Goal: Transaction & Acquisition: Purchase product/service

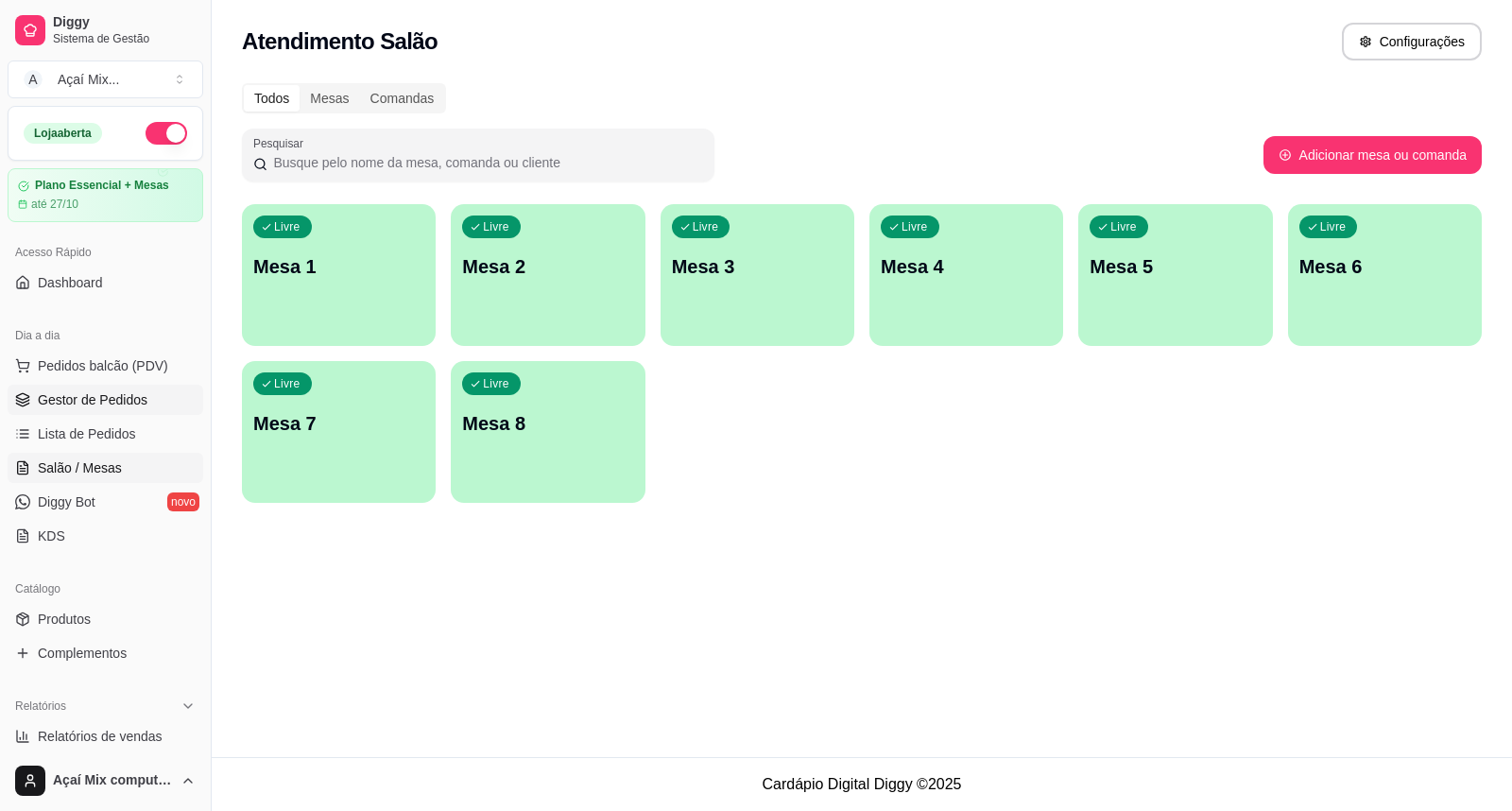
click at [55, 406] on span "Gestor de Pedidos" at bounding box center [92, 399] width 109 height 19
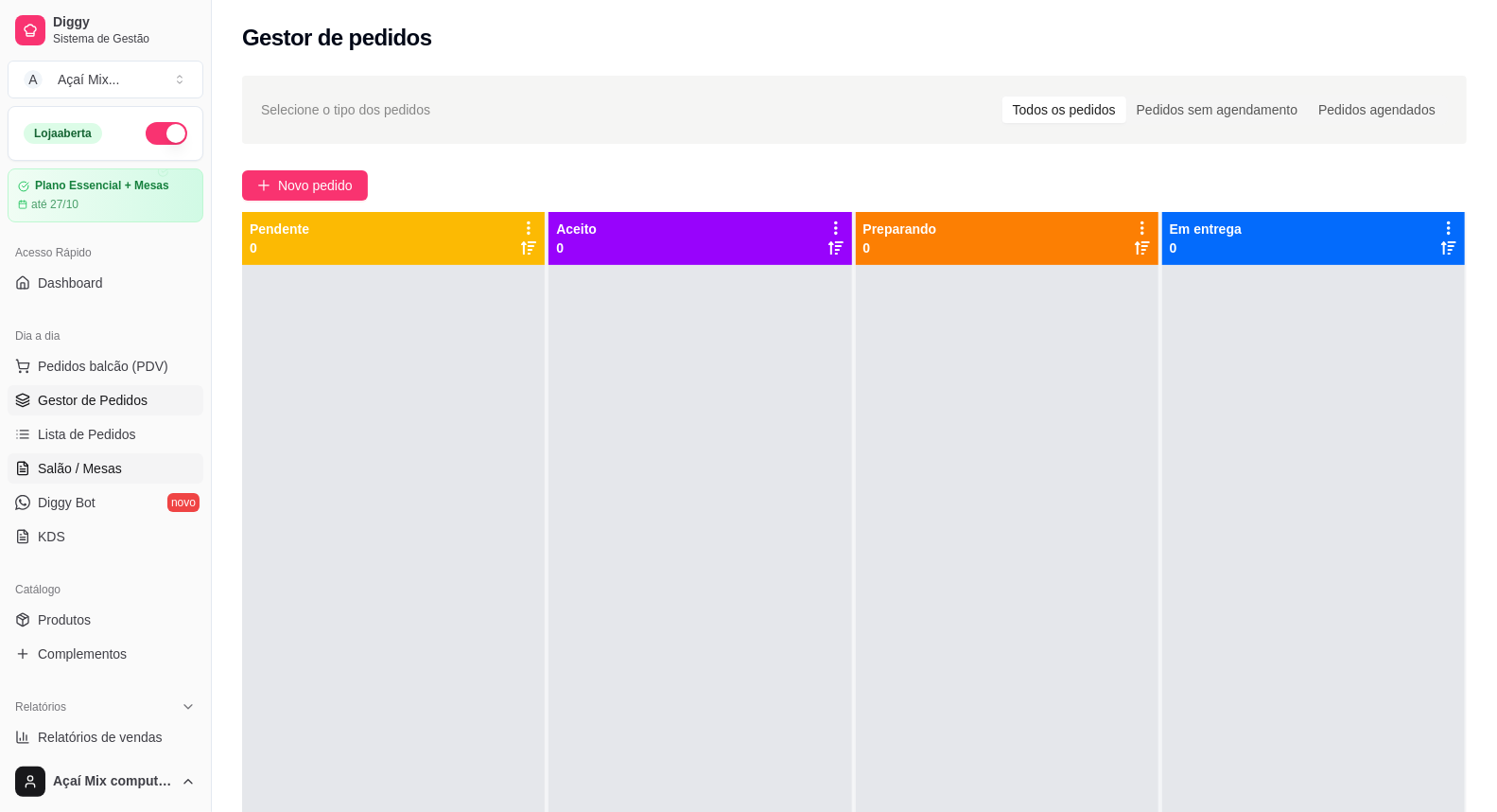
click at [81, 473] on span "Salão / Mesas" at bounding box center [79, 468] width 84 height 19
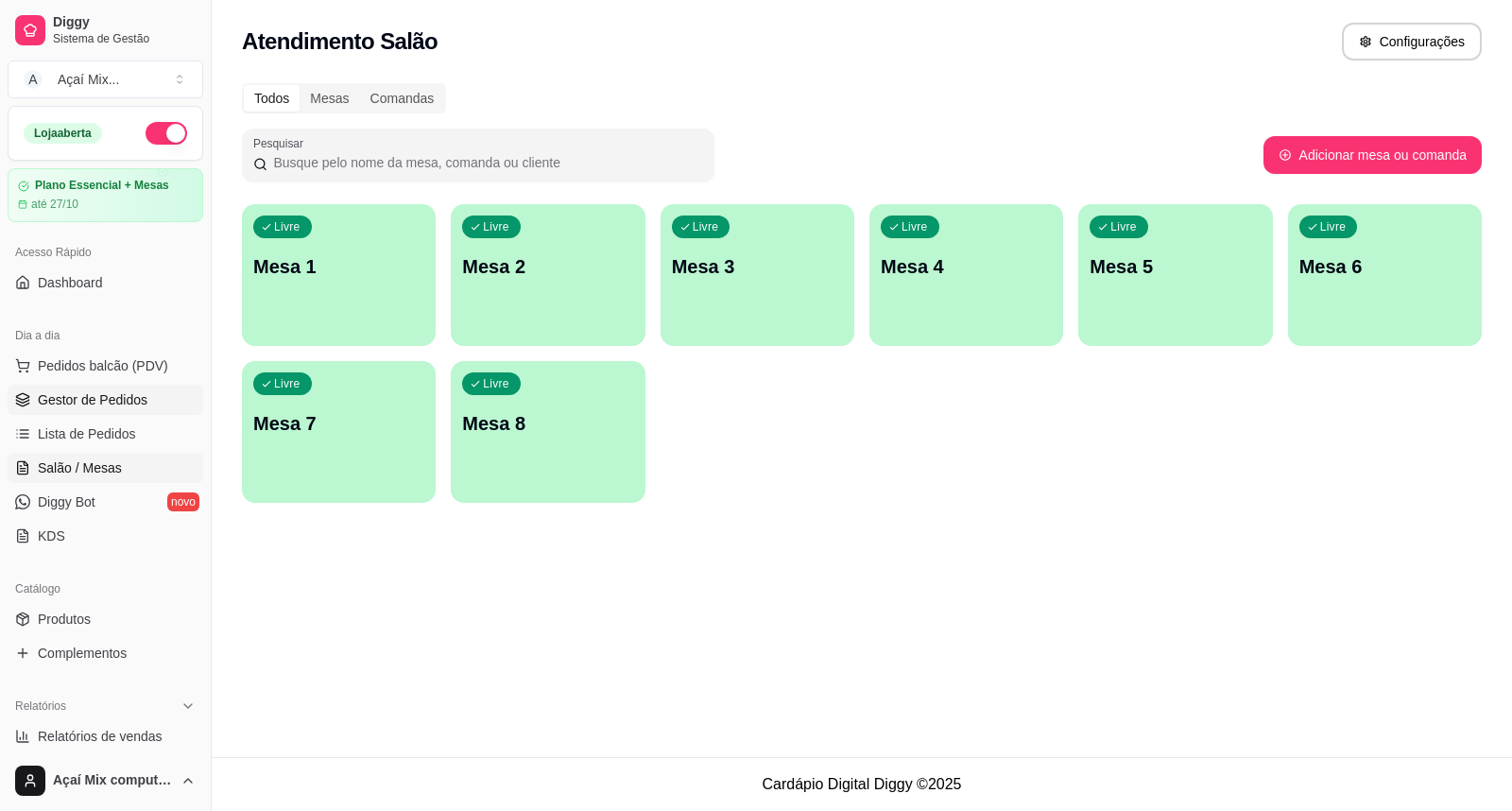
click at [91, 399] on span "Gestor de Pedidos" at bounding box center [92, 399] width 109 height 19
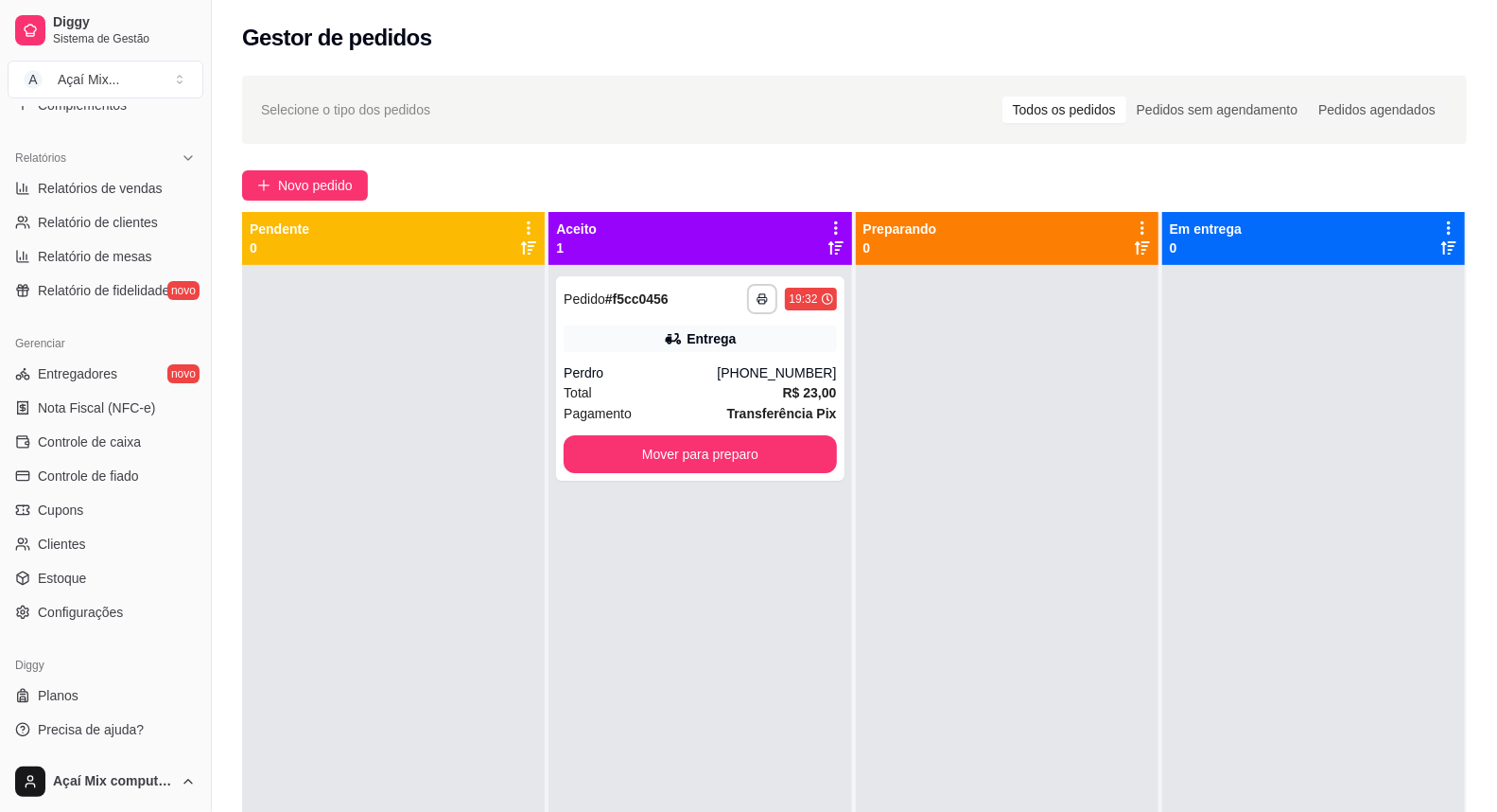
scroll to position [289, 0]
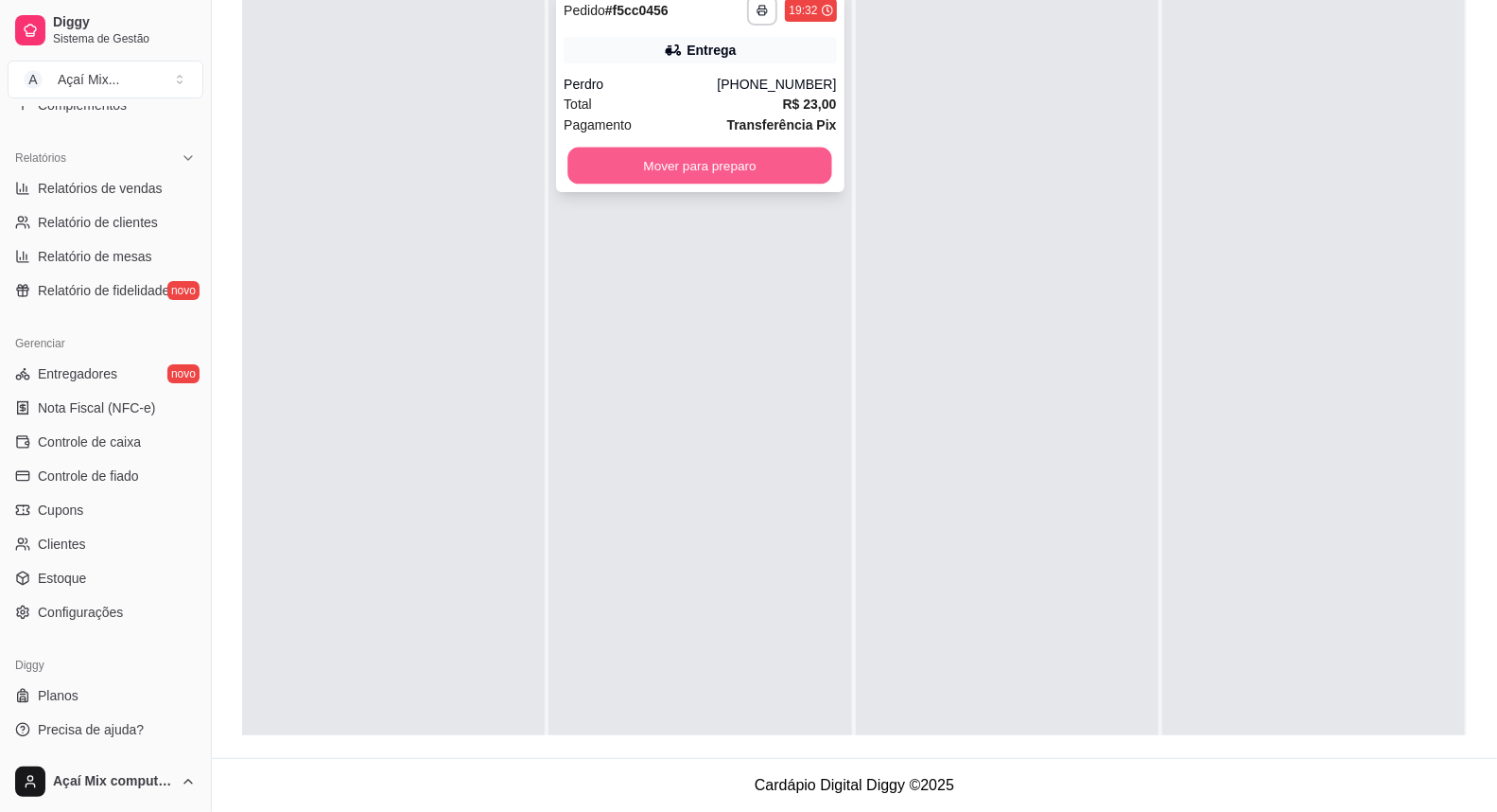
click at [741, 165] on button "Mover para preparo" at bounding box center [701, 166] width 265 height 36
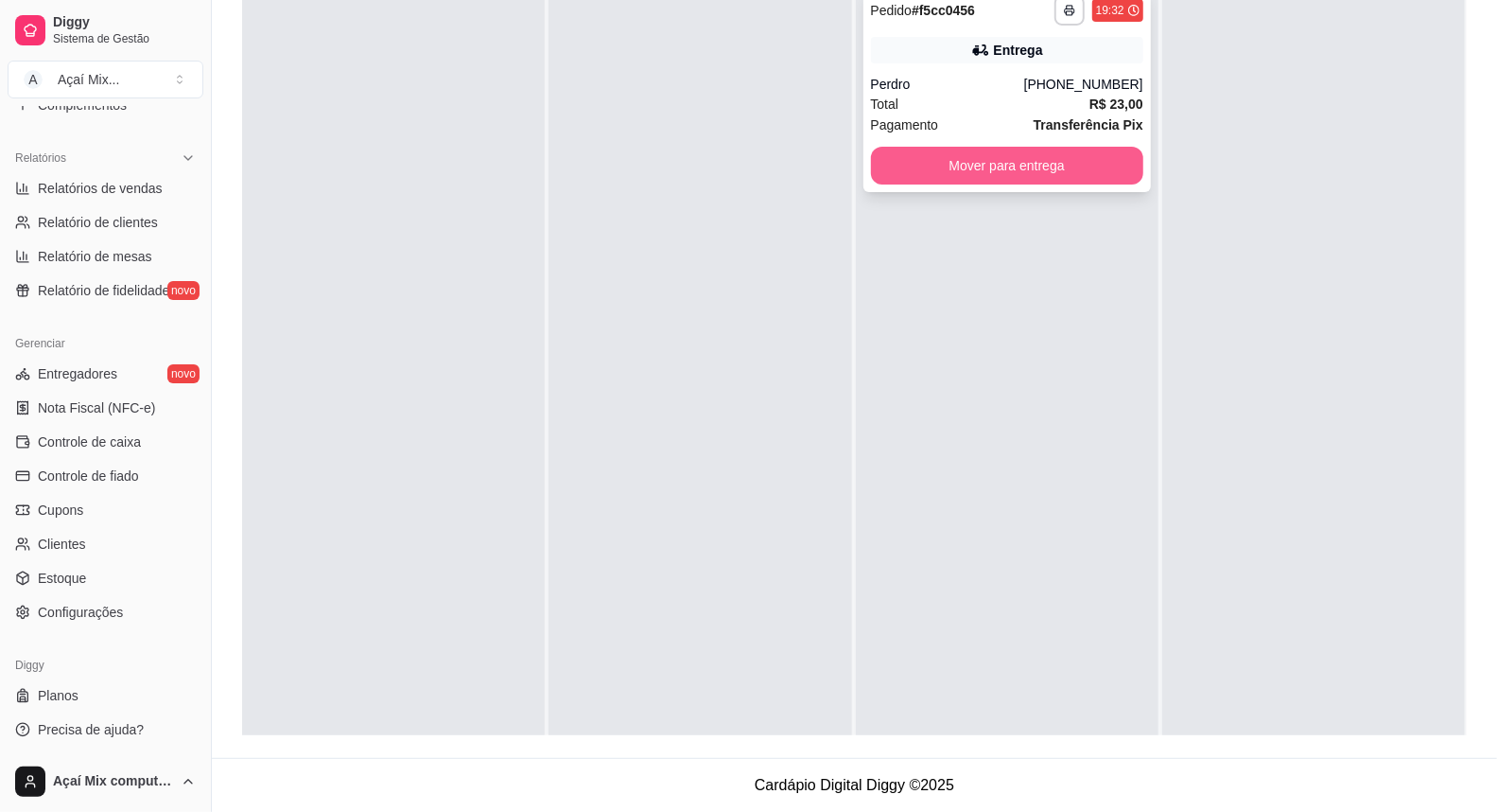
click at [1042, 170] on button "Mover para entrega" at bounding box center [1007, 166] width 272 height 37
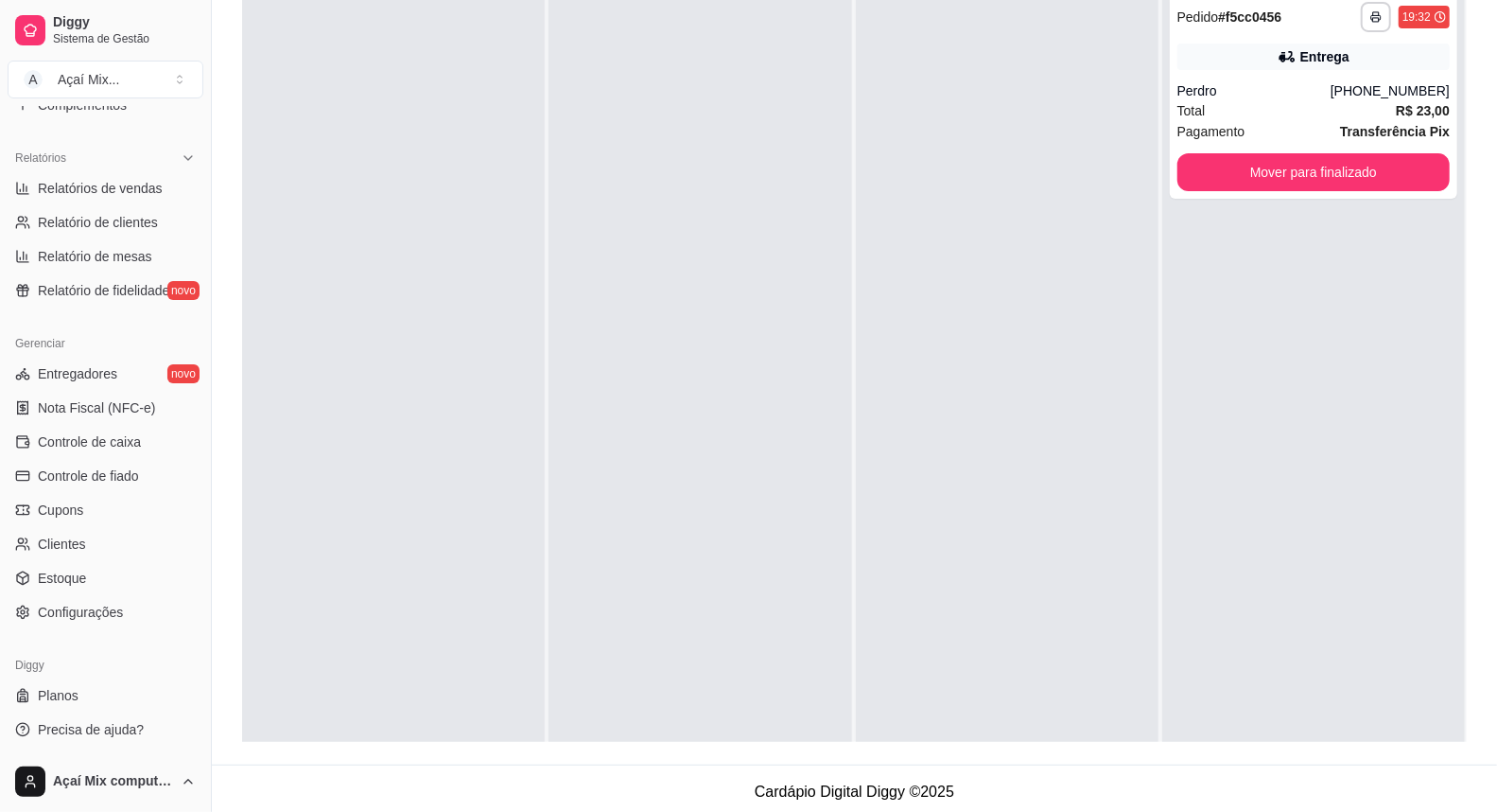
scroll to position [0, 0]
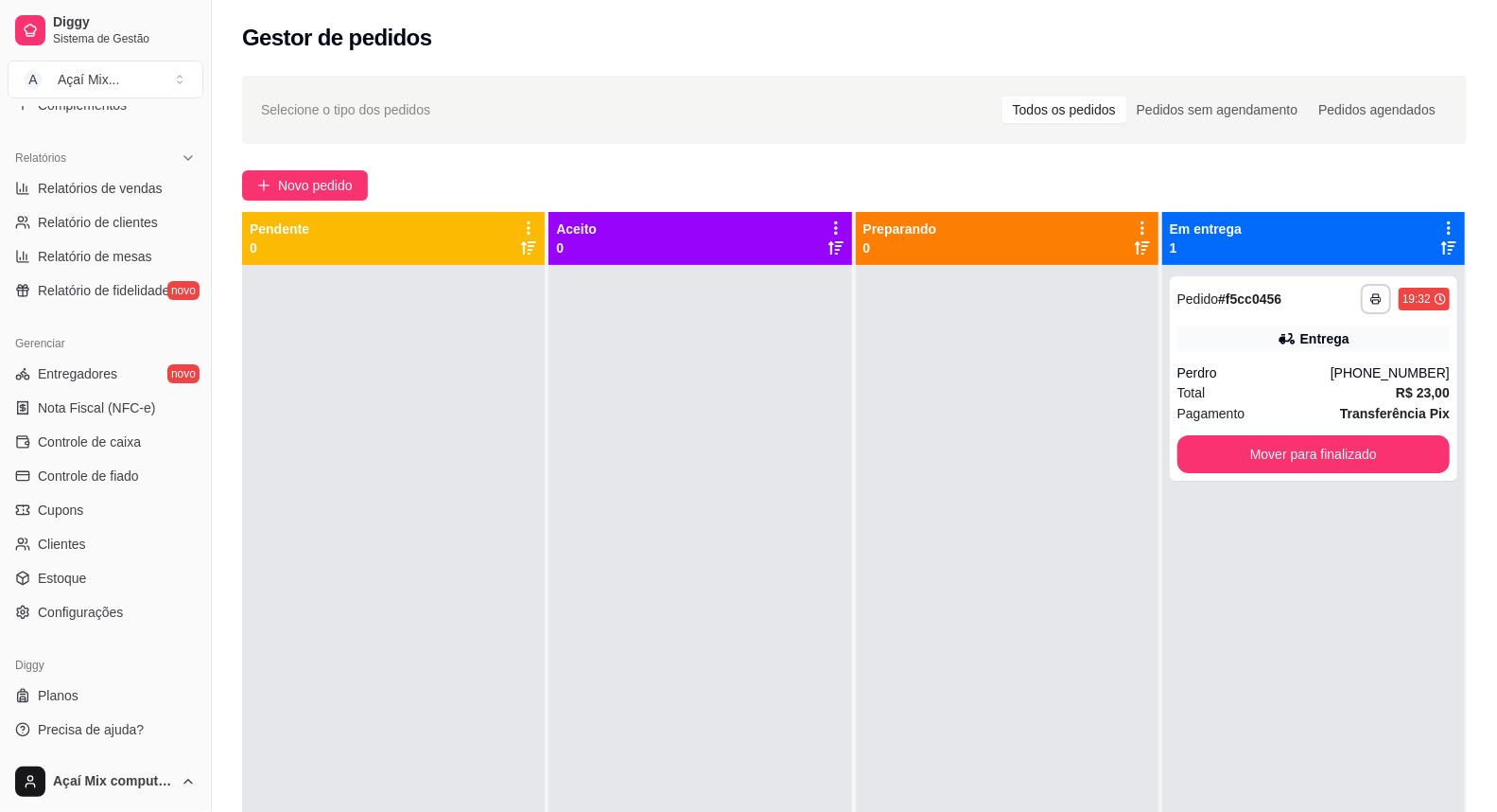
drag, startPoint x: 872, startPoint y: 181, endPoint x: 645, endPoint y: 68, distance: 253.6
click at [645, 68] on div "**********" at bounding box center [854, 555] width 1285 height 981
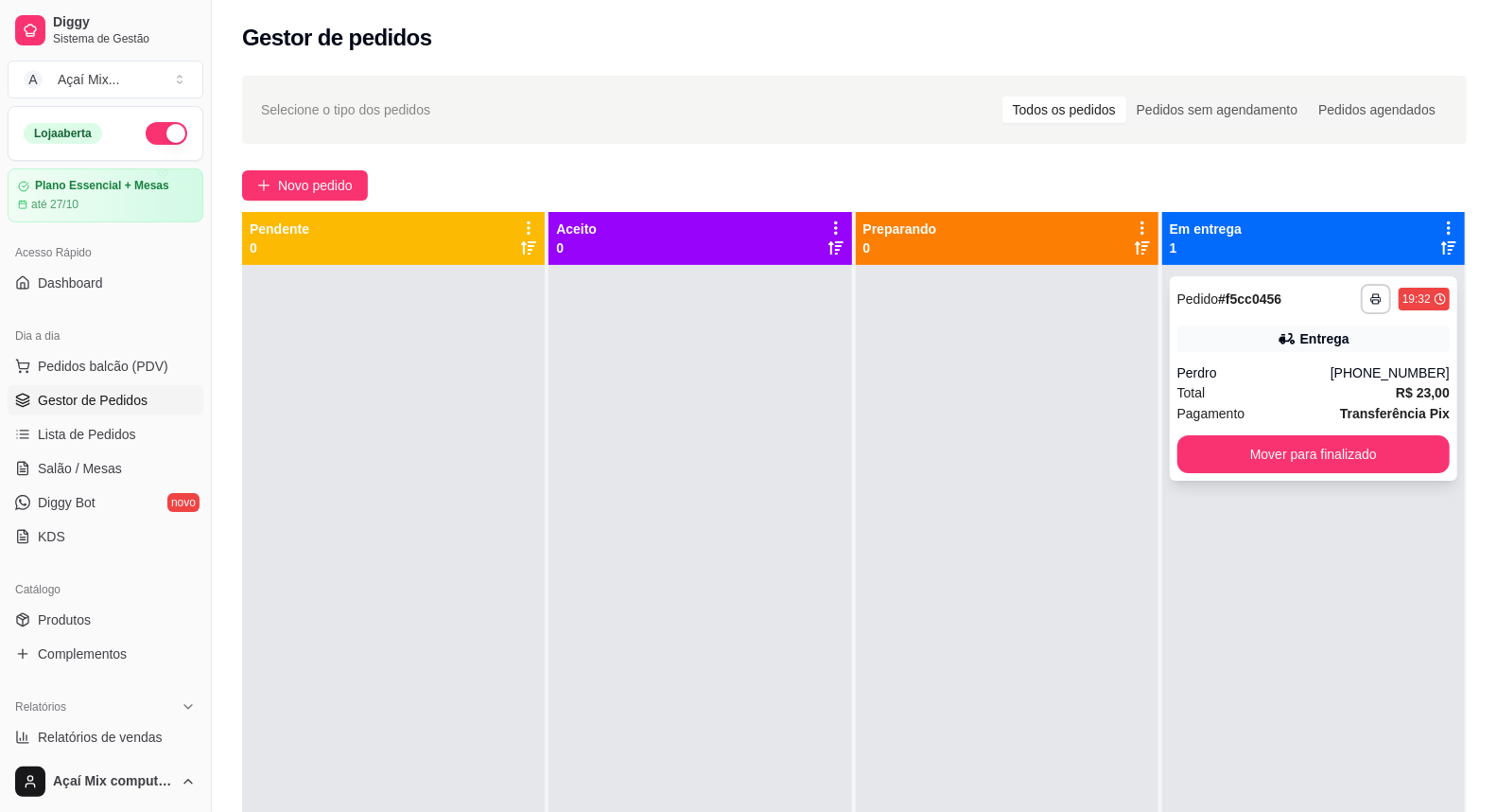
click at [1261, 431] on div "**********" at bounding box center [1314, 377] width 288 height 204
click at [1261, 458] on button "Mover para finalizado" at bounding box center [1314, 454] width 265 height 36
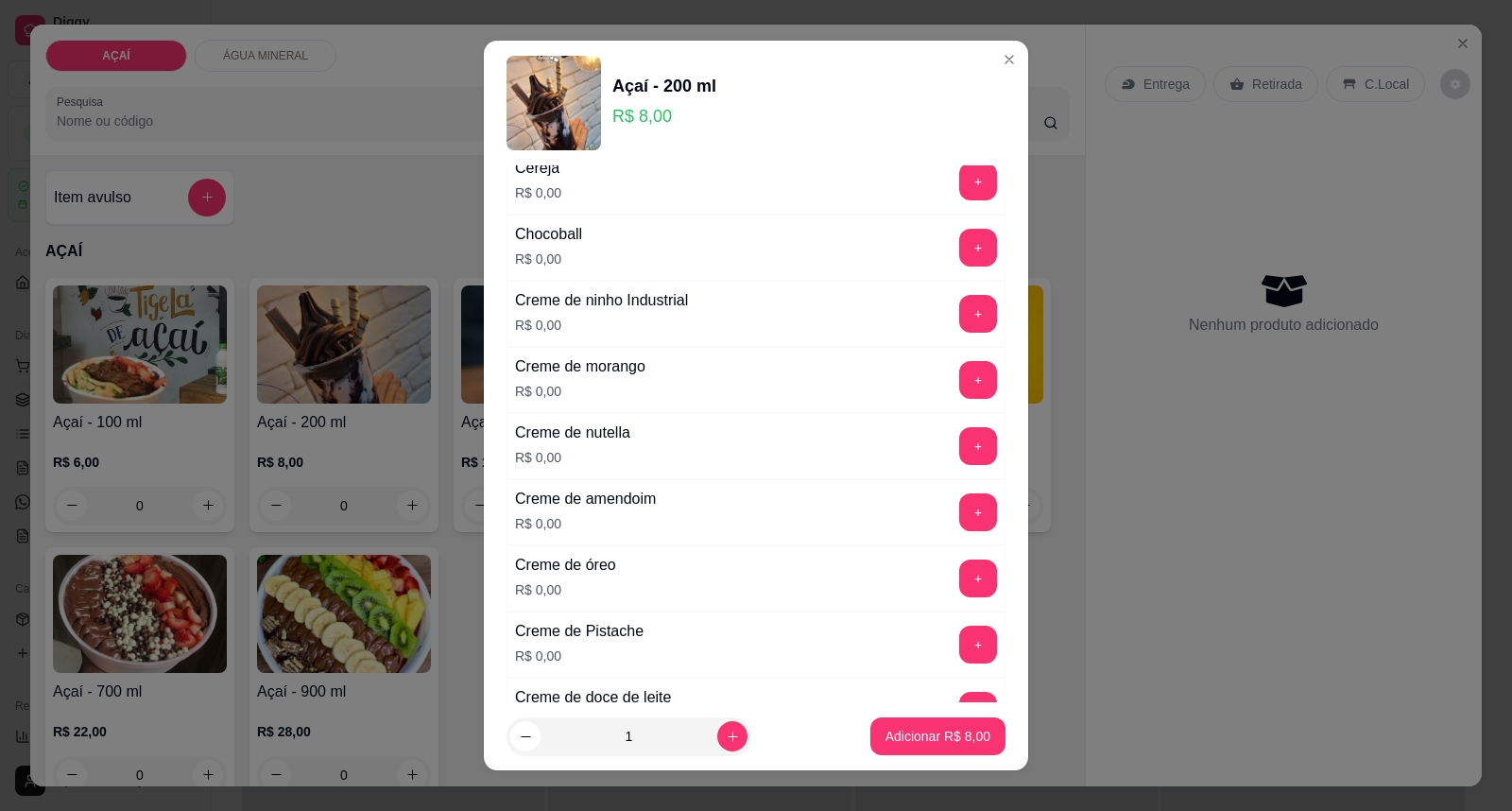
scroll to position [419, 0]
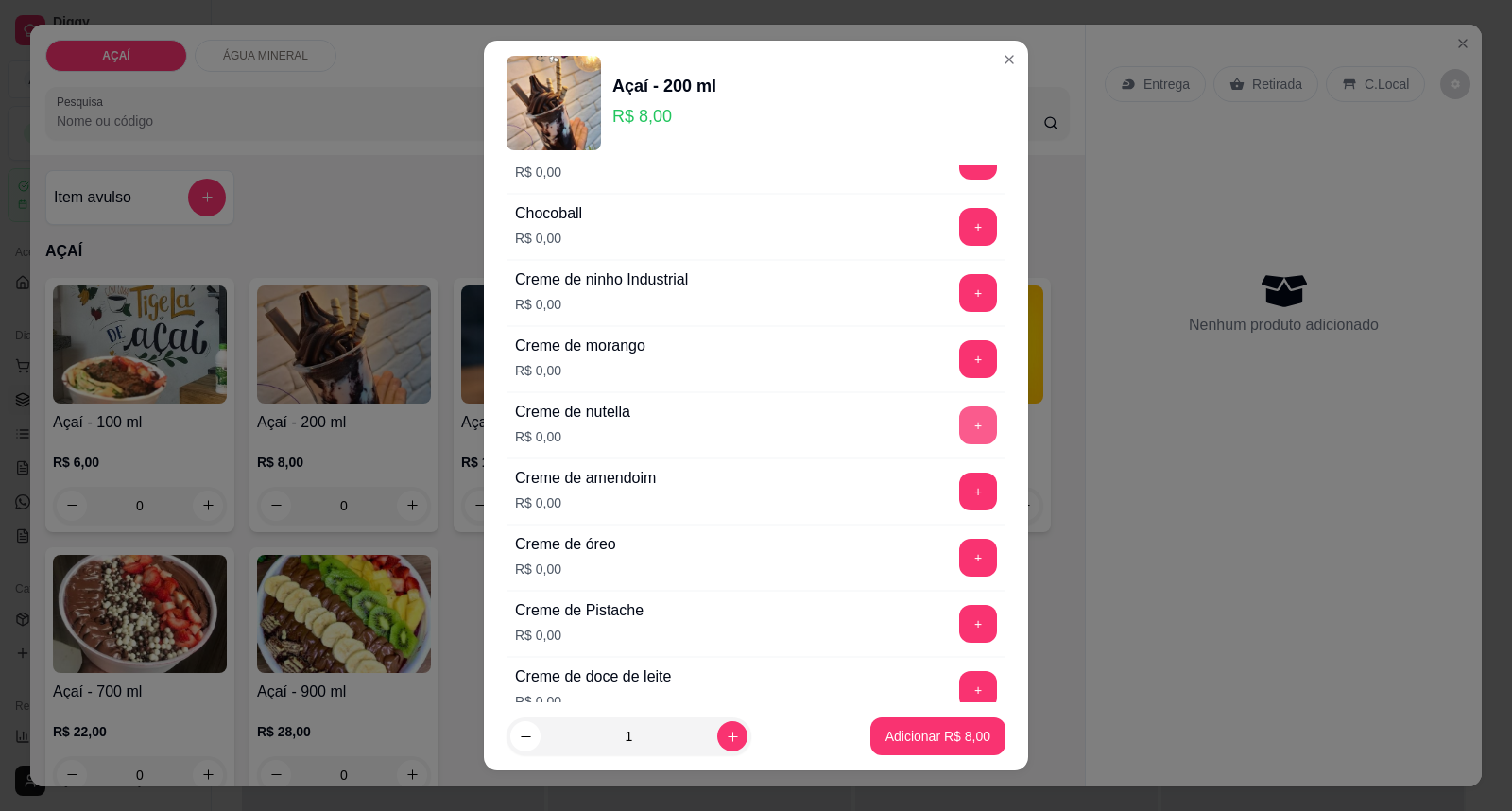
click at [959, 412] on button "+" at bounding box center [977, 425] width 37 height 37
click at [960, 557] on button "+" at bounding box center [977, 557] width 36 height 36
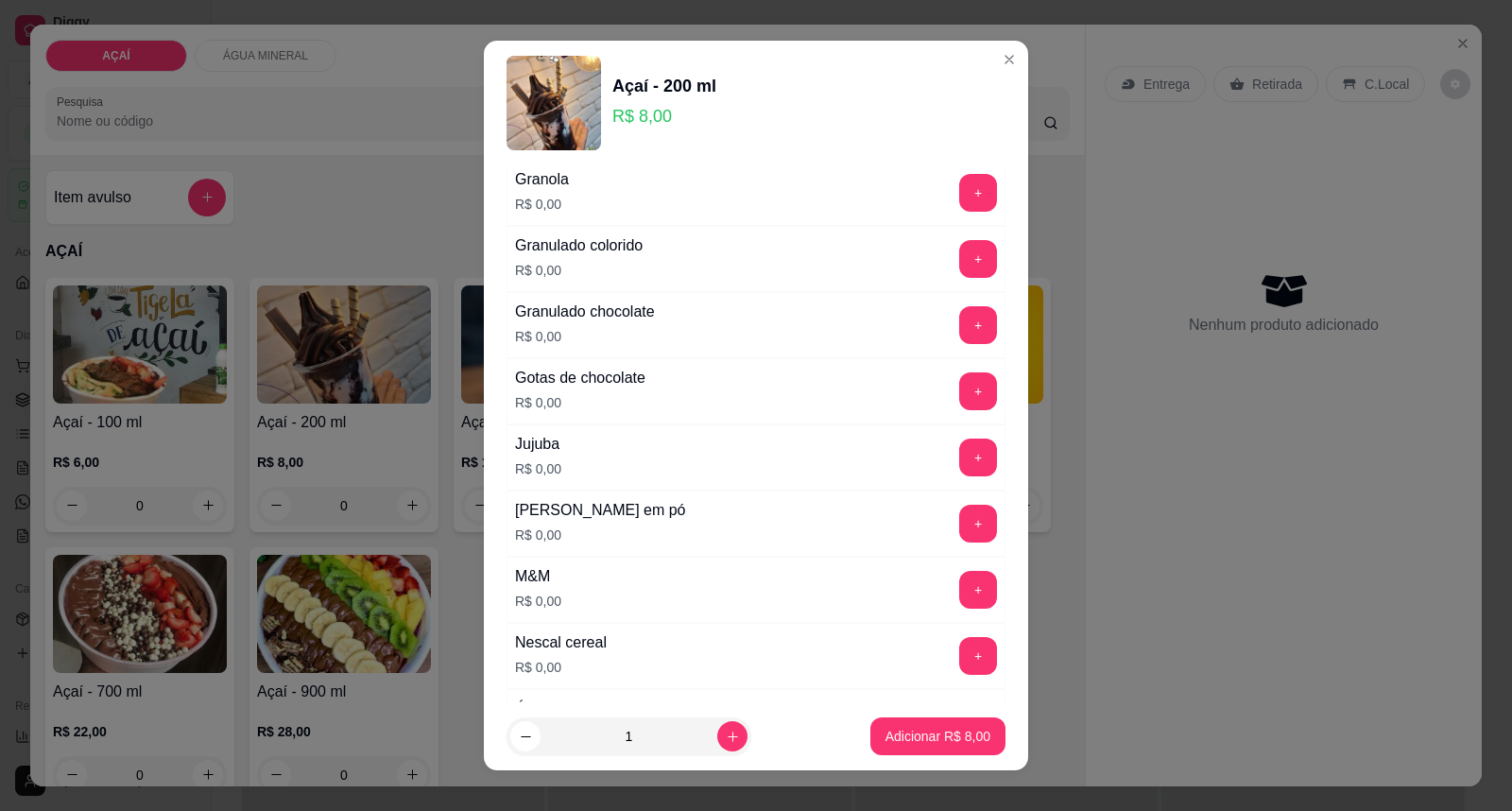
scroll to position [1679, 0]
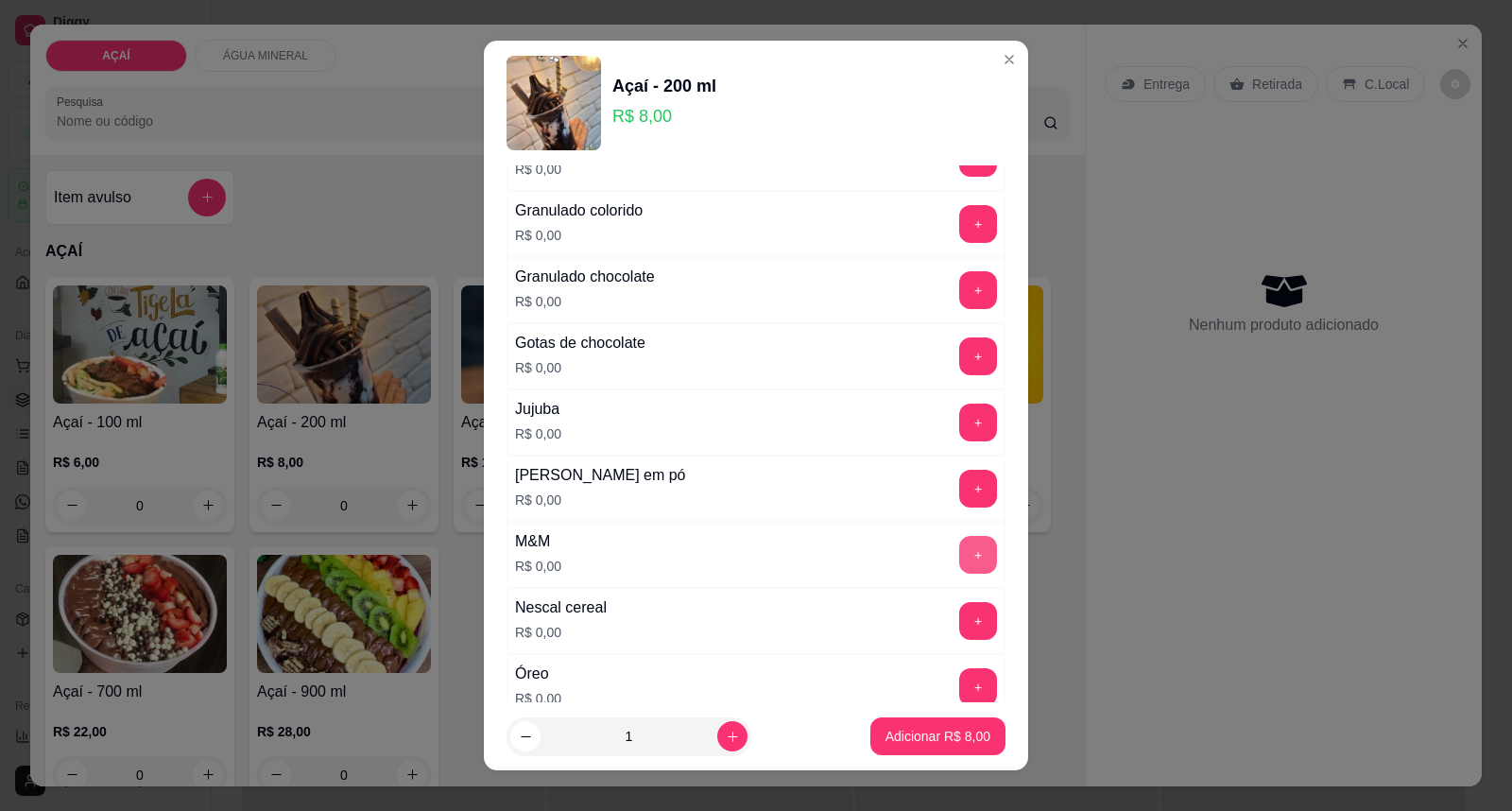
click at [959, 564] on button "+" at bounding box center [977, 554] width 37 height 37
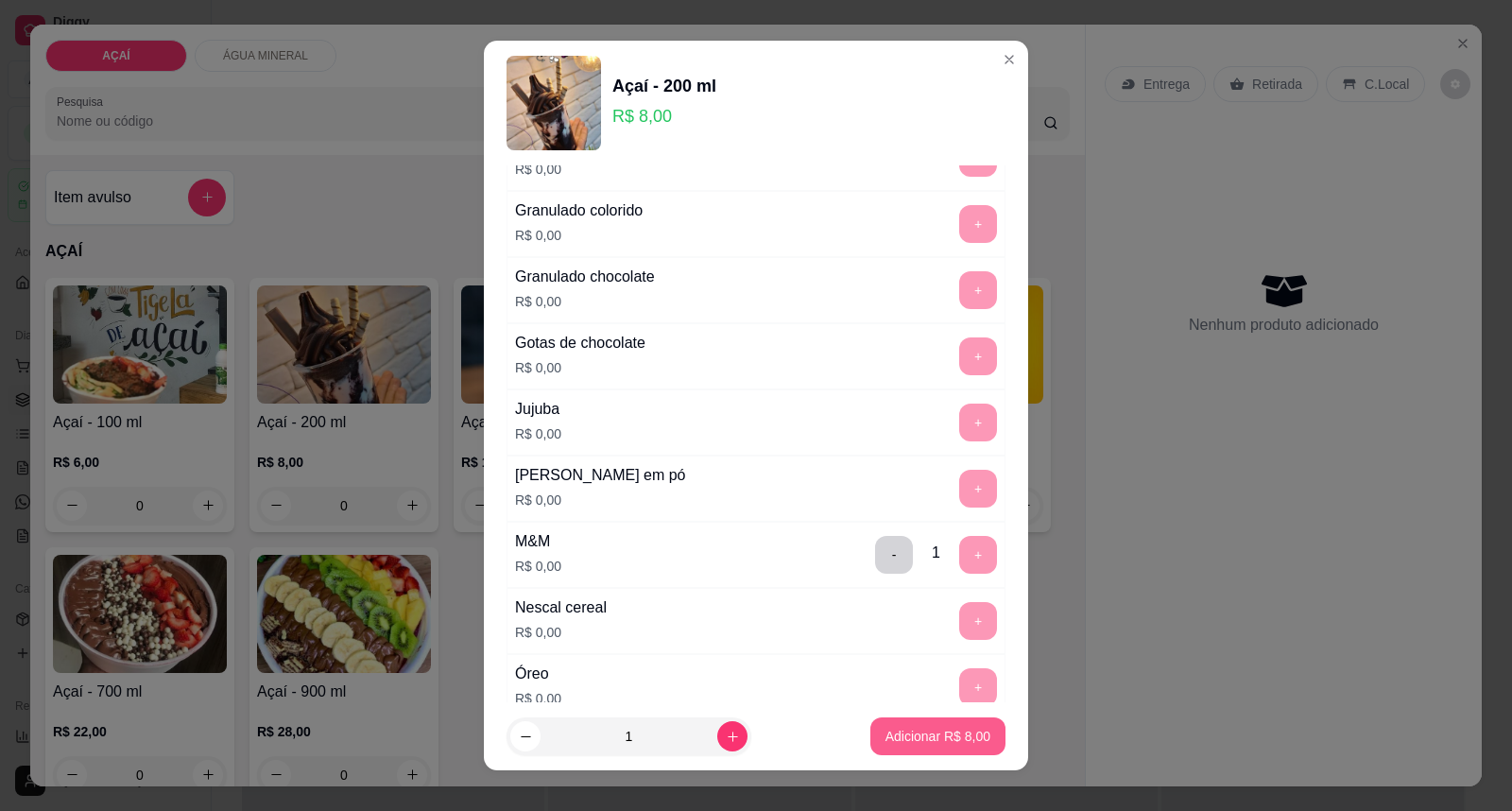
click at [895, 748] on button "Adicionar R$ 8,00" at bounding box center [937, 736] width 135 height 37
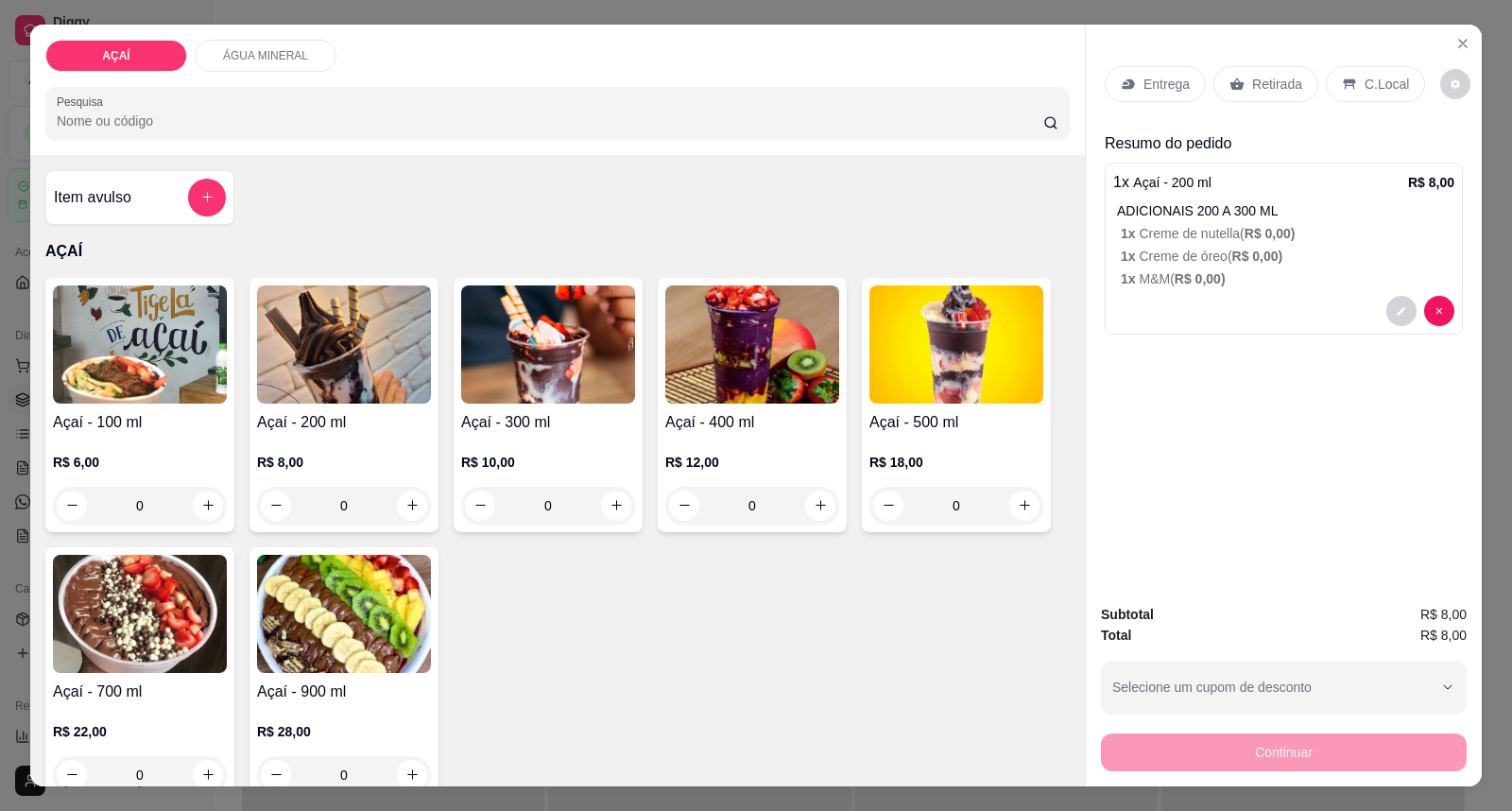
click at [1128, 78] on div "Entrega" at bounding box center [1155, 84] width 101 height 35
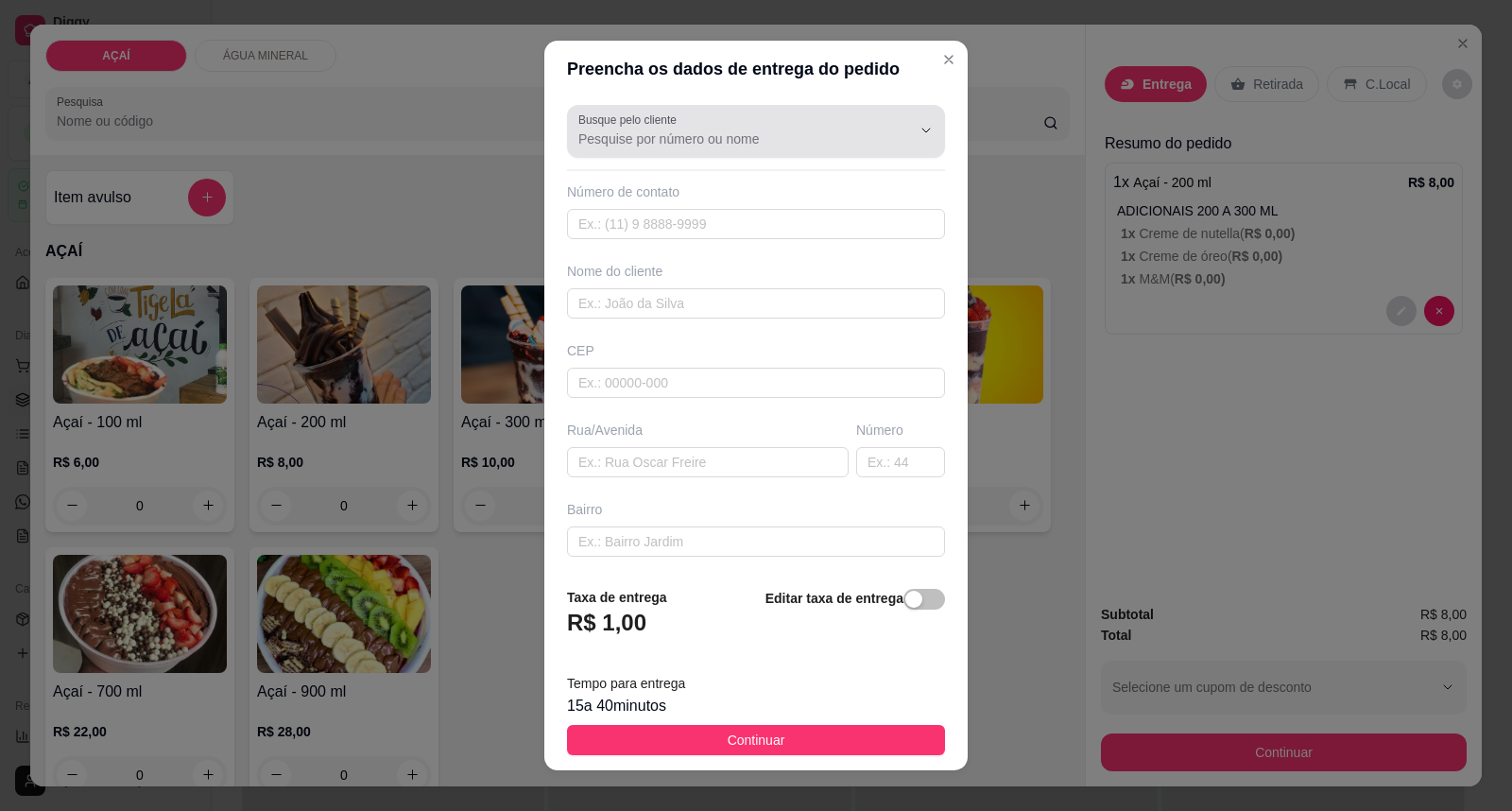
click at [803, 150] on div at bounding box center [755, 131] width 355 height 37
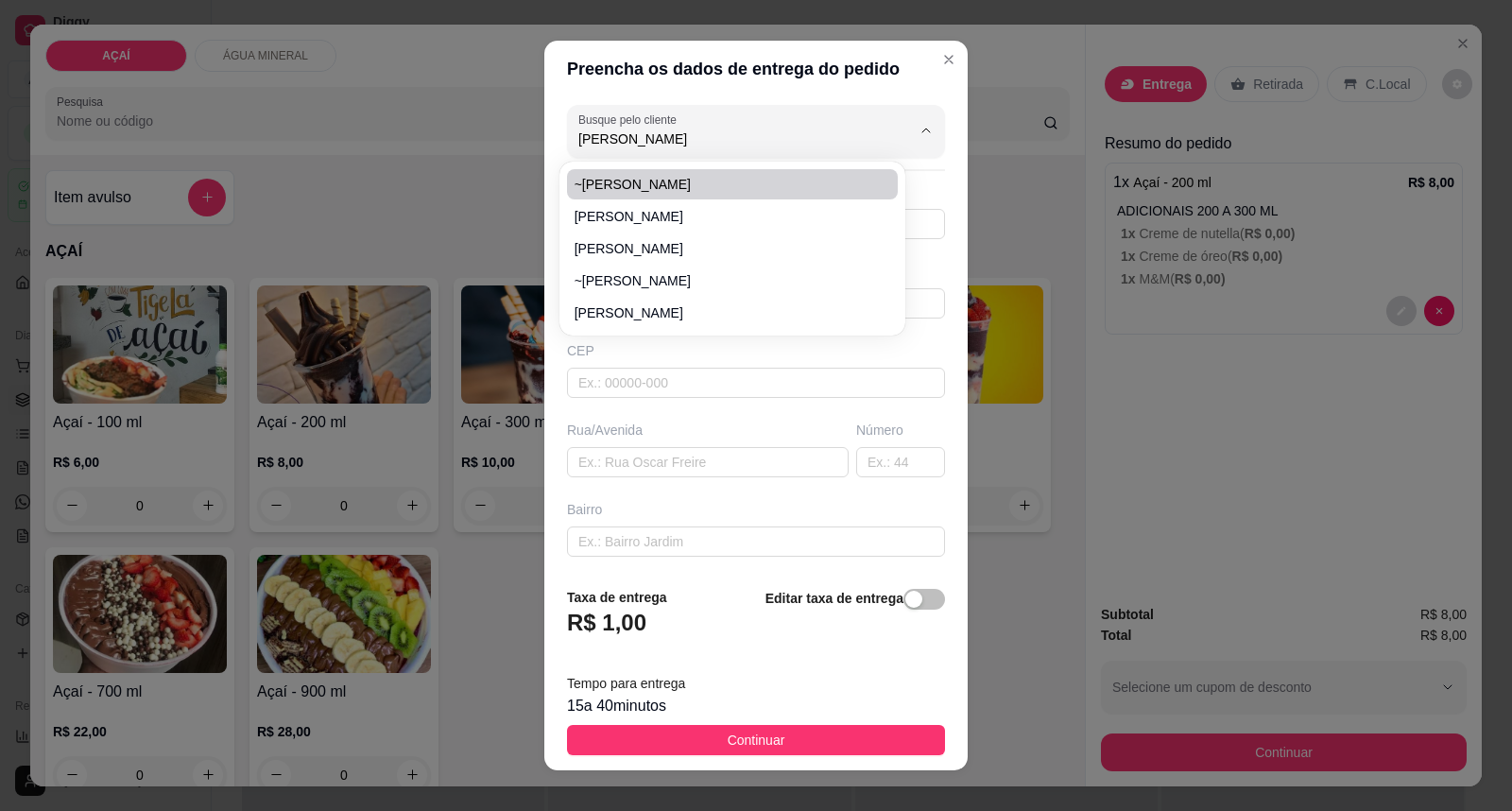
click at [654, 175] on span "~Simone" at bounding box center [724, 184] width 297 height 19
type input "~Simone"
type input "82014338"
type input "~Simone"
type input "5752000000000"
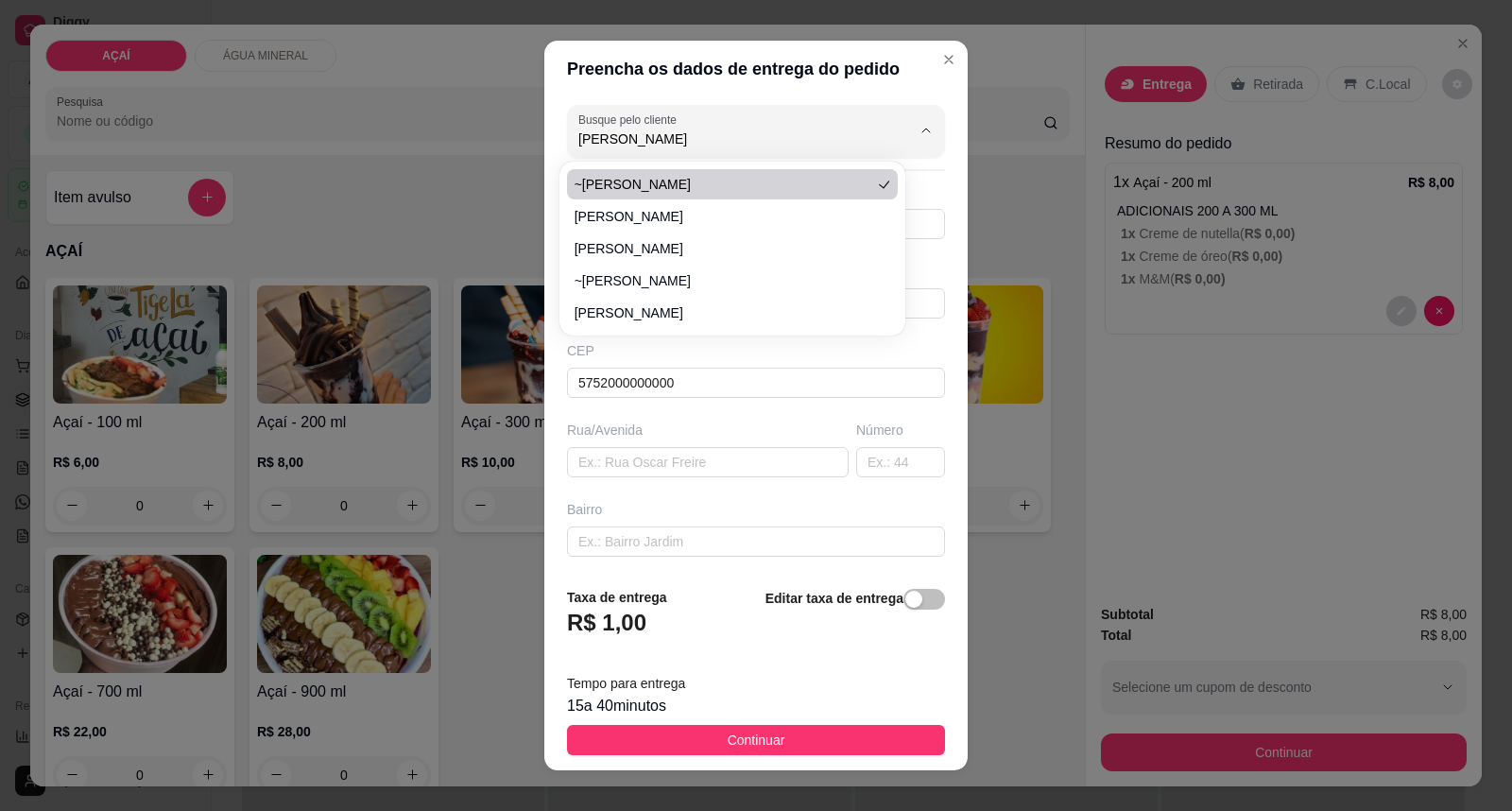
type input "Maravilha"
type input "Entregar na casa de Simone descendo a antiga matança em uma estradinha de chão"
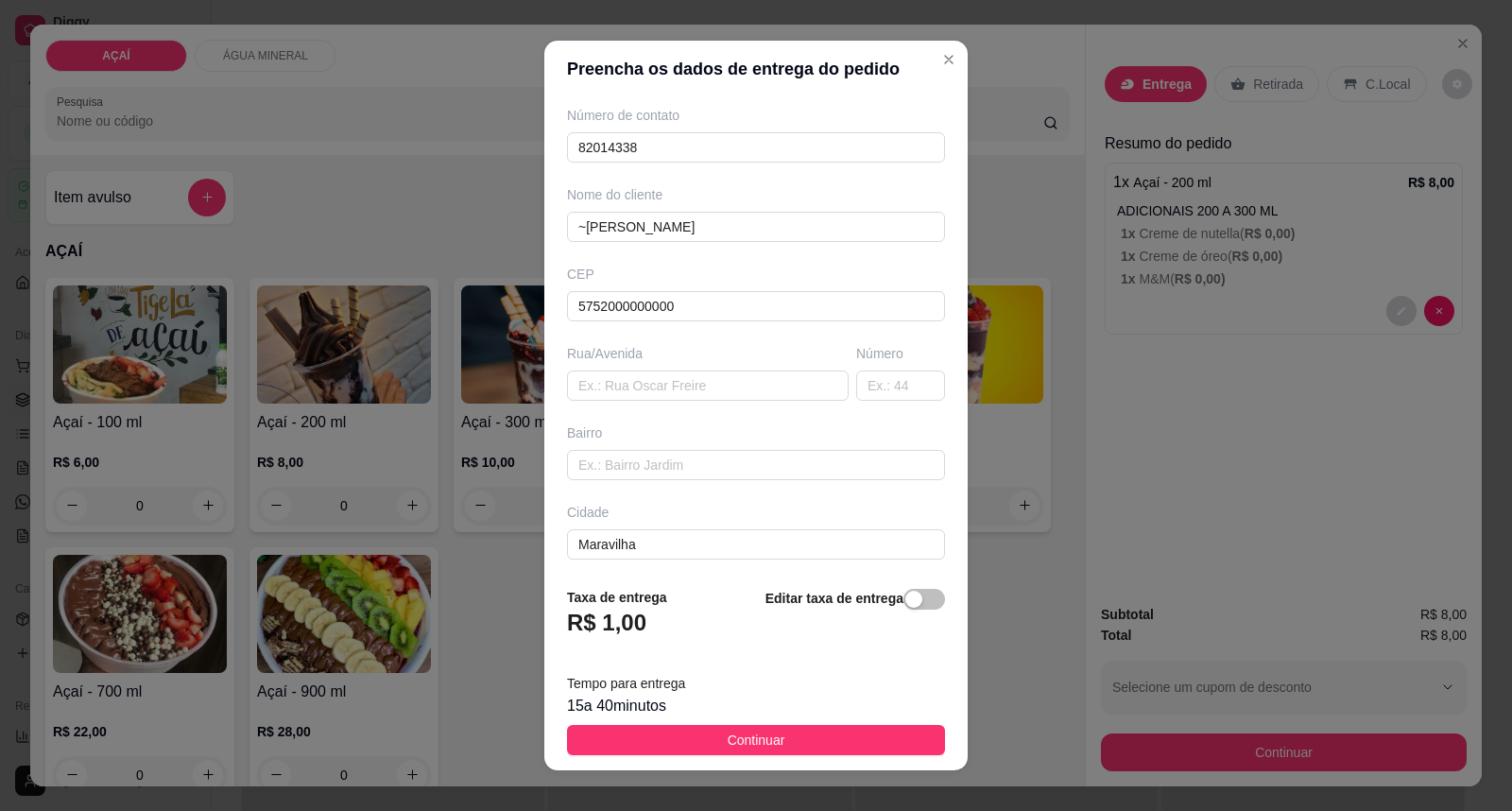
scroll to position [162, 0]
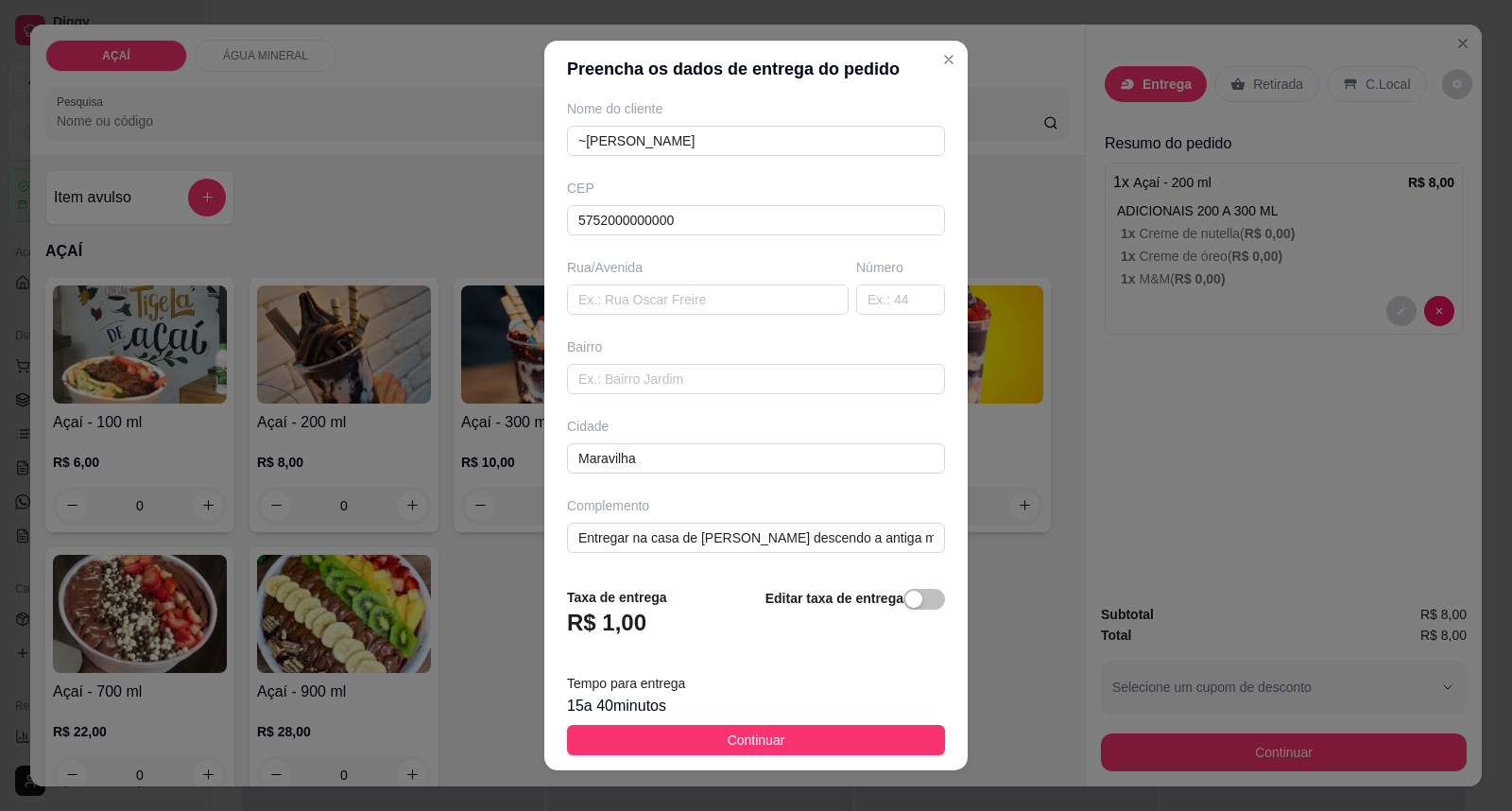
type input "~Simone"
drag, startPoint x: 771, startPoint y: 752, endPoint x: 782, endPoint y: 742, distance: 14.9
click at [780, 743] on button "Continuar" at bounding box center [756, 739] width 378 height 31
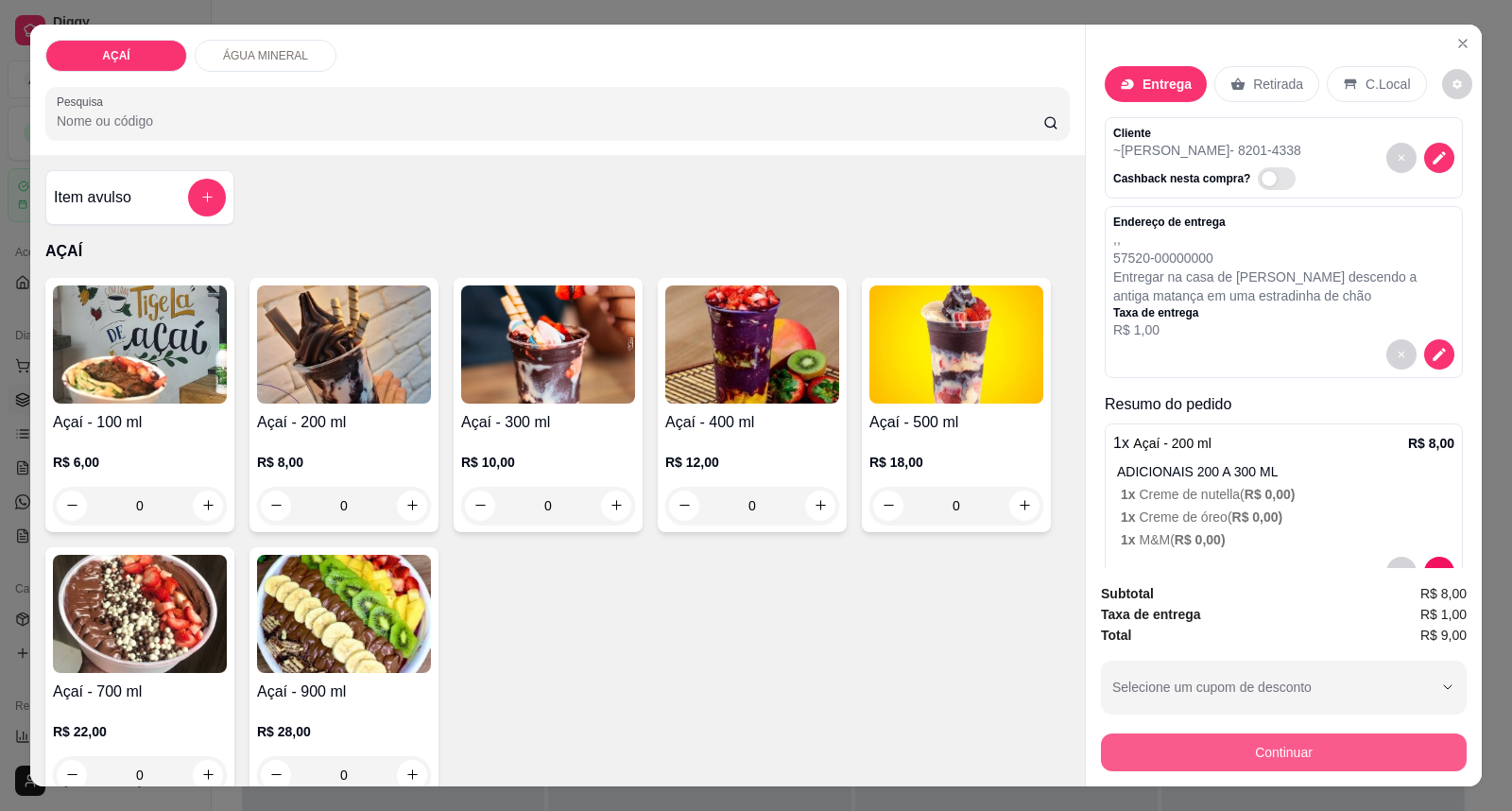
click at [1228, 742] on button "Continuar" at bounding box center [1283, 752] width 365 height 37
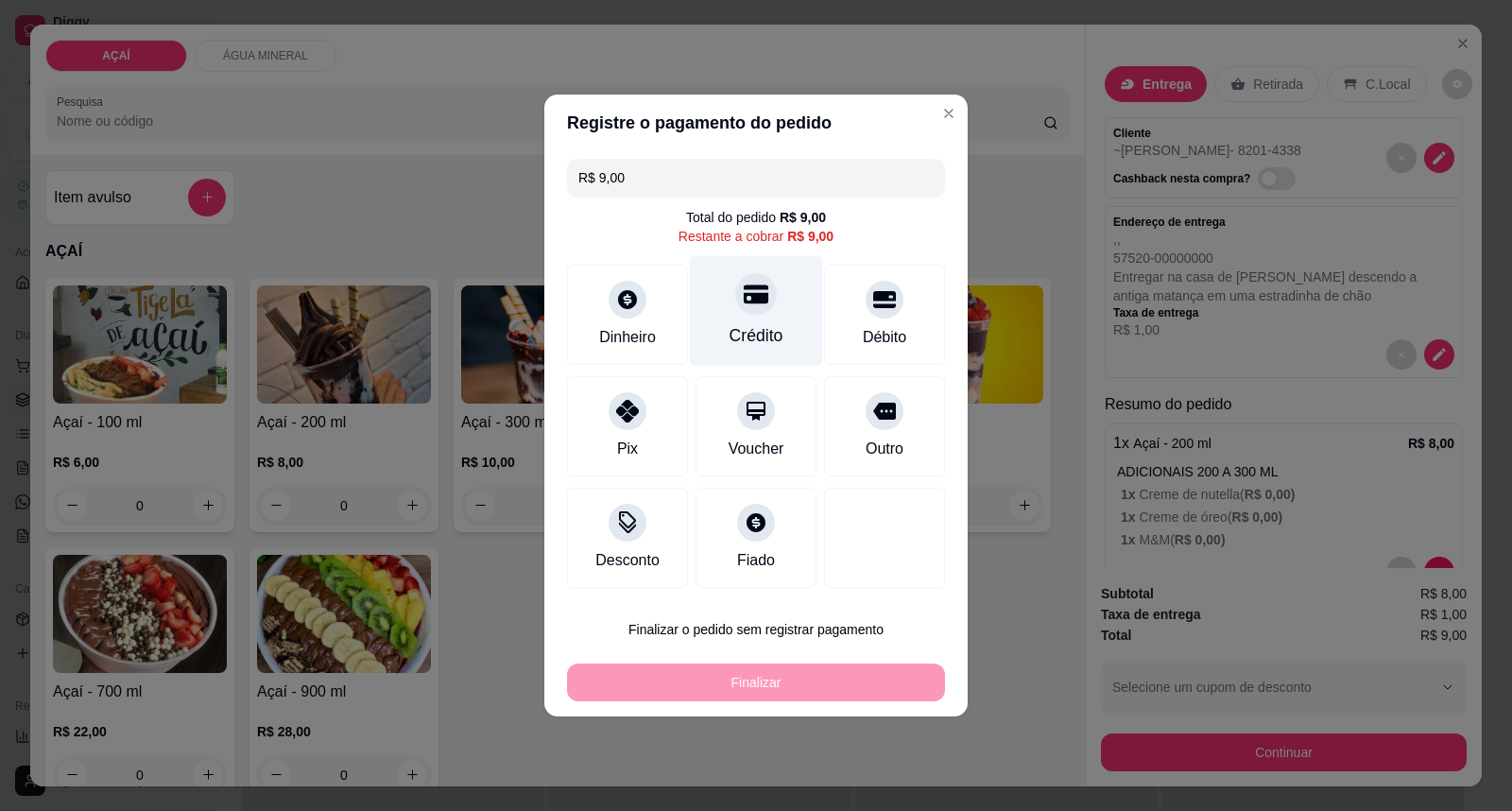
click at [768, 328] on div "Crédito" at bounding box center [756, 335] width 54 height 25
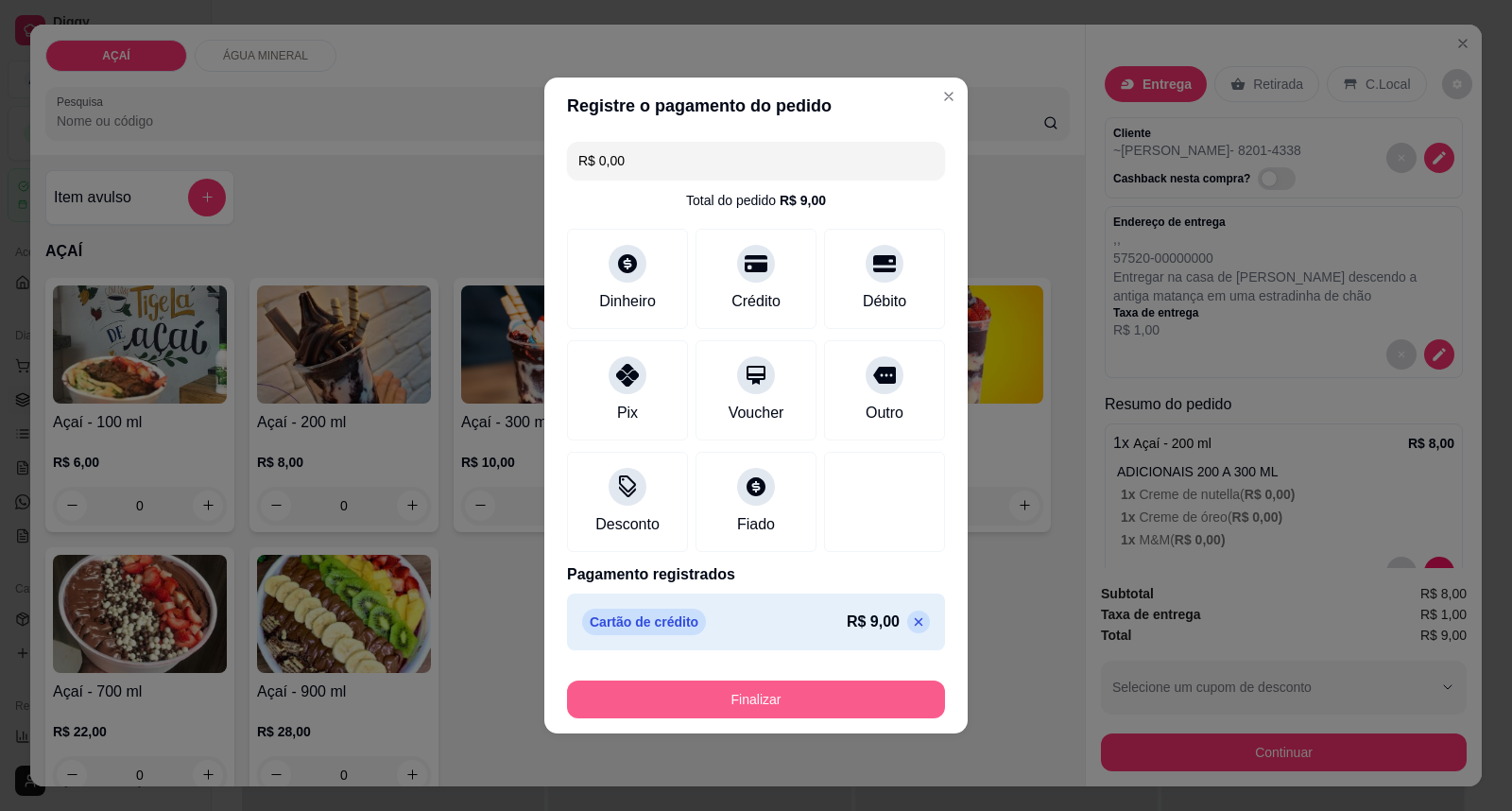
click at [779, 710] on button "Finalizar" at bounding box center [756, 699] width 378 height 37
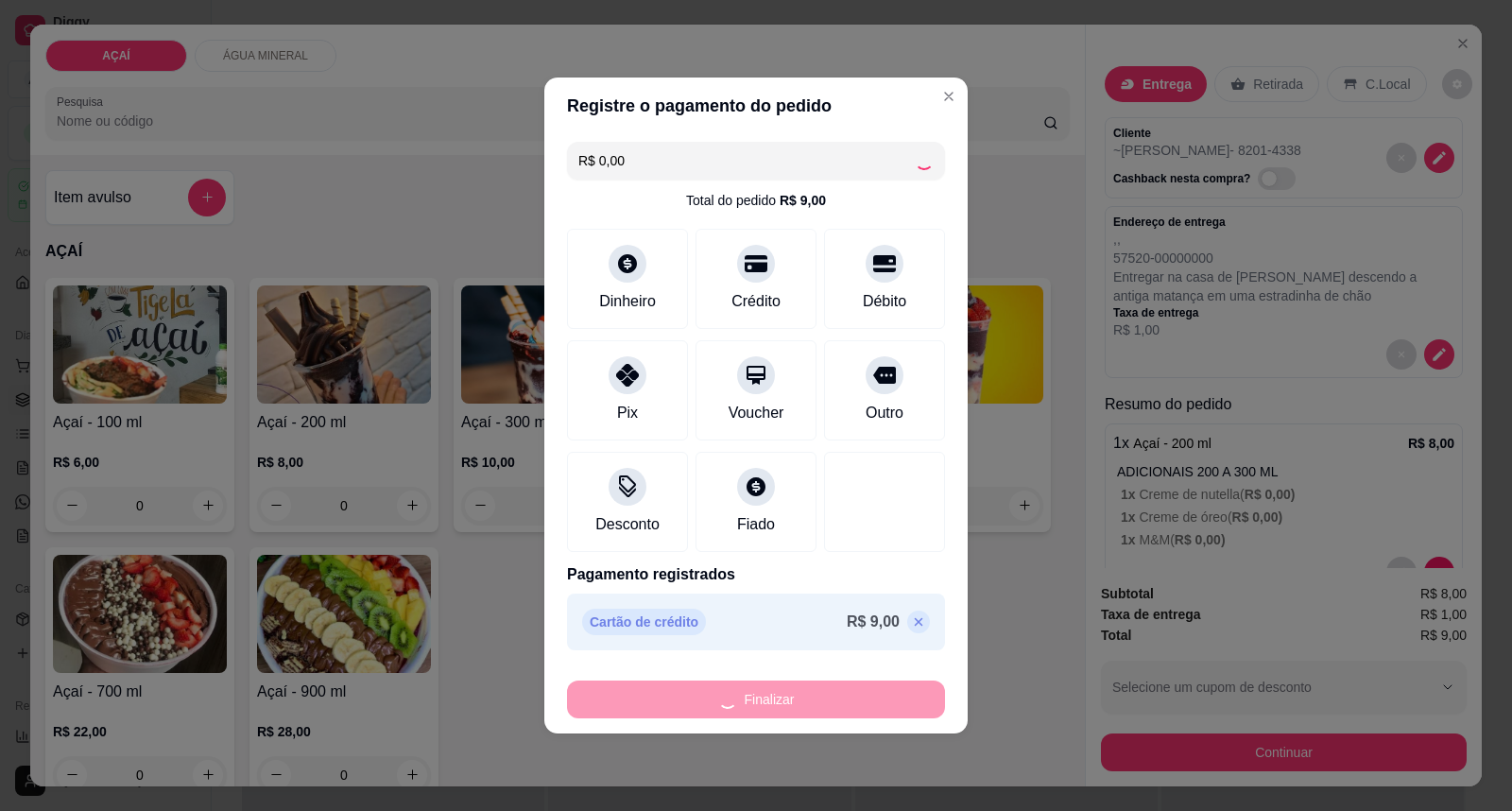
type input "-R$ 9,00"
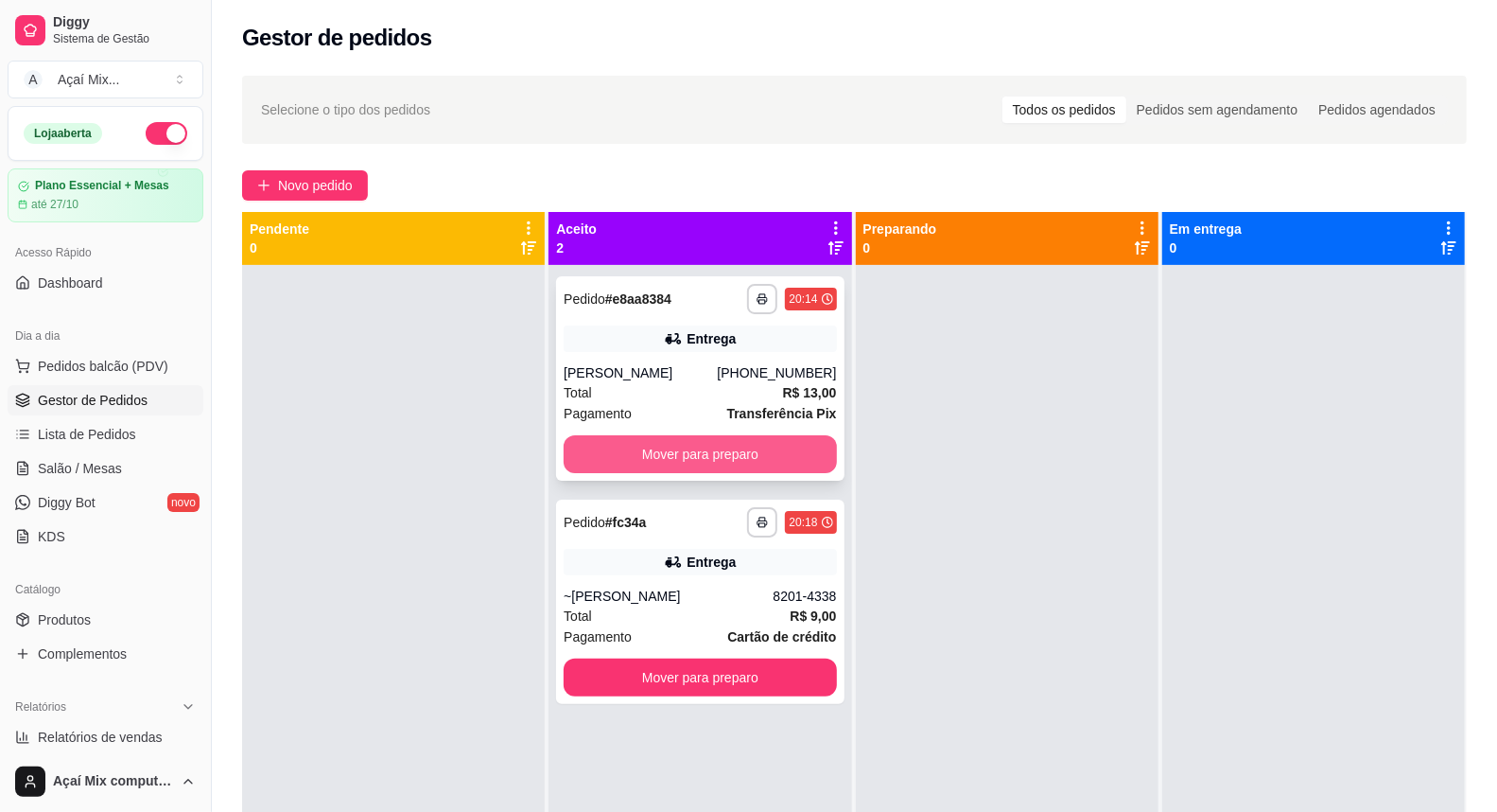
click at [740, 454] on button "Mover para preparo" at bounding box center [700, 454] width 272 height 37
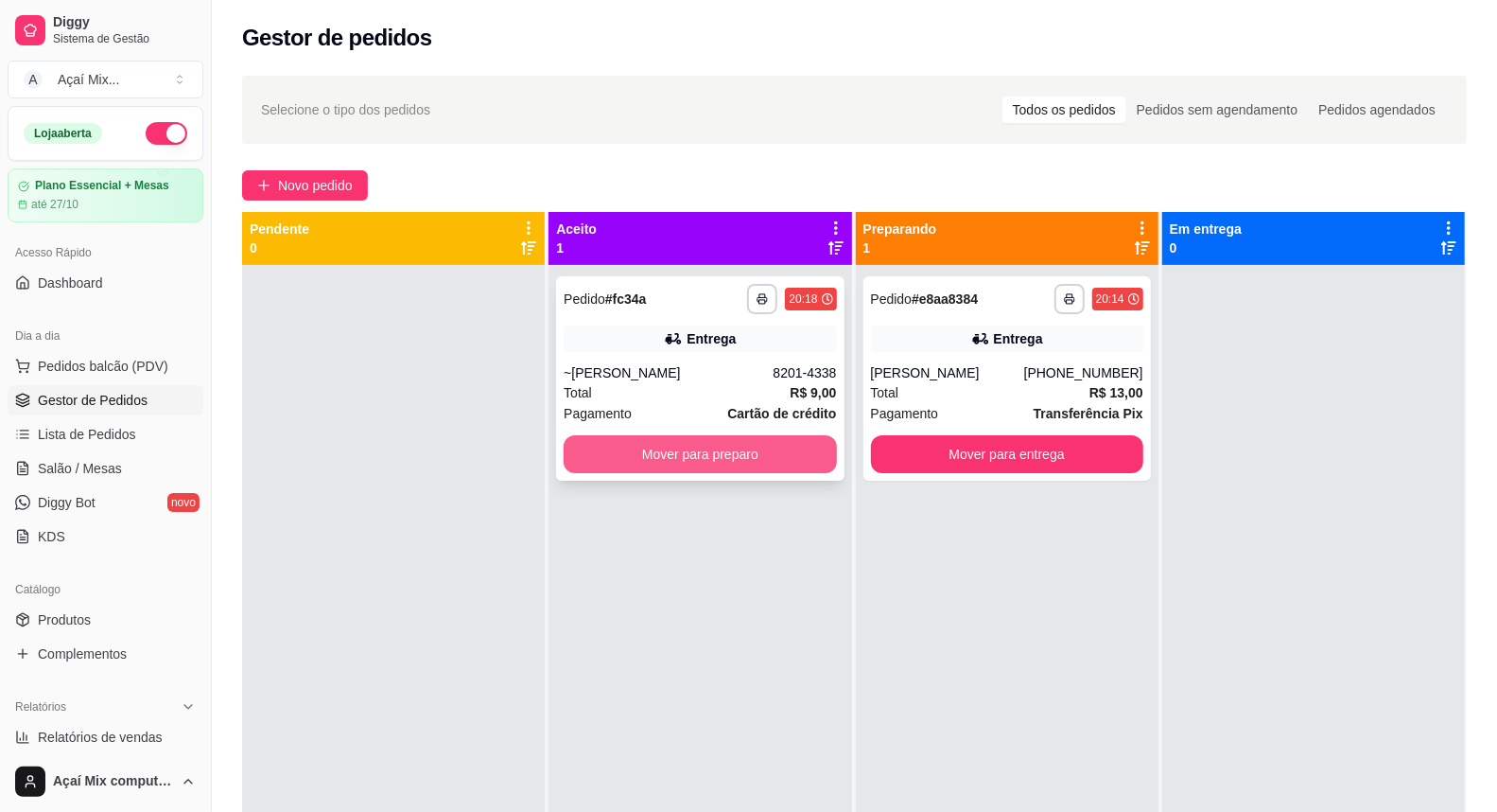
click at [739, 469] on button "Mover para preparo" at bounding box center [700, 454] width 272 height 37
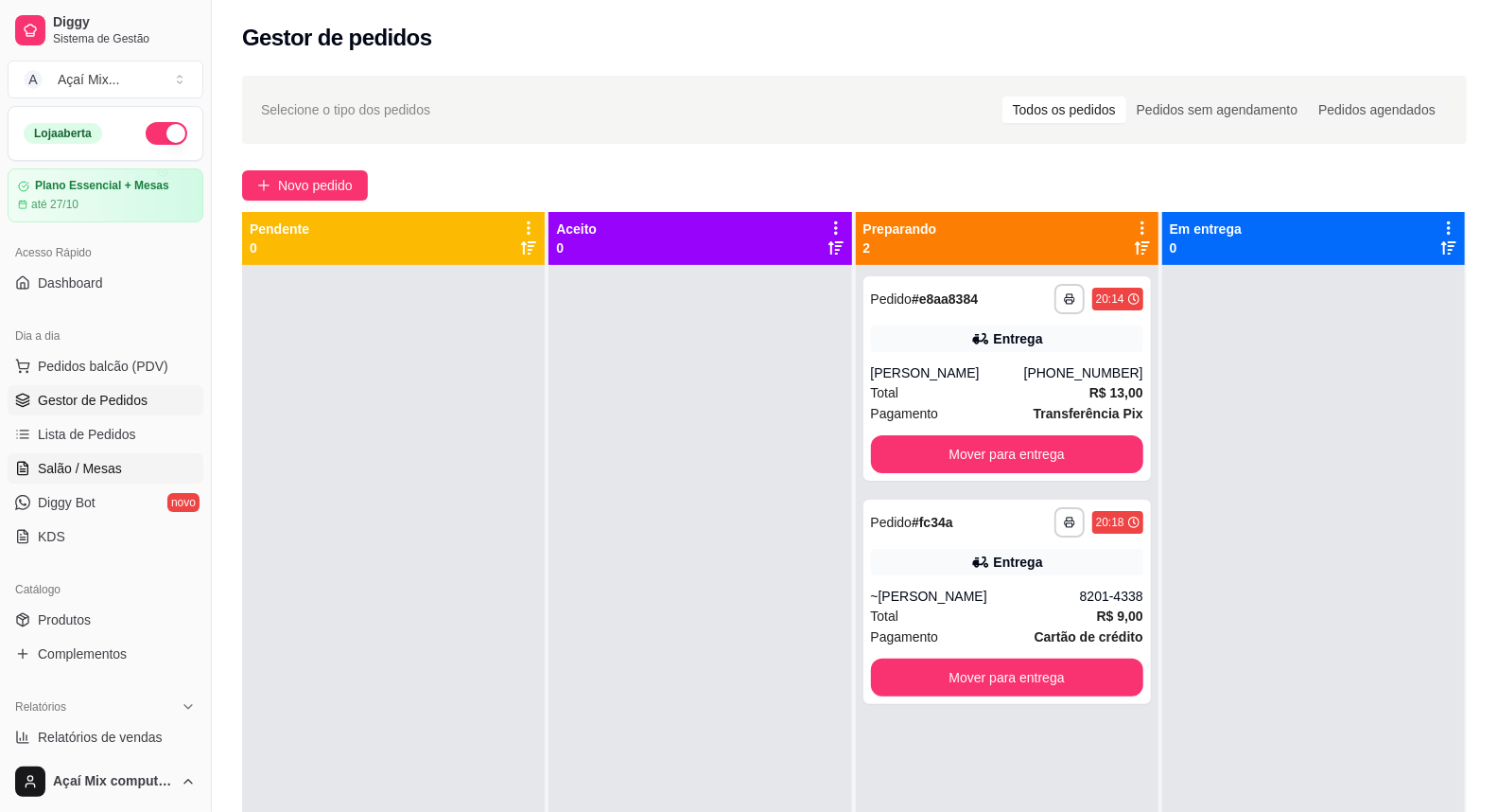
click at [100, 474] on span "Salão / Mesas" at bounding box center [79, 468] width 84 height 19
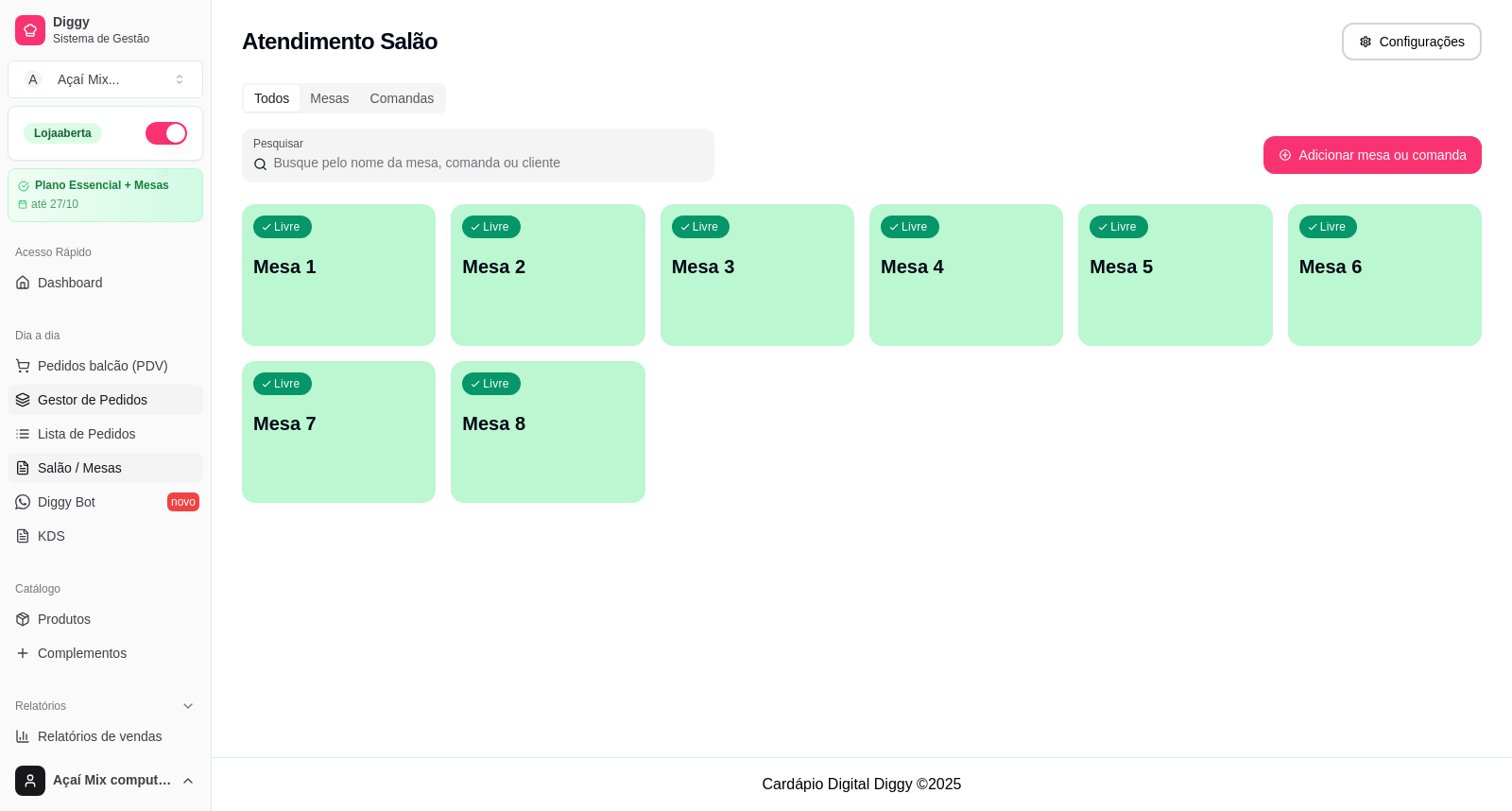
click at [113, 397] on span "Gestor de Pedidos" at bounding box center [92, 399] width 109 height 19
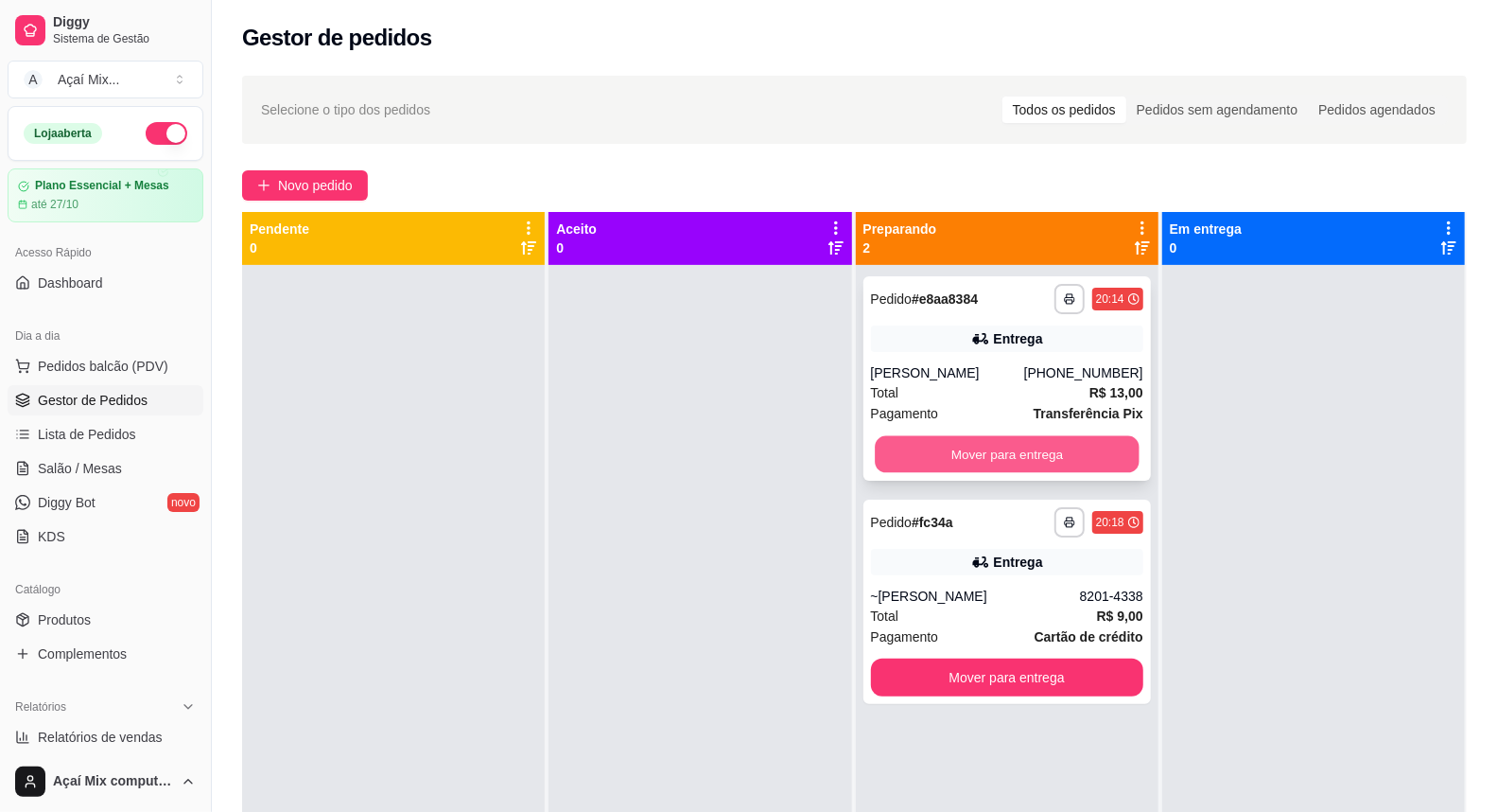
click at [988, 458] on button "Mover para entrega" at bounding box center [1007, 454] width 265 height 36
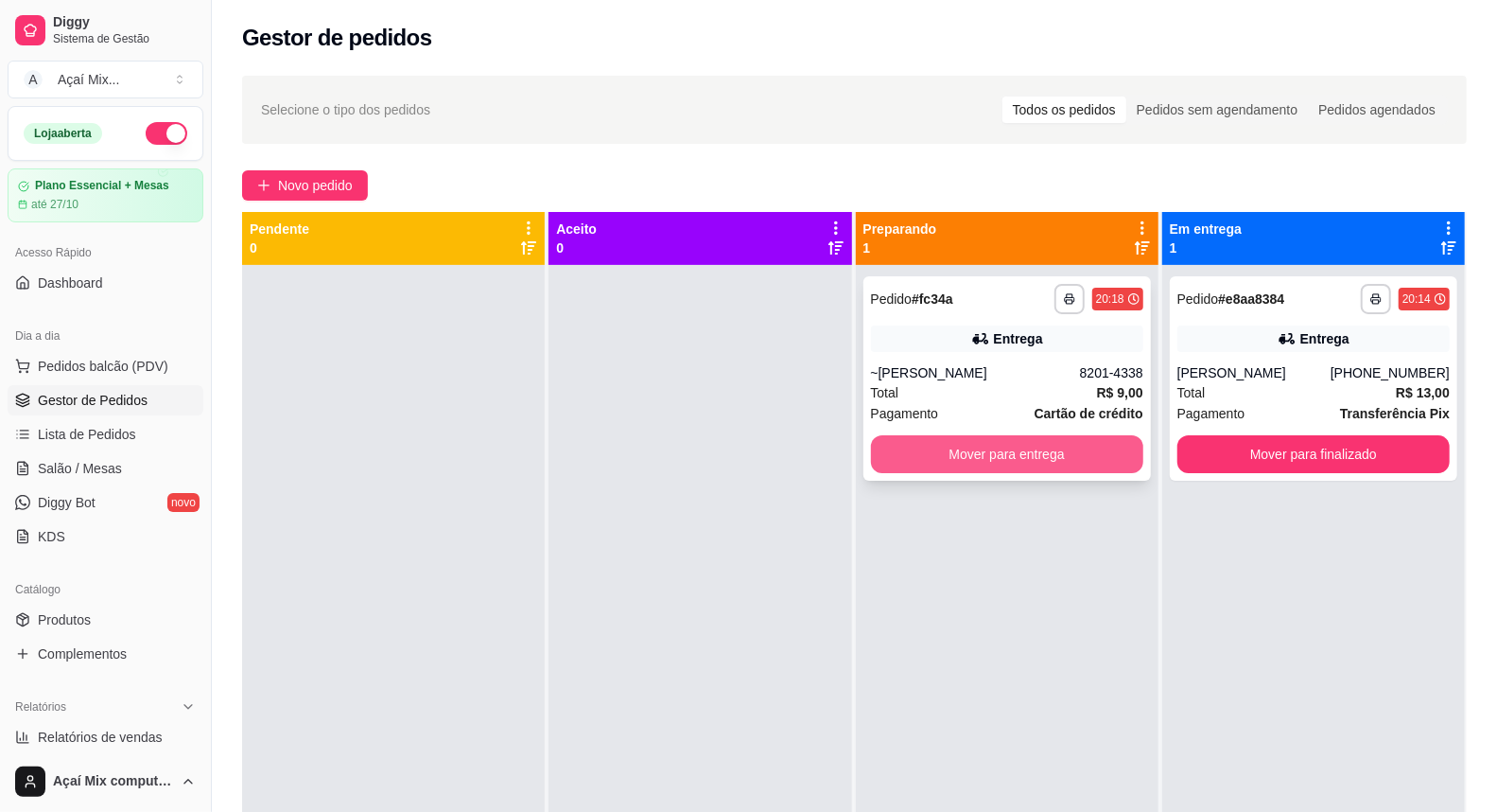
click at [1036, 444] on button "Mover para entrega" at bounding box center [1007, 454] width 272 height 37
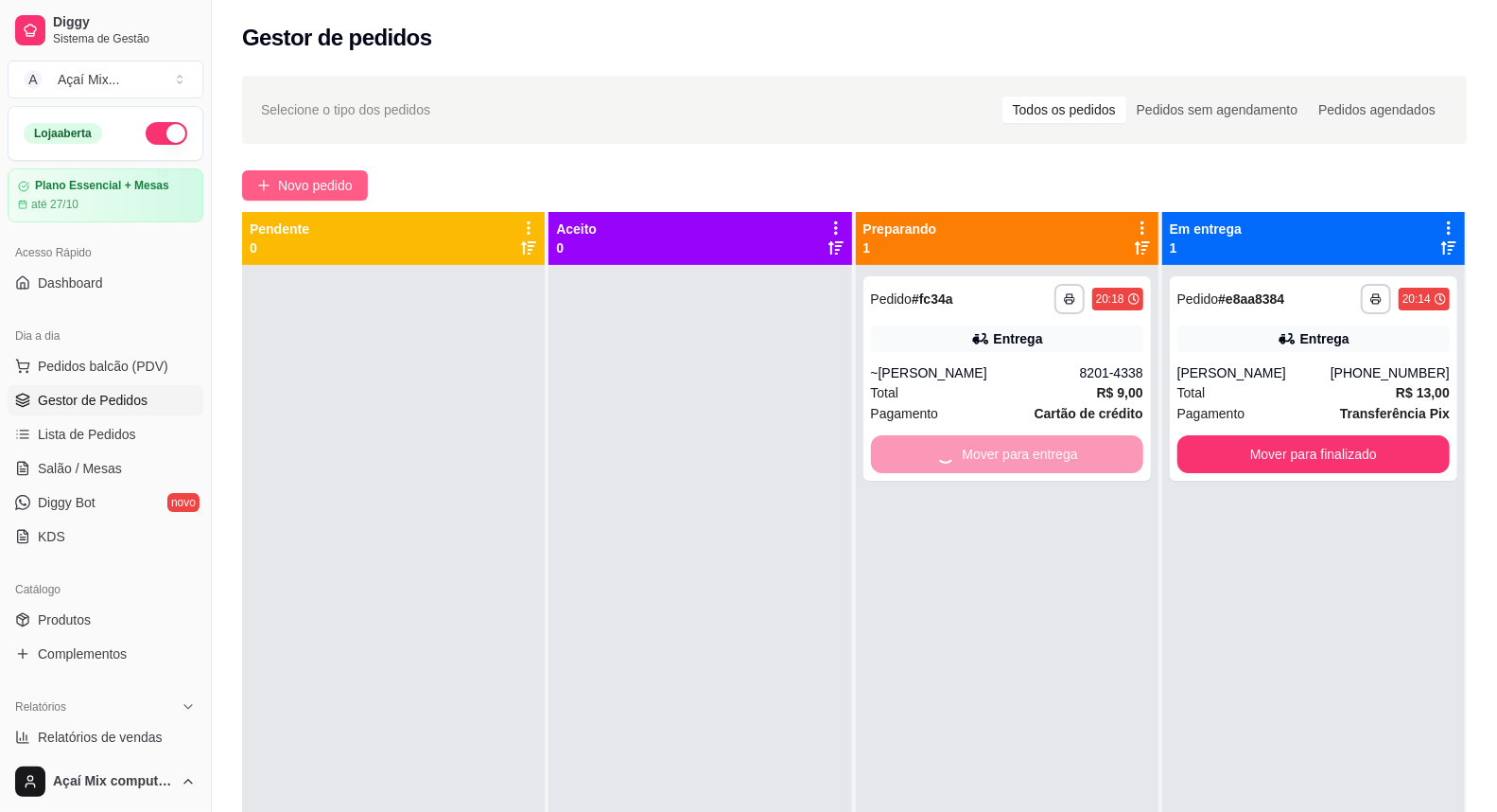
click at [345, 181] on span "Novo pedido" at bounding box center [315, 185] width 75 height 21
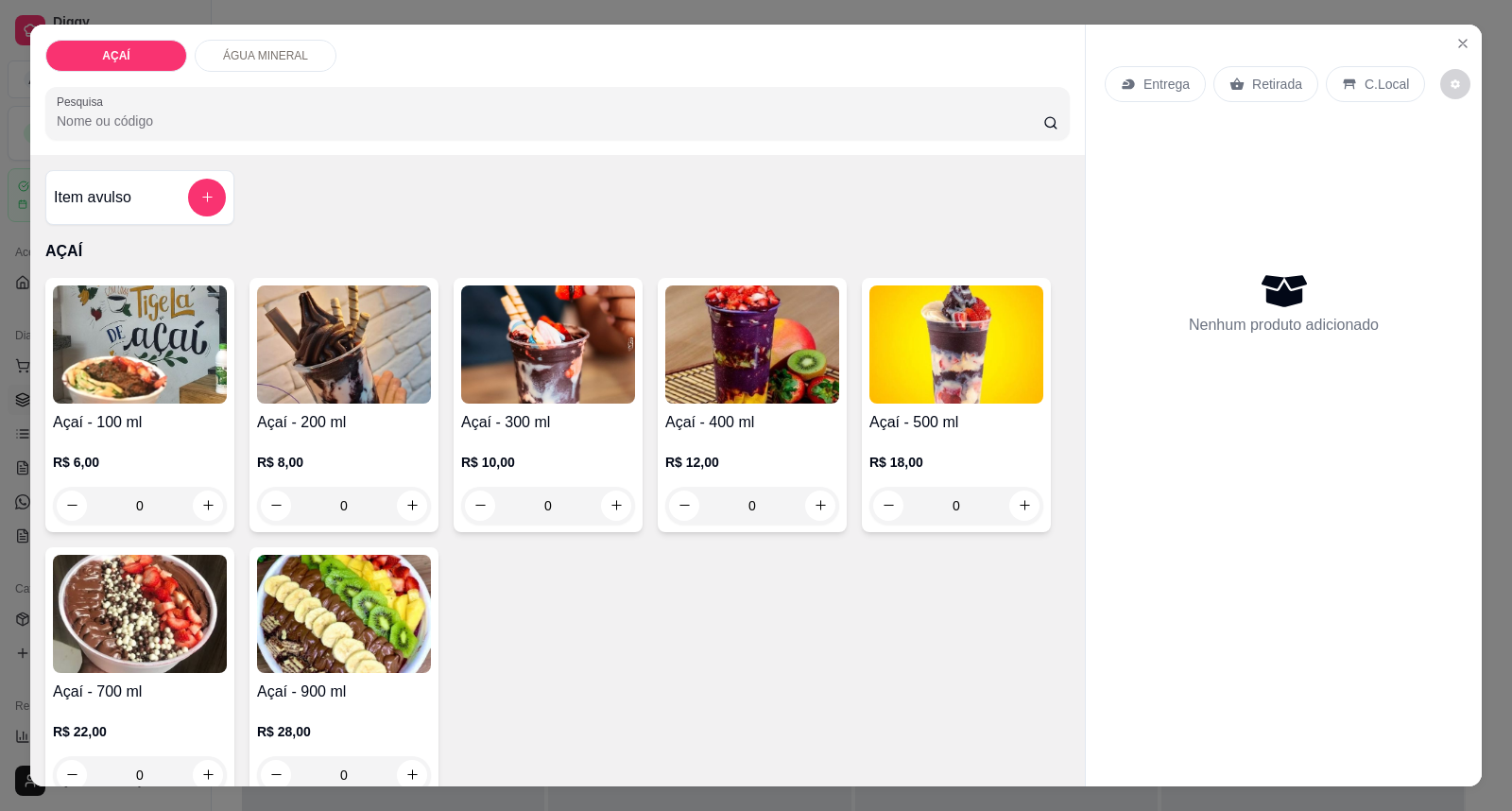
click at [742, 440] on div "R$ 12,00 0" at bounding box center [752, 479] width 174 height 91
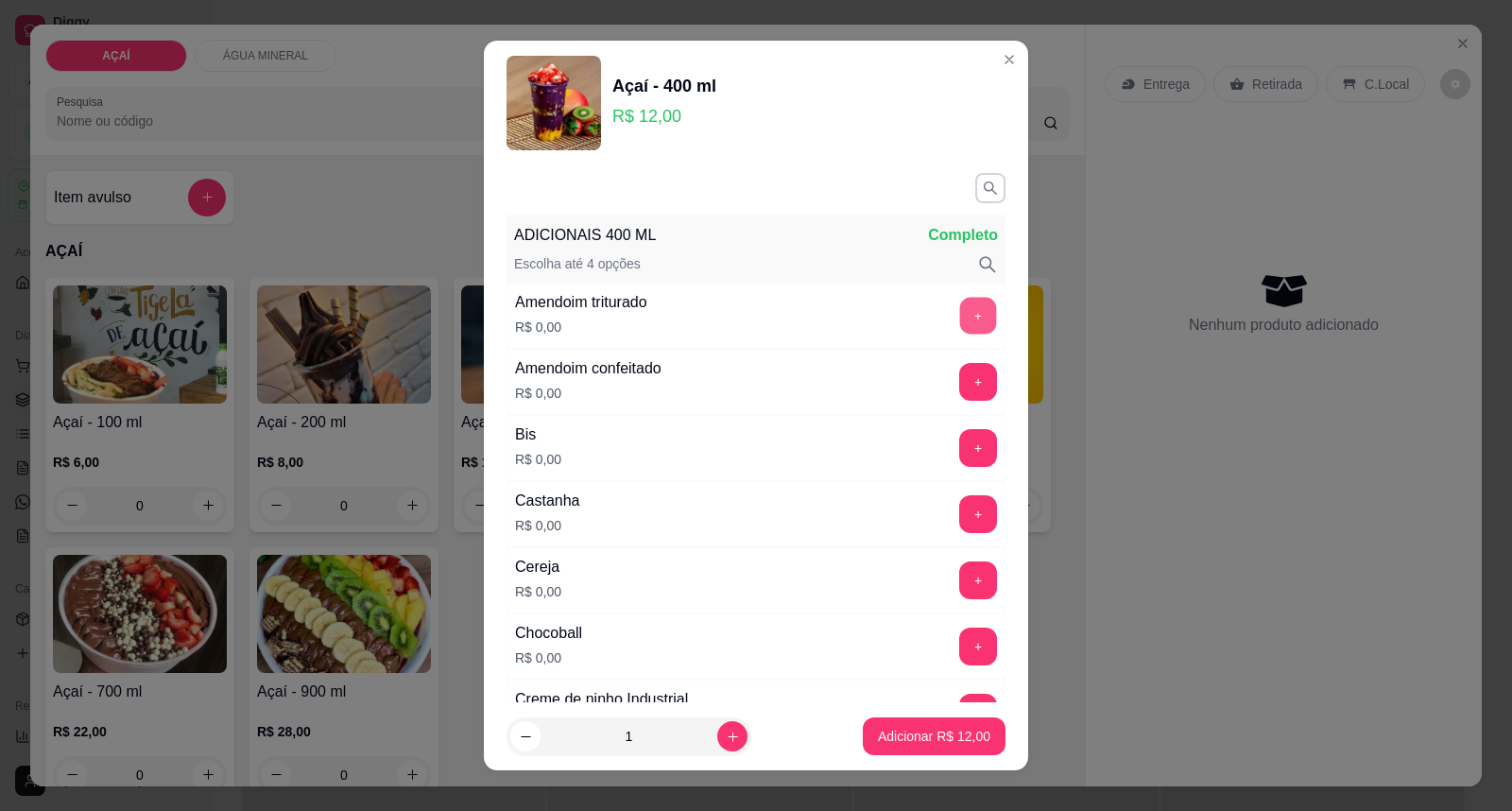
click at [960, 310] on button "+" at bounding box center [977, 315] width 36 height 36
click at [959, 503] on button "+" at bounding box center [977, 514] width 37 height 37
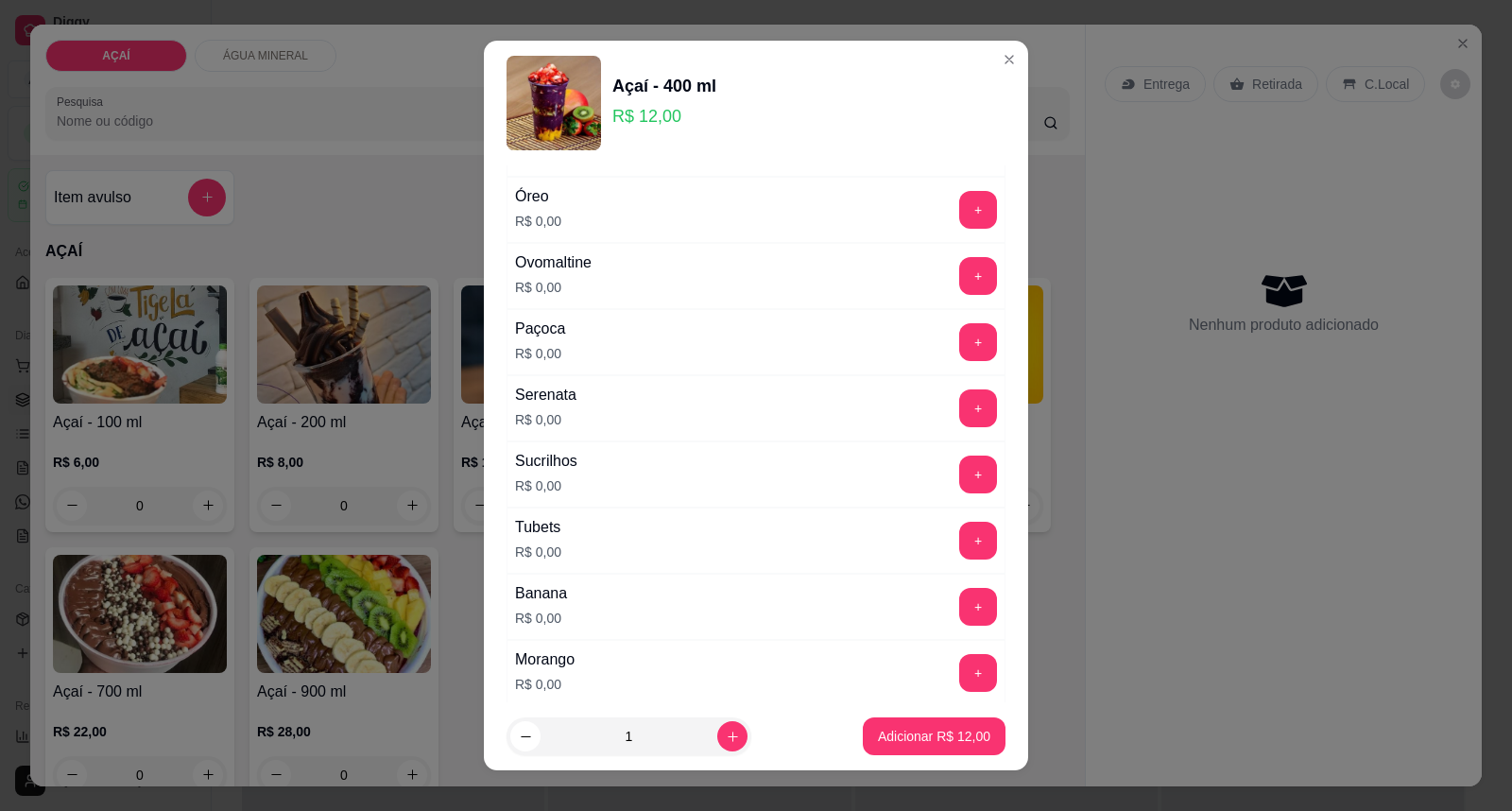
scroll to position [2204, 0]
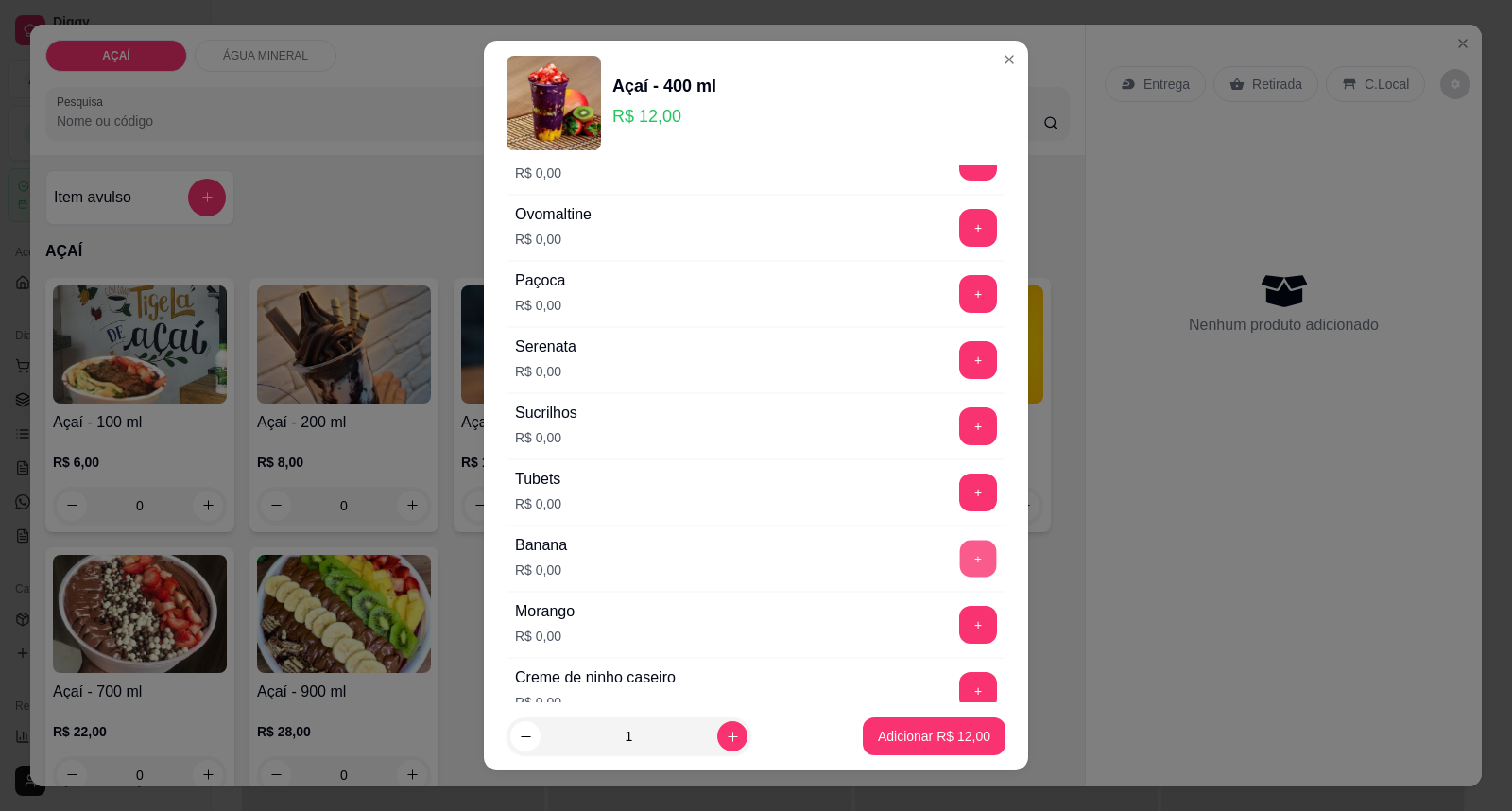
click at [960, 565] on button "+" at bounding box center [977, 558] width 36 height 36
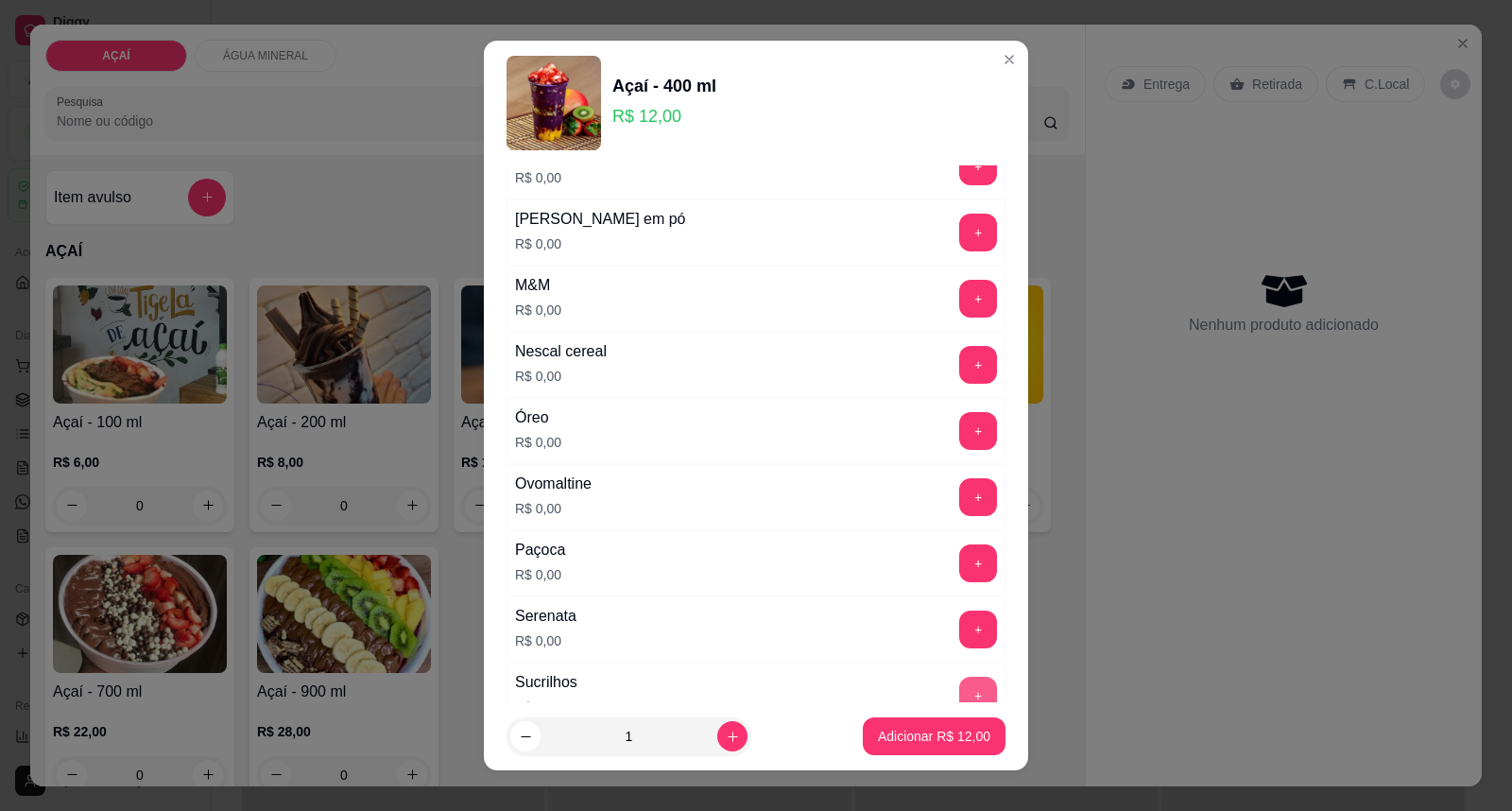
scroll to position [1753, 0]
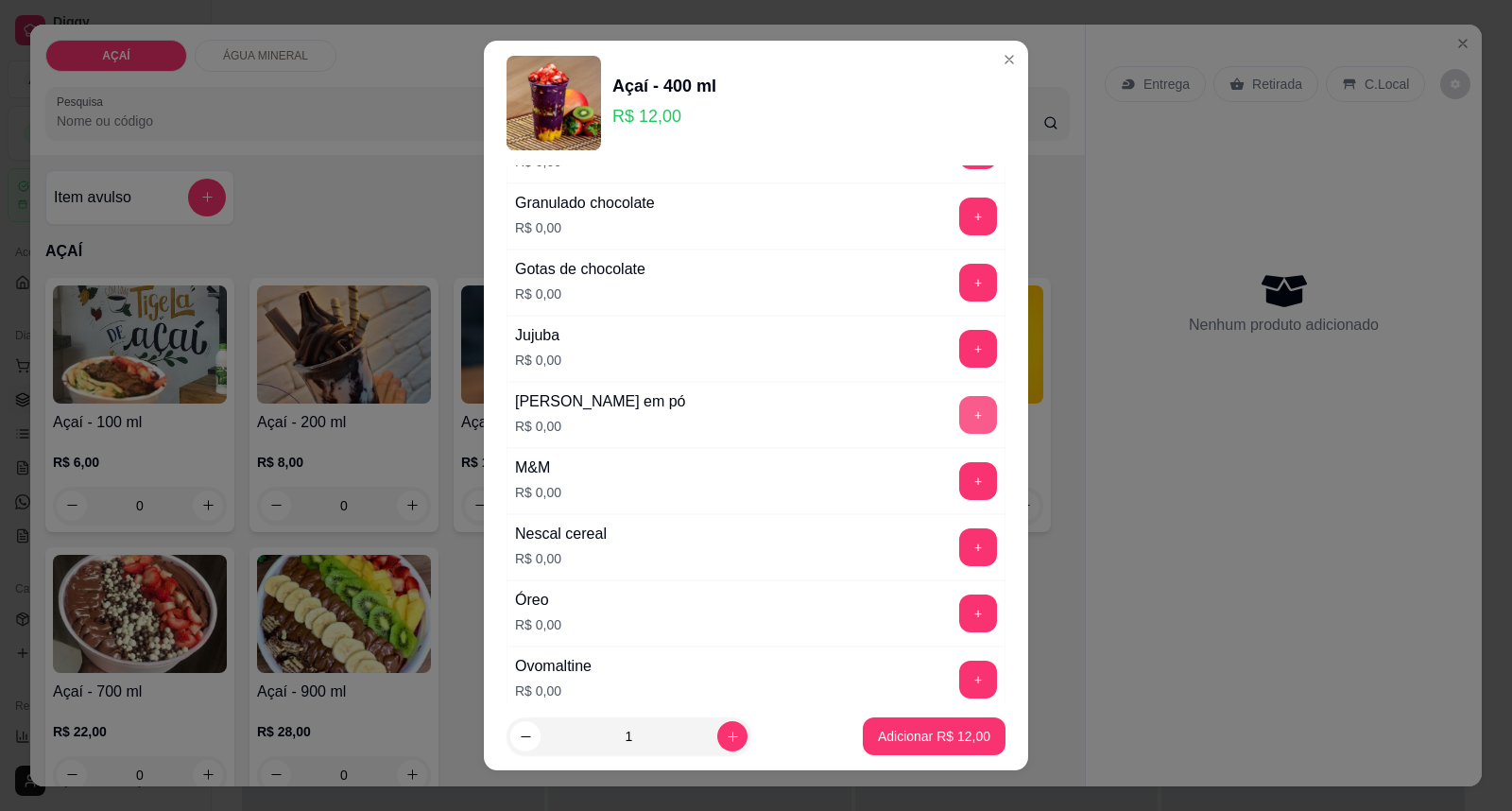
click at [959, 422] on button "+" at bounding box center [977, 414] width 37 height 37
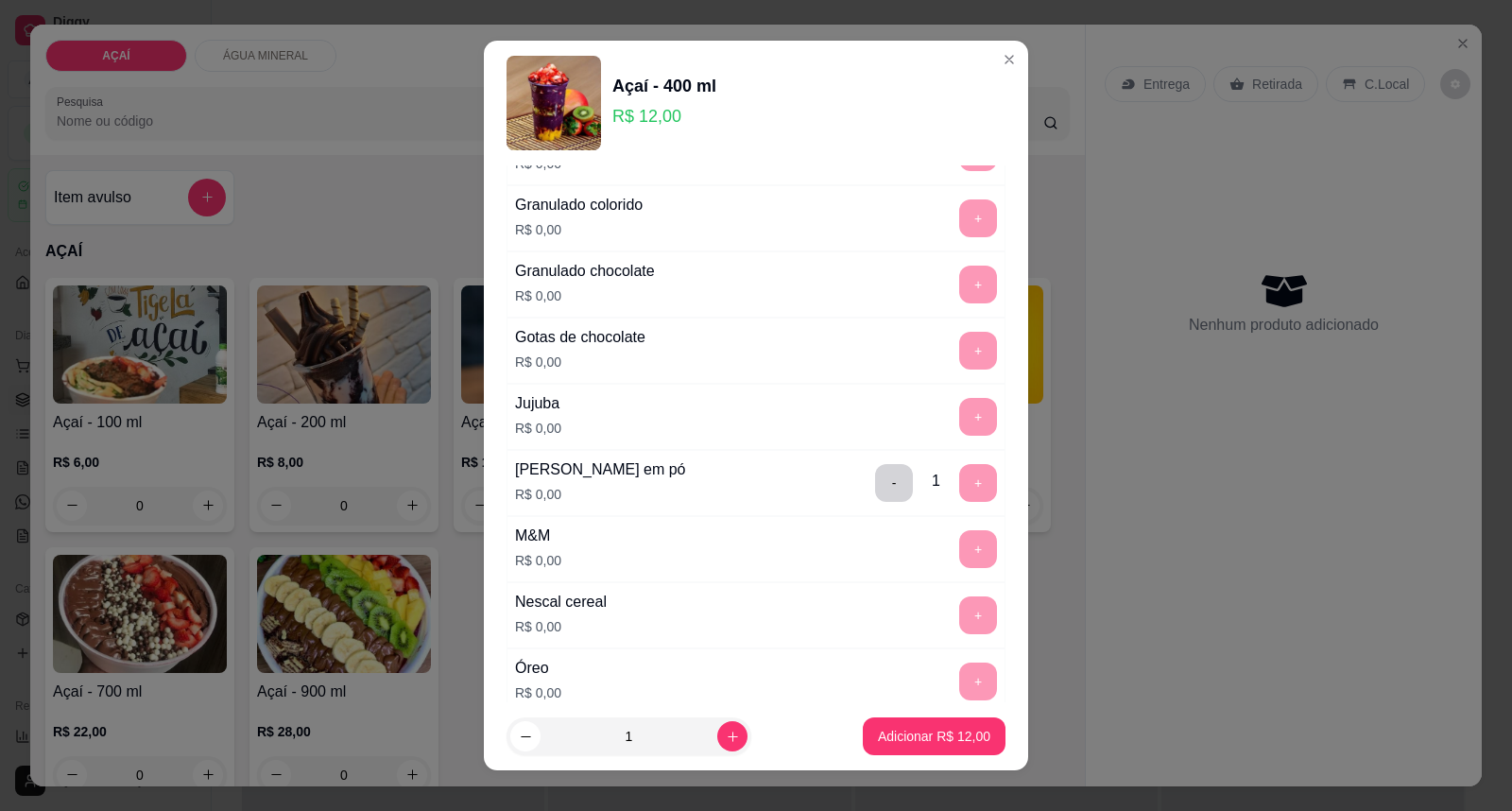
scroll to position [1648, 0]
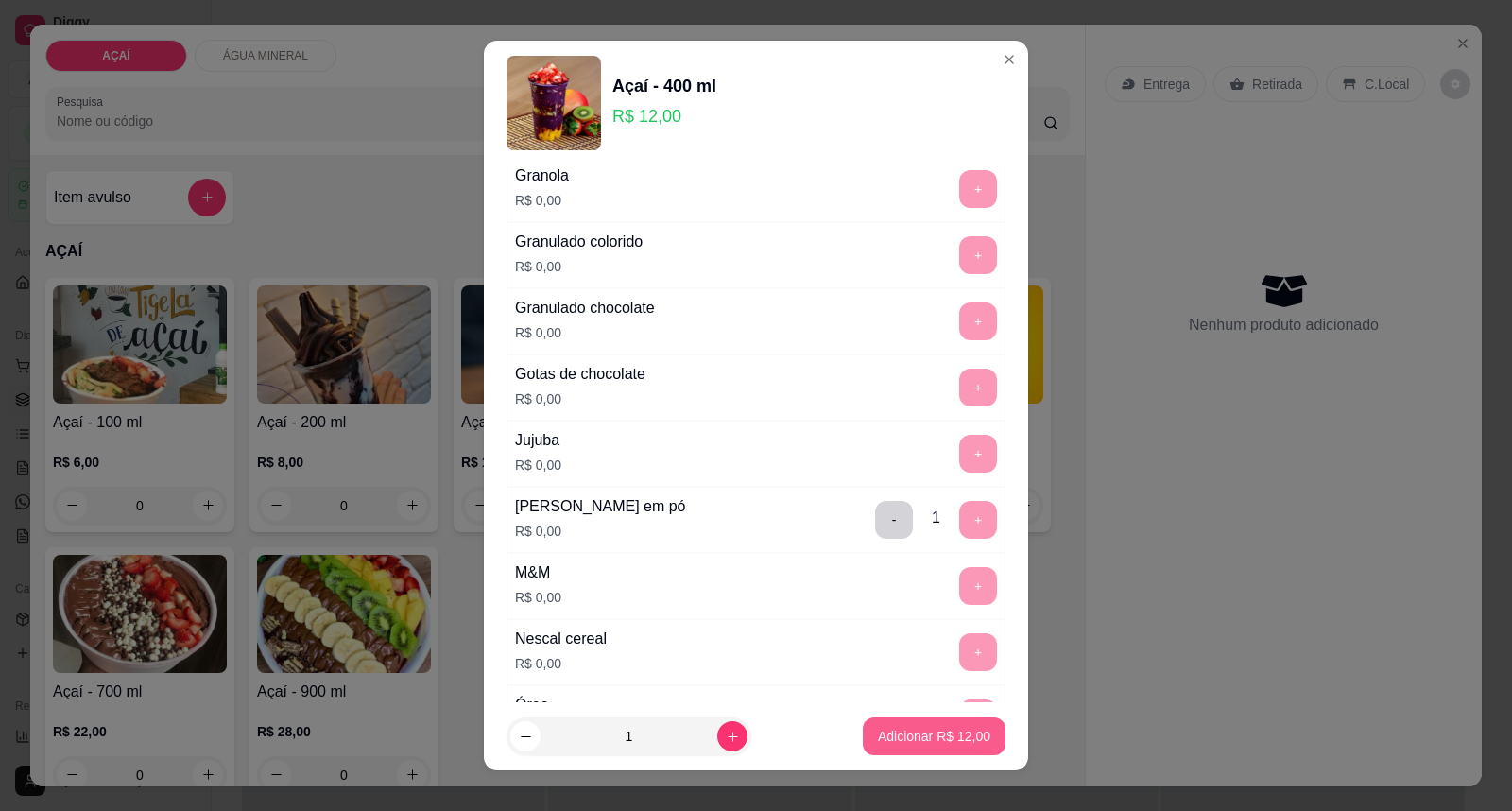
click at [933, 740] on p "Adicionar R$ 12,00" at bounding box center [934, 735] width 112 height 19
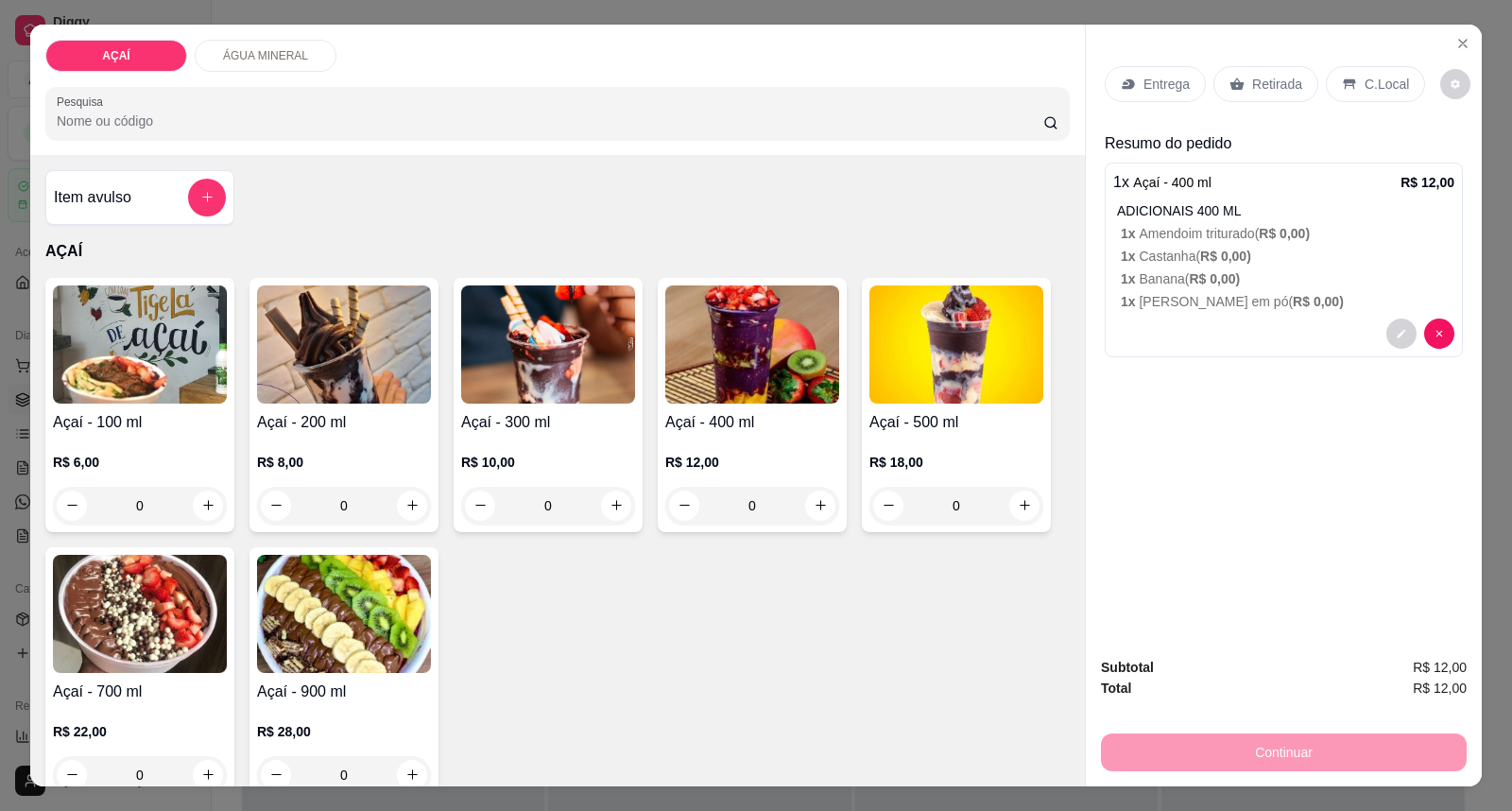
click at [1143, 81] on p "Entrega" at bounding box center [1166, 84] width 46 height 19
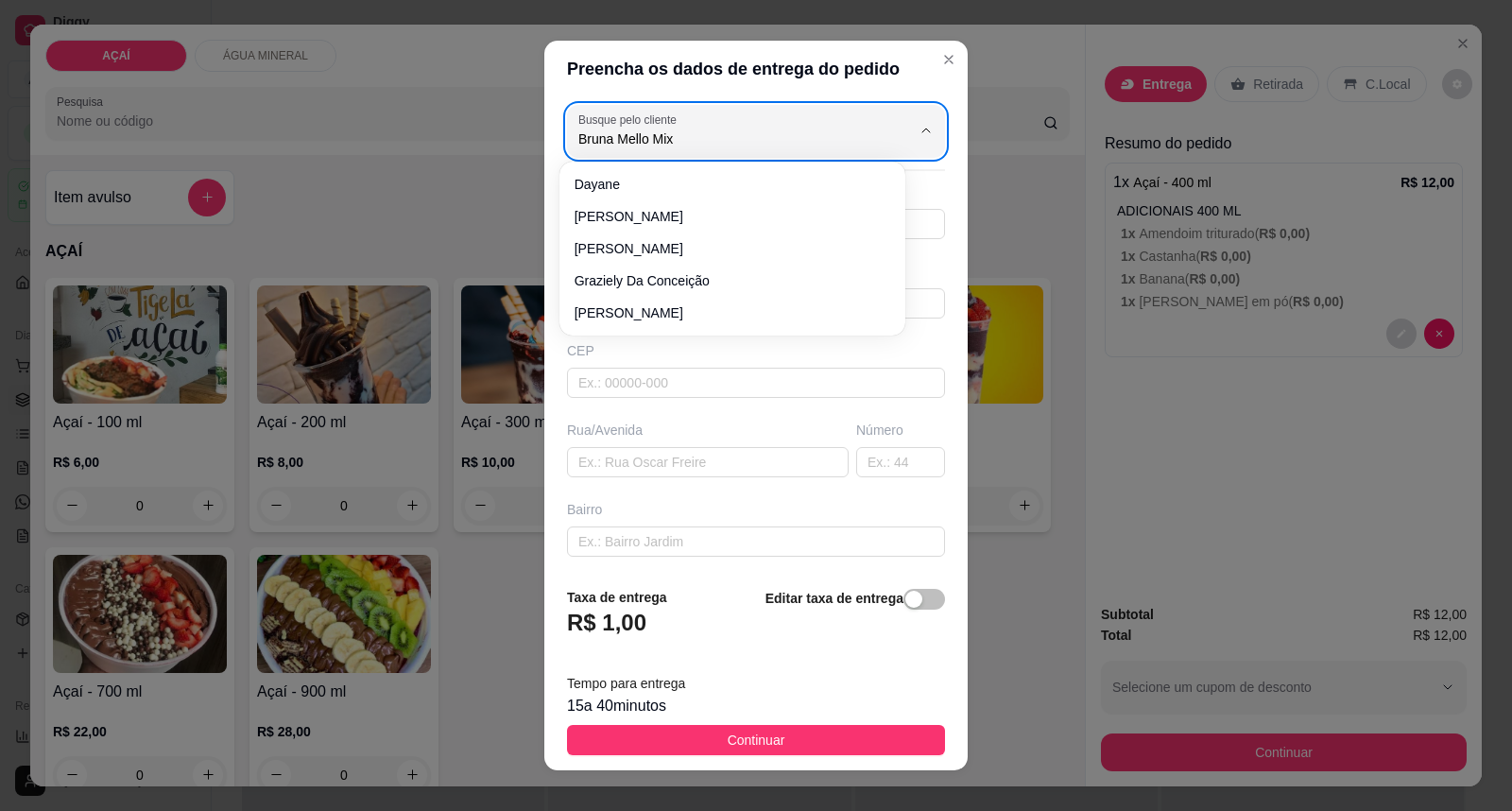
type input "Bruna Mello Mix"
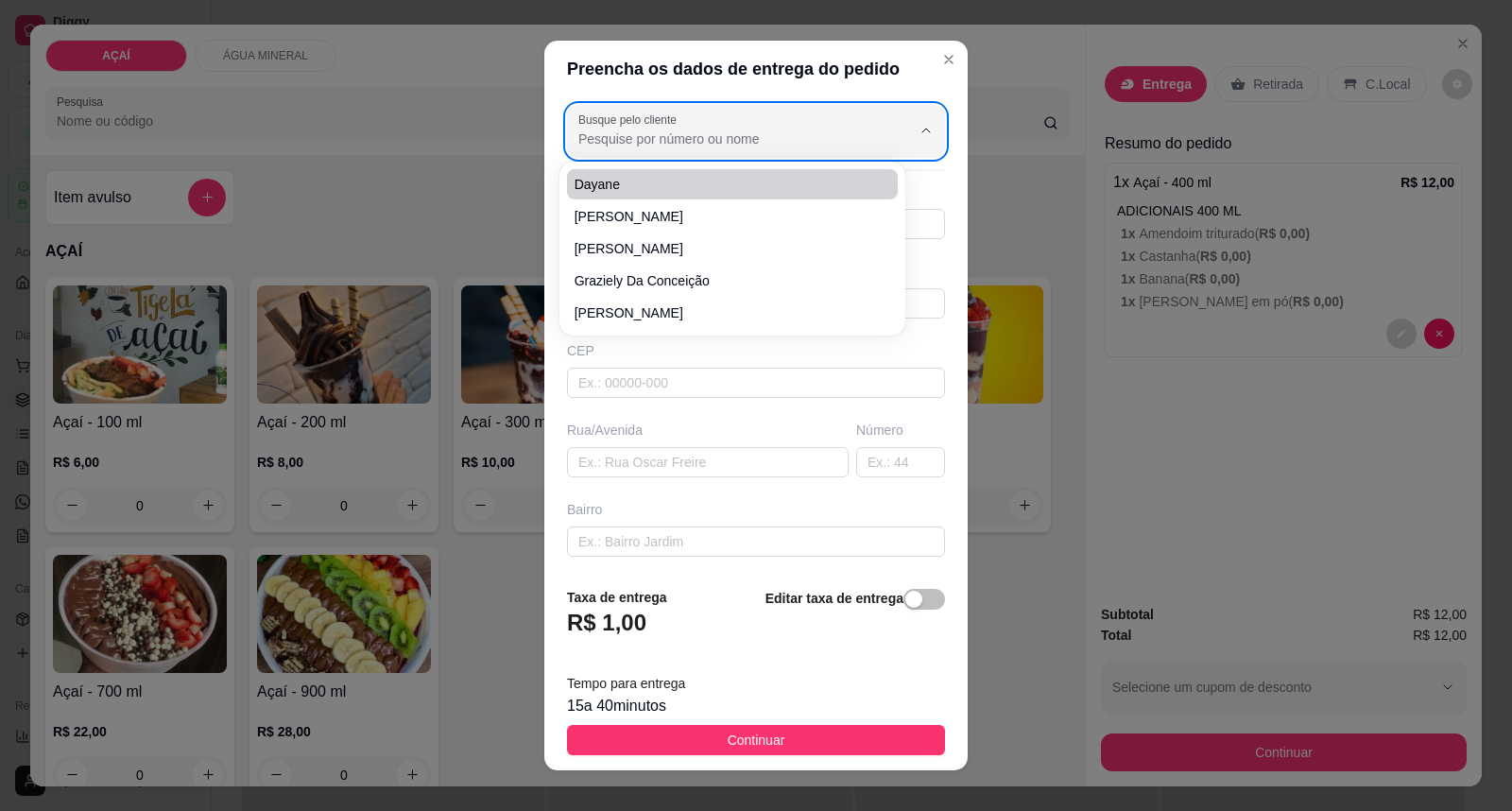
click at [648, 143] on input "Busque pelo cliente" at bounding box center [728, 139] width 302 height 19
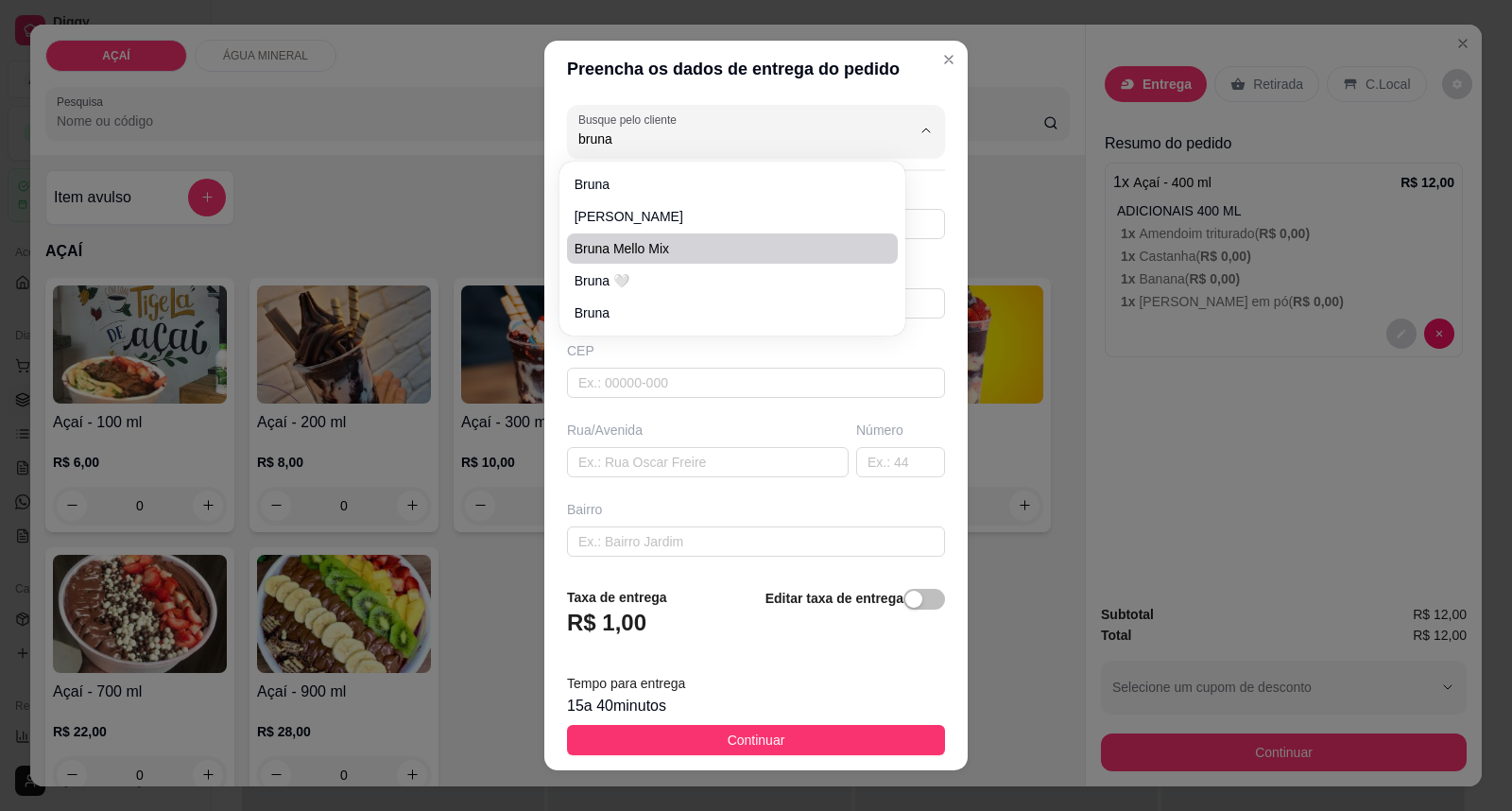
click at [685, 247] on span "Bruna Mello Mix" at bounding box center [724, 248] width 297 height 19
type input "Bruna Mello Mix"
type input "982021621"
type input "Bruna Mello Mix"
type input "5752000000000"
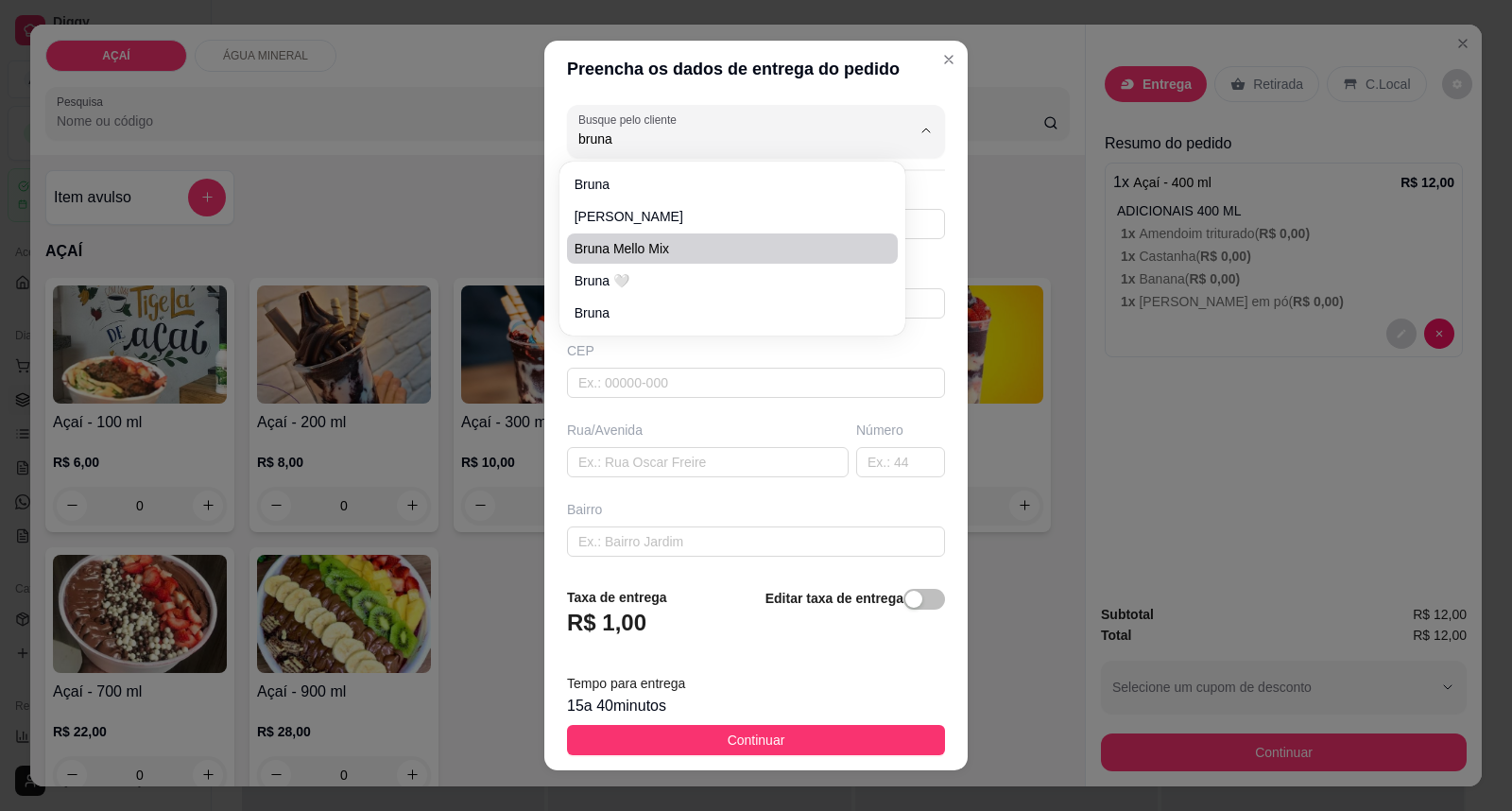
type input "Maravilha"
type input "na casa do jogo do bicho"
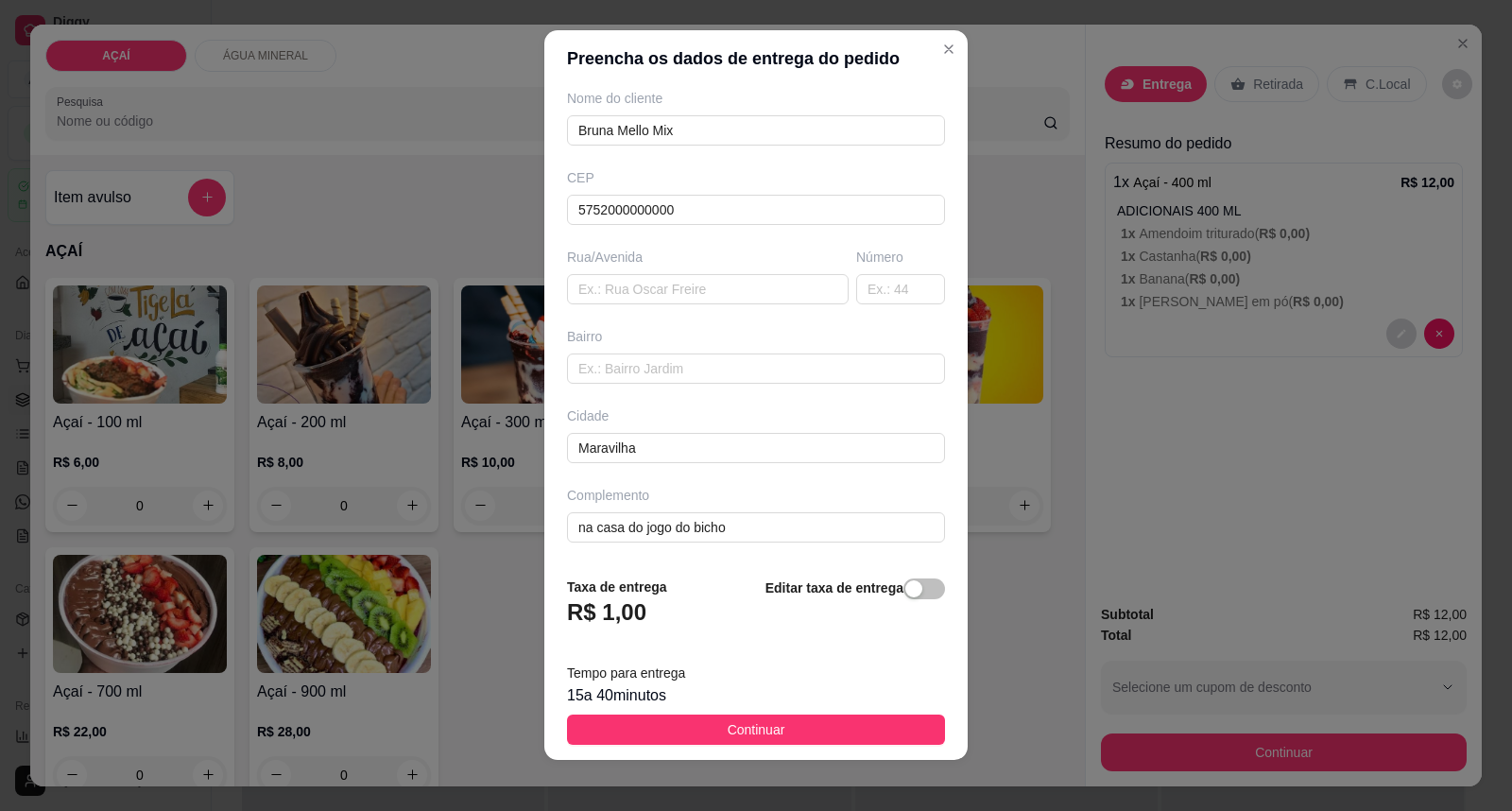
scroll to position [20, 0]
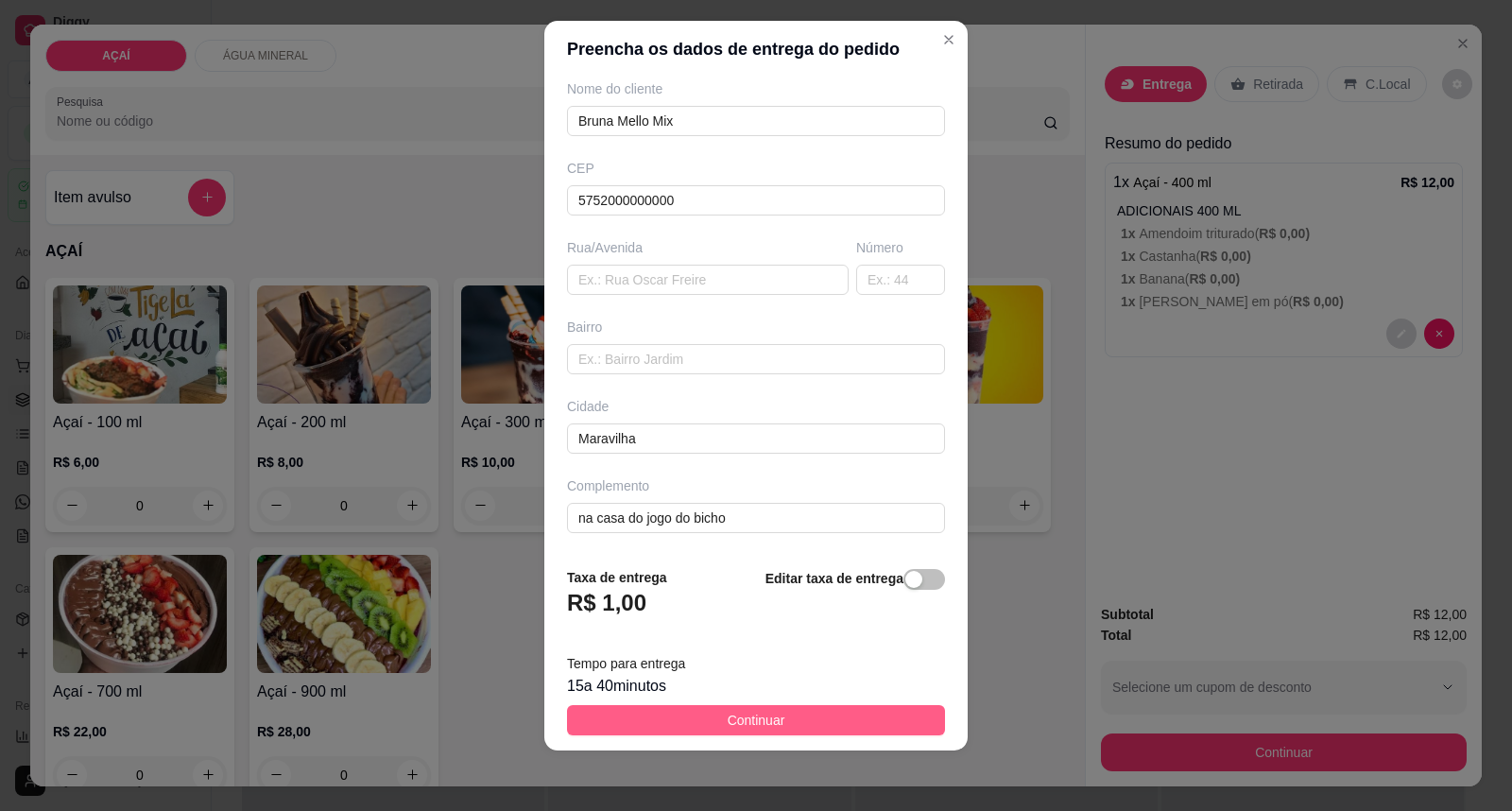
type input "Bruna Mello Mix"
click at [783, 733] on button "Continuar" at bounding box center [756, 719] width 378 height 31
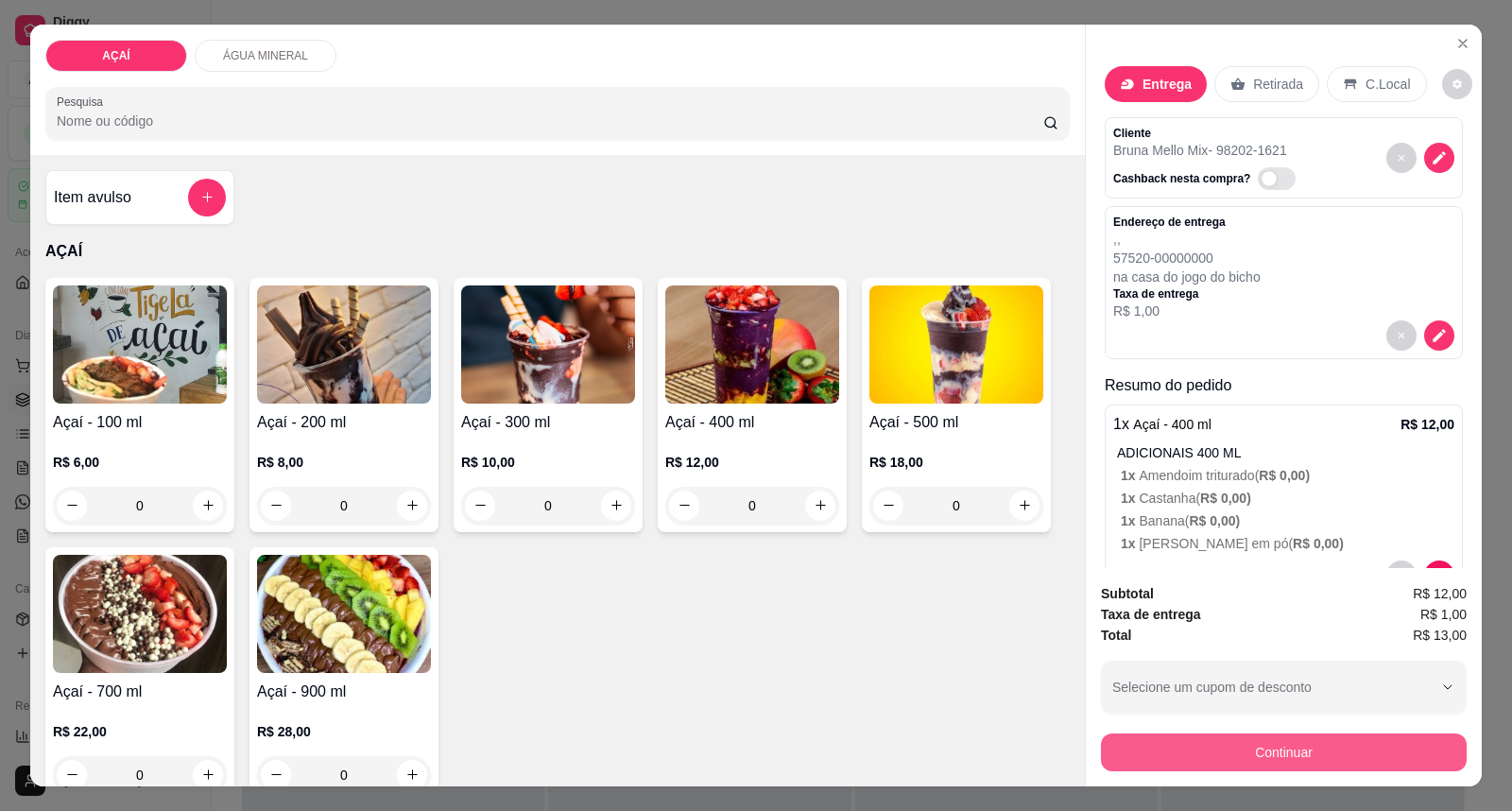
click at [1220, 751] on button "Continuar" at bounding box center [1283, 752] width 365 height 37
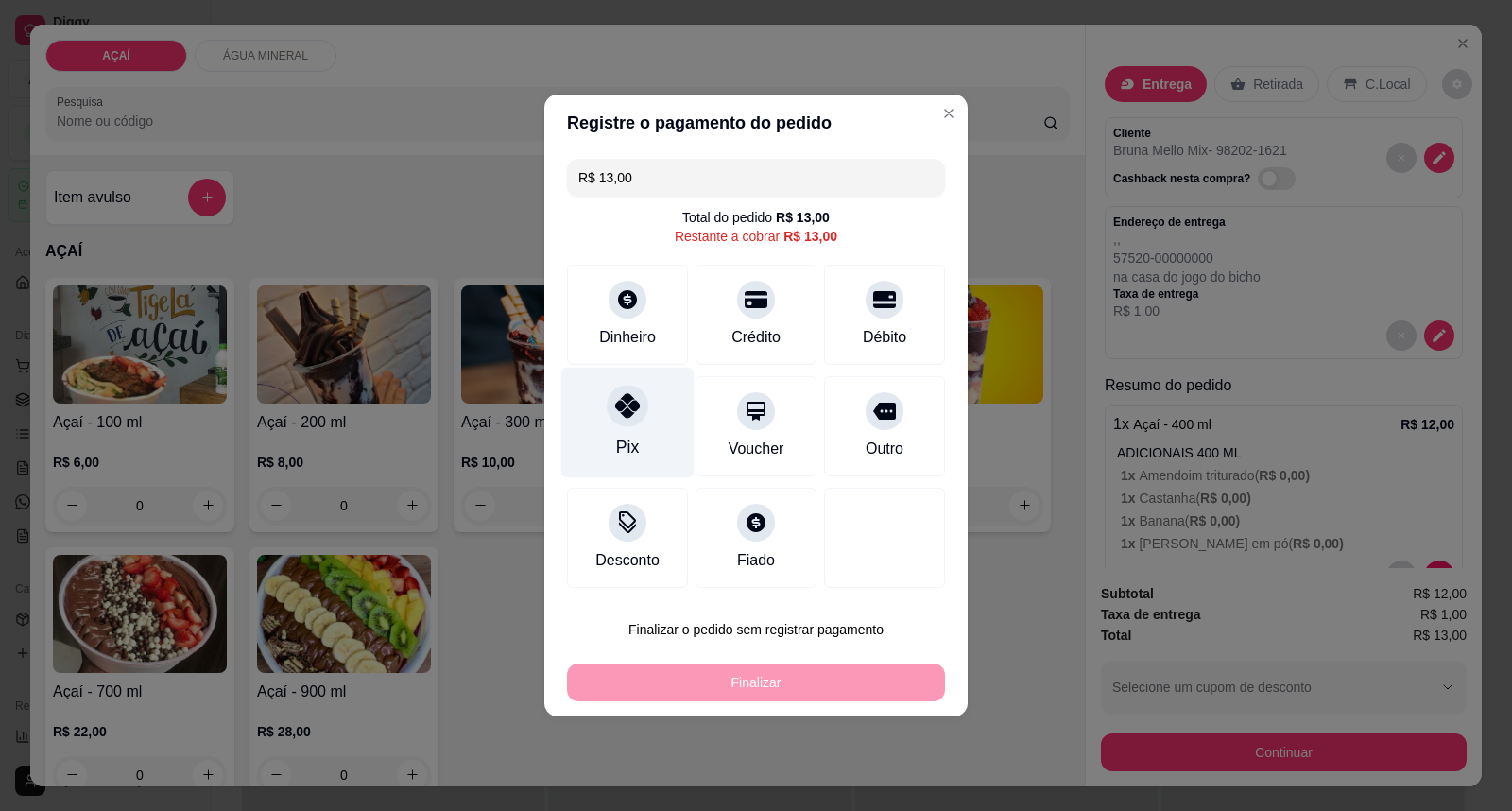
click at [588, 454] on div "Pix" at bounding box center [627, 422] width 133 height 110
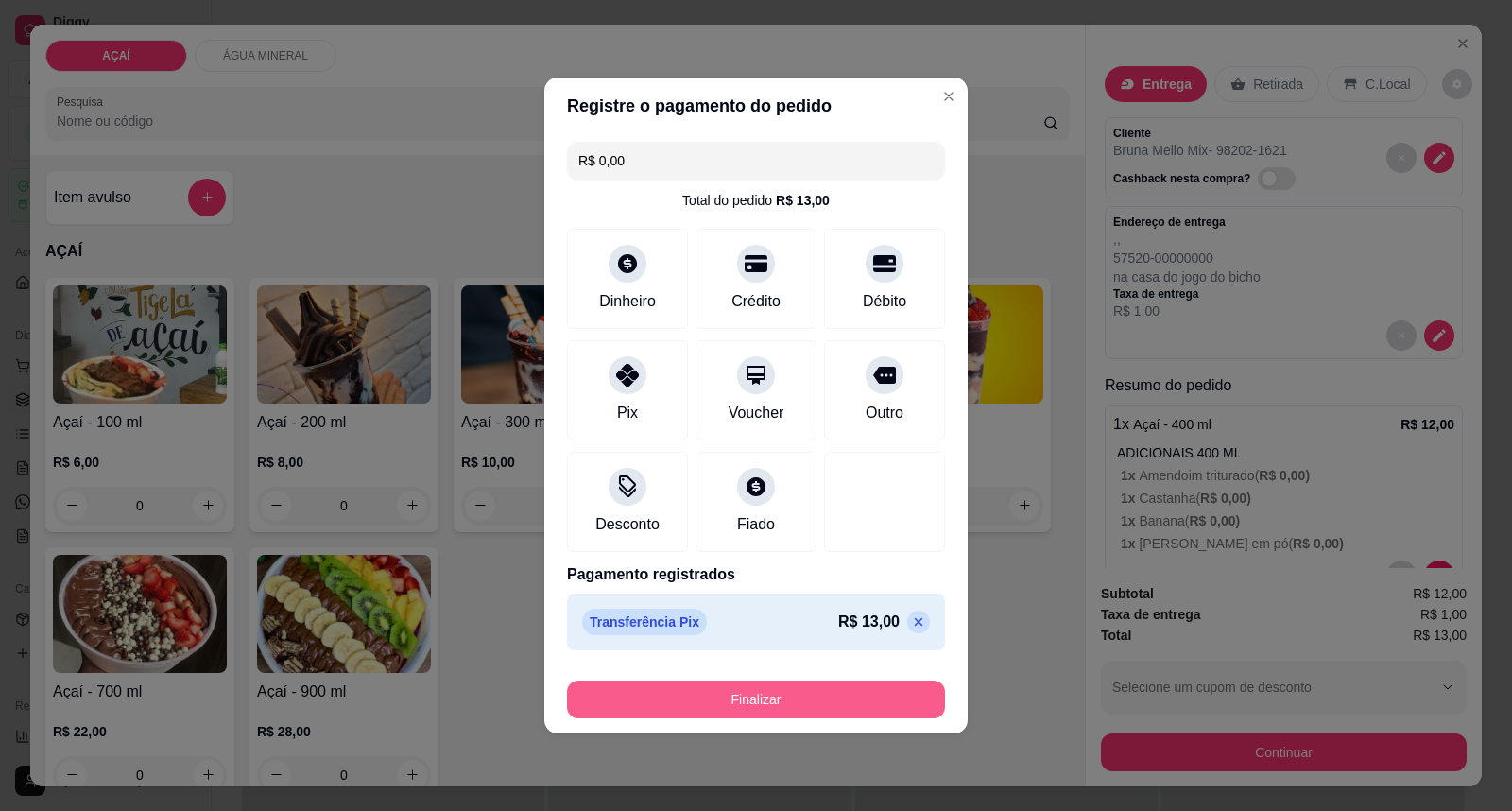
click at [829, 692] on button "Finalizar" at bounding box center [756, 699] width 378 height 37
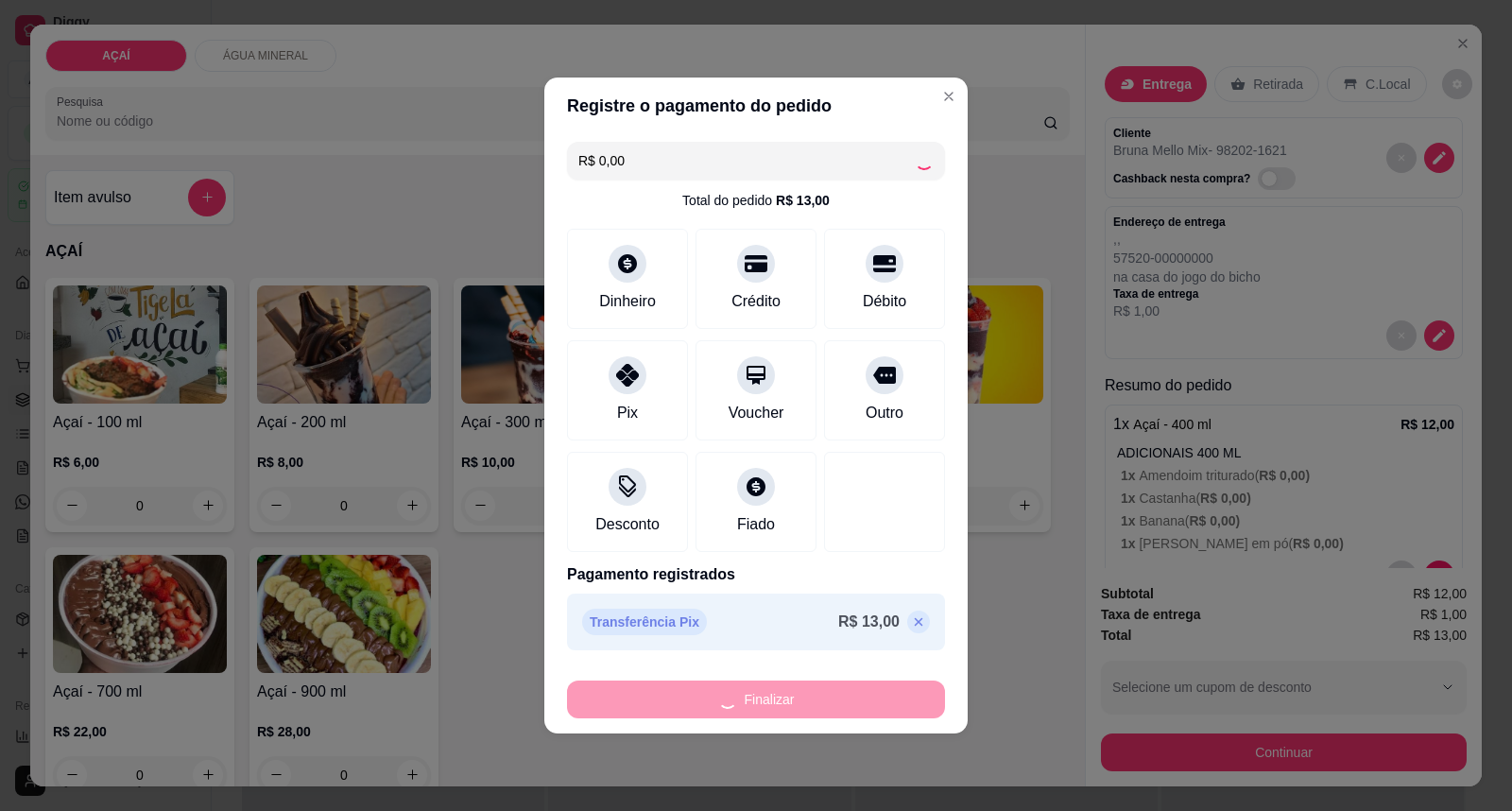
type input "-R$ 13,00"
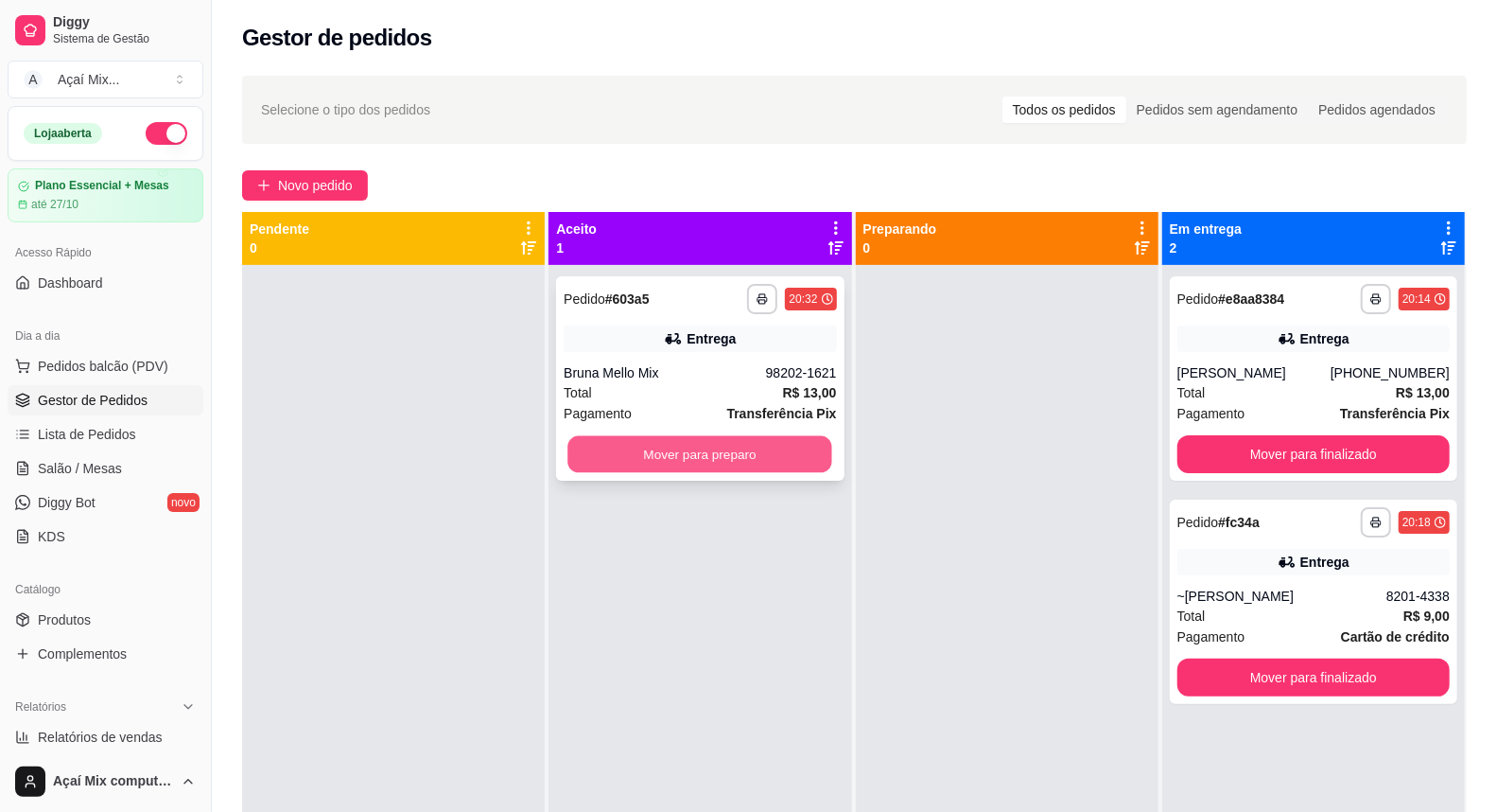
click at [711, 468] on button "Mover para preparo" at bounding box center [701, 454] width 265 height 36
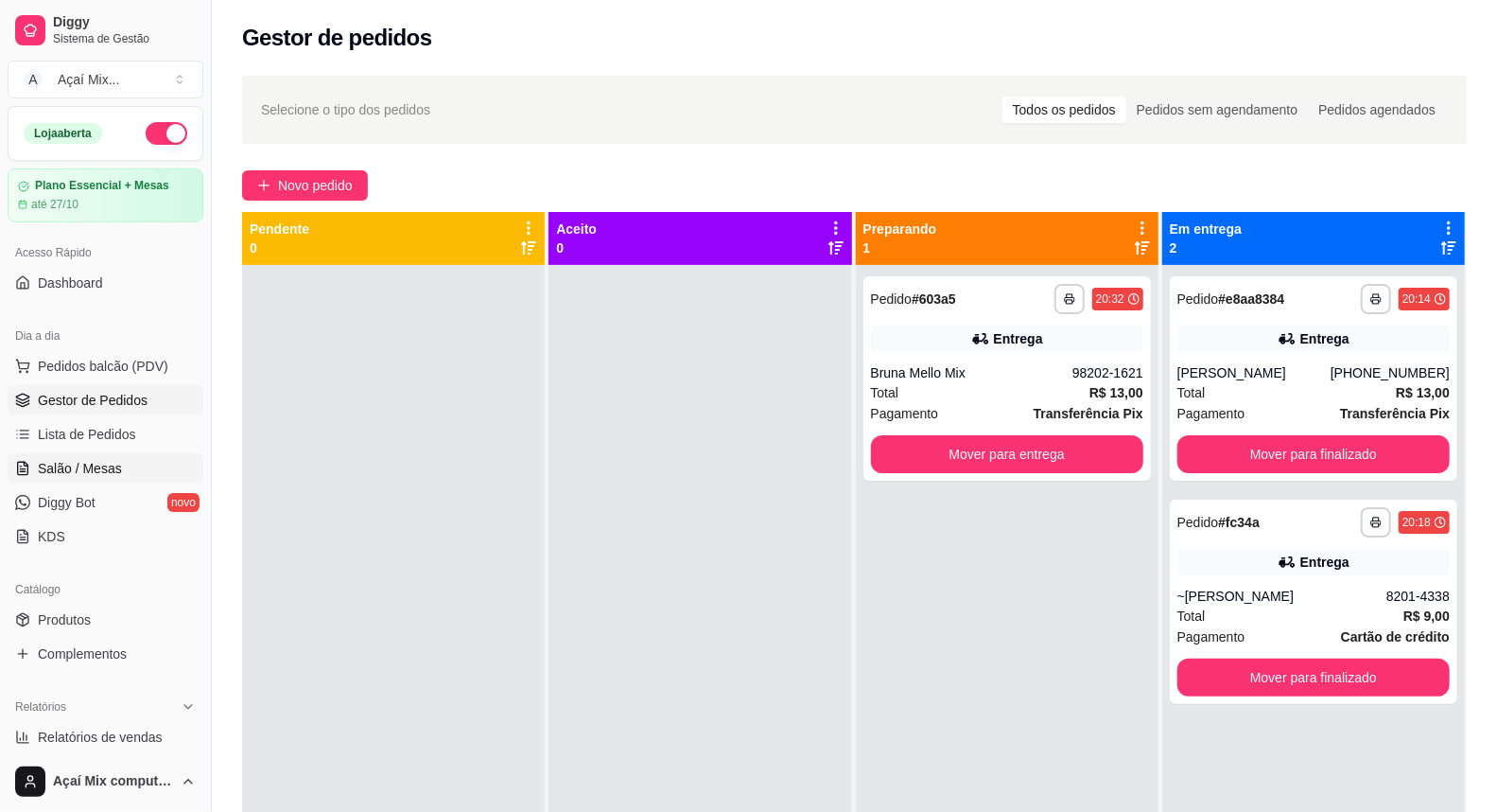
click at [55, 483] on link "Salão / Mesas" at bounding box center [105, 468] width 196 height 31
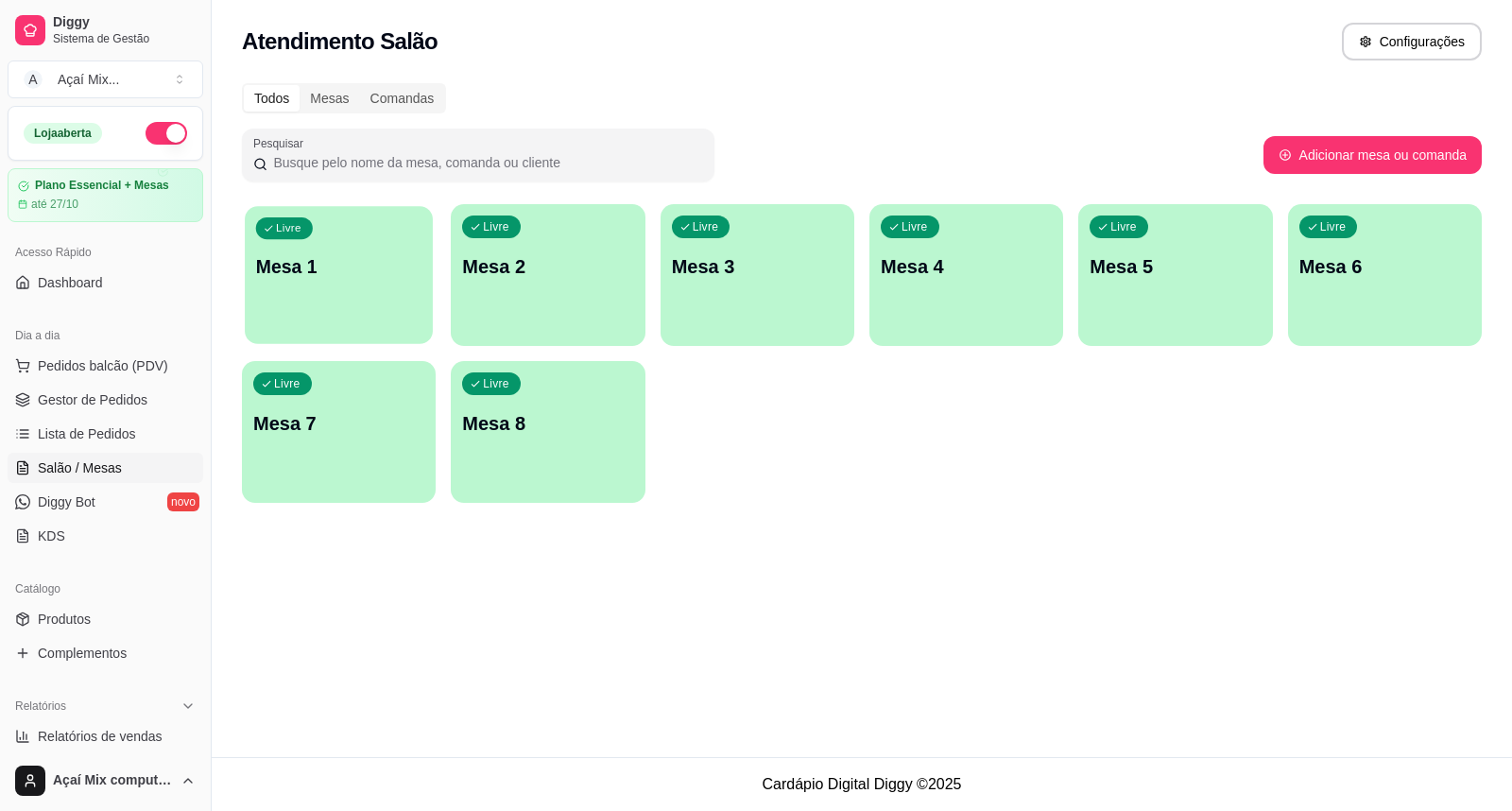
click at [391, 278] on p "Mesa 1" at bounding box center [339, 267] width 166 height 26
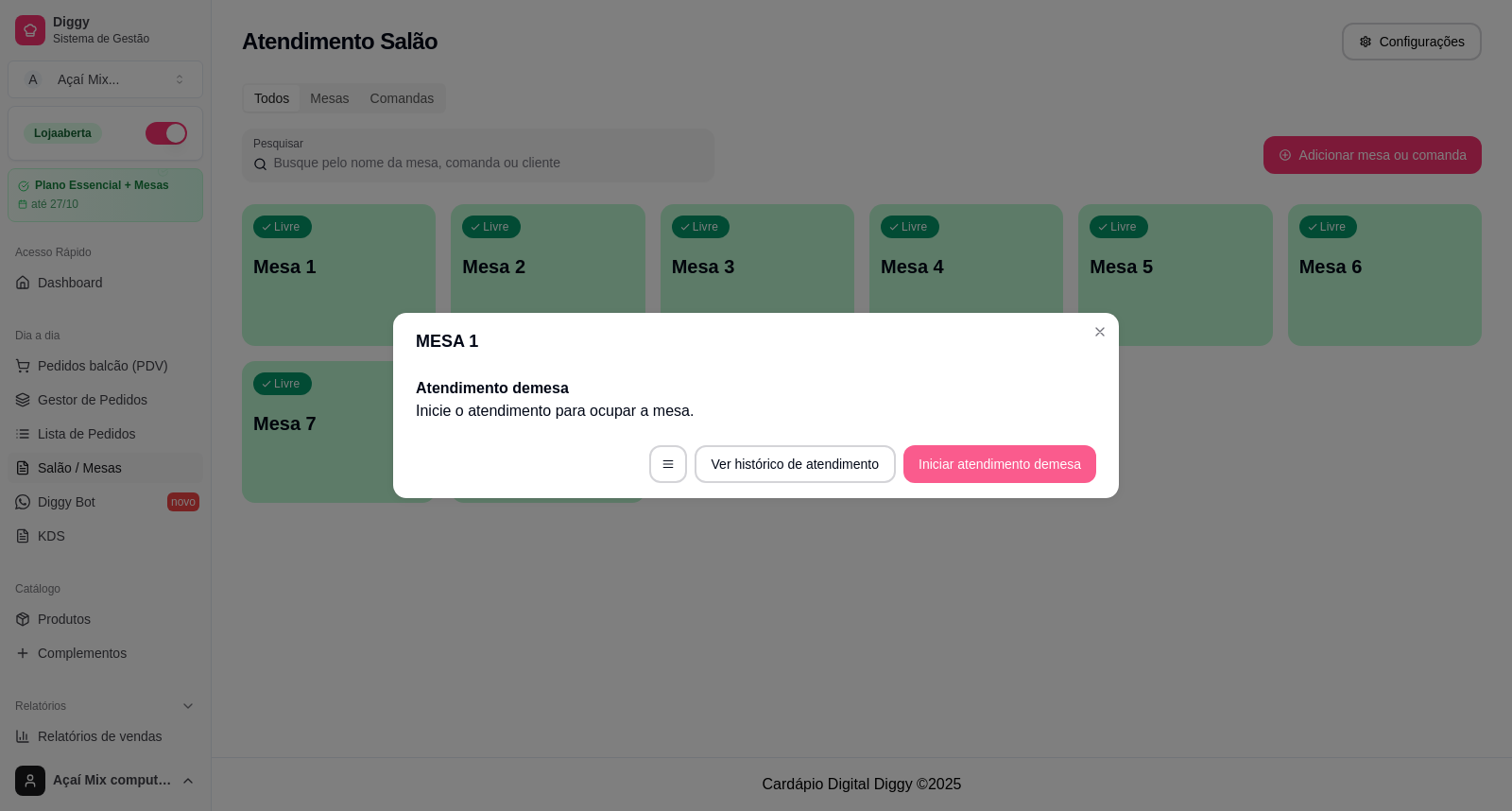
click at [980, 468] on button "Iniciar atendimento de mesa" at bounding box center [1000, 464] width 193 height 37
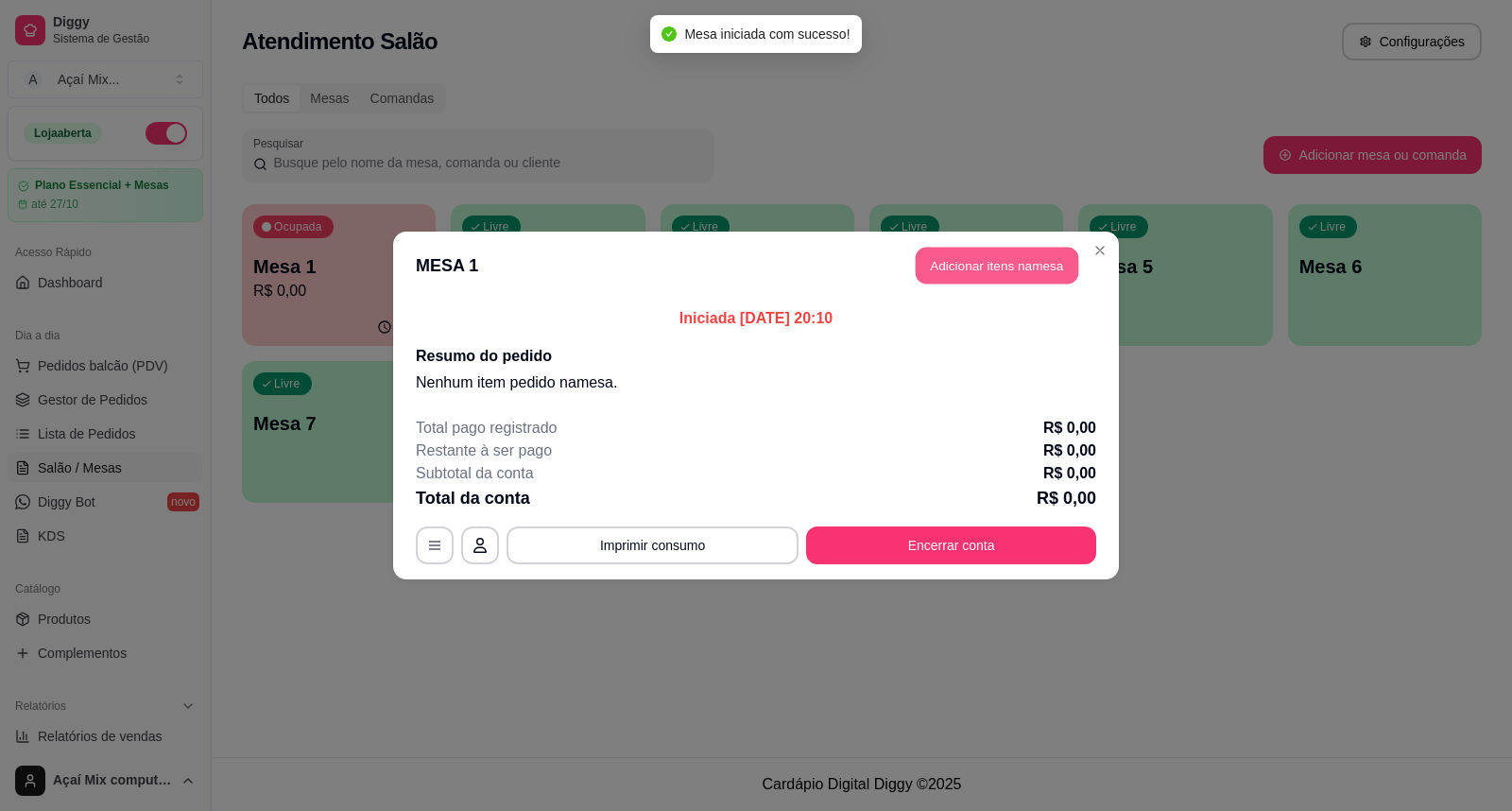
click at [1000, 261] on button "Adicionar itens na mesa" at bounding box center [996, 265] width 162 height 36
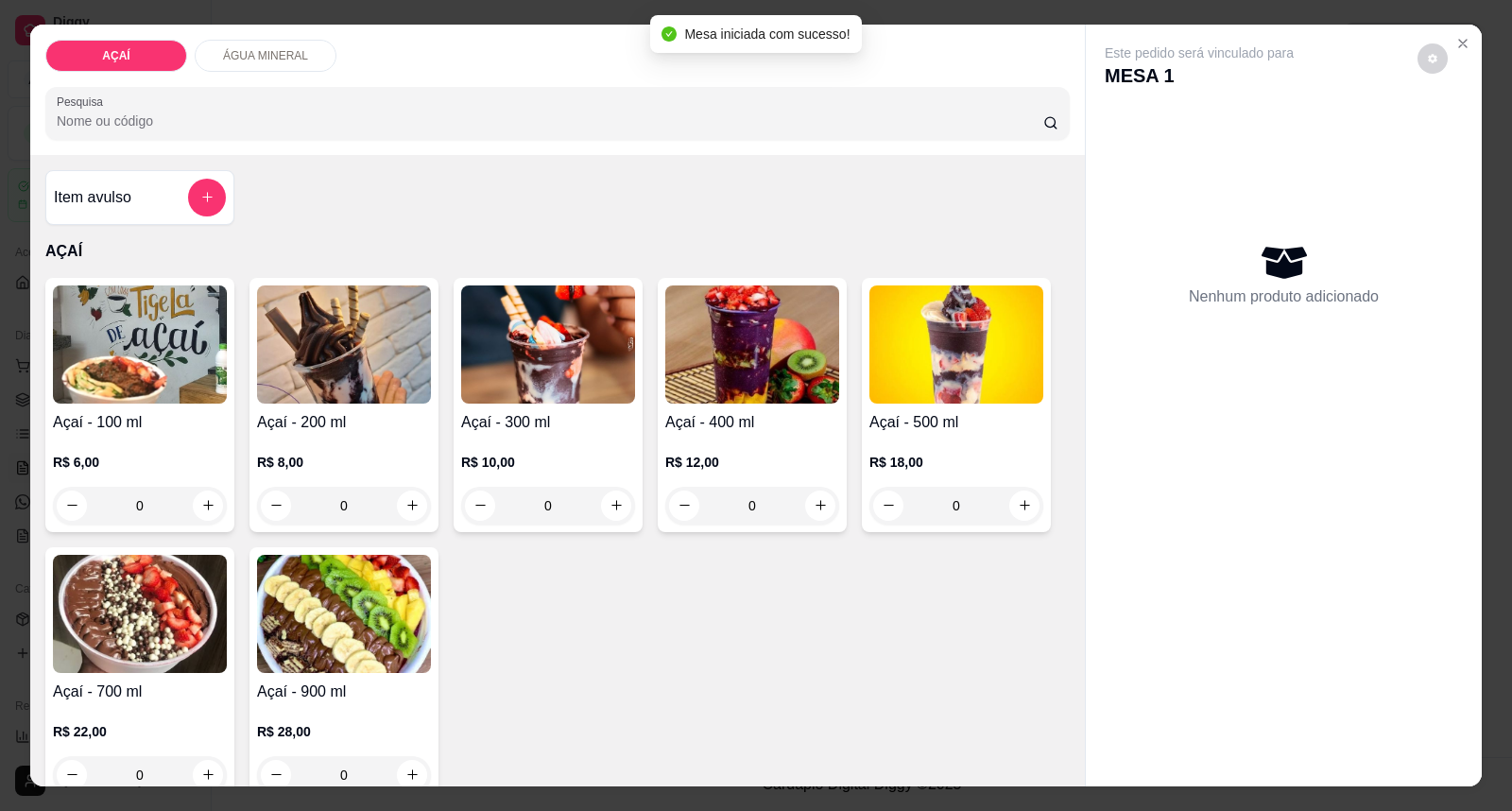
click at [746, 415] on h4 "Açaí - 400 ml" at bounding box center [752, 422] width 174 height 23
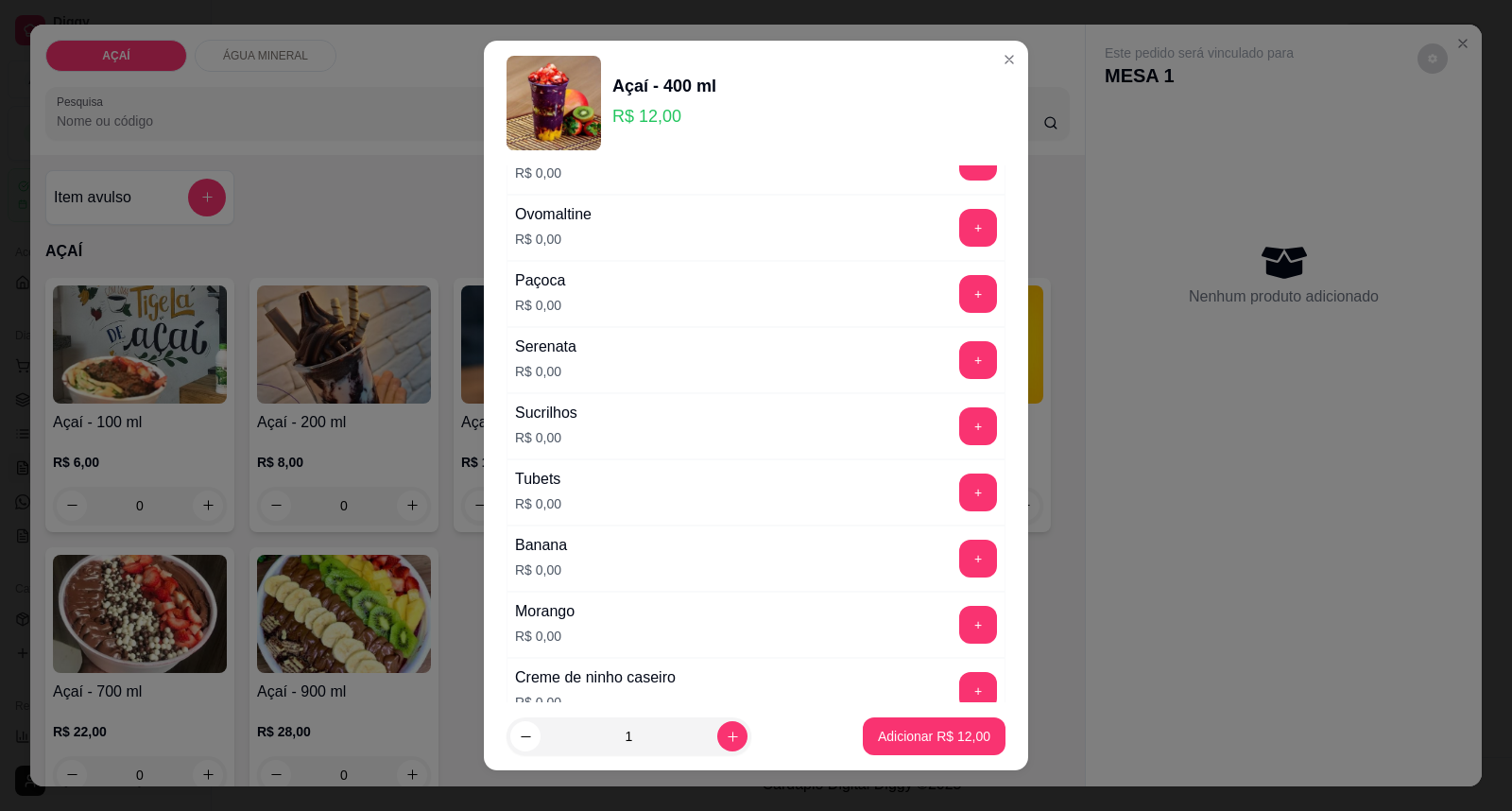
scroll to position [2487, 0]
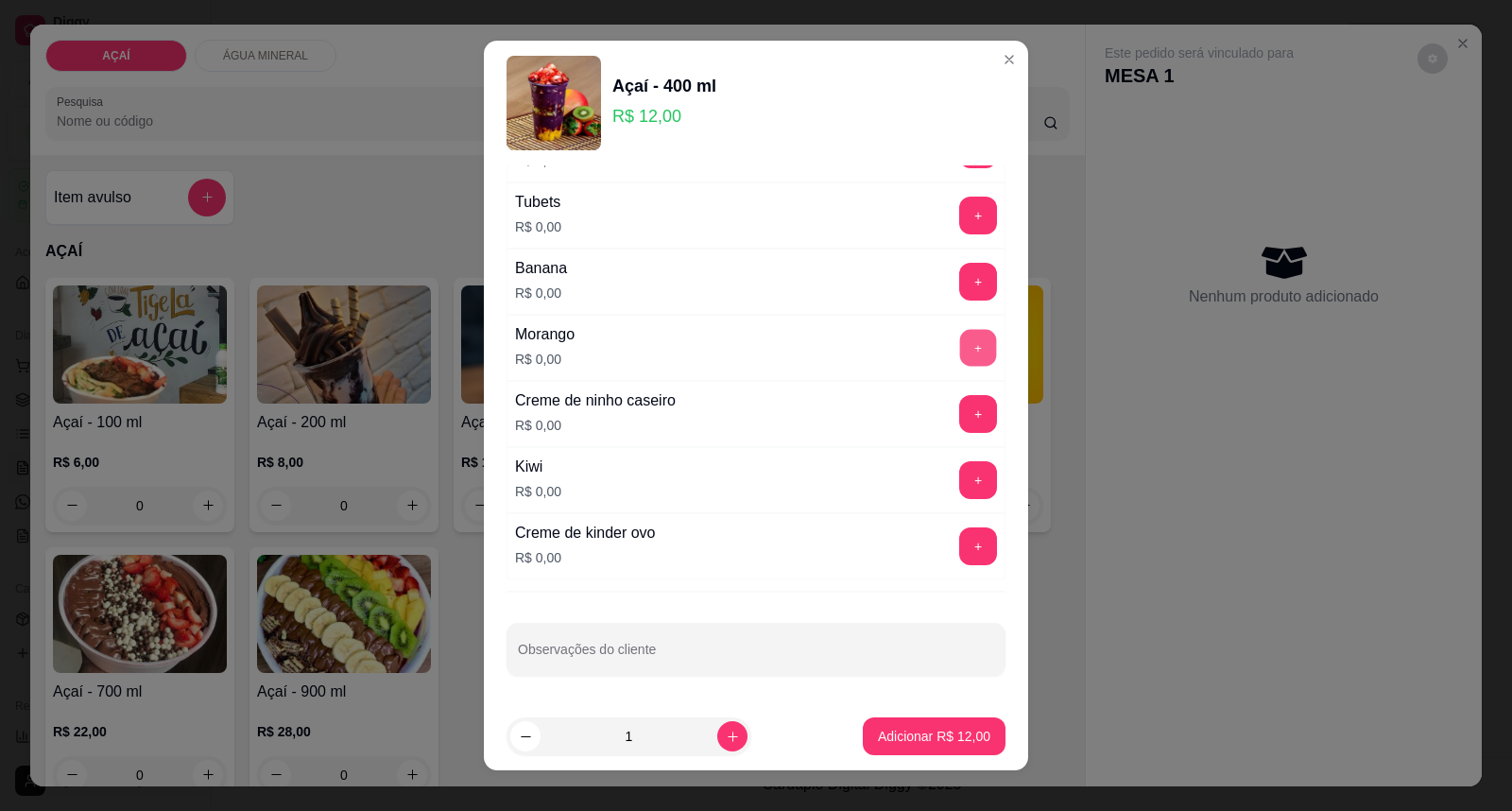
click at [960, 346] on button "+" at bounding box center [977, 347] width 36 height 36
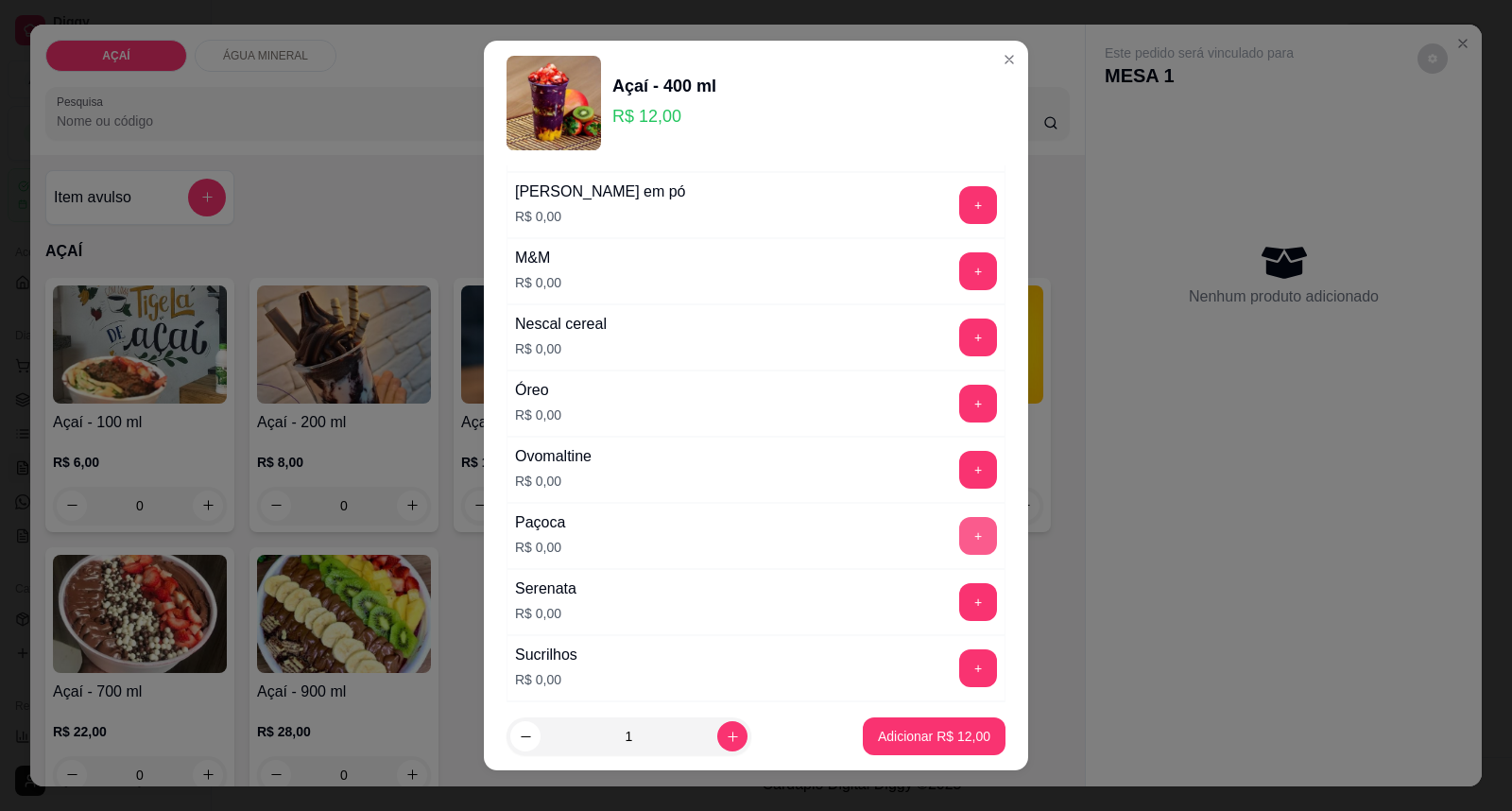
scroll to position [1753, 0]
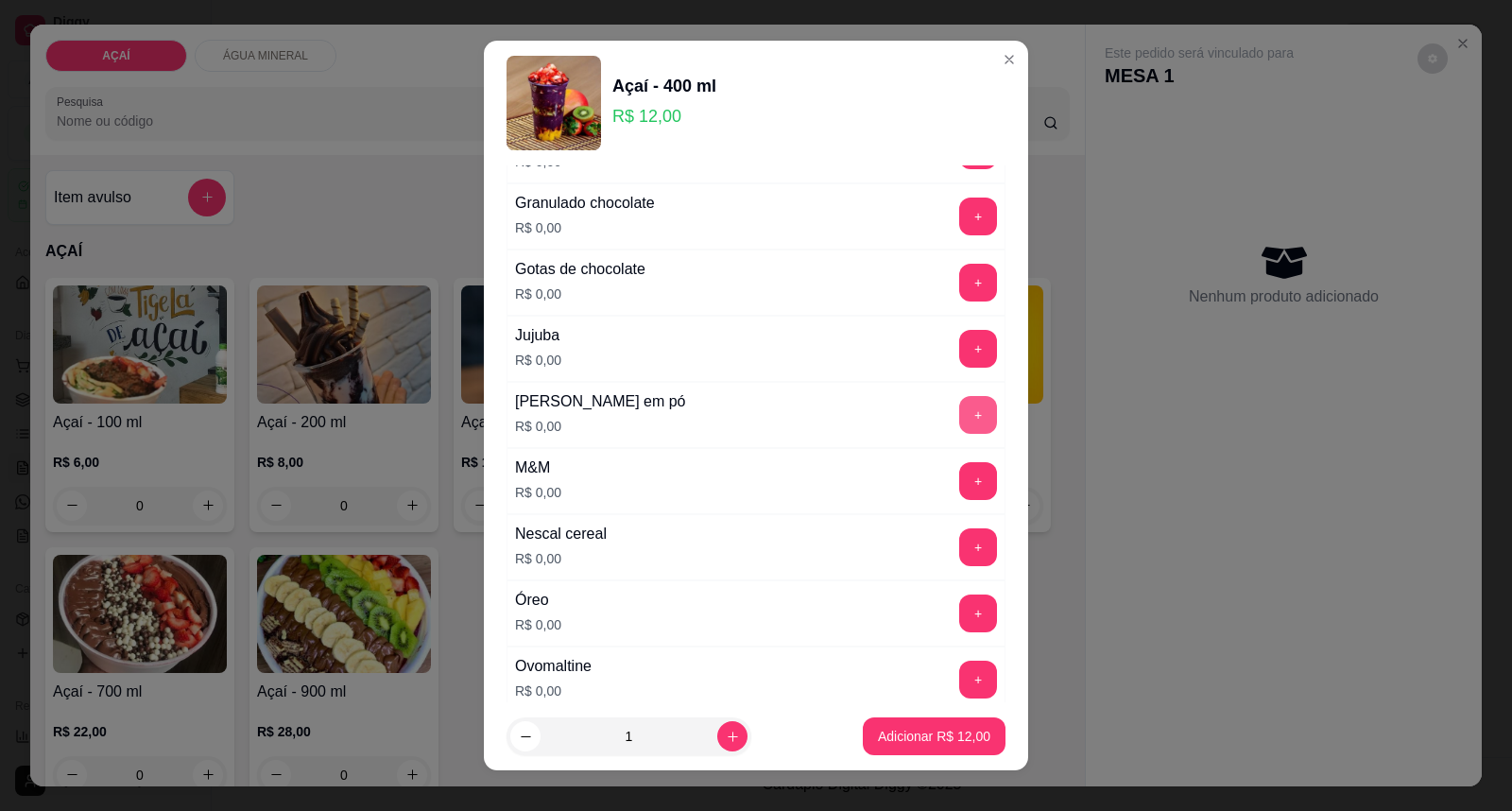
click at [959, 407] on button "+" at bounding box center [977, 414] width 37 height 37
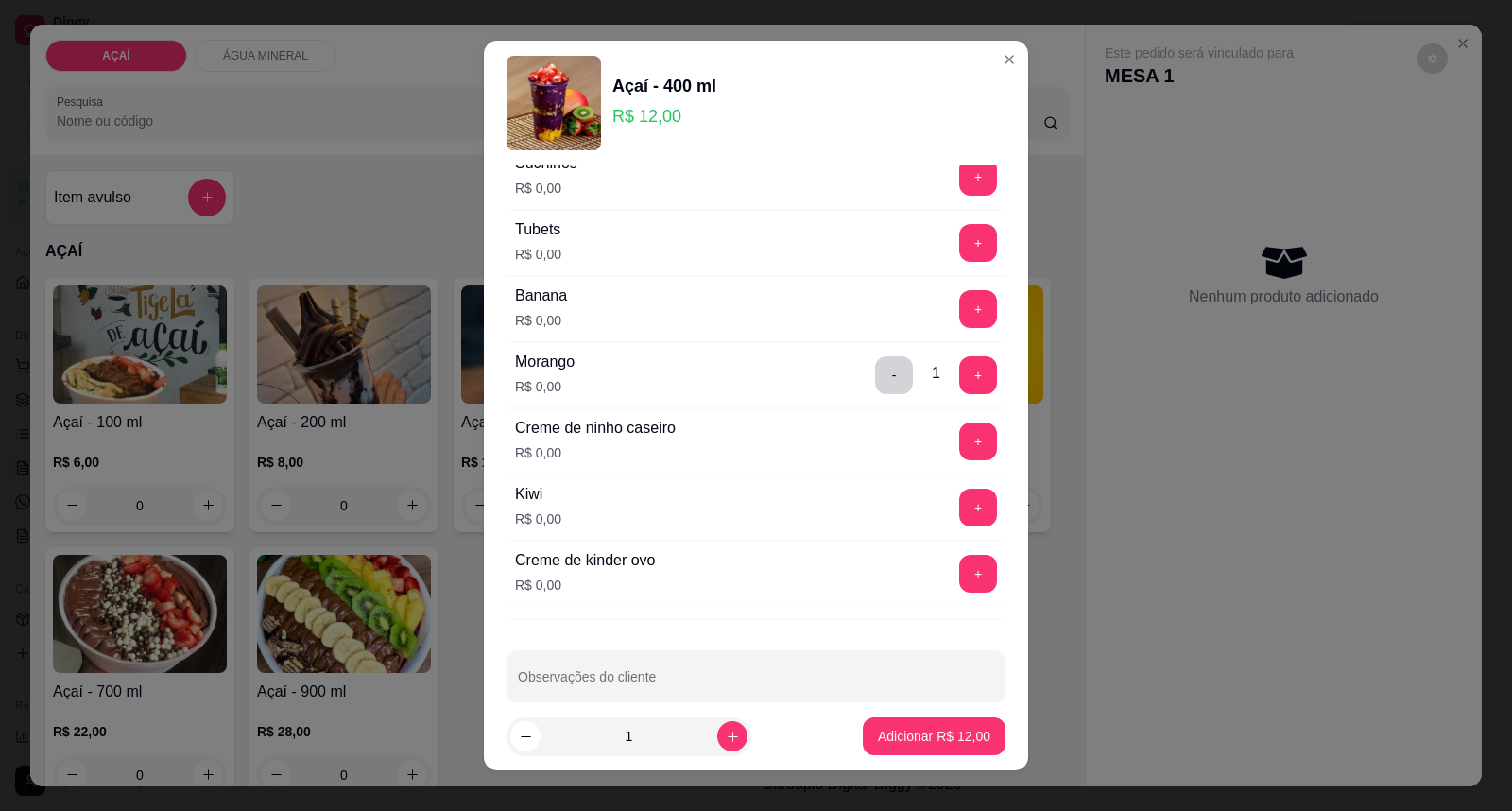
scroll to position [2487, 0]
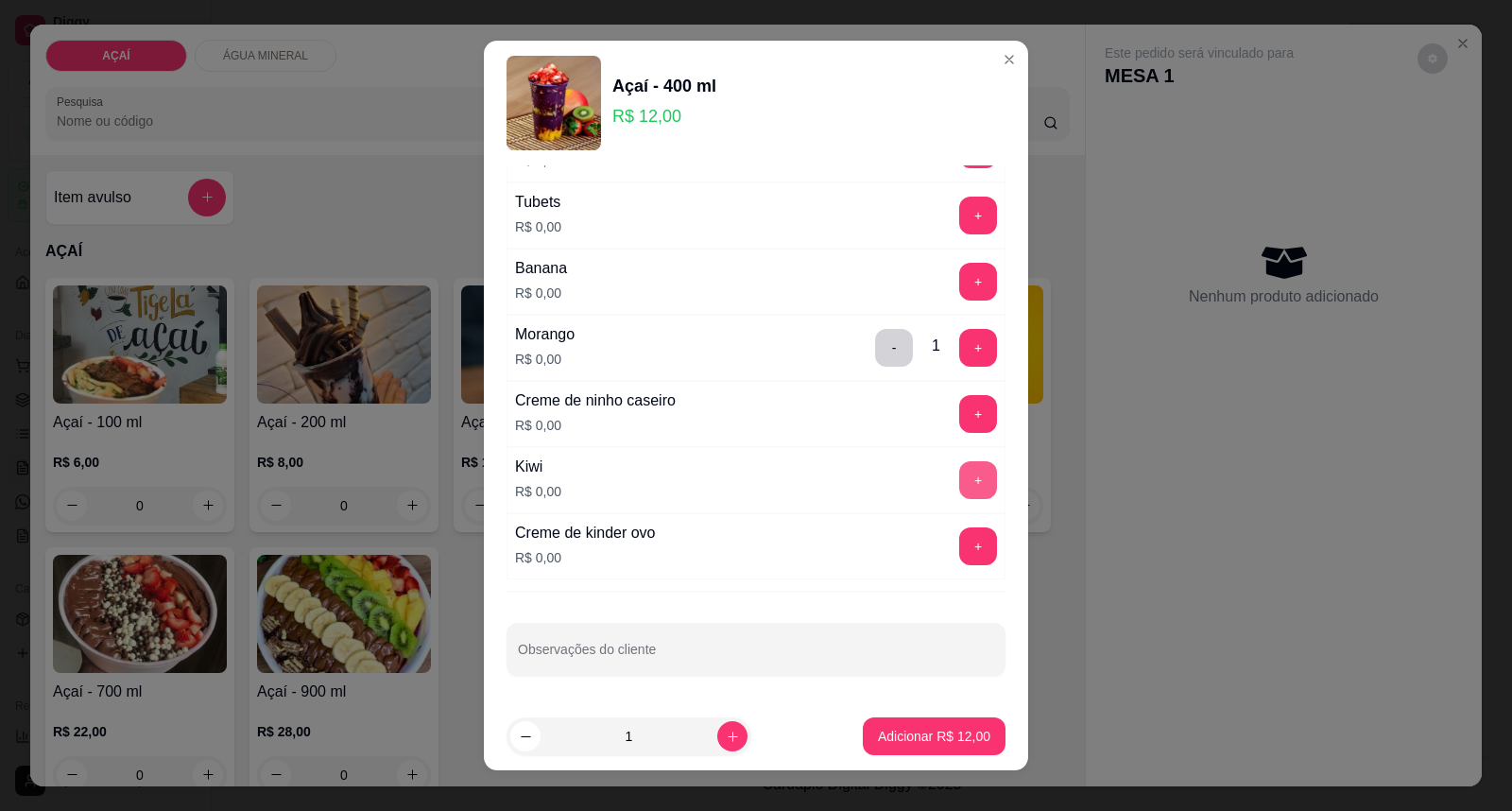
click at [959, 482] on button "+" at bounding box center [977, 479] width 37 height 37
click at [960, 291] on button "+" at bounding box center [977, 281] width 36 height 36
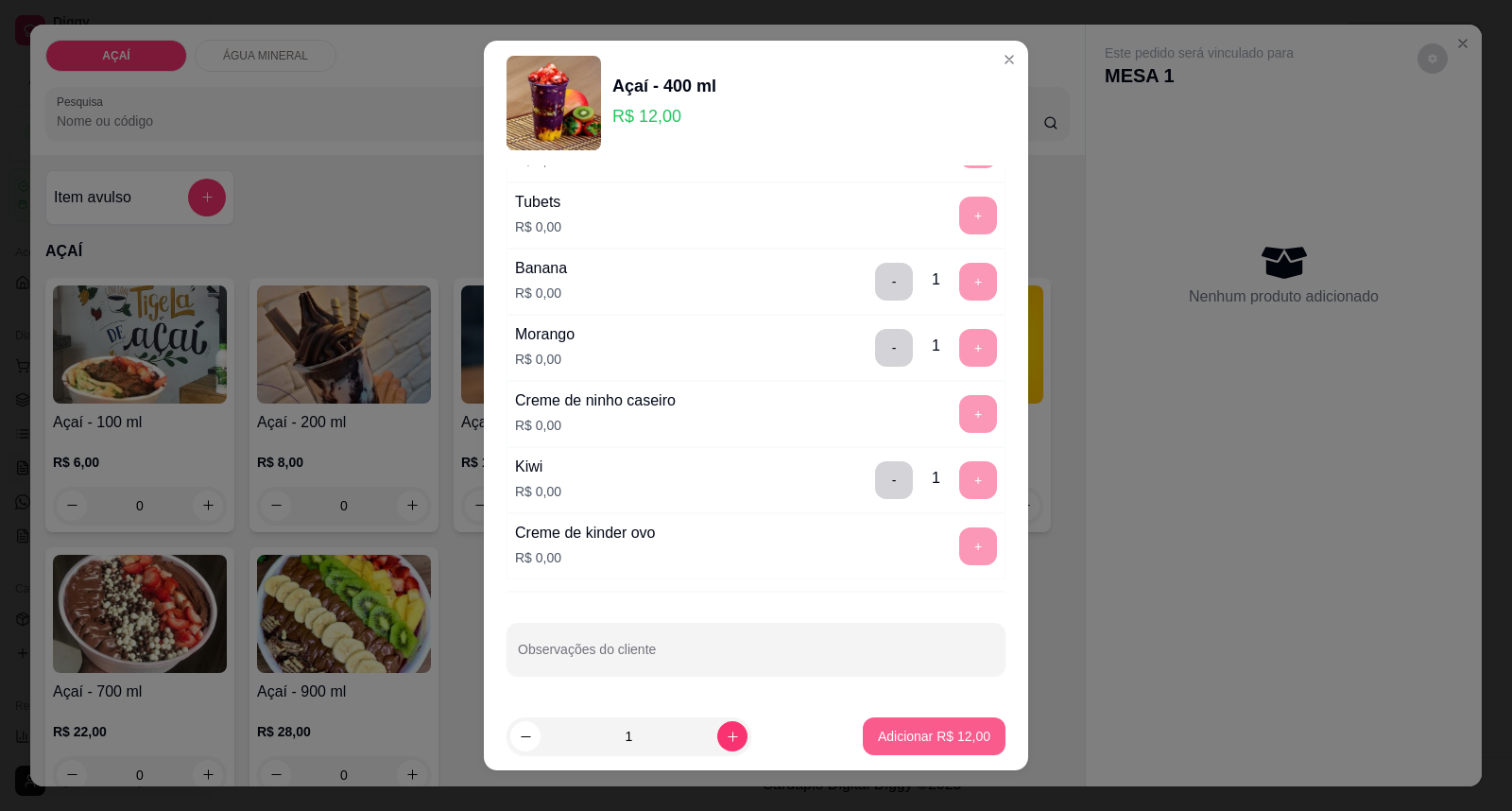
click at [863, 718] on button "Adicionar R$ 12,00" at bounding box center [933, 736] width 143 height 37
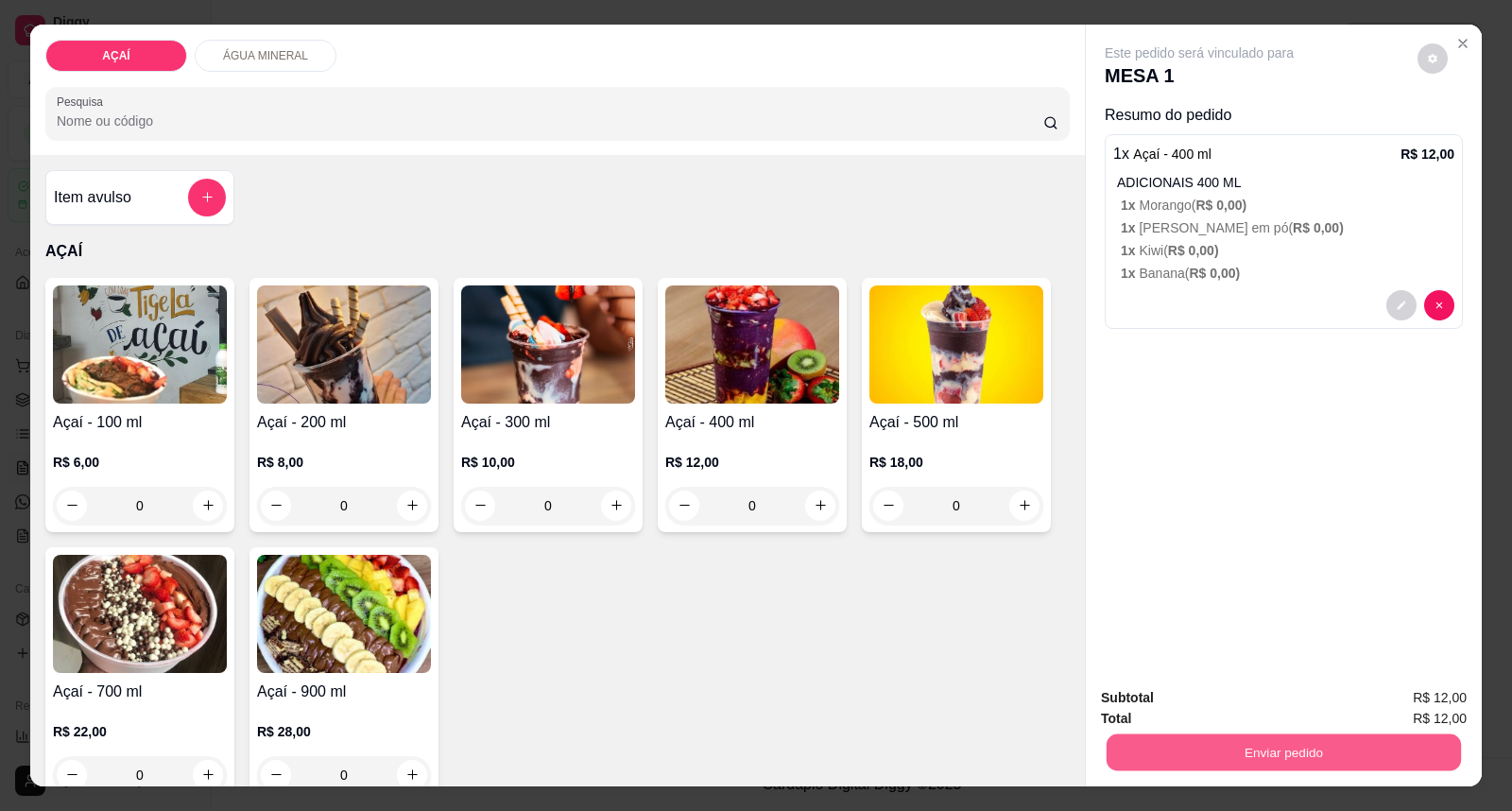
click at [1250, 749] on button "Enviar pedido" at bounding box center [1284, 752] width 354 height 36
click at [1395, 715] on button "Enviar pedido" at bounding box center [1417, 707] width 106 height 35
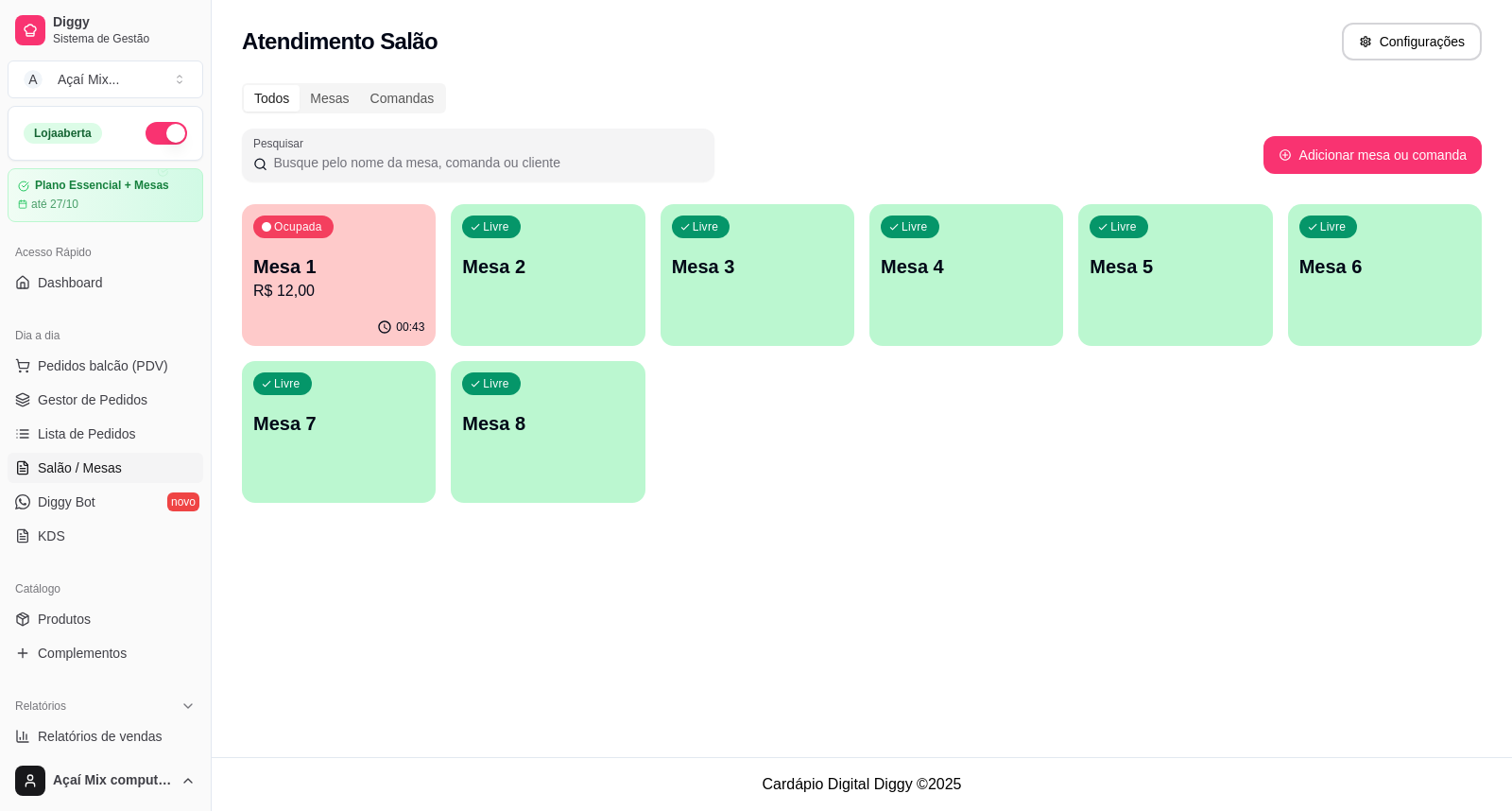
click at [380, 302] on div "Ocupada Mesa 1 R$ 12,00" at bounding box center [339, 256] width 194 height 105
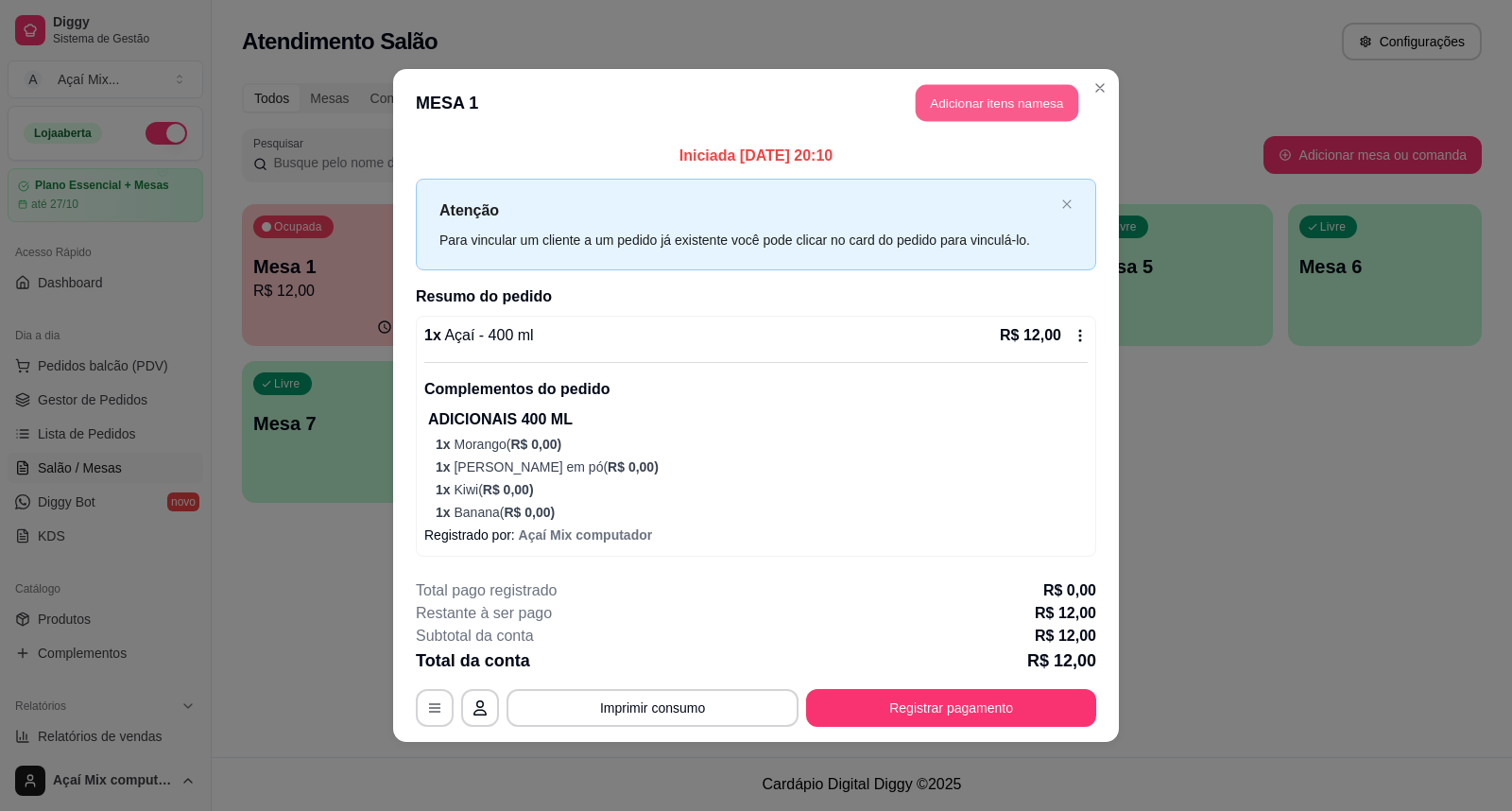
click at [974, 95] on button "Adicionar itens na mesa" at bounding box center [996, 102] width 162 height 36
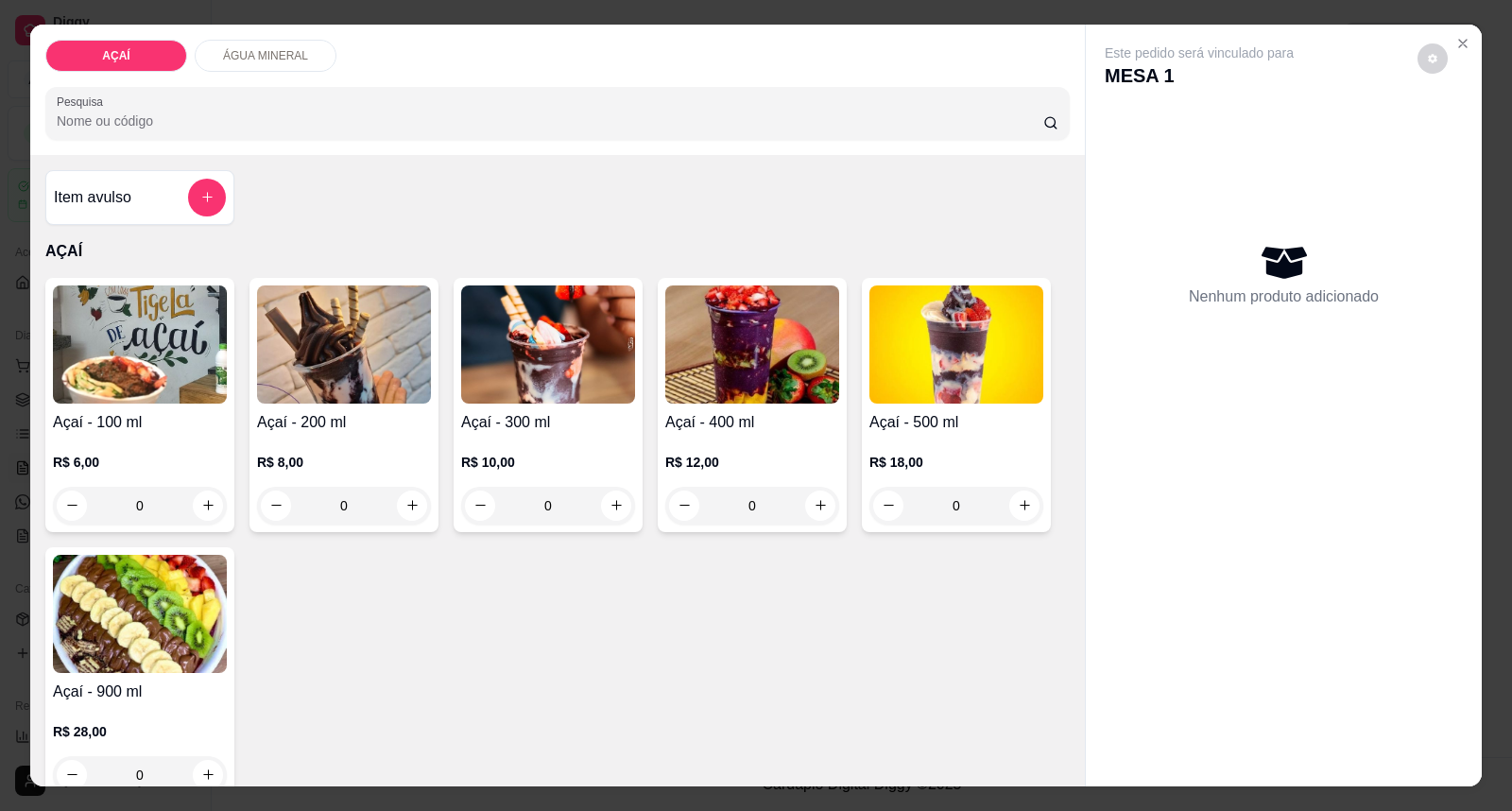
click at [782, 365] on img at bounding box center [752, 344] width 174 height 118
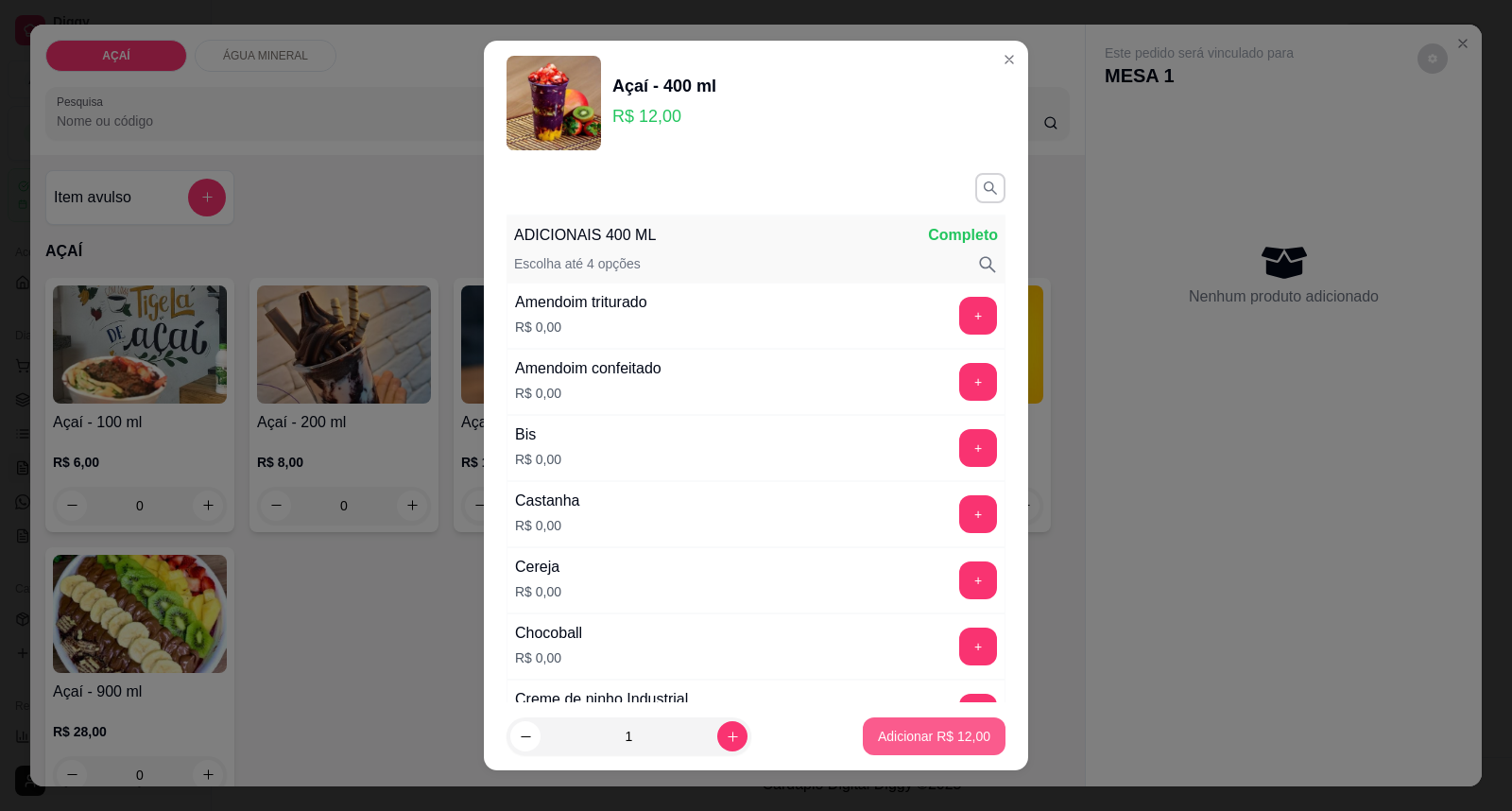
click at [974, 742] on button "Adicionar R$ 12,00" at bounding box center [933, 736] width 143 height 37
type input "1"
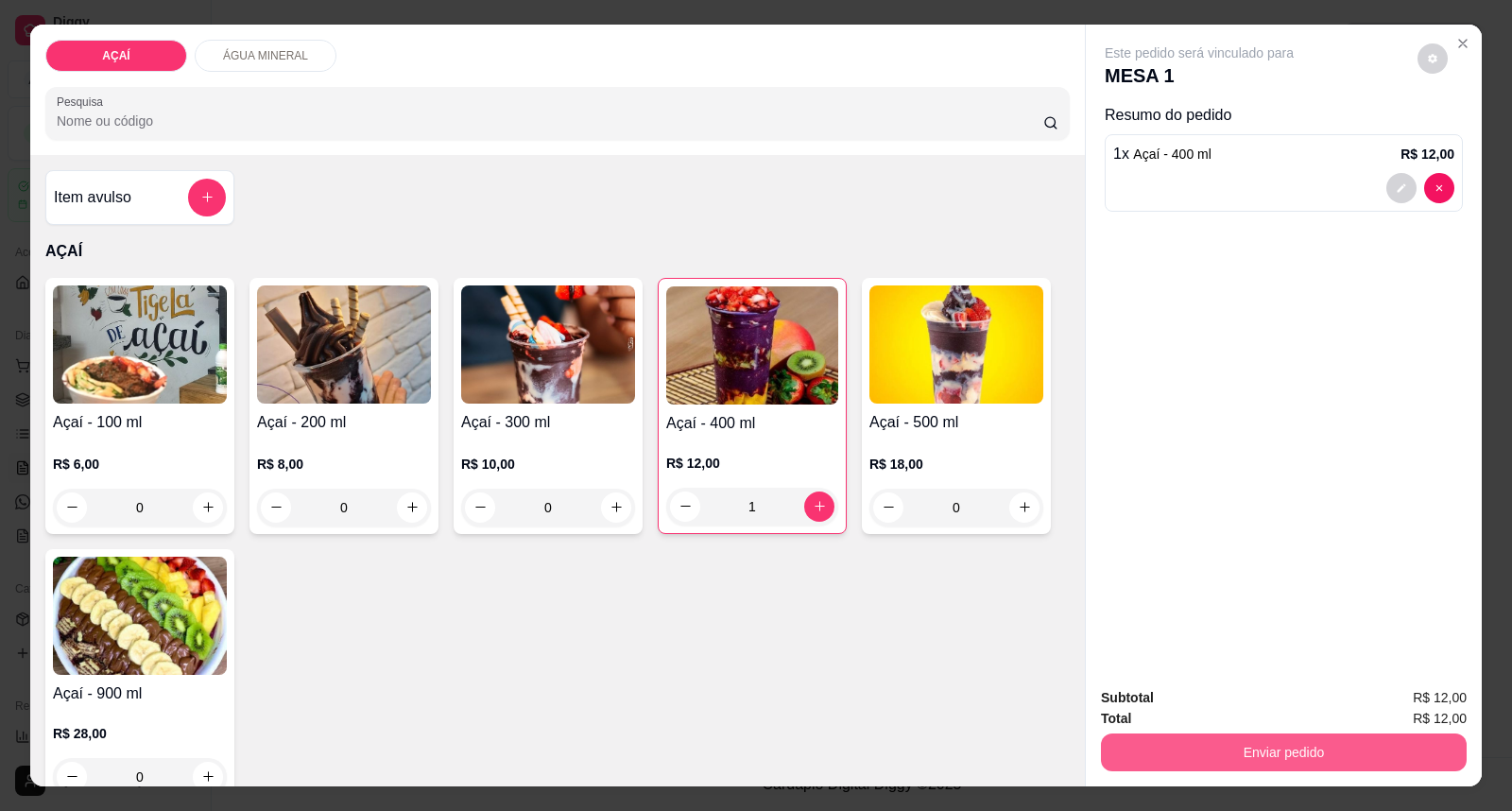
click at [1258, 751] on button "Enviar pedido" at bounding box center [1283, 752] width 365 height 37
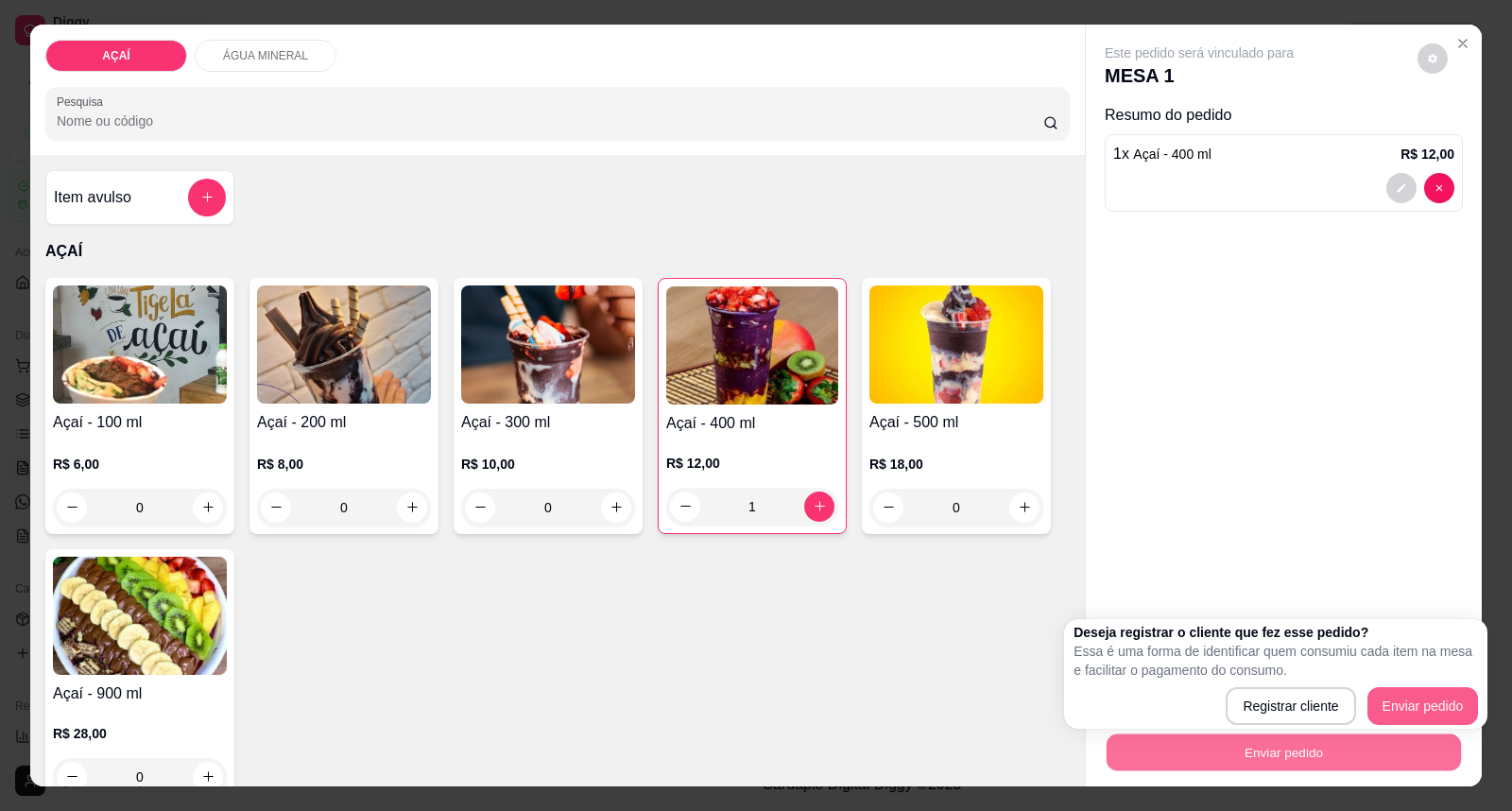
click at [1418, 681] on div "Deseja registrar o cliente que fez esse pedido? Essa é uma forma de identificar…" at bounding box center [1275, 674] width 405 height 102
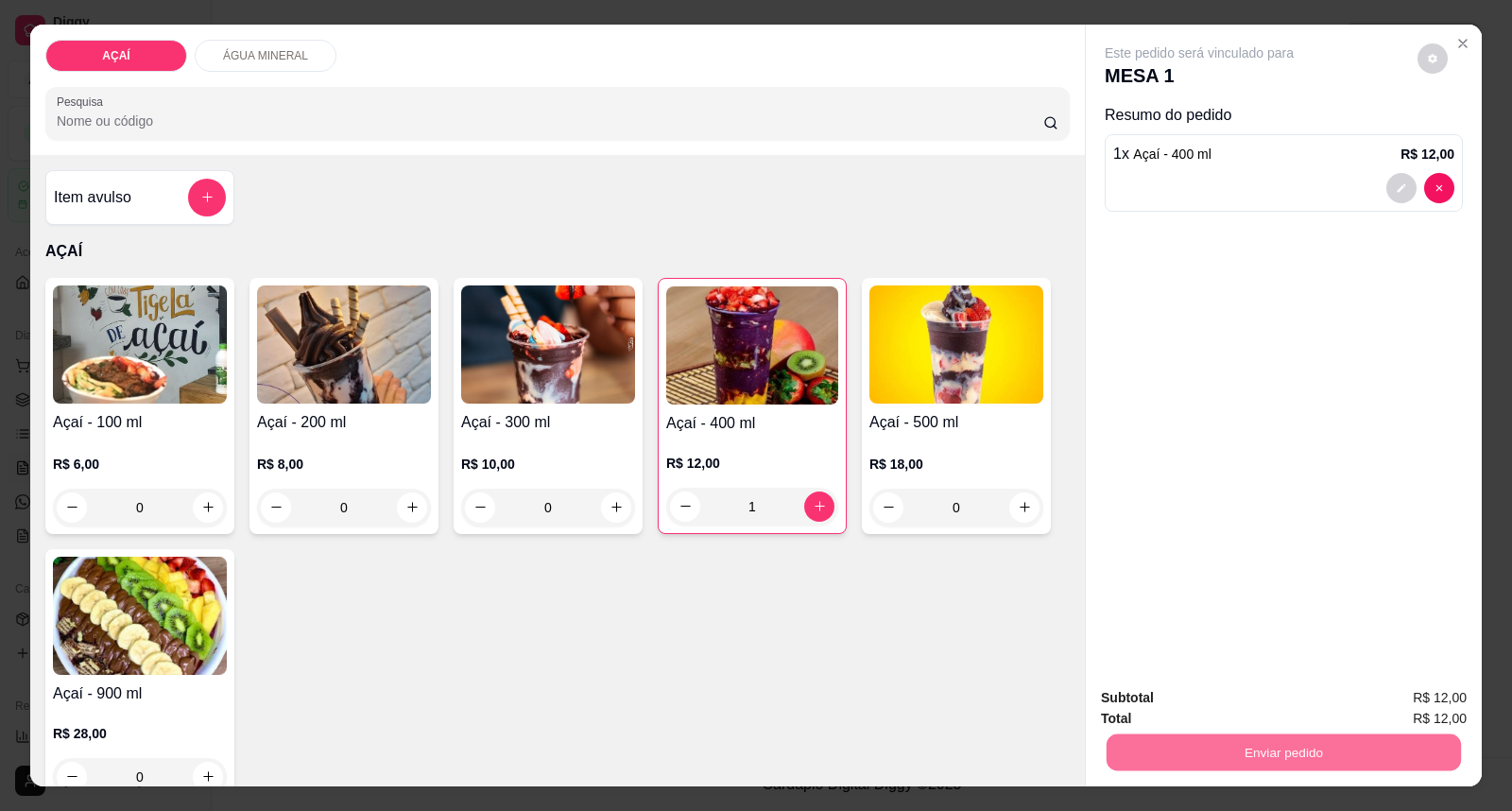
click at [1401, 702] on button "Enviar pedido" at bounding box center [1417, 707] width 106 height 35
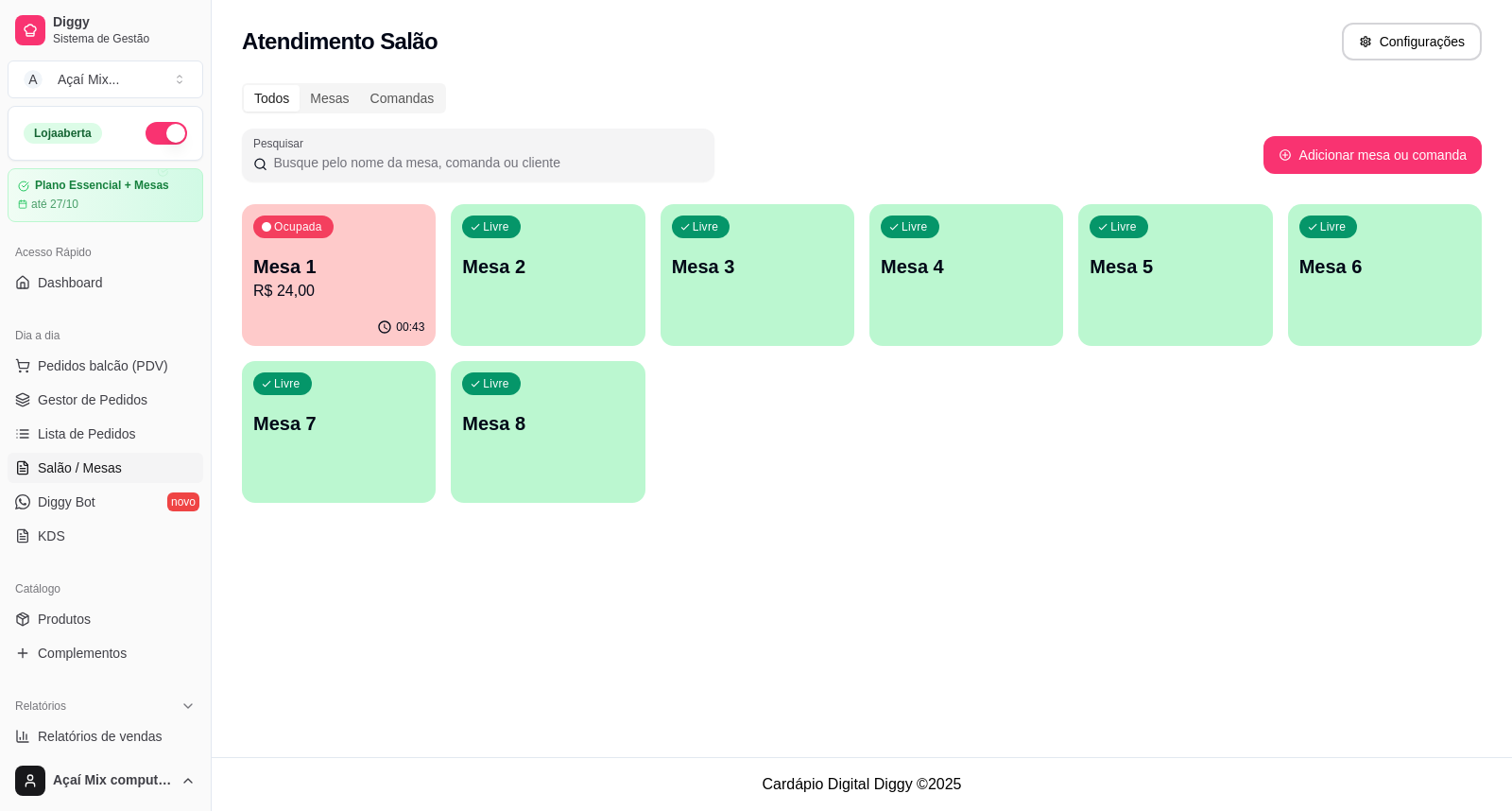
click at [380, 261] on p "Mesa 1" at bounding box center [339, 266] width 171 height 27
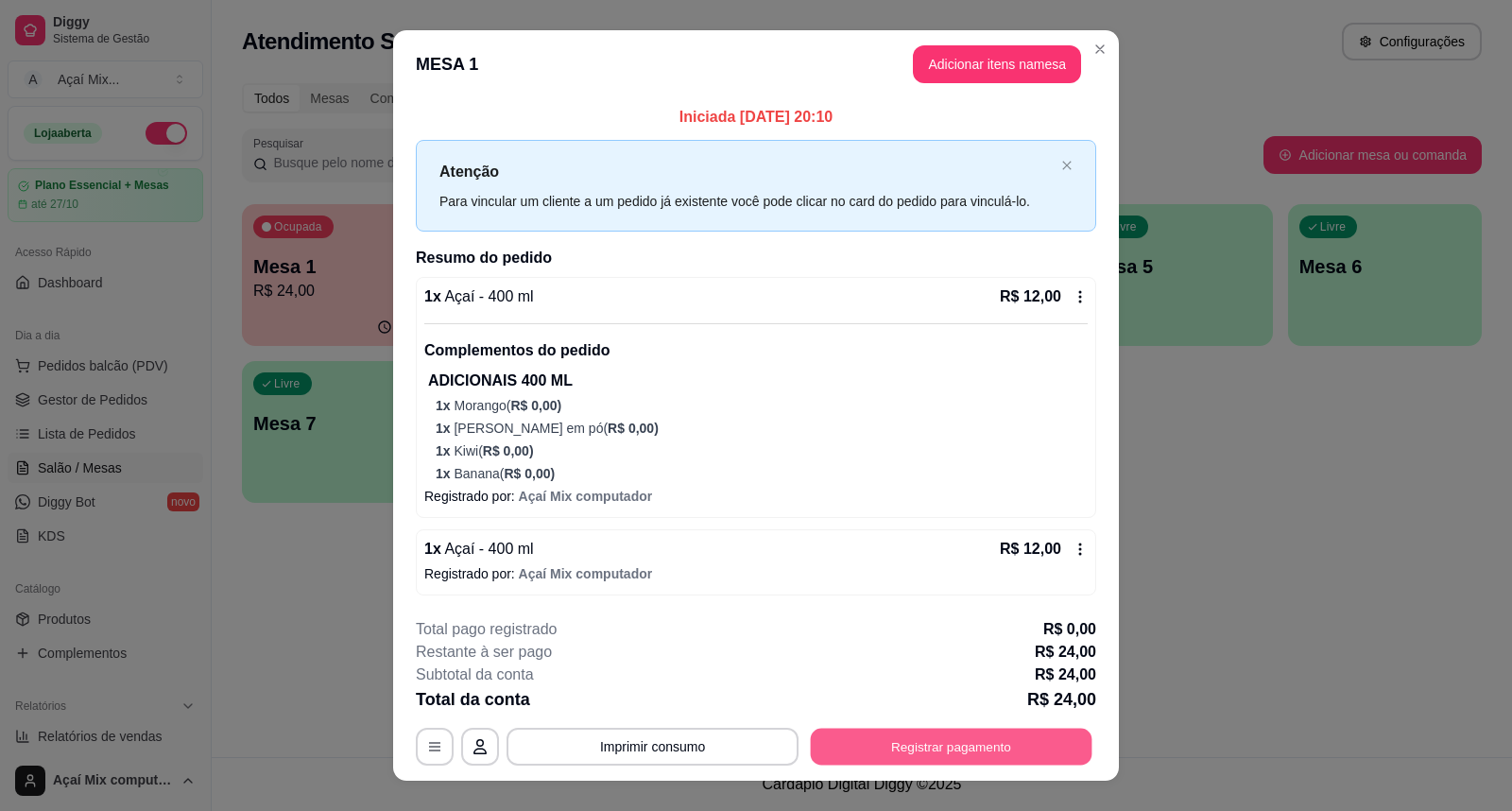
click at [941, 740] on button "Registrar pagamento" at bounding box center [952, 746] width 282 height 36
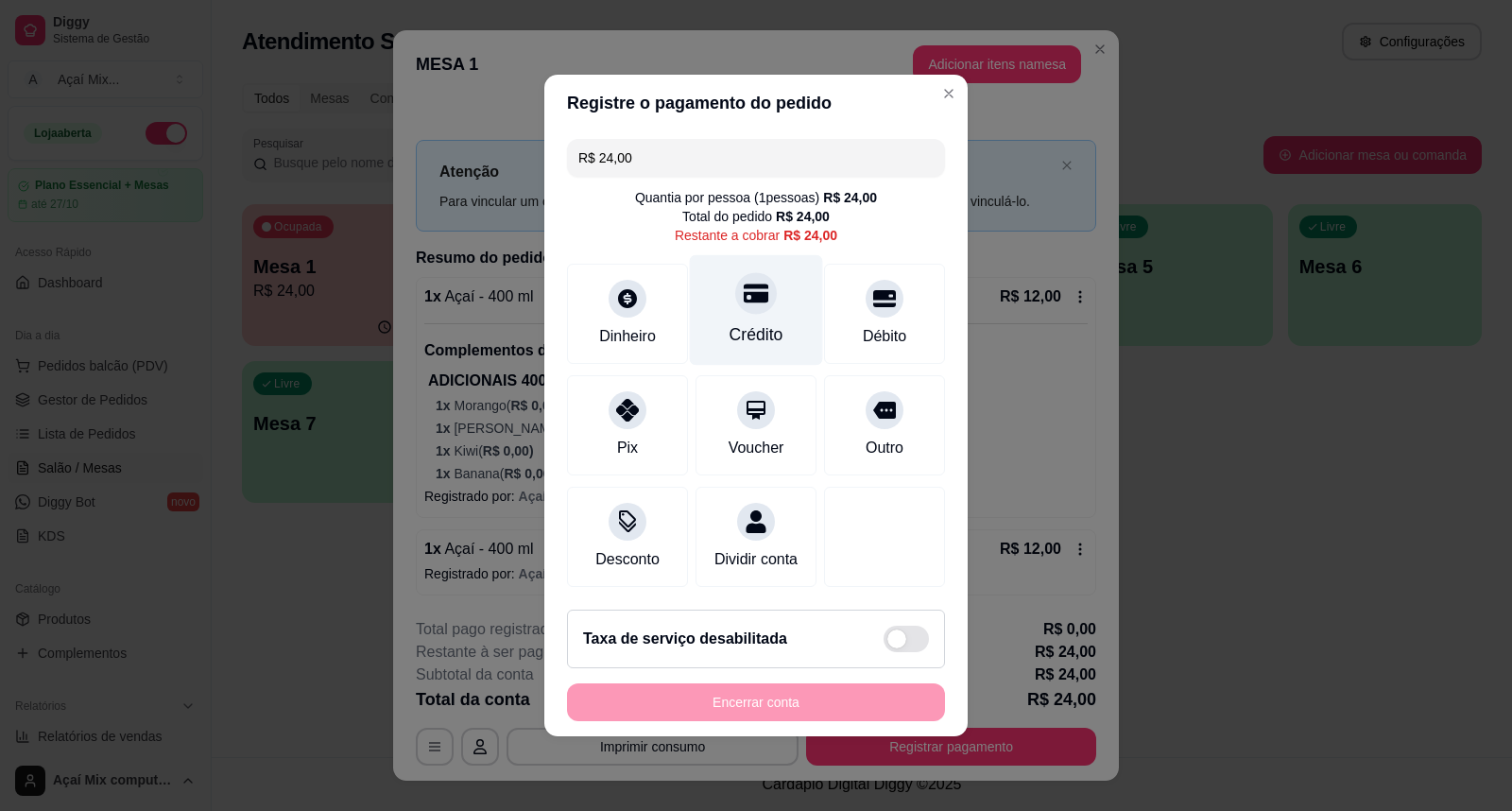
click at [749, 322] on div "Crédito" at bounding box center [756, 334] width 54 height 25
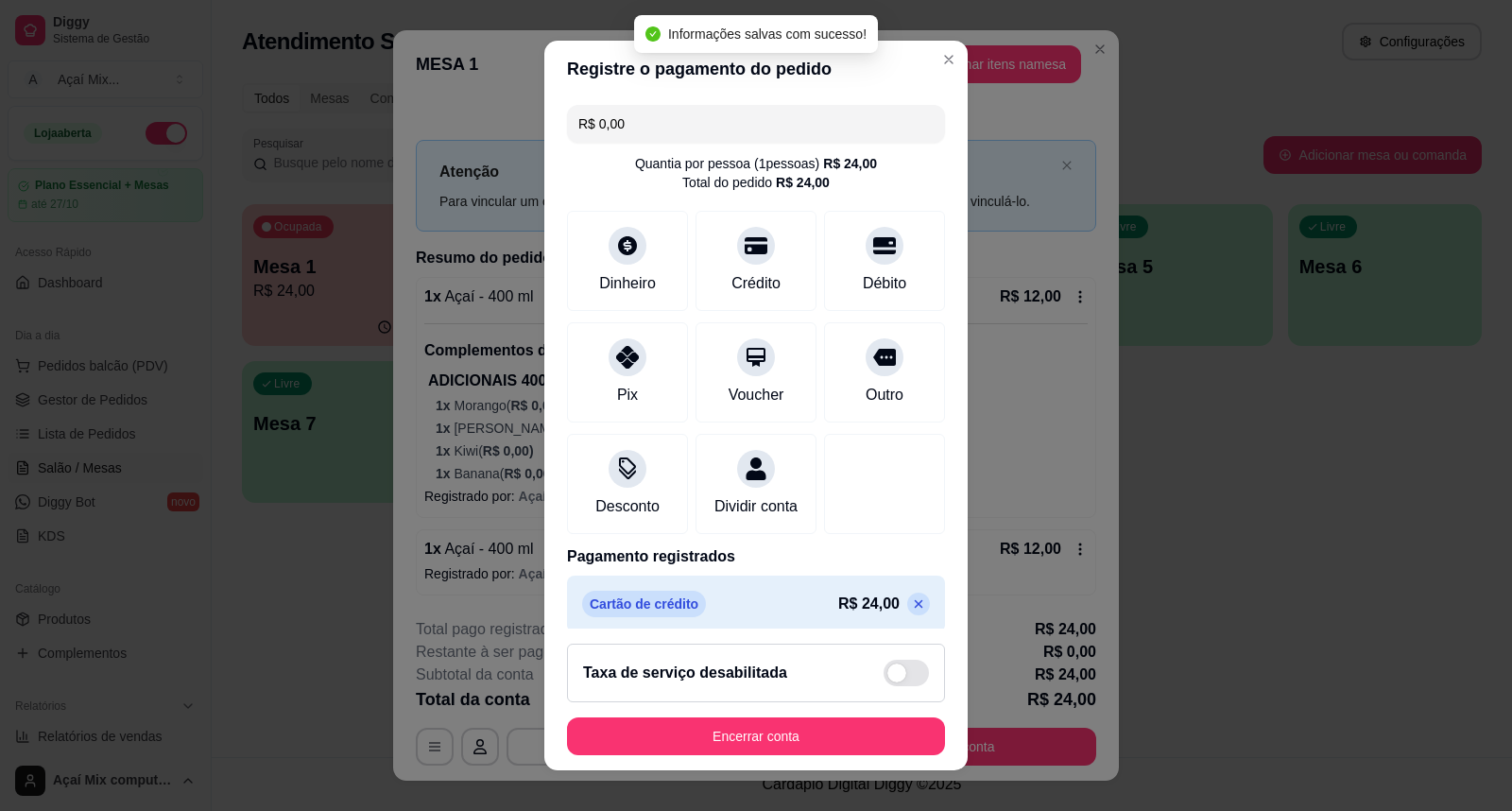
type input "R$ 0,00"
click at [775, 730] on button "Encerrar conta" at bounding box center [756, 736] width 378 height 37
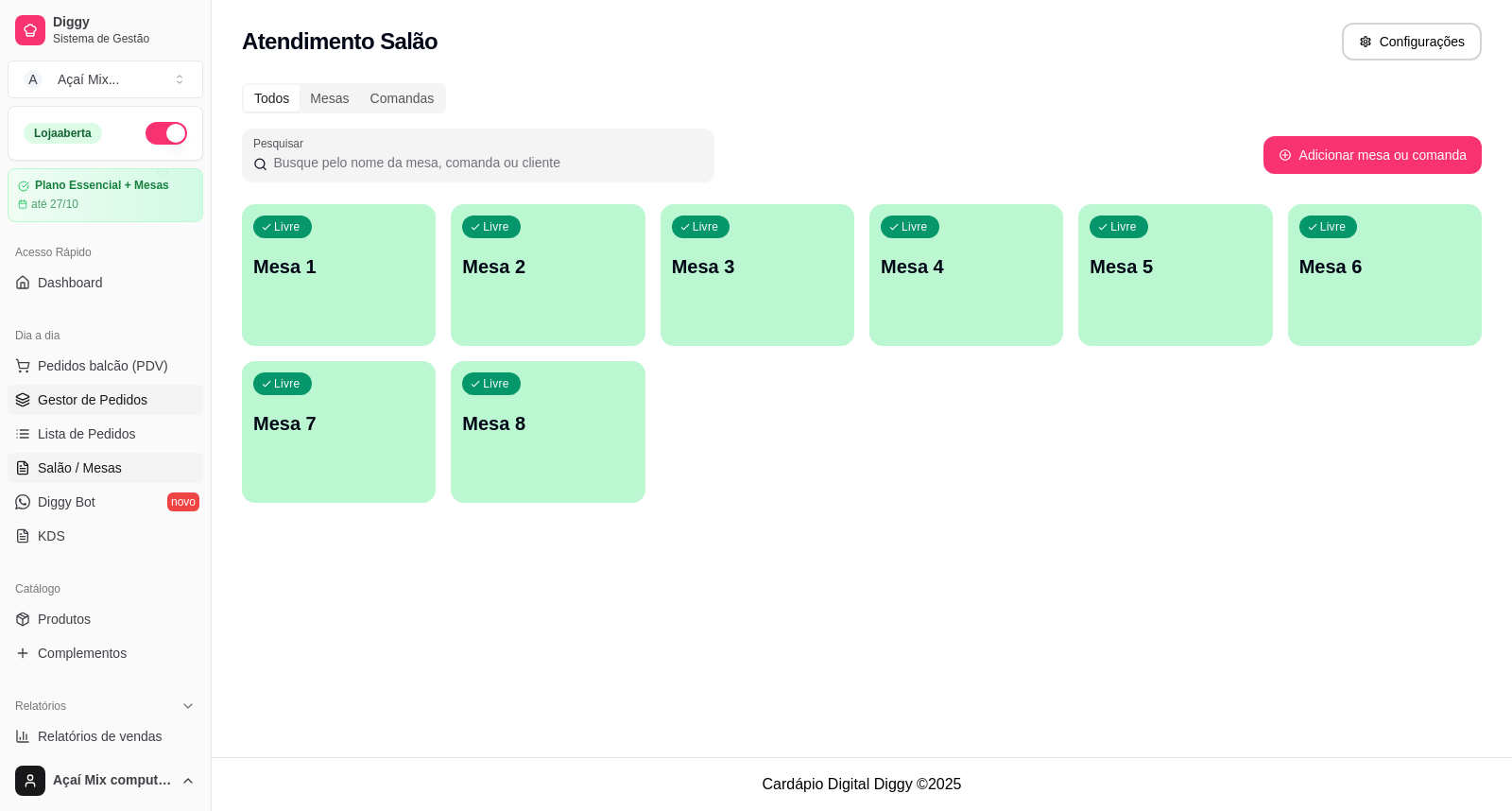
click at [94, 398] on span "Gestor de Pedidos" at bounding box center [92, 399] width 109 height 19
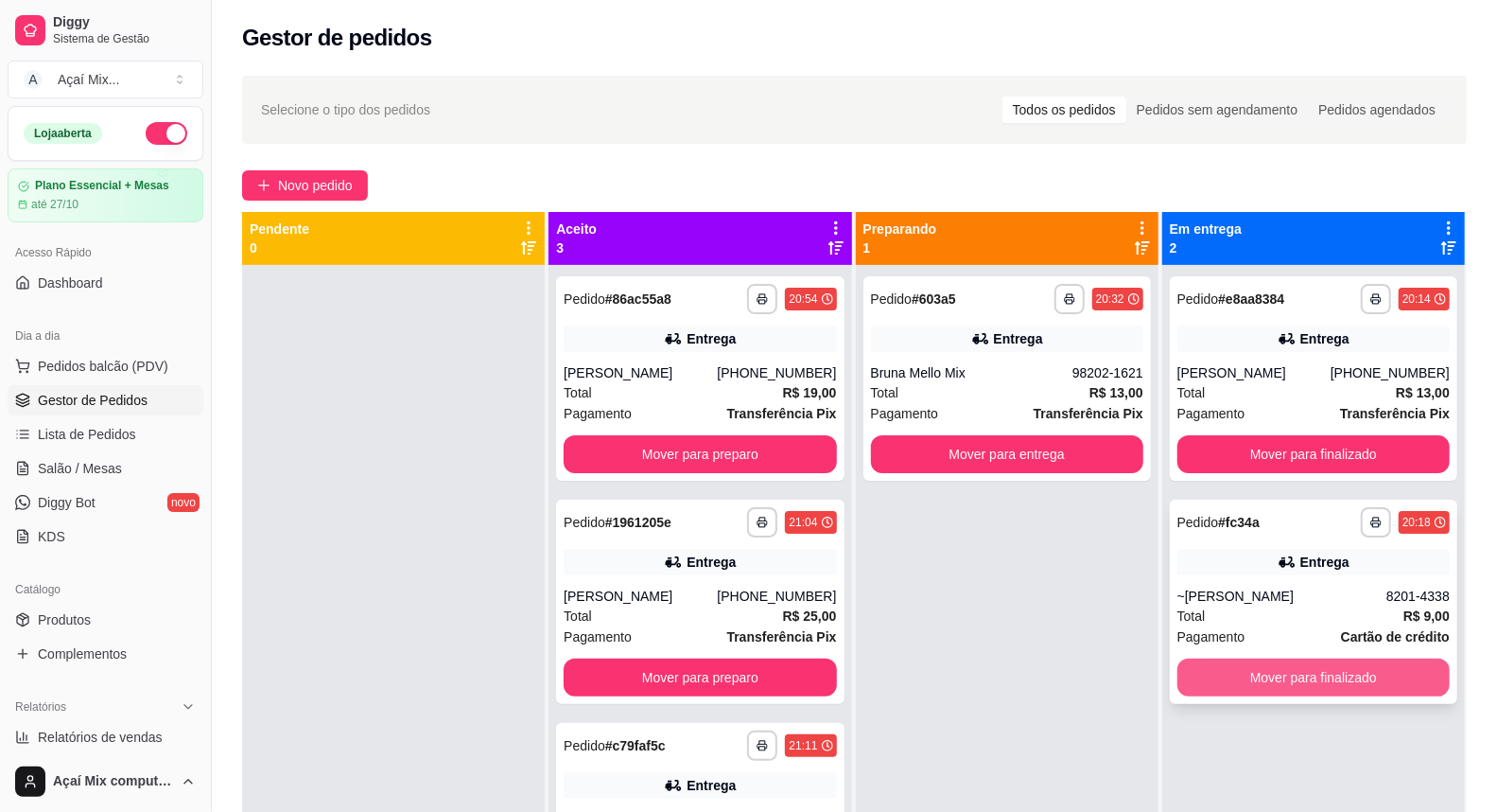
click at [1280, 672] on button "Mover para finalizado" at bounding box center [1314, 677] width 272 height 37
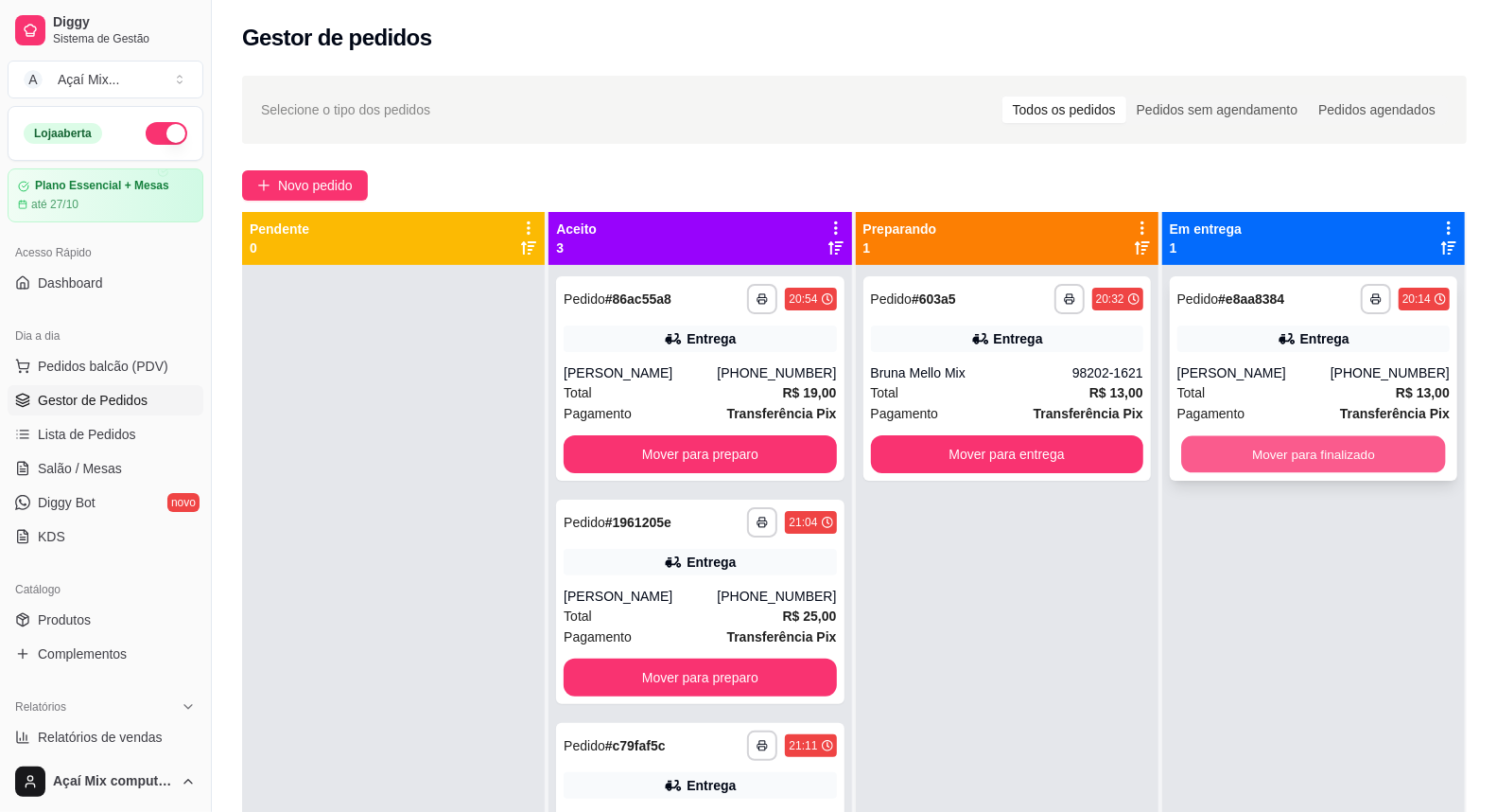
click at [1286, 451] on button "Mover para finalizado" at bounding box center [1314, 454] width 265 height 36
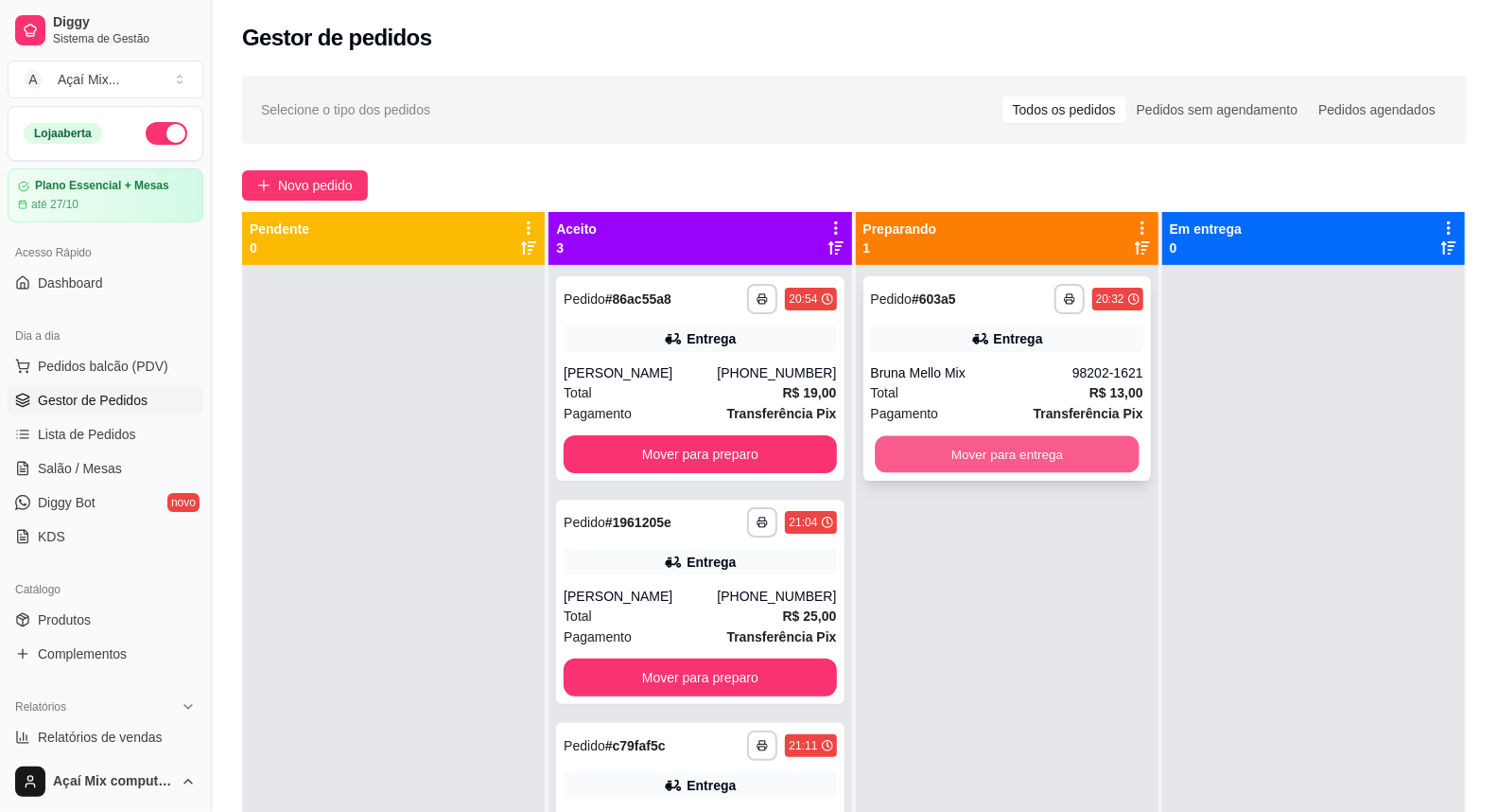
click at [994, 455] on button "Mover para entrega" at bounding box center [1007, 454] width 265 height 36
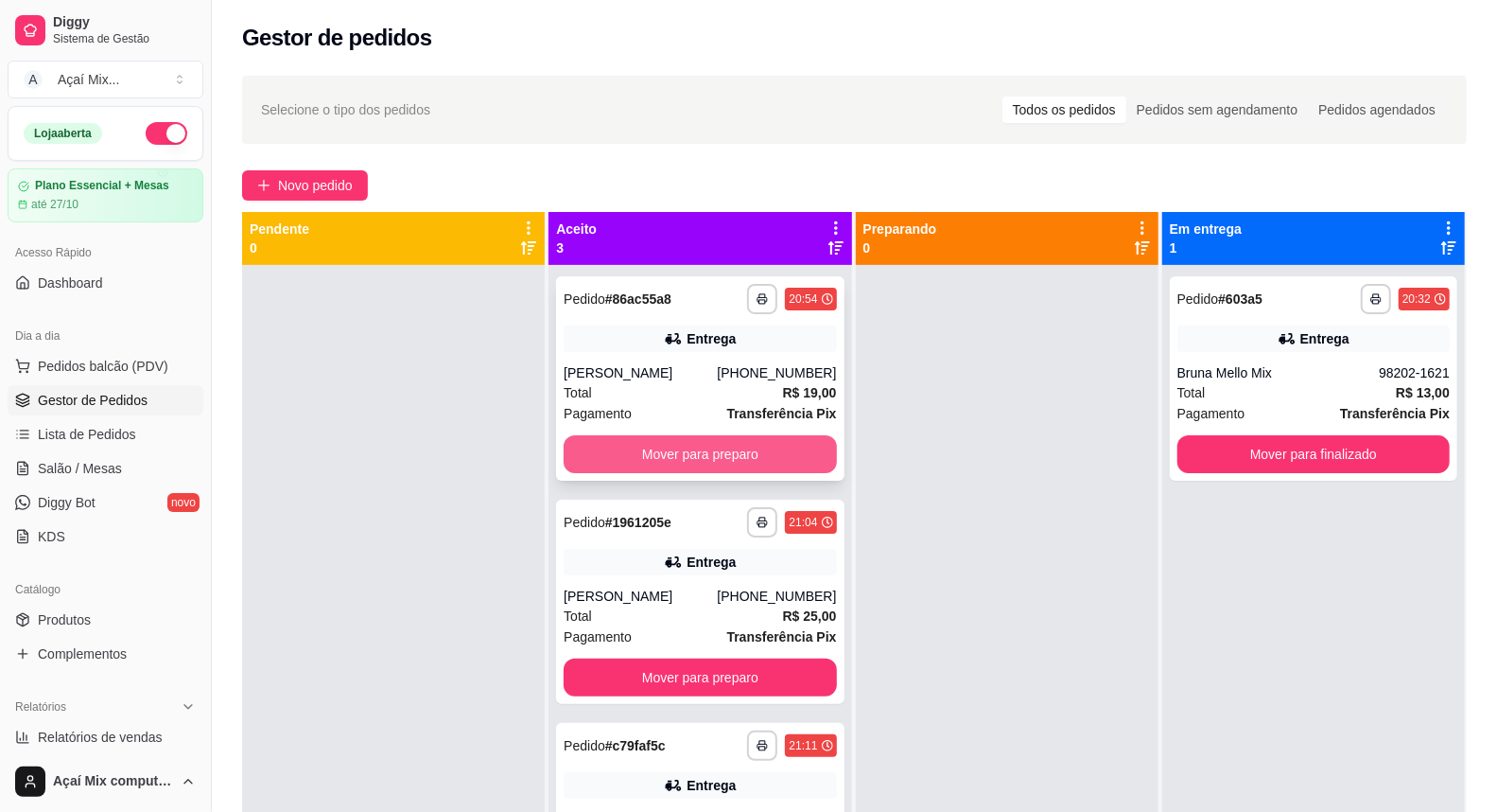
click at [780, 444] on button "Mover para preparo" at bounding box center [700, 454] width 272 height 37
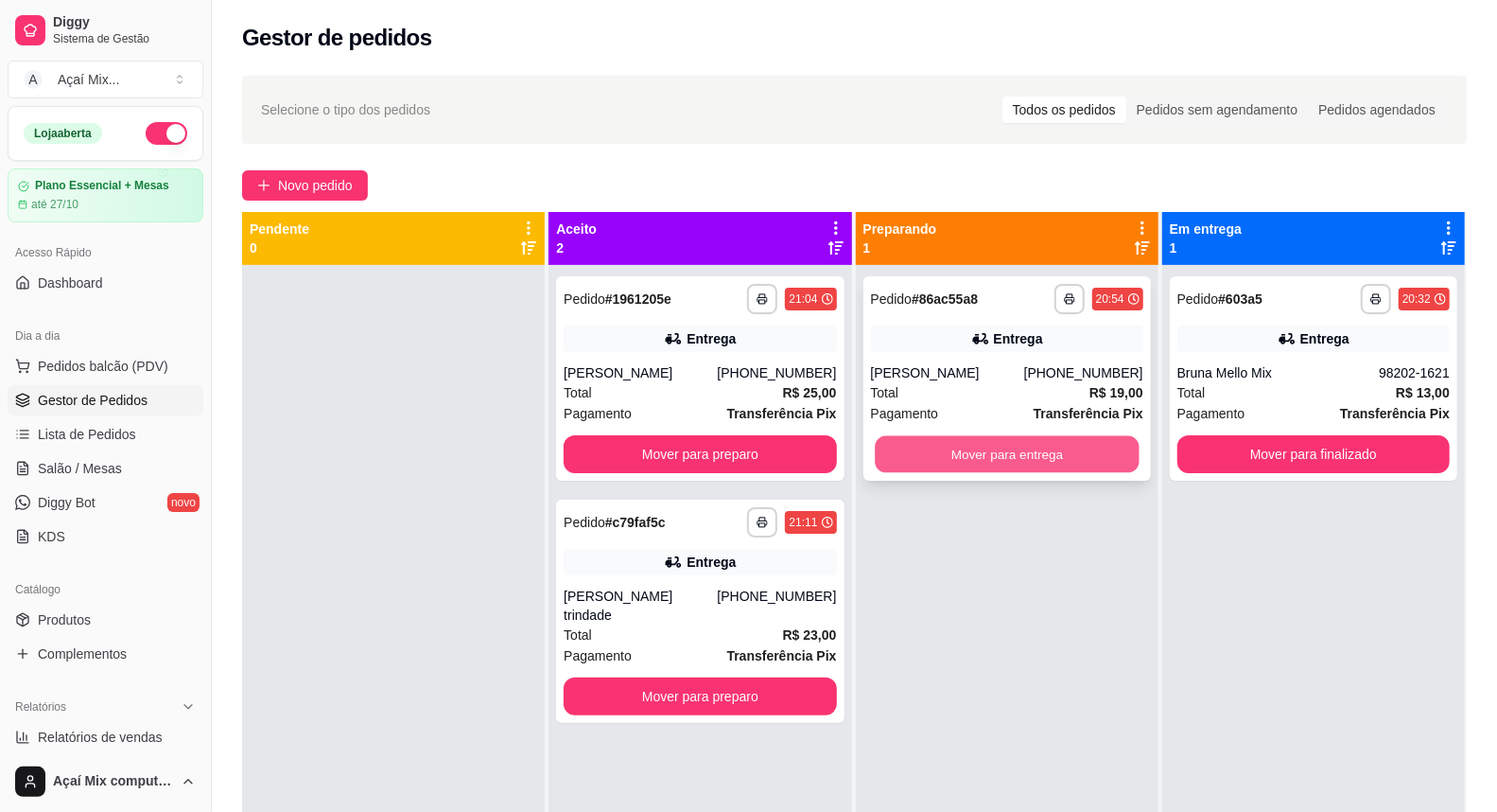
click at [1051, 464] on button "Mover para entrega" at bounding box center [1007, 454] width 265 height 36
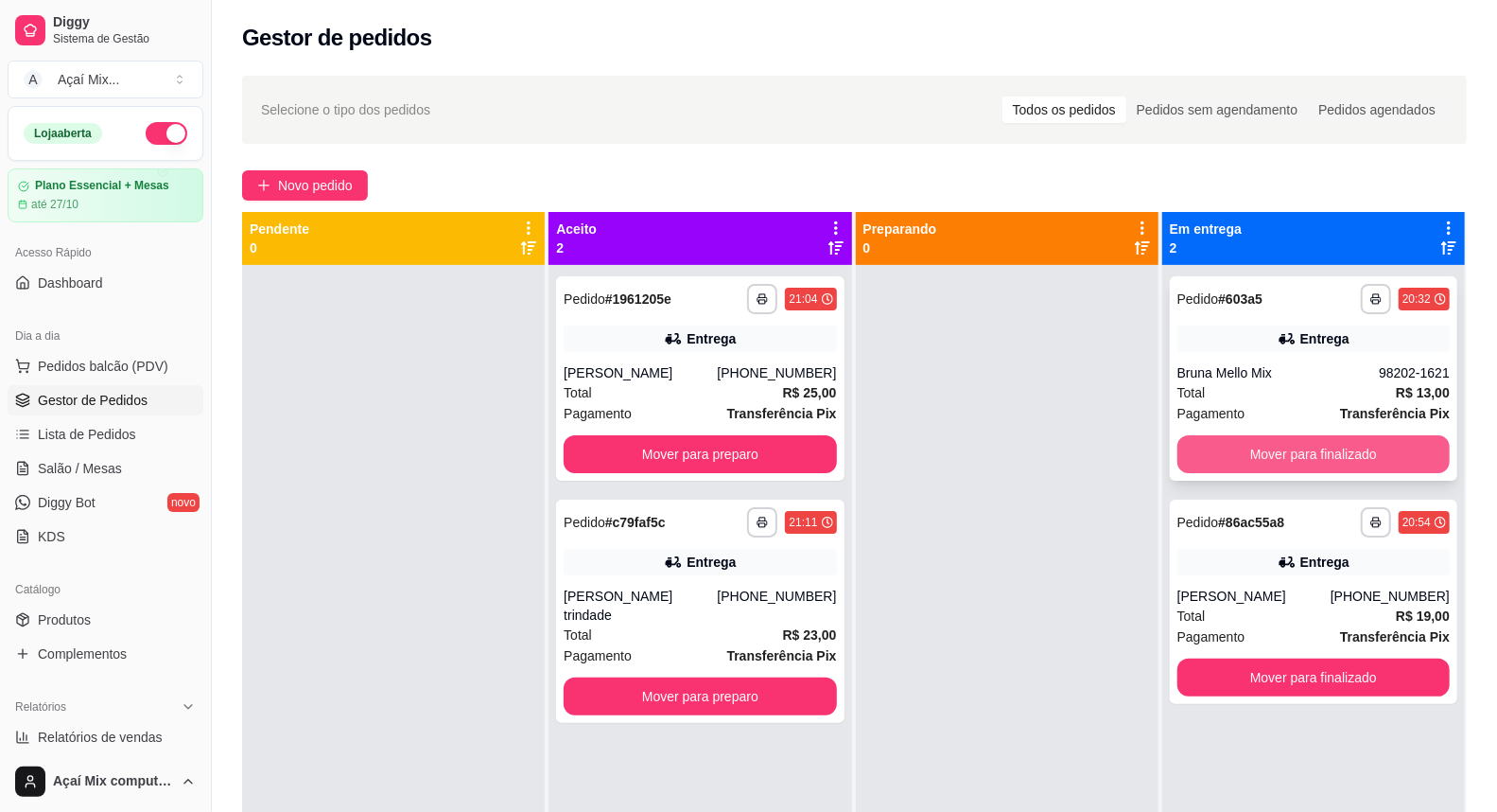
click at [1244, 450] on button "Mover para finalizado" at bounding box center [1314, 454] width 272 height 37
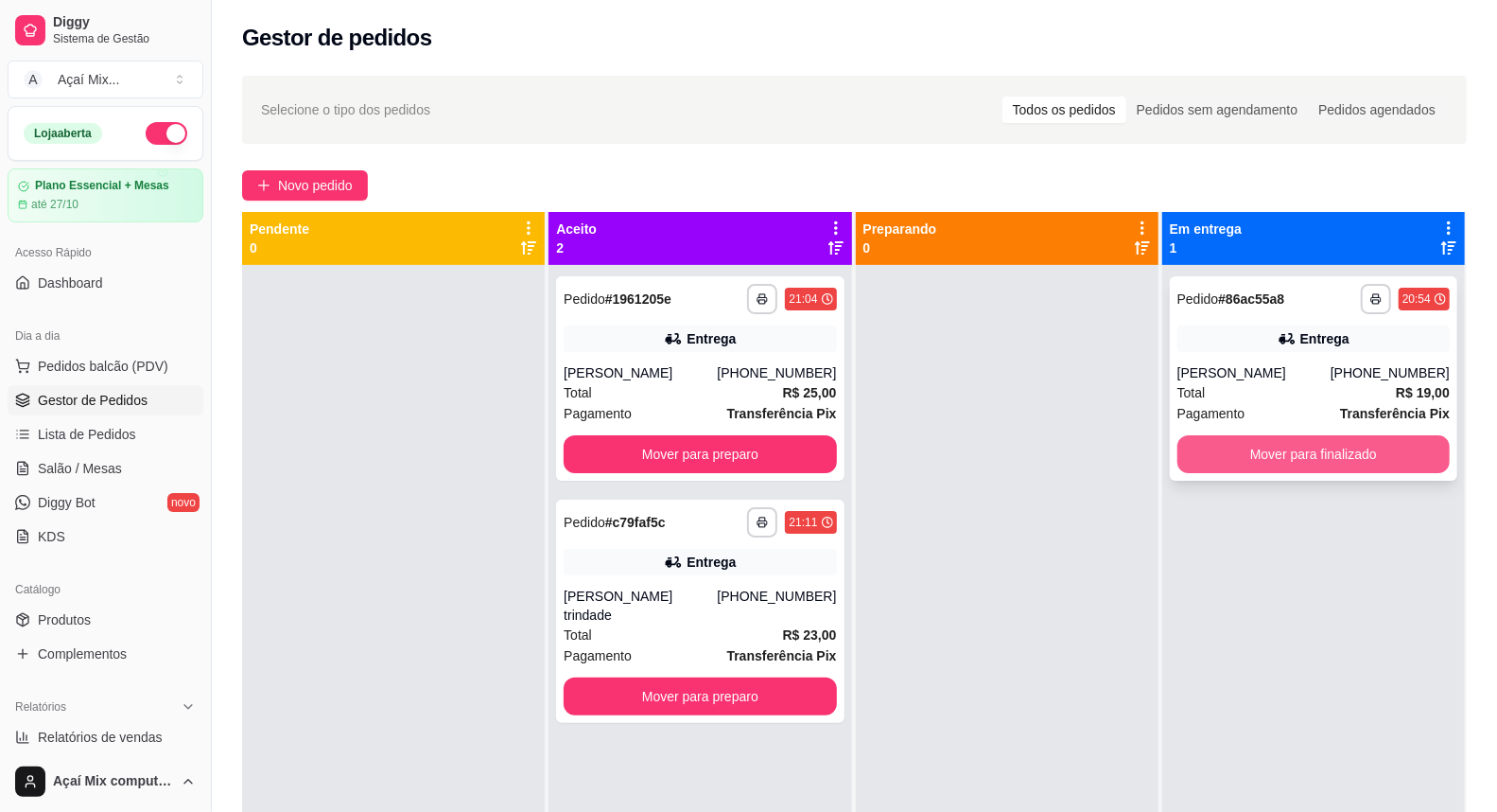
click at [1310, 467] on button "Mover para finalizado" at bounding box center [1314, 454] width 272 height 37
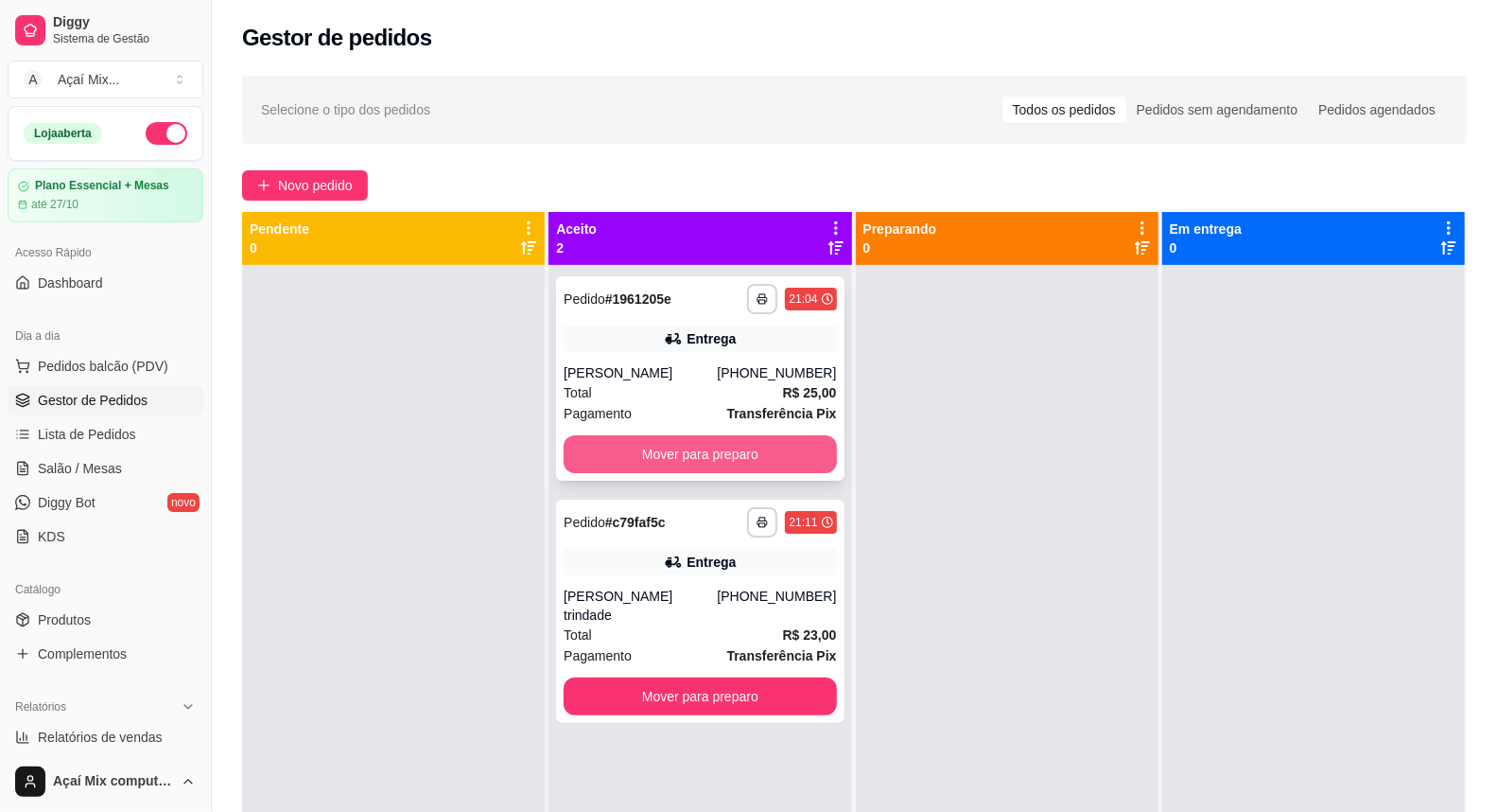
click at [659, 452] on button "Mover para preparo" at bounding box center [700, 454] width 272 height 37
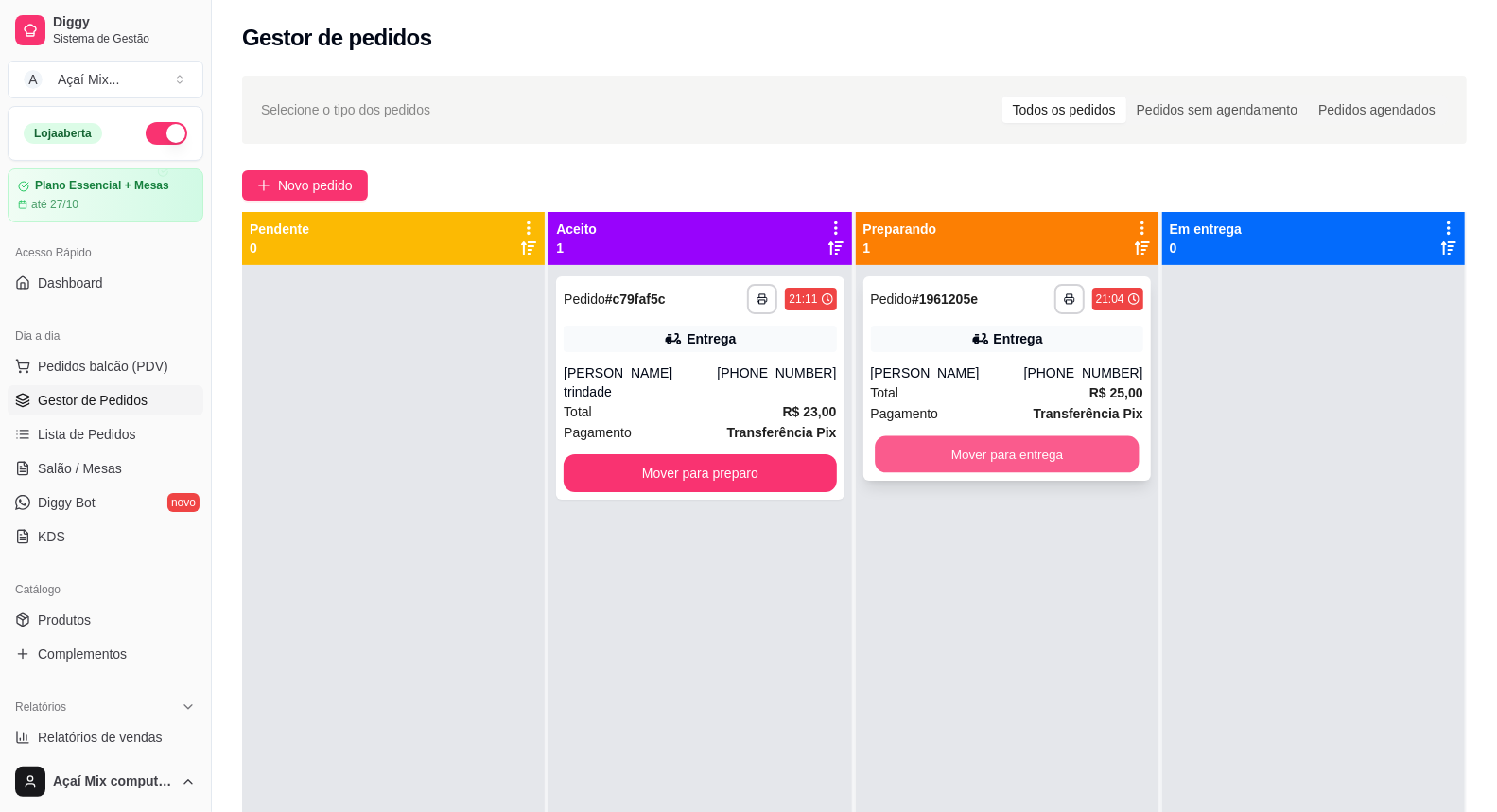
click at [929, 456] on button "Mover para entrega" at bounding box center [1007, 454] width 265 height 36
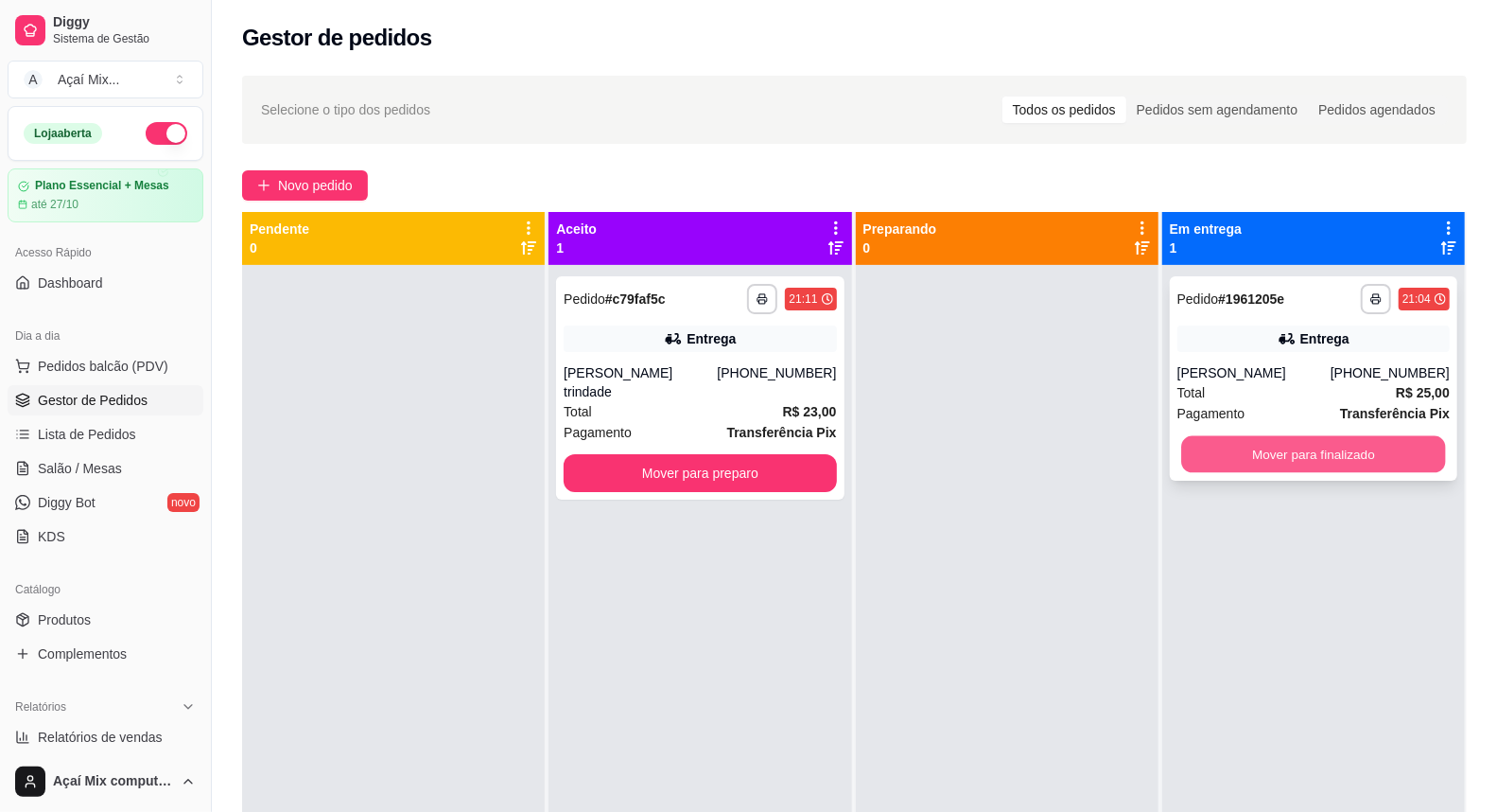
click at [1220, 447] on button "Mover para finalizado" at bounding box center [1314, 454] width 265 height 36
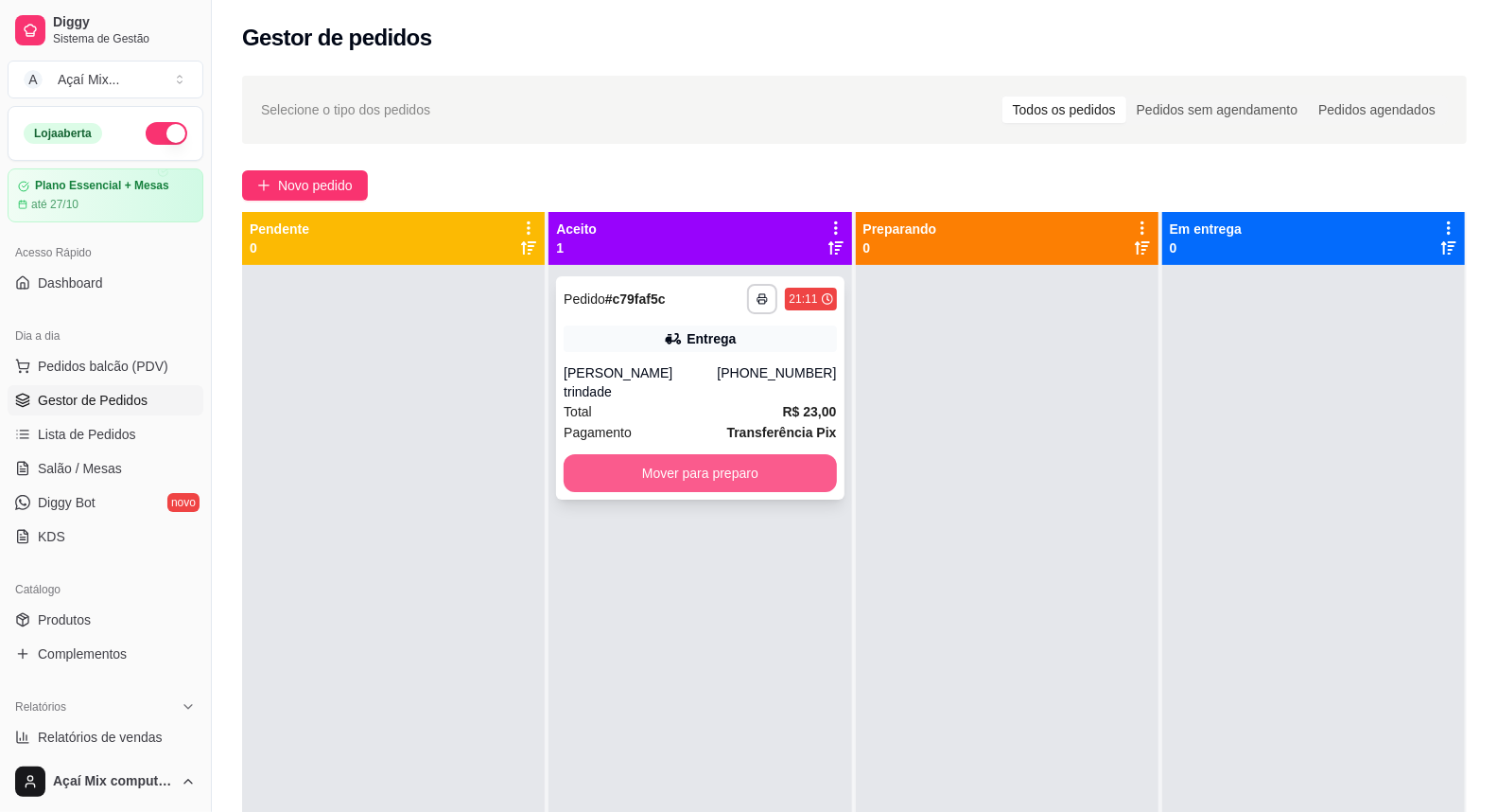
click at [748, 471] on button "Mover para preparo" at bounding box center [700, 473] width 272 height 37
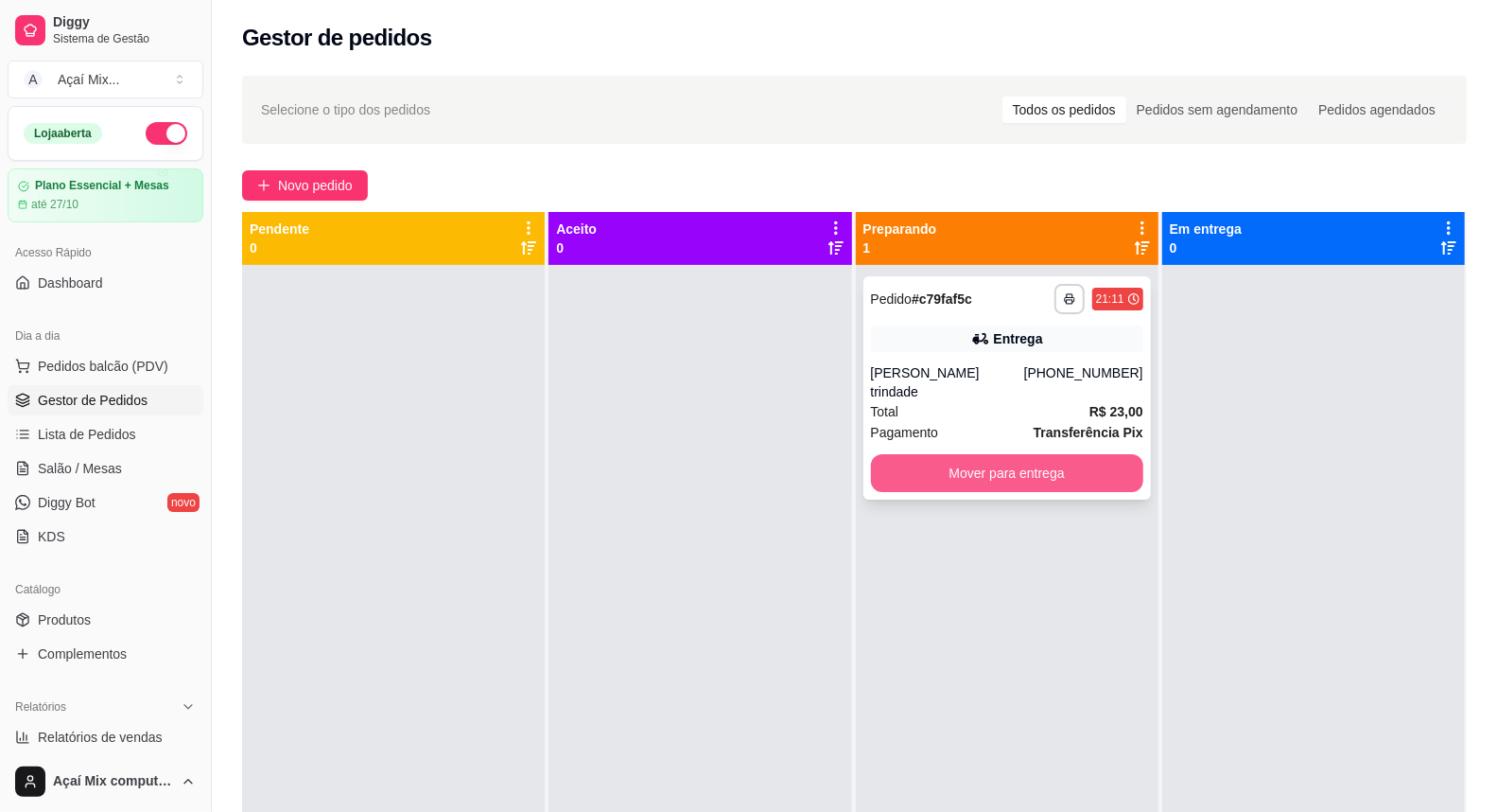
click at [961, 475] on button "Mover para entrega" at bounding box center [1007, 473] width 272 height 37
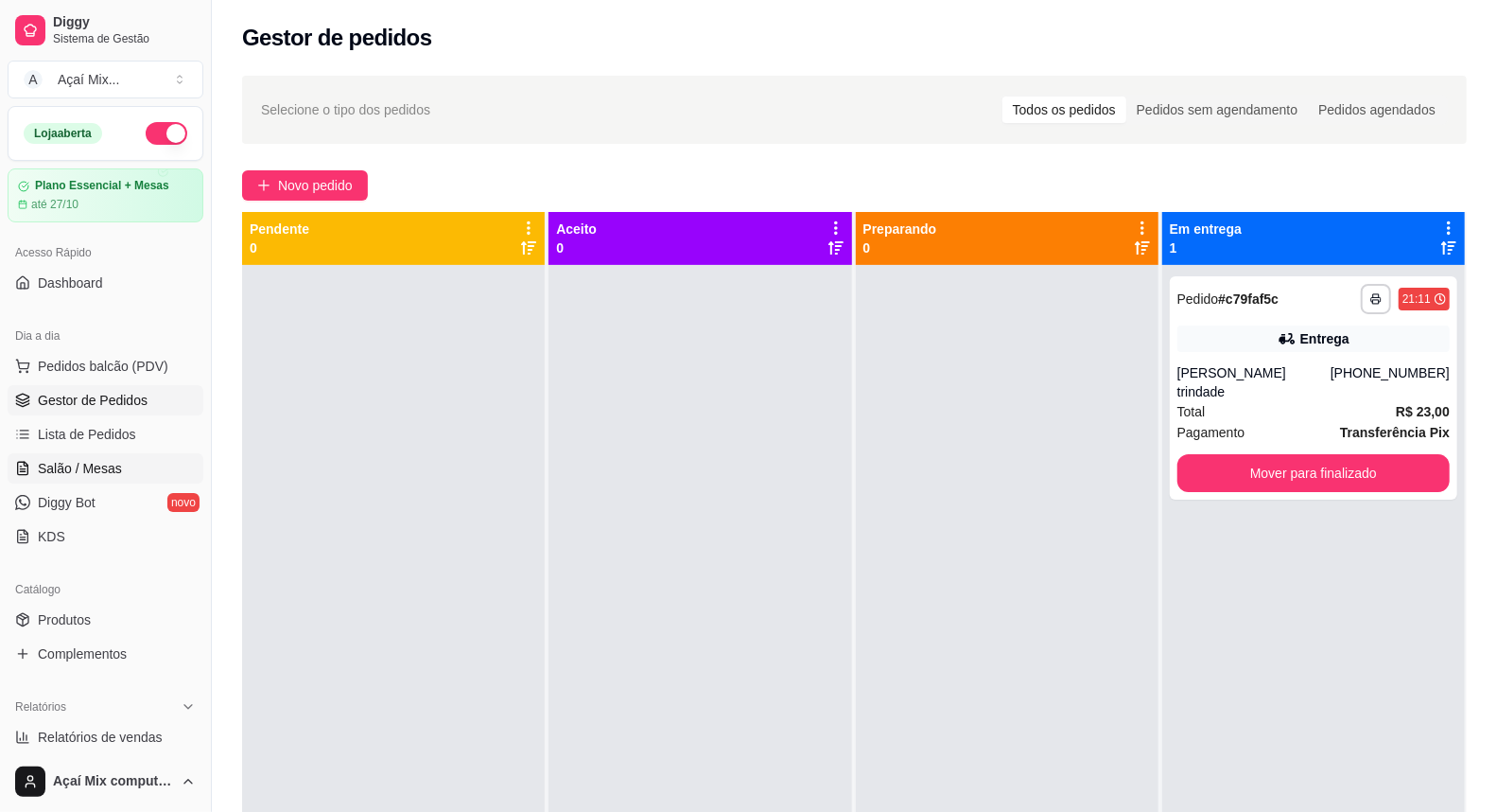
click at [79, 473] on span "Salão / Mesas" at bounding box center [79, 468] width 84 height 19
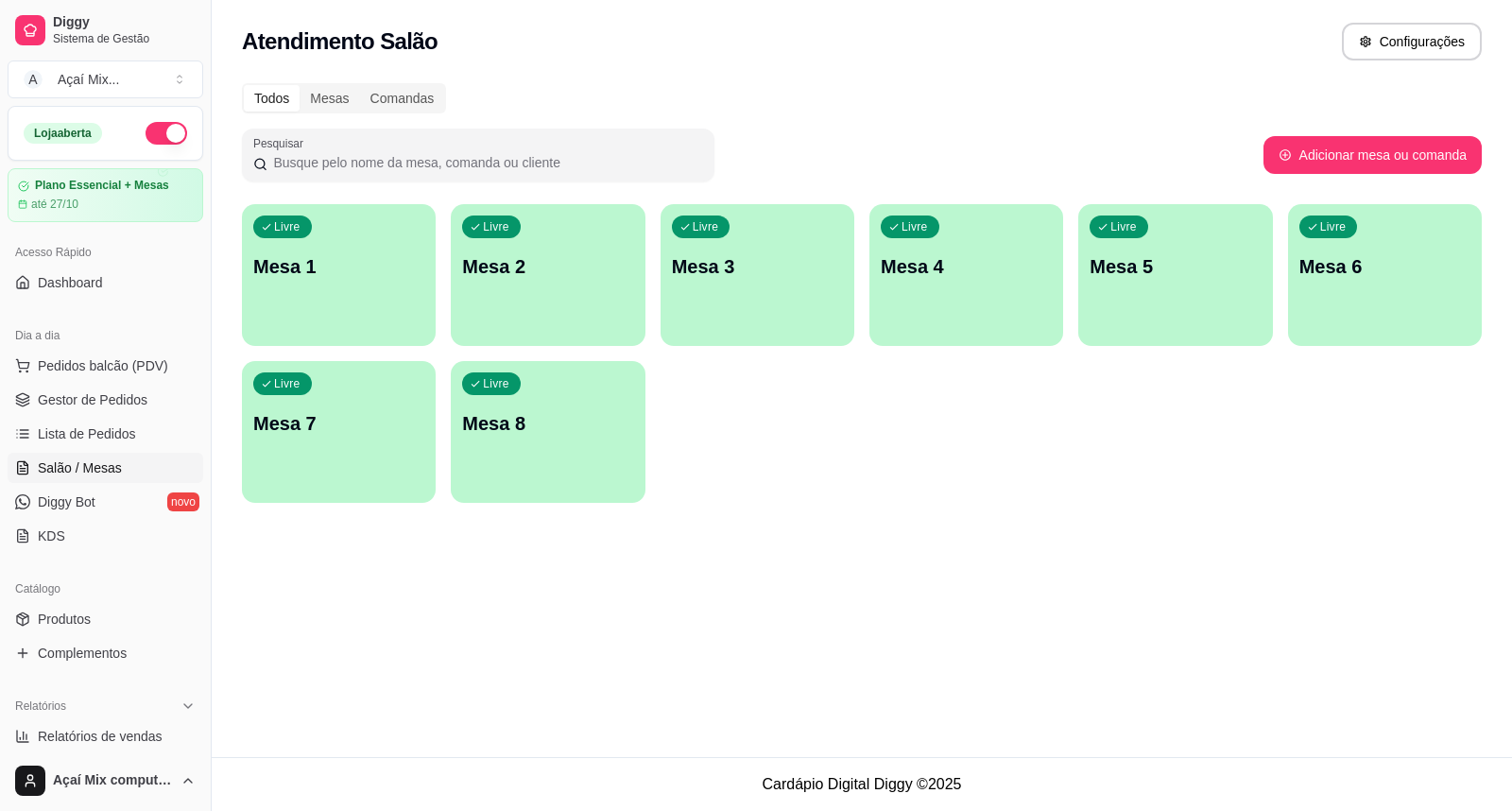
click at [335, 294] on div "Livre Mesa 1" at bounding box center [339, 263] width 194 height 119
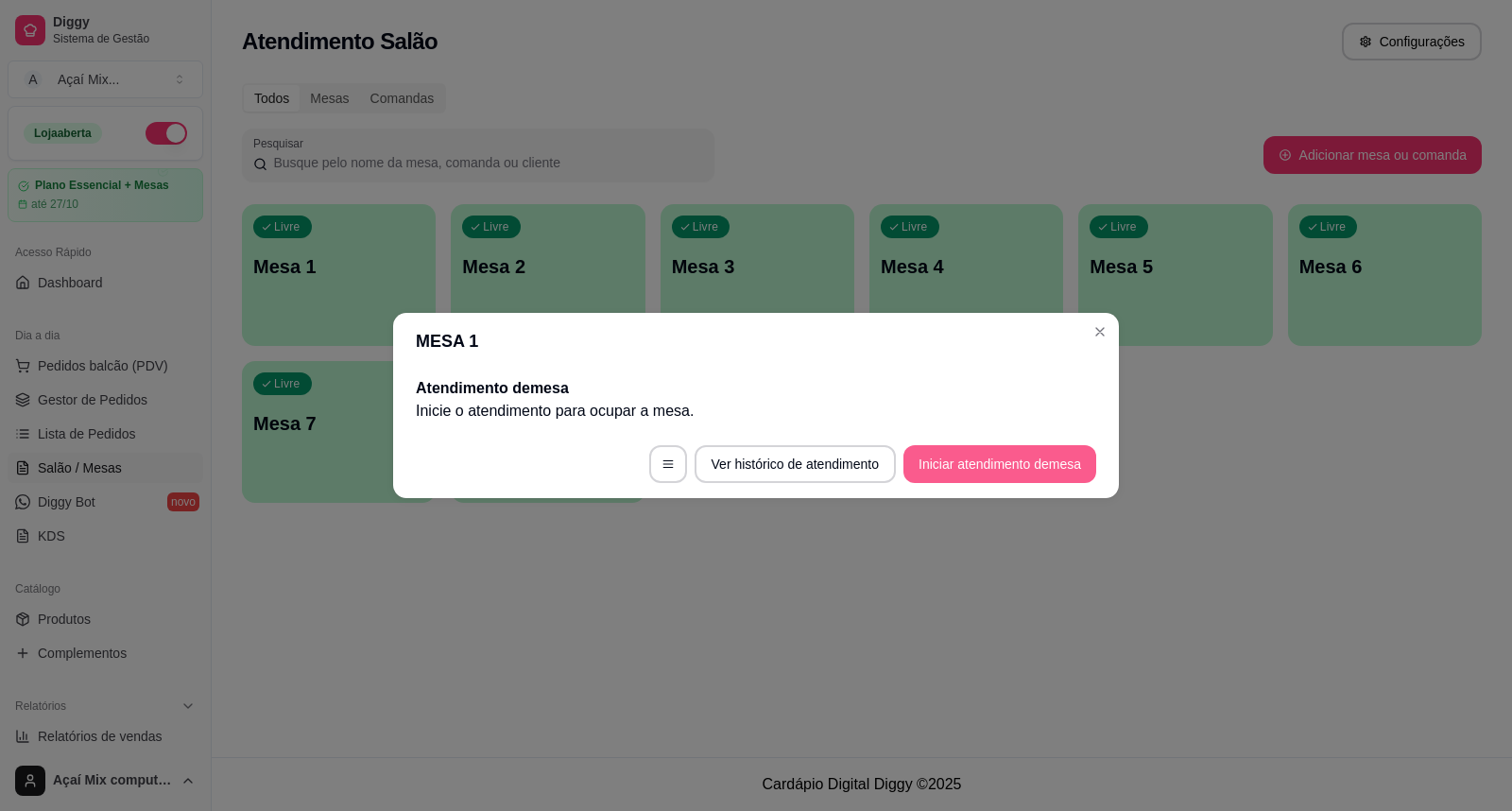
click at [928, 448] on button "Iniciar atendimento de mesa" at bounding box center [1000, 464] width 193 height 37
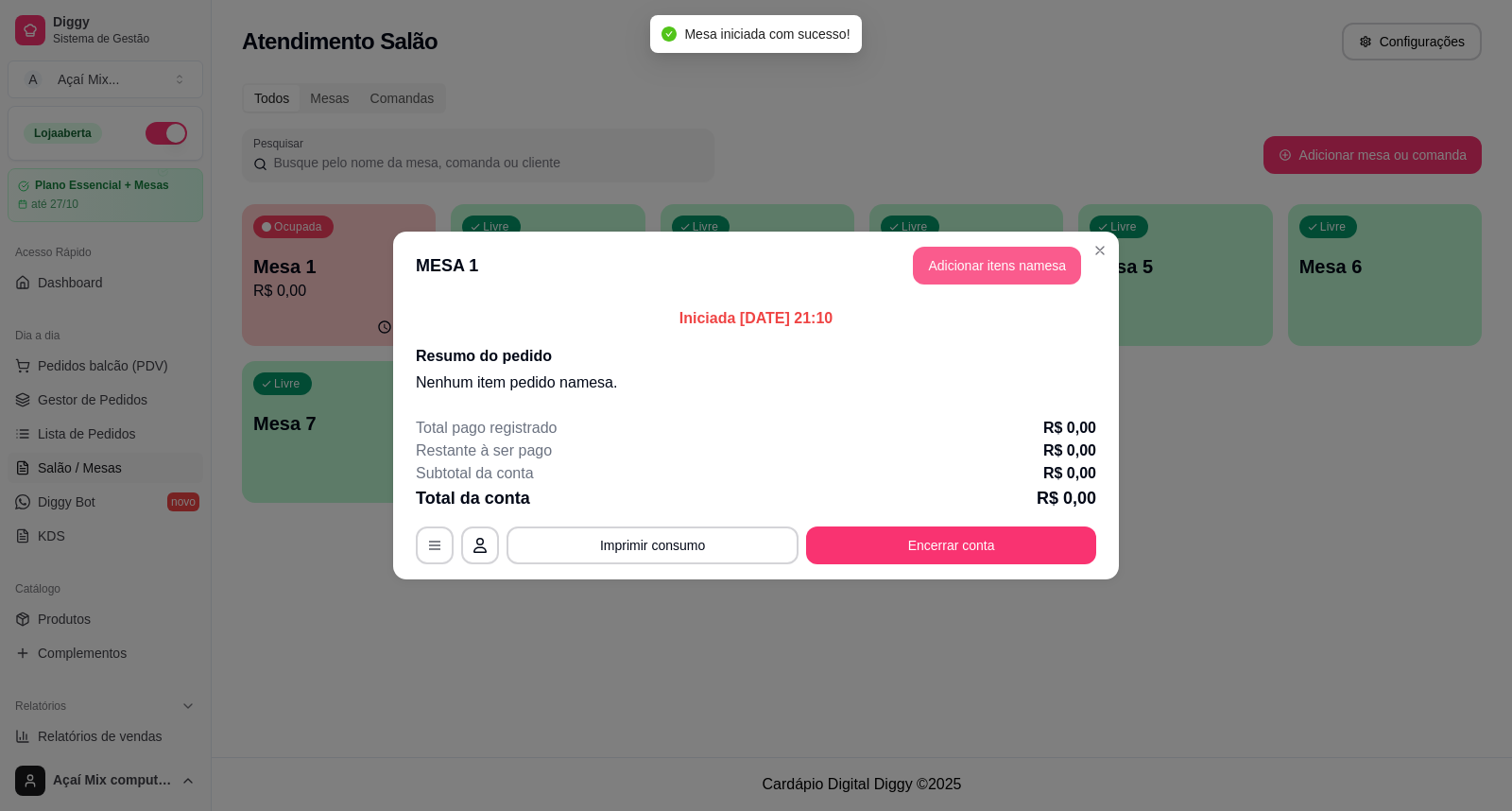
click at [1003, 263] on button "Adicionar itens na mesa" at bounding box center [996, 266] width 168 height 37
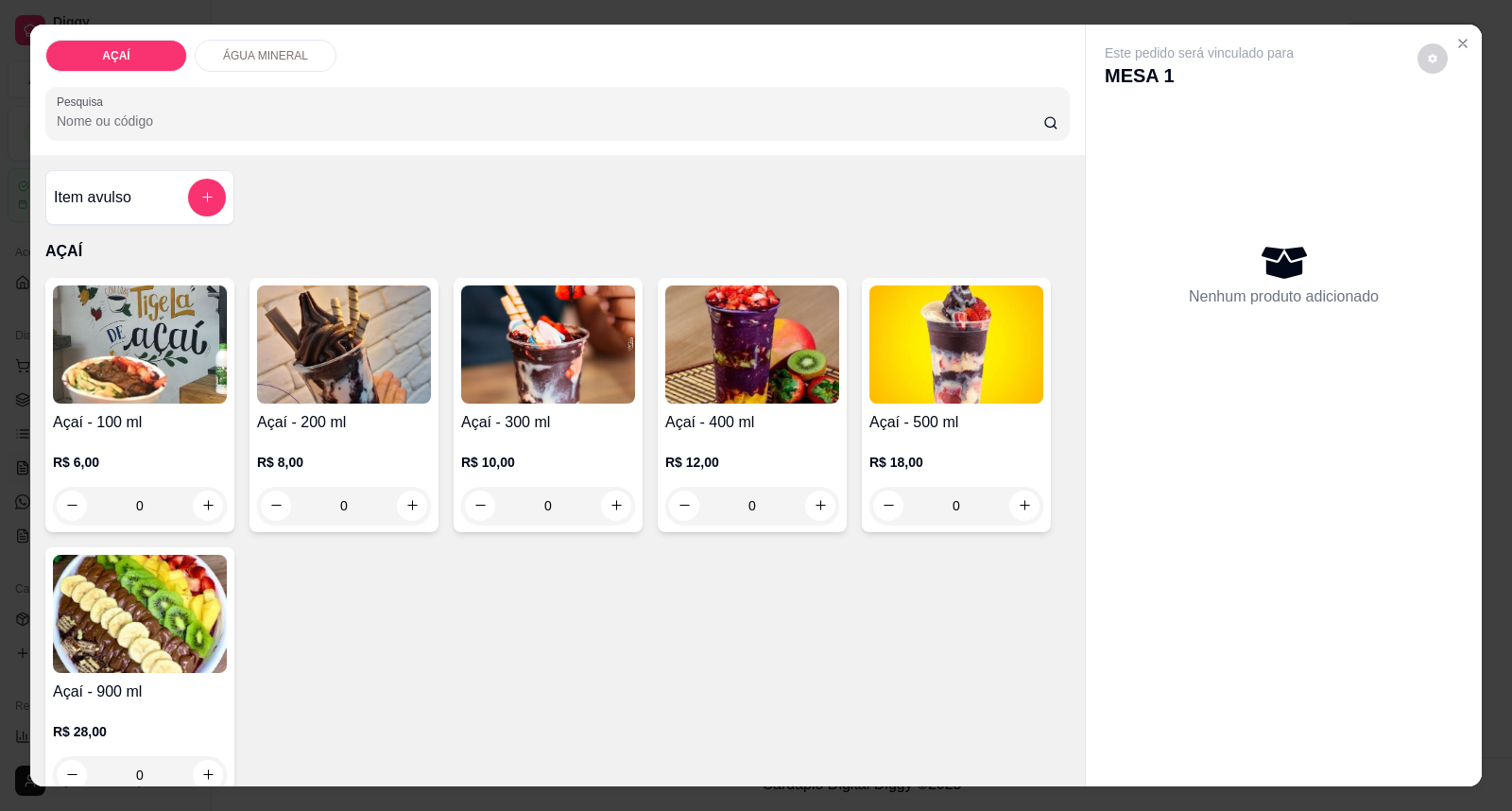
click at [72, 370] on img at bounding box center [140, 344] width 174 height 118
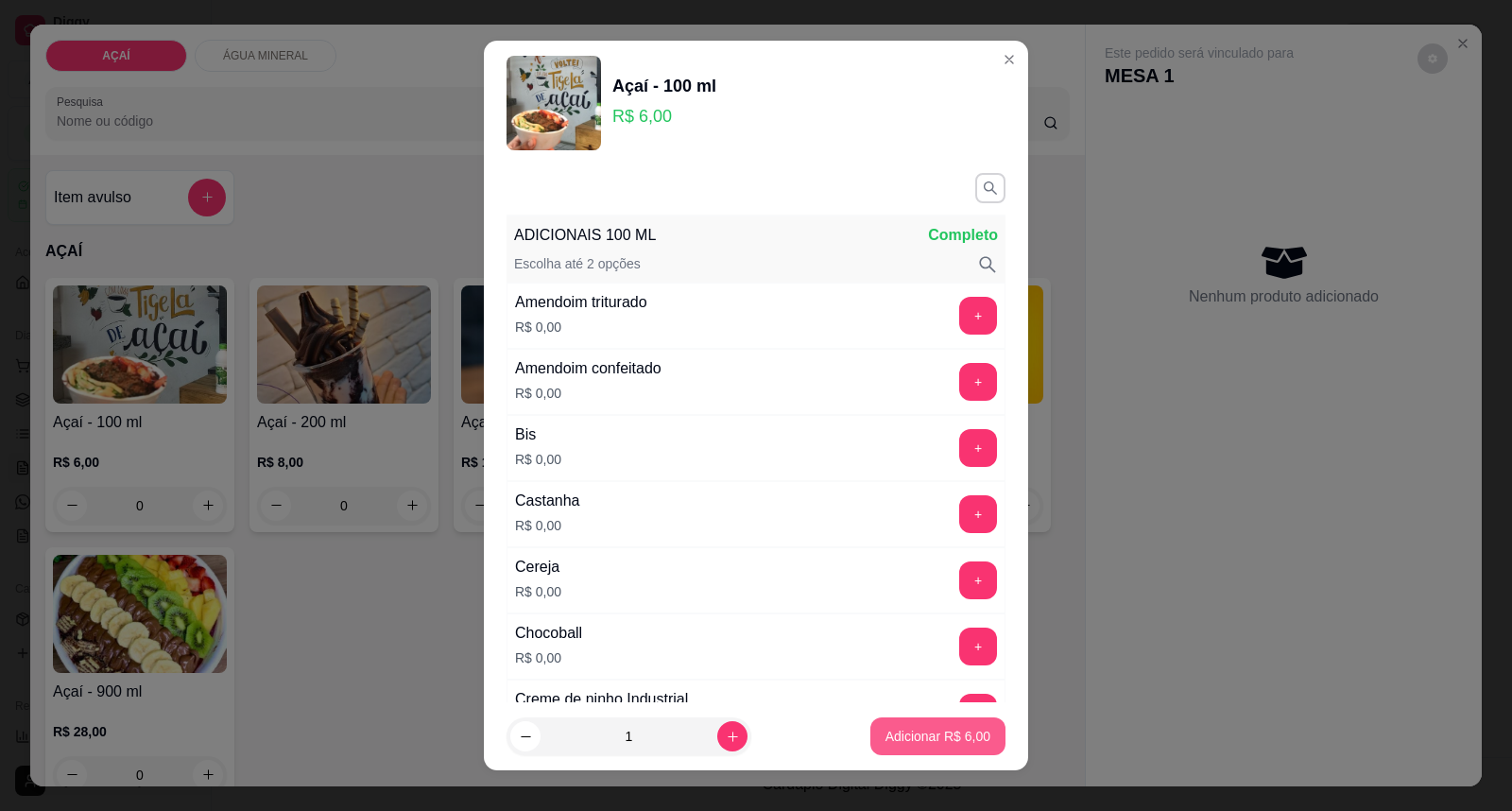
click at [891, 731] on p "Adicionar R$ 6,00" at bounding box center [937, 735] width 105 height 19
type input "1"
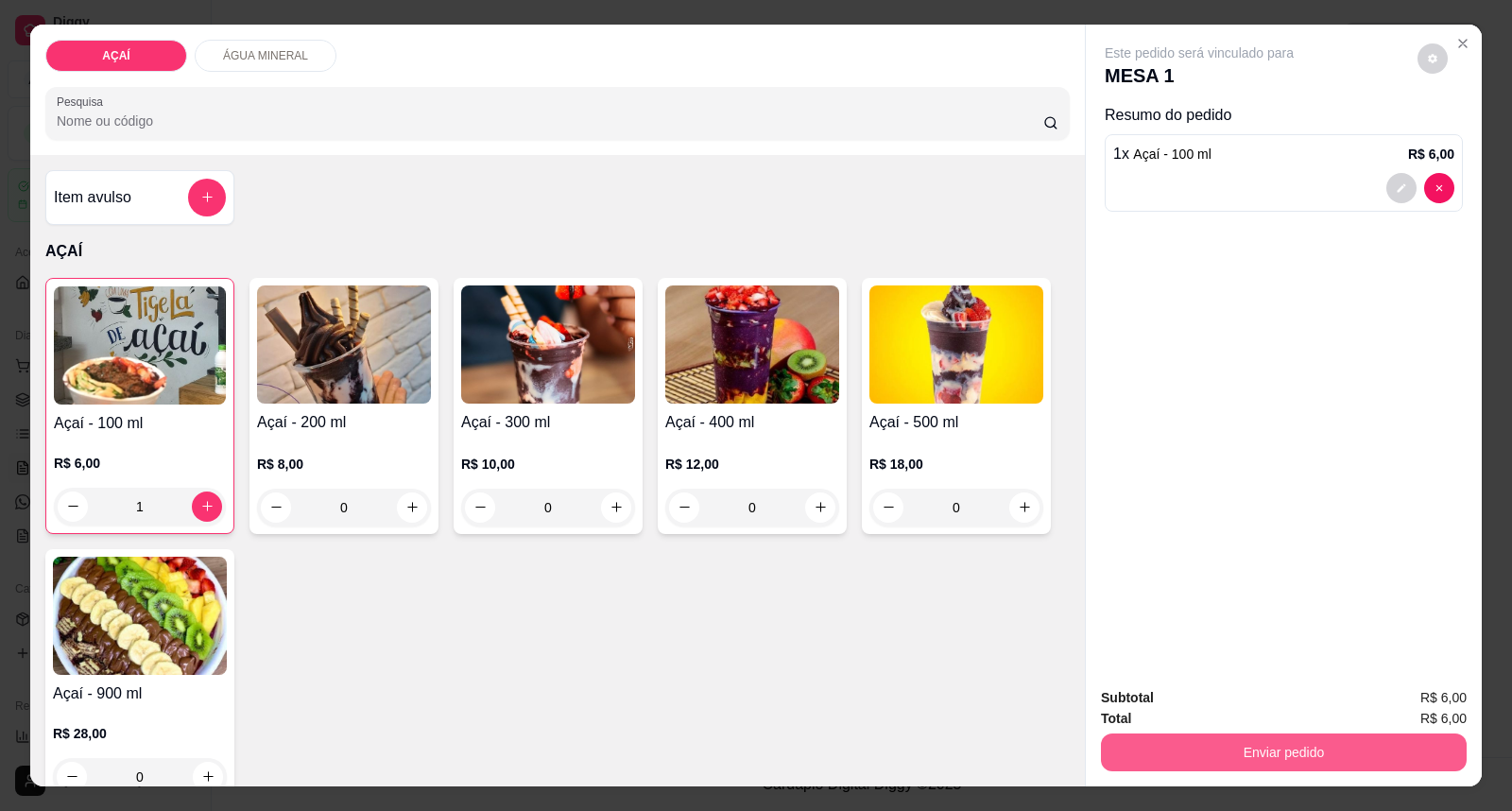
click at [1269, 758] on button "Enviar pedido" at bounding box center [1283, 752] width 365 height 37
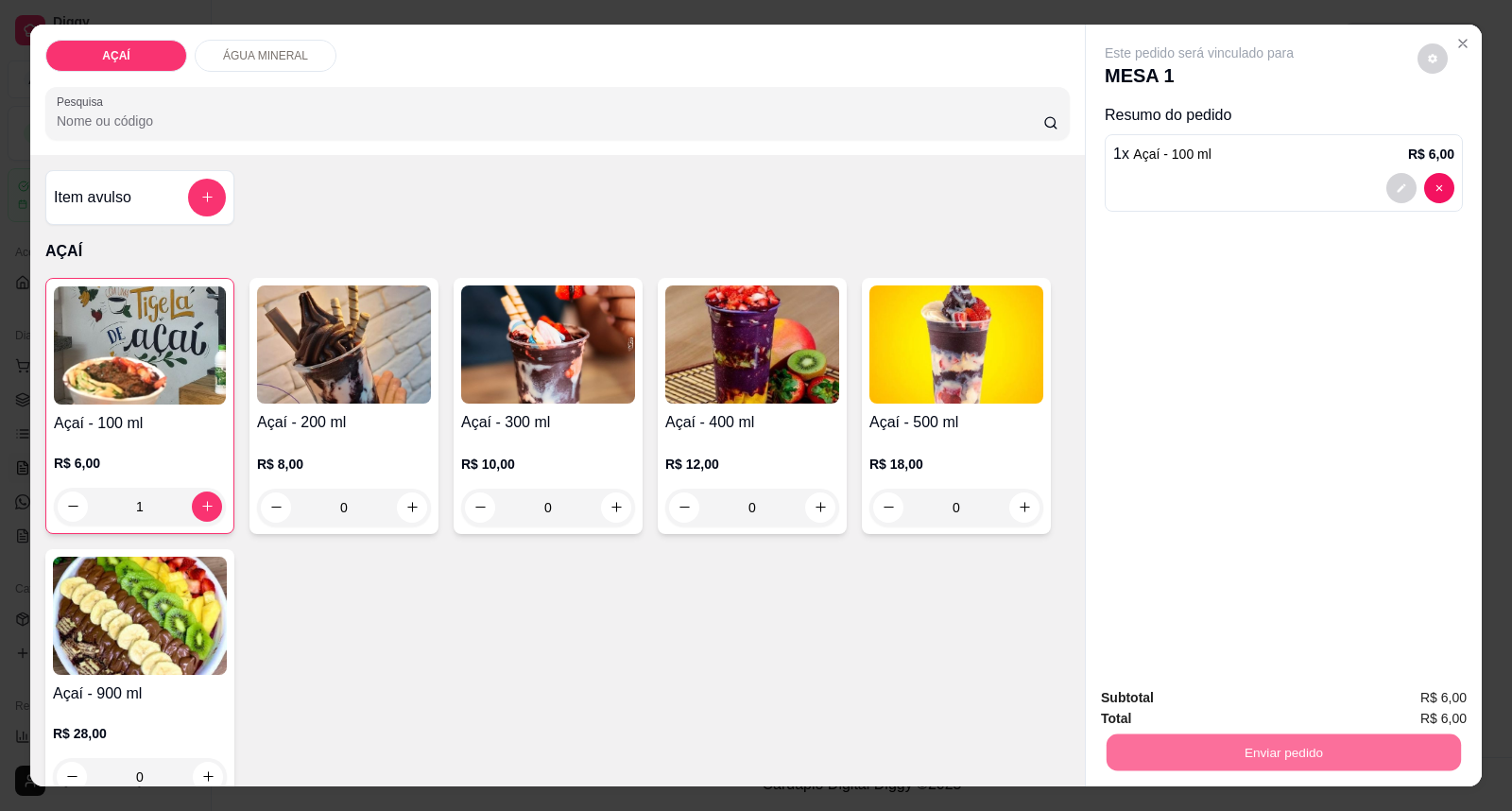
click at [1423, 700] on button "Enviar pedido" at bounding box center [1417, 707] width 104 height 35
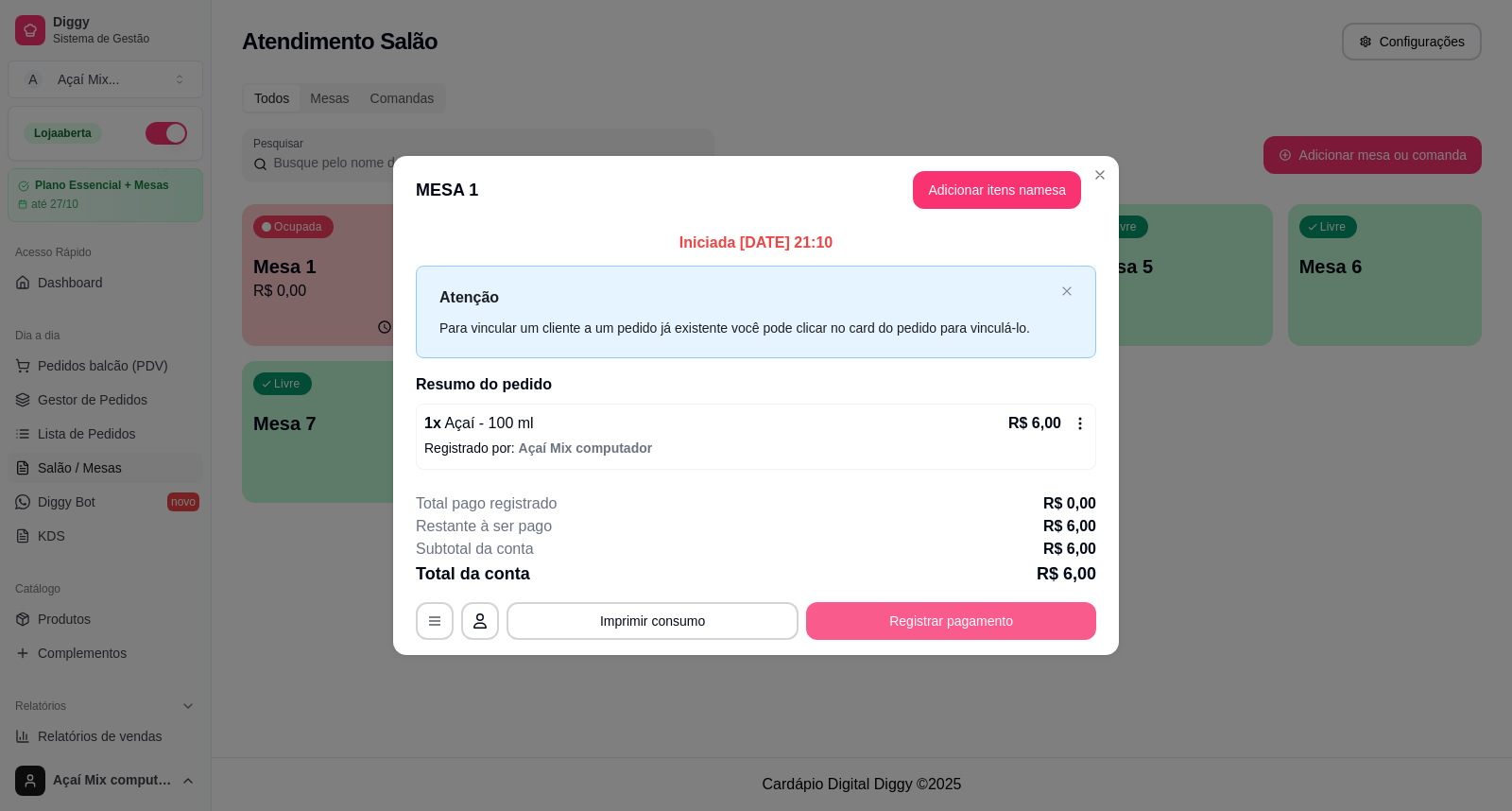
click at [942, 617] on button "Registrar pagamento" at bounding box center [951, 620] width 290 height 37
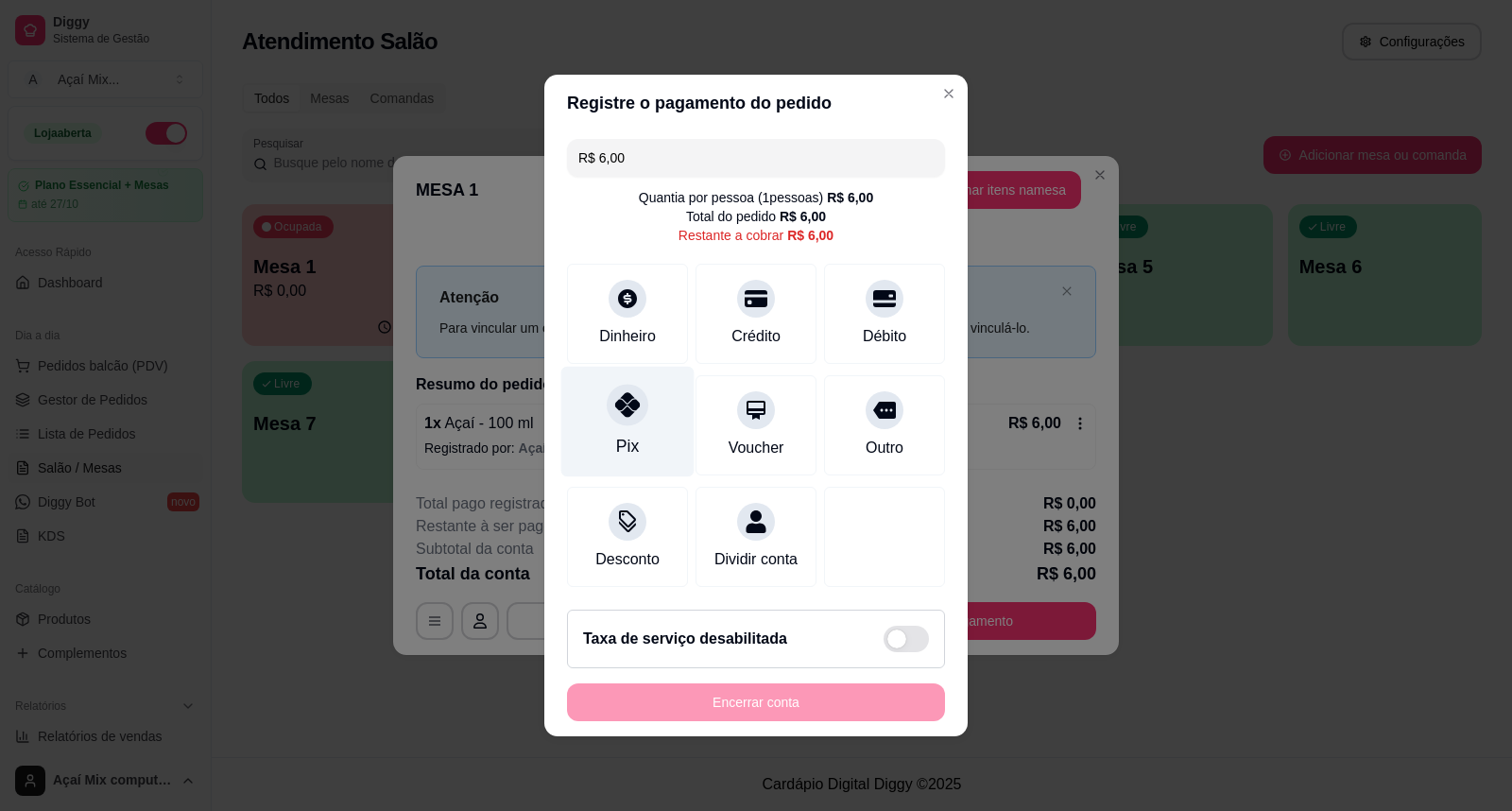
click at [605, 426] on div "Pix" at bounding box center [627, 421] width 133 height 110
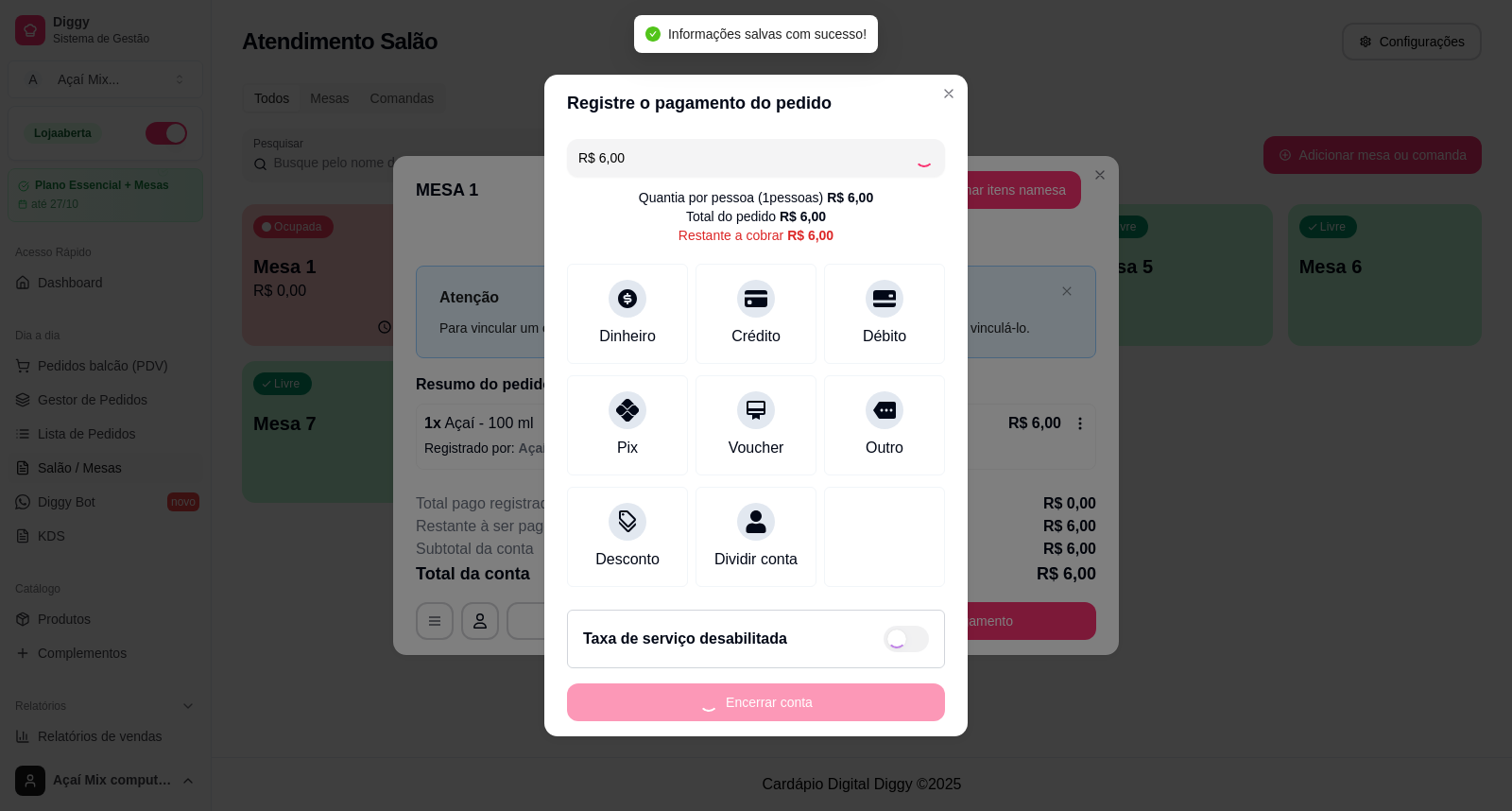
type input "R$ 0,00"
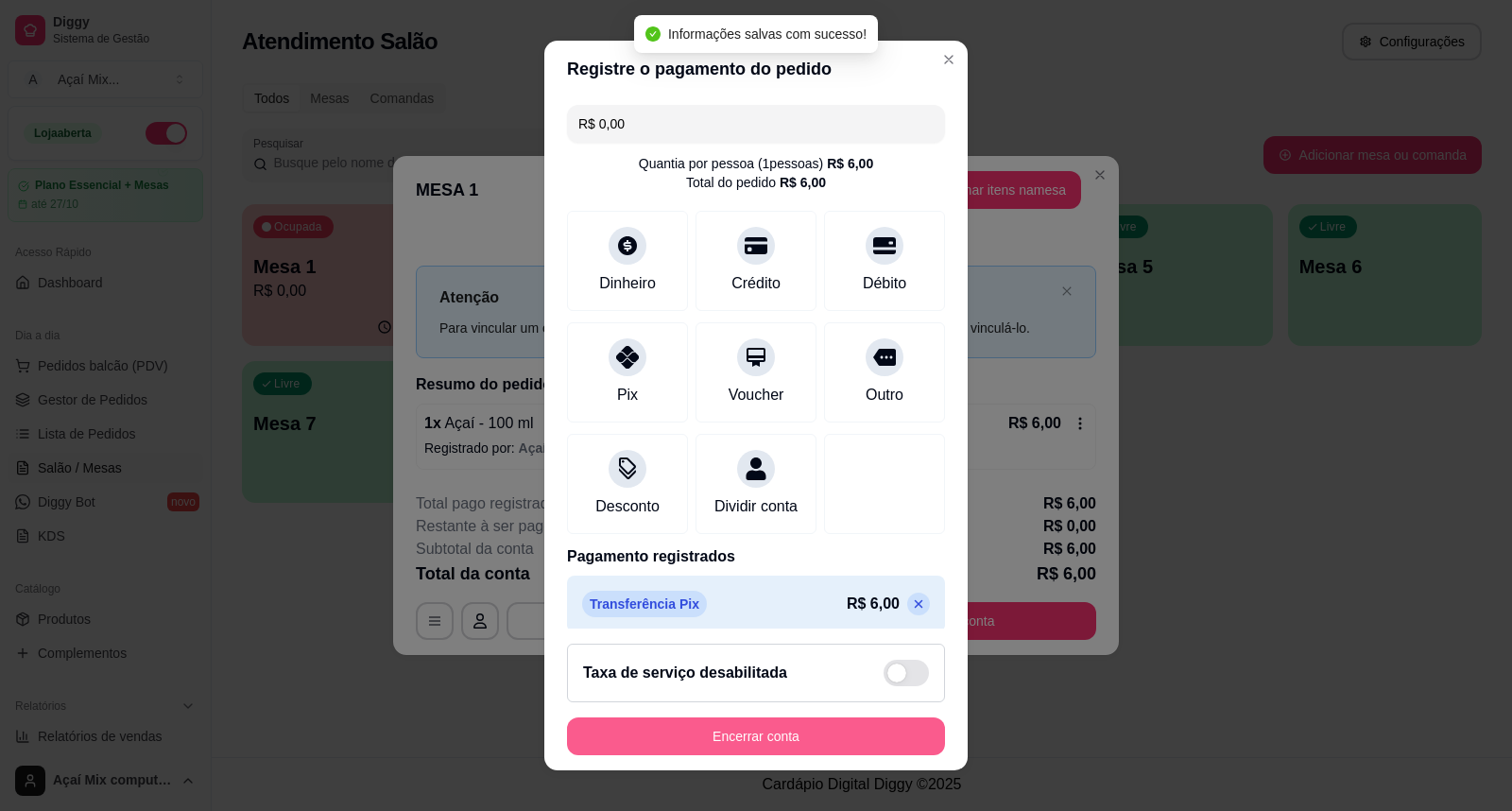
click at [757, 740] on button "Encerrar conta" at bounding box center [756, 736] width 378 height 37
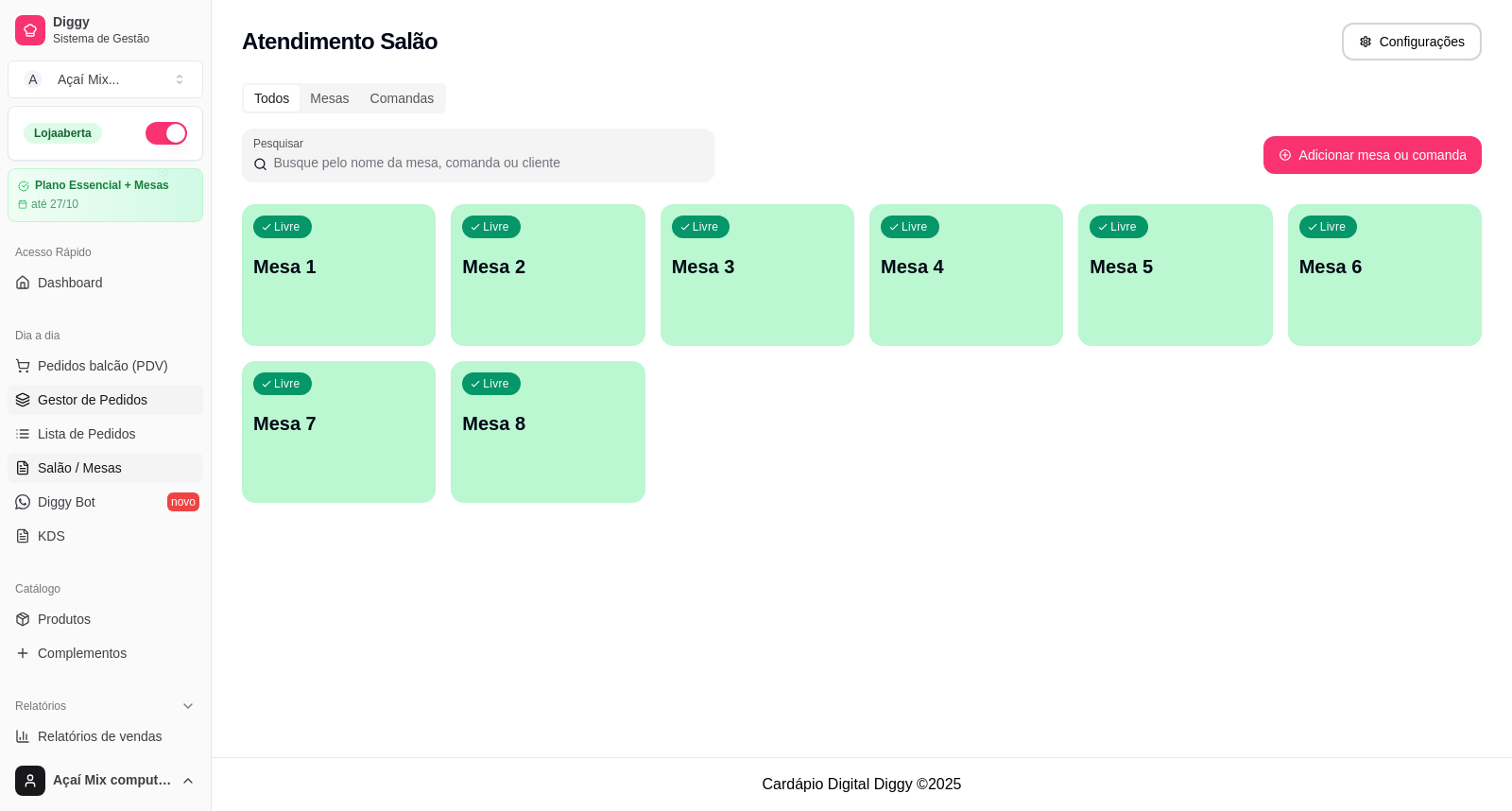
click at [111, 397] on span "Gestor de Pedidos" at bounding box center [92, 399] width 109 height 19
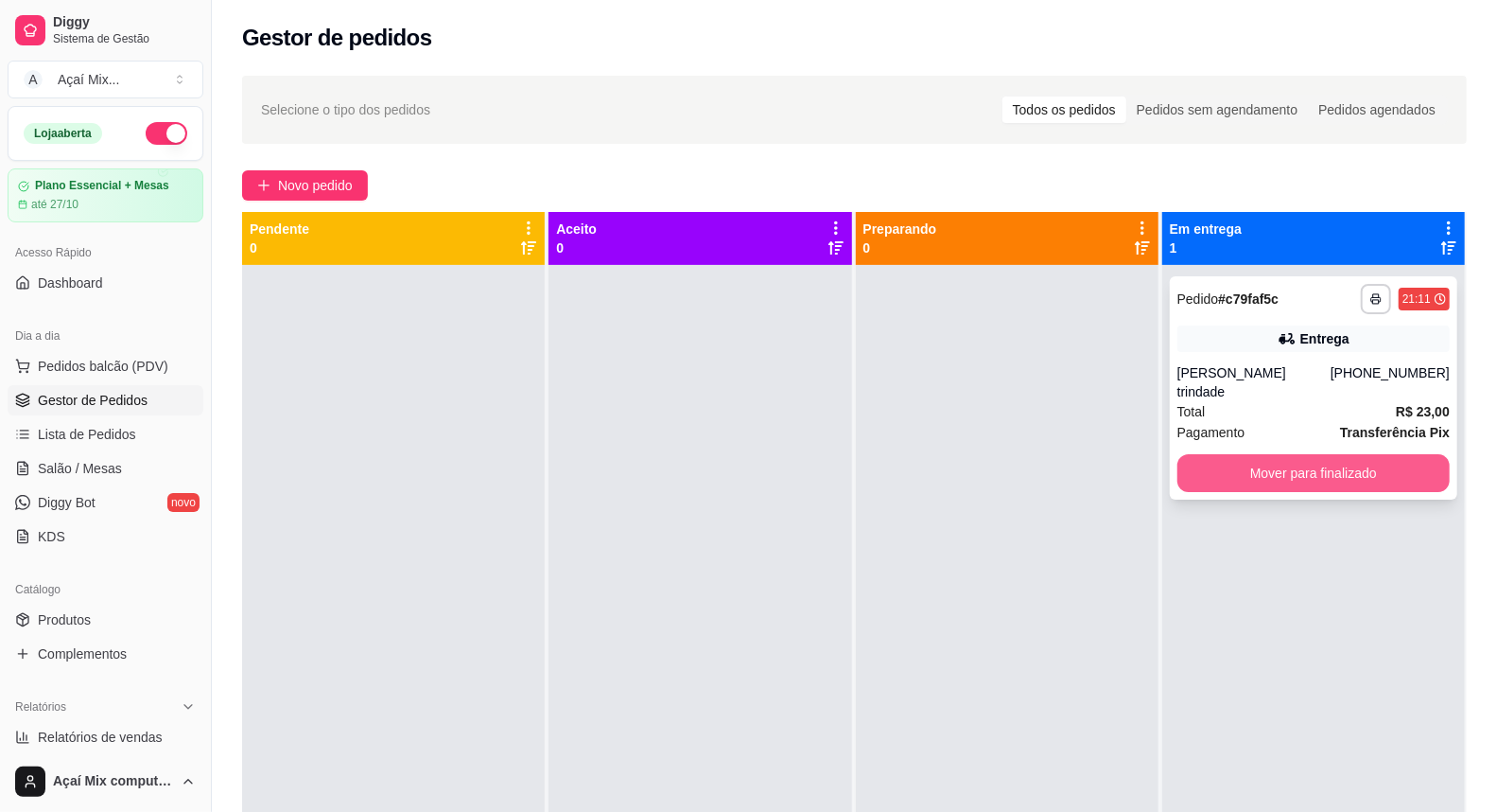
click at [1233, 469] on button "Mover para finalizado" at bounding box center [1314, 473] width 272 height 37
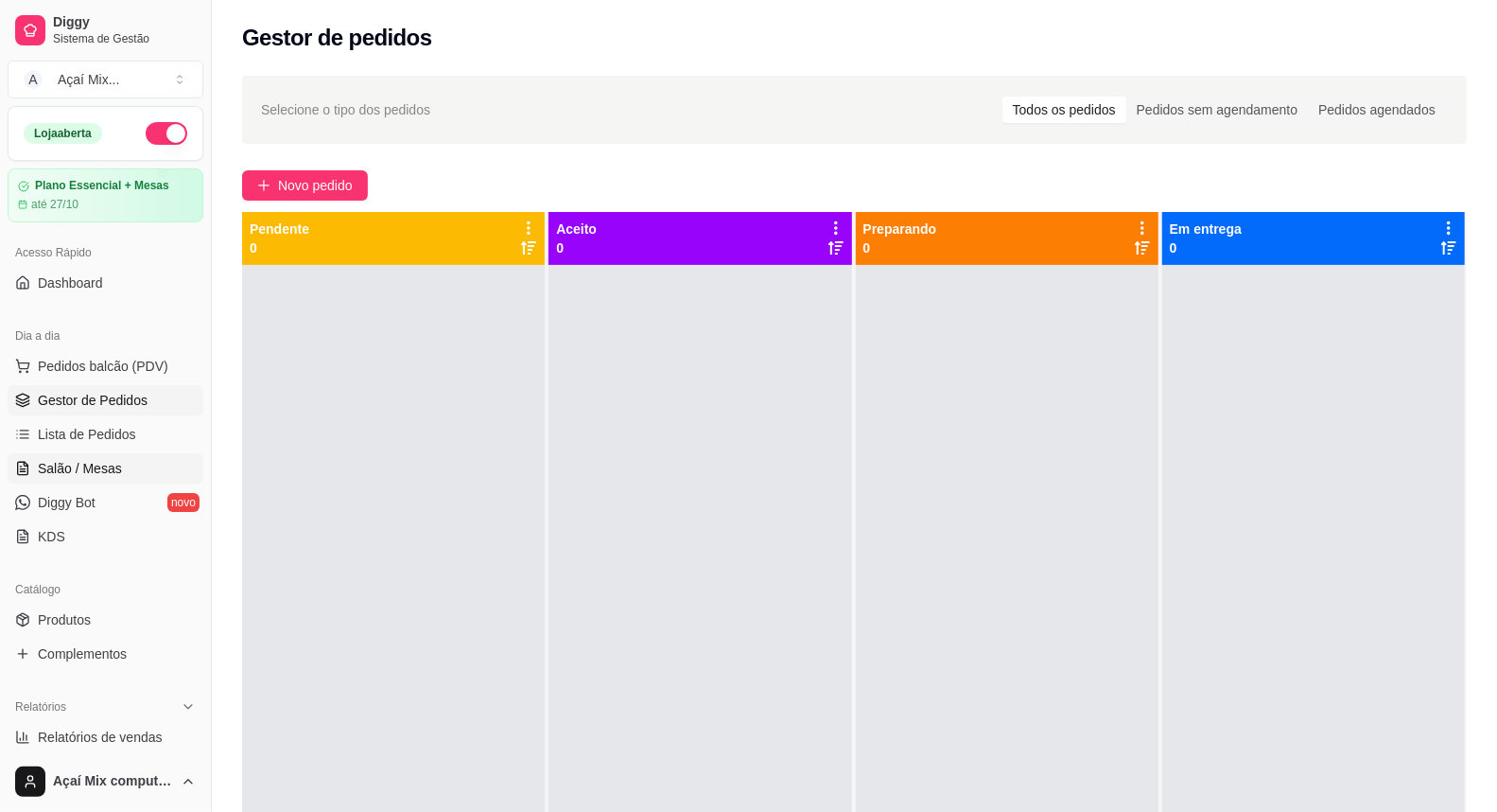
click at [116, 463] on span "Salão / Mesas" at bounding box center [79, 468] width 84 height 19
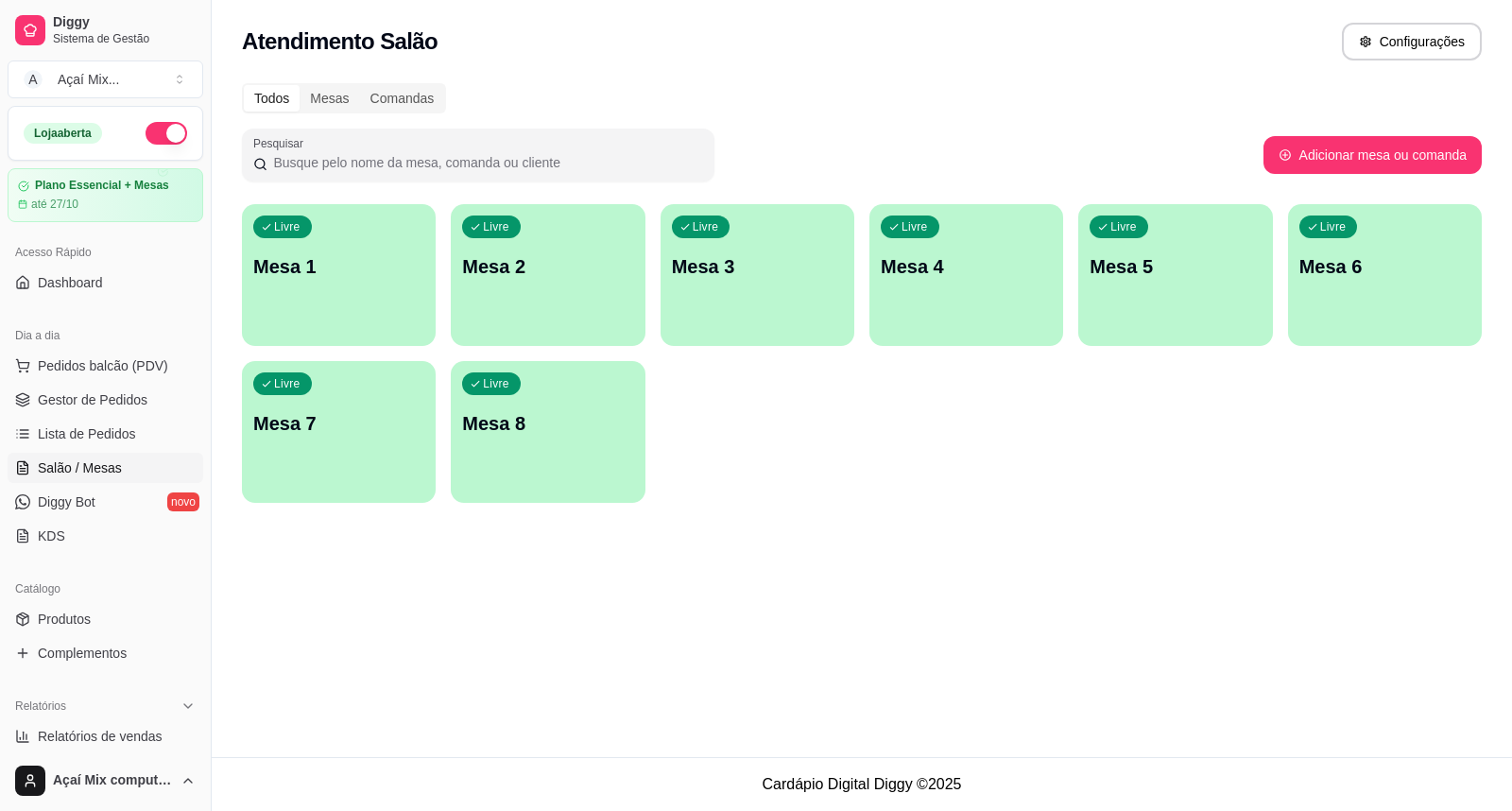
click at [355, 249] on div "Livre Mesa 1" at bounding box center [339, 263] width 194 height 119
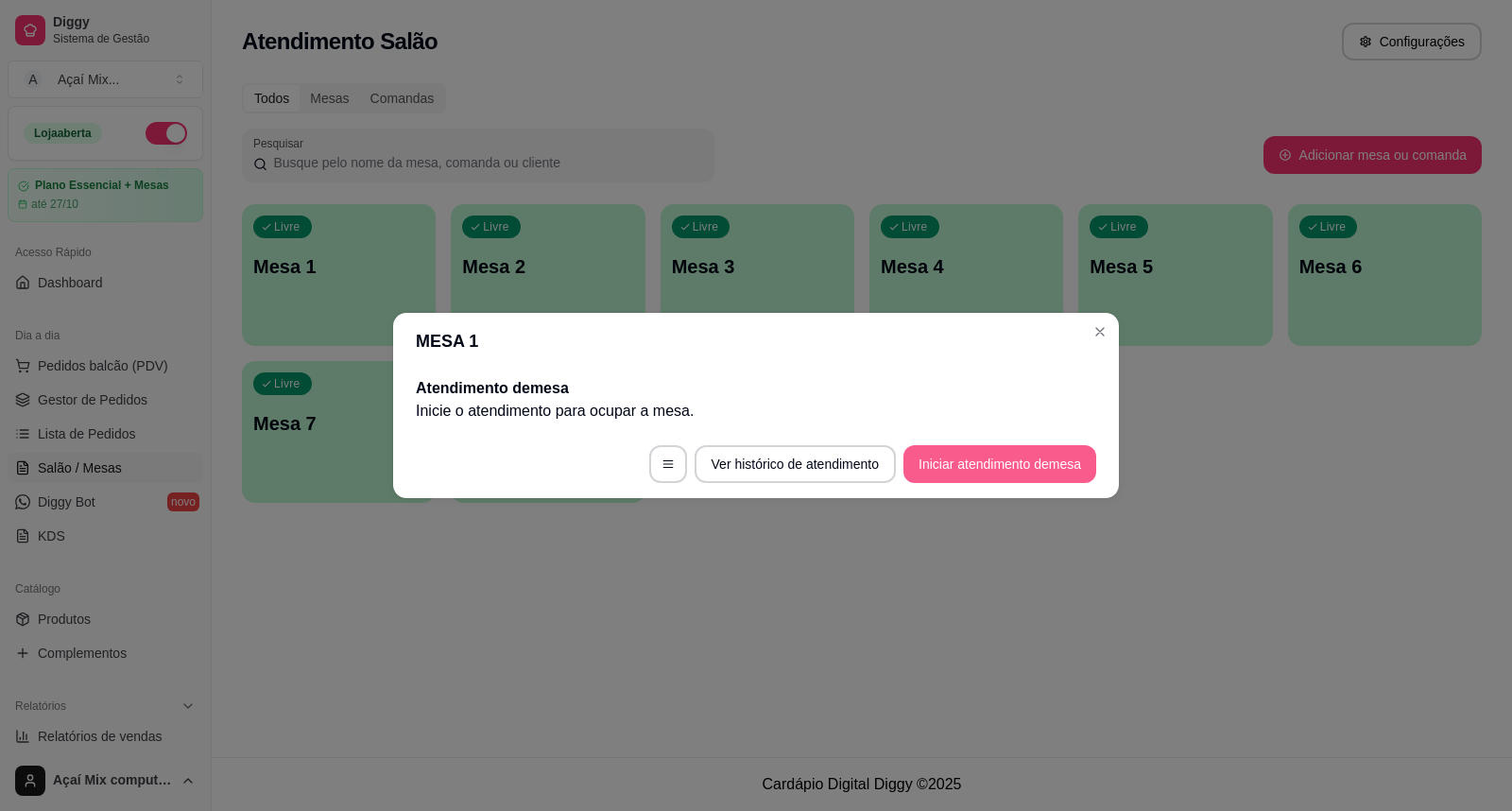
click at [960, 447] on button "Iniciar atendimento de mesa" at bounding box center [1000, 464] width 193 height 37
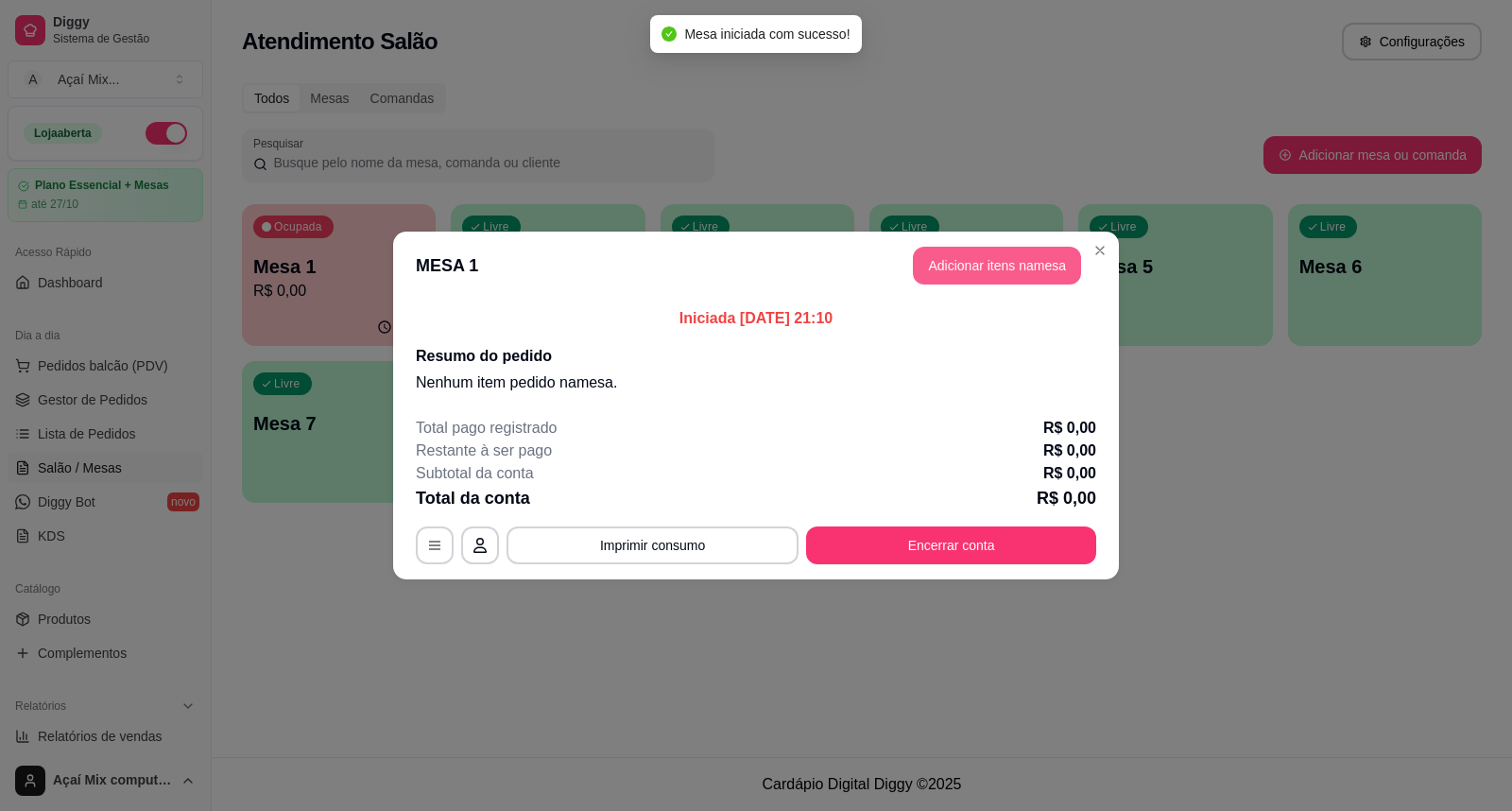
click at [952, 265] on button "Adicionar itens na mesa" at bounding box center [996, 266] width 168 height 37
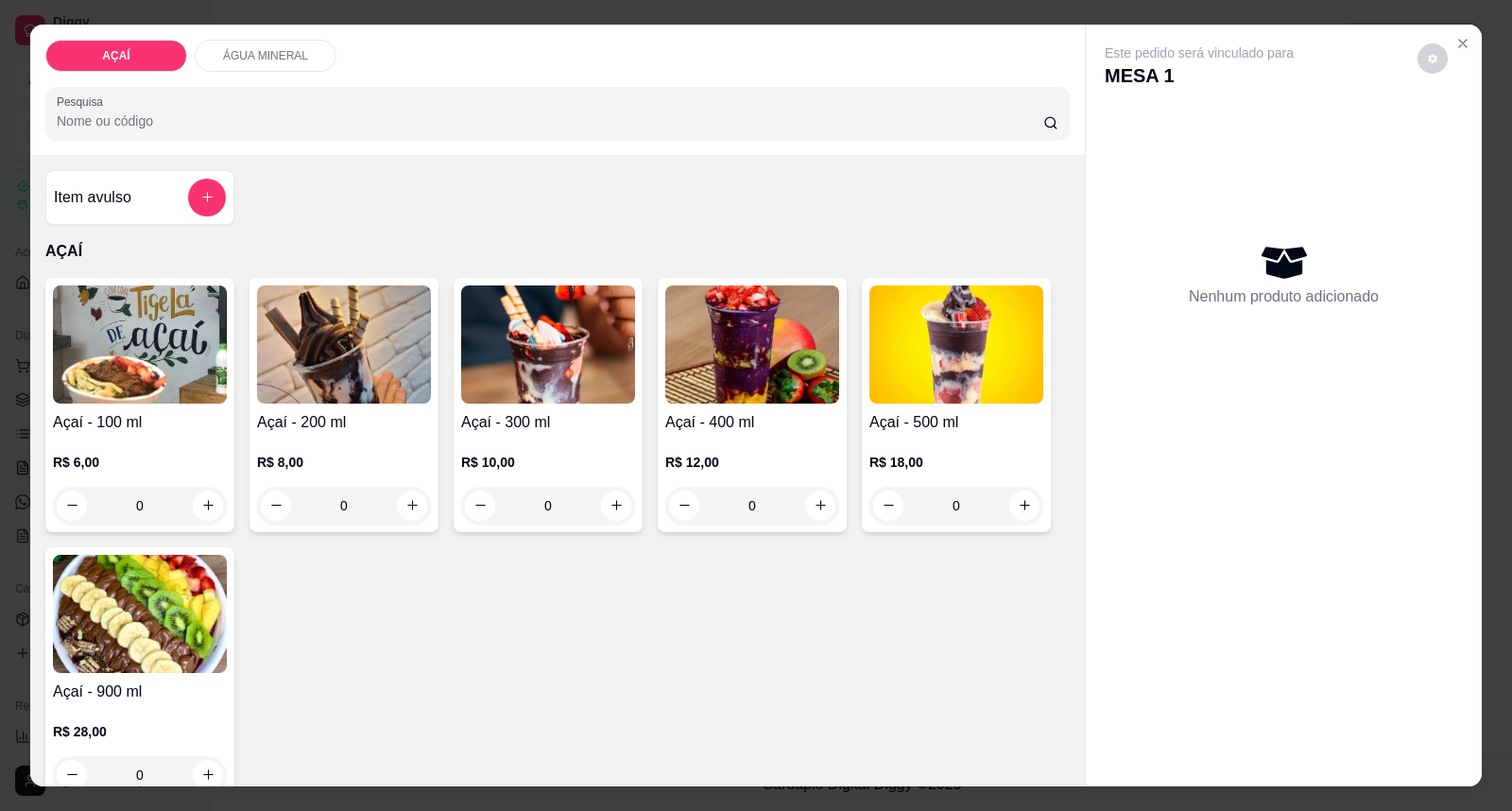
click at [744, 355] on img at bounding box center [752, 344] width 174 height 118
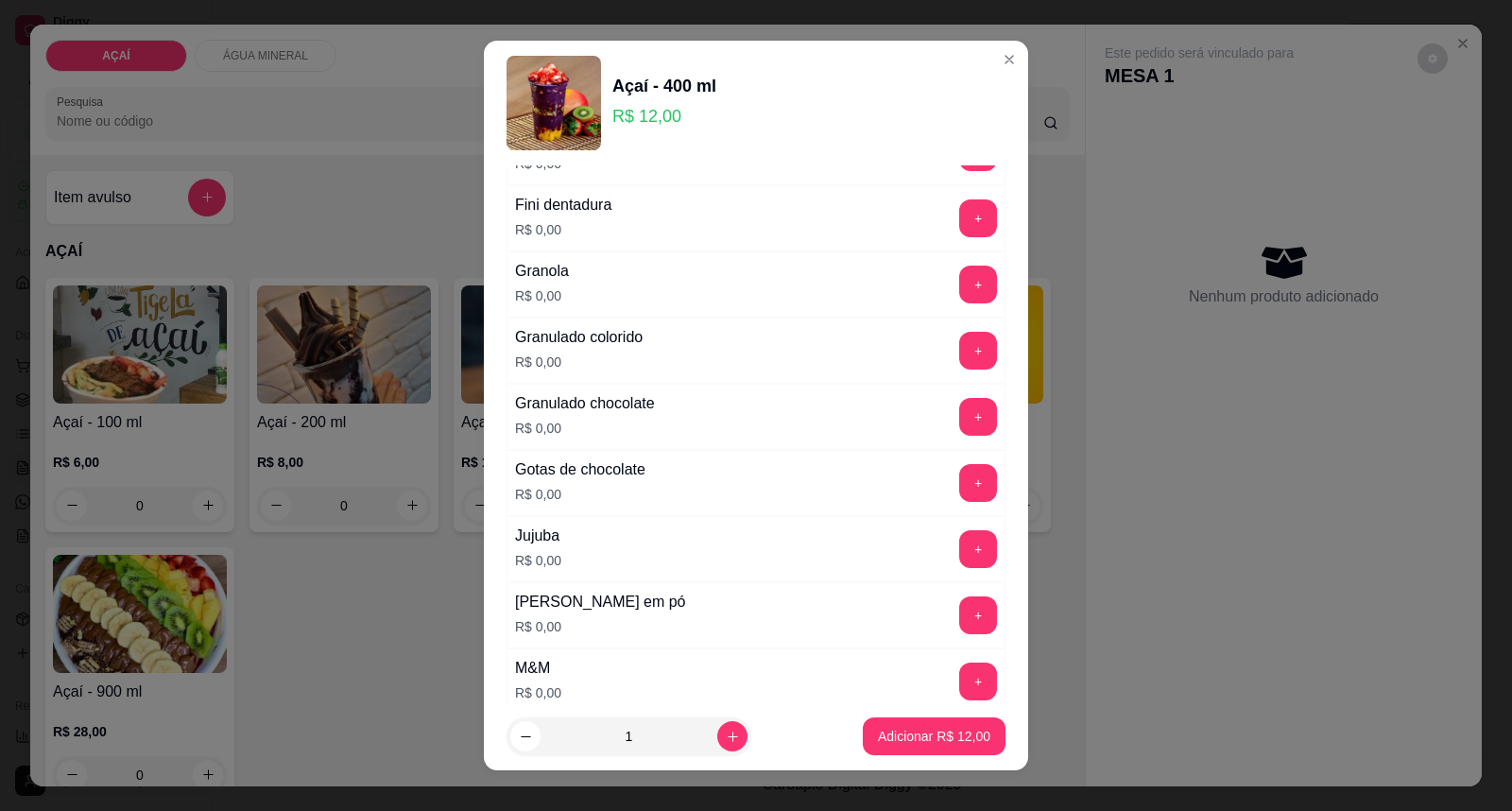
scroll to position [1574, 0]
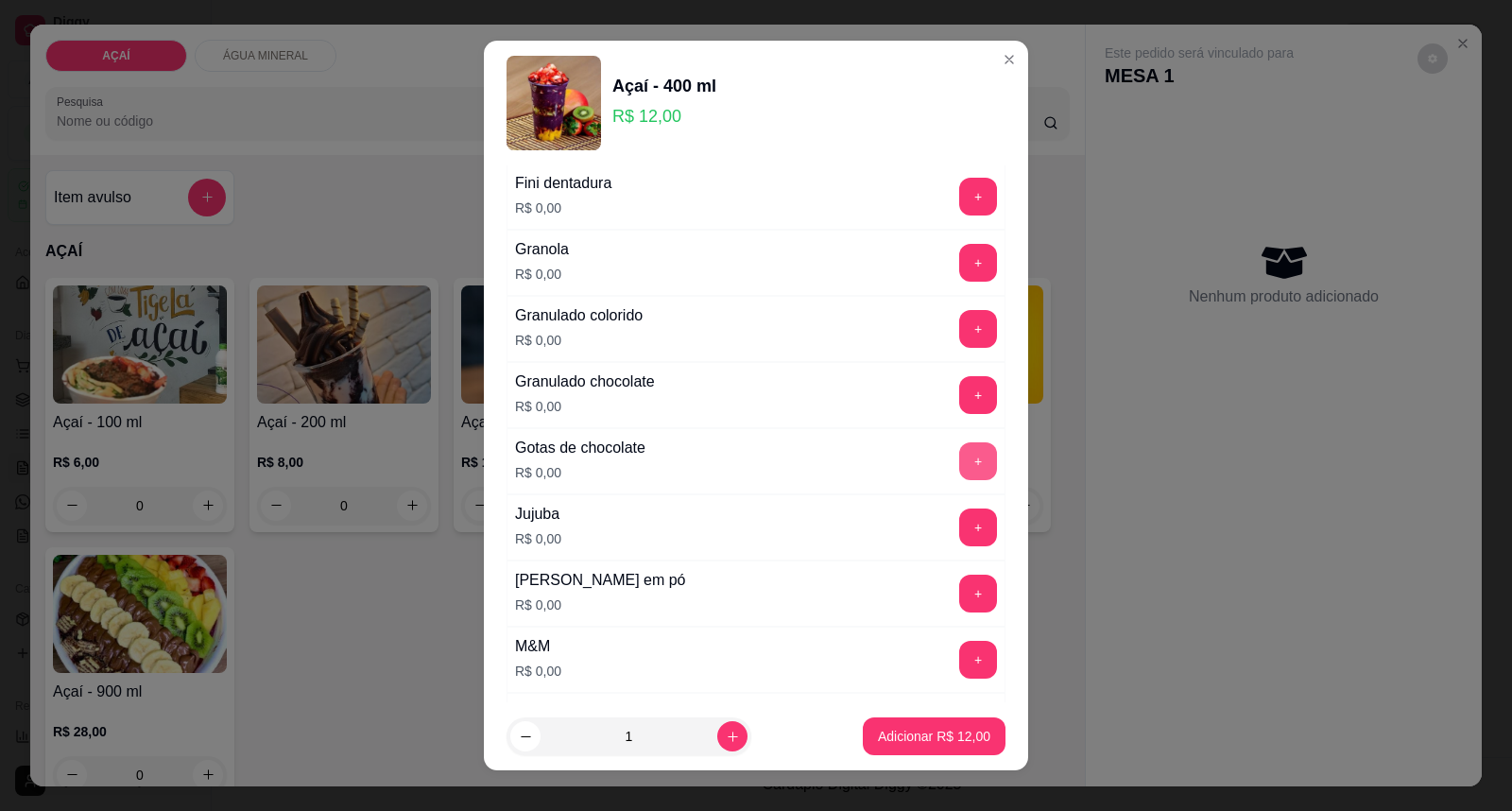
click at [959, 466] on button "+" at bounding box center [977, 461] width 37 height 37
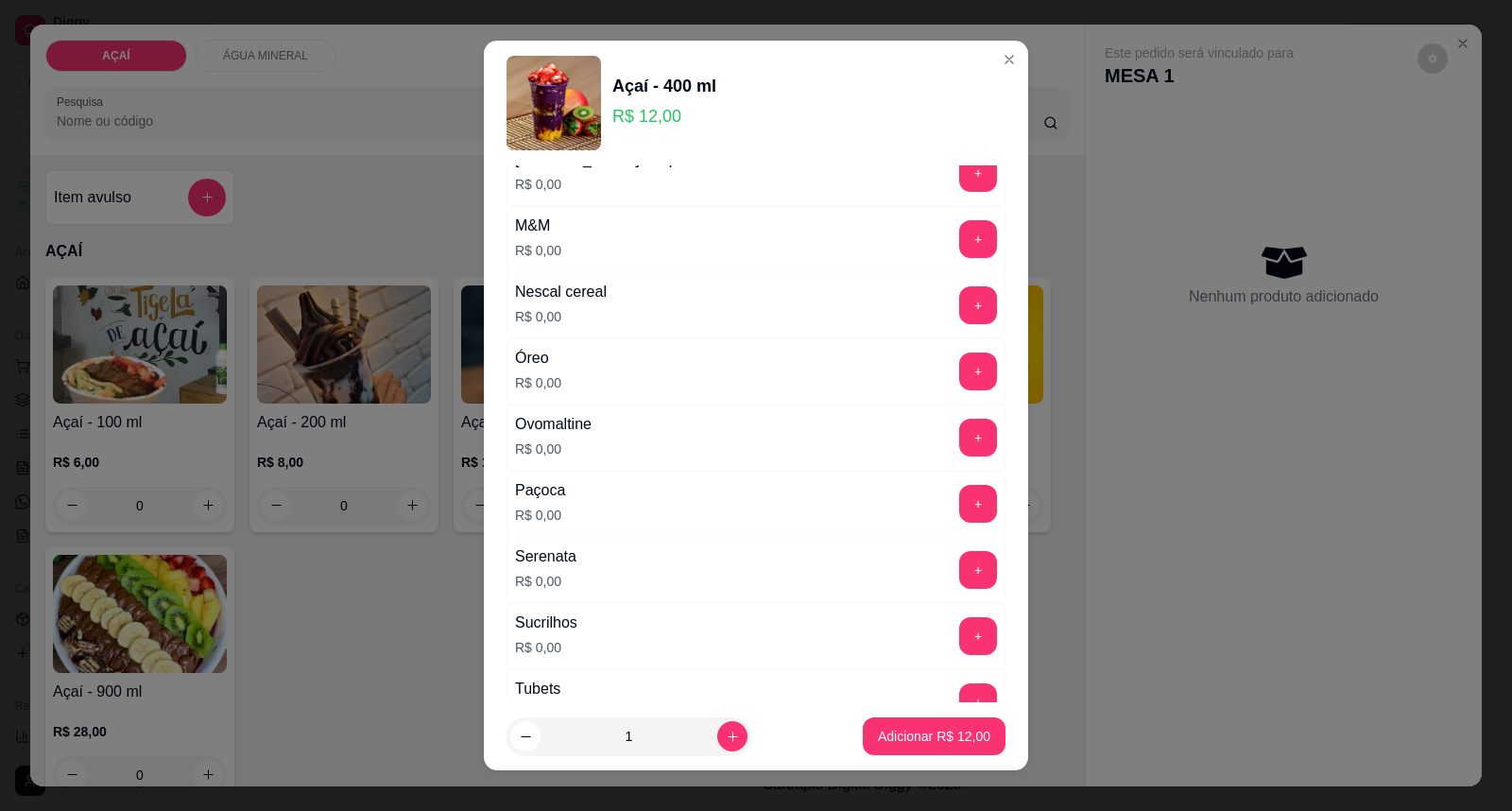
scroll to position [2487, 0]
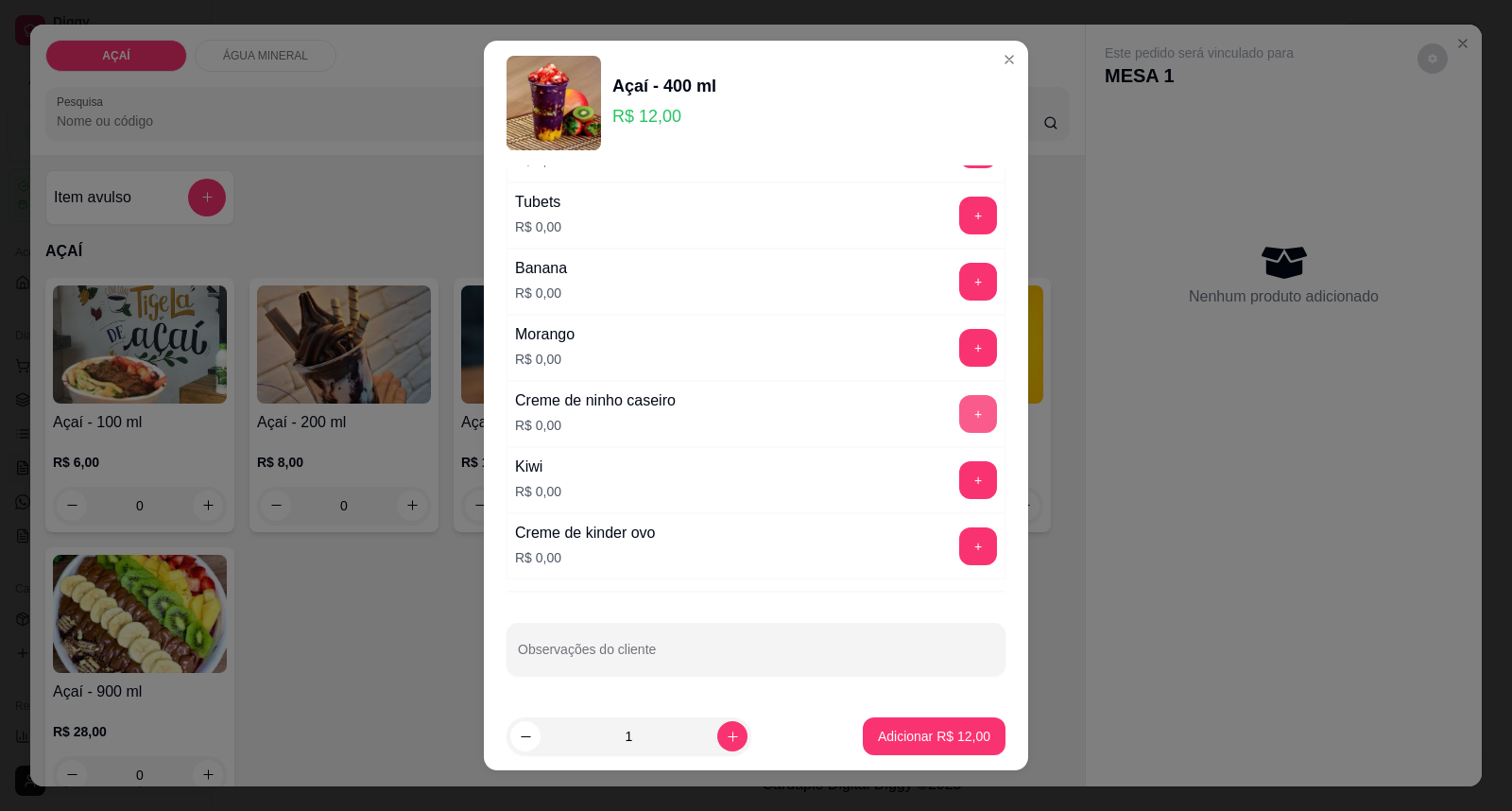
click at [959, 418] on button "+" at bounding box center [977, 413] width 37 height 37
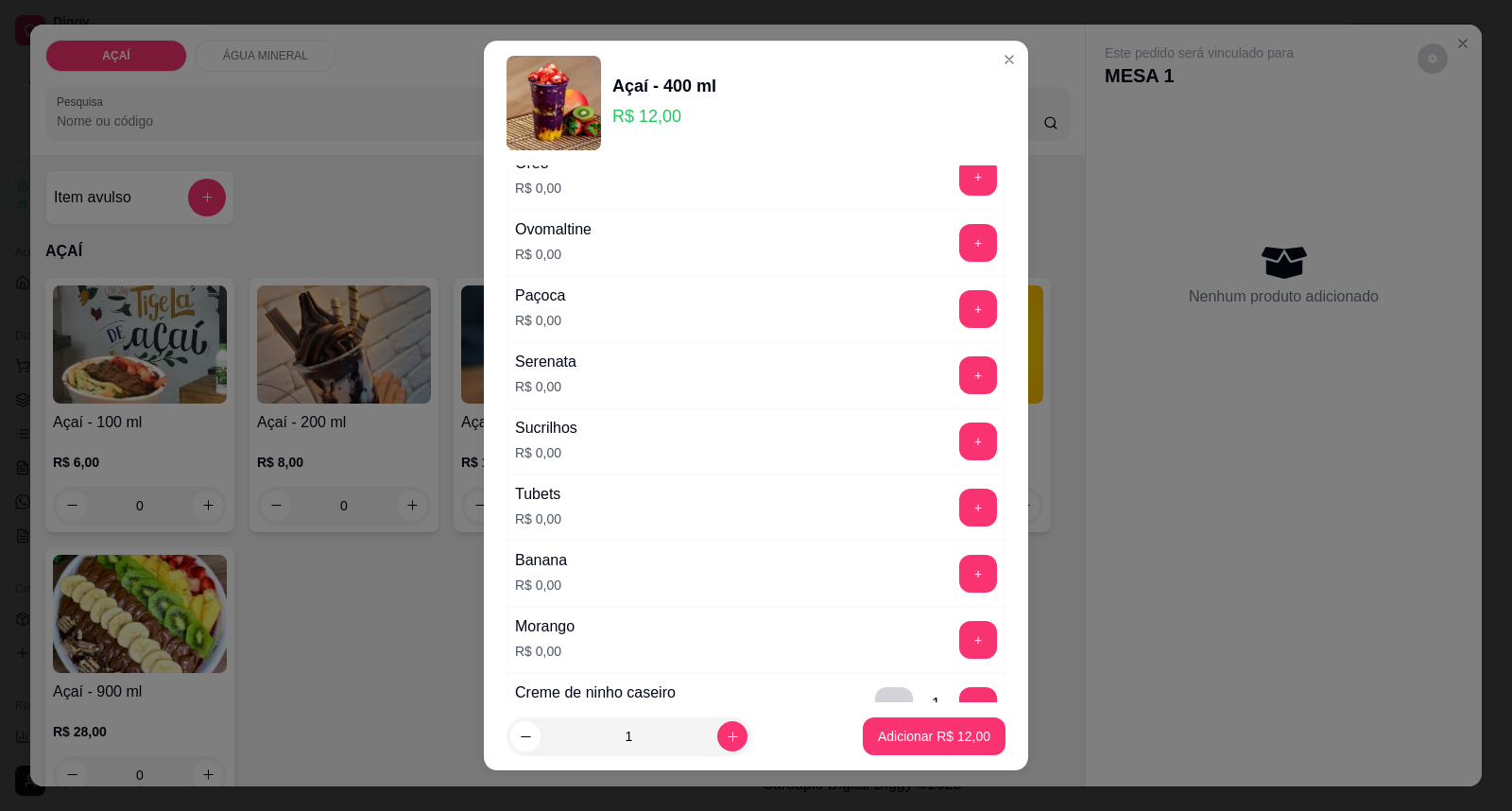
scroll to position [2067, 0]
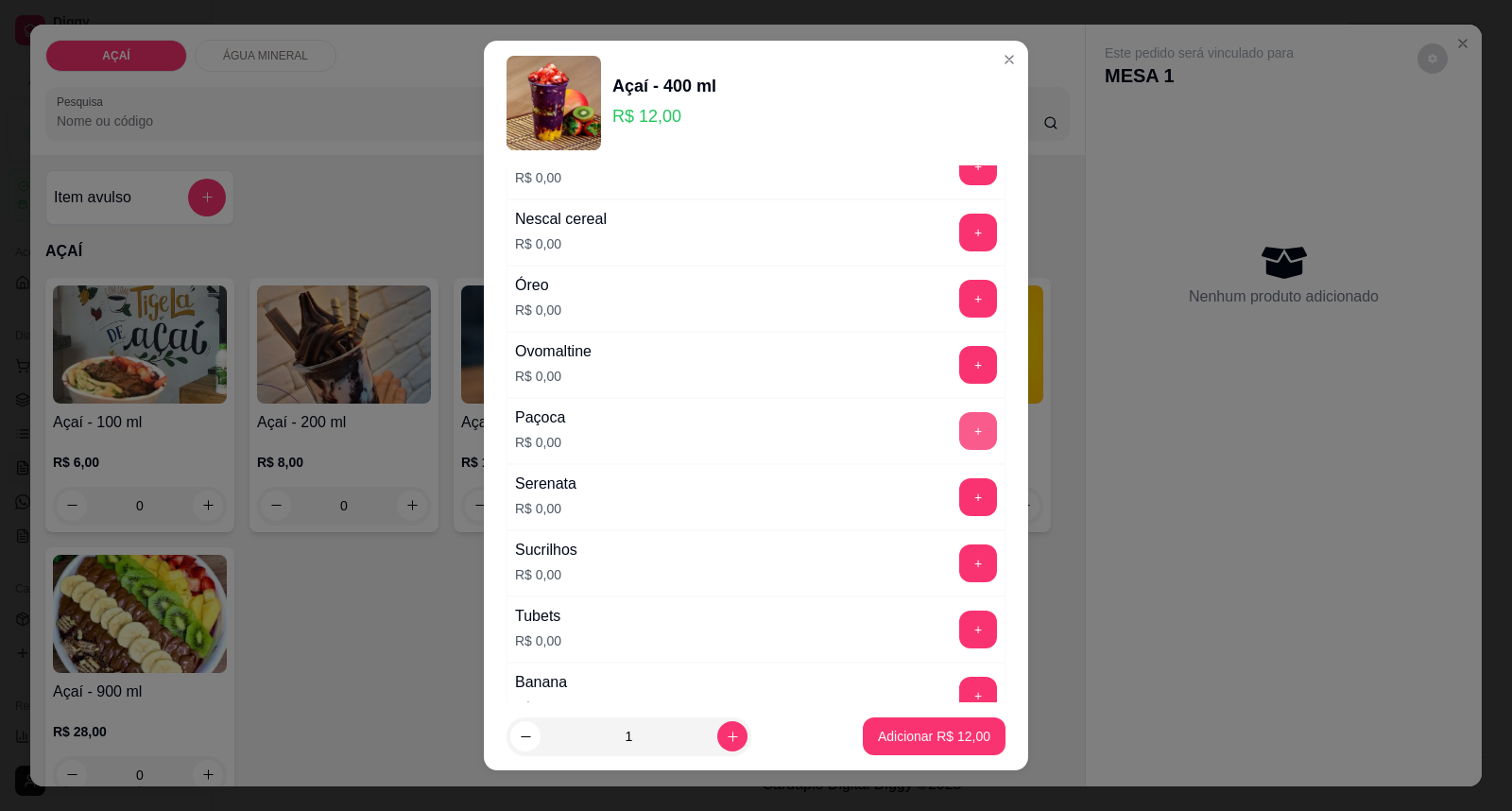
click at [959, 438] on button "+" at bounding box center [977, 431] width 37 height 37
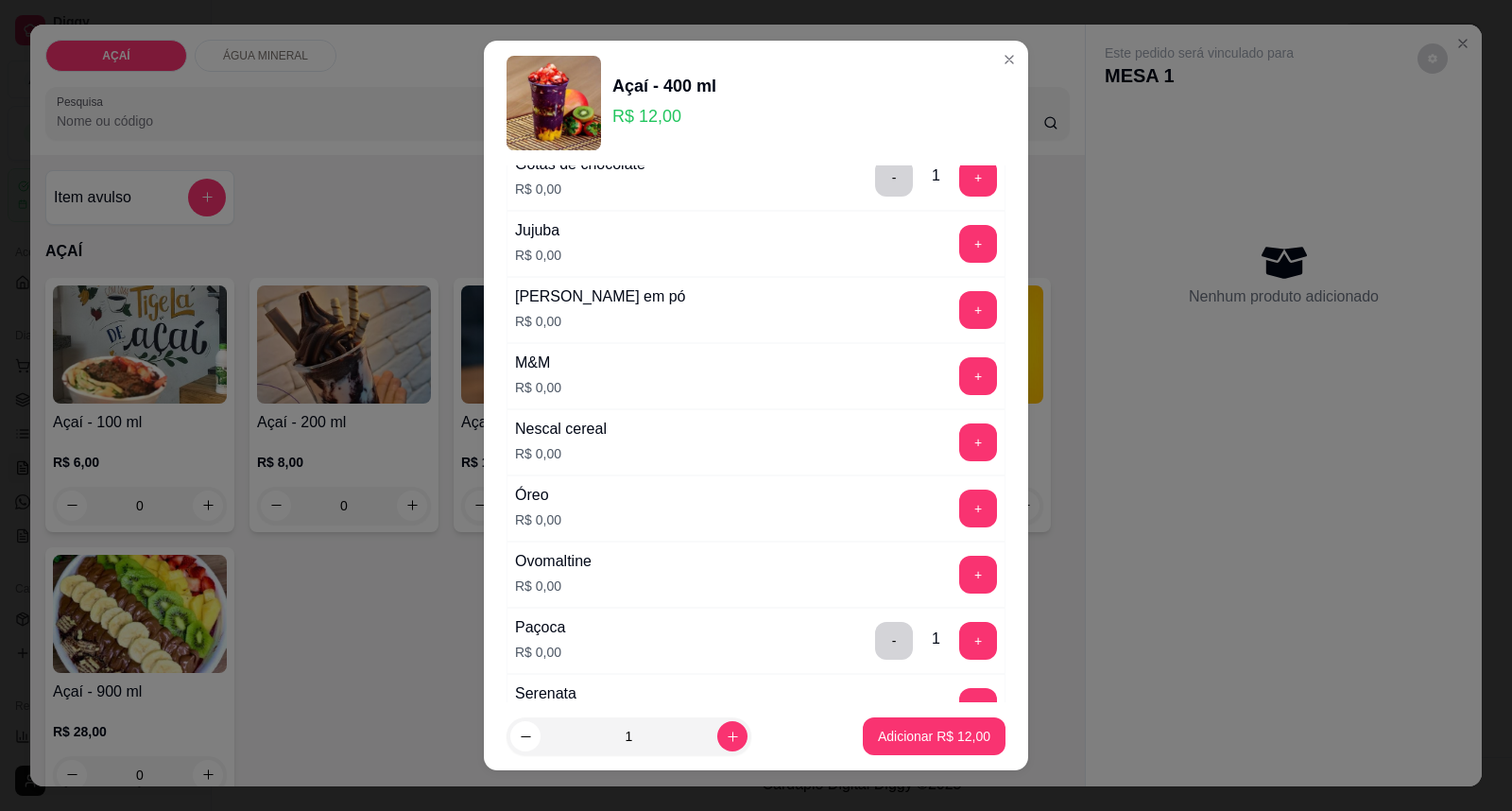
scroll to position [1753, 0]
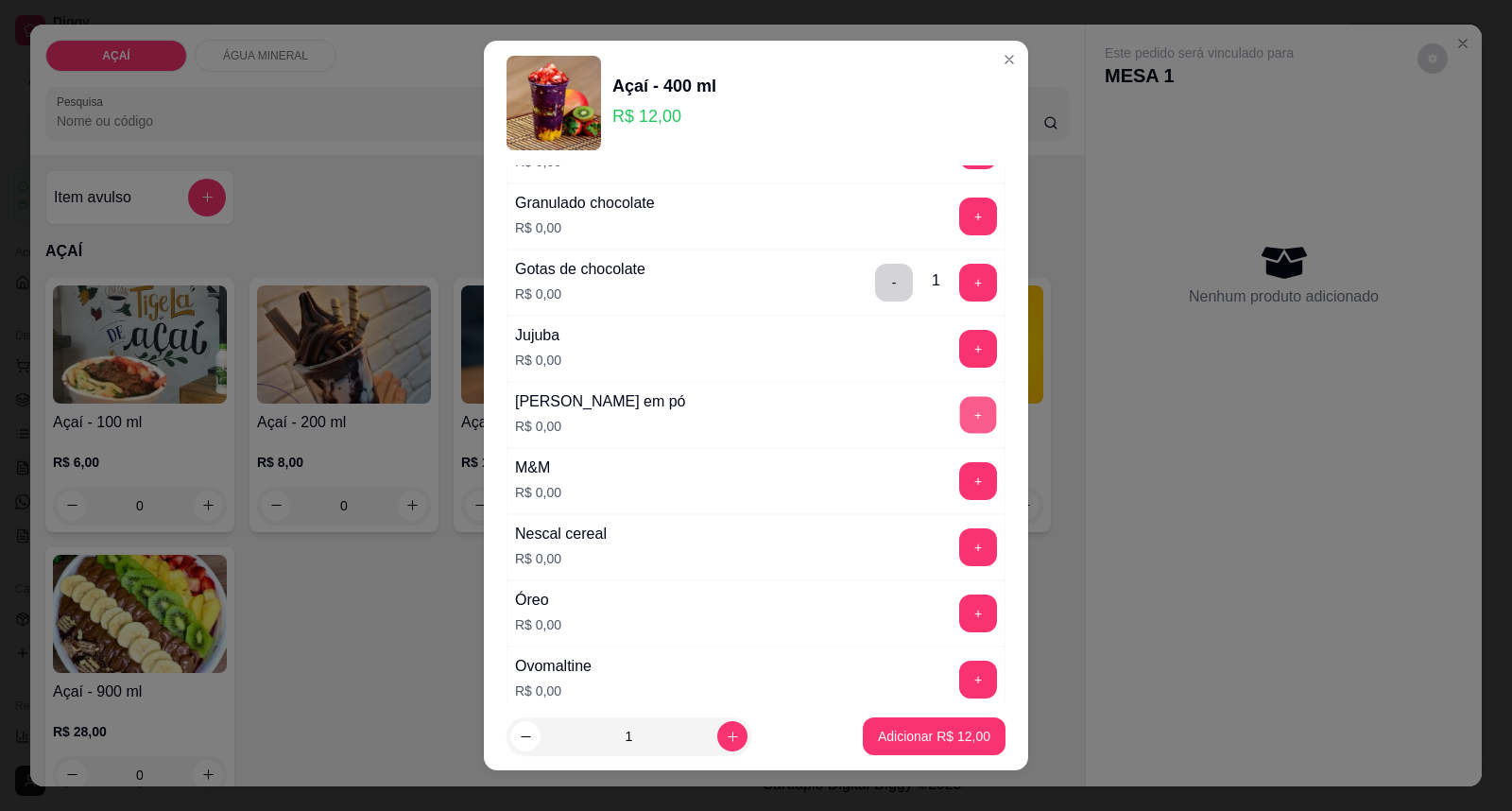
click at [960, 422] on button "+" at bounding box center [977, 414] width 36 height 36
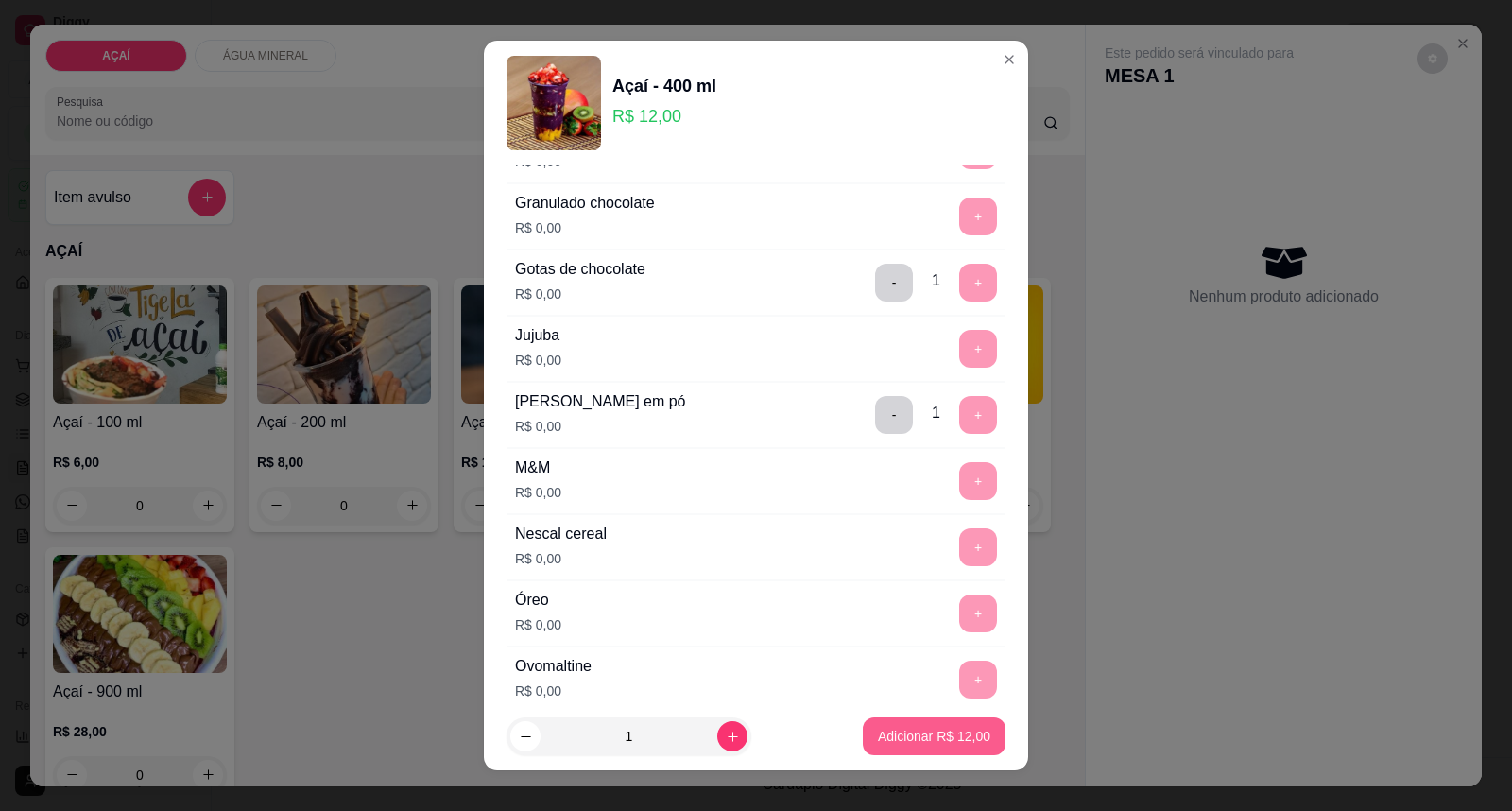
click at [862, 749] on button "Adicionar R$ 12,00" at bounding box center [933, 736] width 143 height 37
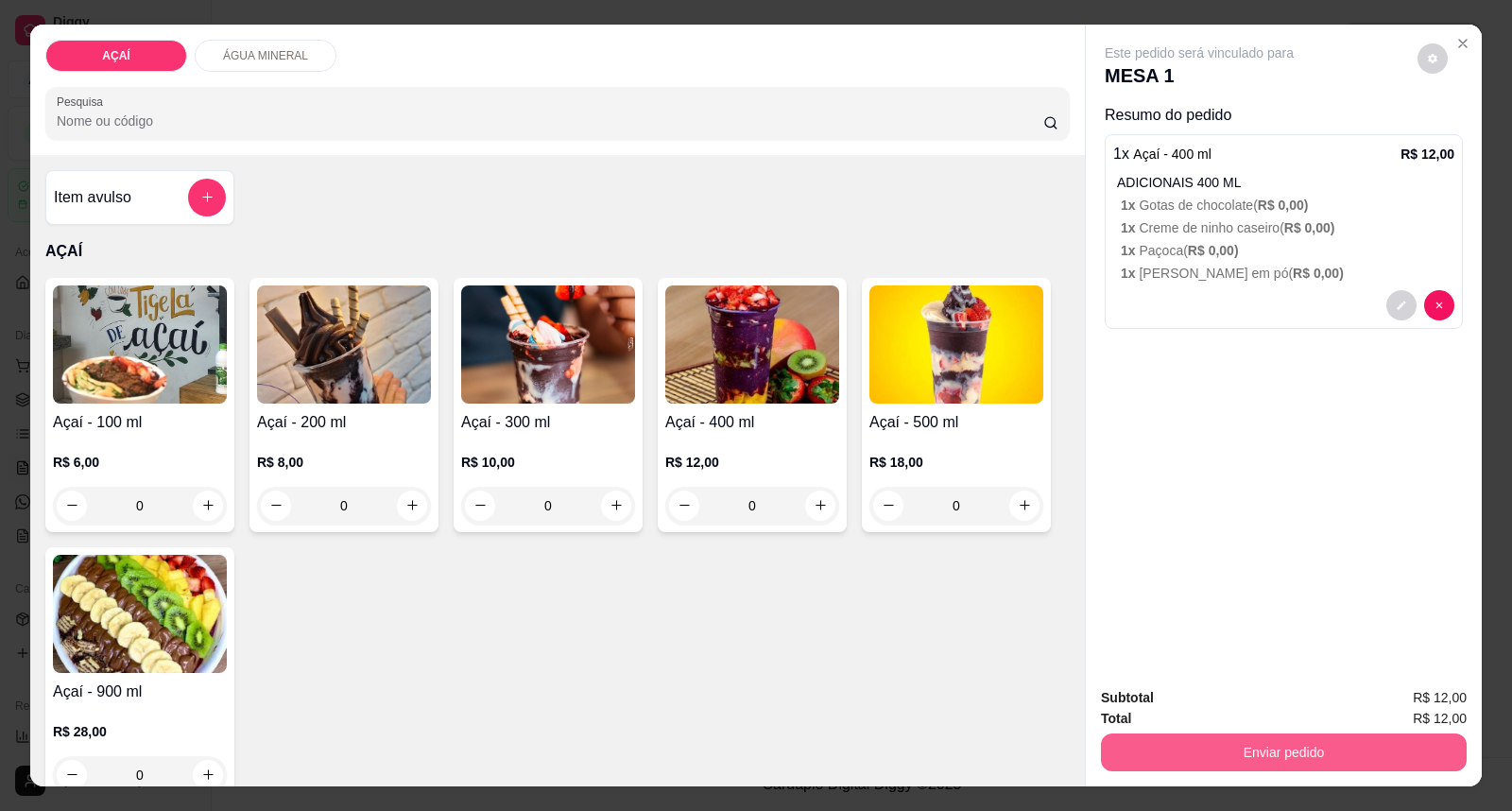
click at [1220, 742] on button "Enviar pedido" at bounding box center [1283, 752] width 365 height 37
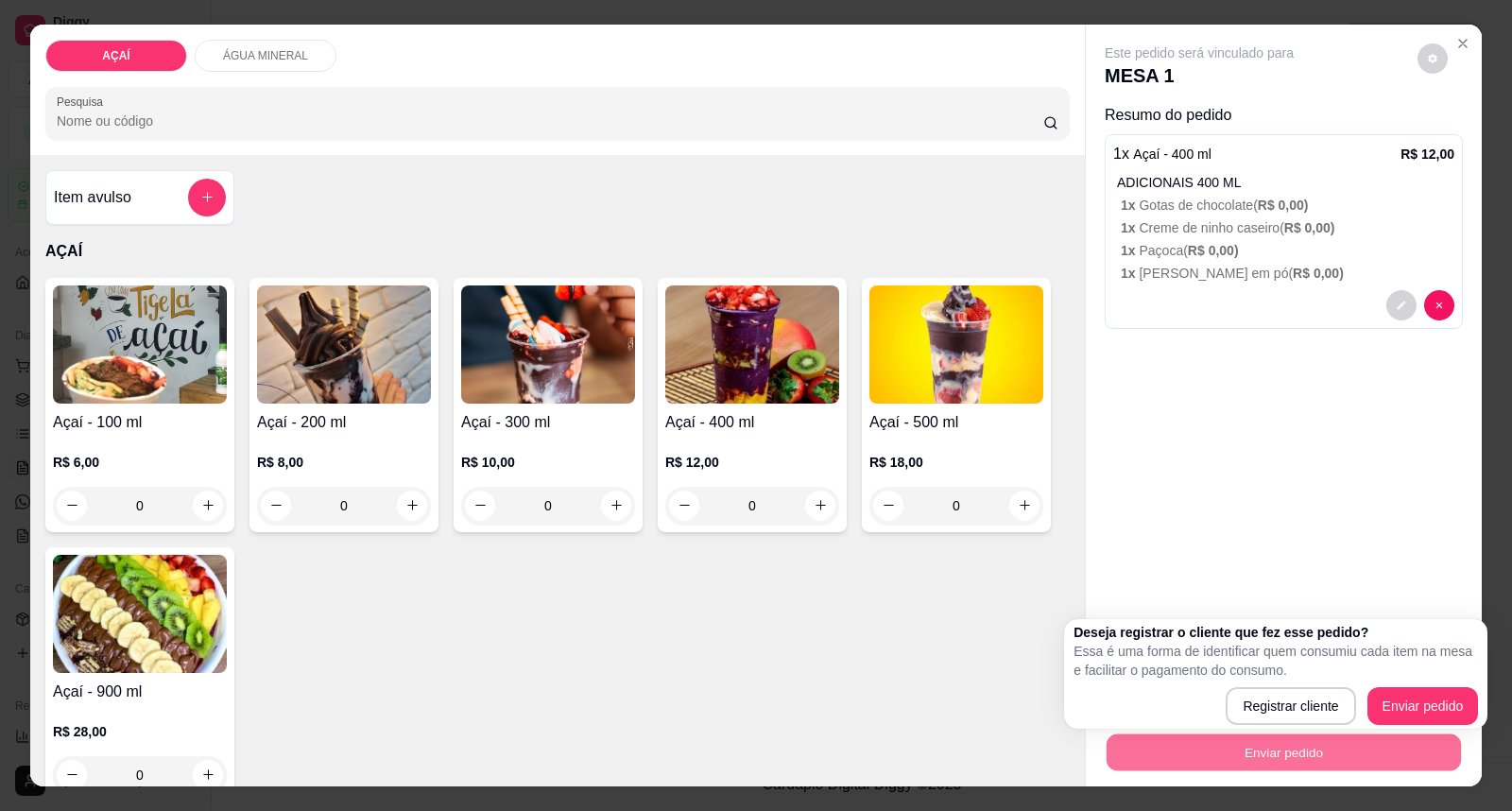
click at [1346, 561] on div "Este pedido será vinculado para MESA 1 Resumo do pedido 1 x Açaí - 400 ml R$ 12…" at bounding box center [1284, 348] width 396 height 648
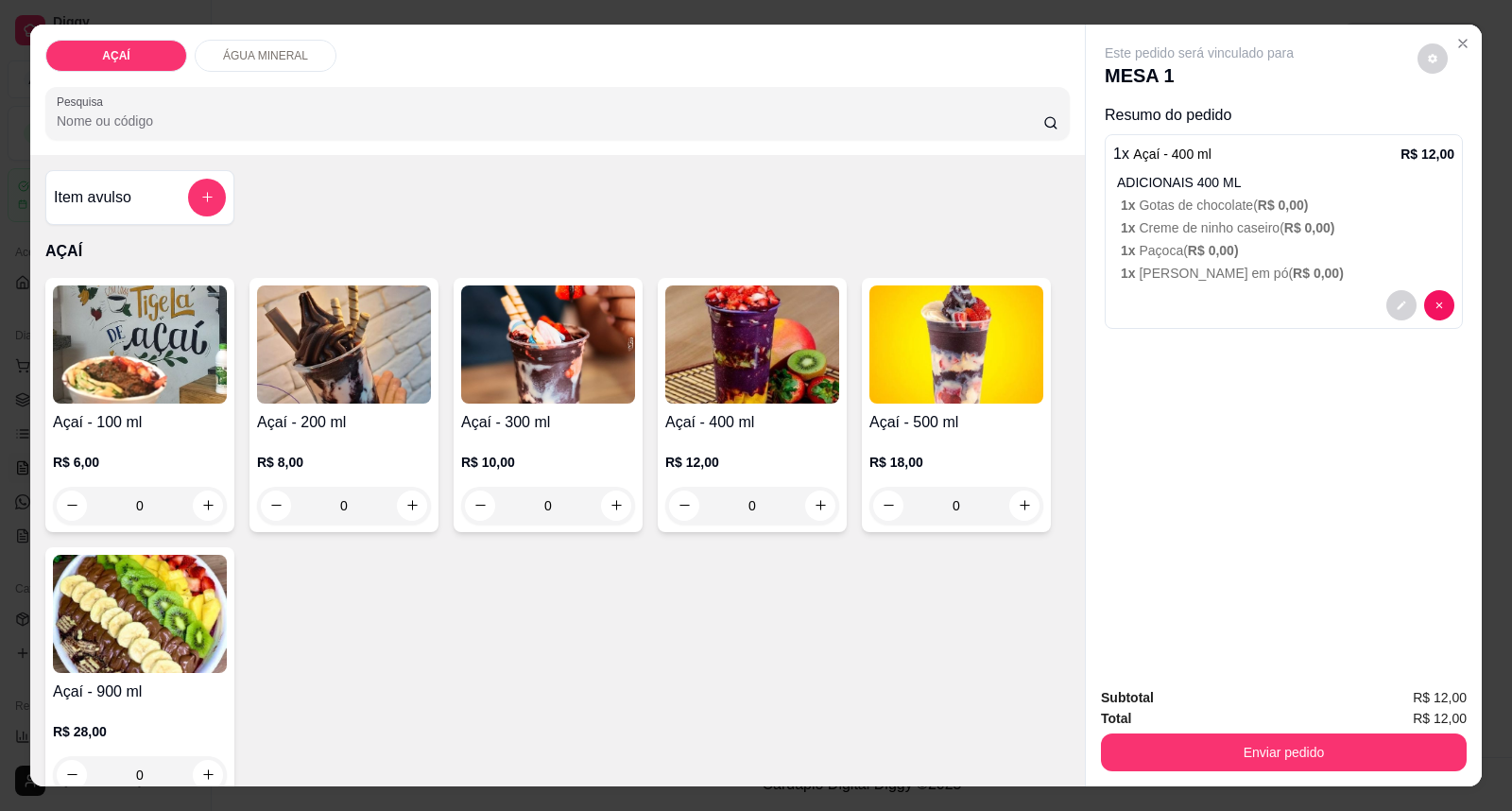
click at [154, 356] on img at bounding box center [140, 344] width 174 height 118
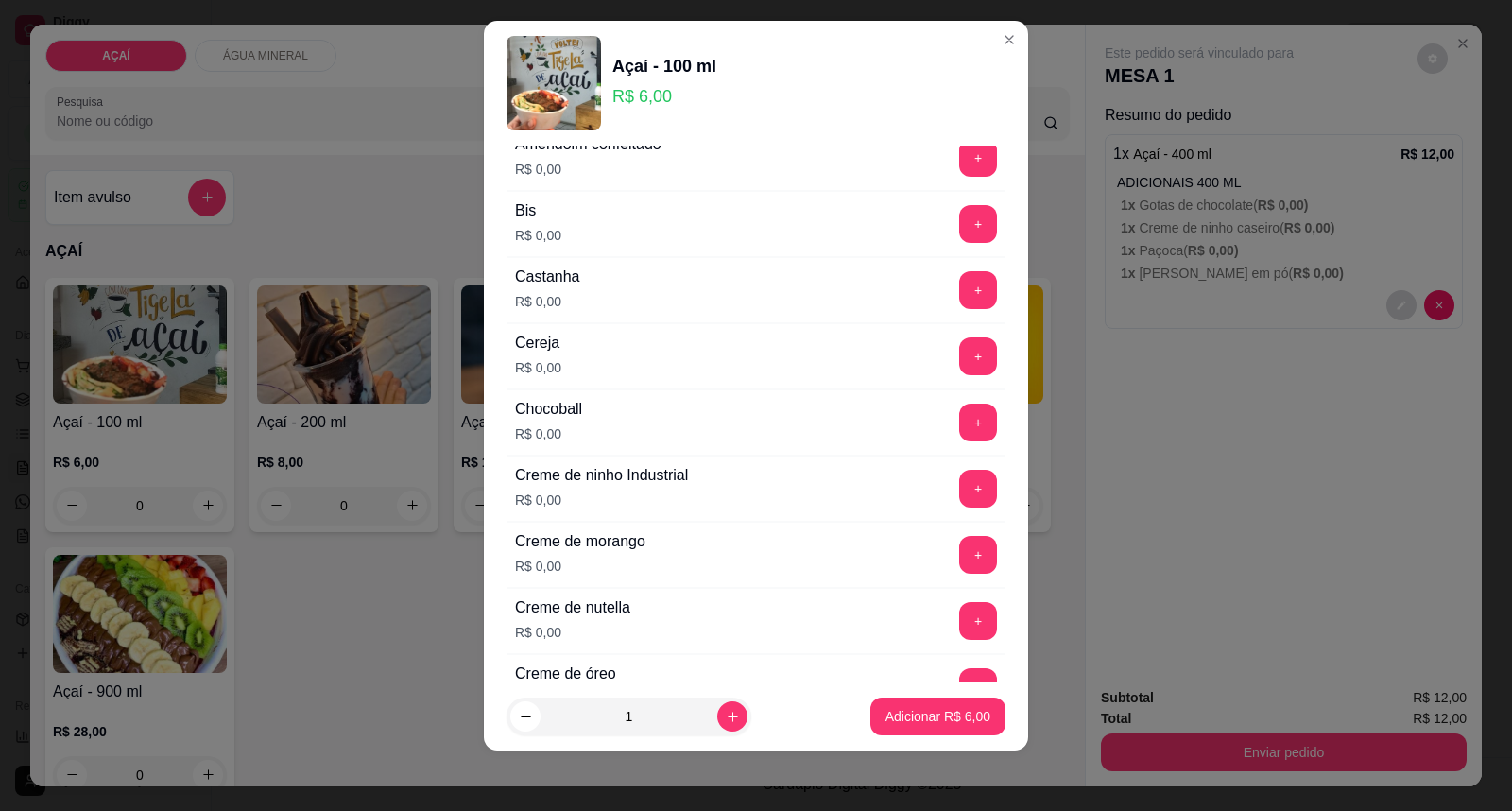
scroll to position [210, 0]
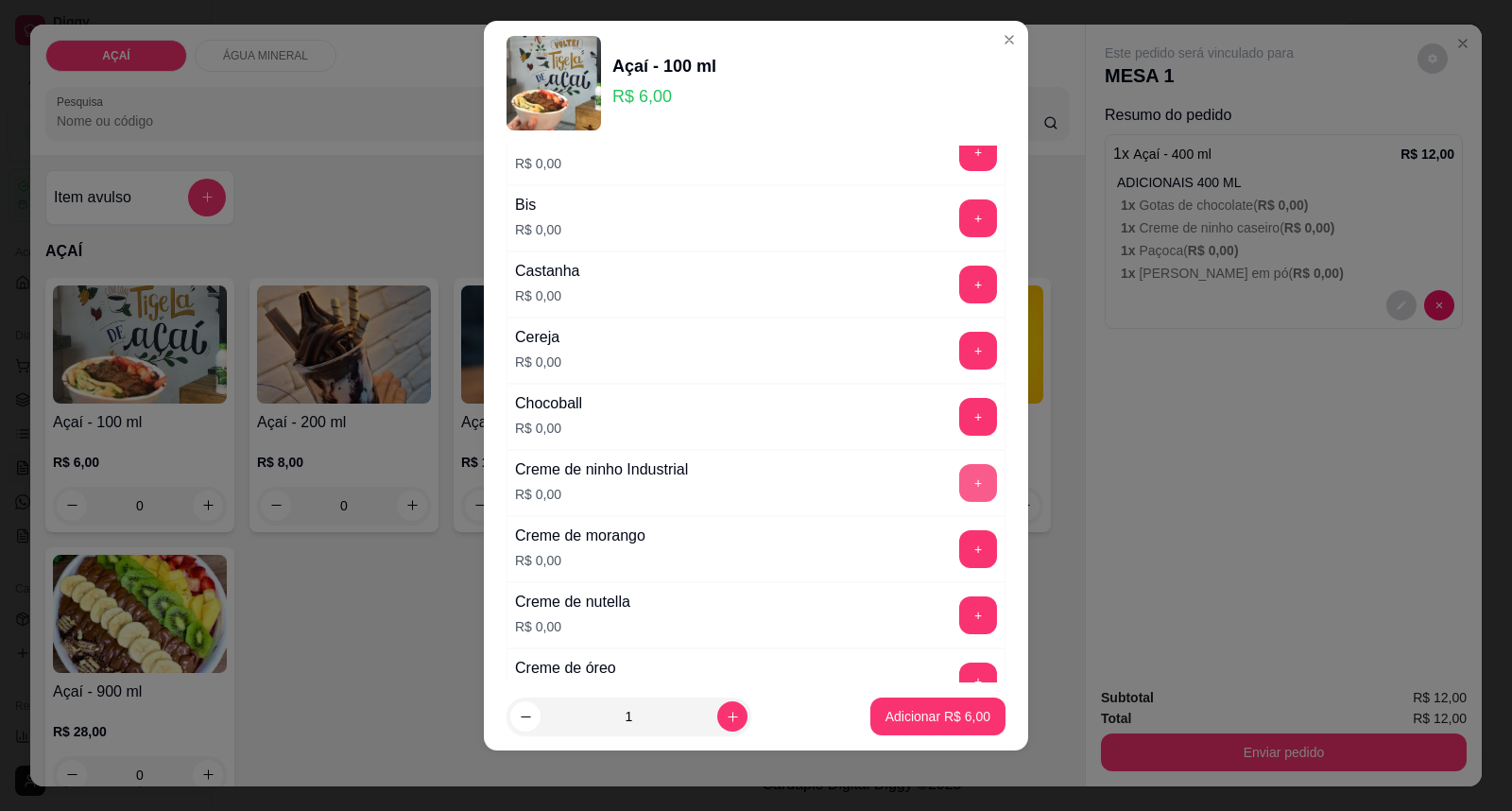
click at [959, 474] on button "+" at bounding box center [977, 482] width 37 height 37
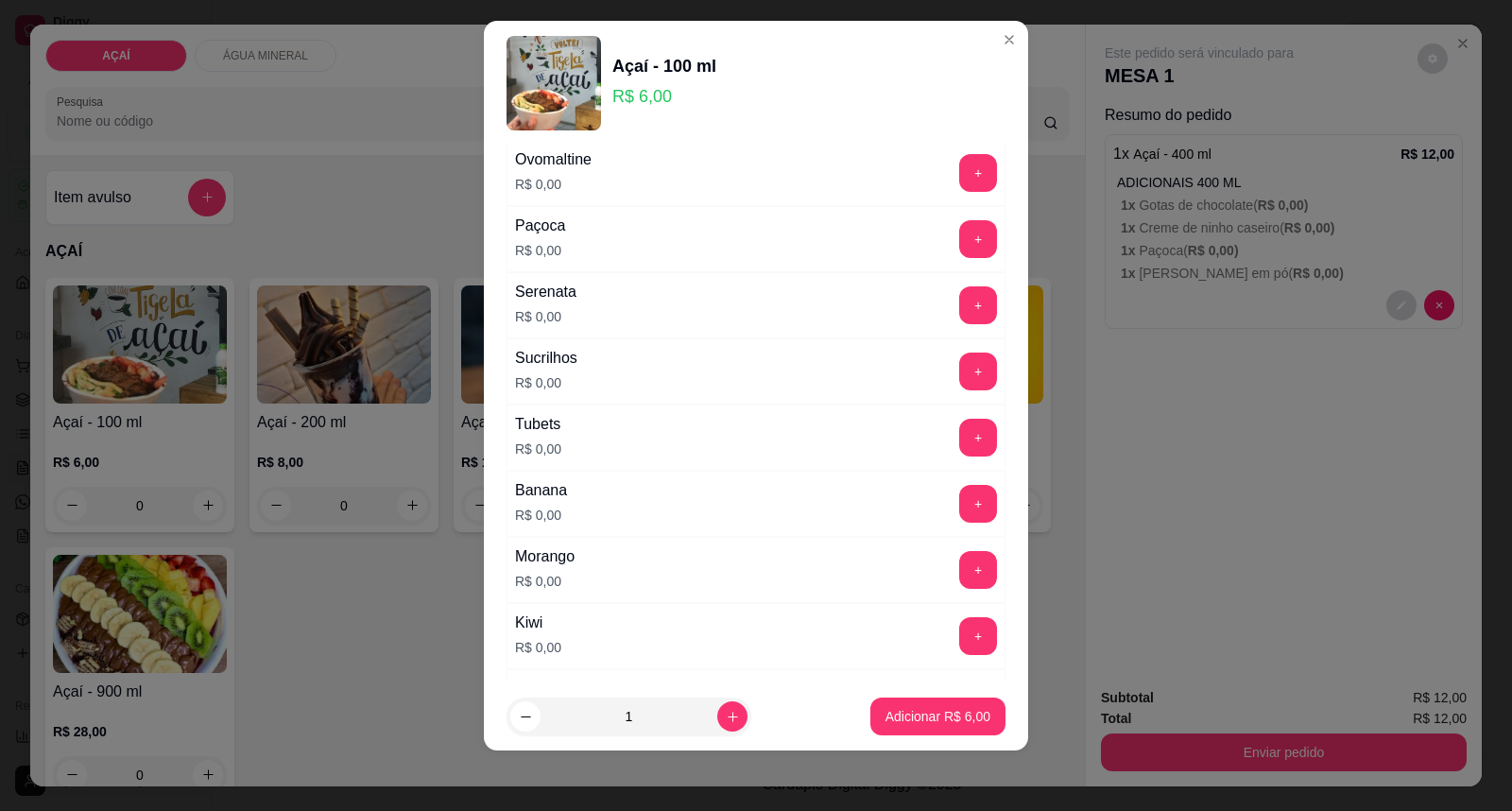
scroll to position [2067, 0]
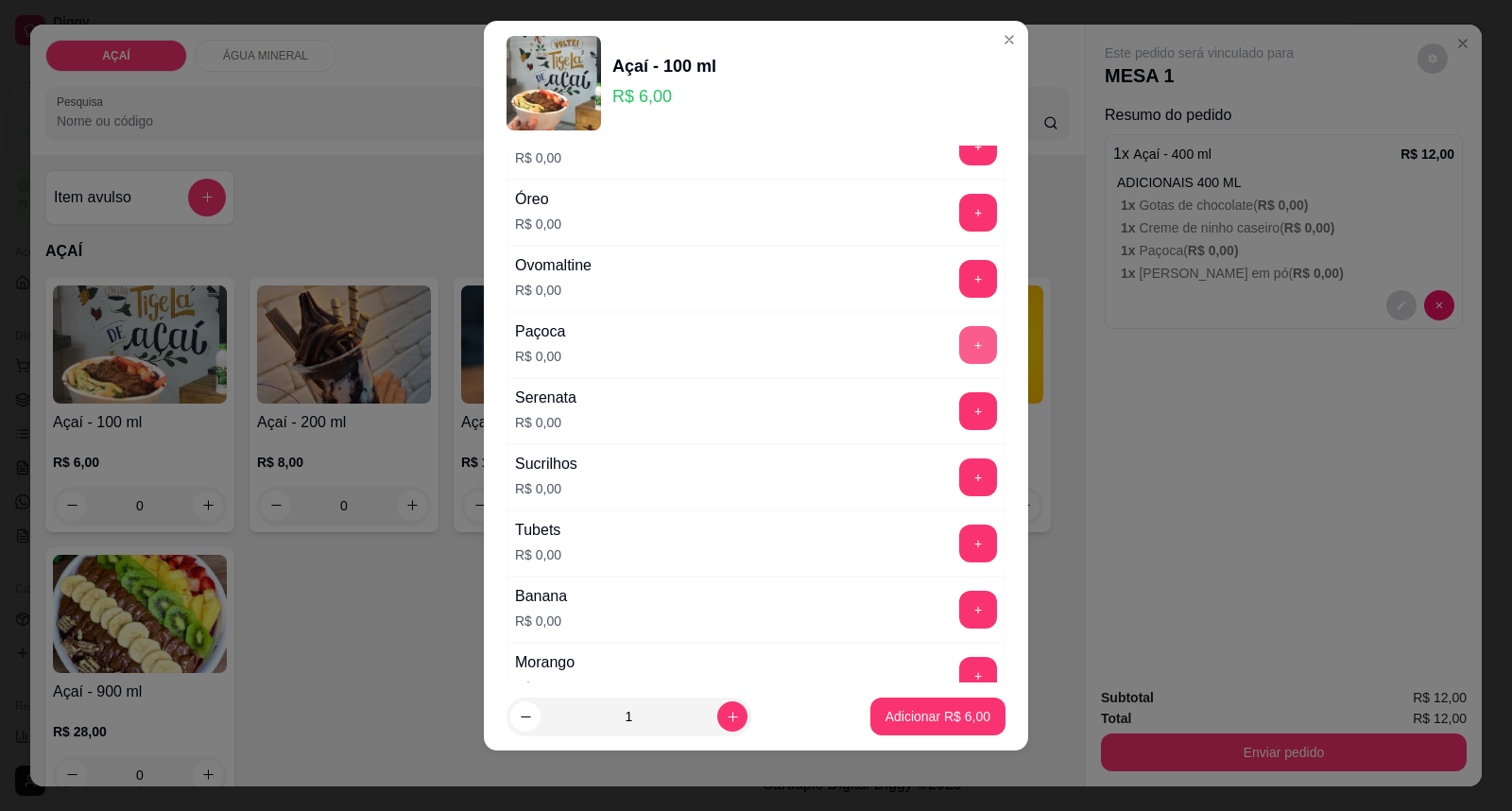
click at [959, 339] on button "+" at bounding box center [977, 344] width 37 height 37
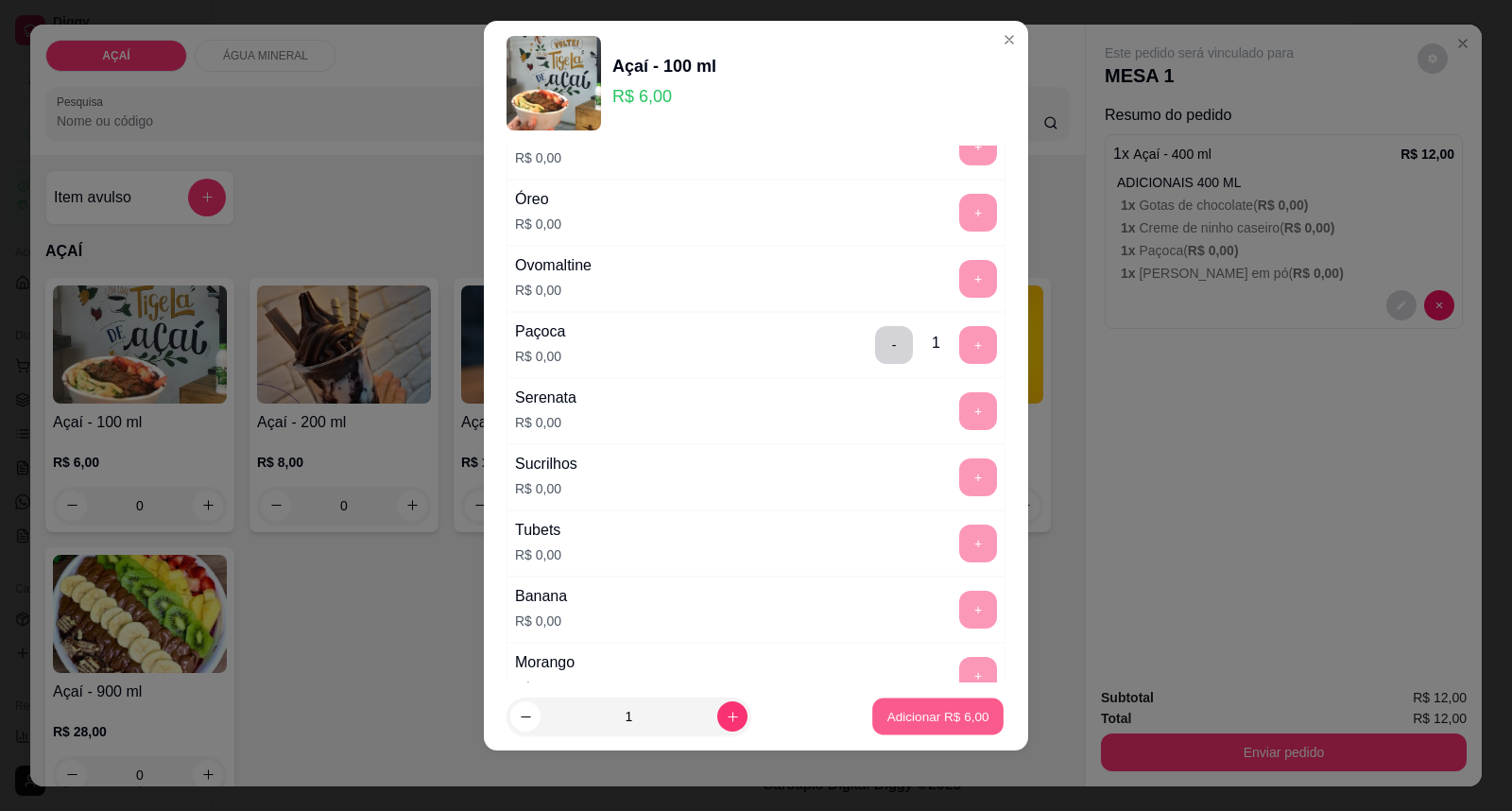
click at [928, 718] on p "Adicionar R$ 6,00" at bounding box center [937, 716] width 102 height 18
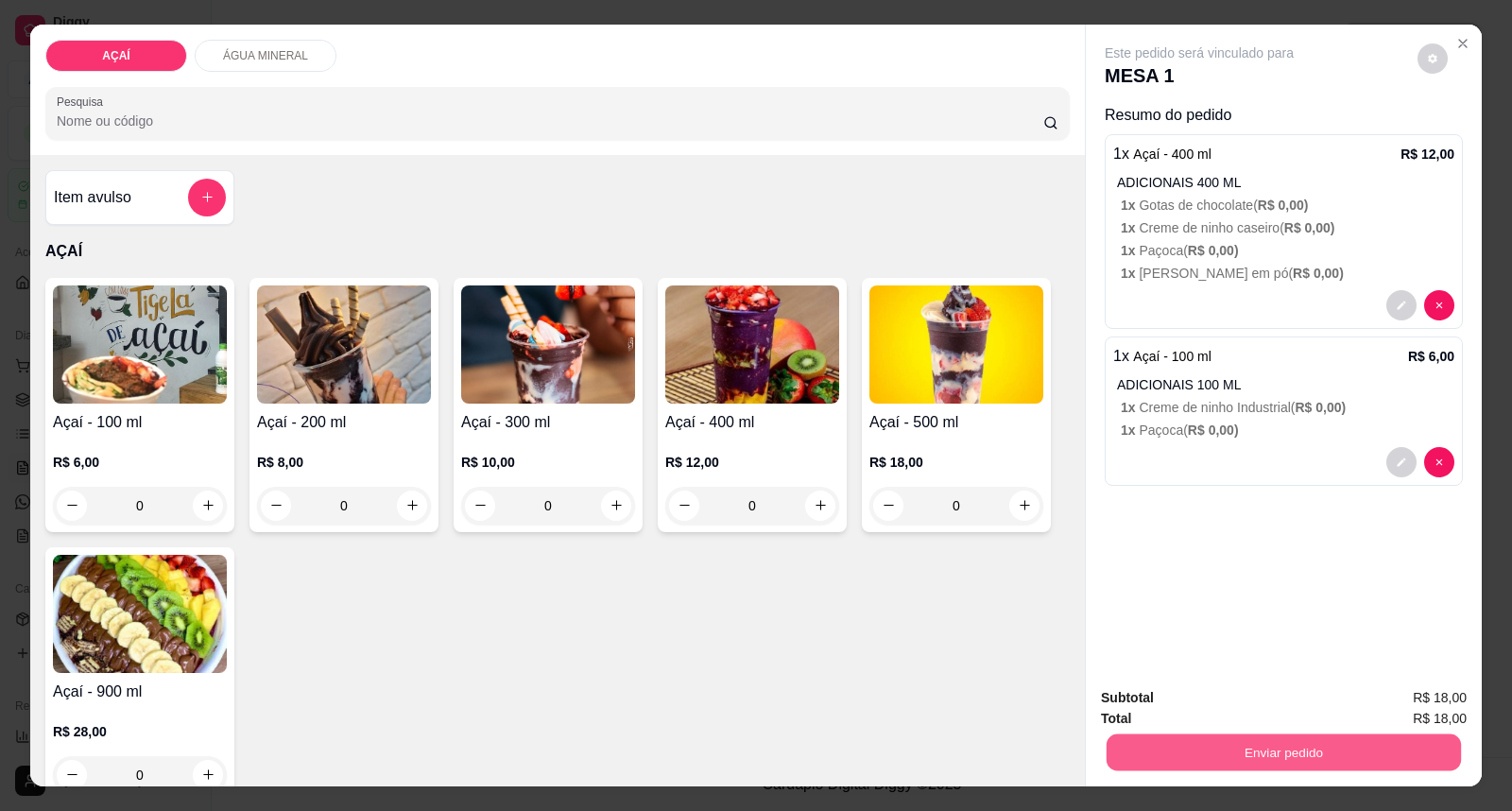
click at [1213, 744] on button "Enviar pedido" at bounding box center [1284, 752] width 354 height 36
click at [1402, 709] on button "Enviar pedido" at bounding box center [1417, 707] width 106 height 35
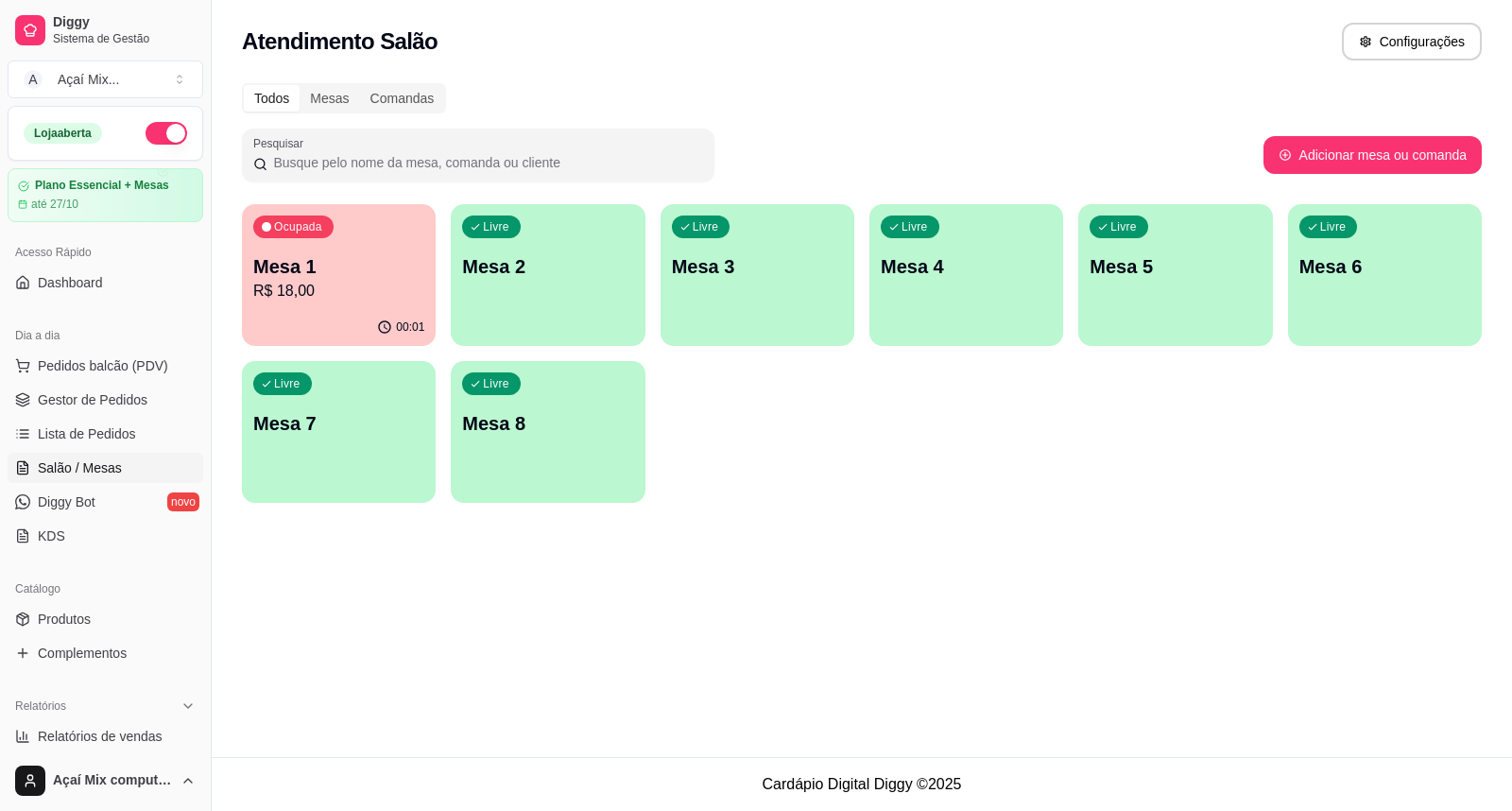
click at [327, 253] on p "Mesa 1" at bounding box center [339, 266] width 171 height 27
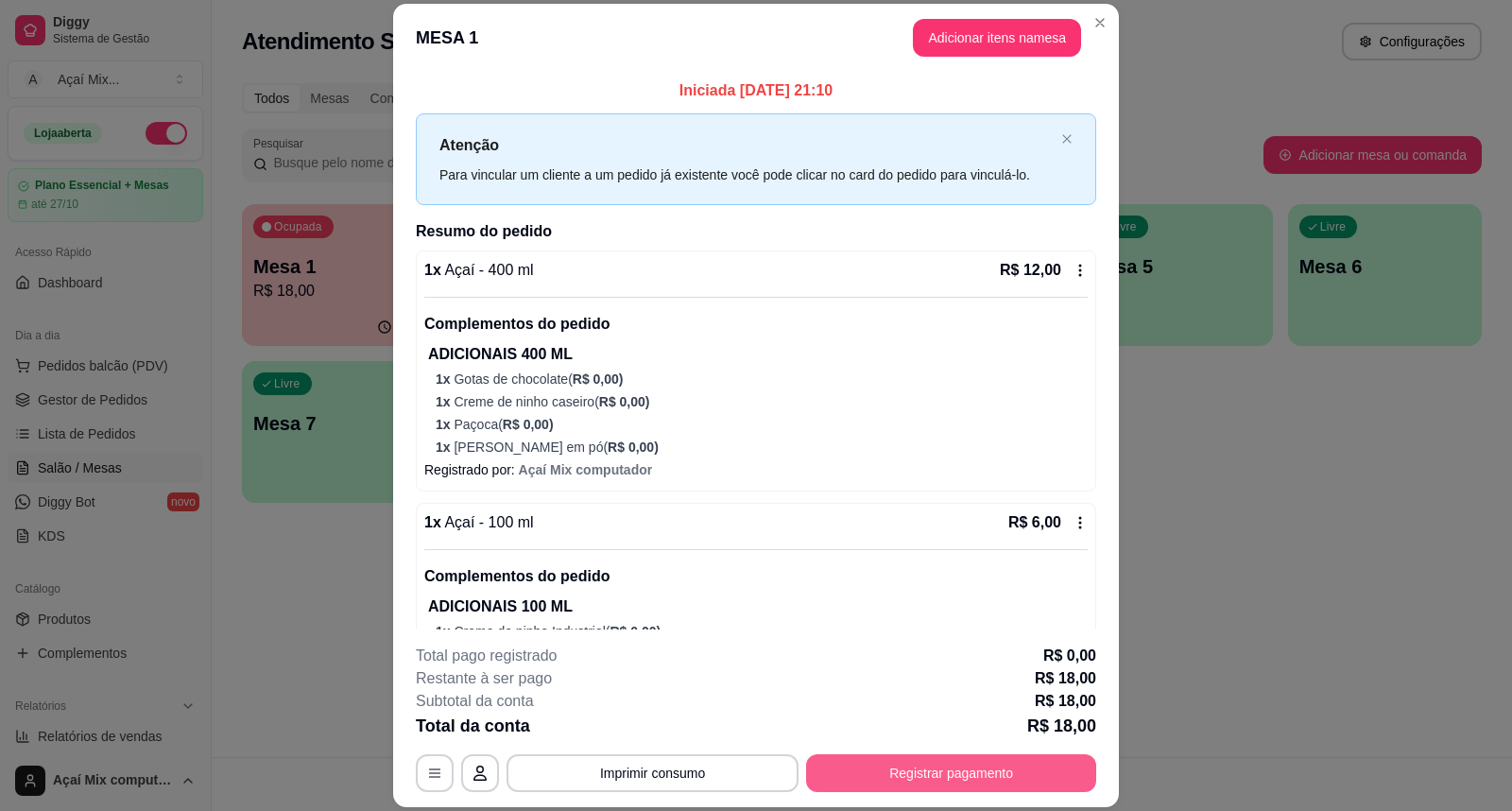
click at [917, 775] on button "Registrar pagamento" at bounding box center [951, 773] width 290 height 37
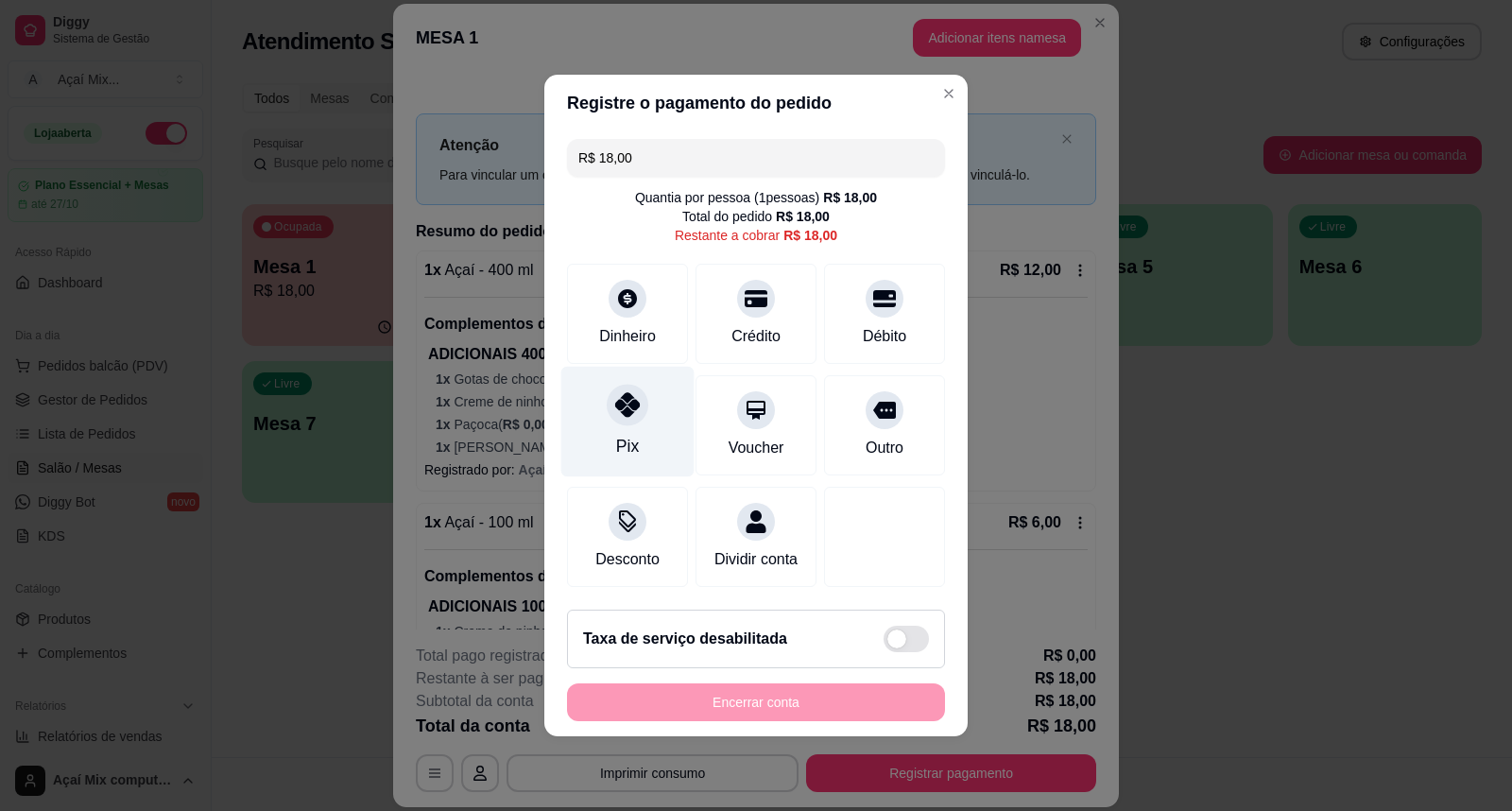
click at [605, 415] on div "Pix" at bounding box center [627, 421] width 133 height 110
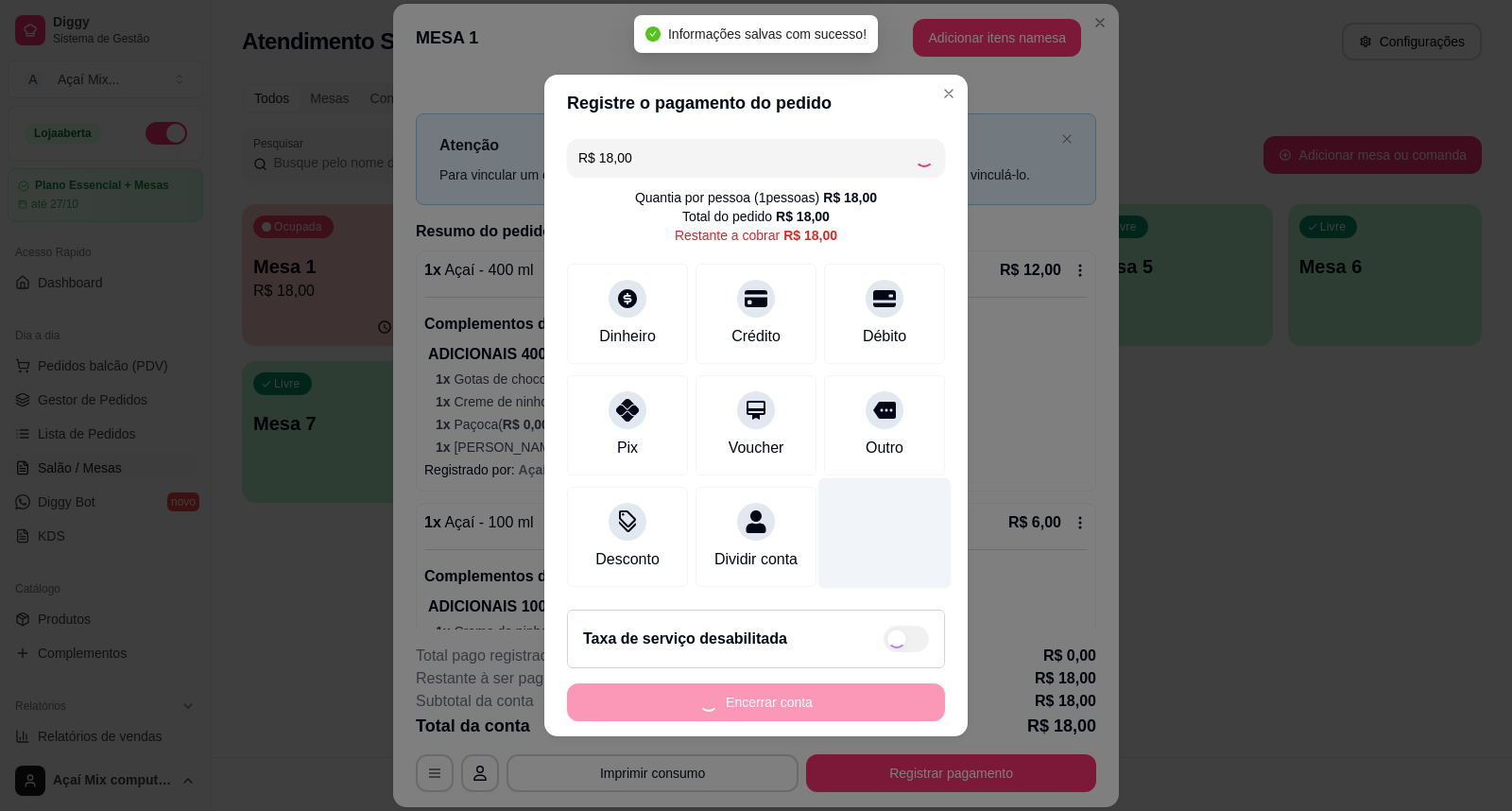
type input "R$ 0,00"
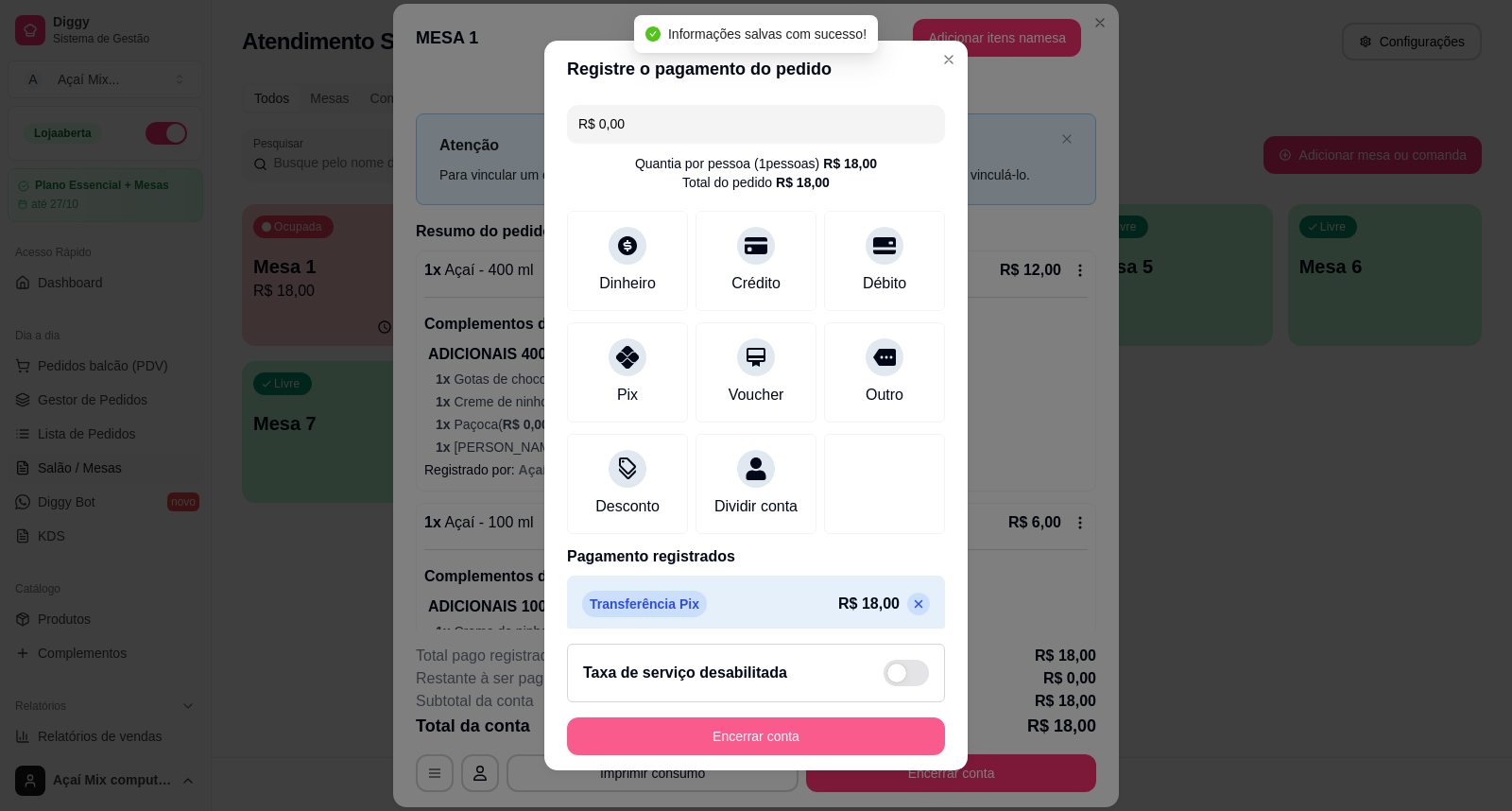
click at [752, 731] on button "Encerrar conta" at bounding box center [756, 736] width 378 height 37
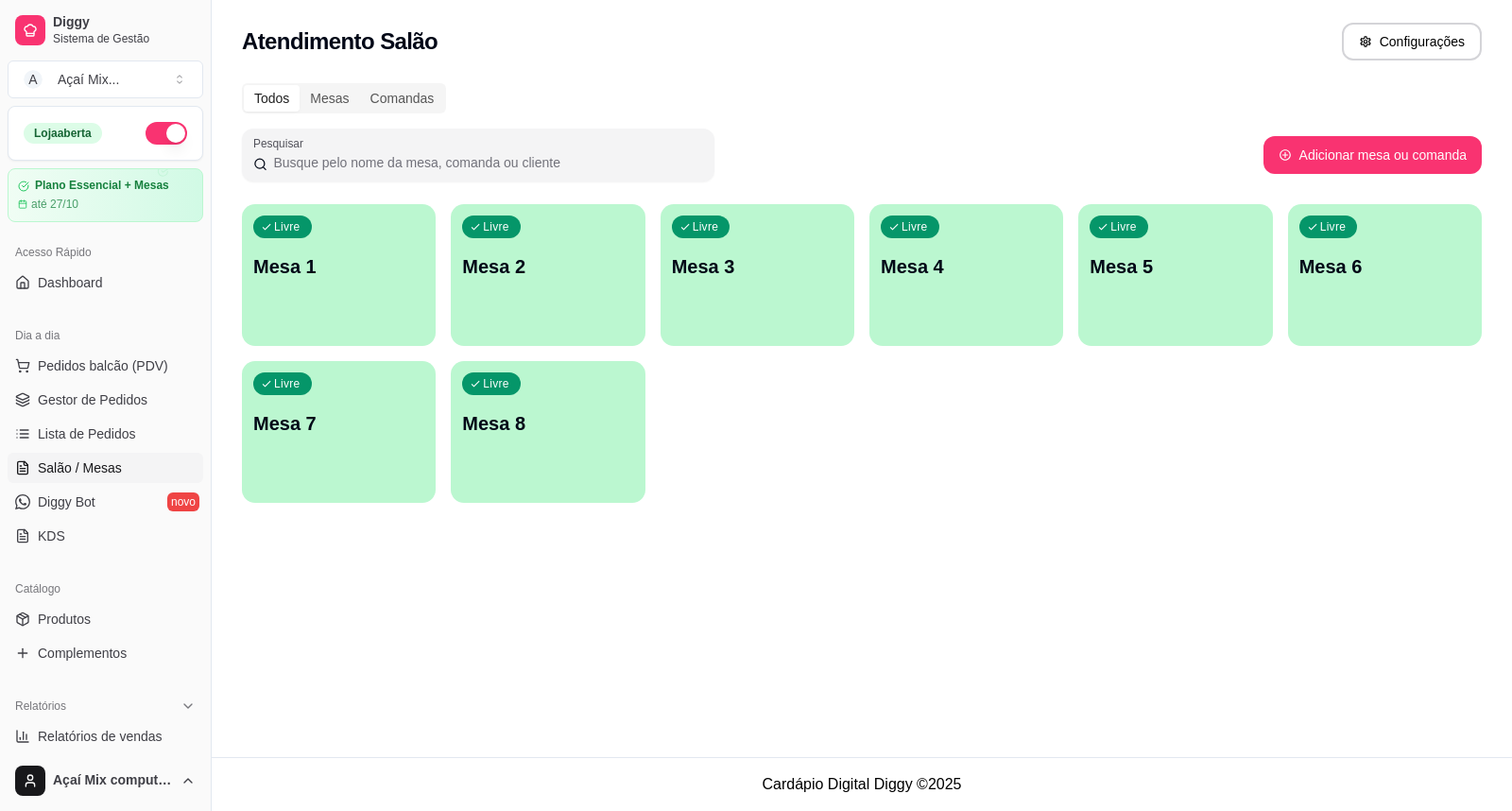
click at [295, 237] on div "Livre" at bounding box center [283, 226] width 59 height 23
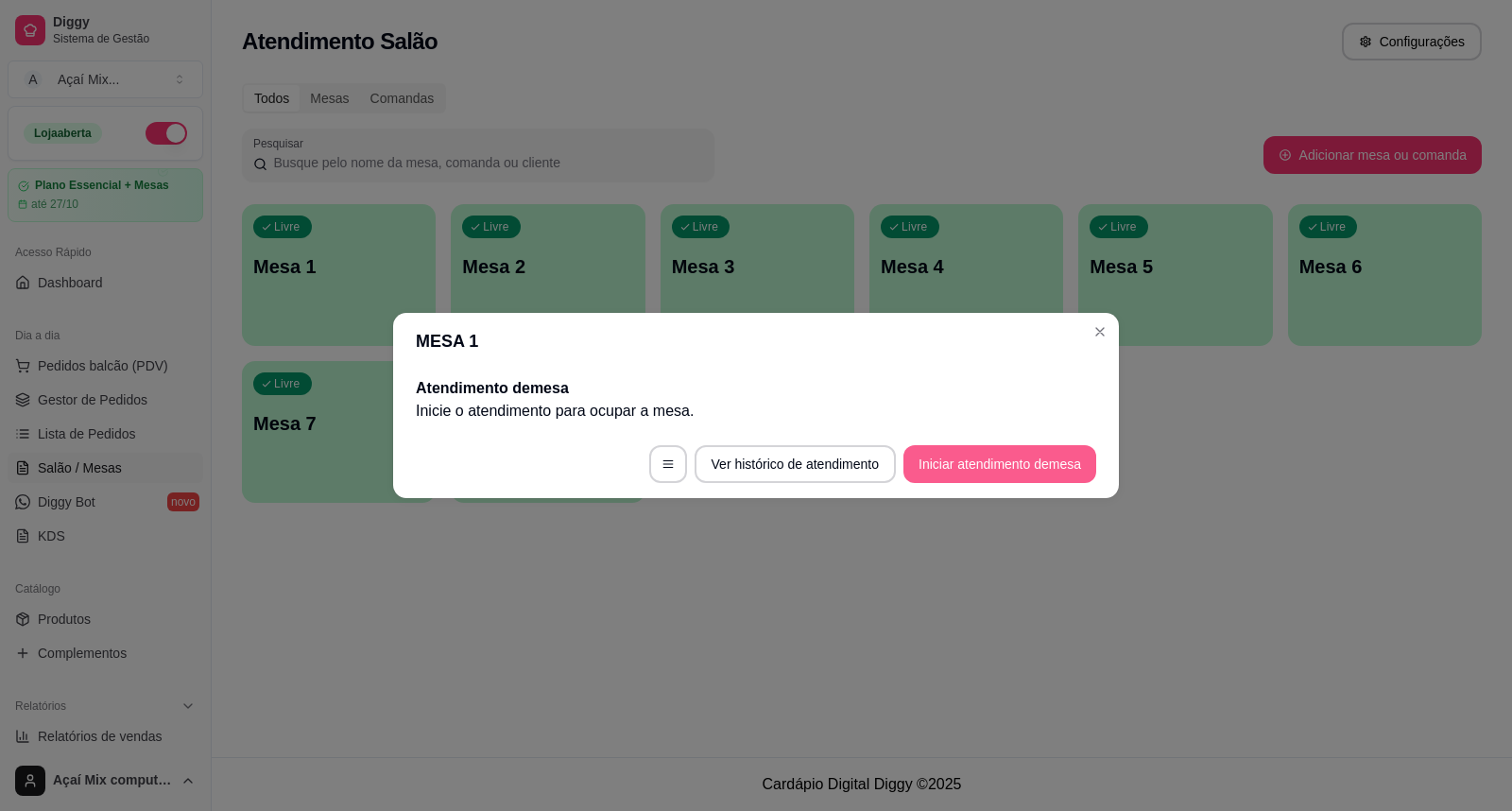
click at [938, 474] on button "Iniciar atendimento de mesa" at bounding box center [1000, 464] width 193 height 37
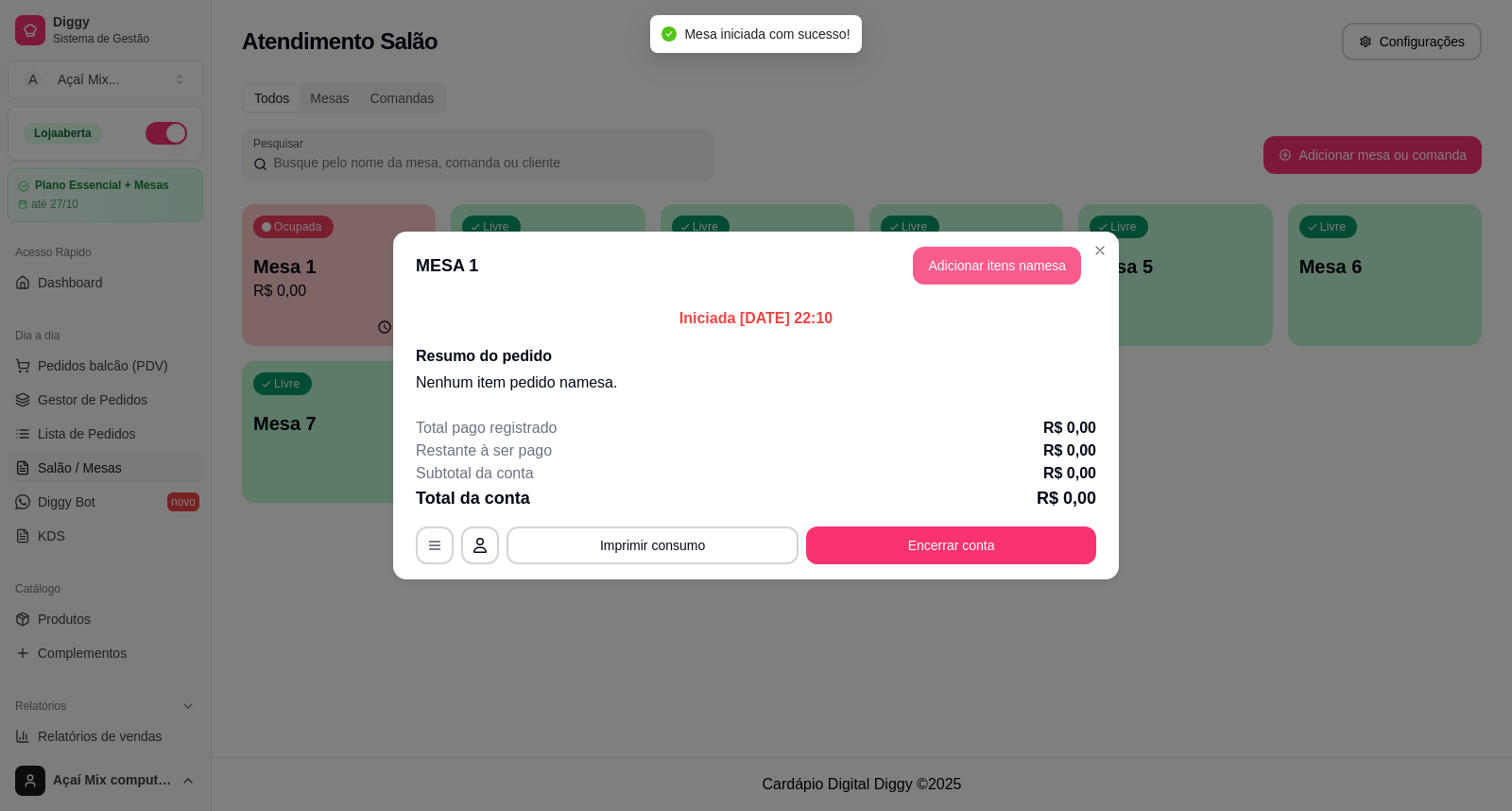
click at [965, 263] on button "Adicionar itens na mesa" at bounding box center [996, 266] width 168 height 37
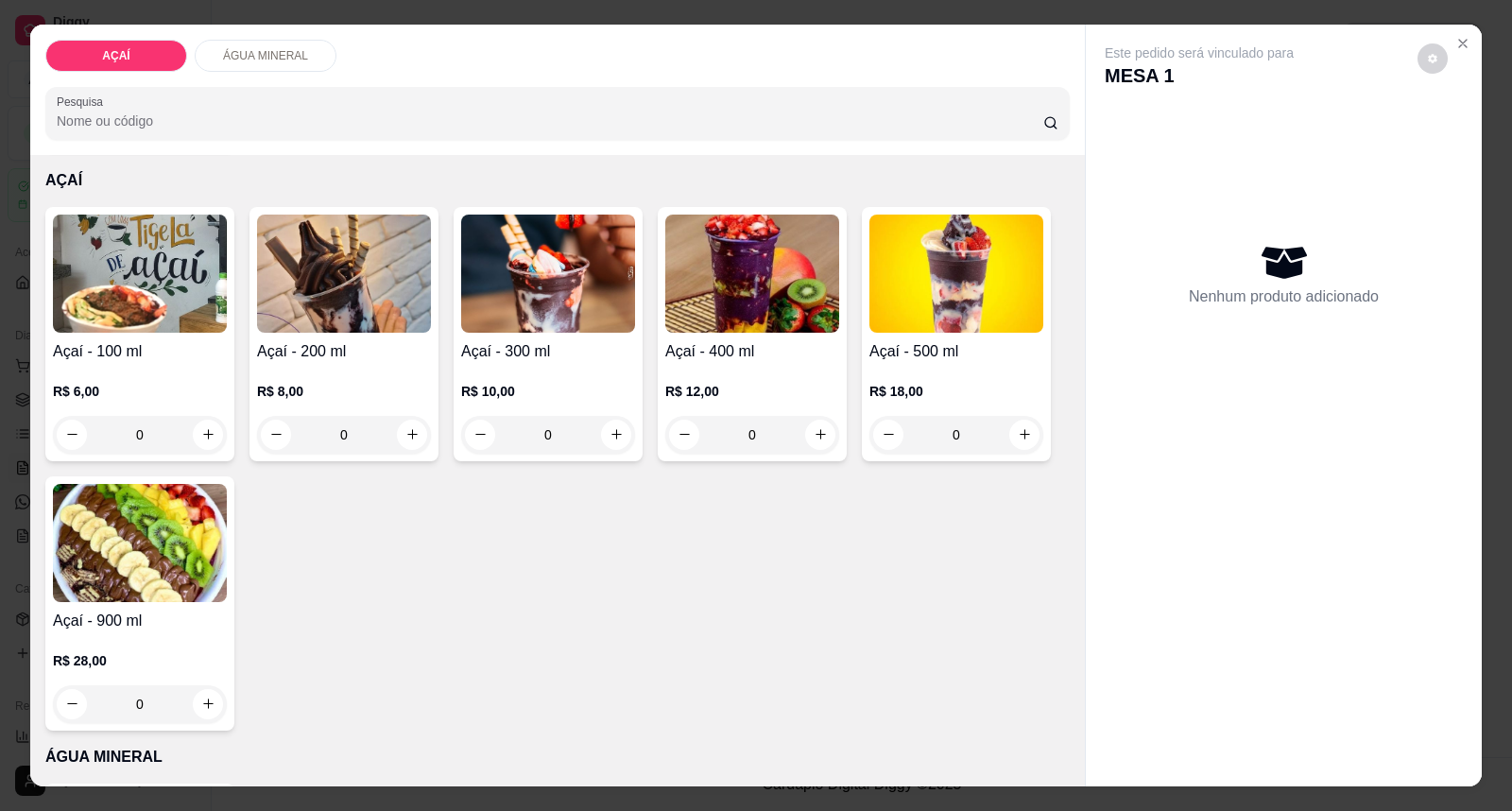
scroll to position [105, 0]
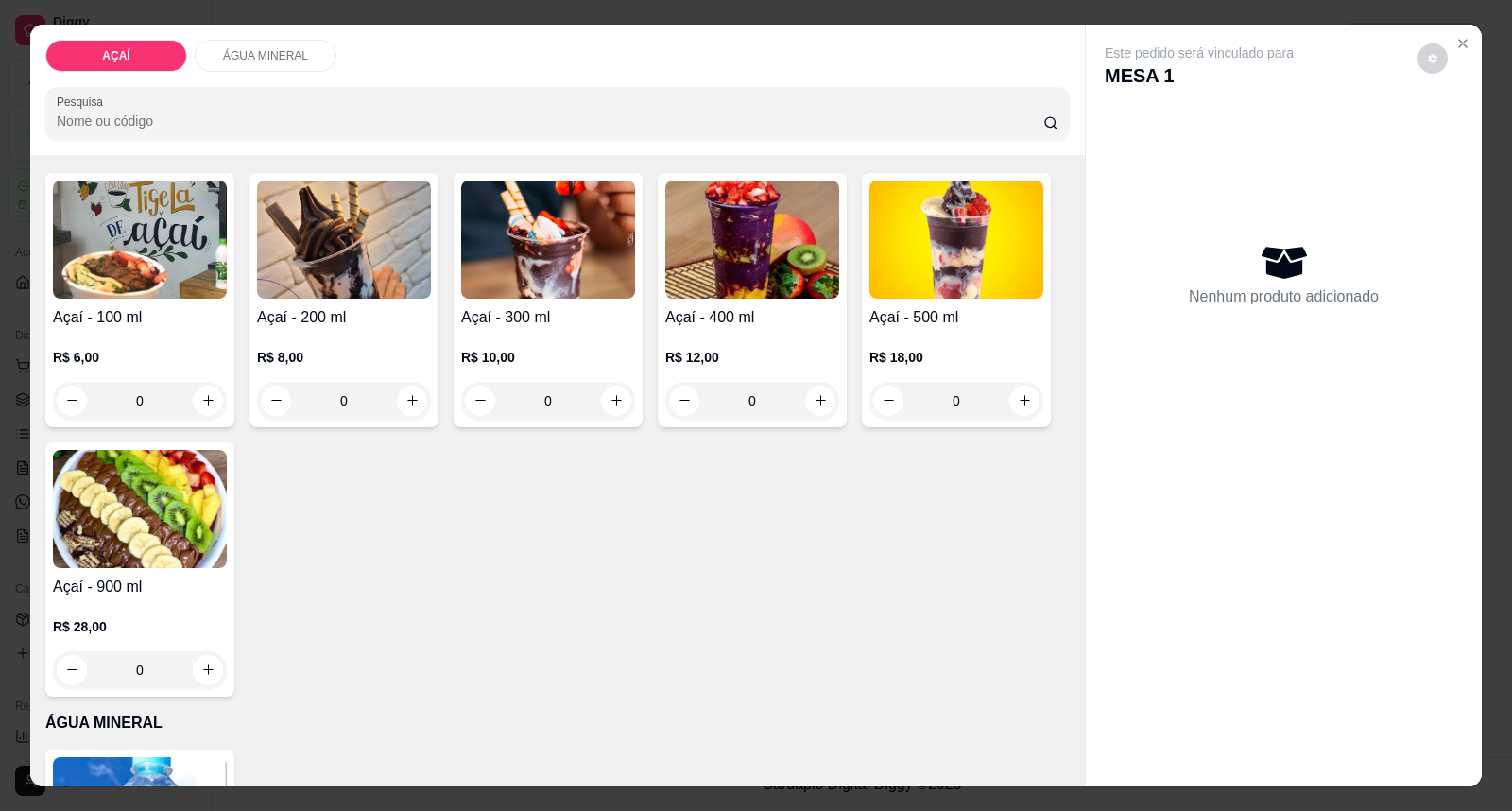
click at [164, 512] on img at bounding box center [140, 509] width 174 height 118
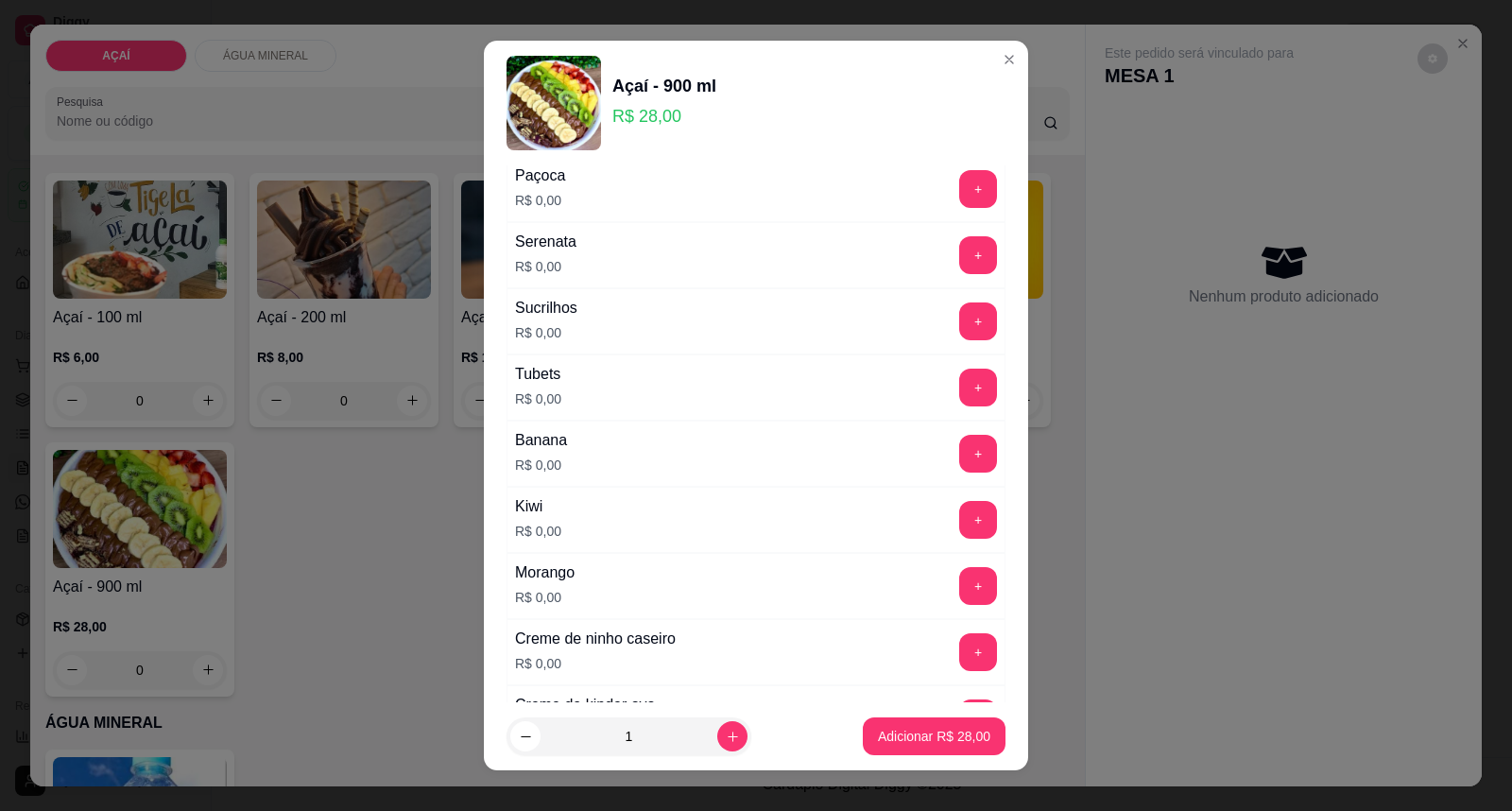
scroll to position [2487, 0]
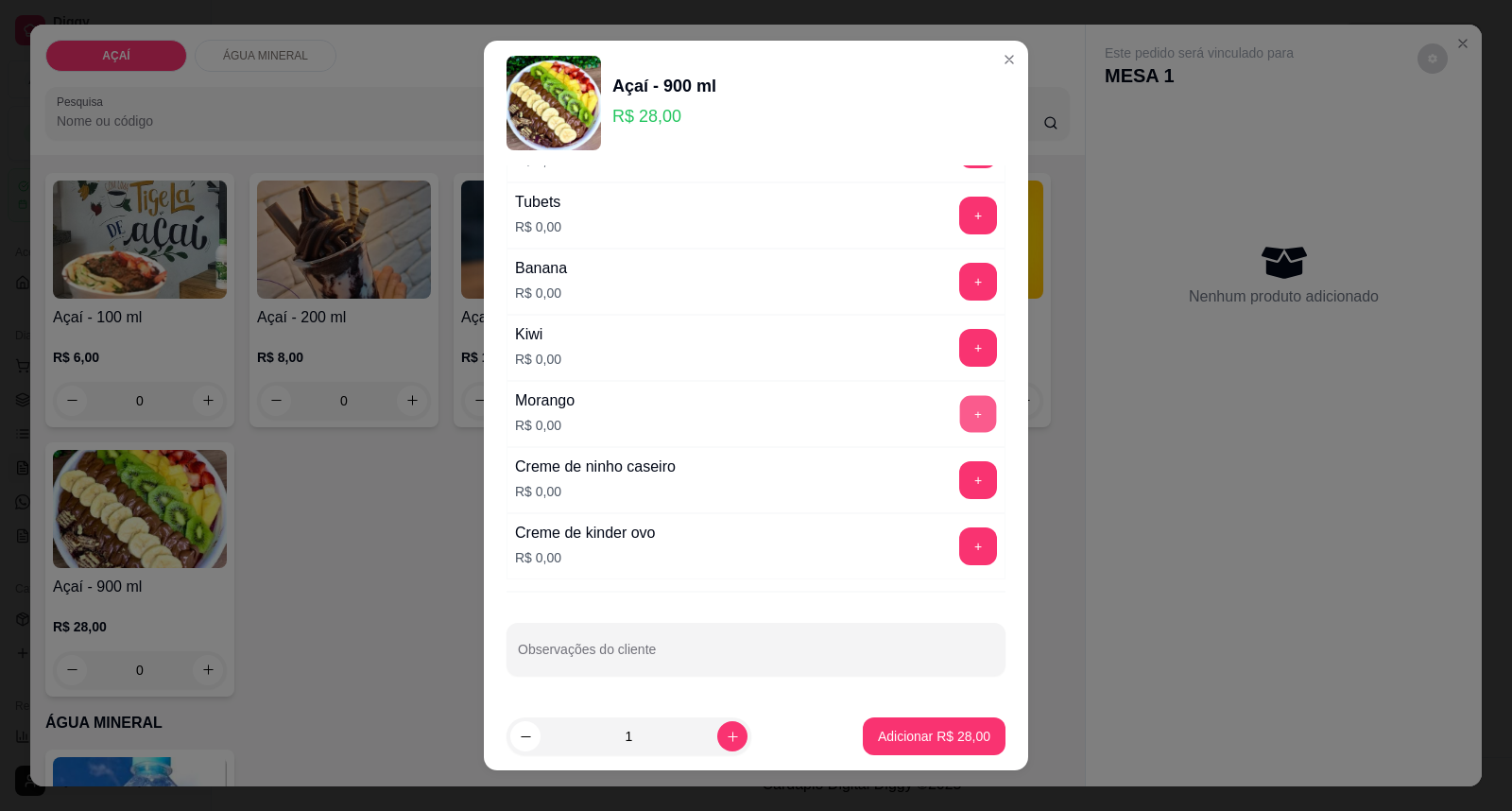
click at [960, 412] on button "+" at bounding box center [977, 413] width 36 height 36
click at [960, 364] on button "+" at bounding box center [977, 347] width 36 height 36
click at [960, 277] on button "+" at bounding box center [977, 281] width 36 height 36
click at [960, 478] on button "+" at bounding box center [977, 479] width 36 height 36
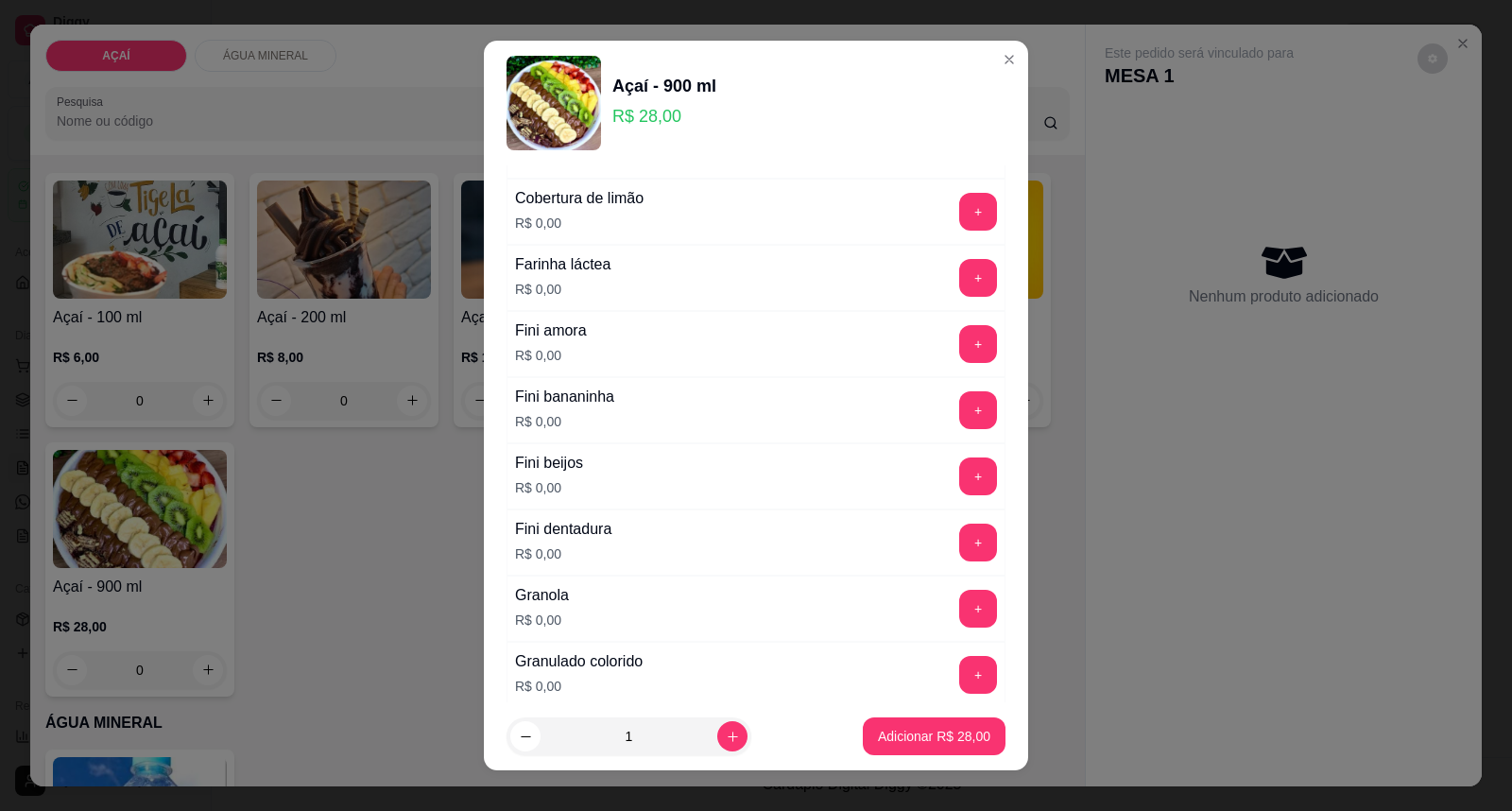
scroll to position [1333, 0]
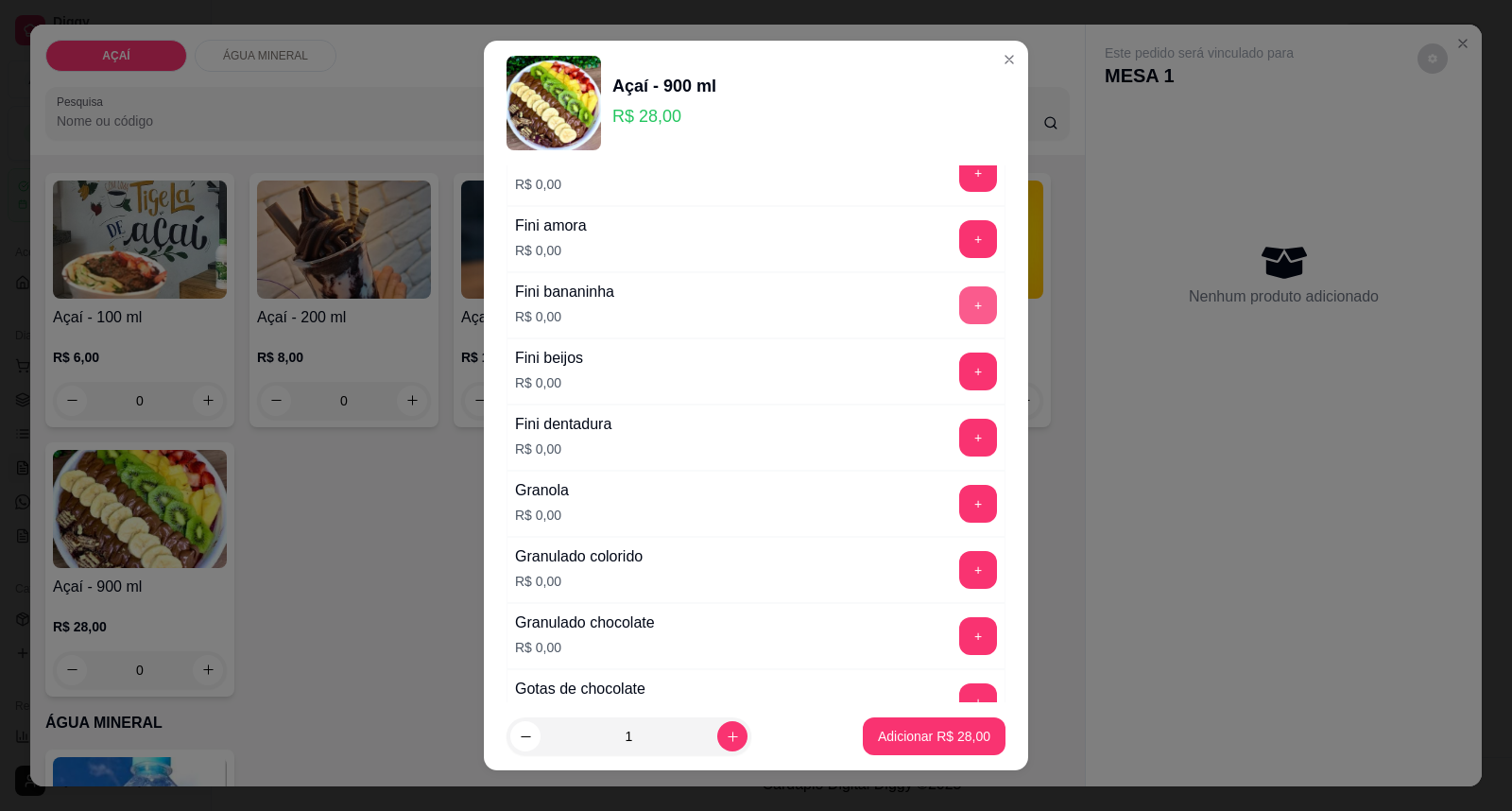
click at [959, 304] on button "+" at bounding box center [977, 305] width 37 height 37
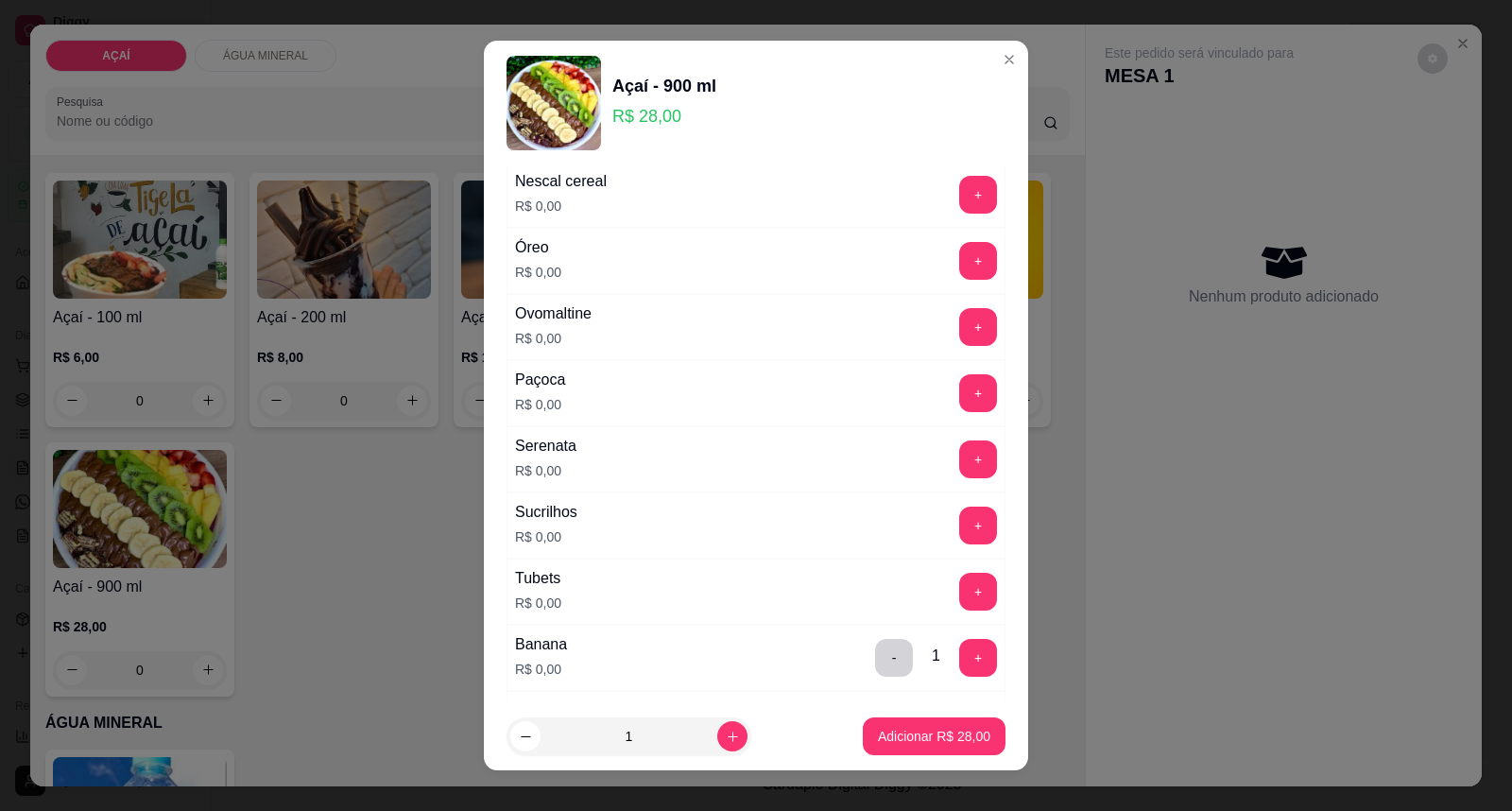
scroll to position [2067, 0]
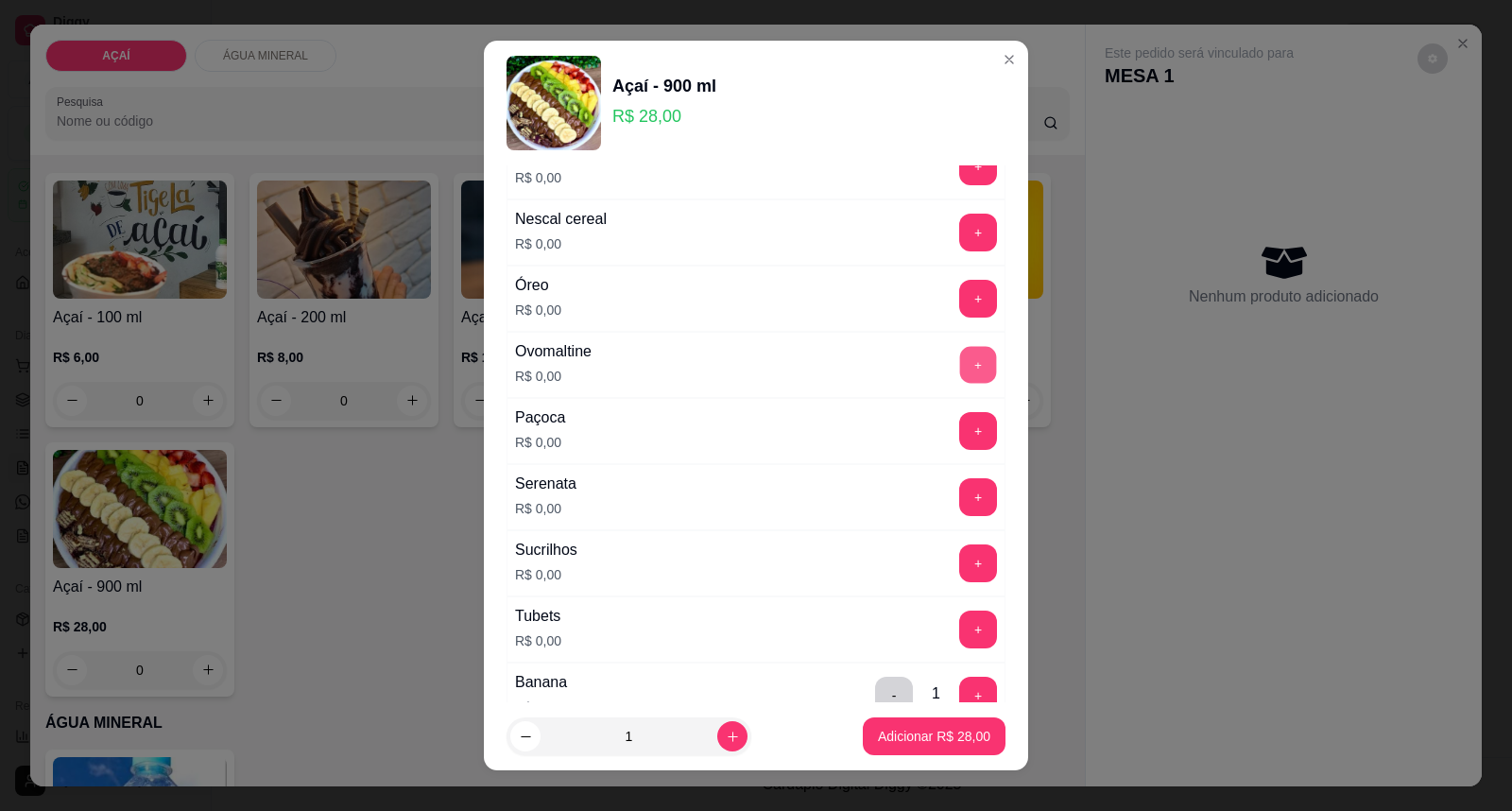
click at [960, 364] on button "+" at bounding box center [977, 364] width 36 height 36
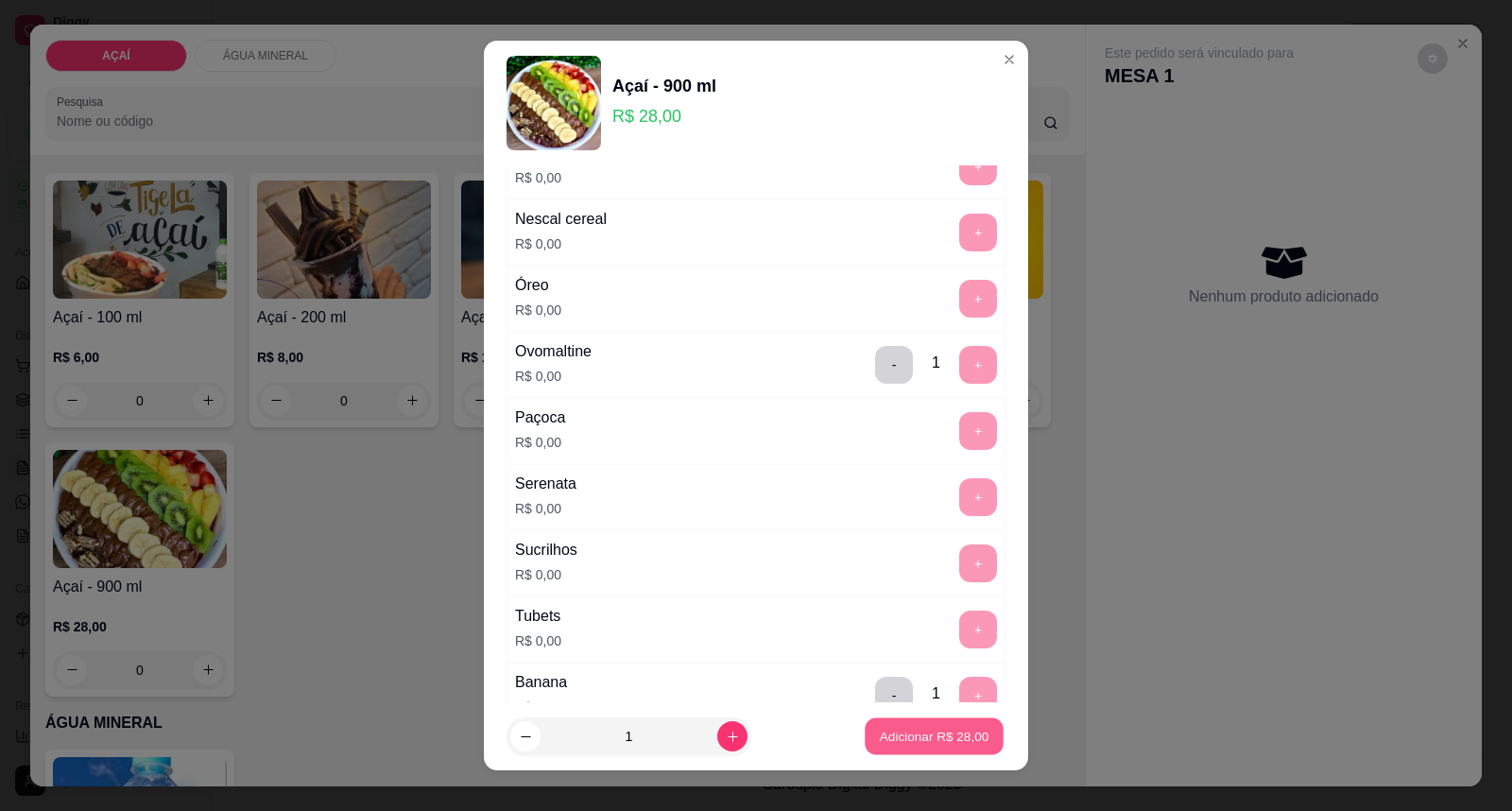
click at [894, 739] on p "Adicionar R$ 28,00" at bounding box center [934, 735] width 109 height 18
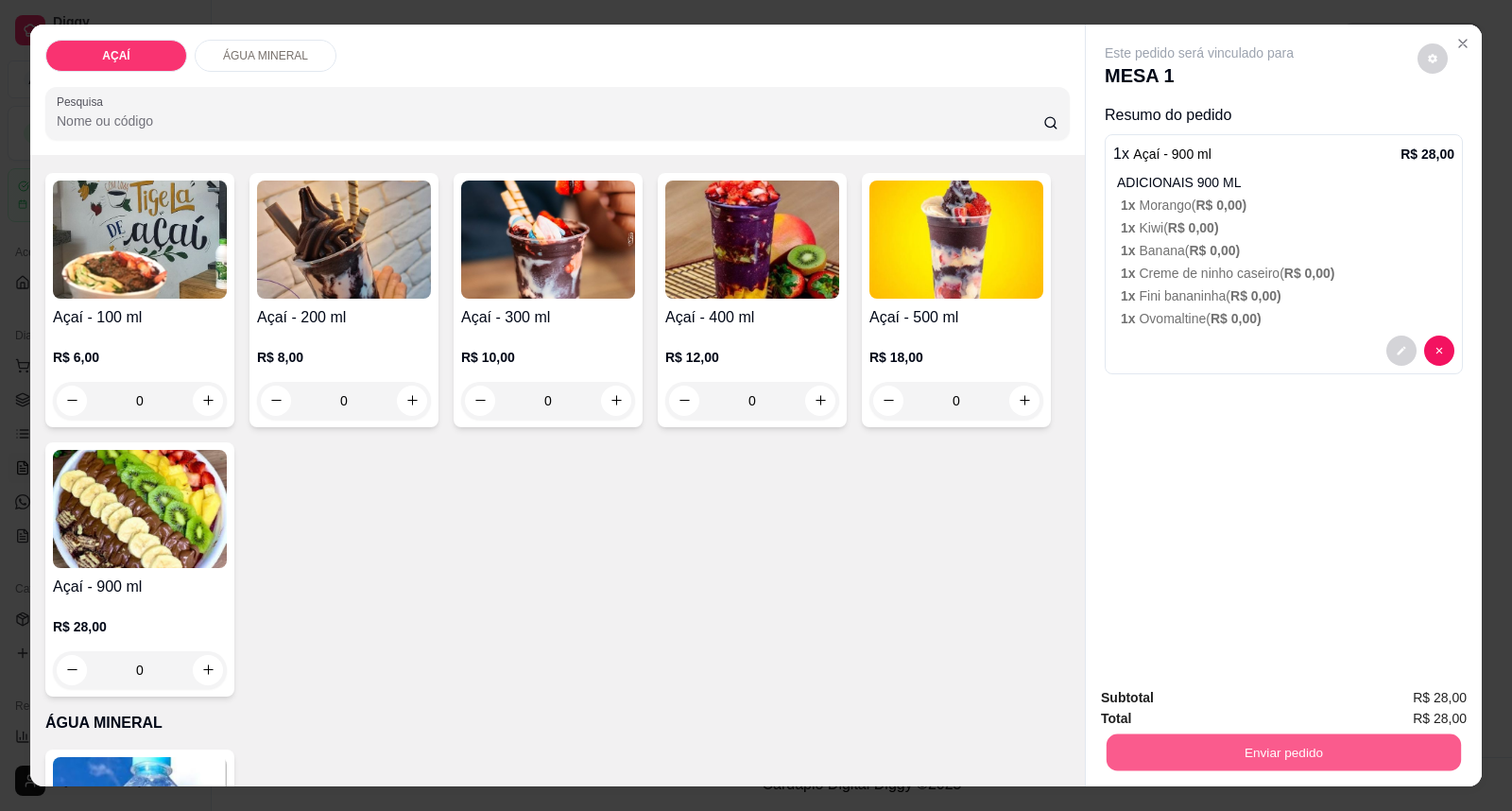
click at [1215, 752] on button "Enviar pedido" at bounding box center [1284, 752] width 354 height 36
click at [1443, 701] on button "Enviar pedido" at bounding box center [1417, 707] width 104 height 35
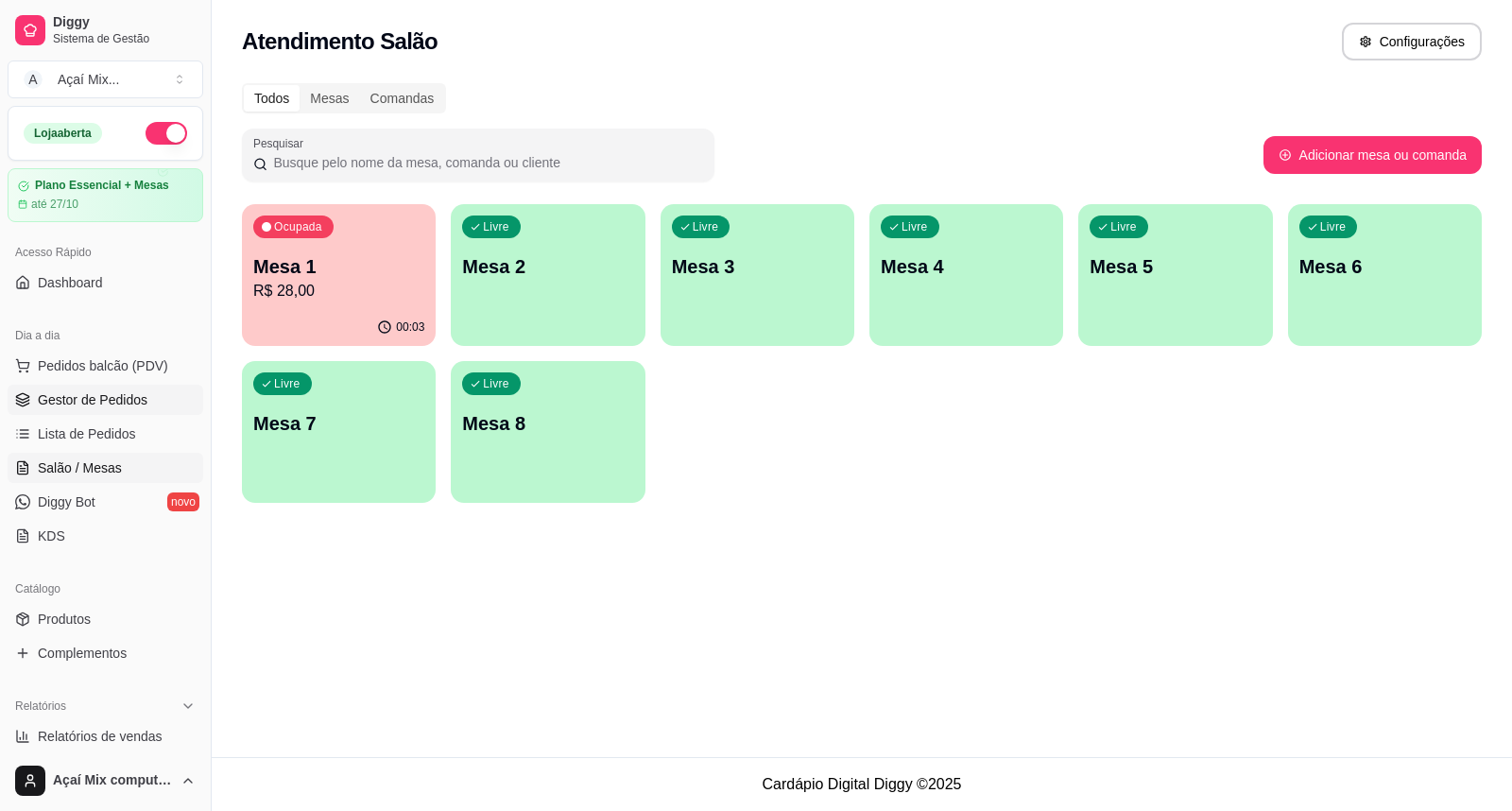
click at [117, 393] on span "Gestor de Pedidos" at bounding box center [92, 399] width 109 height 19
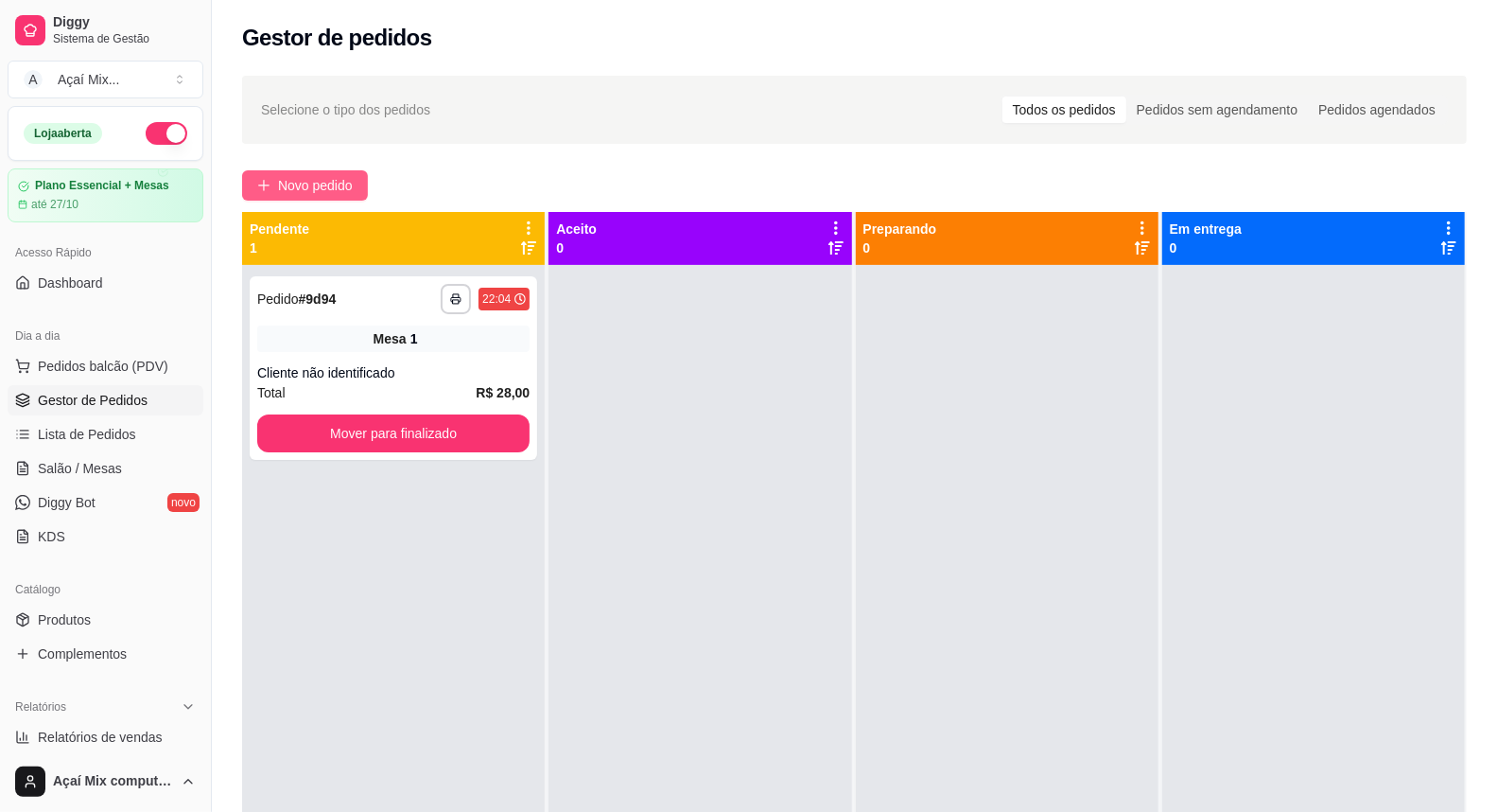
click at [290, 175] on span "Novo pedido" at bounding box center [315, 185] width 75 height 21
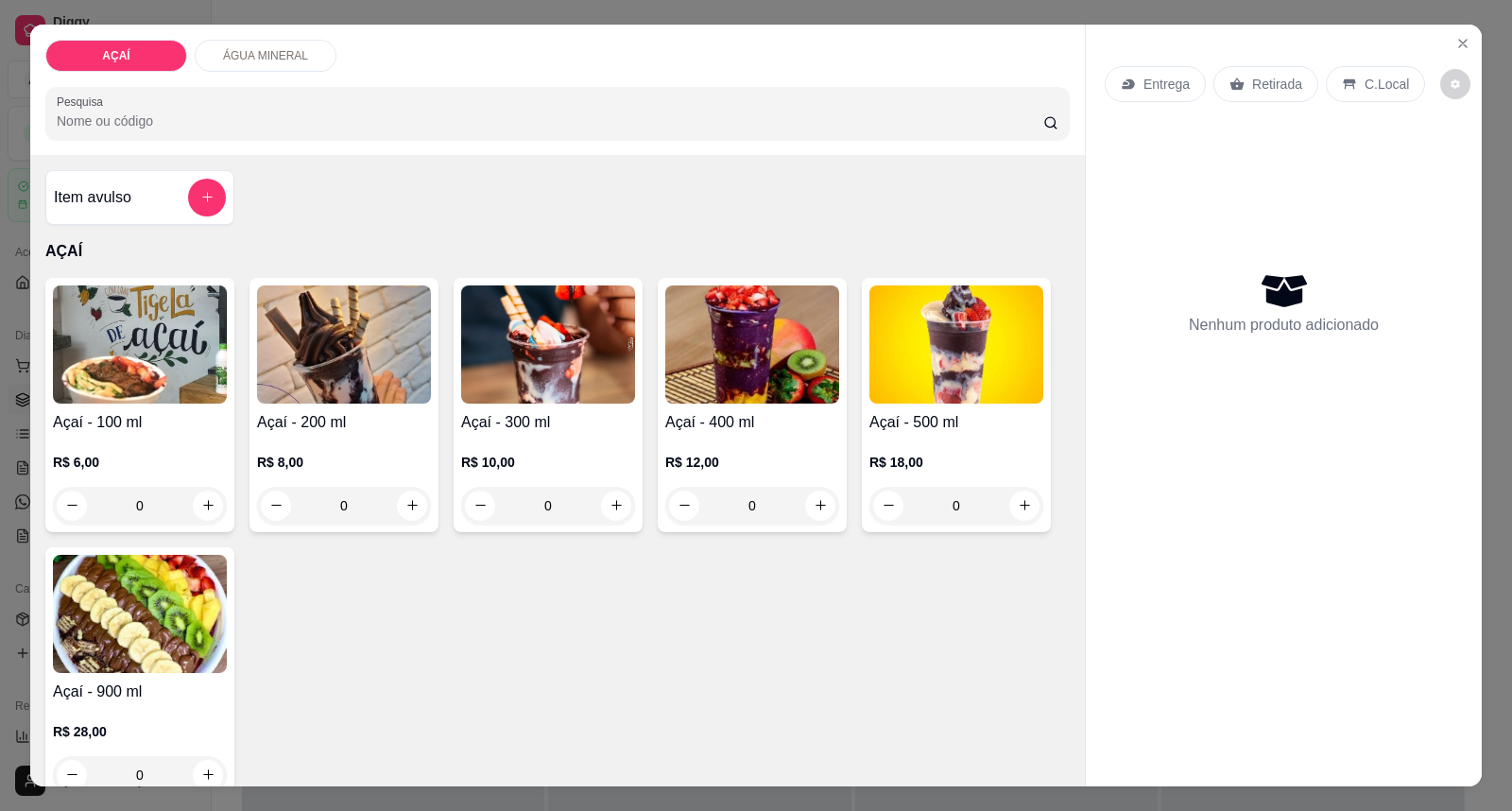
click at [480, 342] on img at bounding box center [547, 344] width 174 height 118
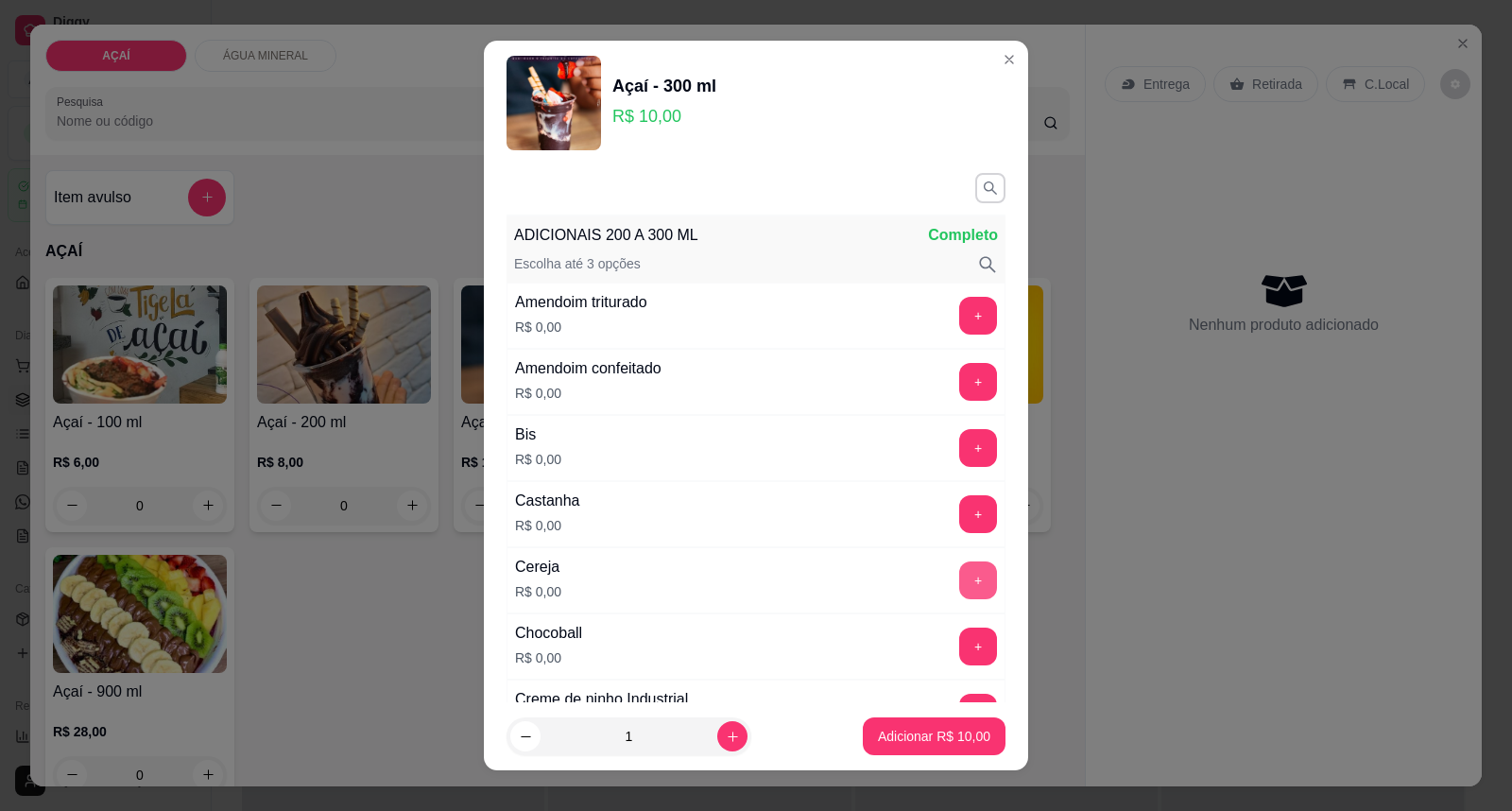
click at [959, 581] on button "+" at bounding box center [977, 580] width 37 height 37
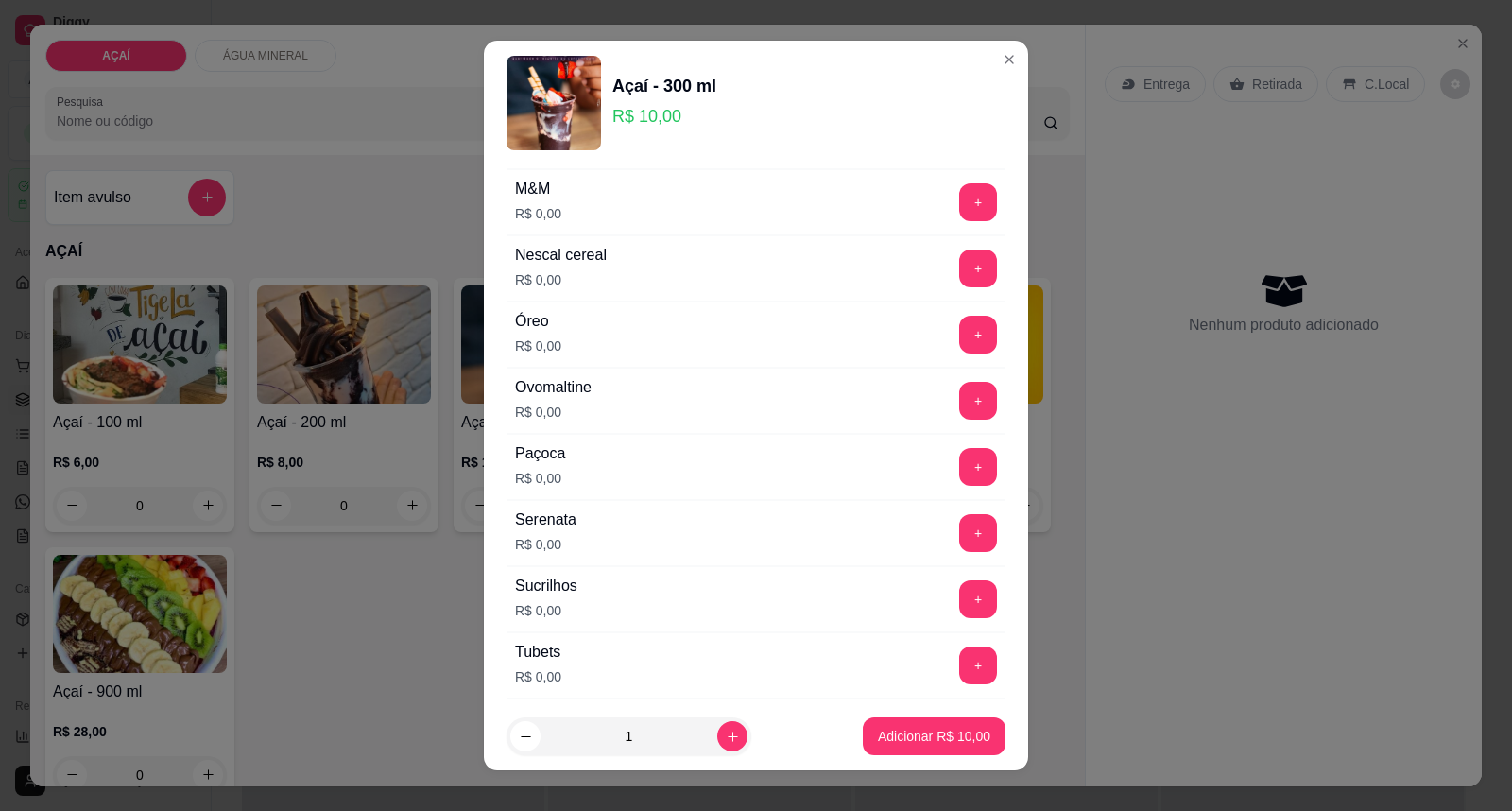
scroll to position [2099, 0]
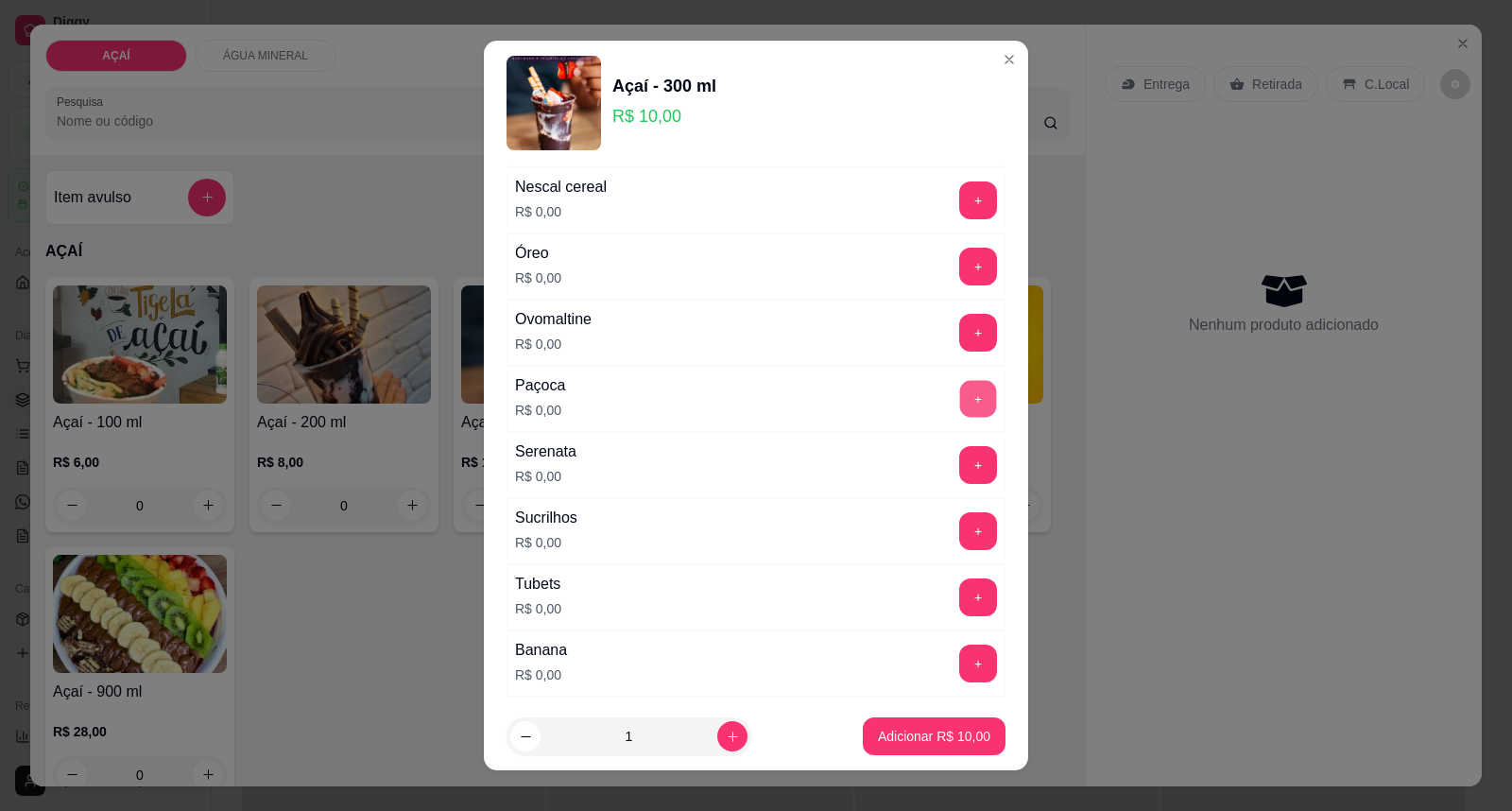
click at [960, 405] on button "+" at bounding box center [977, 399] width 36 height 36
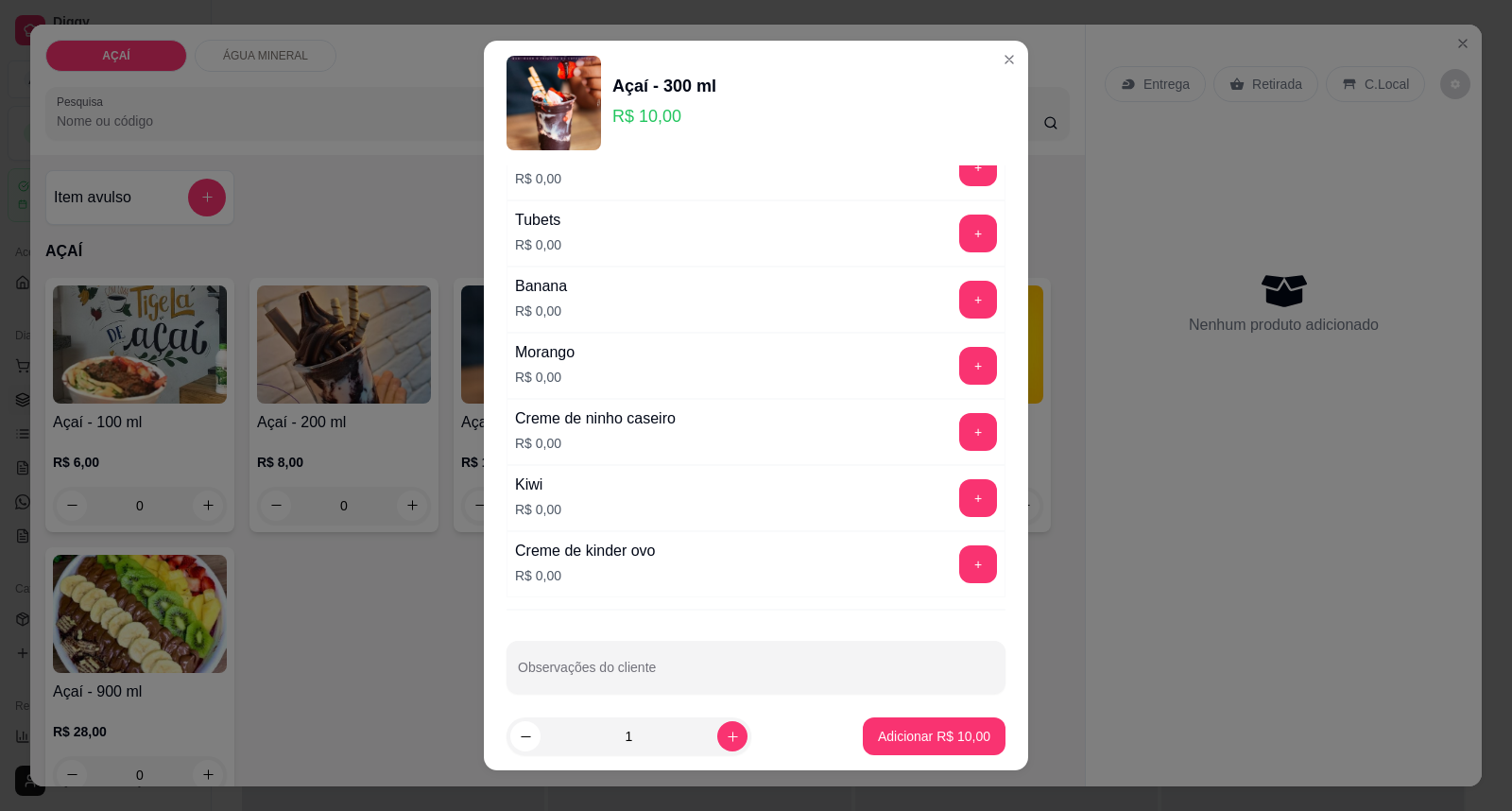
scroll to position [2487, 0]
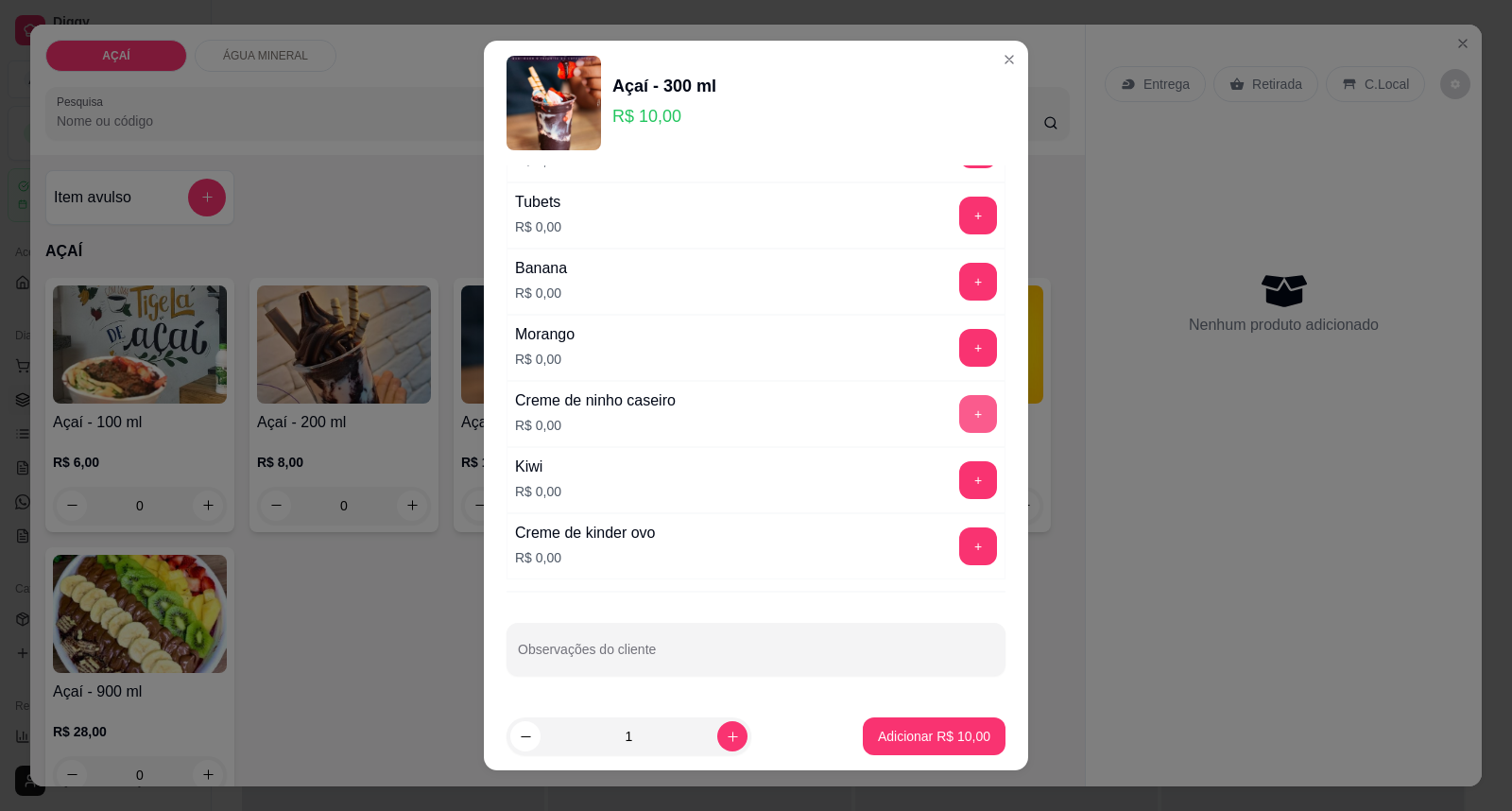
click at [959, 416] on button "+" at bounding box center [977, 413] width 37 height 37
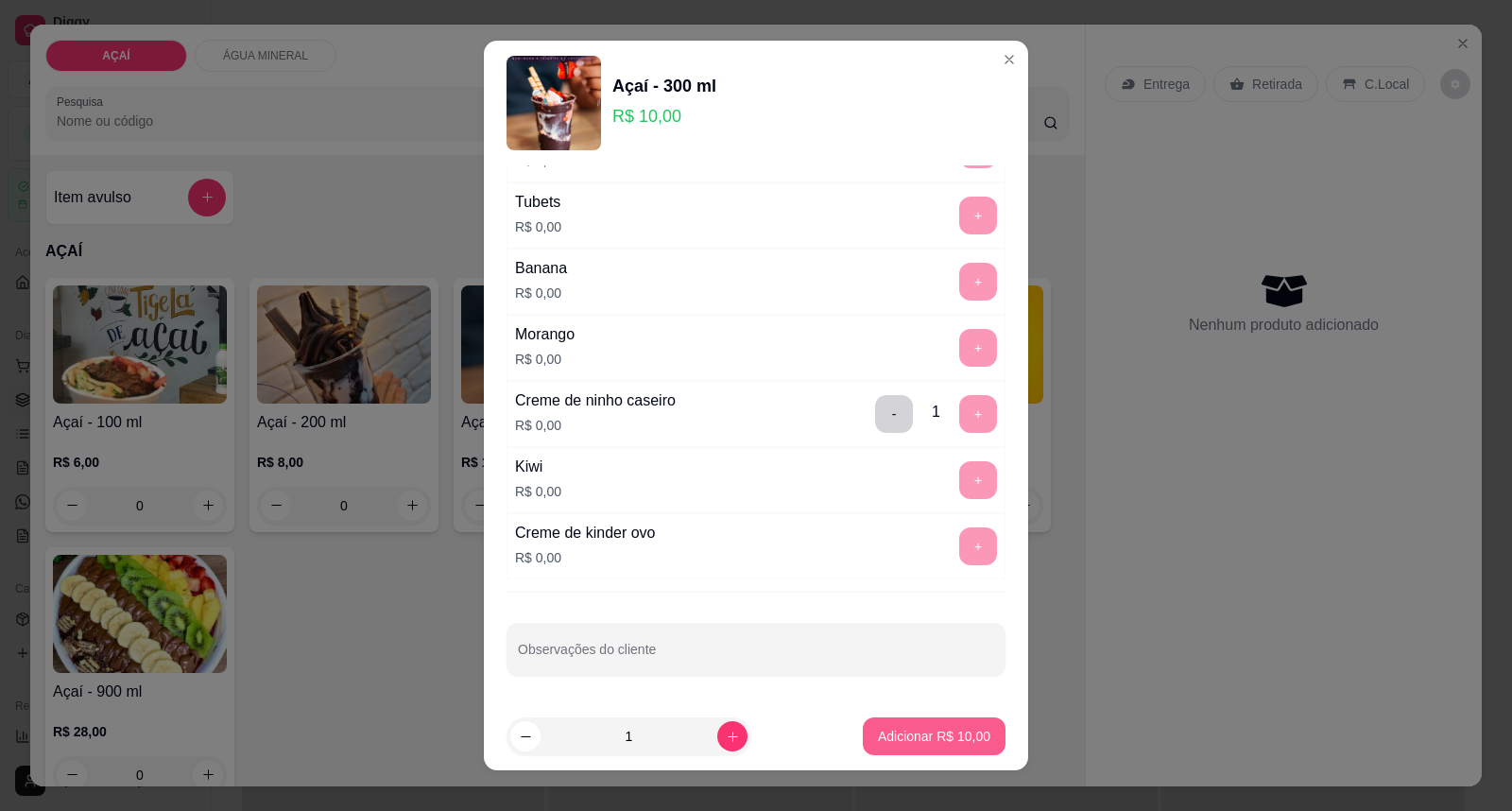
click at [913, 737] on p "Adicionar R$ 10,00" at bounding box center [934, 735] width 112 height 19
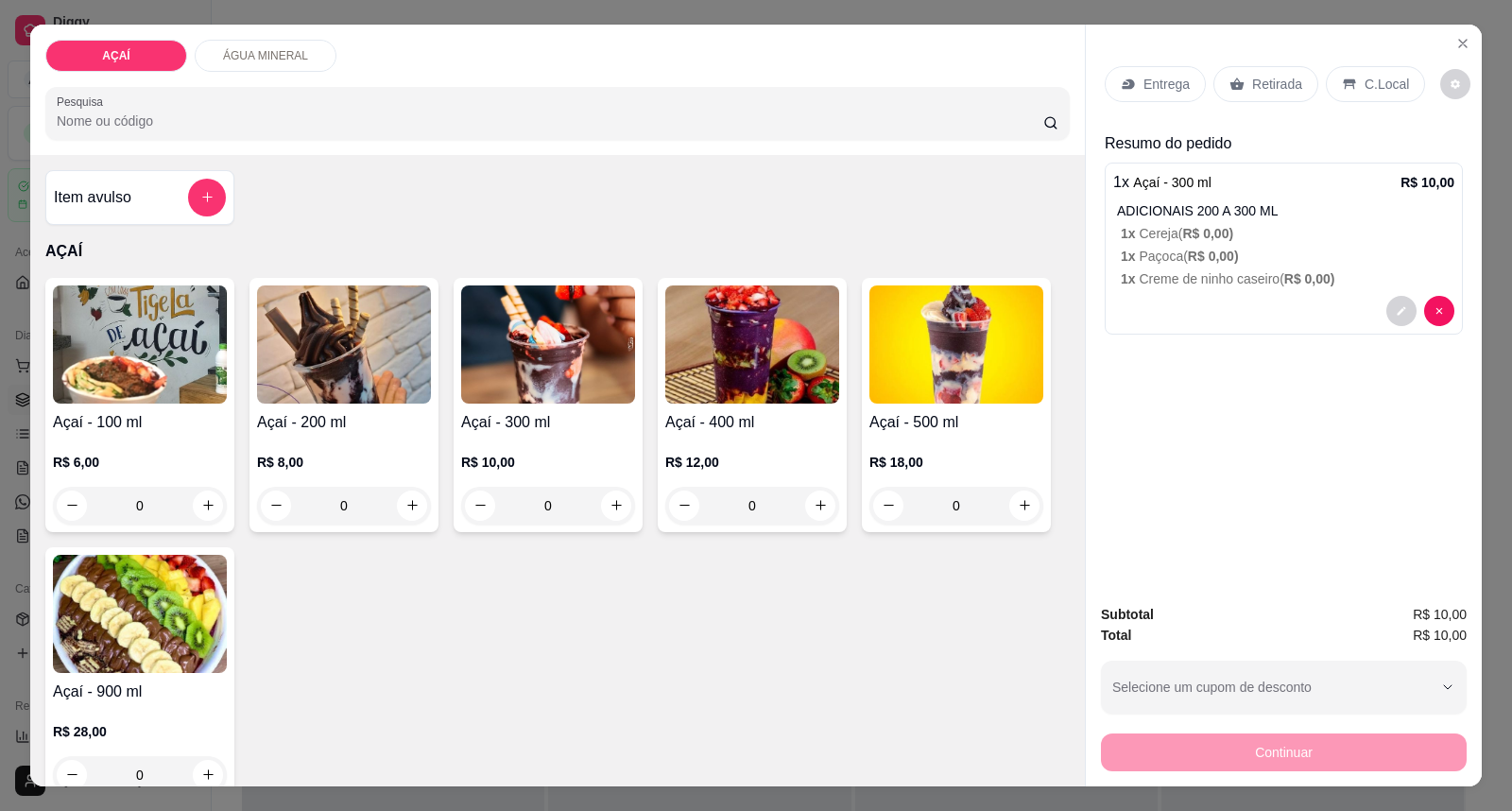
click at [1163, 86] on p "Entrega" at bounding box center [1166, 84] width 46 height 19
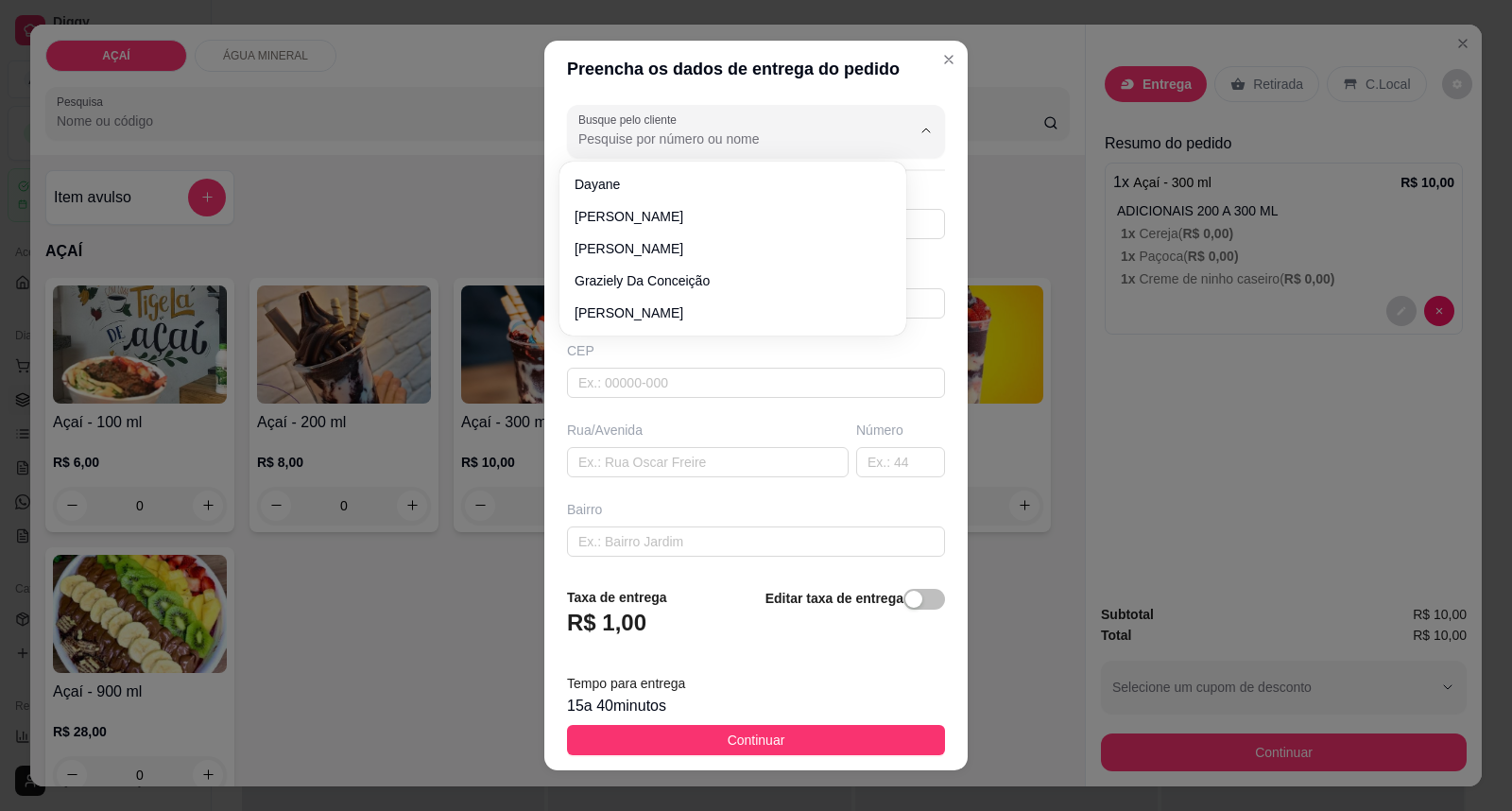
click at [800, 133] on input "Busque pelo cliente" at bounding box center [728, 139] width 302 height 19
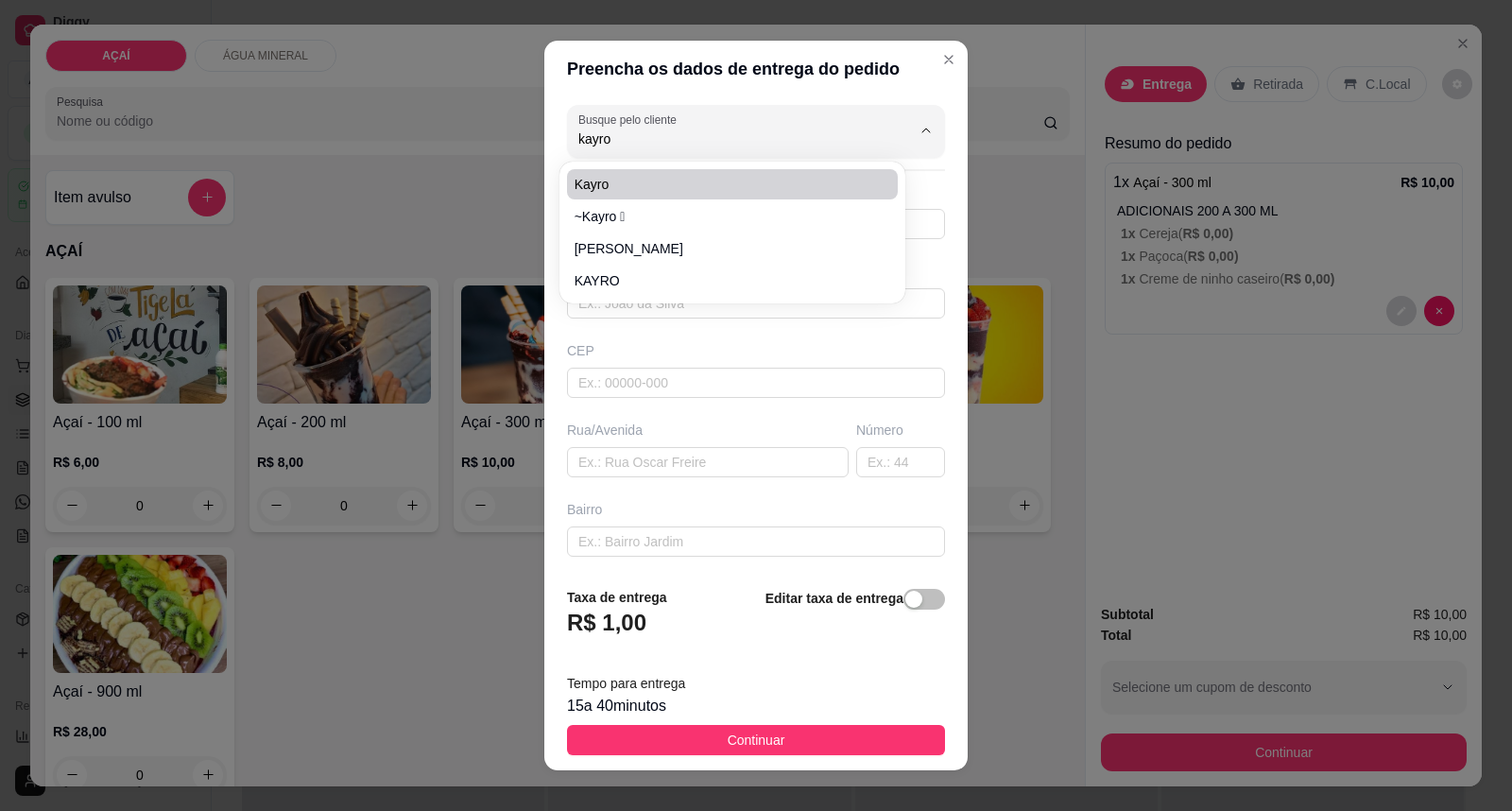
click at [655, 187] on span "Kayro" at bounding box center [724, 184] width 297 height 19
type input "Kayro"
type input "558281234776"
type input "Kayro"
type input "575200000000"
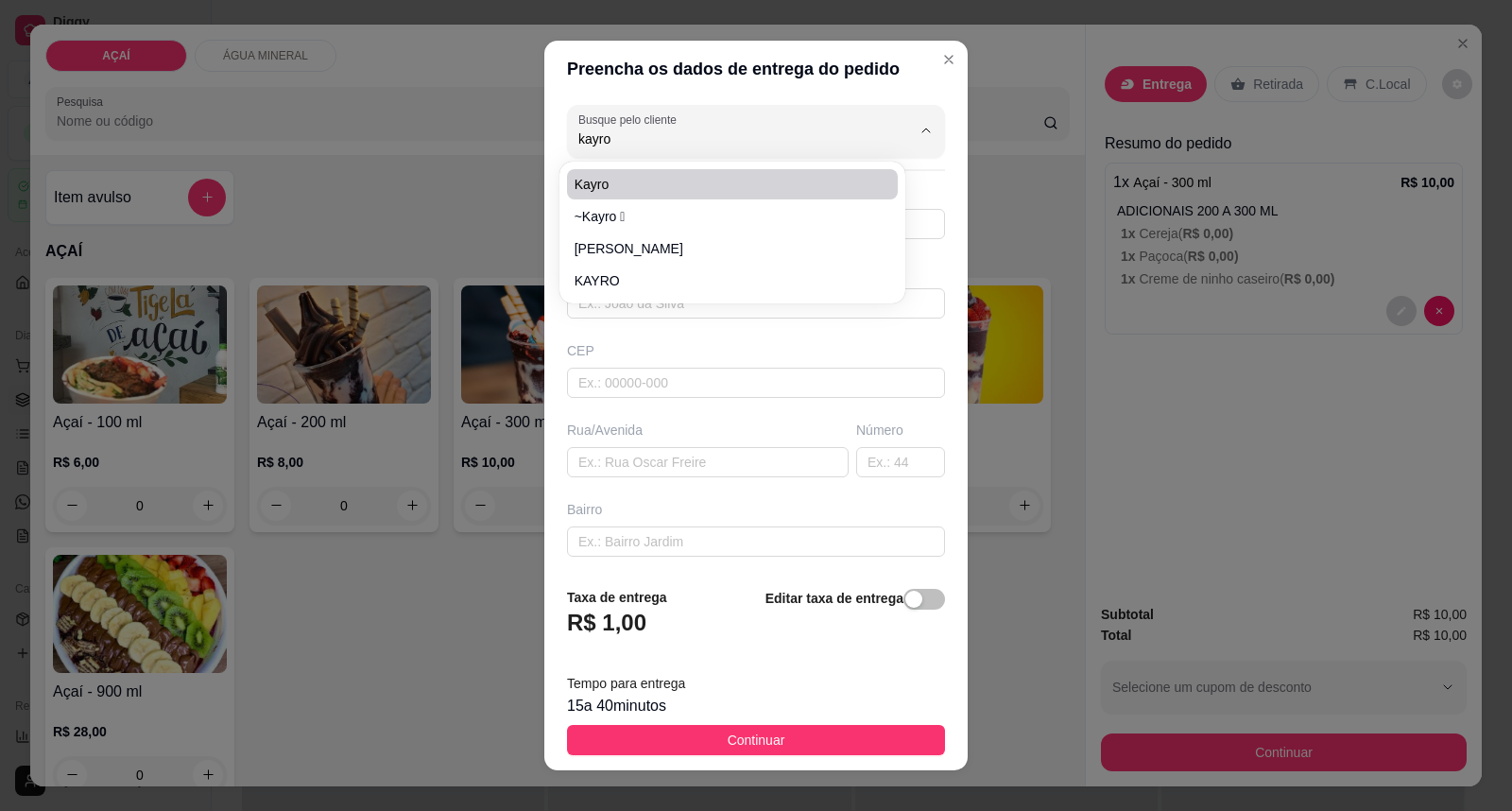
type input "Rua [PERSON_NAME]"
type input "356"
type input "Maravilha"
type input "Em frente a JG agropecuária"
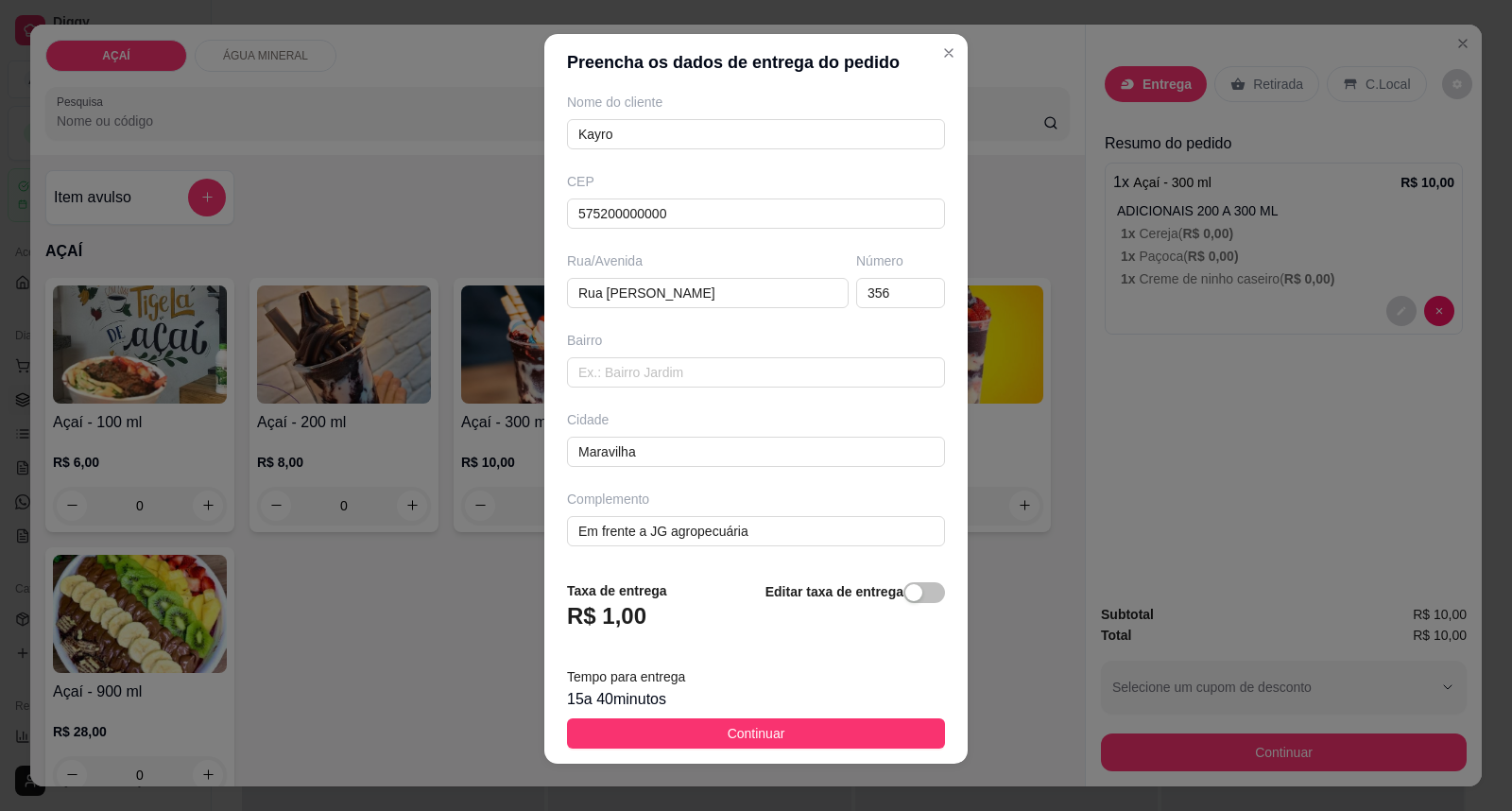
scroll to position [0, 0]
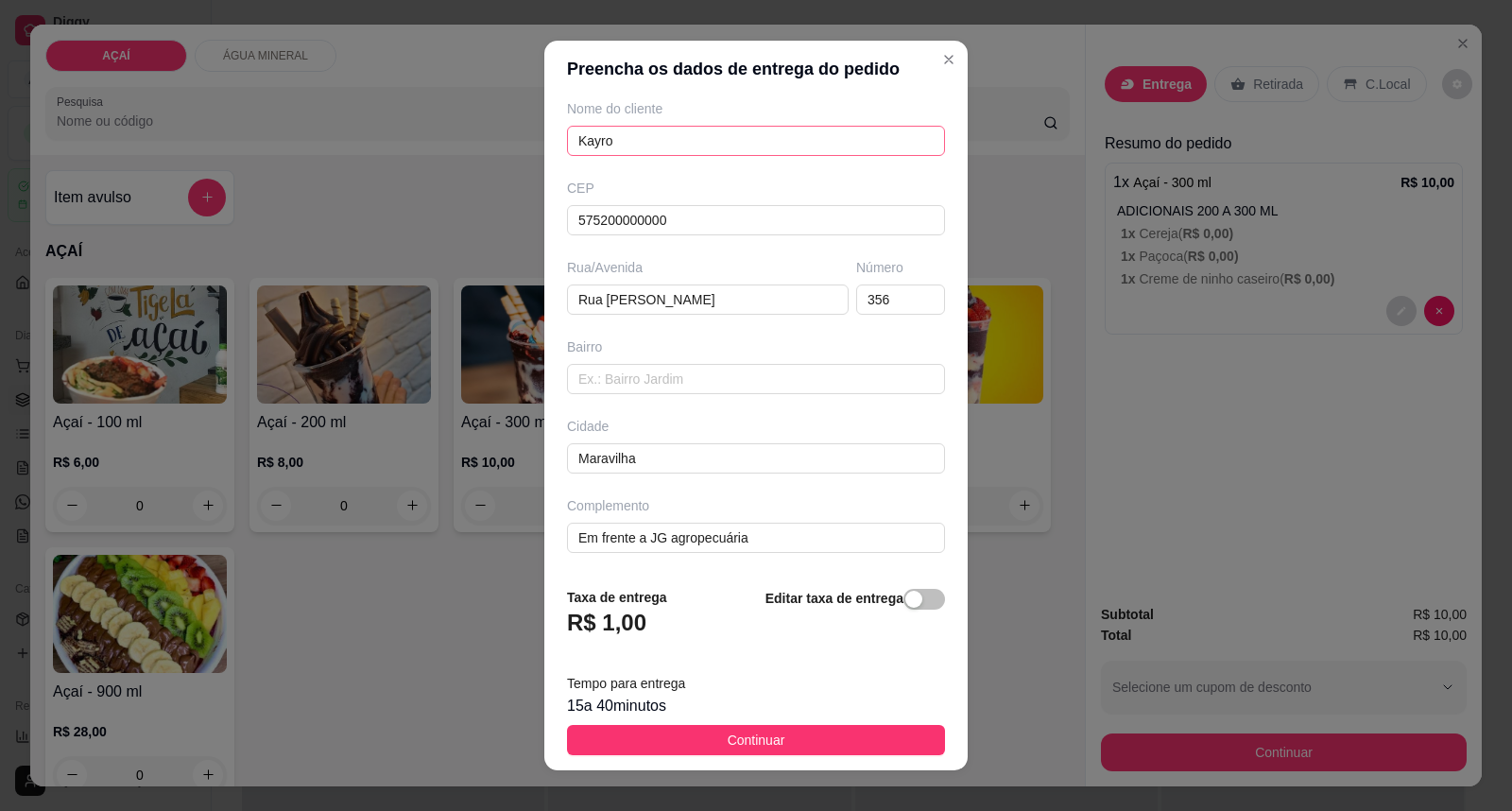
type input "Kayro"
click at [691, 154] on input "Kayro" at bounding box center [756, 141] width 378 height 31
type input "Kayro ema"
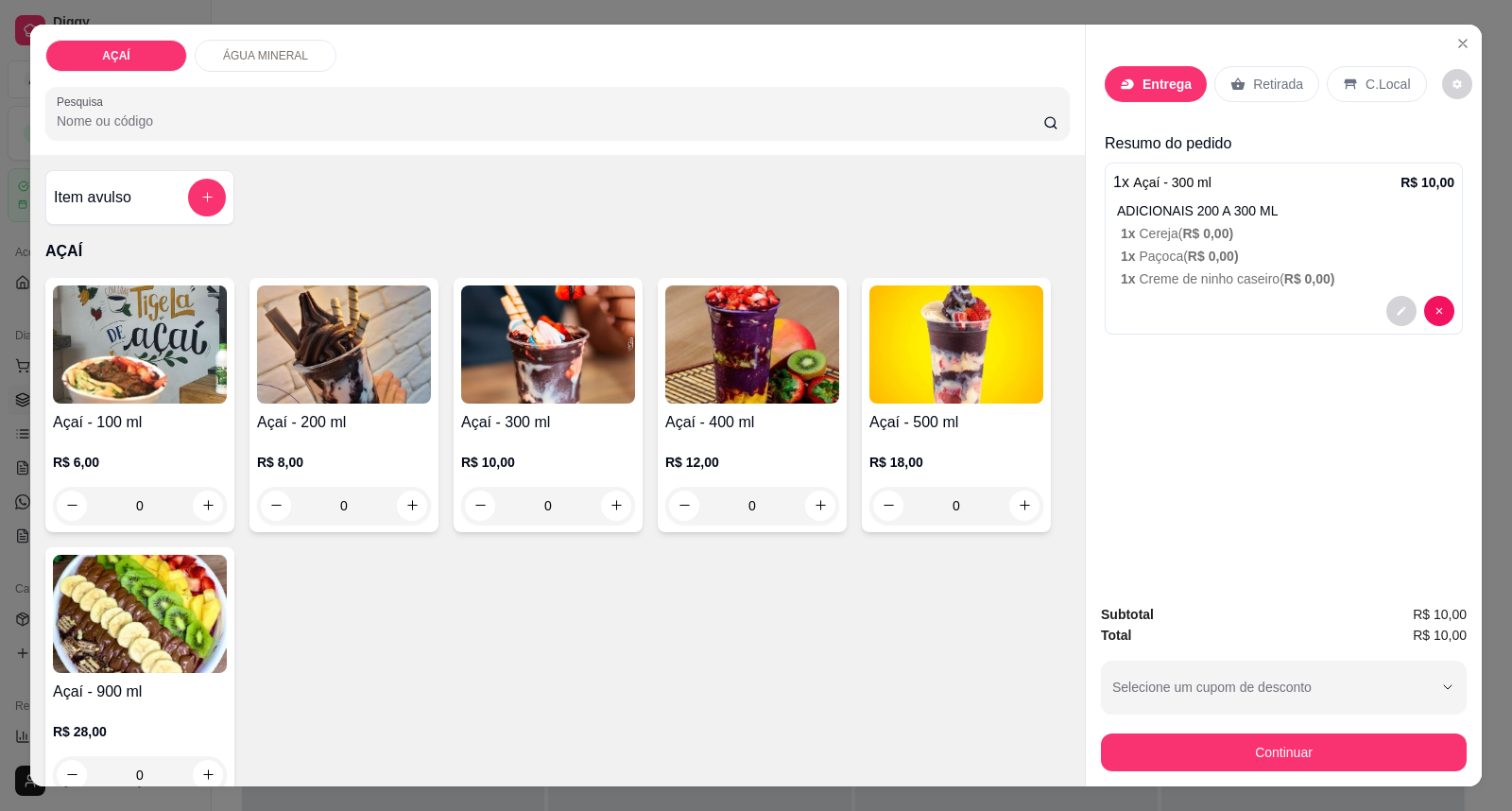
click at [1165, 85] on p "Entrega" at bounding box center [1166, 84] width 49 height 19
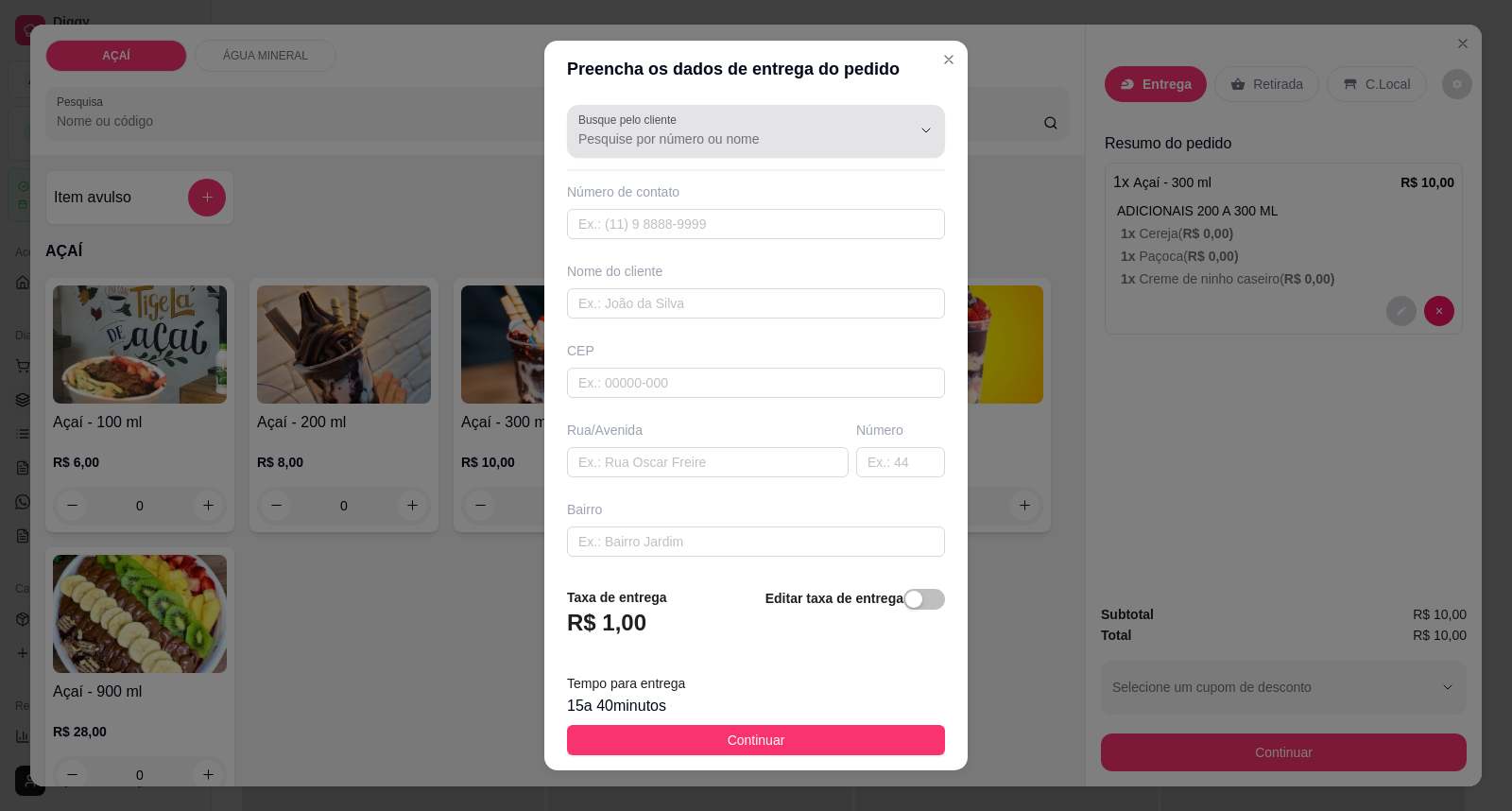
click at [825, 136] on input "Busque pelo cliente" at bounding box center [728, 139] width 302 height 19
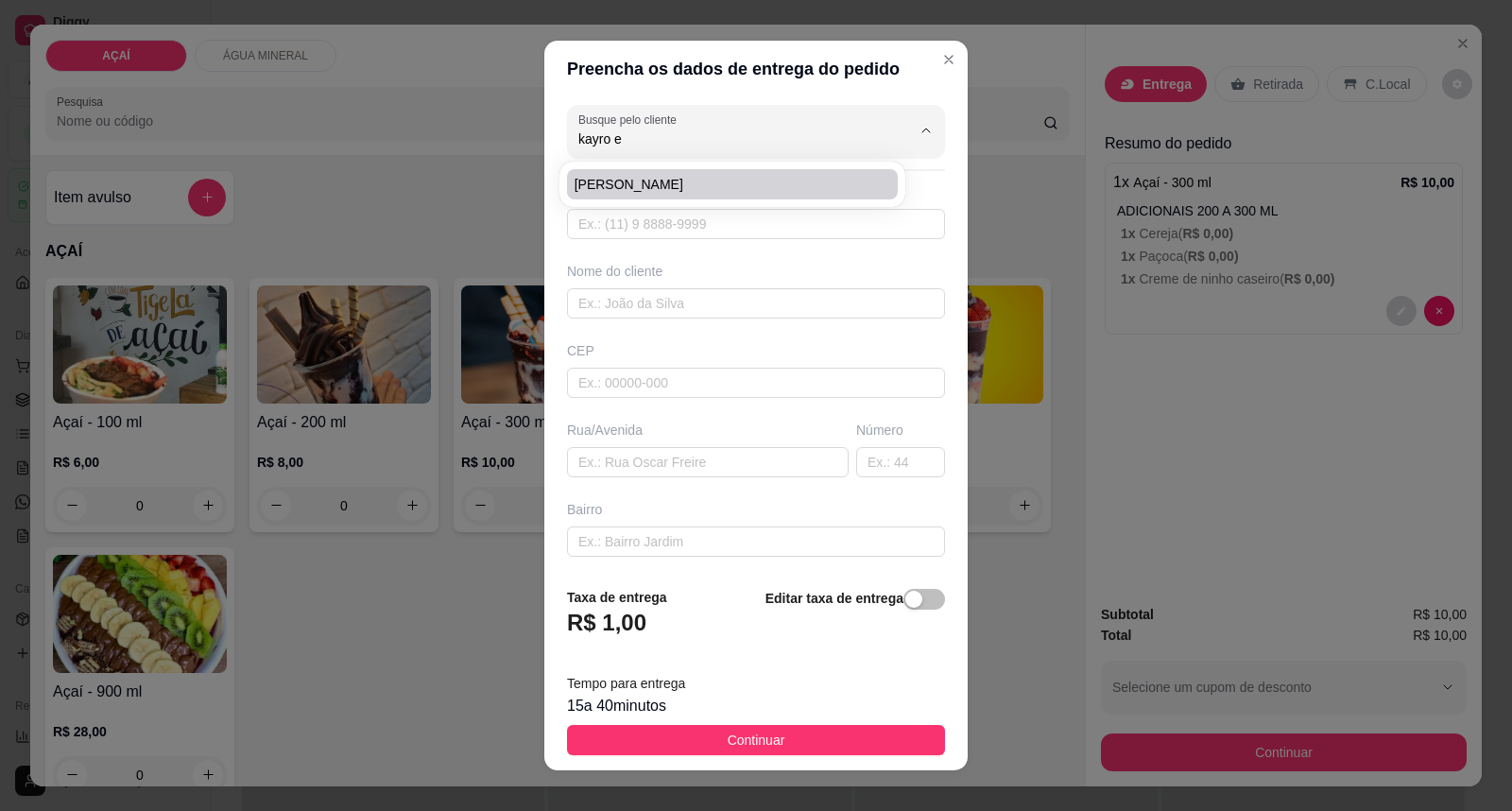
click at [655, 184] on span "[PERSON_NAME]" at bounding box center [724, 184] width 297 height 19
type input "[PERSON_NAME]"
type input "82981234776"
type input "[PERSON_NAME]"
type input "RUA [PERSON_NAME]"
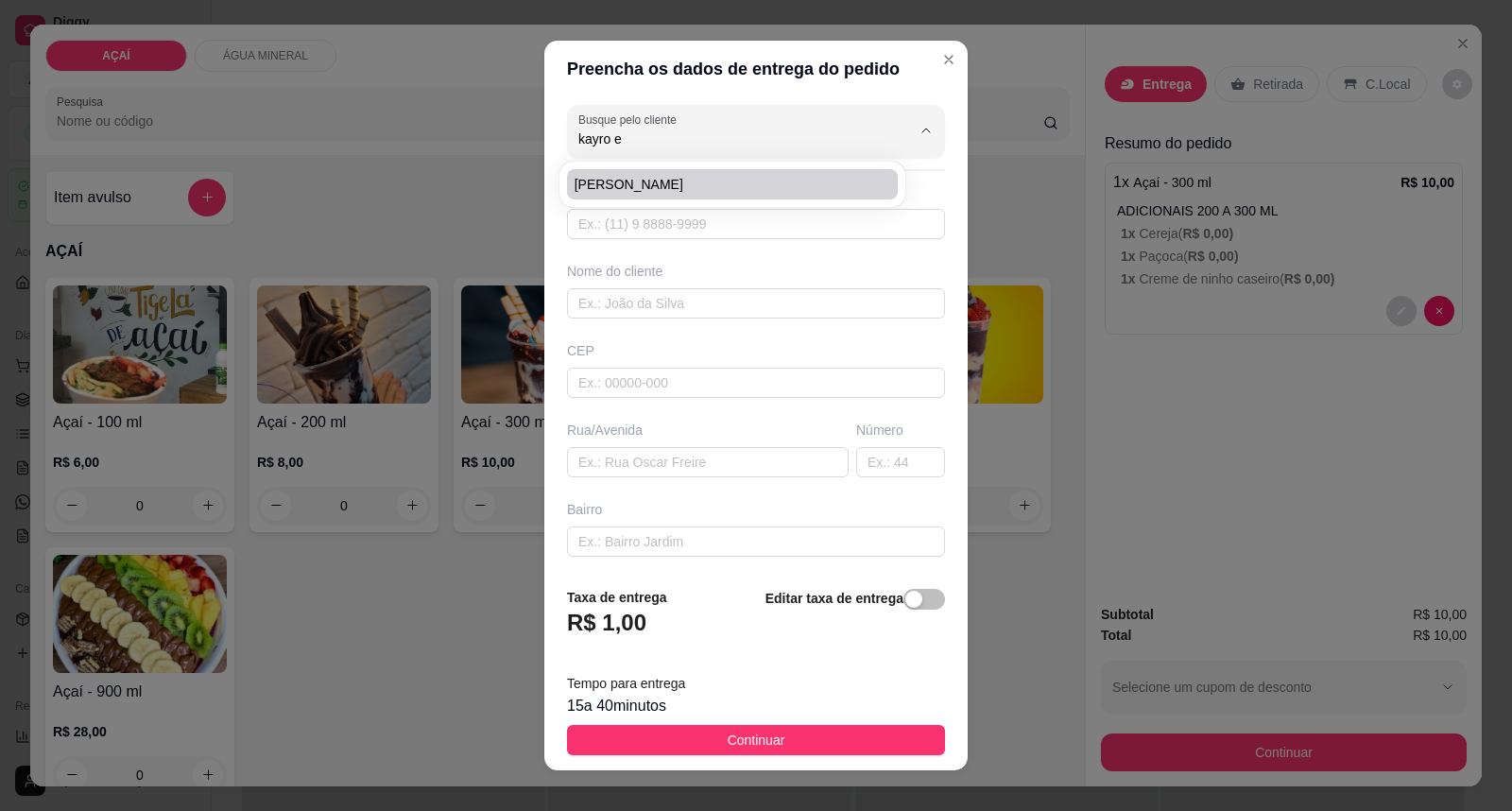
type input "150"
type input "AO LADO DA ACADEMIA DE NAIRAN"
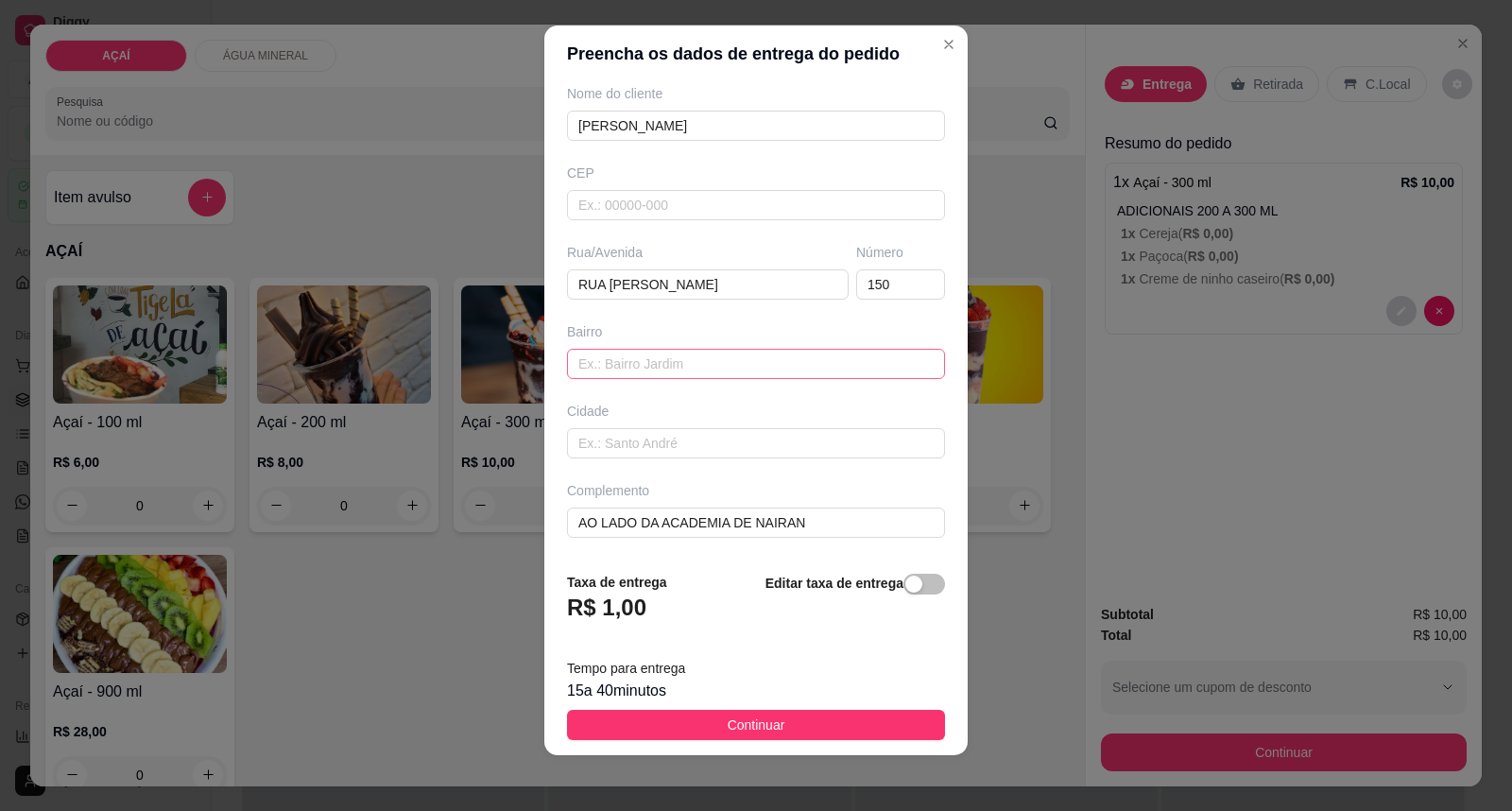
scroll to position [20, 0]
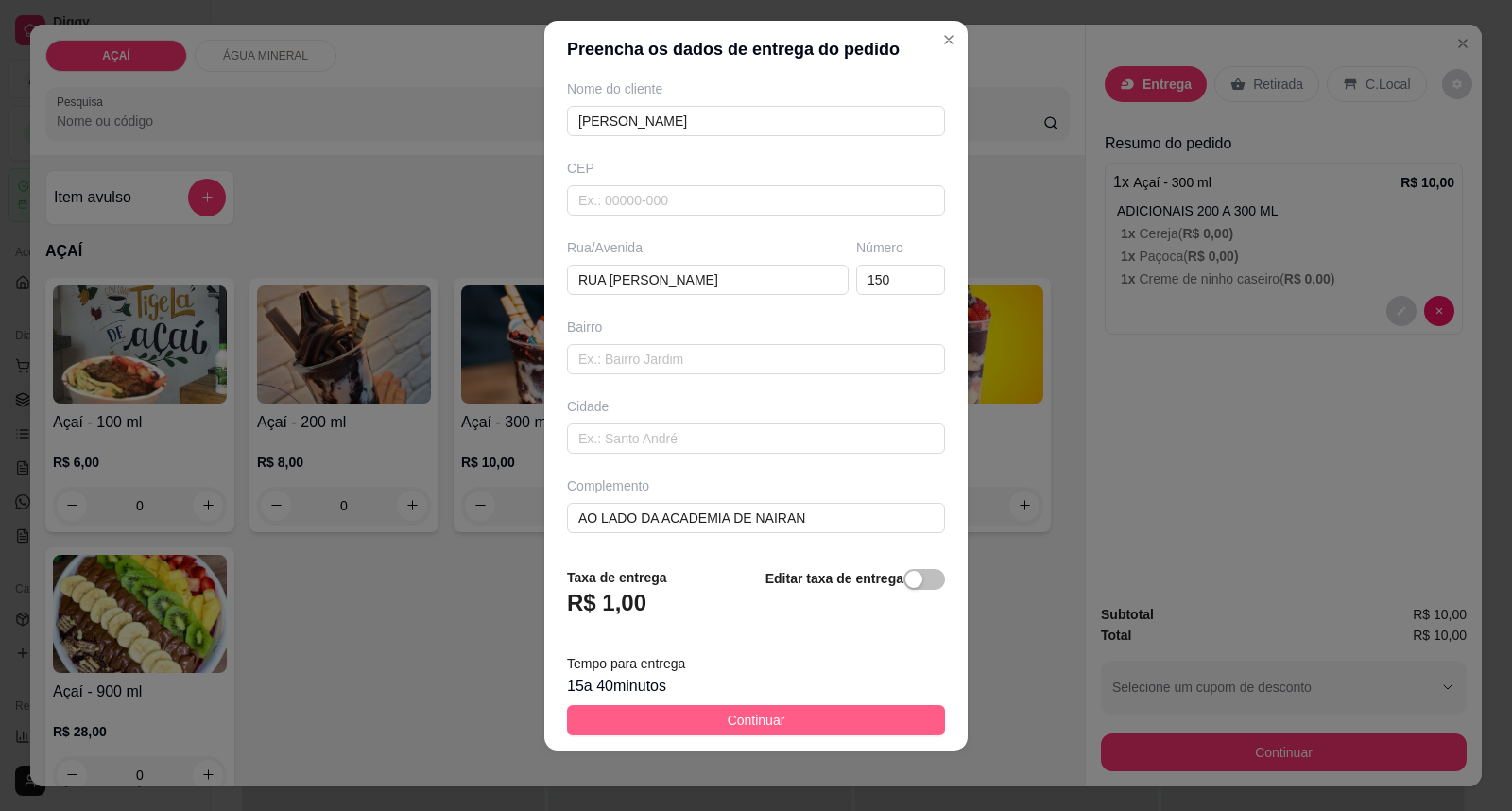
type input "[PERSON_NAME]"
click at [780, 712] on button "Continuar" at bounding box center [756, 719] width 378 height 31
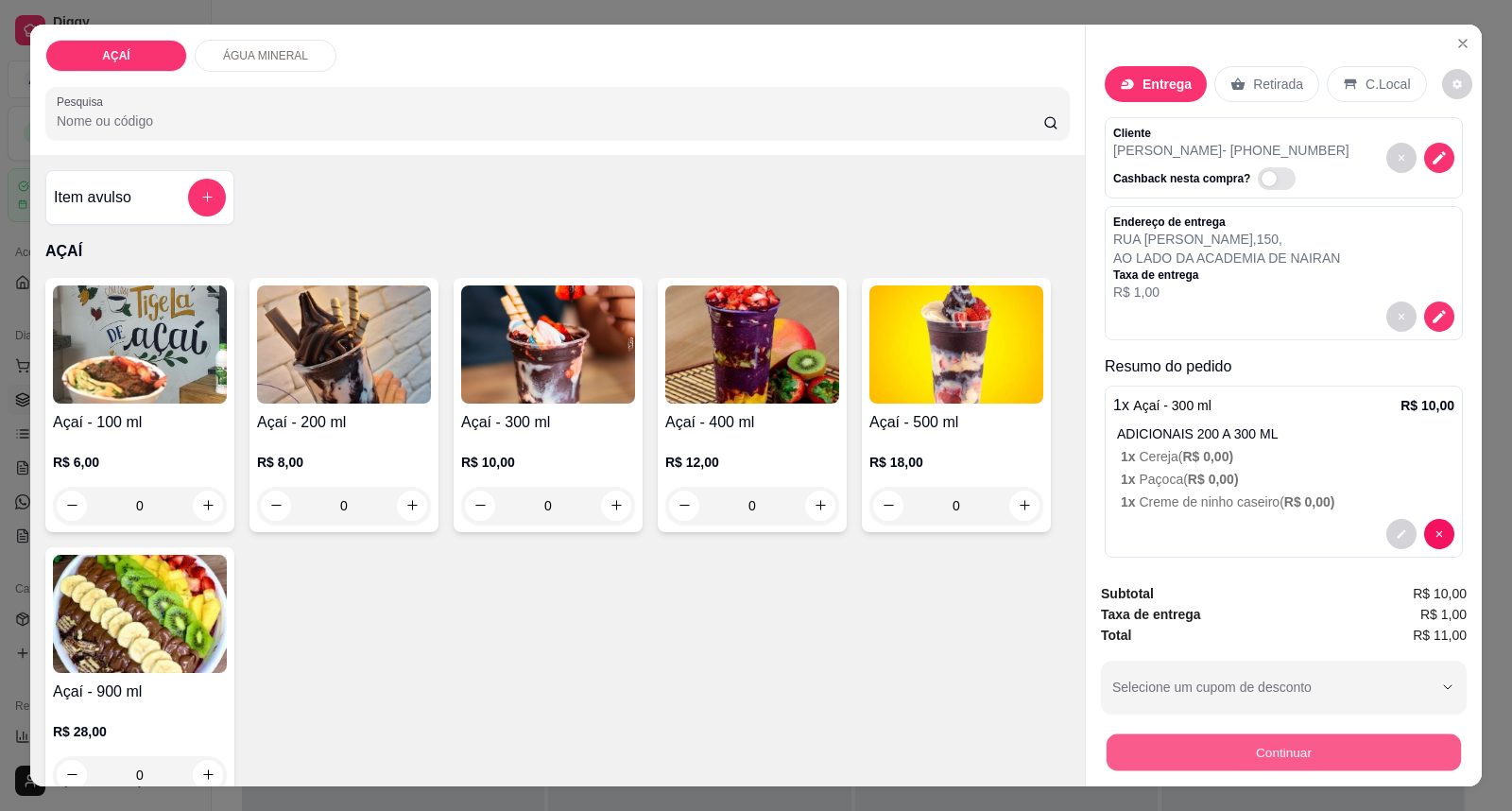
click at [1262, 748] on button "Continuar" at bounding box center [1284, 752] width 354 height 36
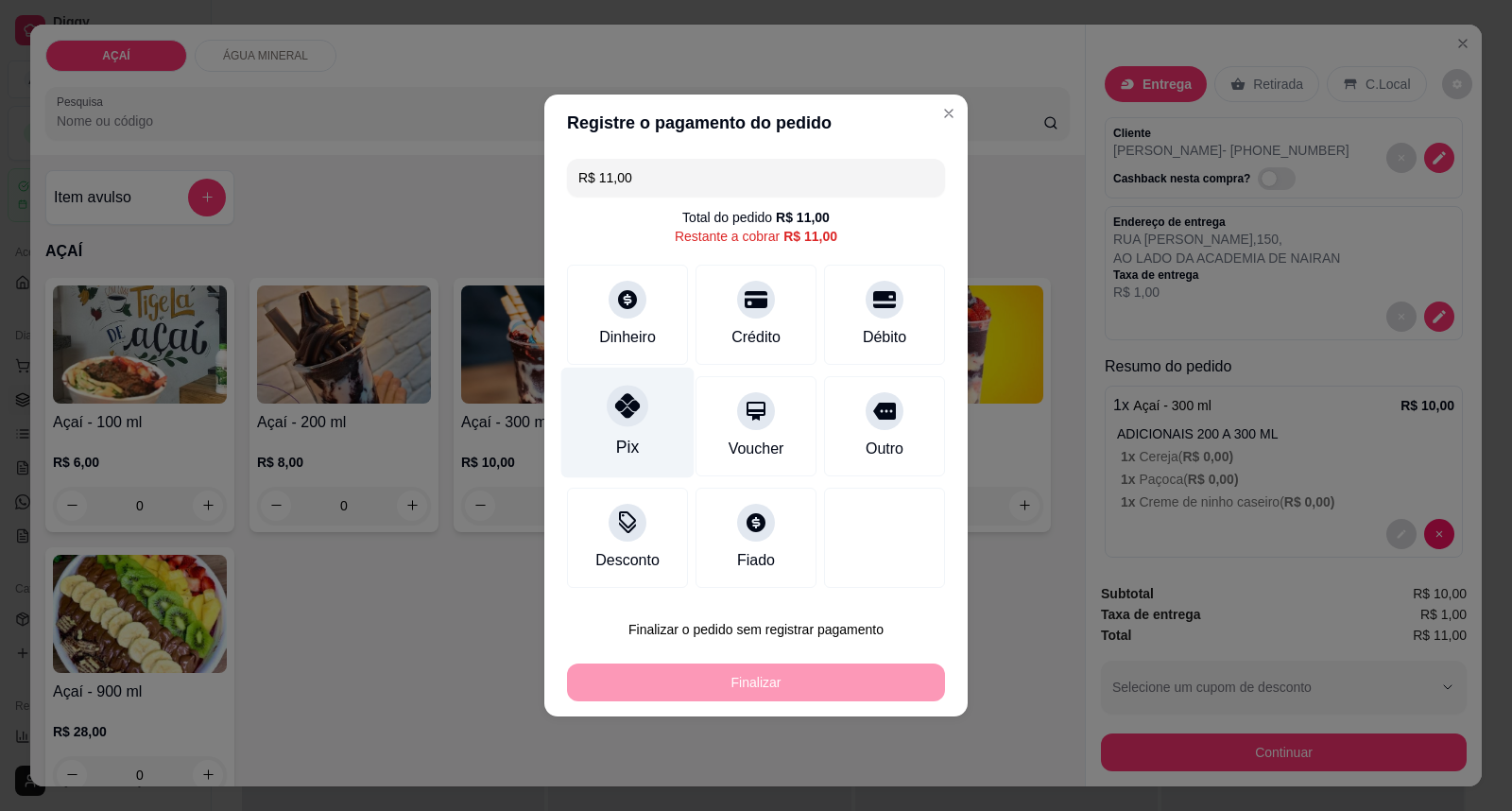
click at [636, 408] on icon at bounding box center [627, 405] width 25 height 25
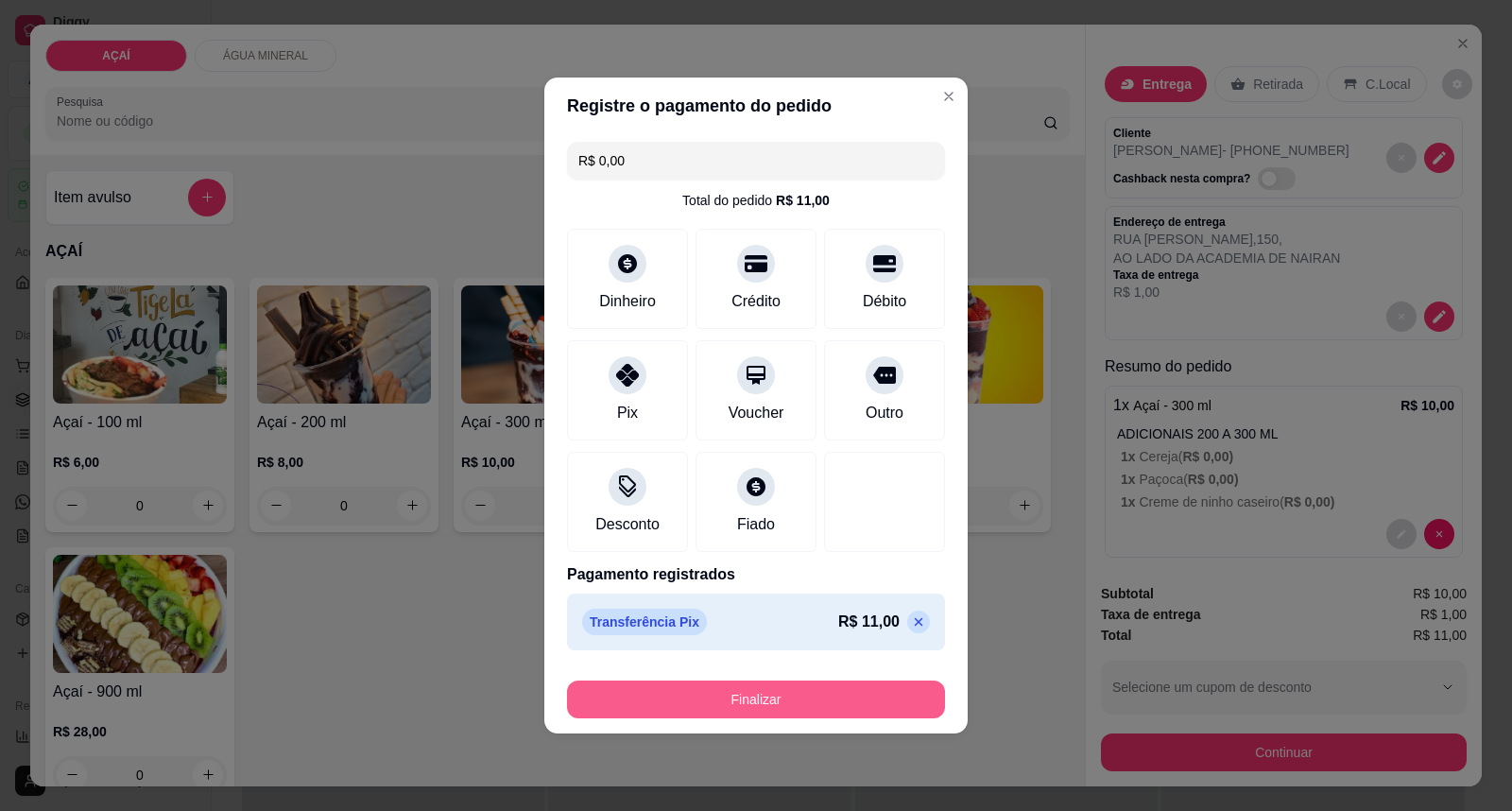
click at [779, 706] on button "Finalizar" at bounding box center [756, 699] width 378 height 37
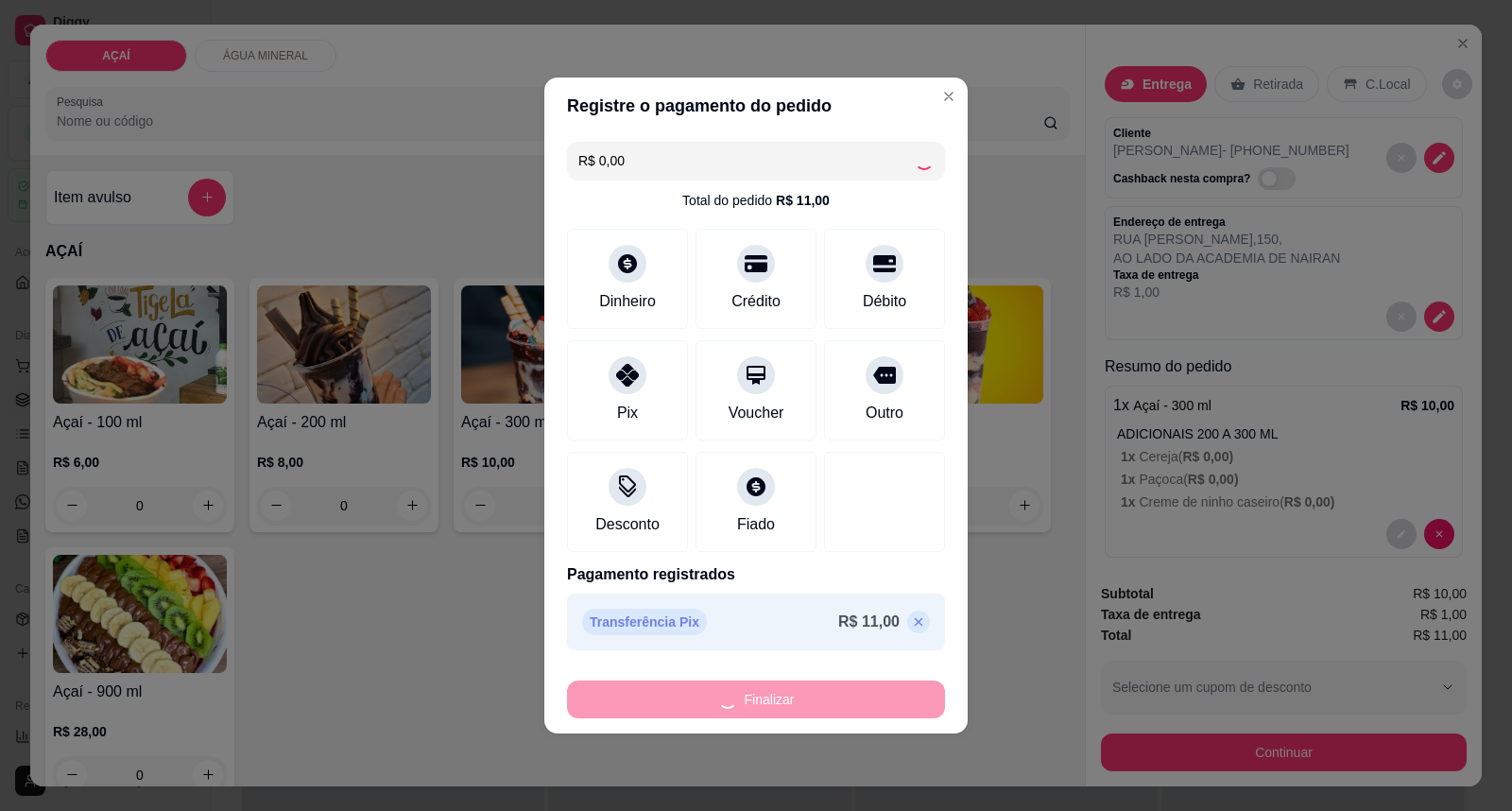
type input "-R$ 11,00"
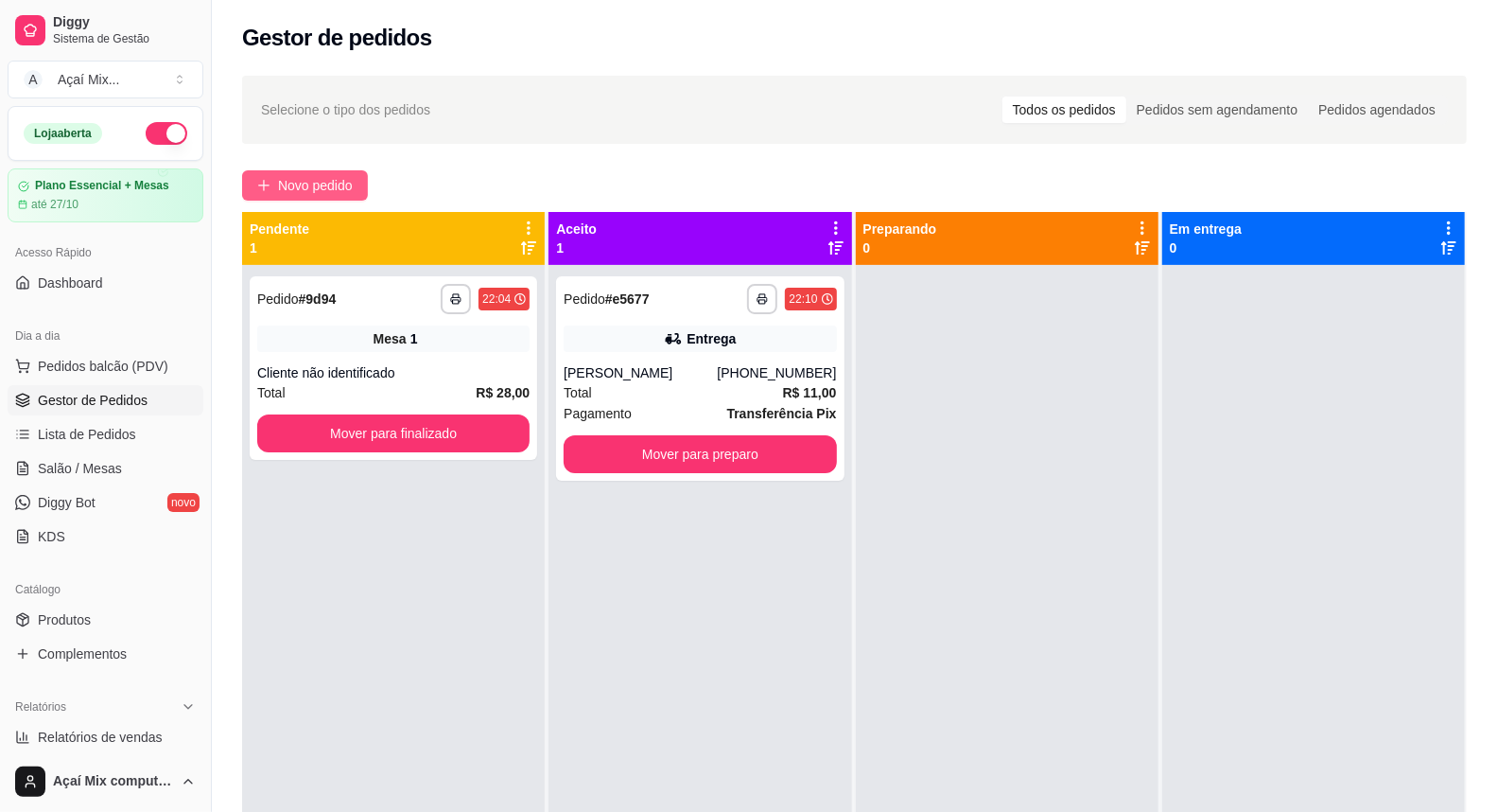
click at [350, 192] on span "Novo pedido" at bounding box center [315, 185] width 75 height 21
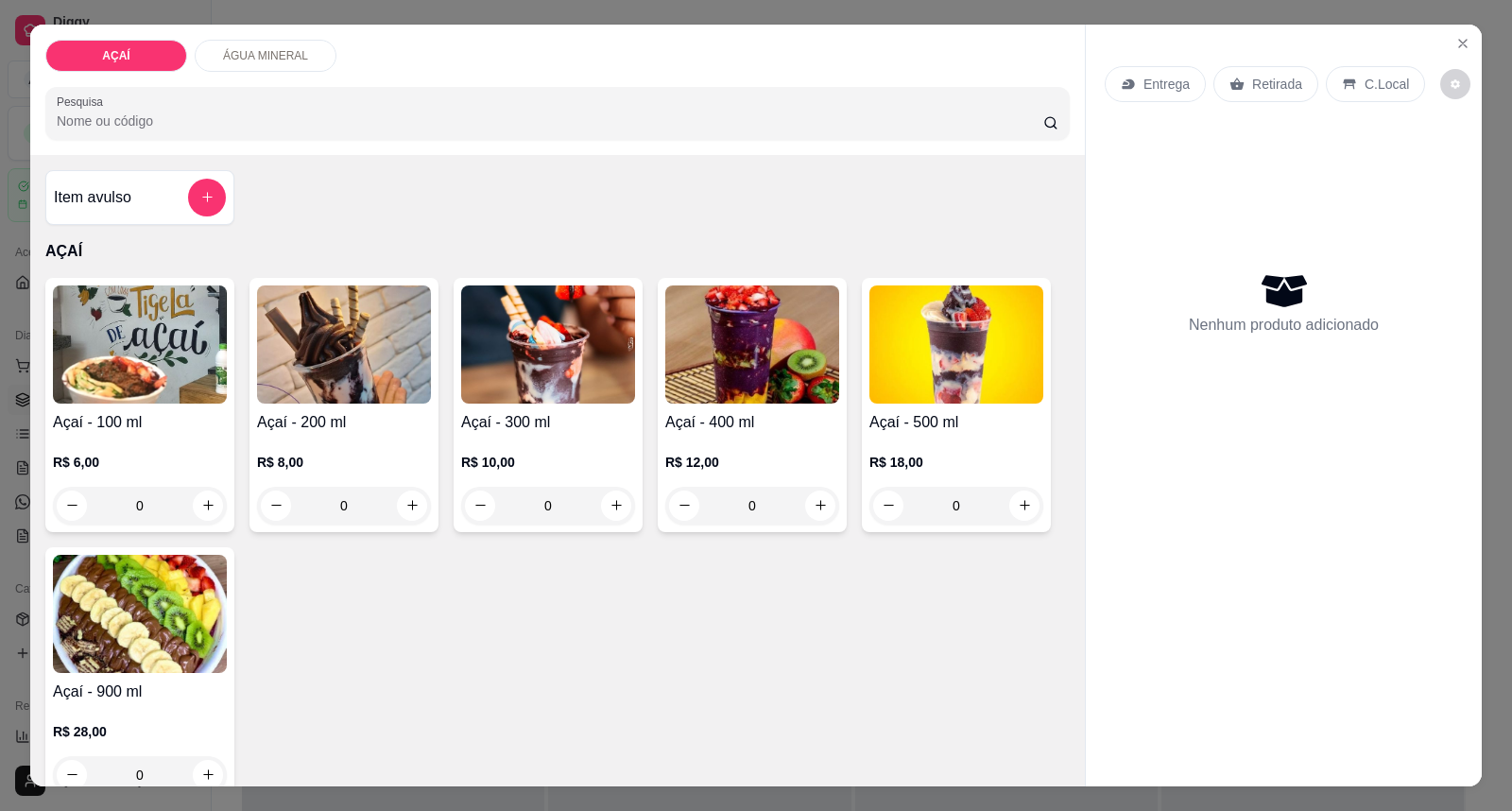
click at [822, 341] on img at bounding box center [752, 344] width 174 height 118
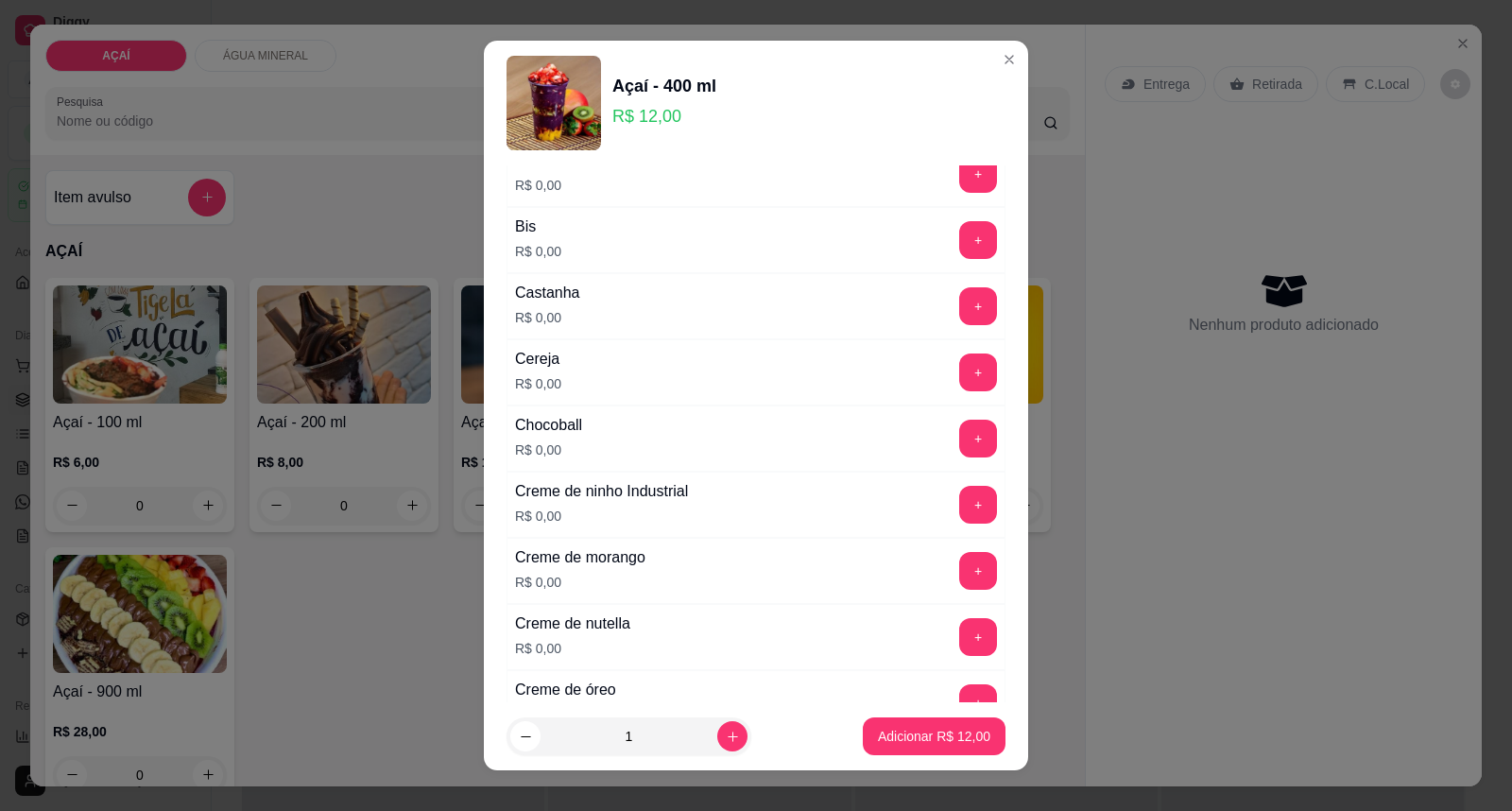
scroll to position [210, 0]
click at [959, 312] on button "+" at bounding box center [977, 304] width 37 height 37
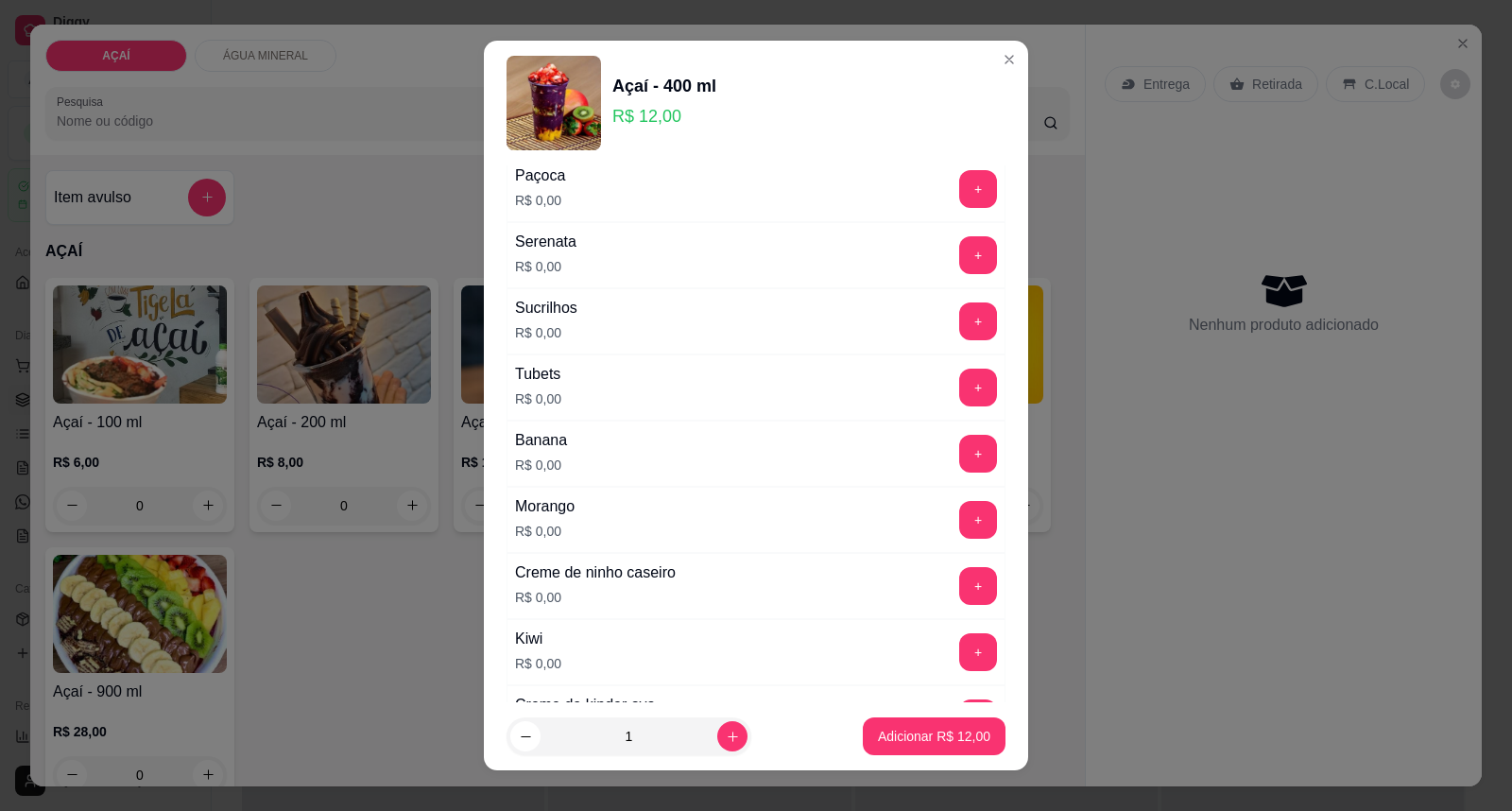
scroll to position [2487, 0]
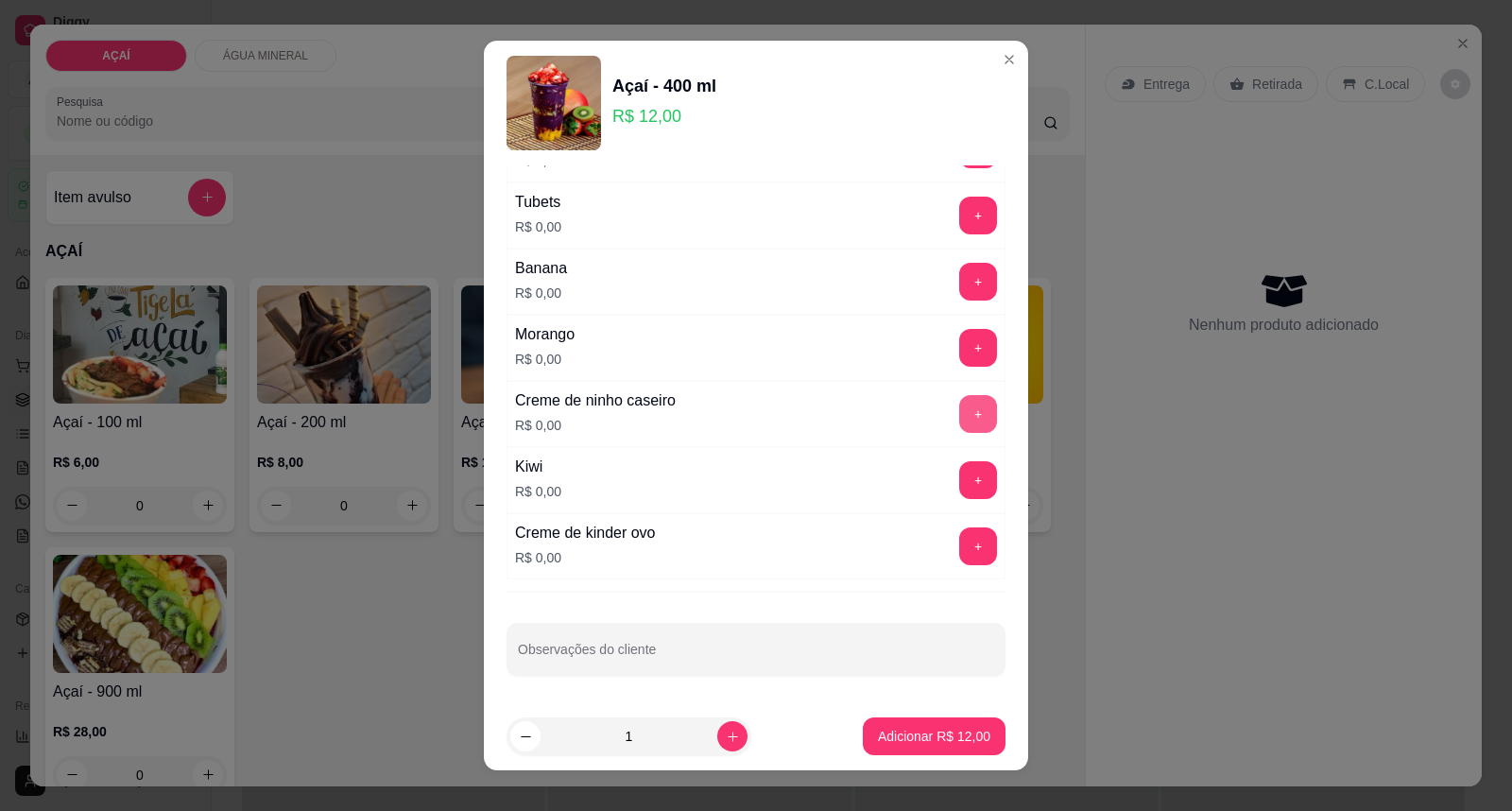
click at [959, 413] on button "+" at bounding box center [977, 413] width 37 height 37
click at [960, 413] on button "+" at bounding box center [977, 413] width 36 height 36
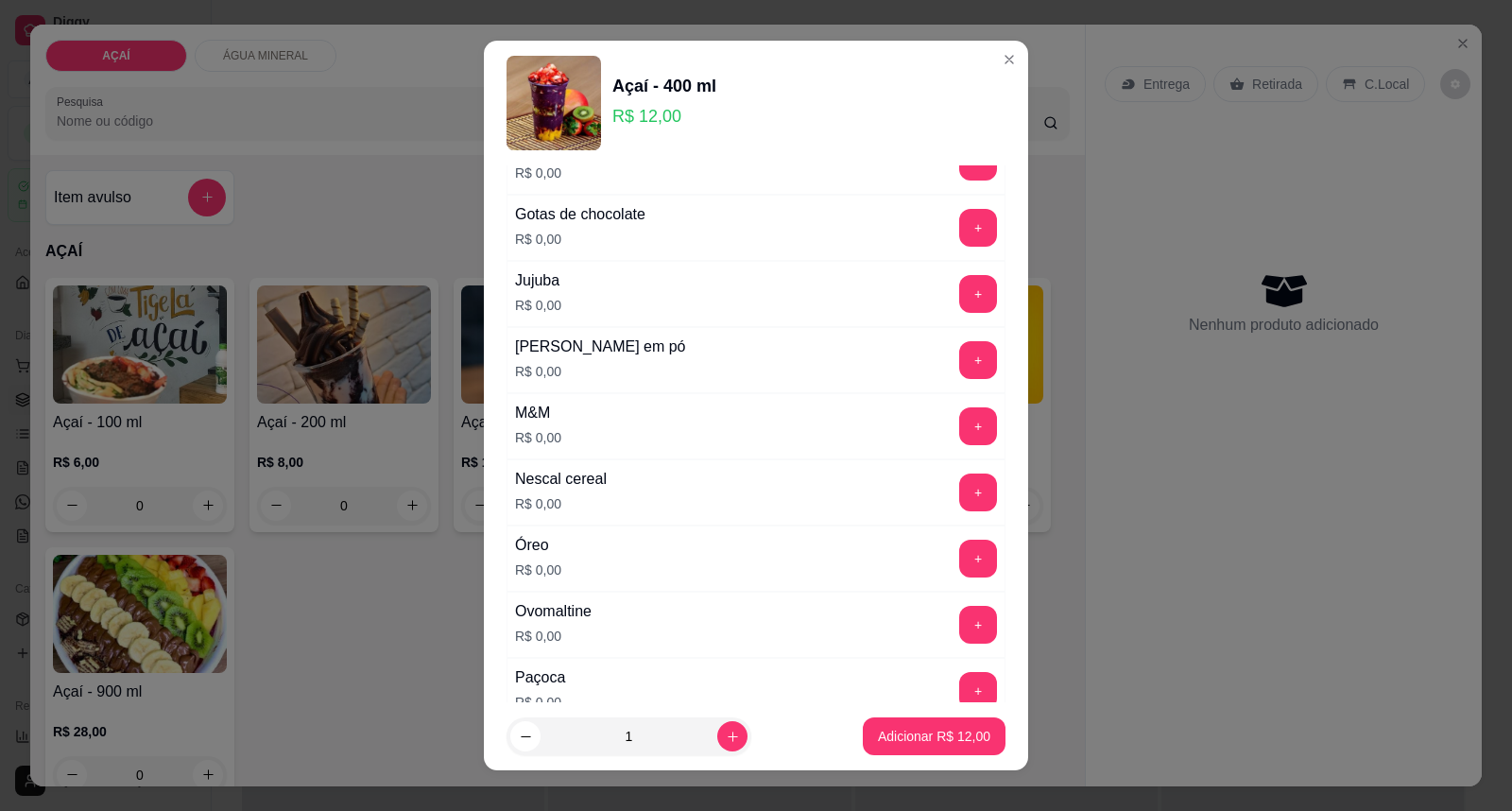
scroll to position [1753, 0]
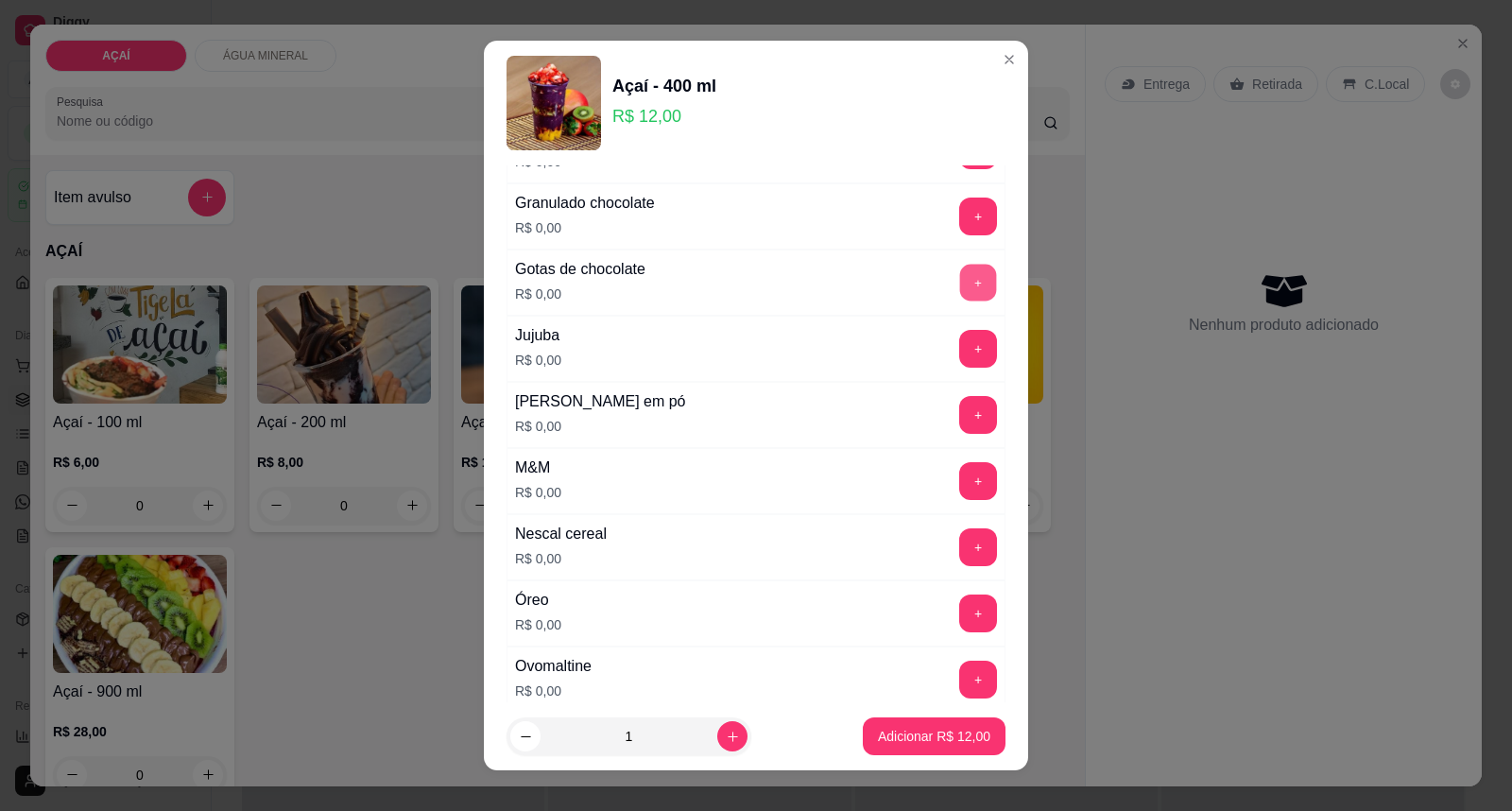
click at [960, 295] on button "+" at bounding box center [977, 282] width 36 height 36
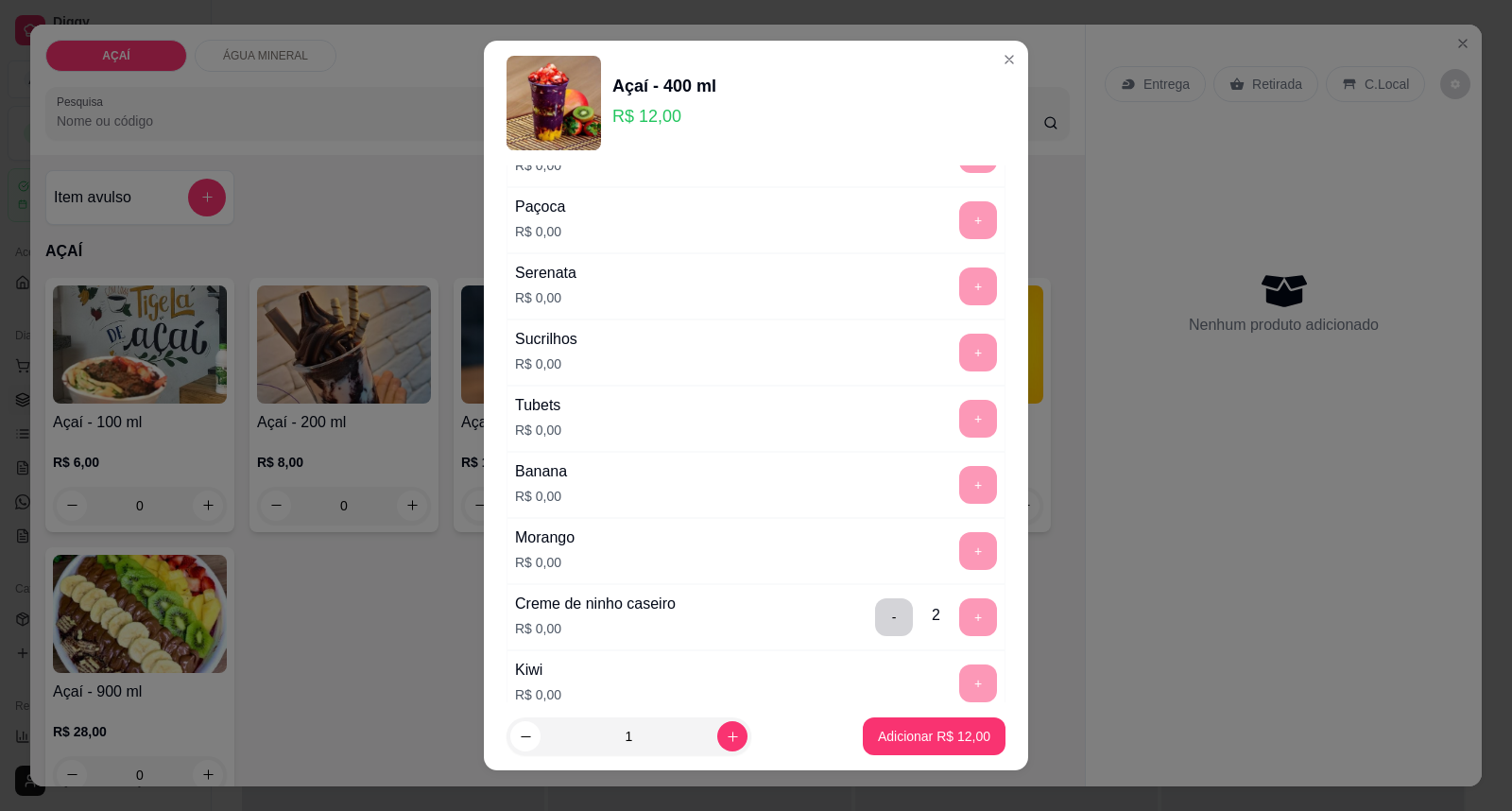
scroll to position [2487, 0]
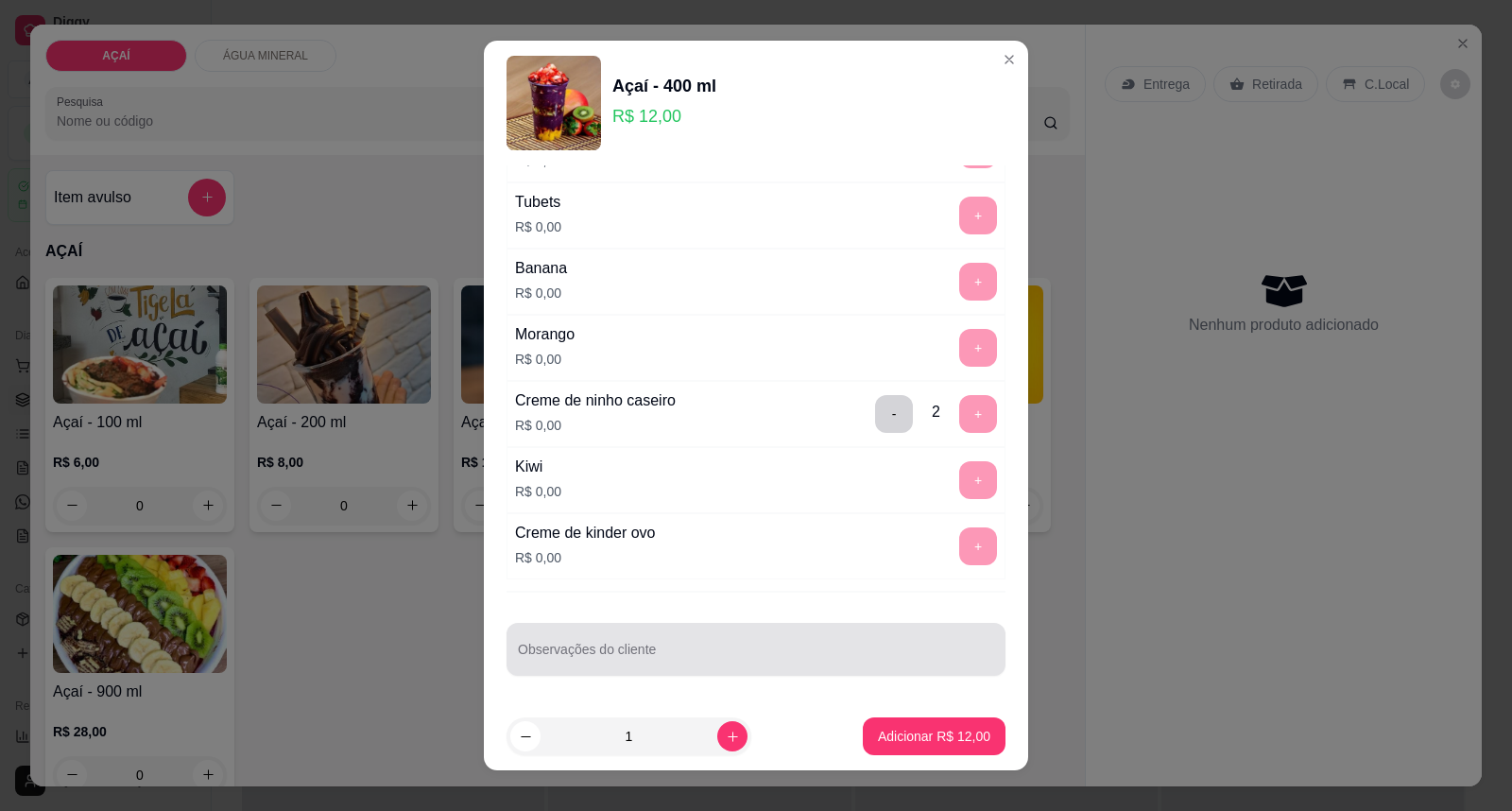
click at [688, 650] on input "Observações do cliente" at bounding box center [756, 656] width 476 height 19
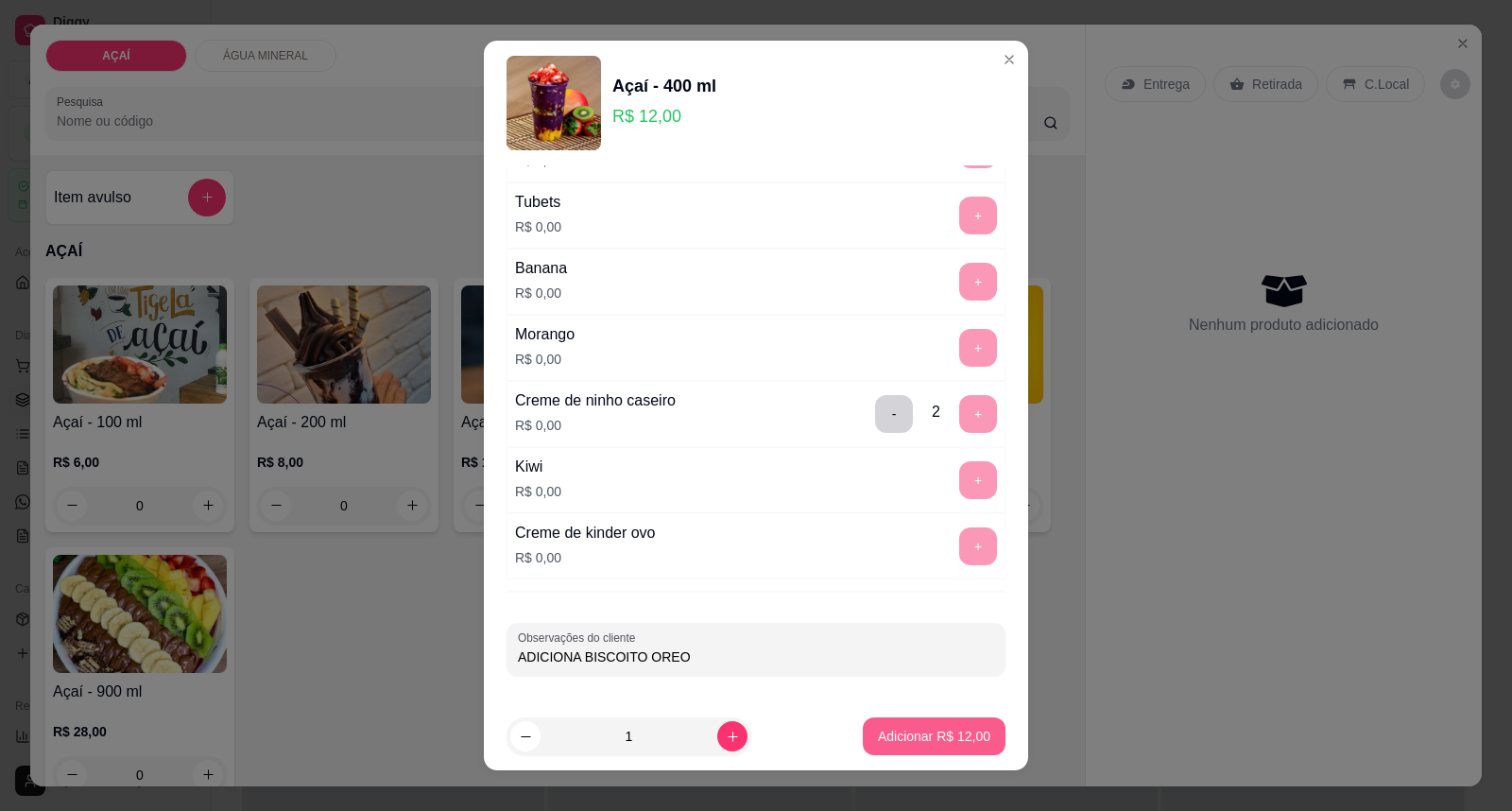
type input "ADICIONA BISCOITO OREO"
click at [882, 741] on p "Adicionar R$ 12,00" at bounding box center [934, 735] width 112 height 19
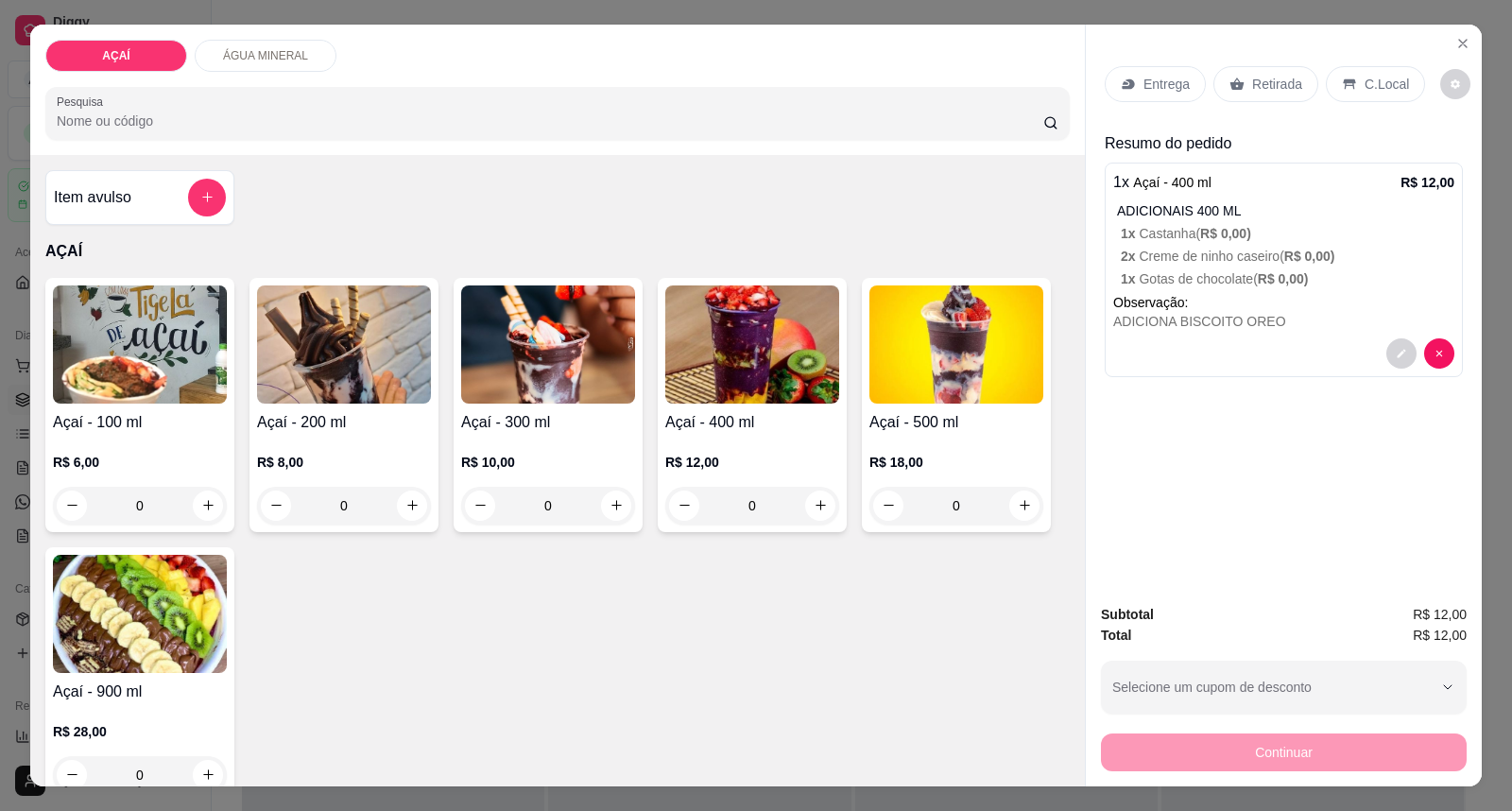
click at [1169, 82] on p "Entrega" at bounding box center [1166, 84] width 46 height 19
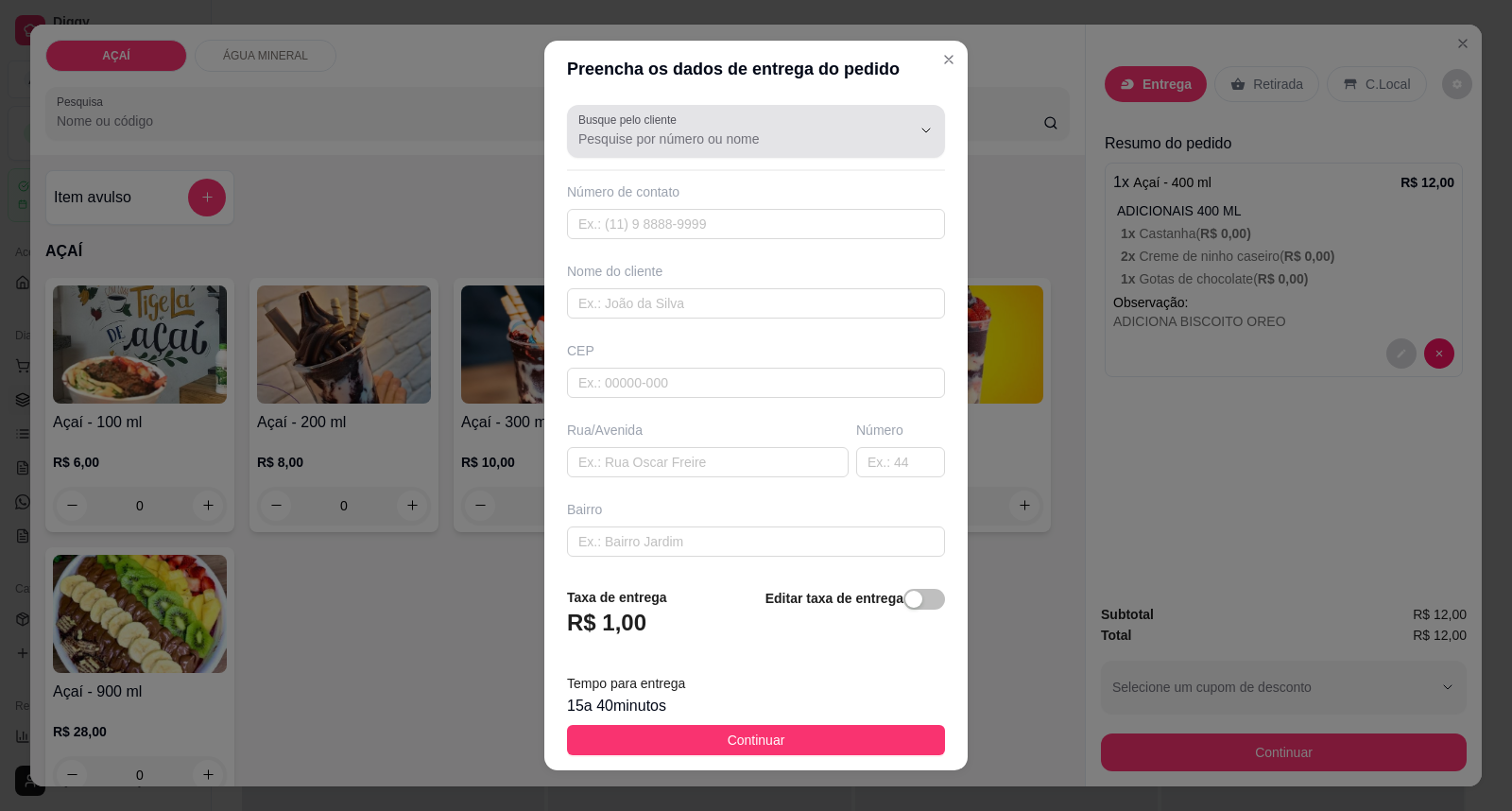
click at [739, 130] on input "Busque pelo cliente" at bounding box center [728, 139] width 302 height 19
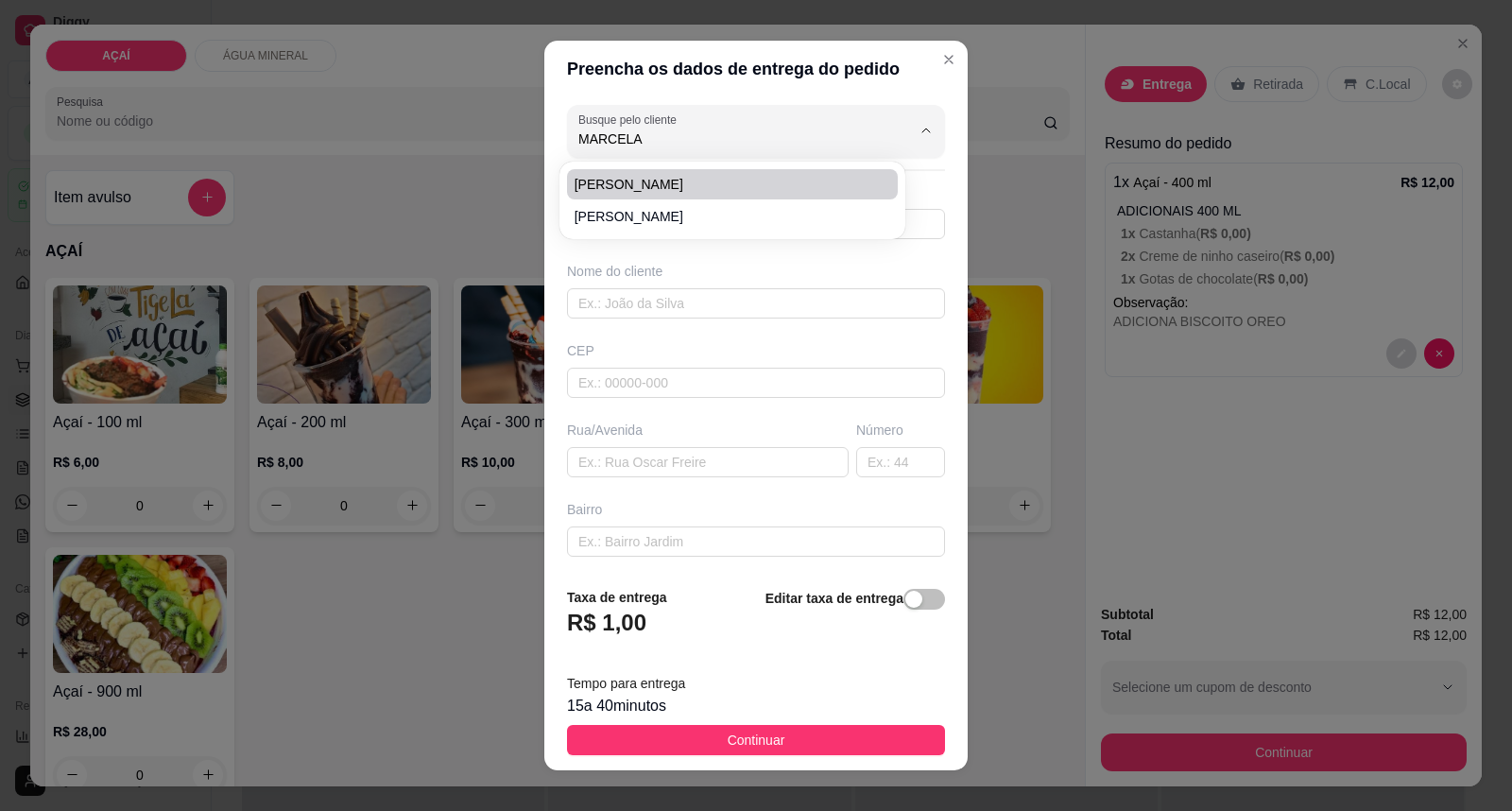
click at [614, 190] on span "[PERSON_NAME]" at bounding box center [724, 184] width 297 height 19
type input "[PERSON_NAME]"
type input "82981550686"
type input "[PERSON_NAME]"
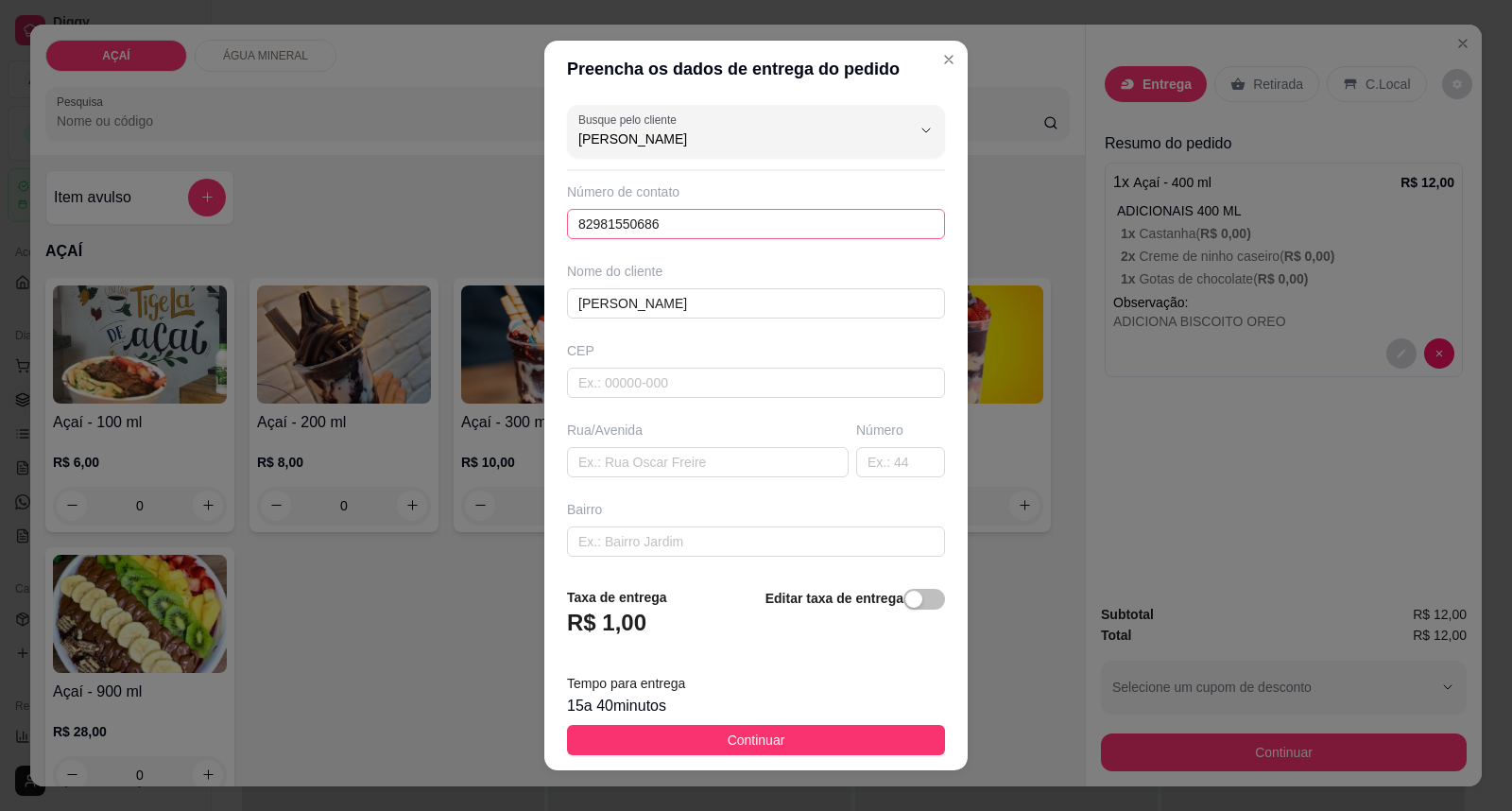
scroll to position [162, 0]
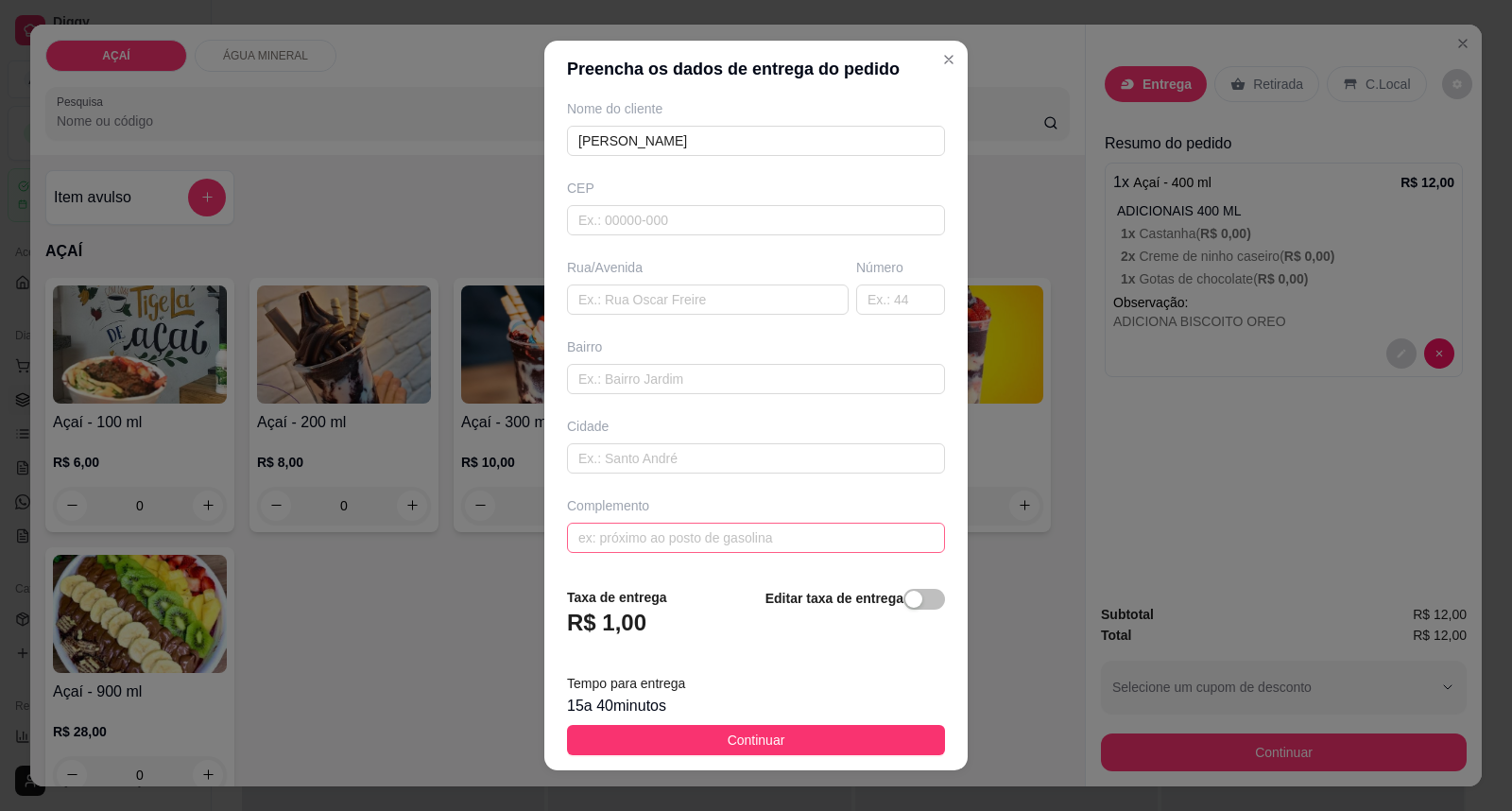
type input "[PERSON_NAME]"
click at [647, 544] on input "text" at bounding box center [756, 537] width 378 height 31
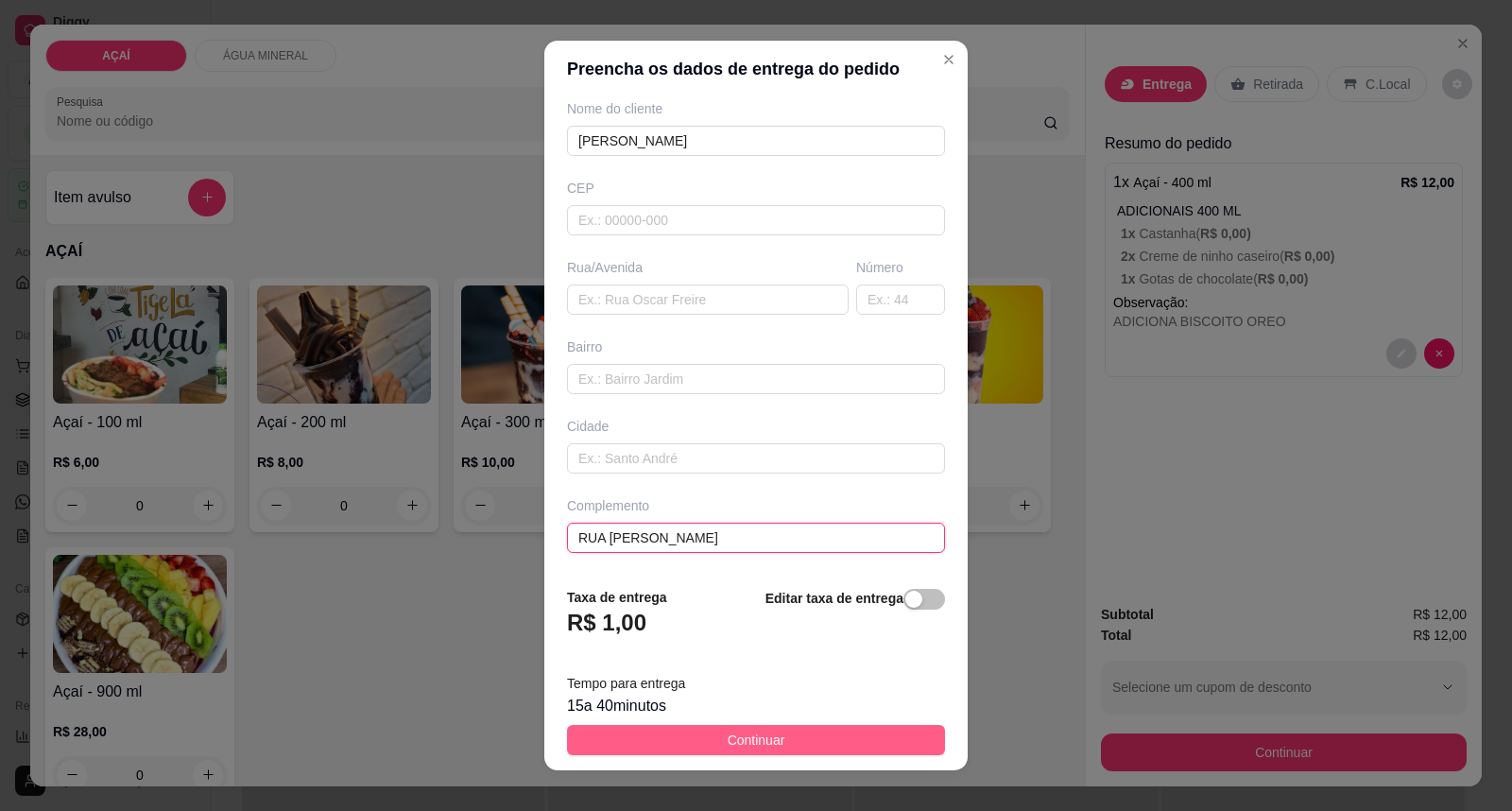
type input "RUA [PERSON_NAME]"
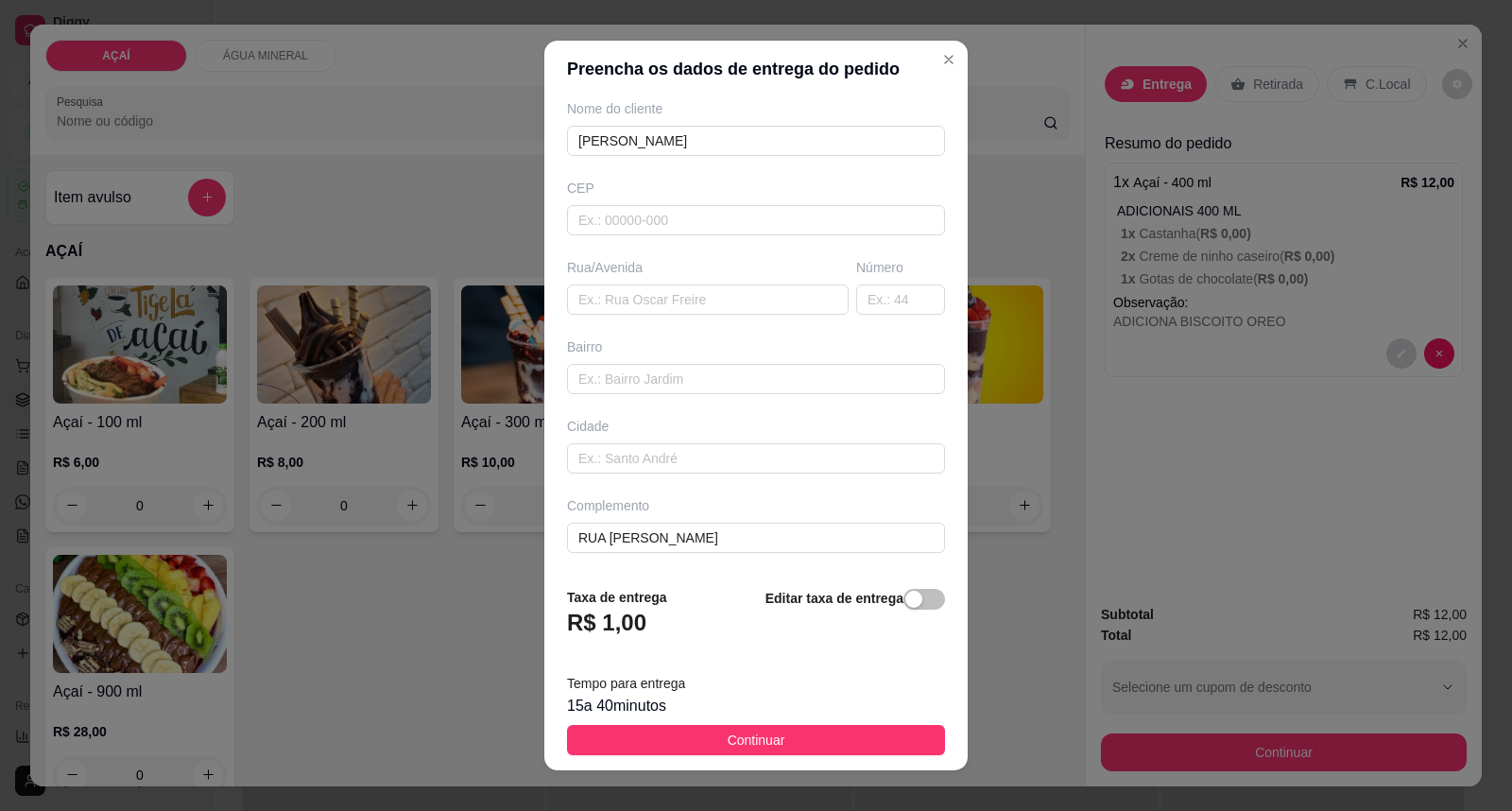
click at [722, 729] on button "Continuar" at bounding box center [756, 739] width 378 height 31
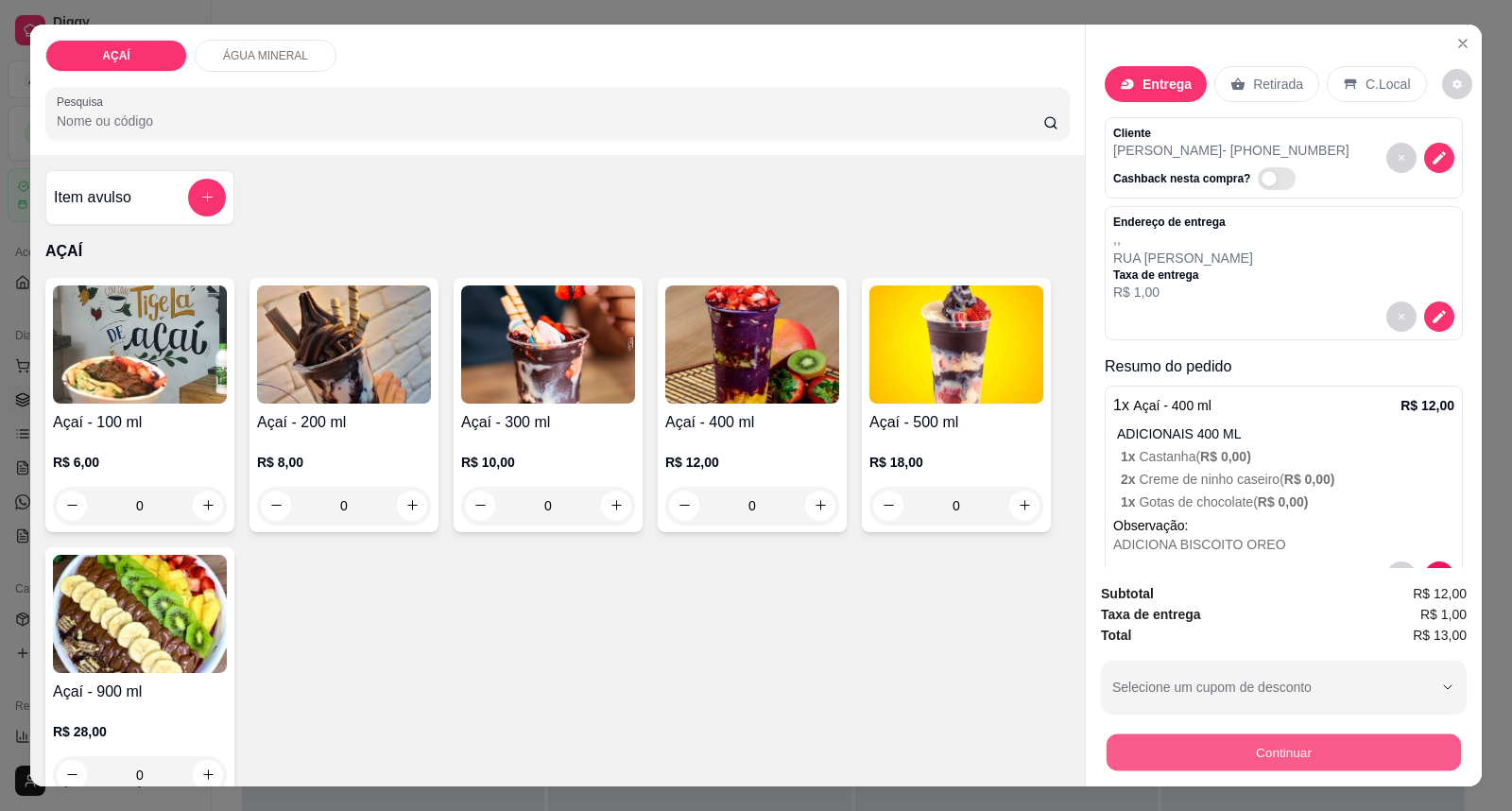
click at [1186, 741] on button "Continuar" at bounding box center [1284, 752] width 354 height 36
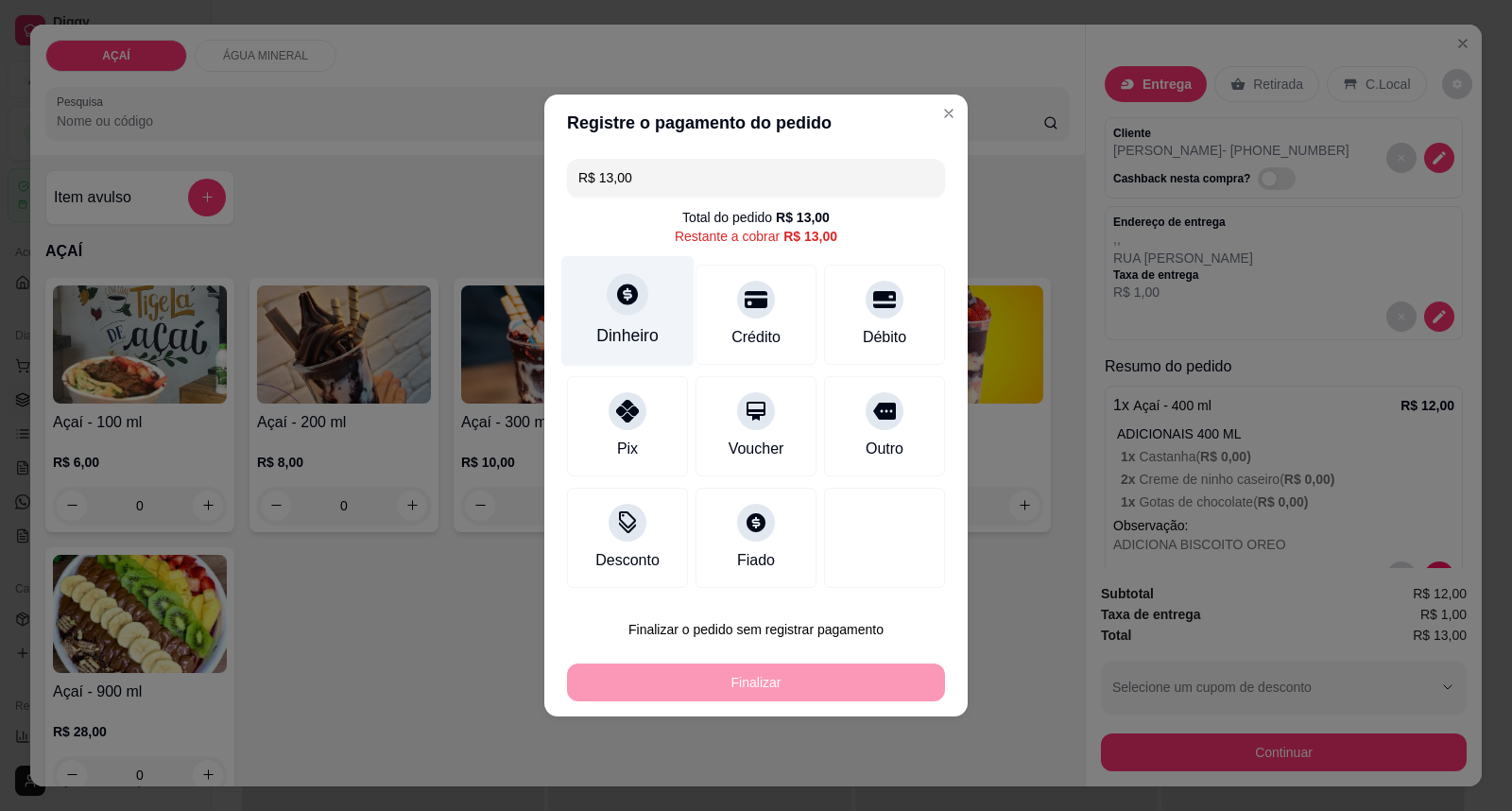
click at [647, 316] on div "Dinheiro" at bounding box center [627, 311] width 133 height 110
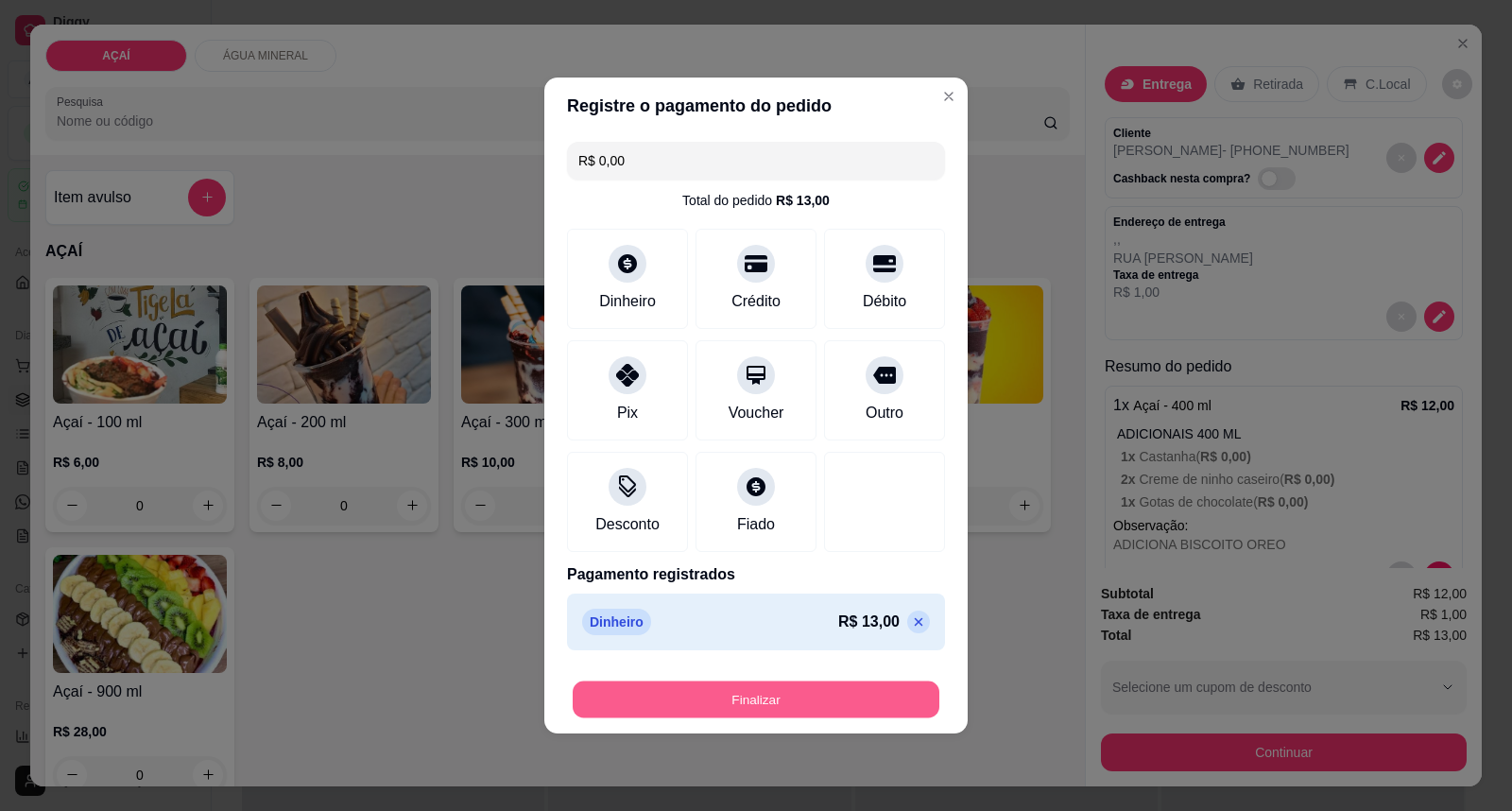
click at [785, 690] on button "Finalizar" at bounding box center [756, 699] width 366 height 36
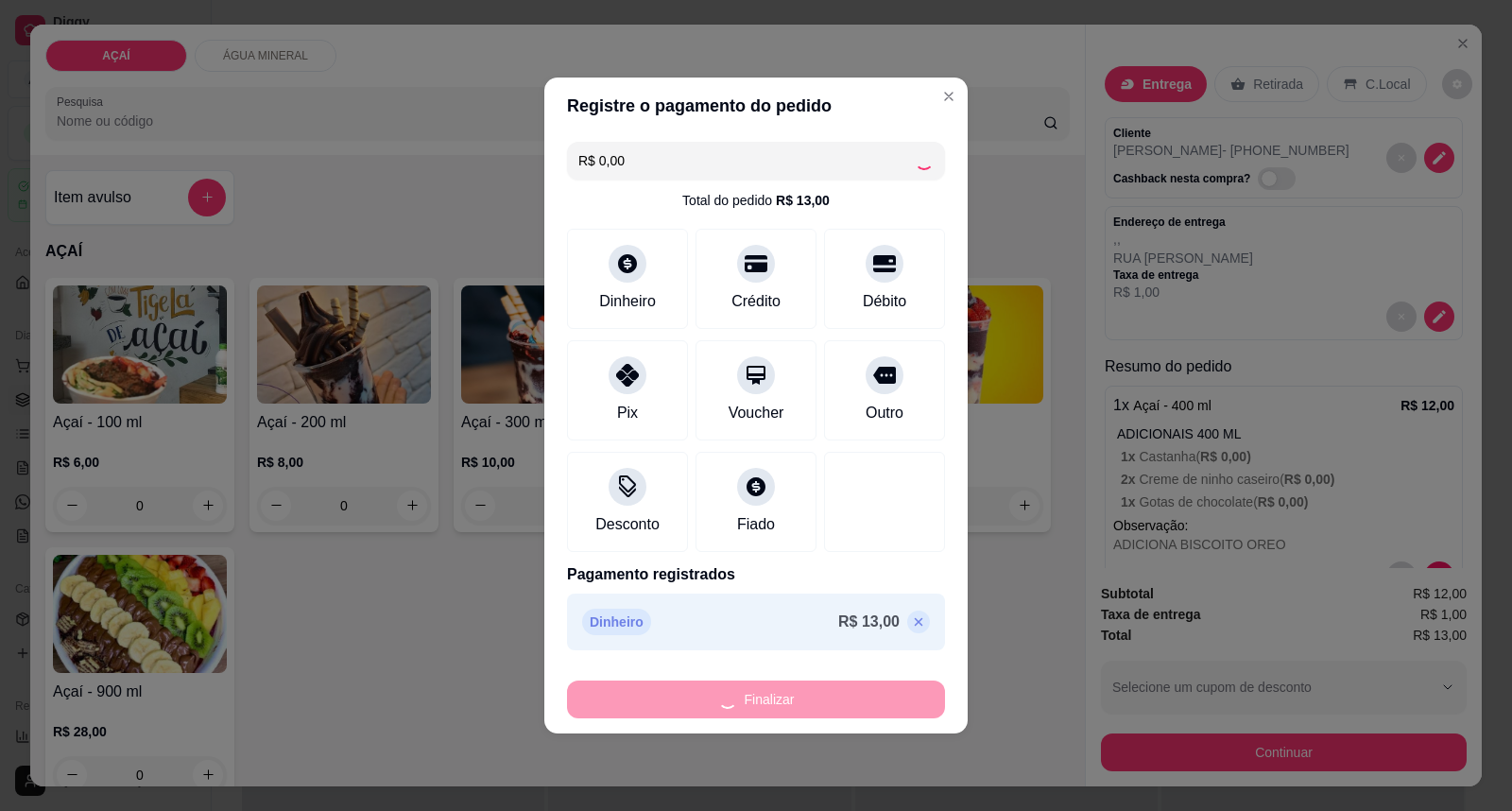
type input "-R$ 13,00"
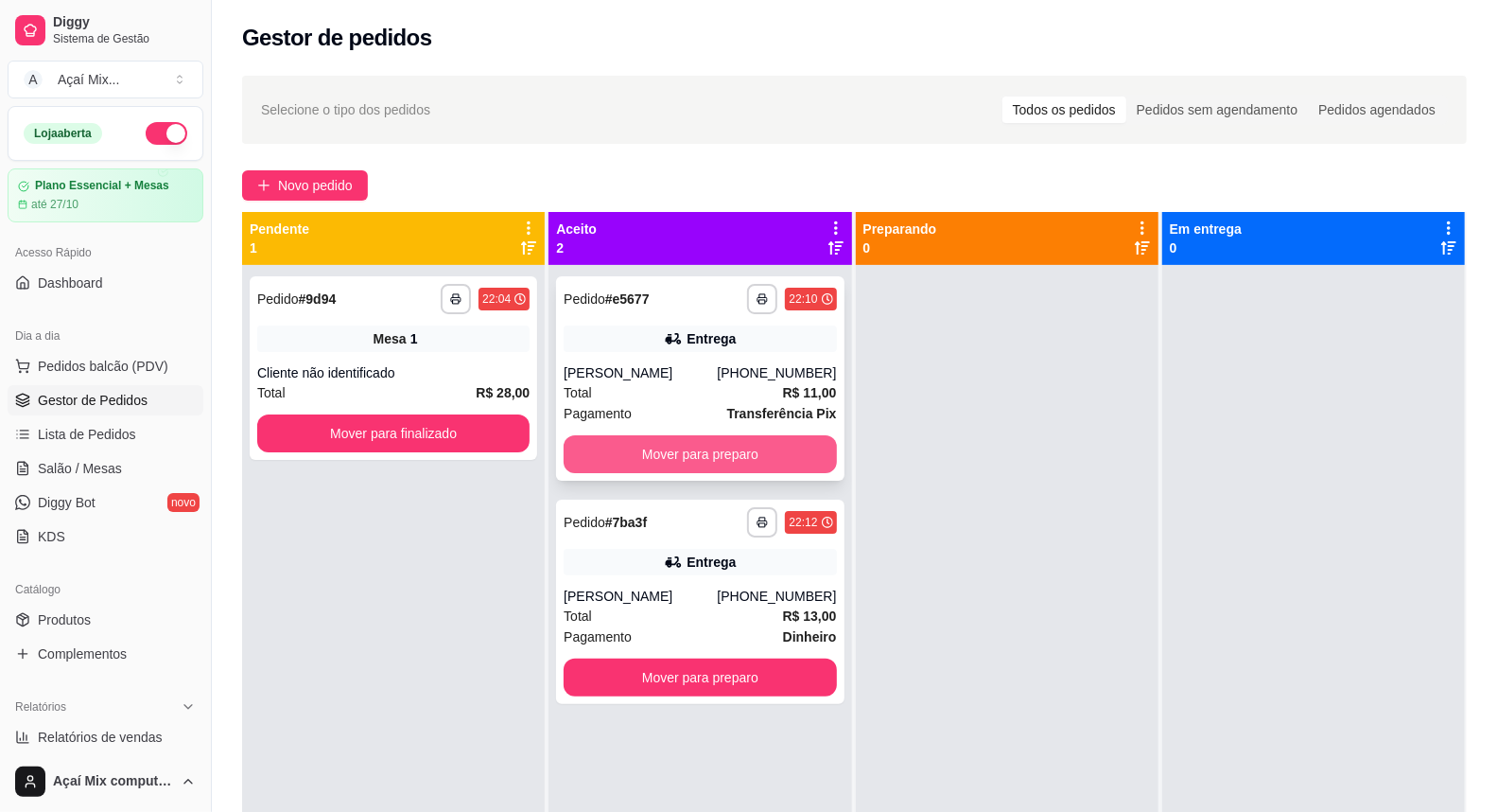
click at [753, 450] on button "Mover para preparo" at bounding box center [700, 454] width 272 height 37
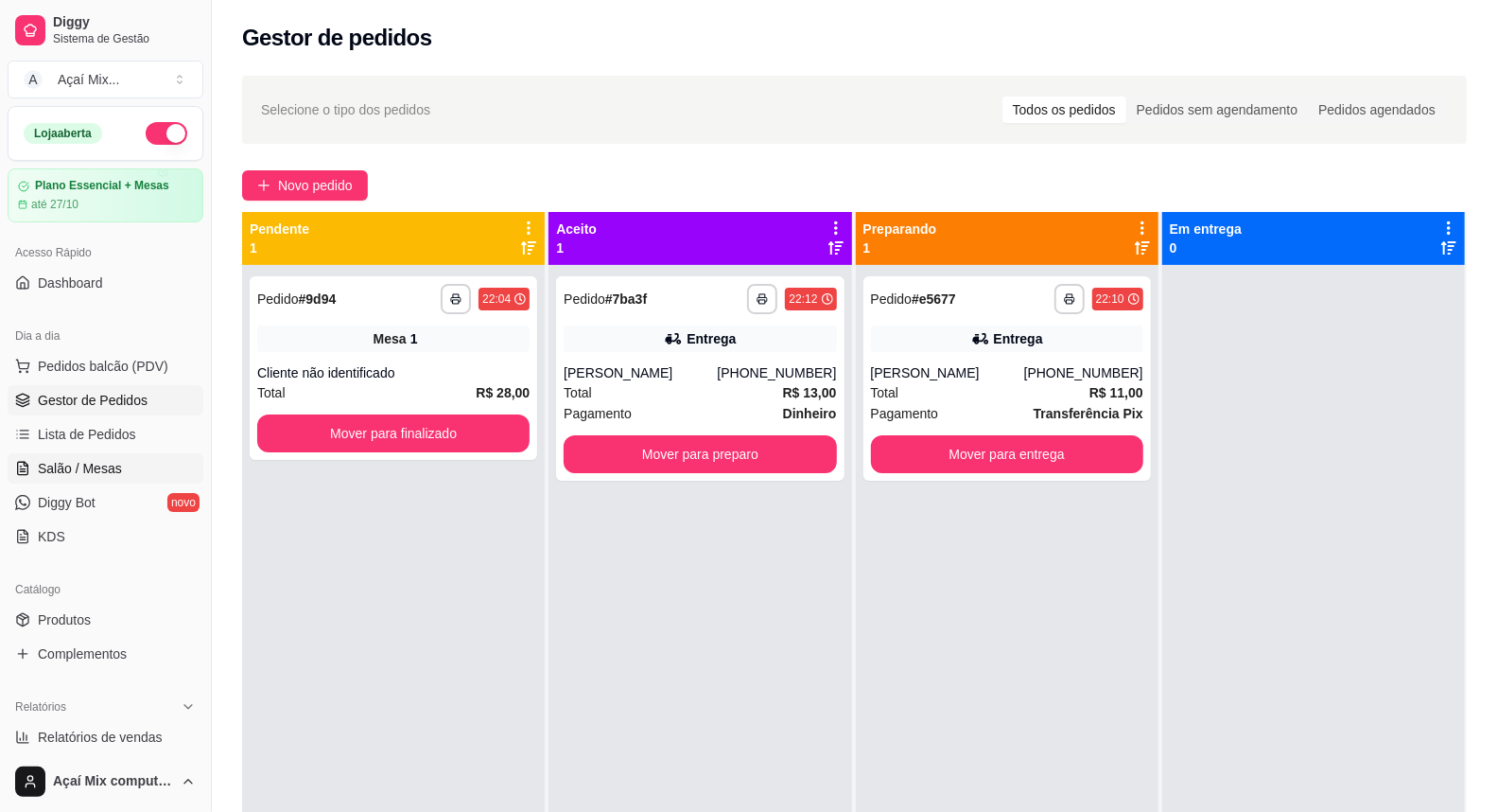
click at [89, 460] on span "Salão / Mesas" at bounding box center [79, 468] width 84 height 19
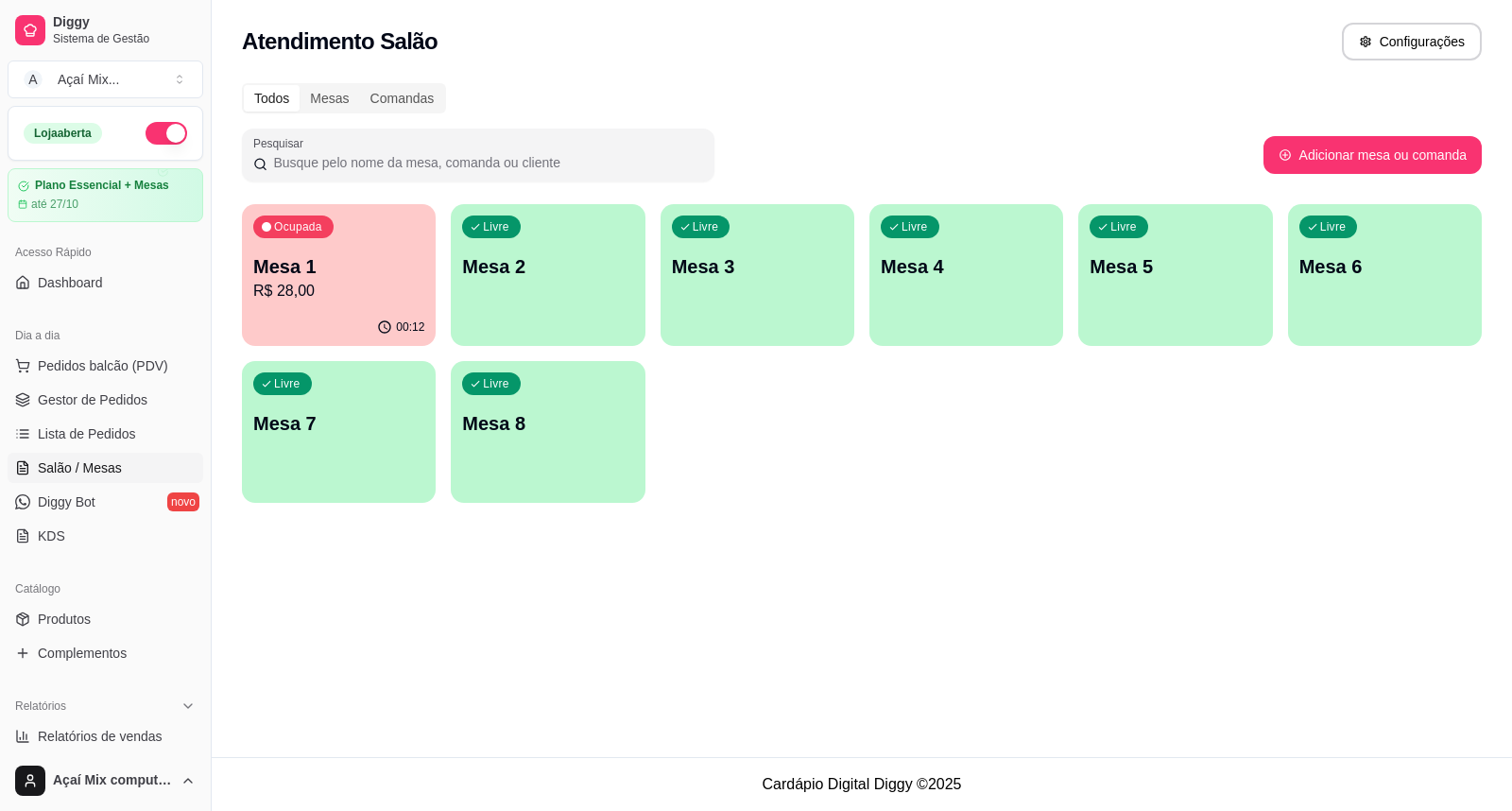
click at [277, 318] on div "00:12" at bounding box center [339, 327] width 194 height 36
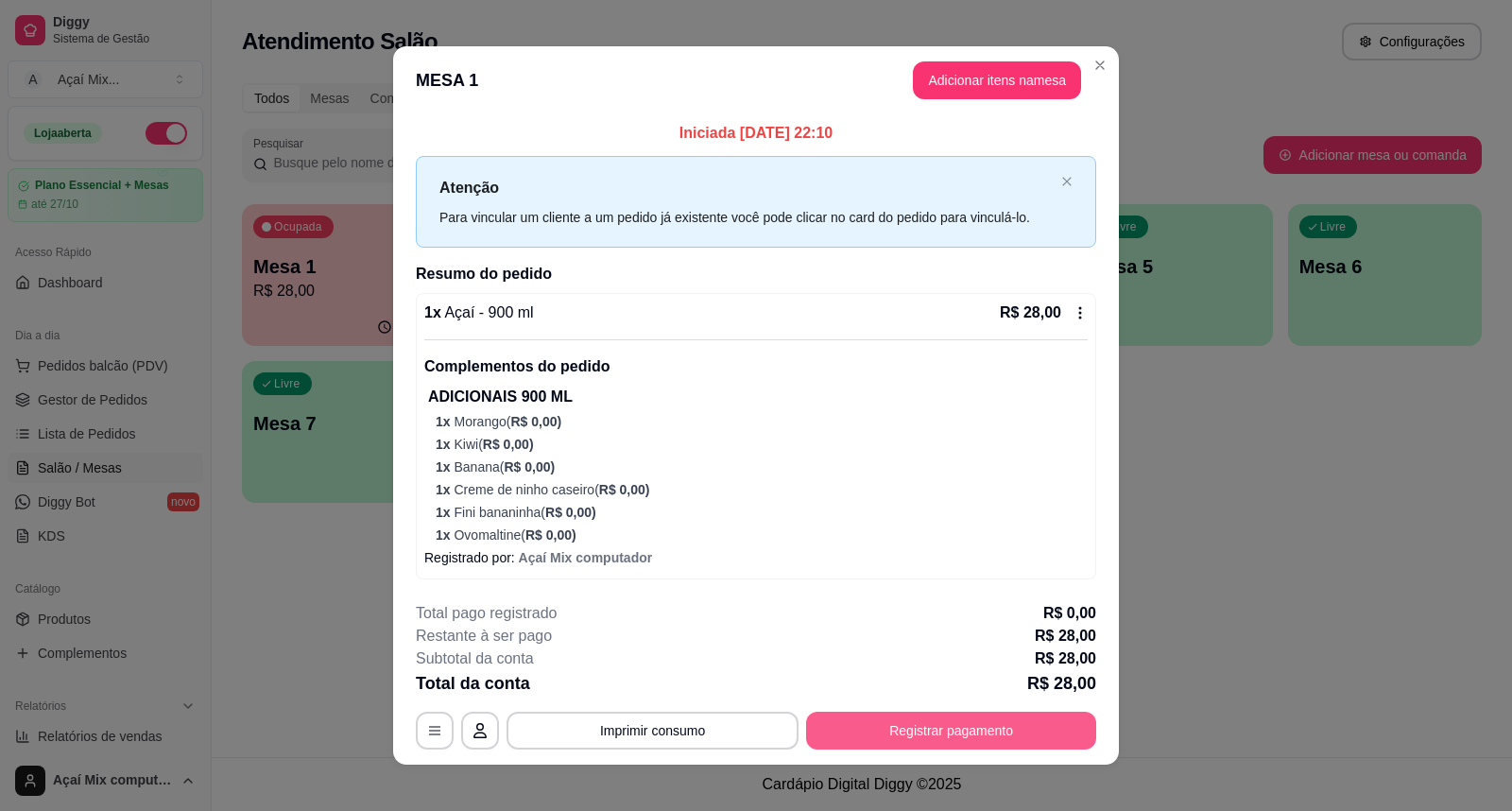
click at [917, 725] on button "Registrar pagamento" at bounding box center [951, 730] width 290 height 37
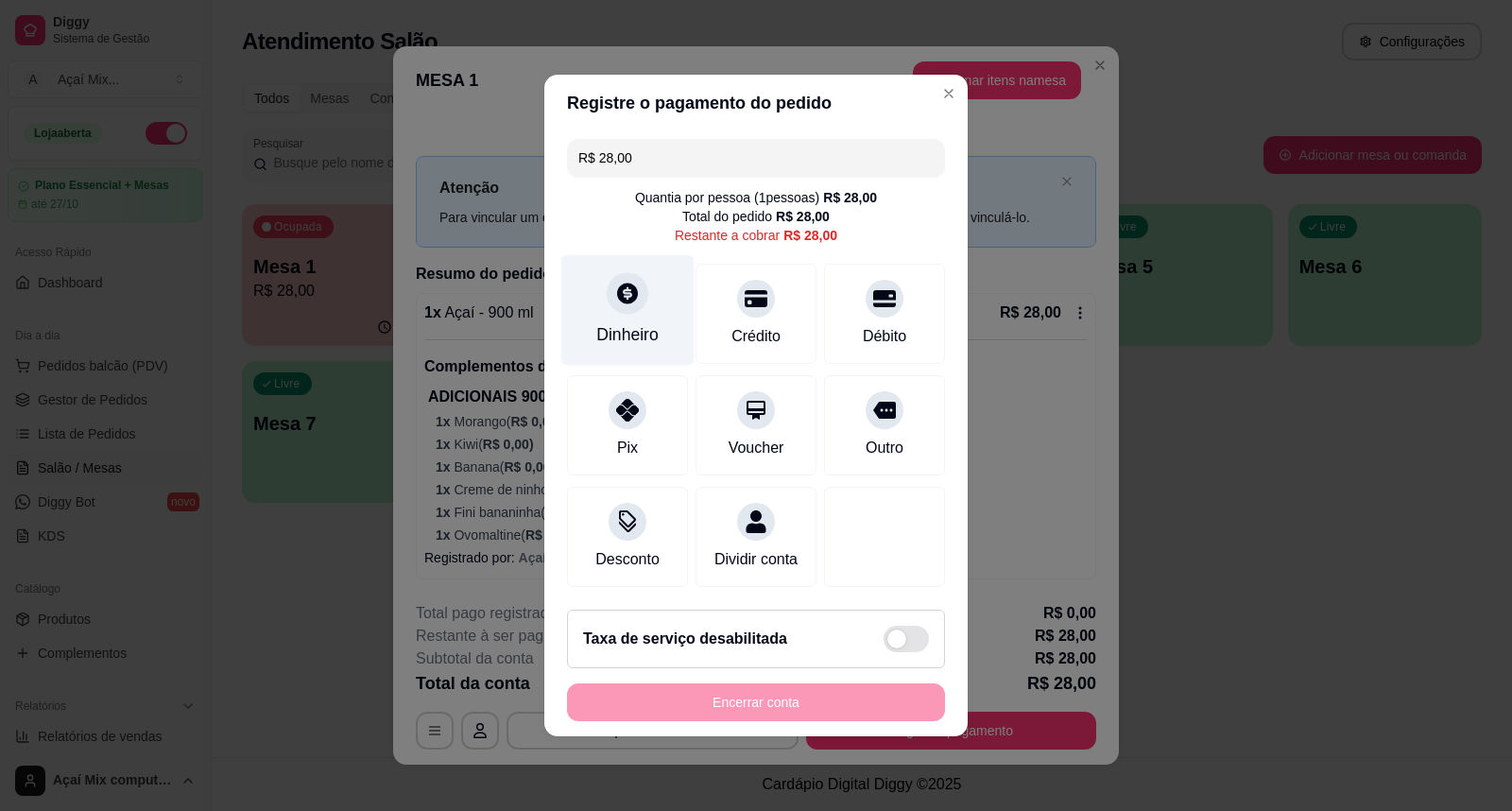
click at [631, 306] on div "Dinheiro" at bounding box center [627, 310] width 133 height 110
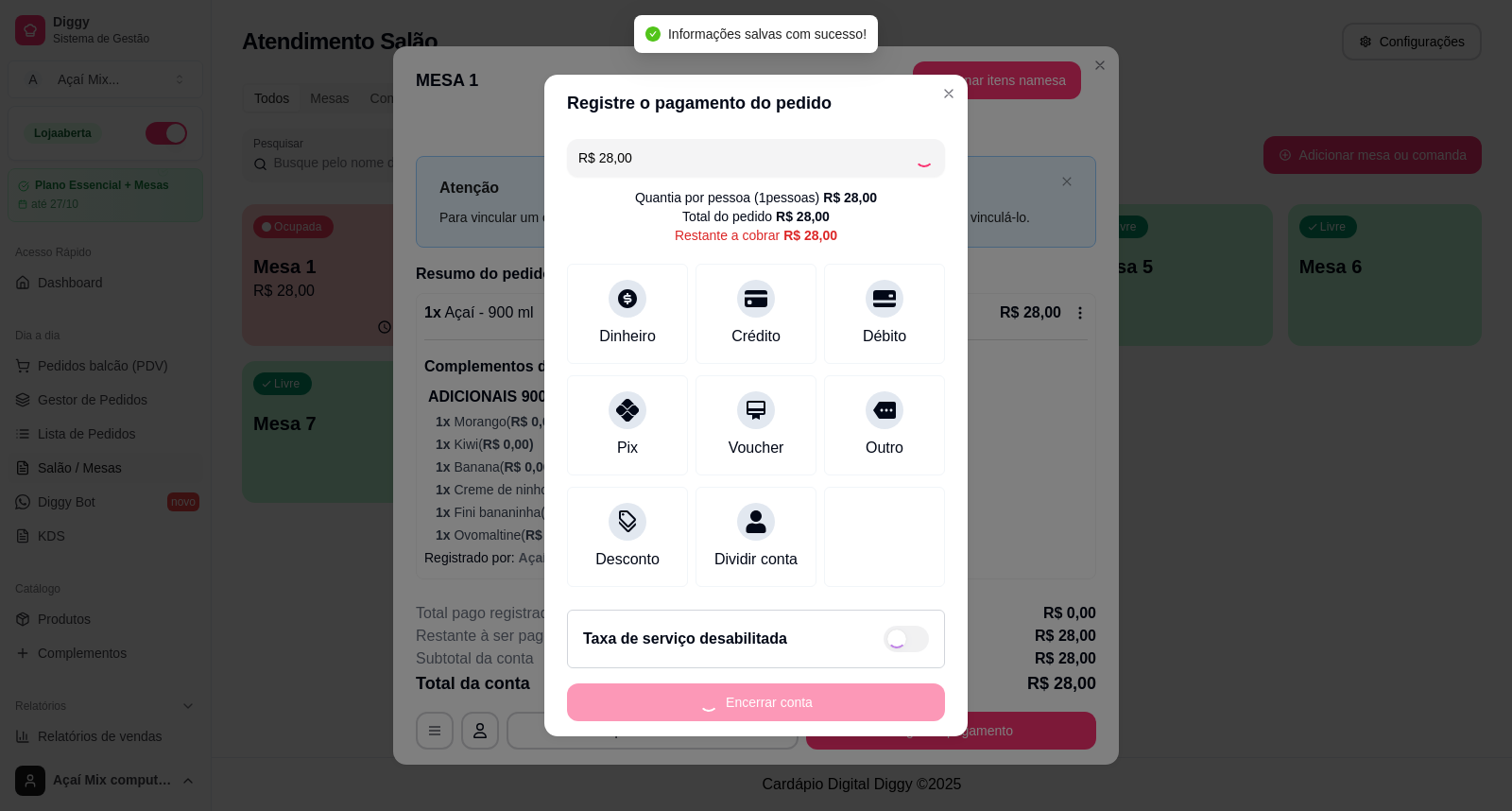
type input "R$ 0,00"
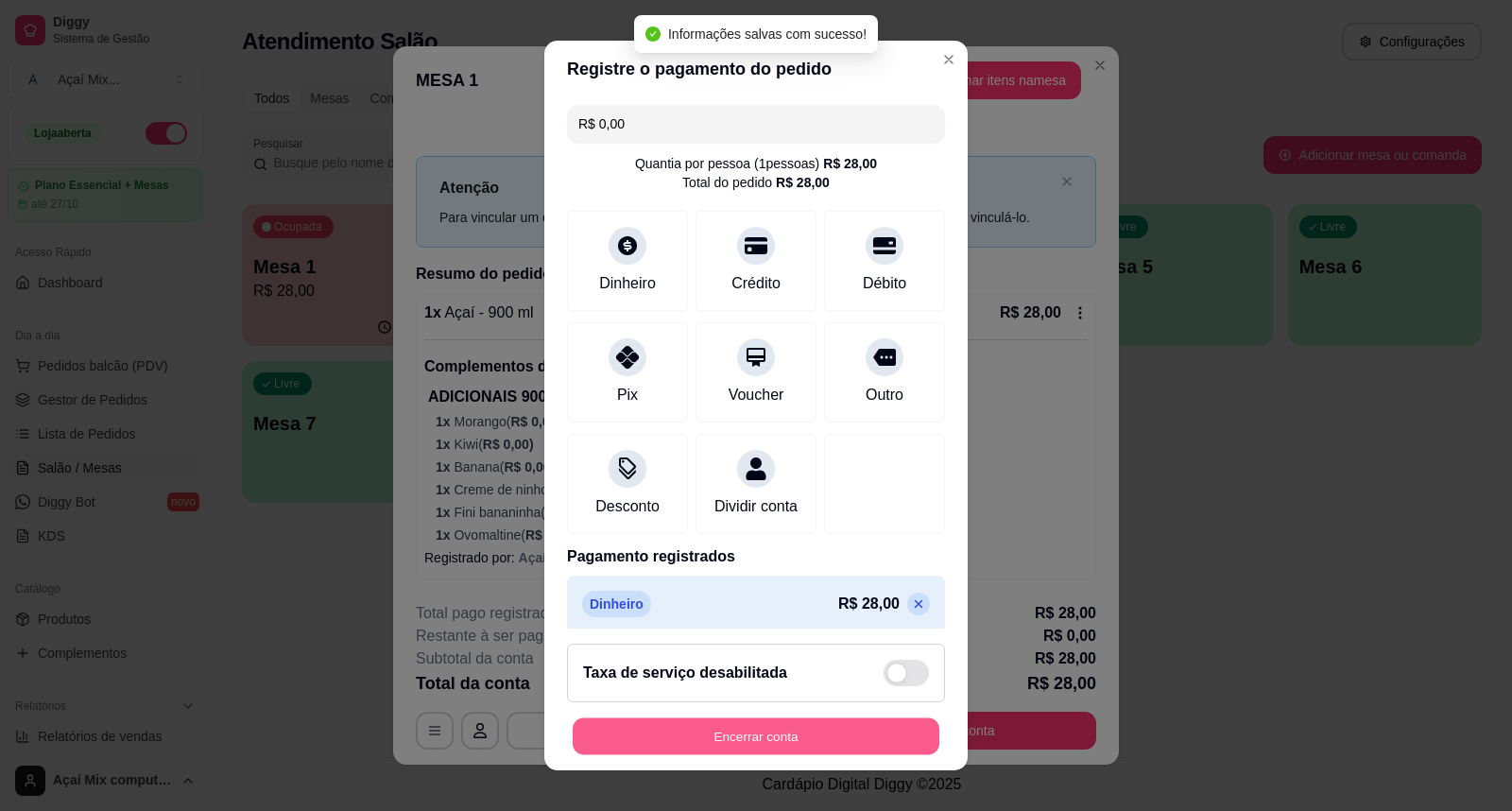
click at [814, 737] on button "Encerrar conta" at bounding box center [756, 736] width 366 height 36
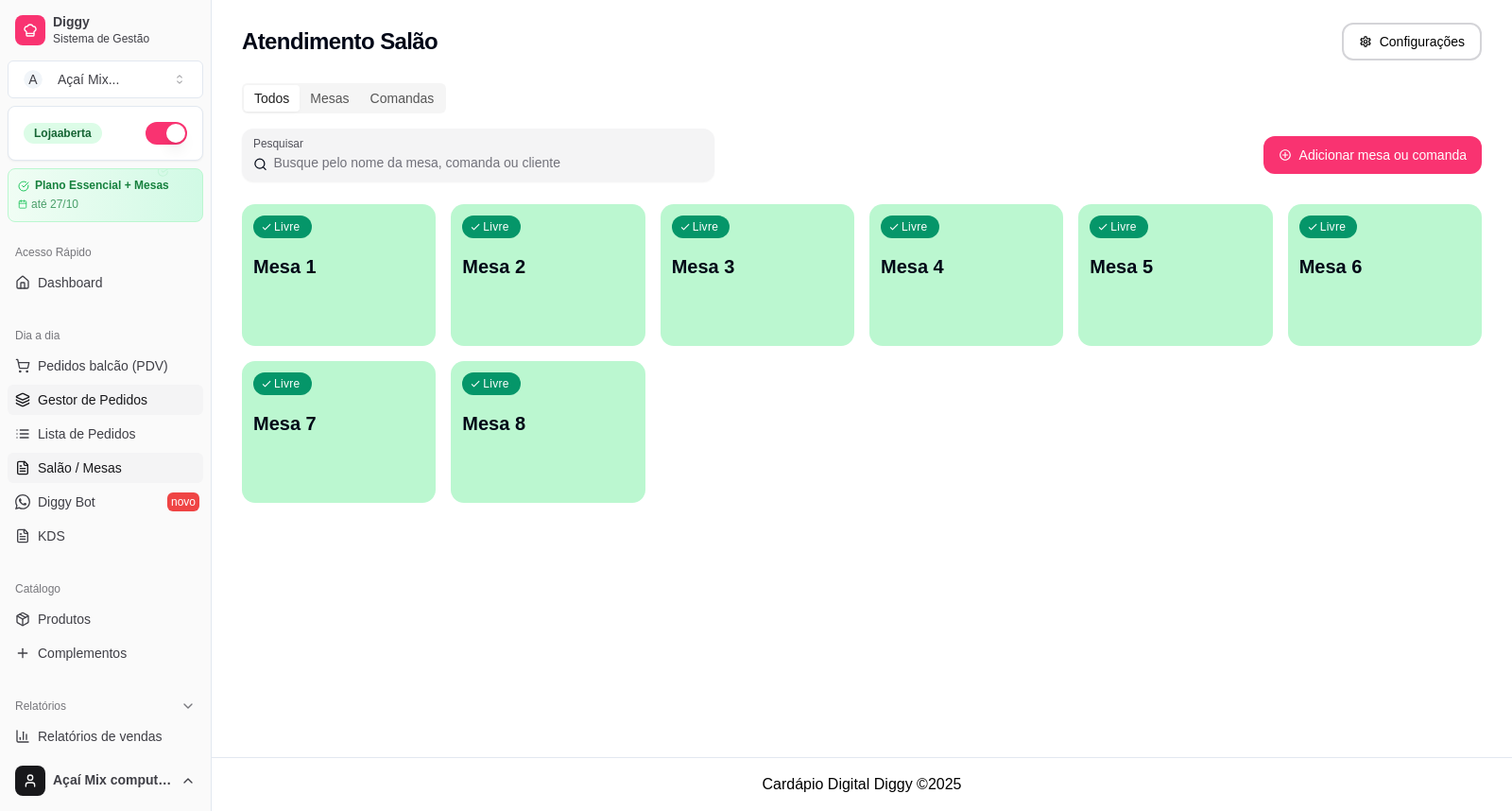
click at [120, 386] on link "Gestor de Pedidos" at bounding box center [105, 400] width 196 height 31
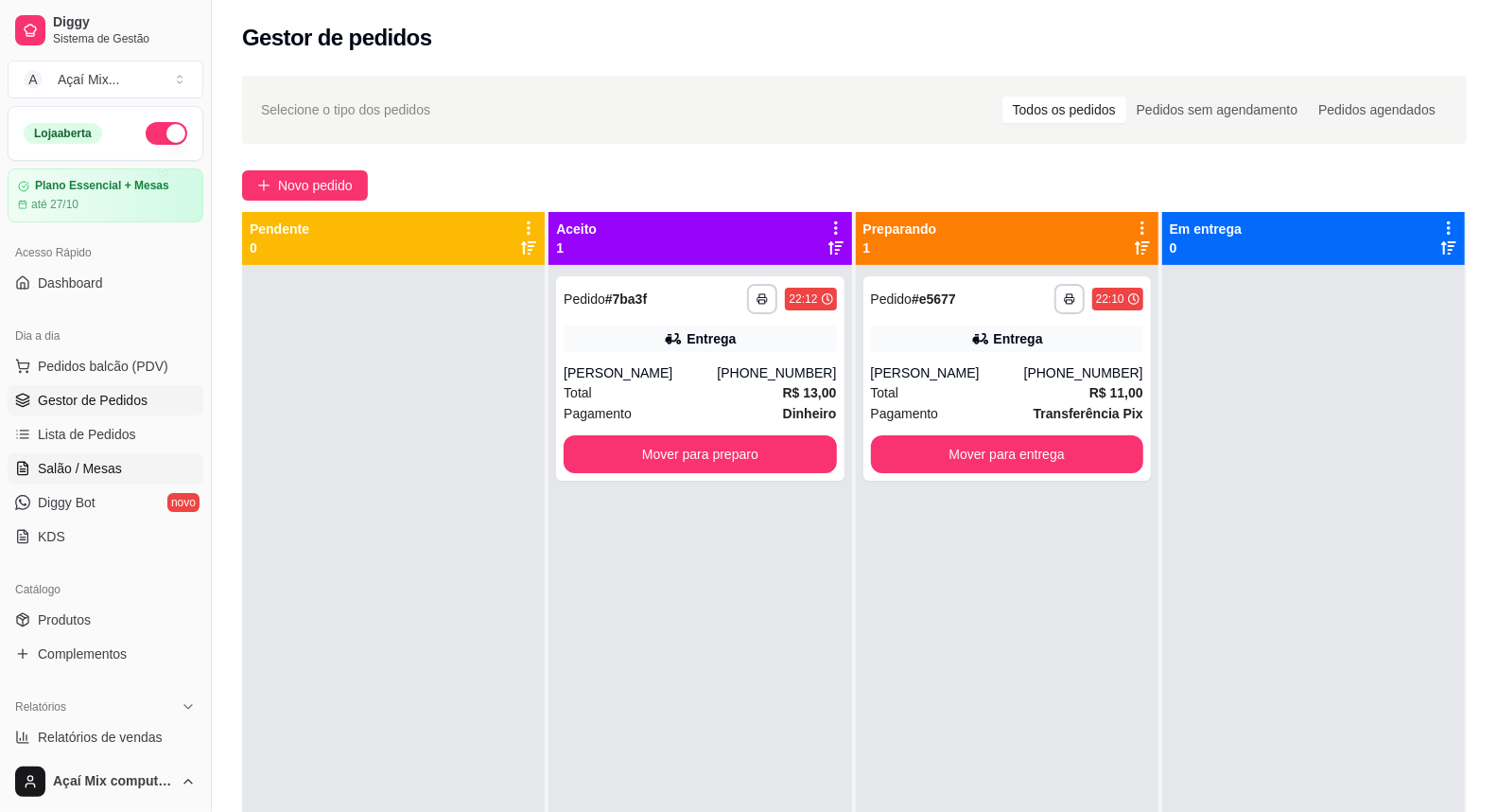
click at [79, 460] on span "Salão / Mesas" at bounding box center [79, 468] width 84 height 19
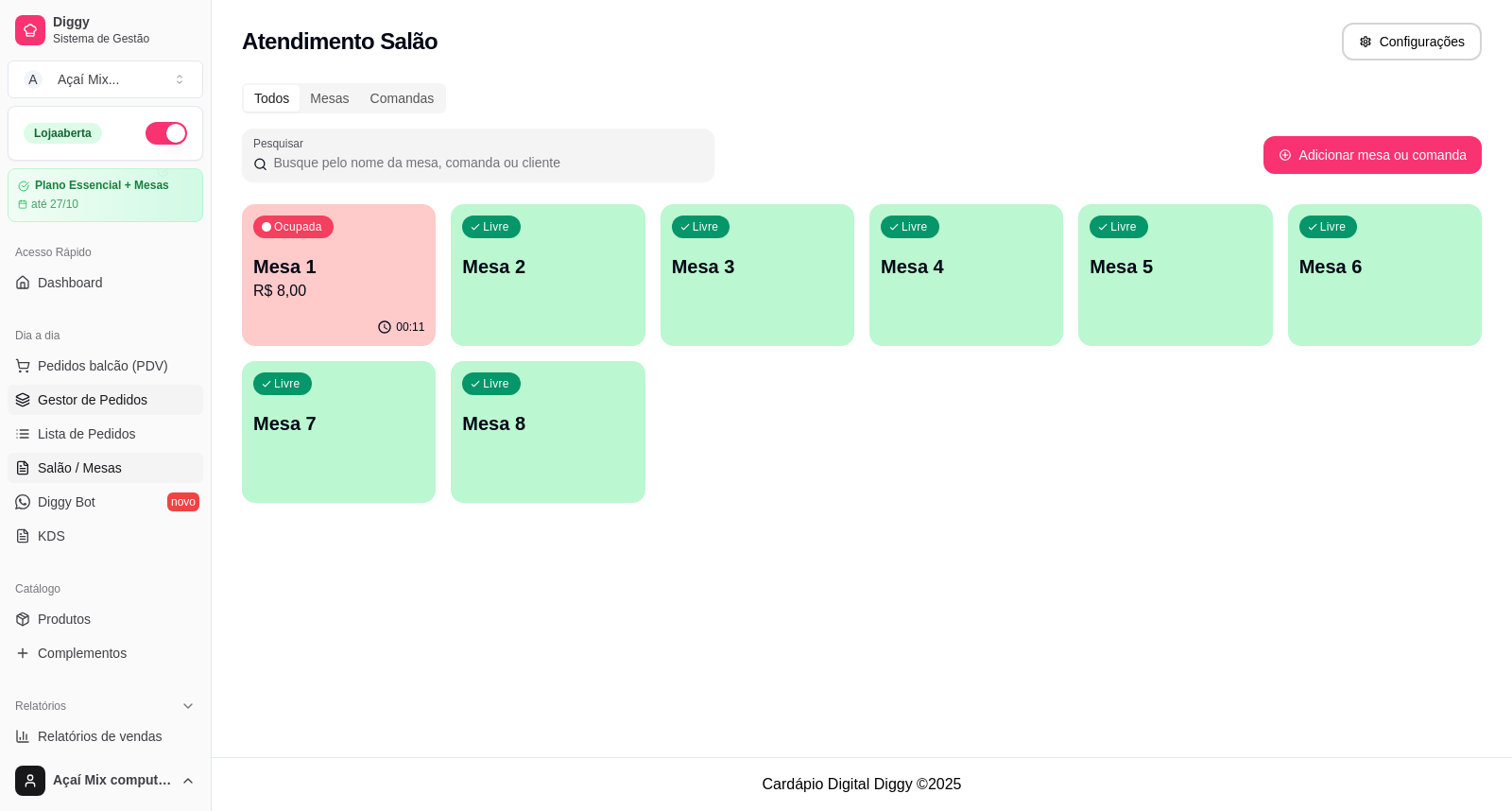
click at [77, 401] on span "Gestor de Pedidos" at bounding box center [92, 399] width 109 height 19
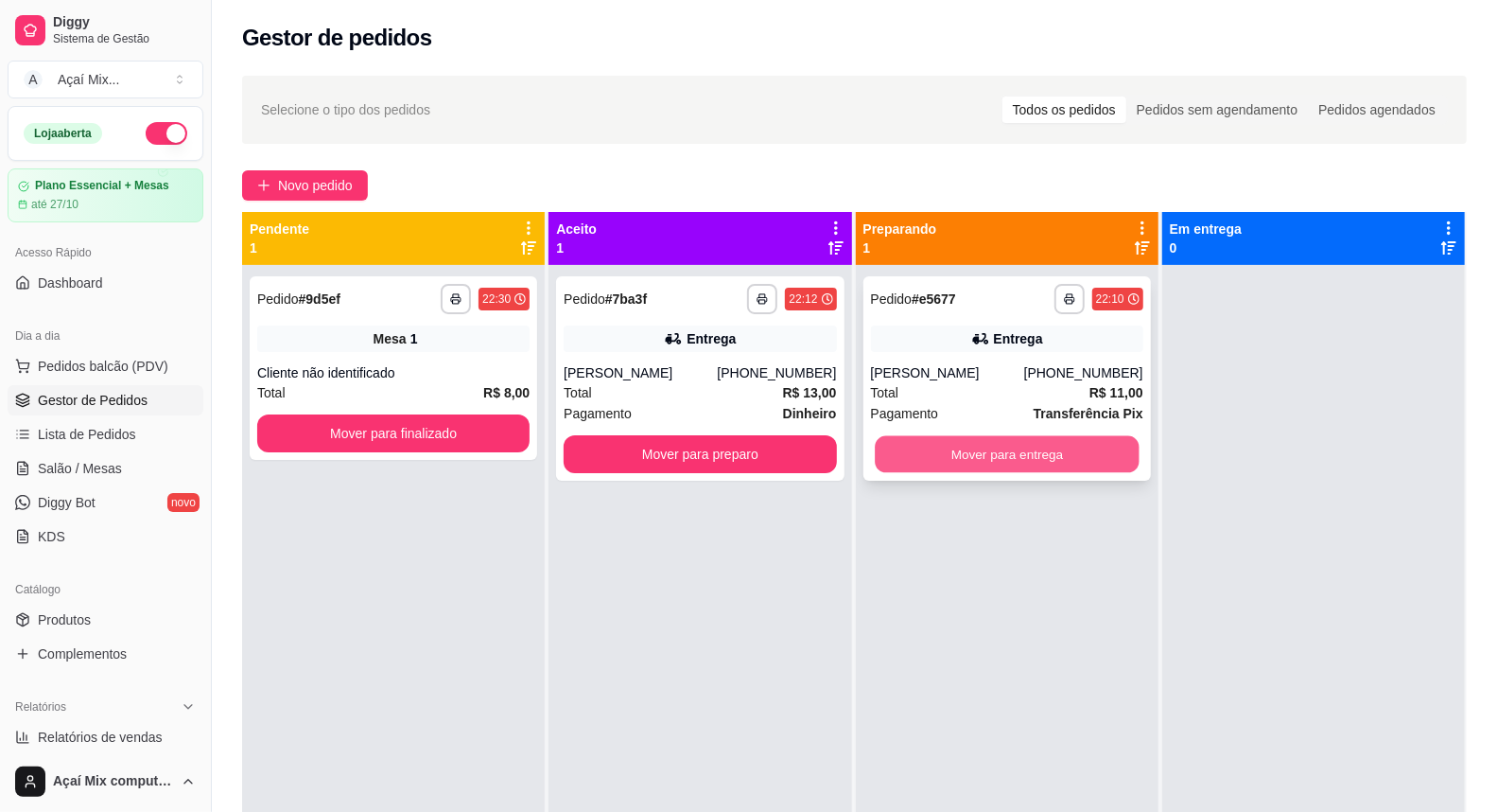
click at [1007, 451] on button "Mover para entrega" at bounding box center [1007, 454] width 265 height 36
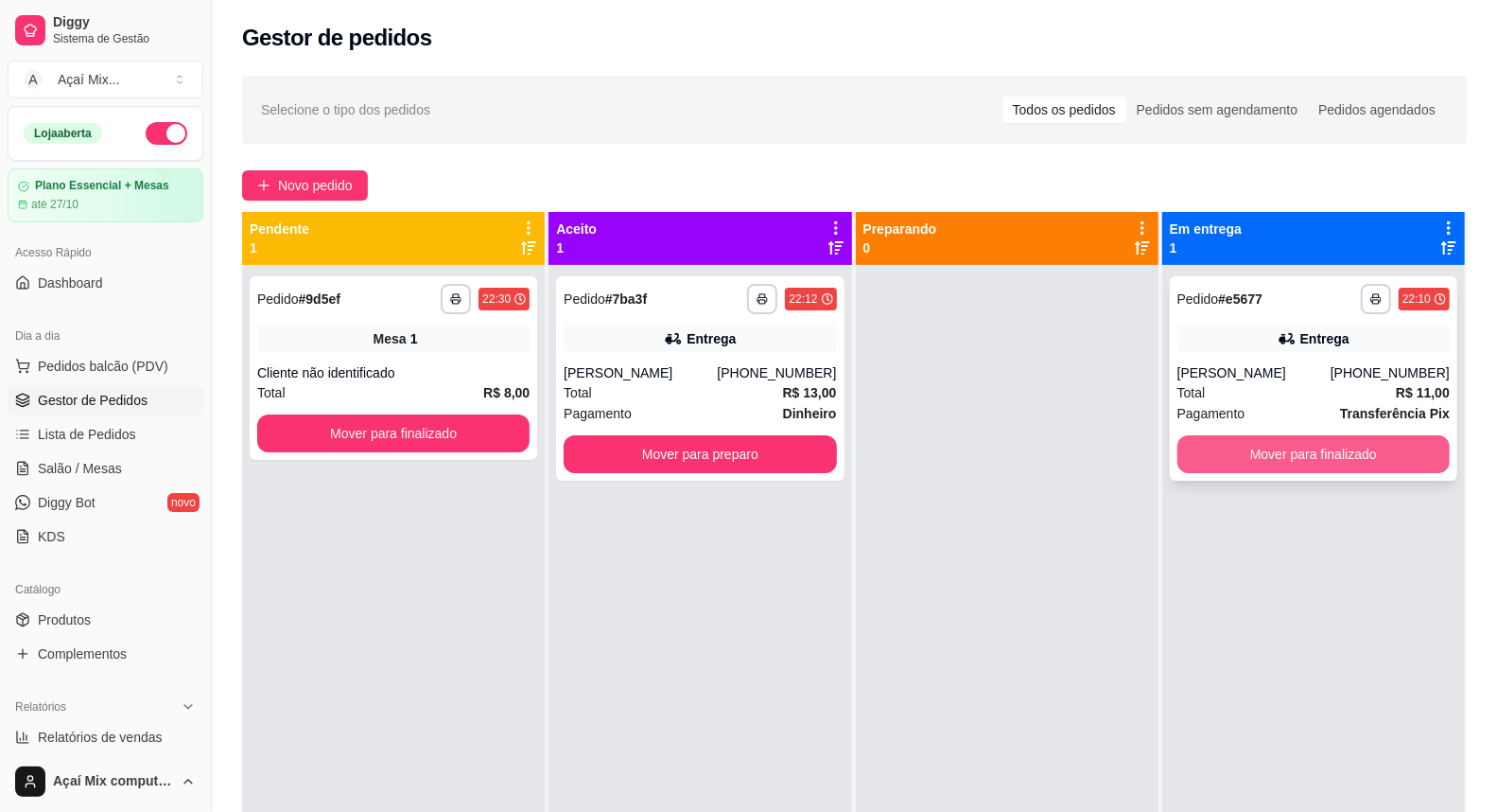
click at [1192, 460] on button "Mover para finalizado" at bounding box center [1314, 454] width 272 height 37
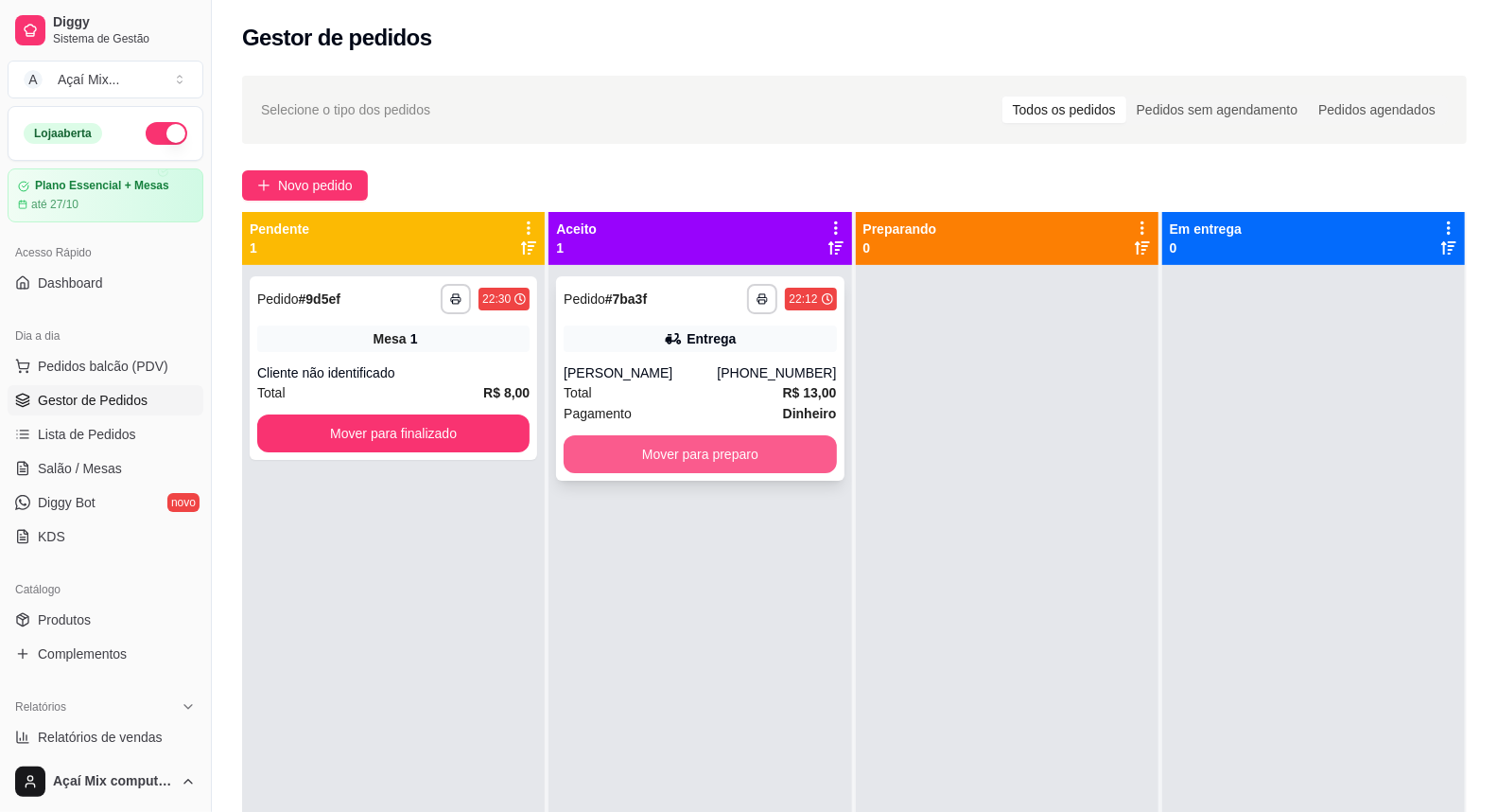
click at [696, 444] on button "Mover para preparo" at bounding box center [700, 454] width 272 height 37
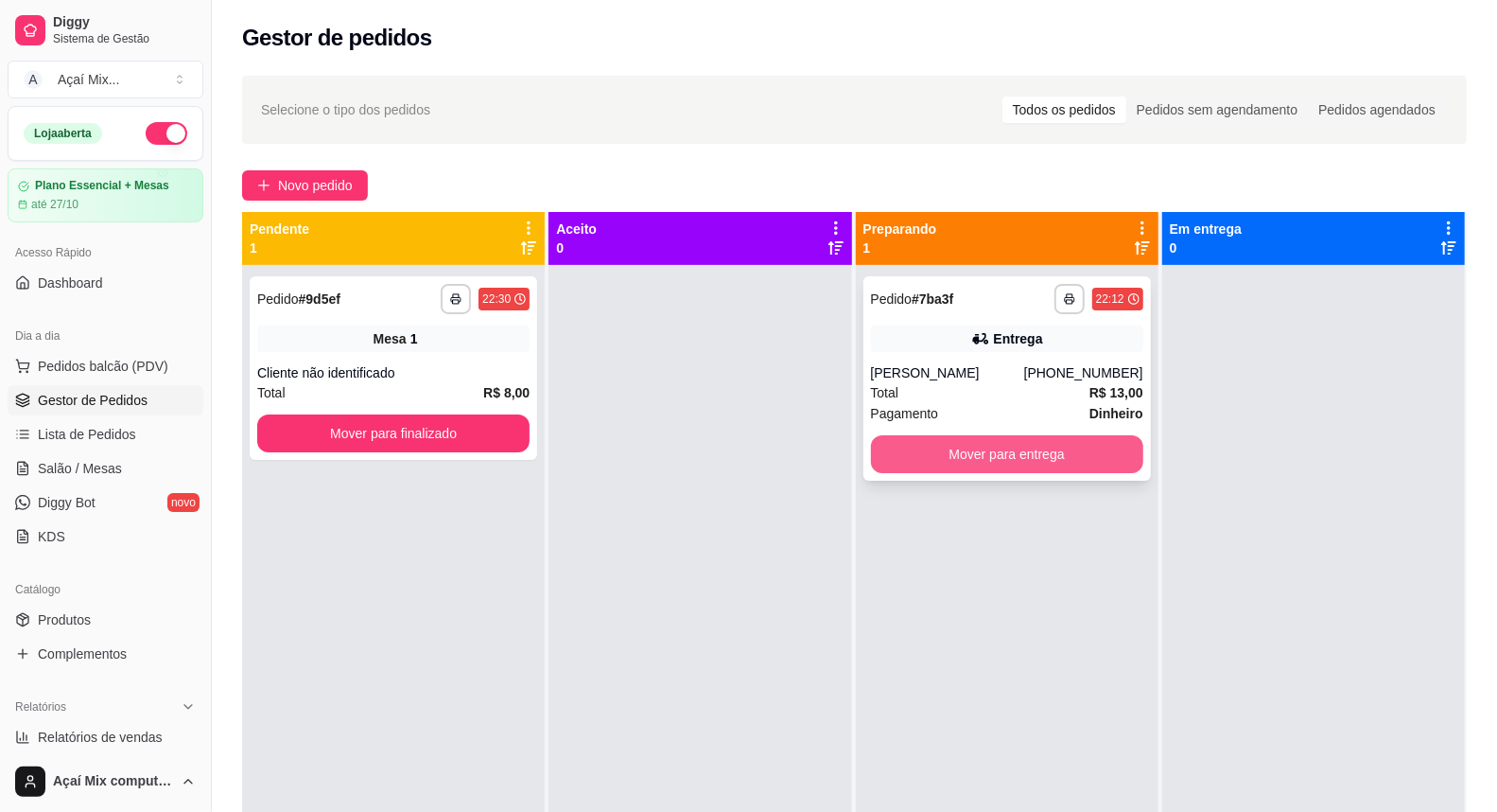
click at [991, 450] on button "Mover para entrega" at bounding box center [1007, 454] width 272 height 37
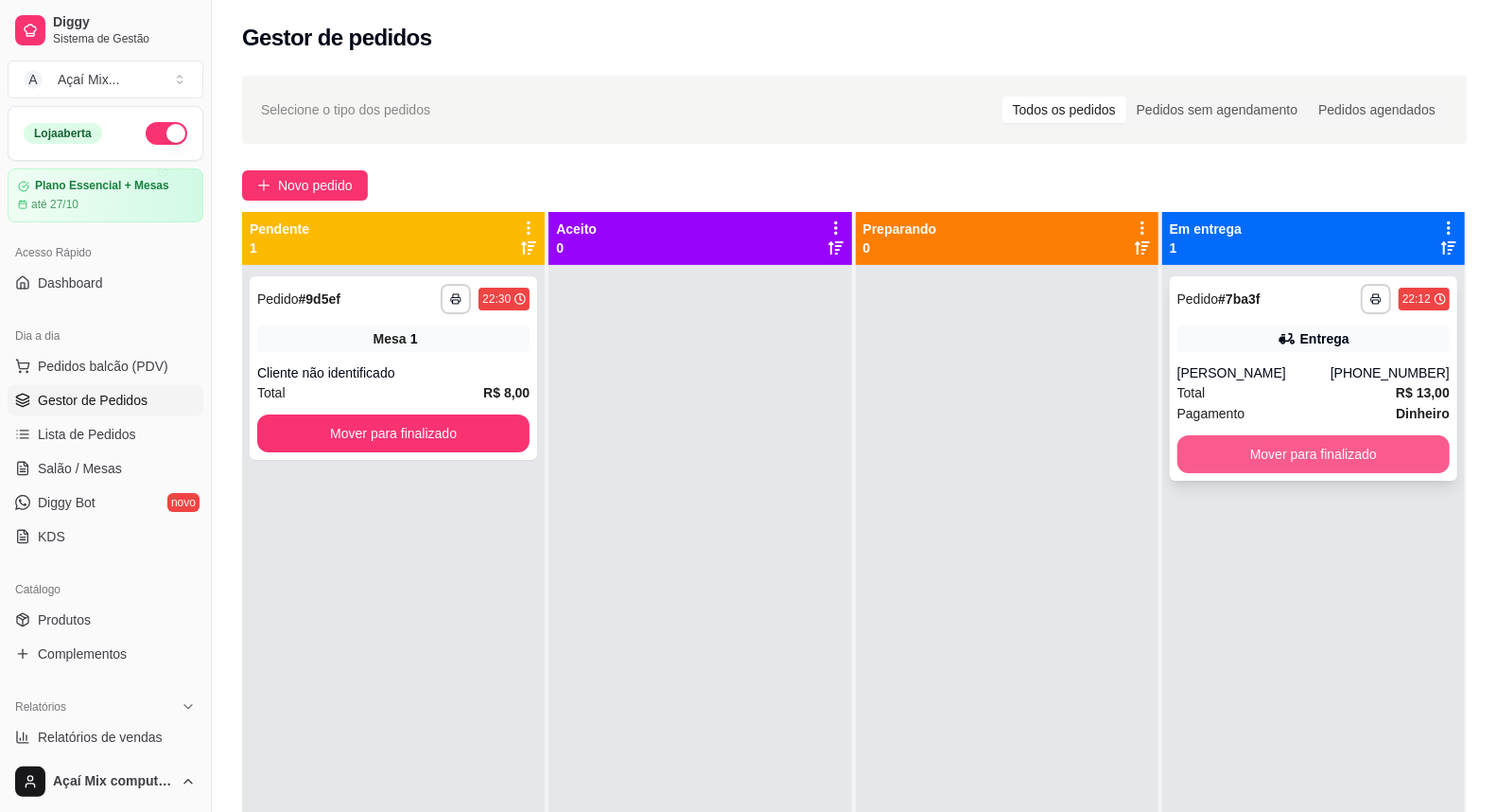
click at [1306, 447] on button "Mover para finalizado" at bounding box center [1314, 454] width 272 height 37
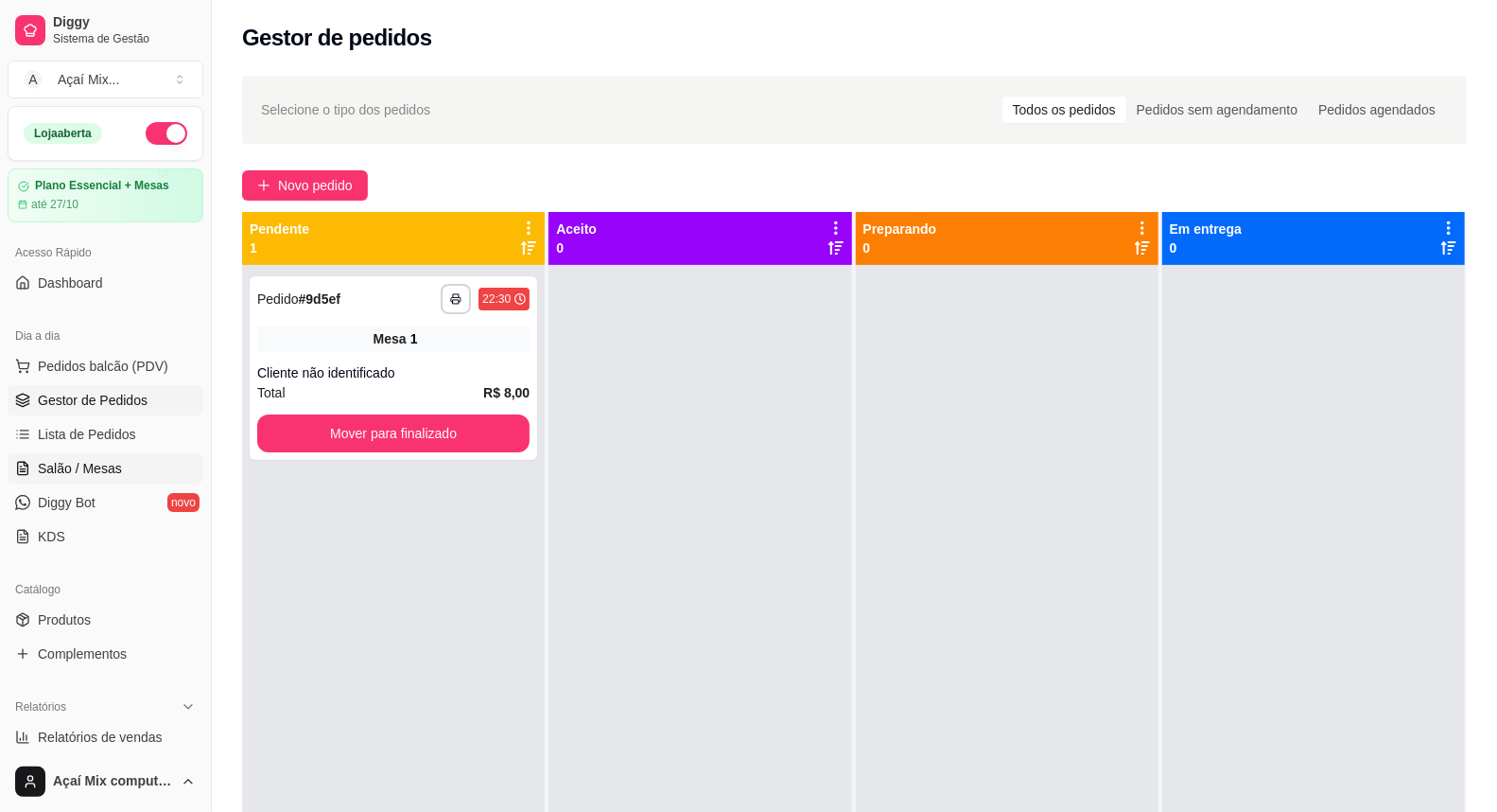
click at [106, 460] on span "Salão / Mesas" at bounding box center [79, 468] width 84 height 19
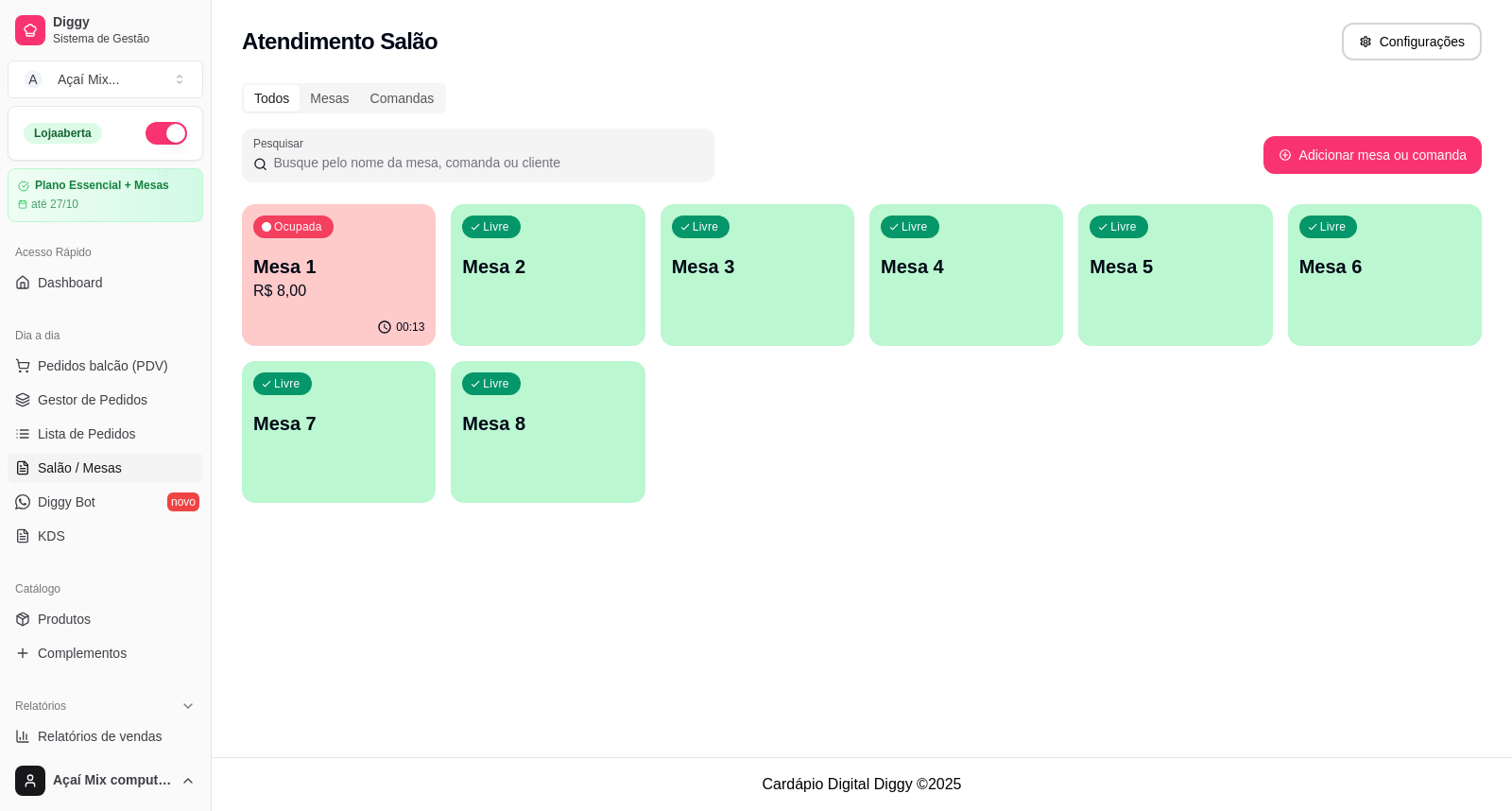
click at [341, 251] on div "Ocupada Mesa 1 R$ 8,00" at bounding box center [339, 256] width 194 height 105
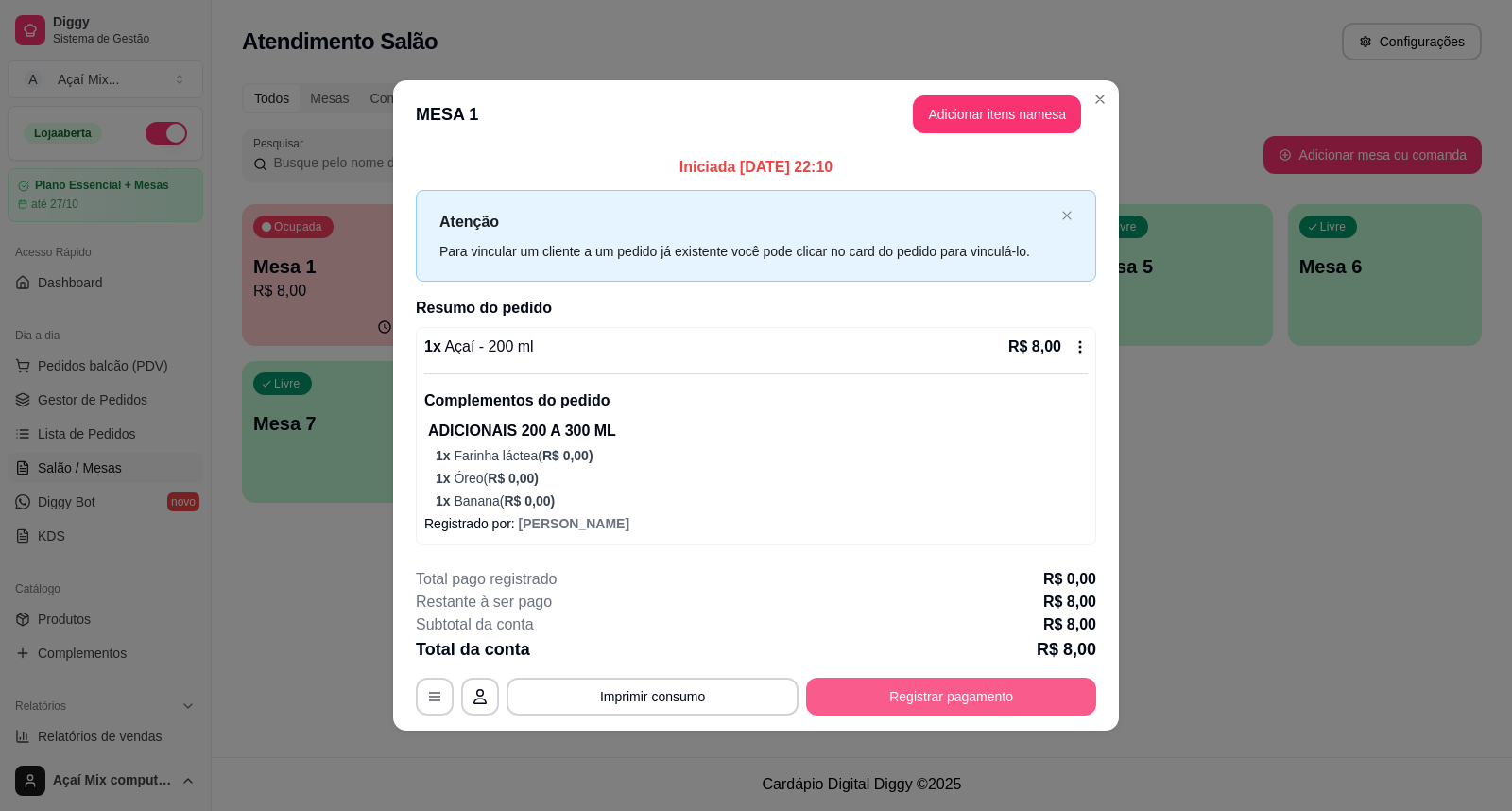
click at [904, 694] on button "Registrar pagamento" at bounding box center [951, 696] width 290 height 37
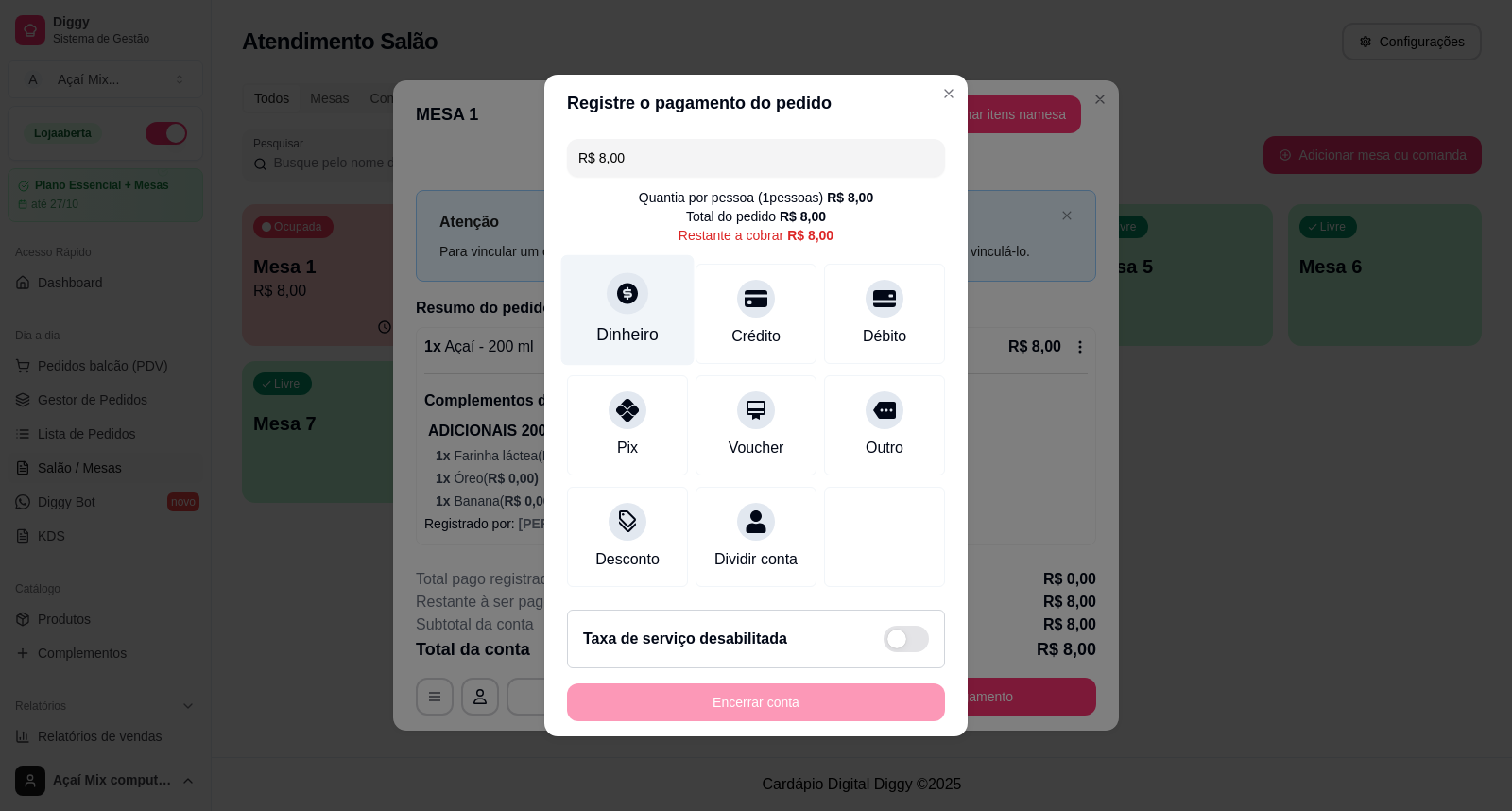
click at [619, 298] on div at bounding box center [627, 292] width 41 height 41
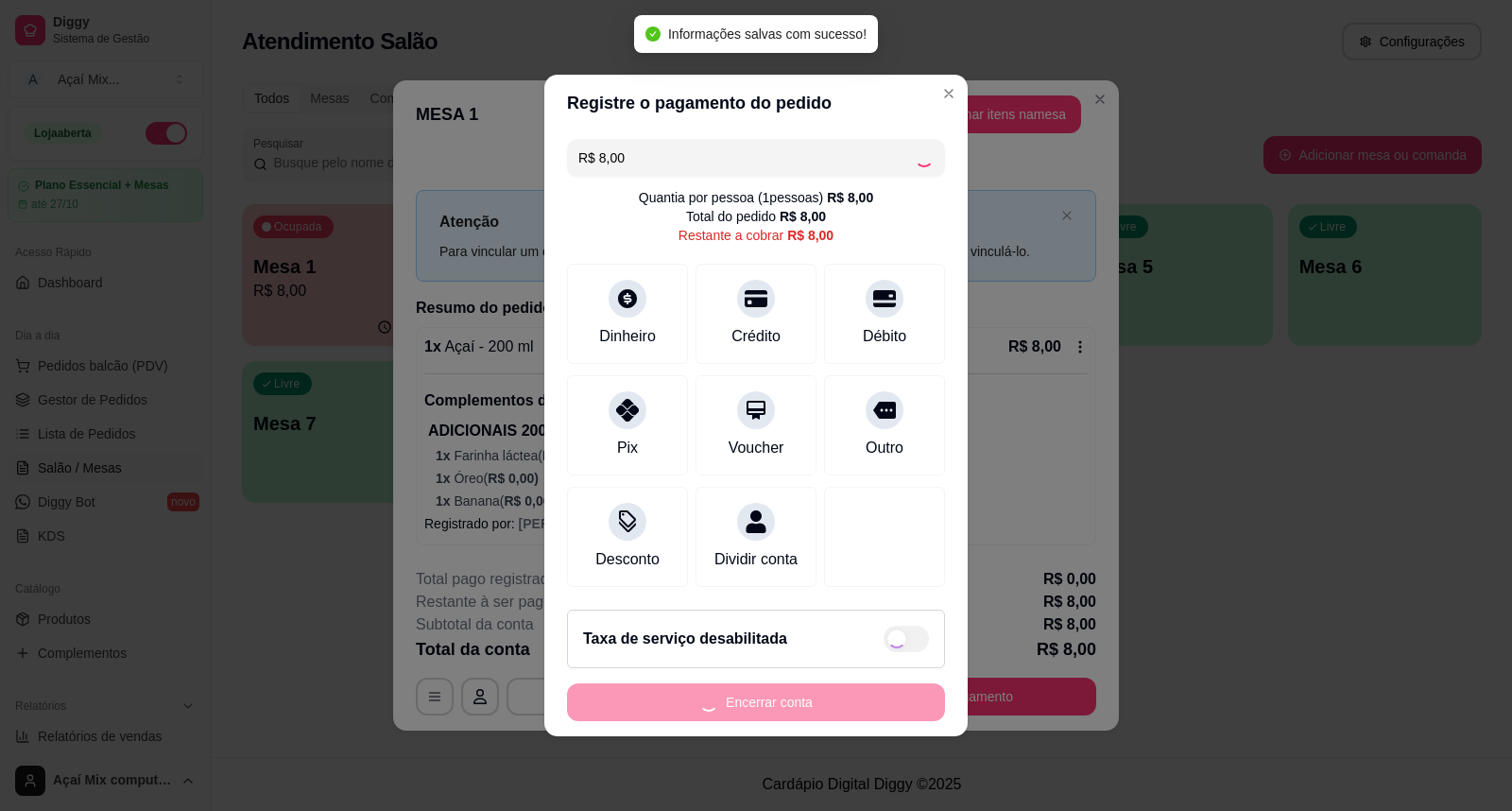
type input "R$ 0,00"
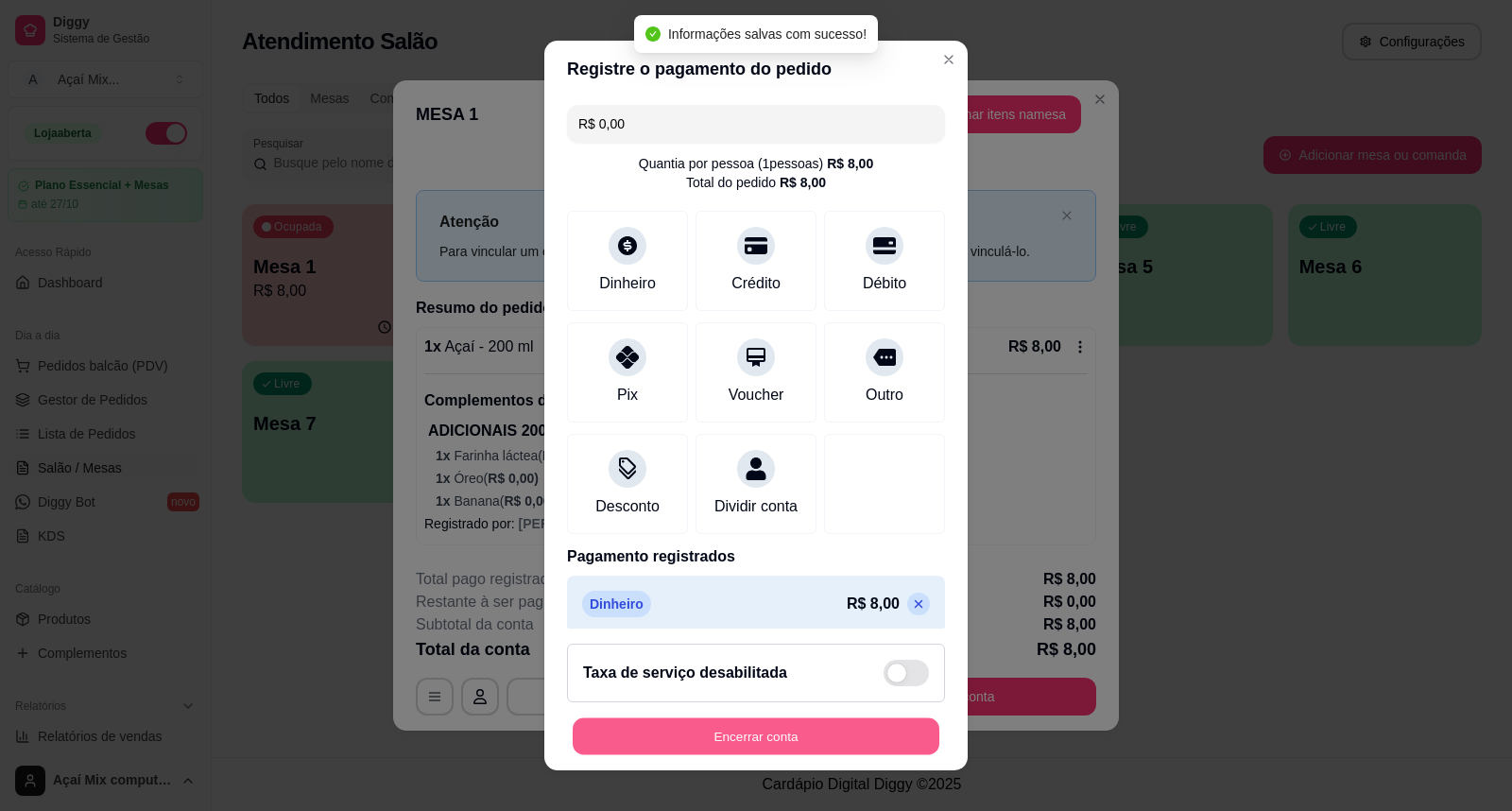
click at [762, 720] on button "Encerrar conta" at bounding box center [756, 736] width 366 height 36
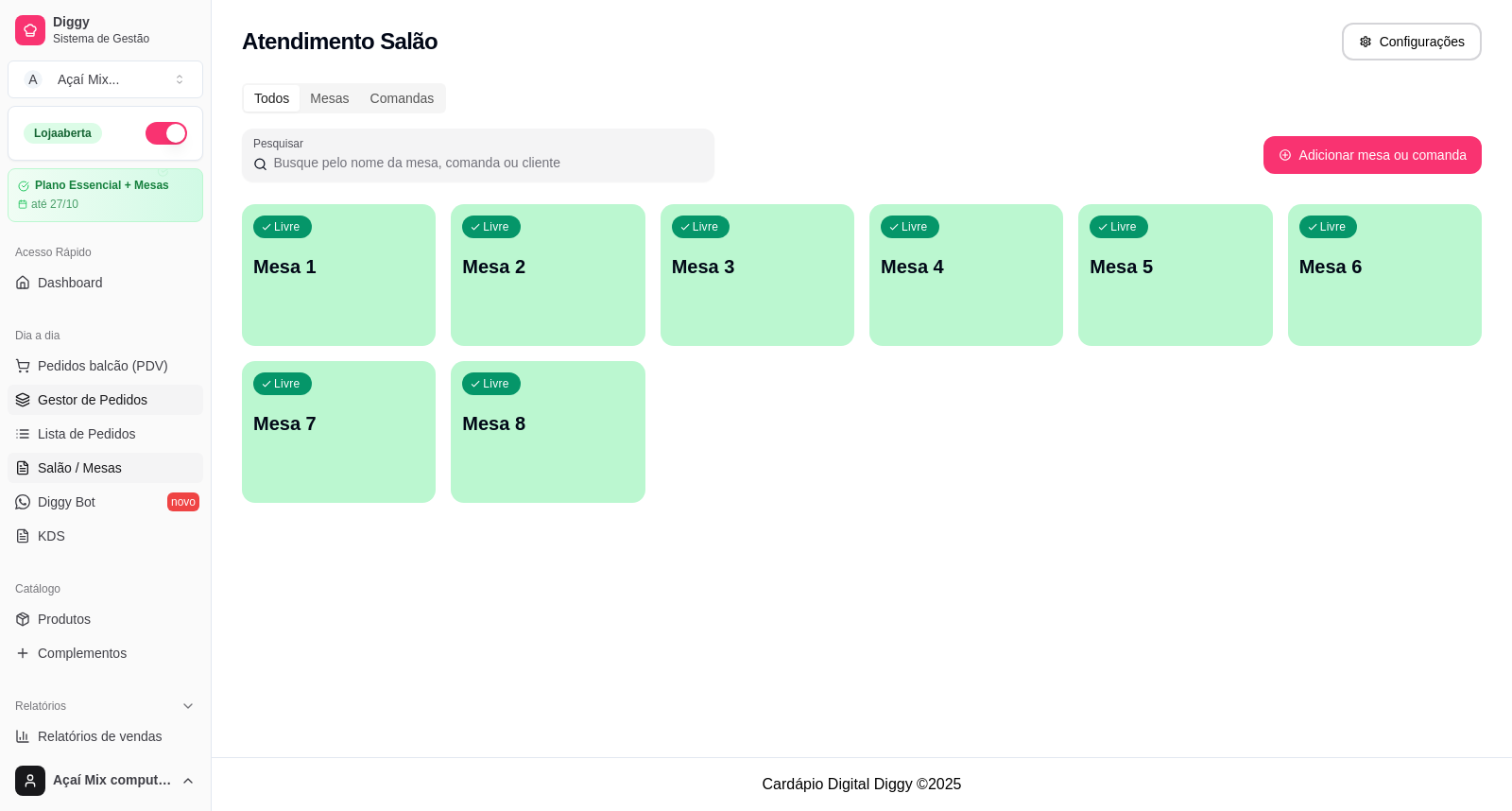
click at [93, 391] on span "Gestor de Pedidos" at bounding box center [92, 399] width 109 height 19
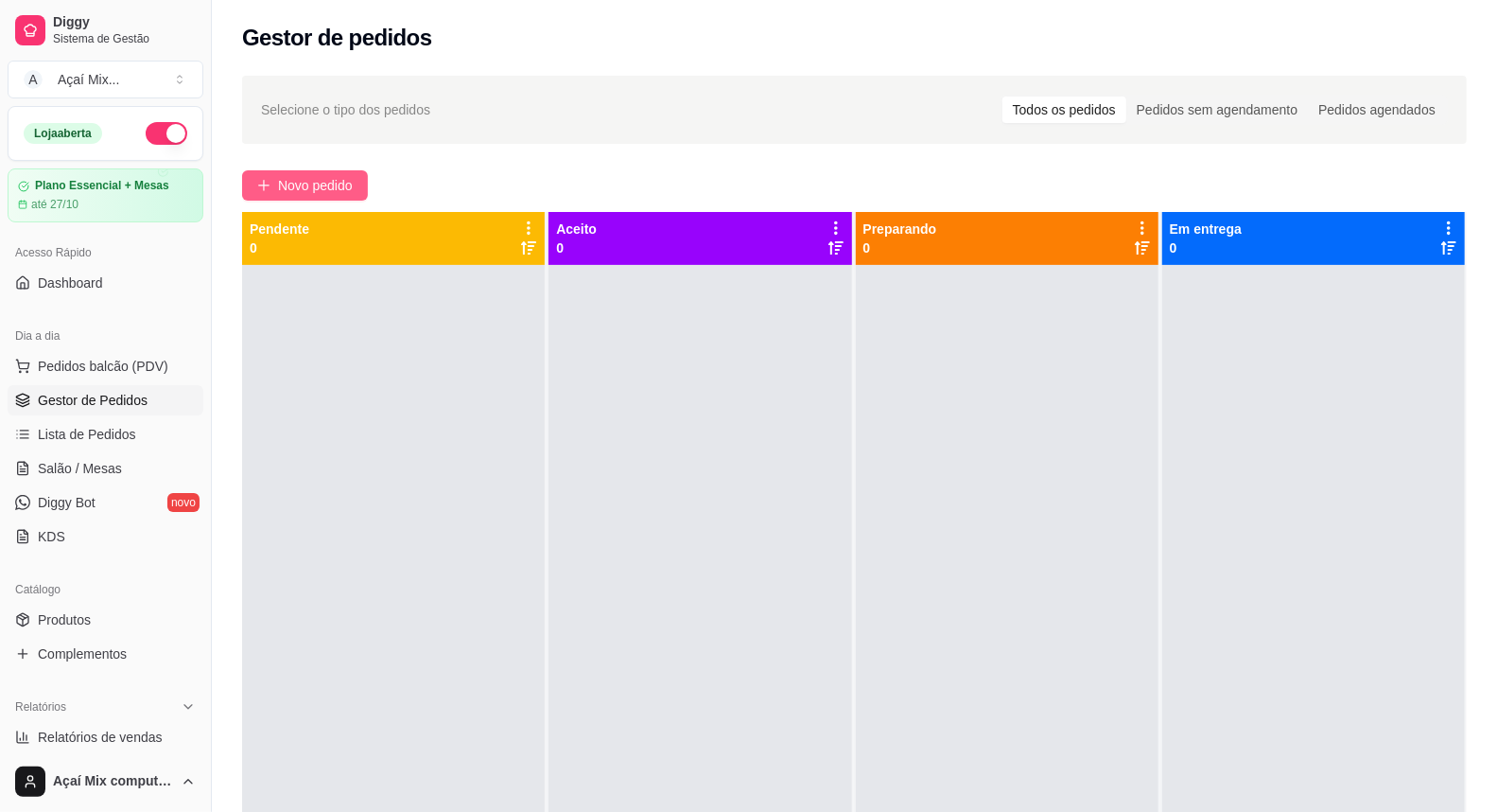
click at [362, 194] on button "Novo pedido" at bounding box center [306, 185] width 126 height 31
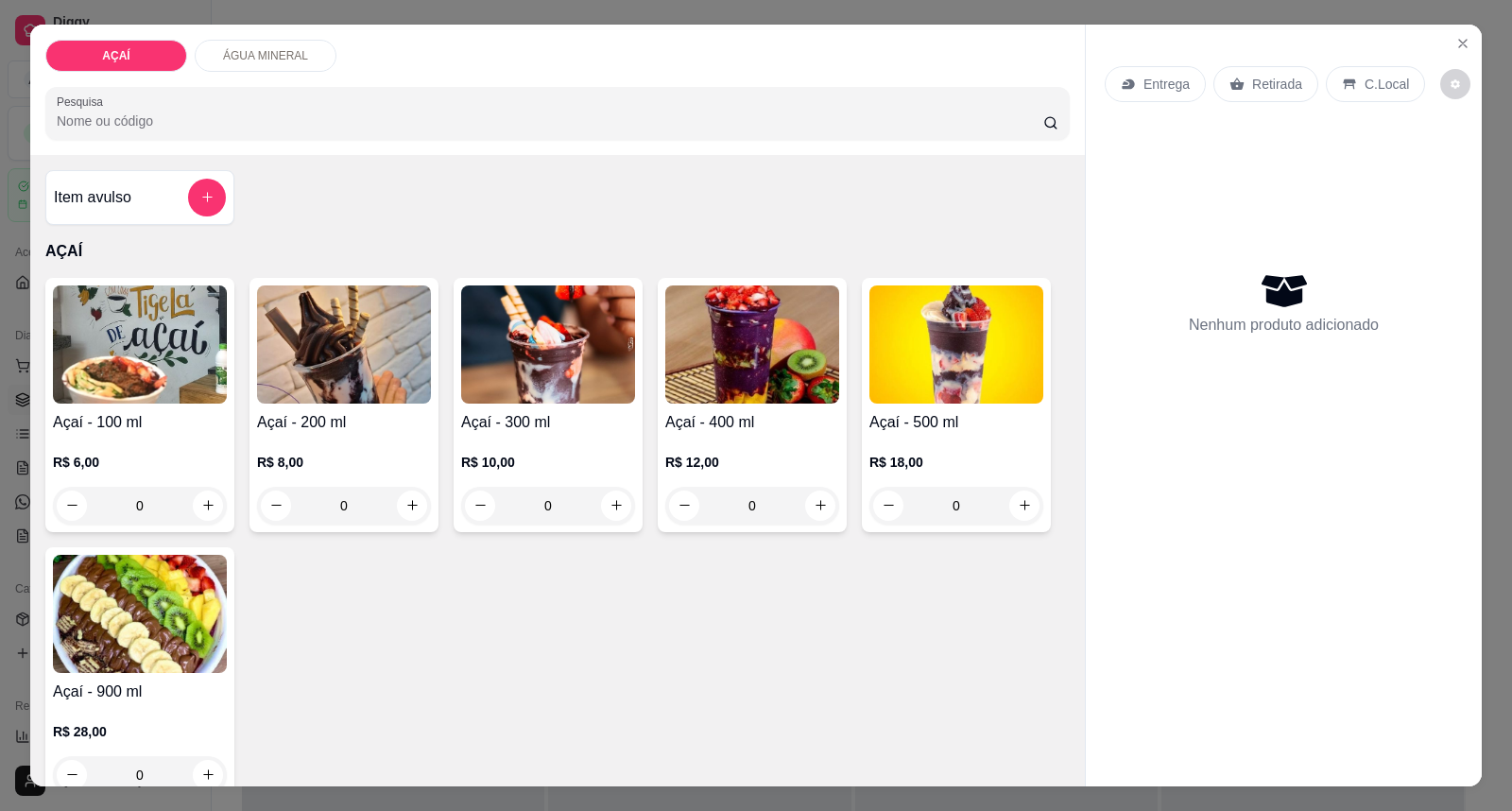
click at [733, 365] on img at bounding box center [752, 344] width 174 height 118
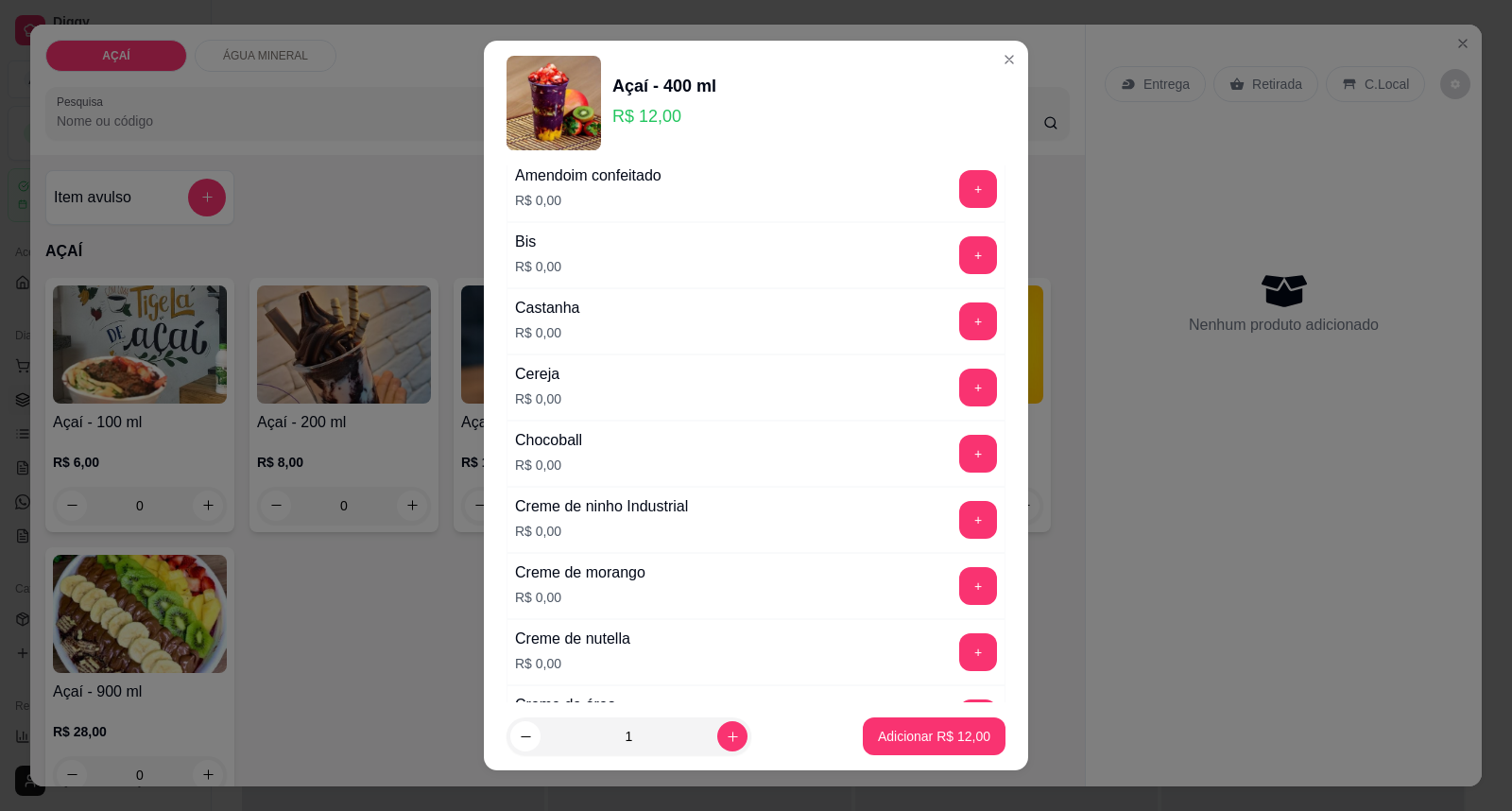
scroll to position [210, 0]
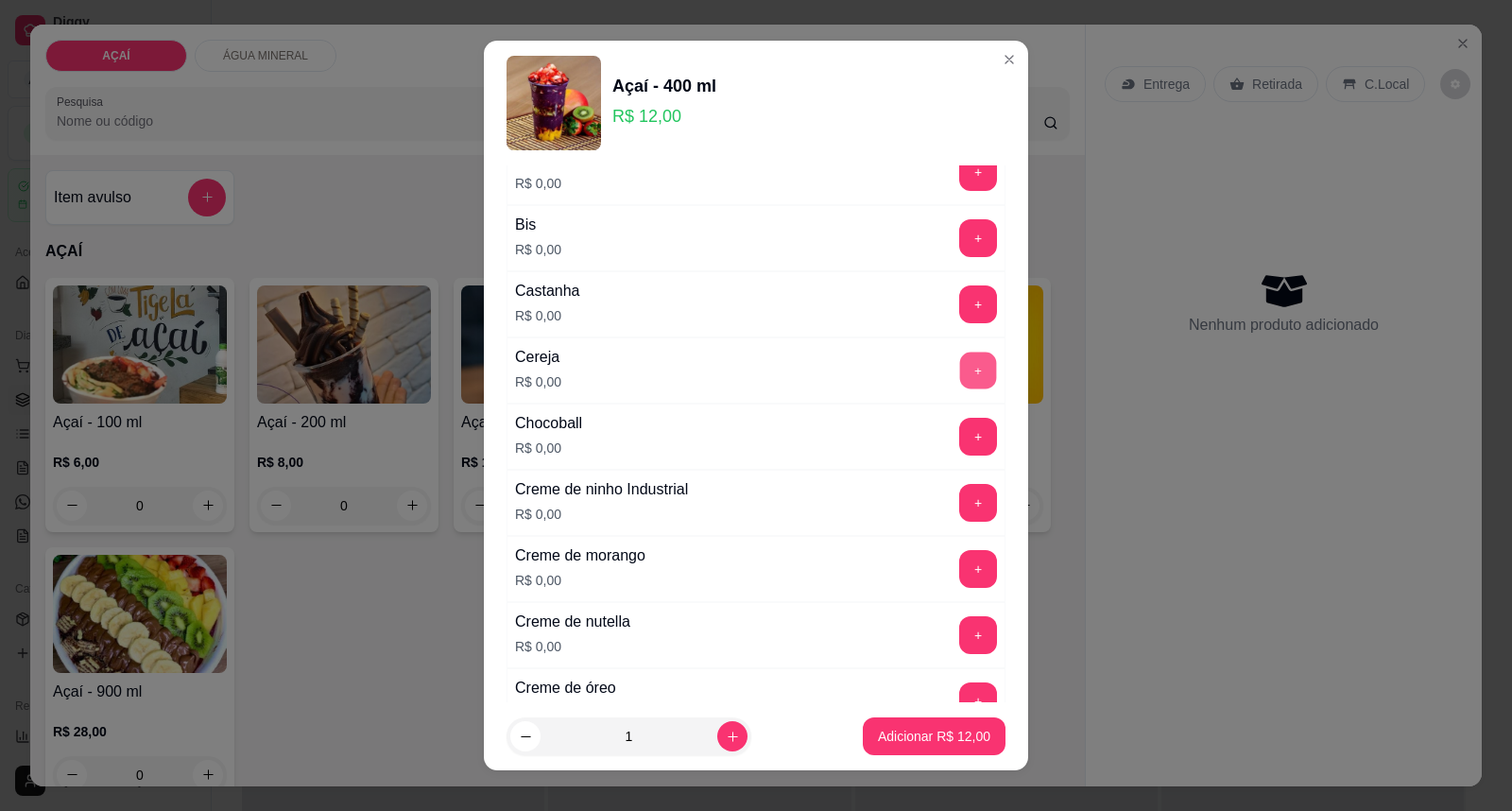
click at [960, 359] on button "+" at bounding box center [977, 370] width 36 height 36
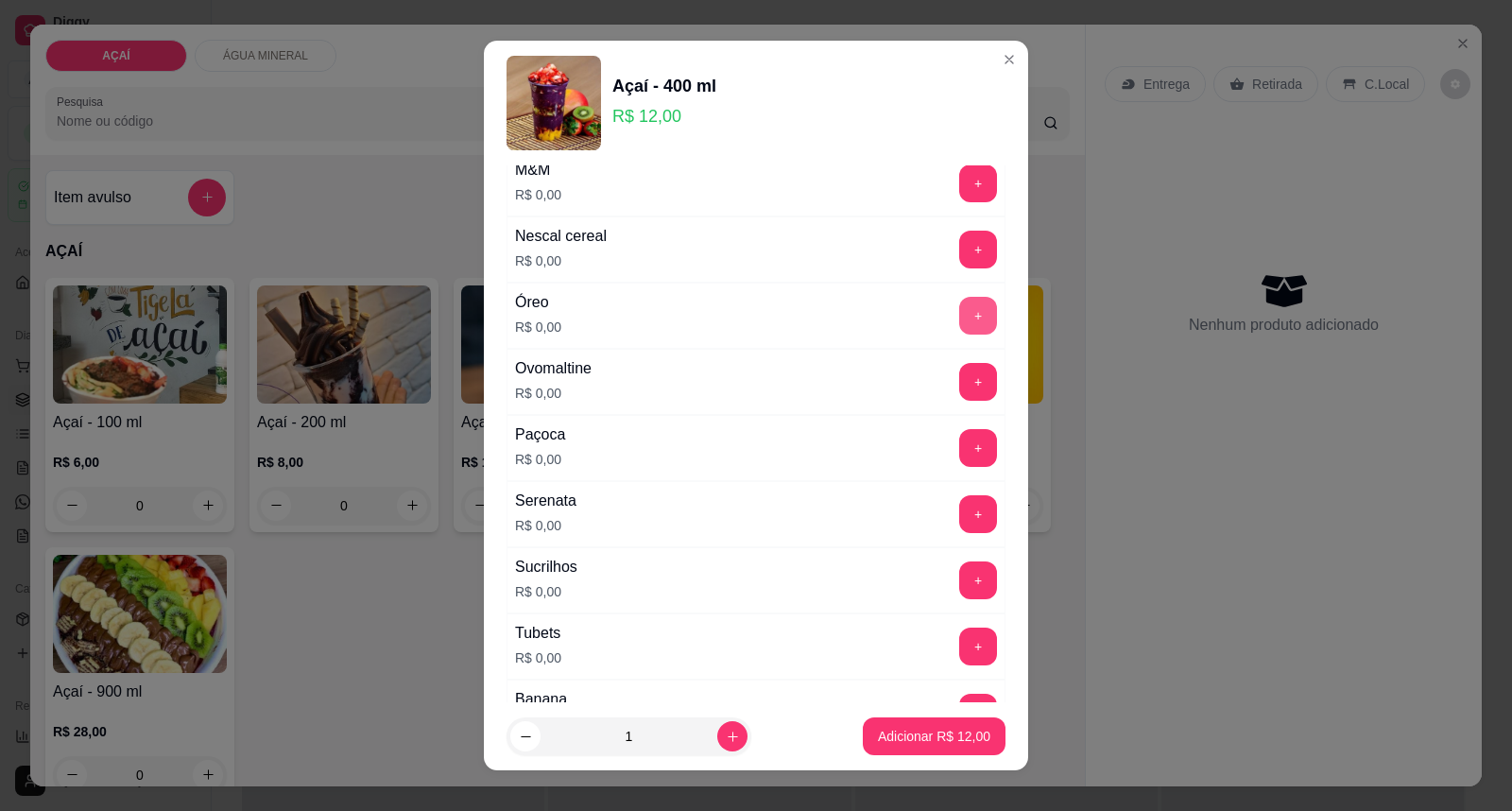
scroll to position [2099, 0]
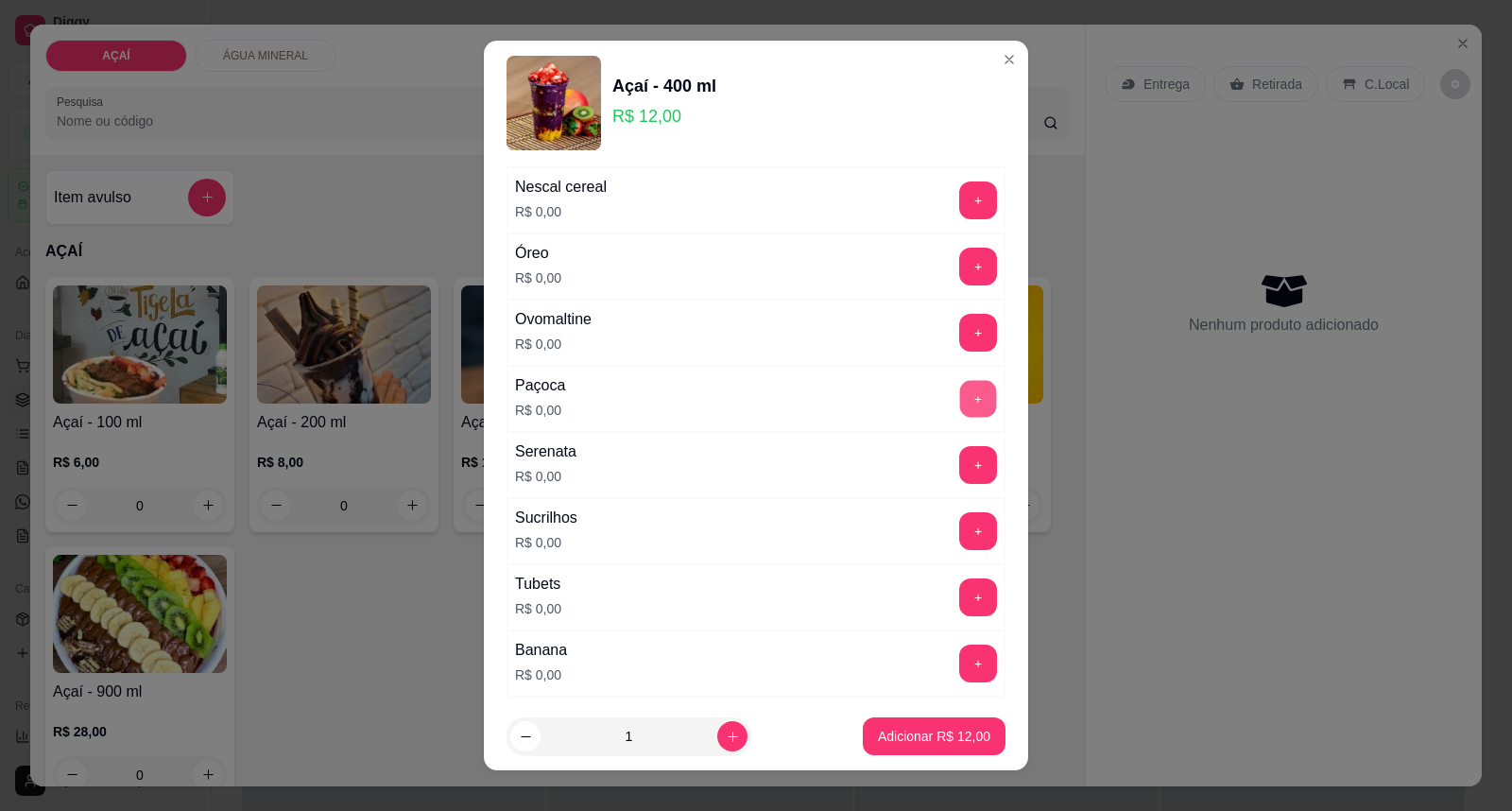
click at [960, 402] on button "+" at bounding box center [977, 399] width 36 height 36
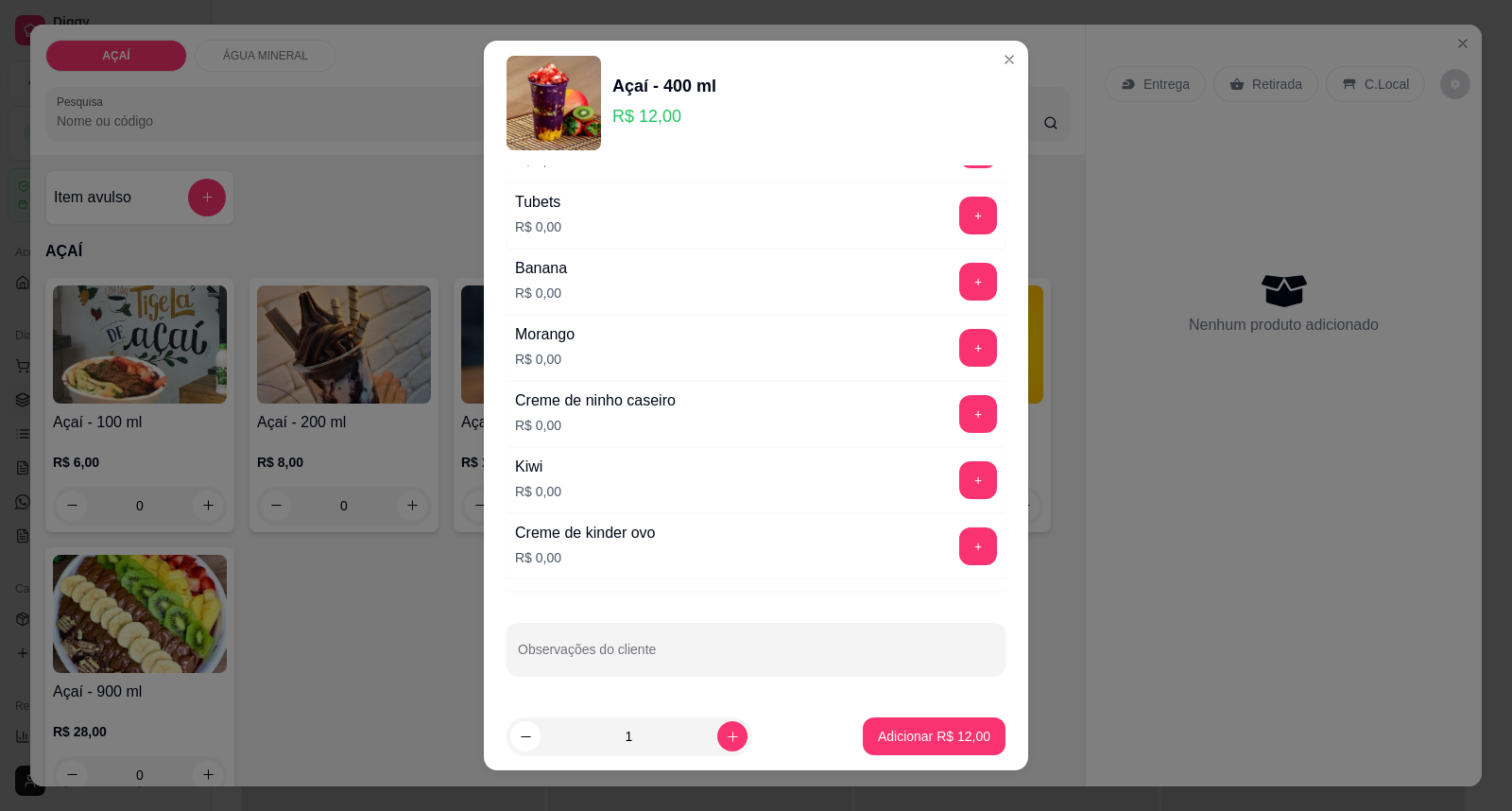
scroll to position [2487, 0]
click at [959, 544] on button "+" at bounding box center [977, 546] width 37 height 37
click at [959, 280] on button "+" at bounding box center [977, 281] width 37 height 37
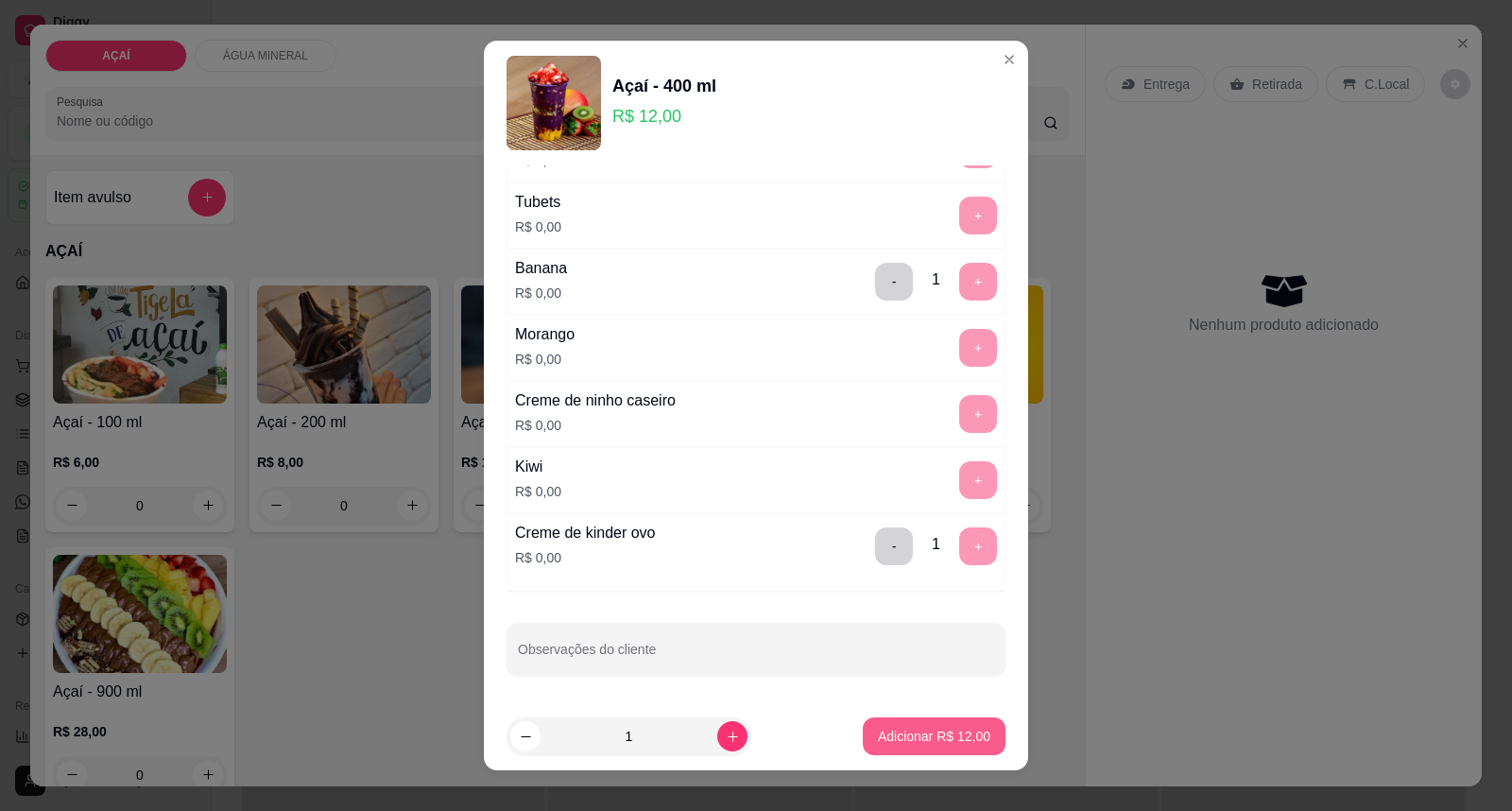
click at [903, 735] on p "Adicionar R$ 12,00" at bounding box center [934, 735] width 112 height 19
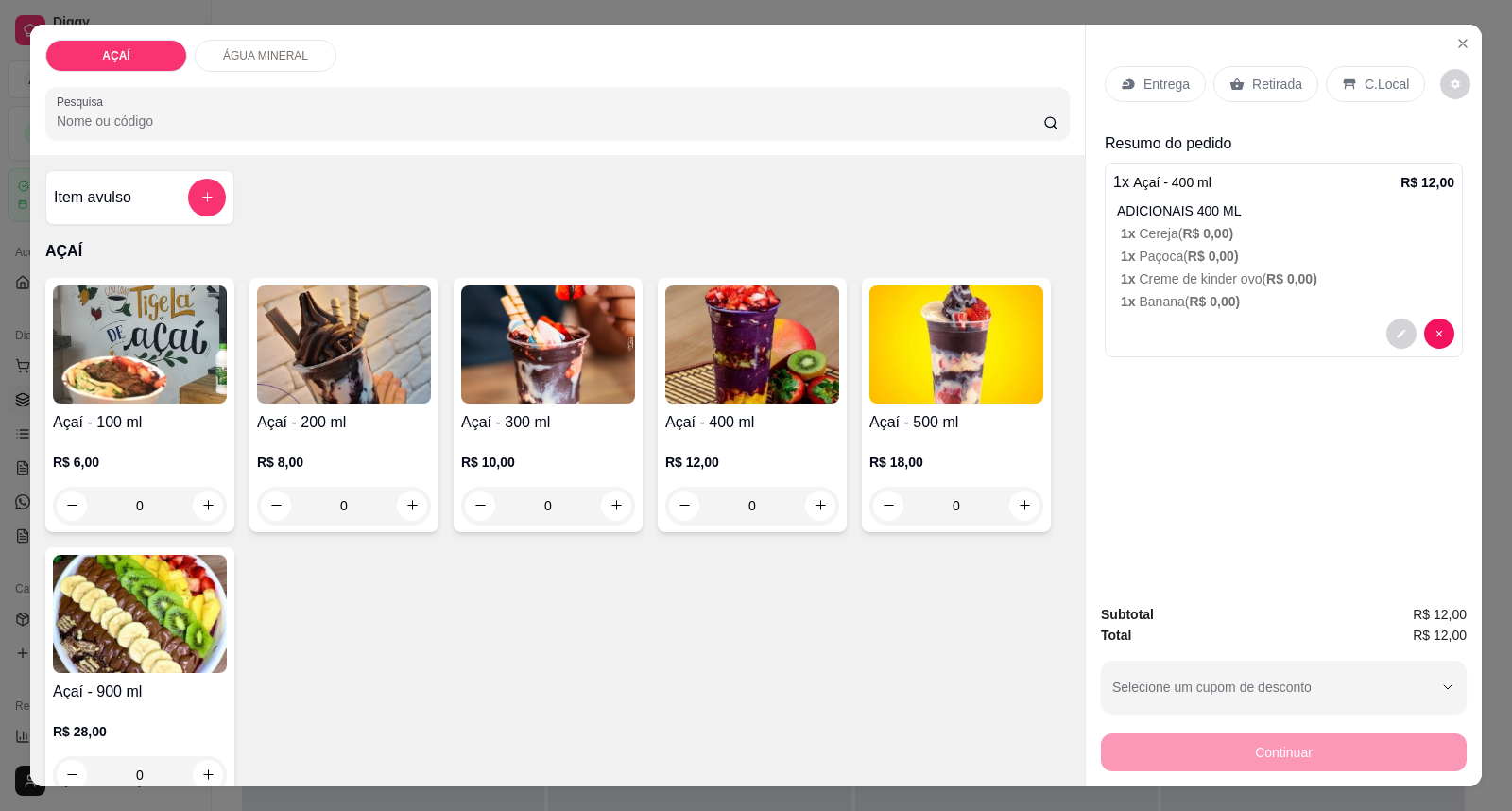
click at [1143, 78] on p "Entrega" at bounding box center [1166, 84] width 46 height 19
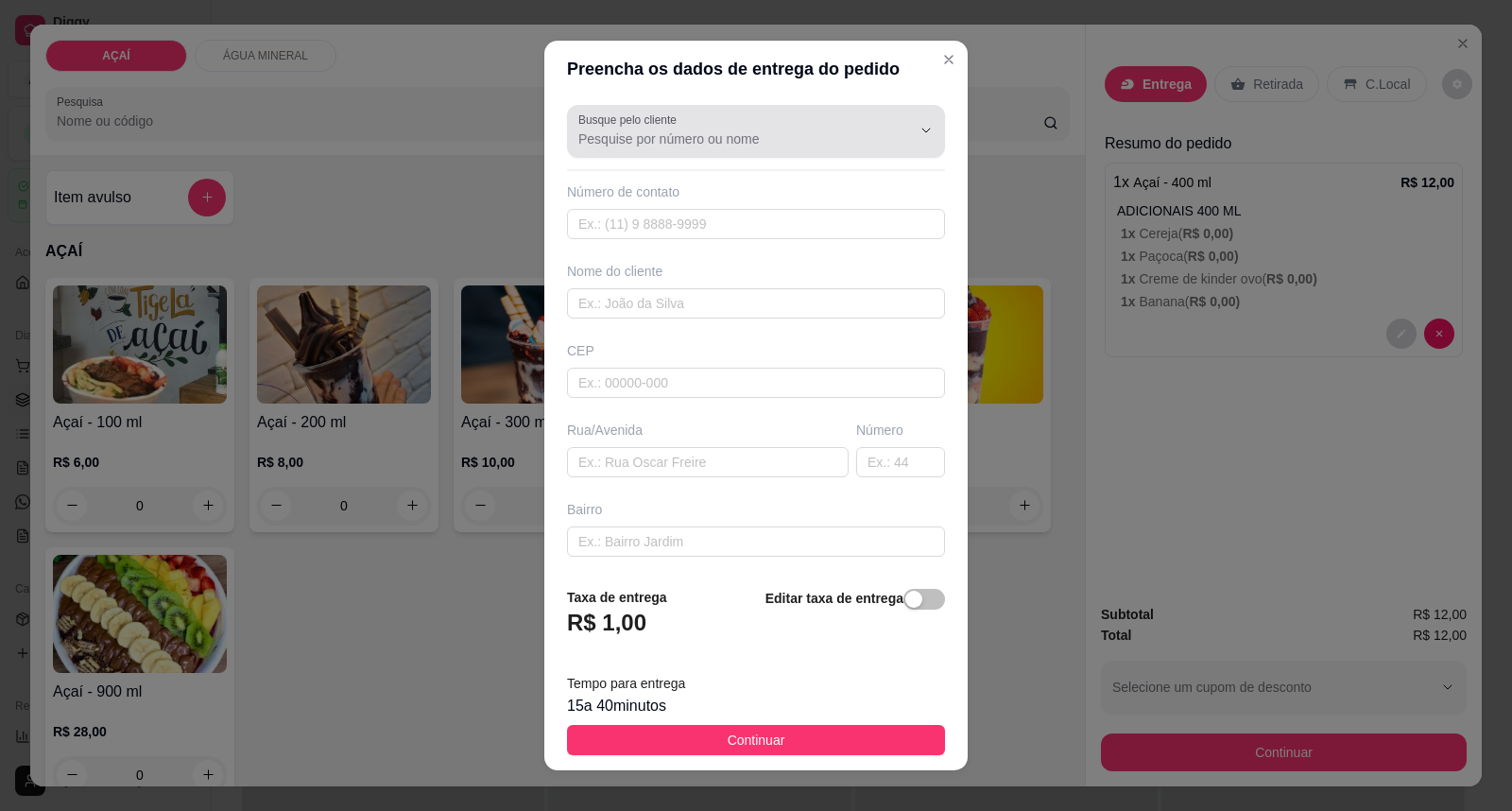
click at [794, 130] on input "Busque pelo cliente" at bounding box center [728, 139] width 302 height 19
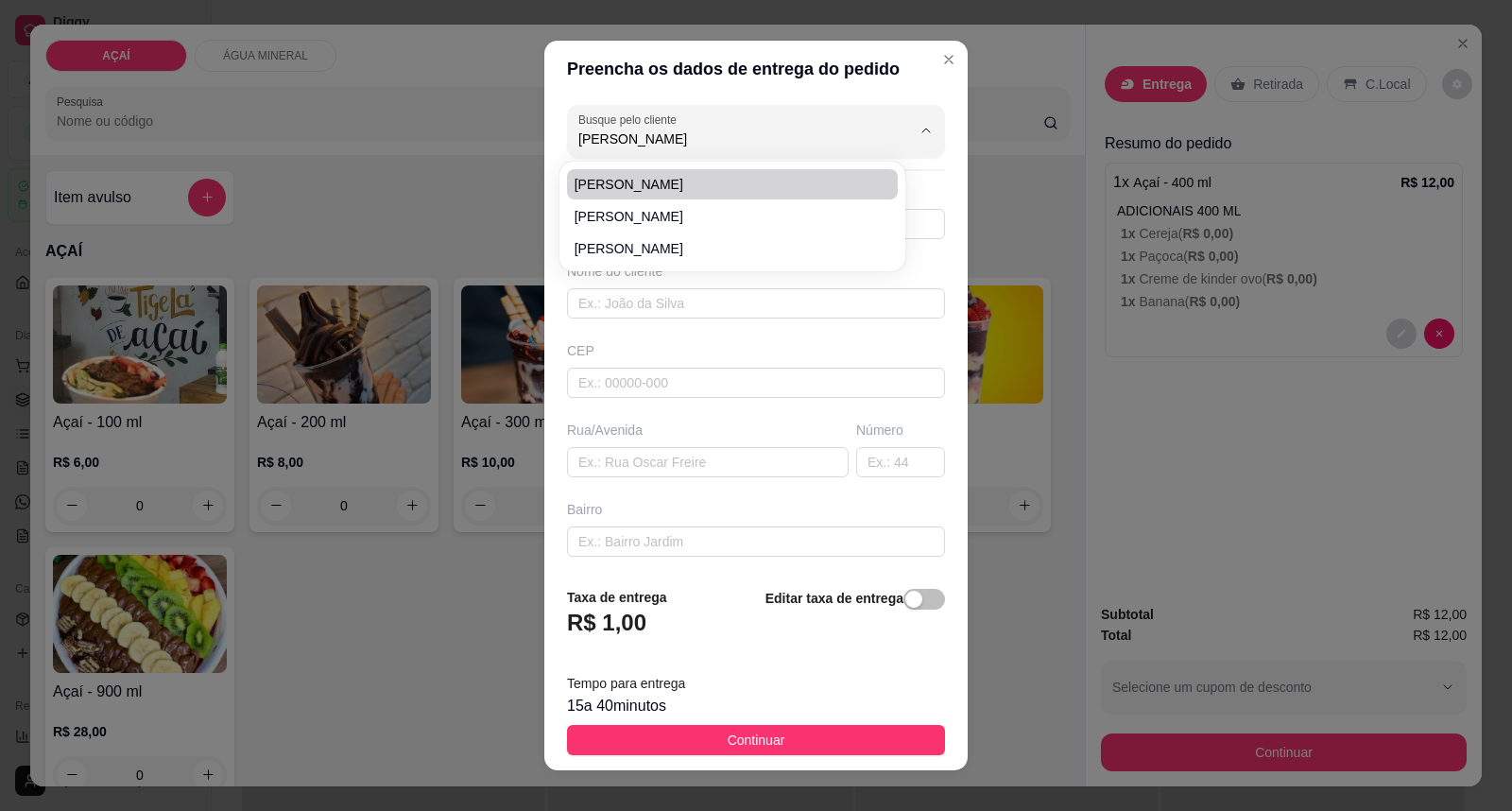
click at [644, 185] on span "[PERSON_NAME]" at bounding box center [724, 184] width 297 height 19
type input "[PERSON_NAME]"
type input "81173179"
type input "[PERSON_NAME]"
type input "57520000000"
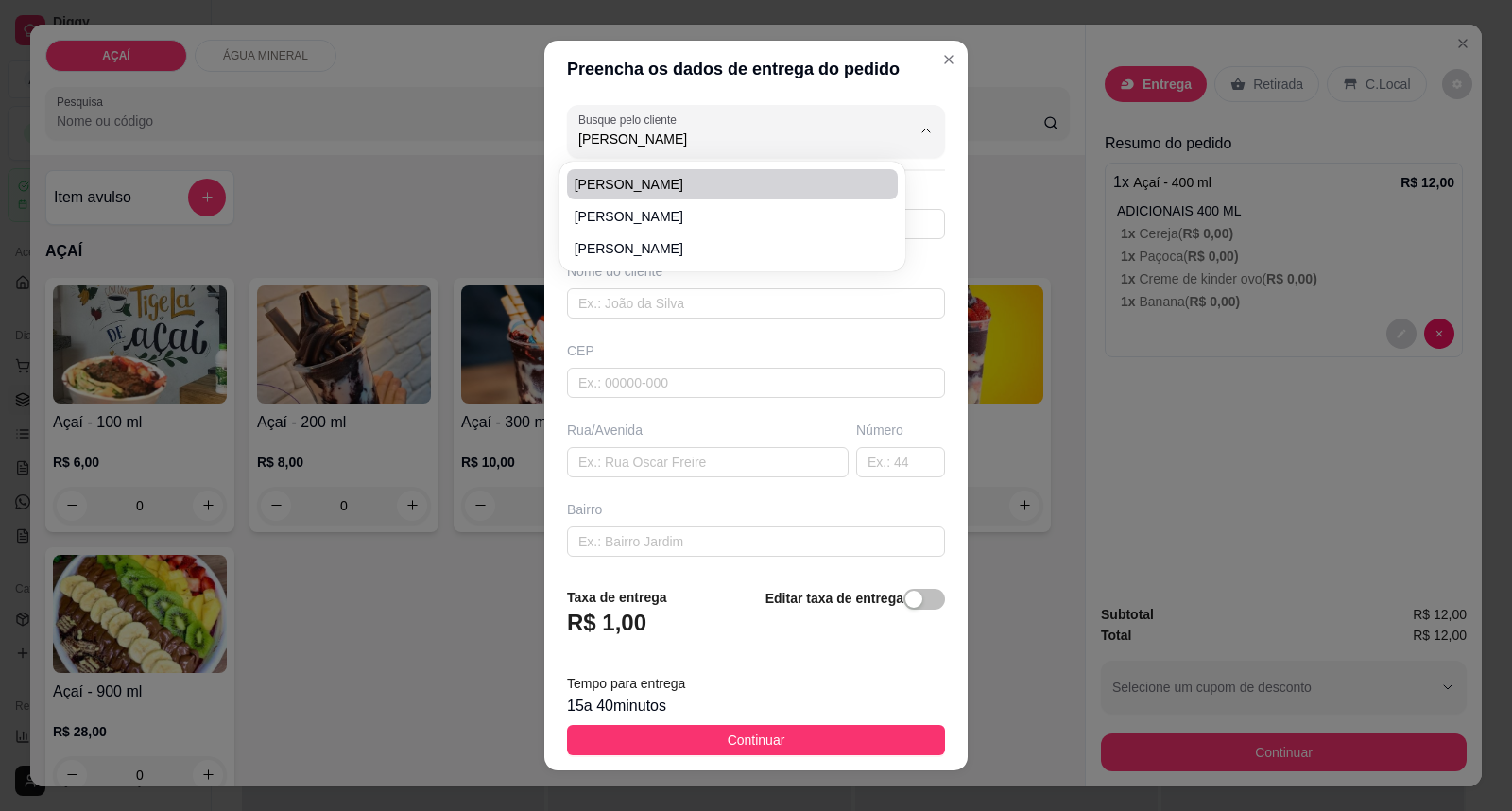
type input "Maravilha"
type input "Entregar aqui na loja closet Jô Santana"
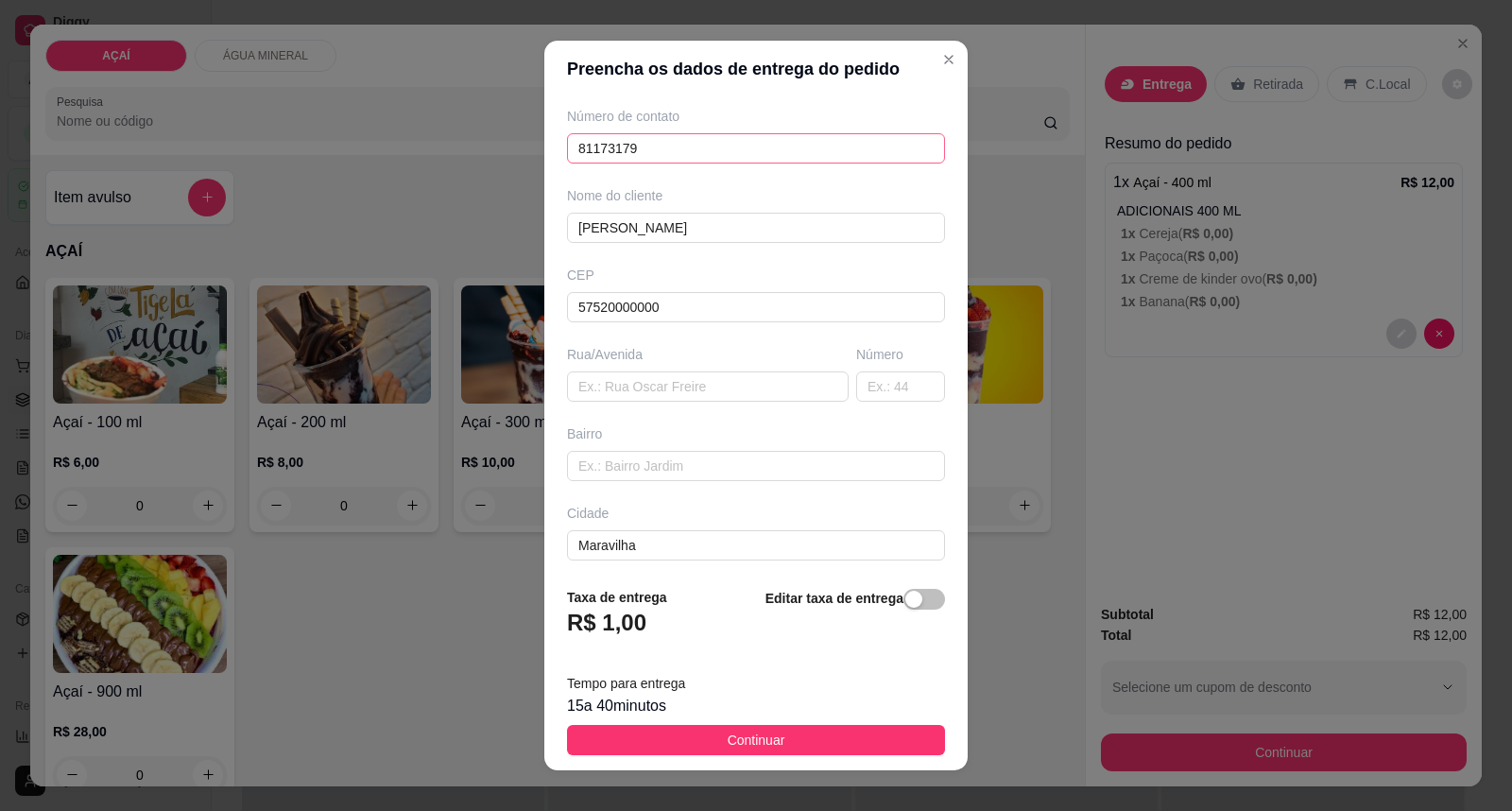
scroll to position [162, 0]
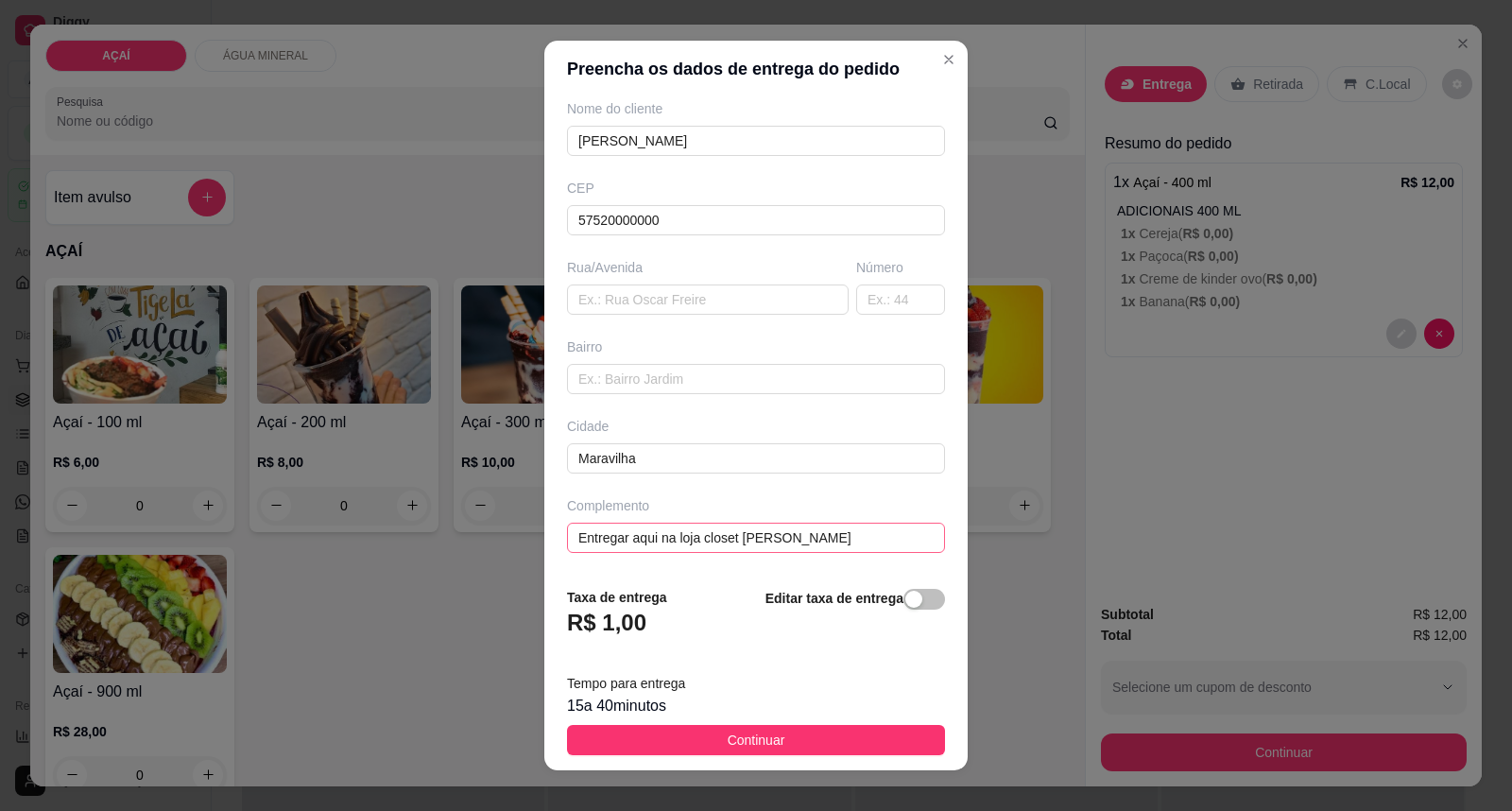
type input "[PERSON_NAME]"
click at [827, 542] on input "Entregar aqui na loja closet Jô Santana" at bounding box center [756, 537] width 378 height 31
type input "E"
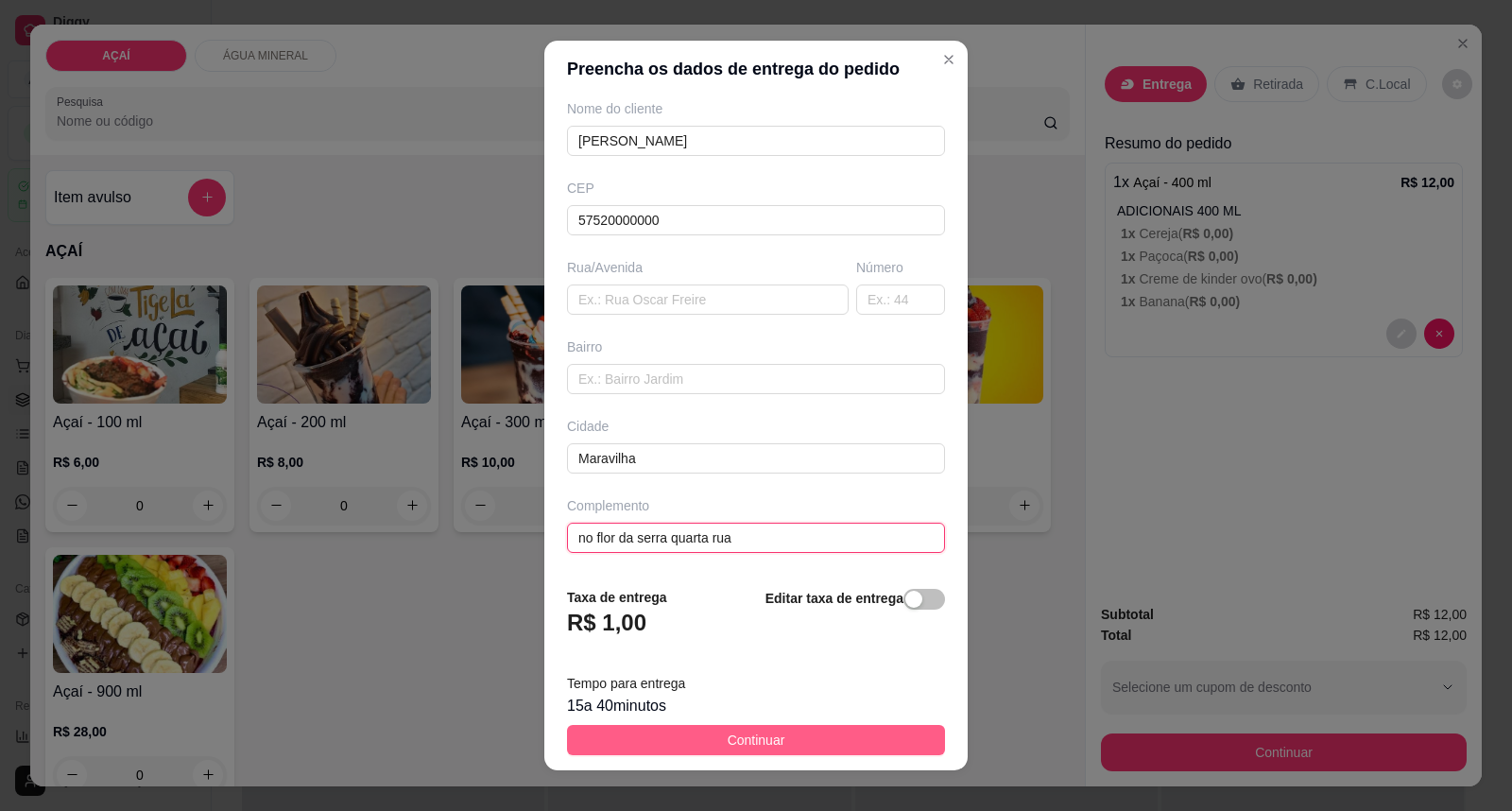
type input "no flor da serra quarta rua"
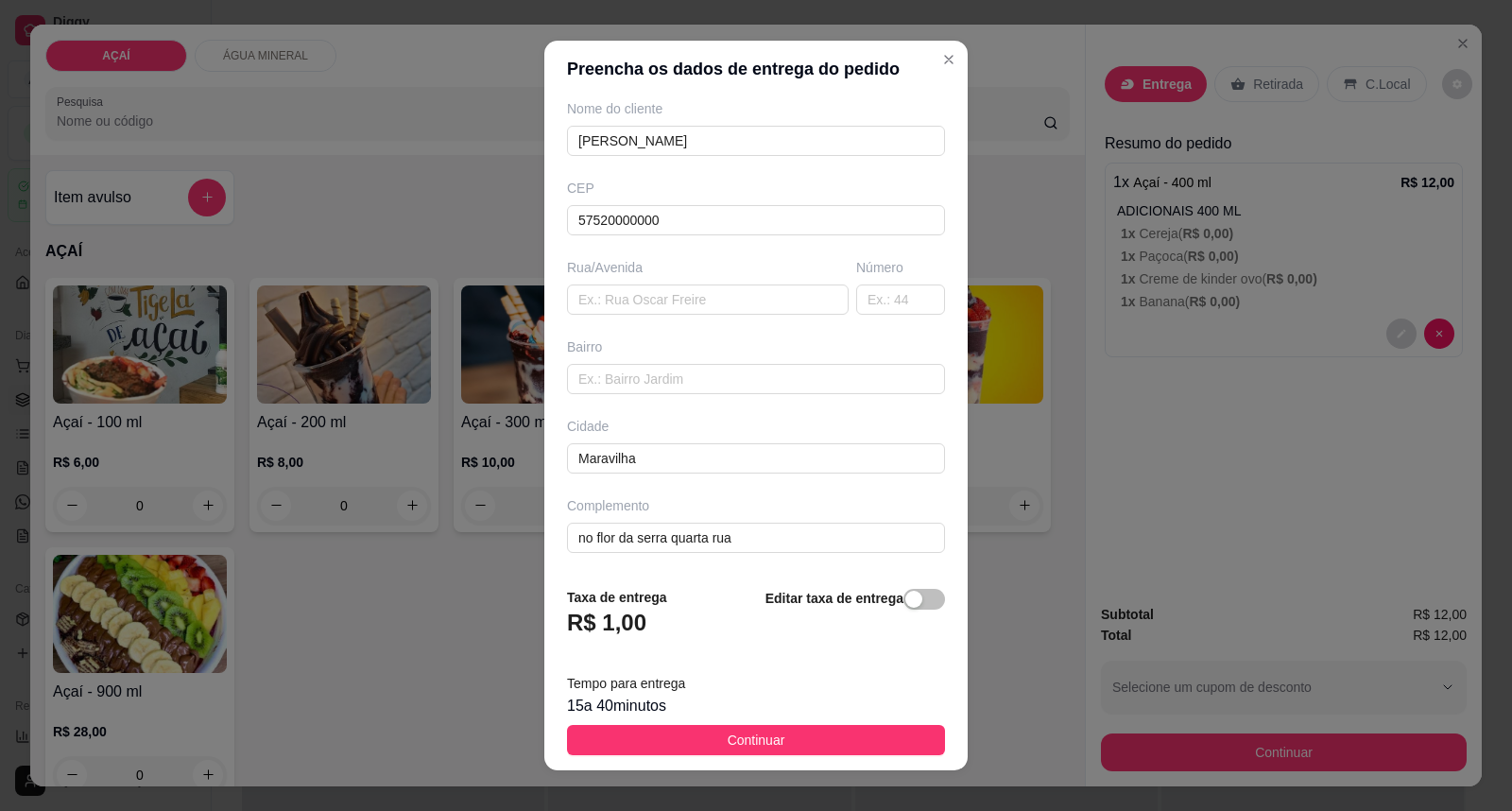
click at [731, 743] on span "Continuar" at bounding box center [756, 739] width 58 height 21
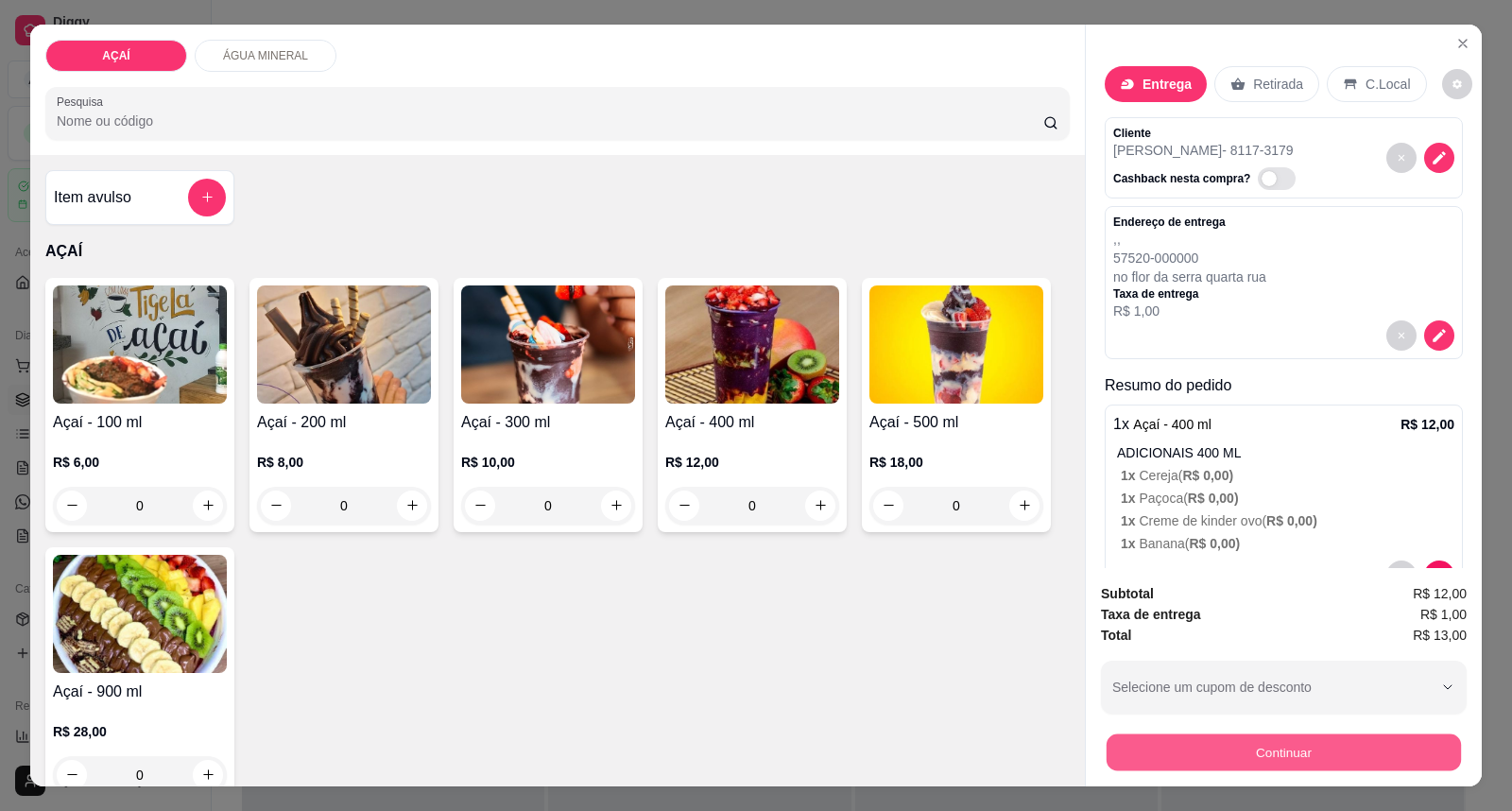
click at [1182, 737] on button "Continuar" at bounding box center [1284, 752] width 354 height 36
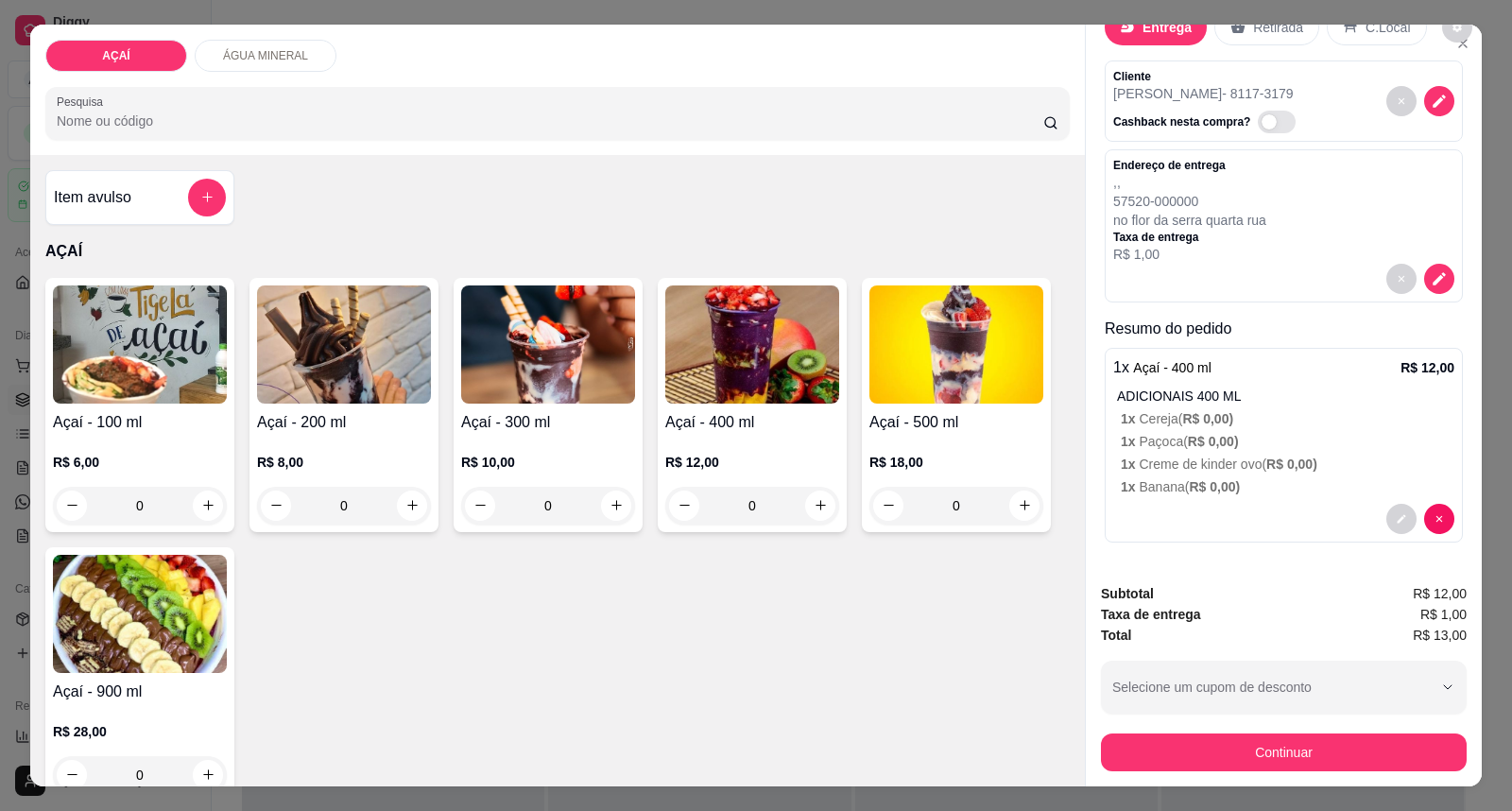
scroll to position [35, 0]
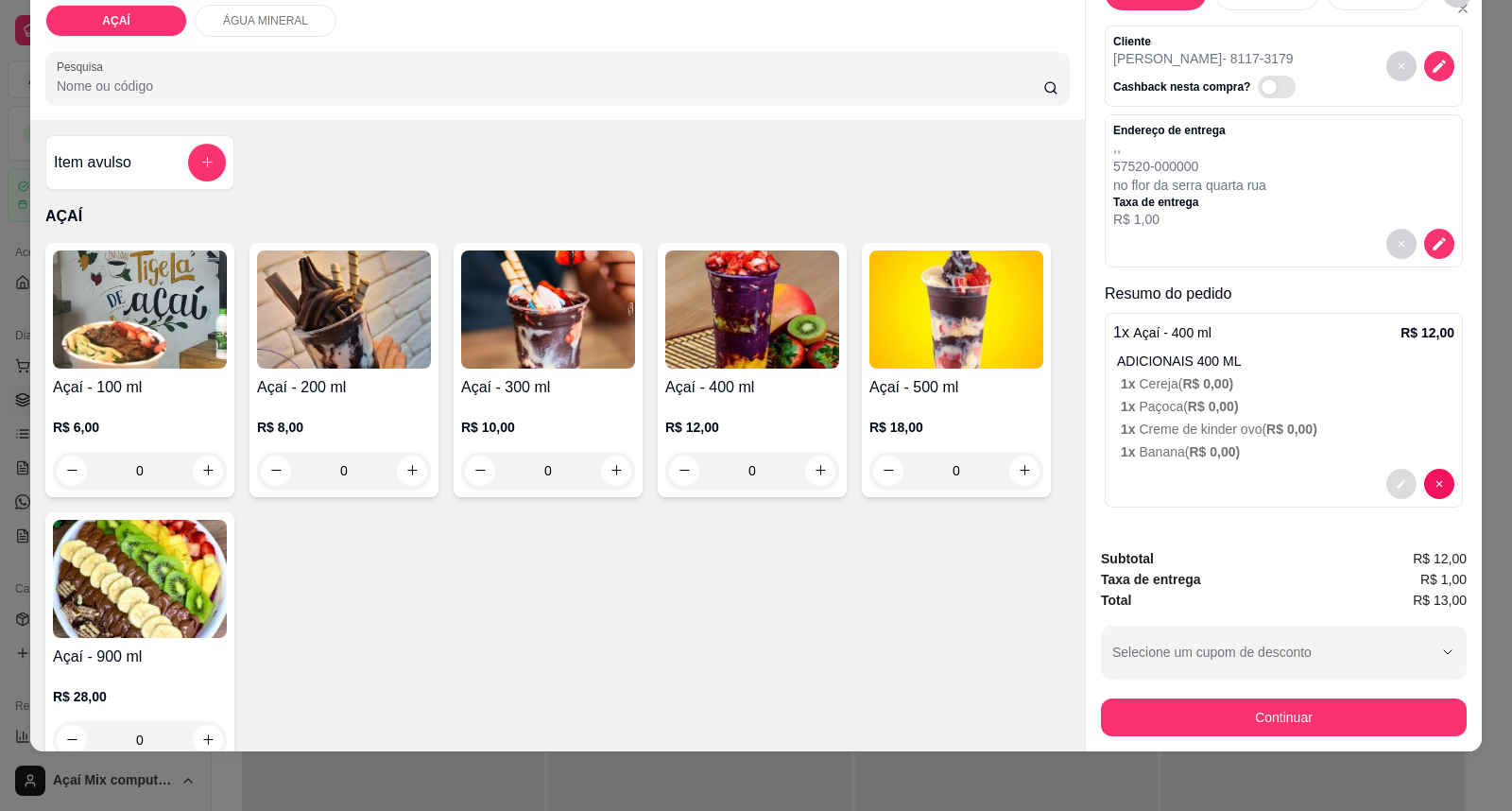
click at [1386, 476] on button "decrease-product-quantity" at bounding box center [1401, 483] width 31 height 31
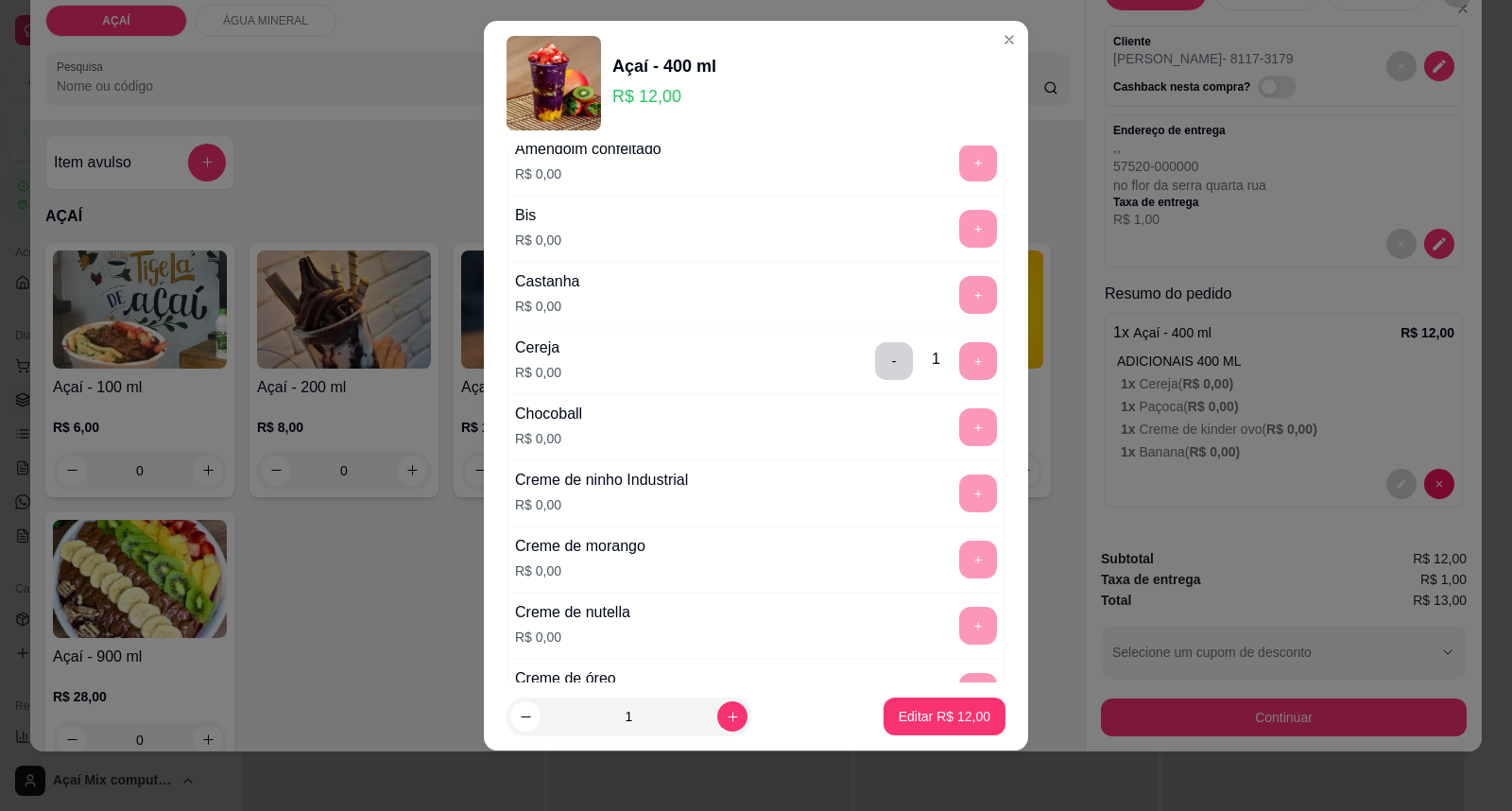
scroll to position [0, 0]
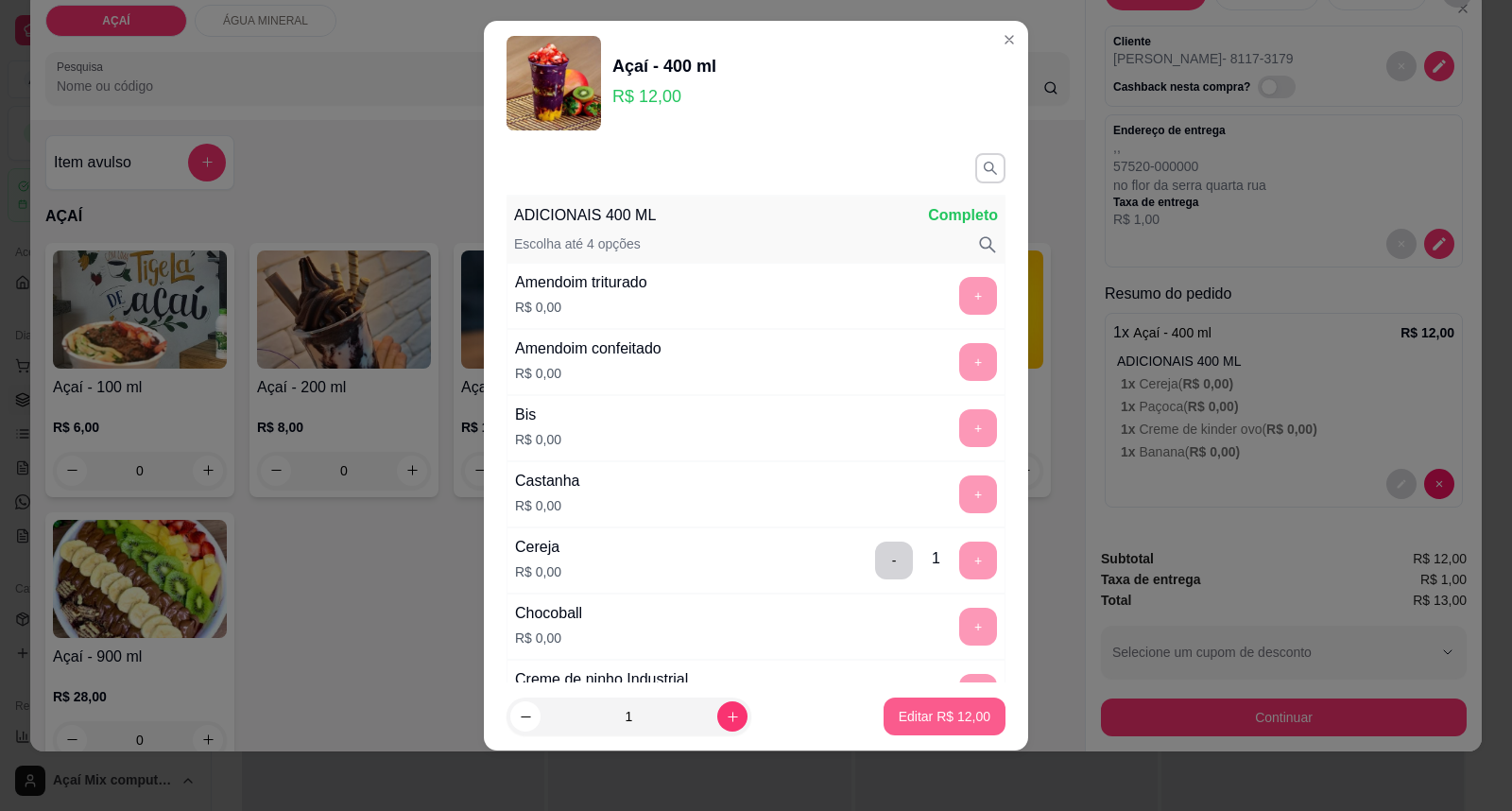
click at [899, 719] on p "Editar R$ 12,00" at bounding box center [944, 716] width 92 height 19
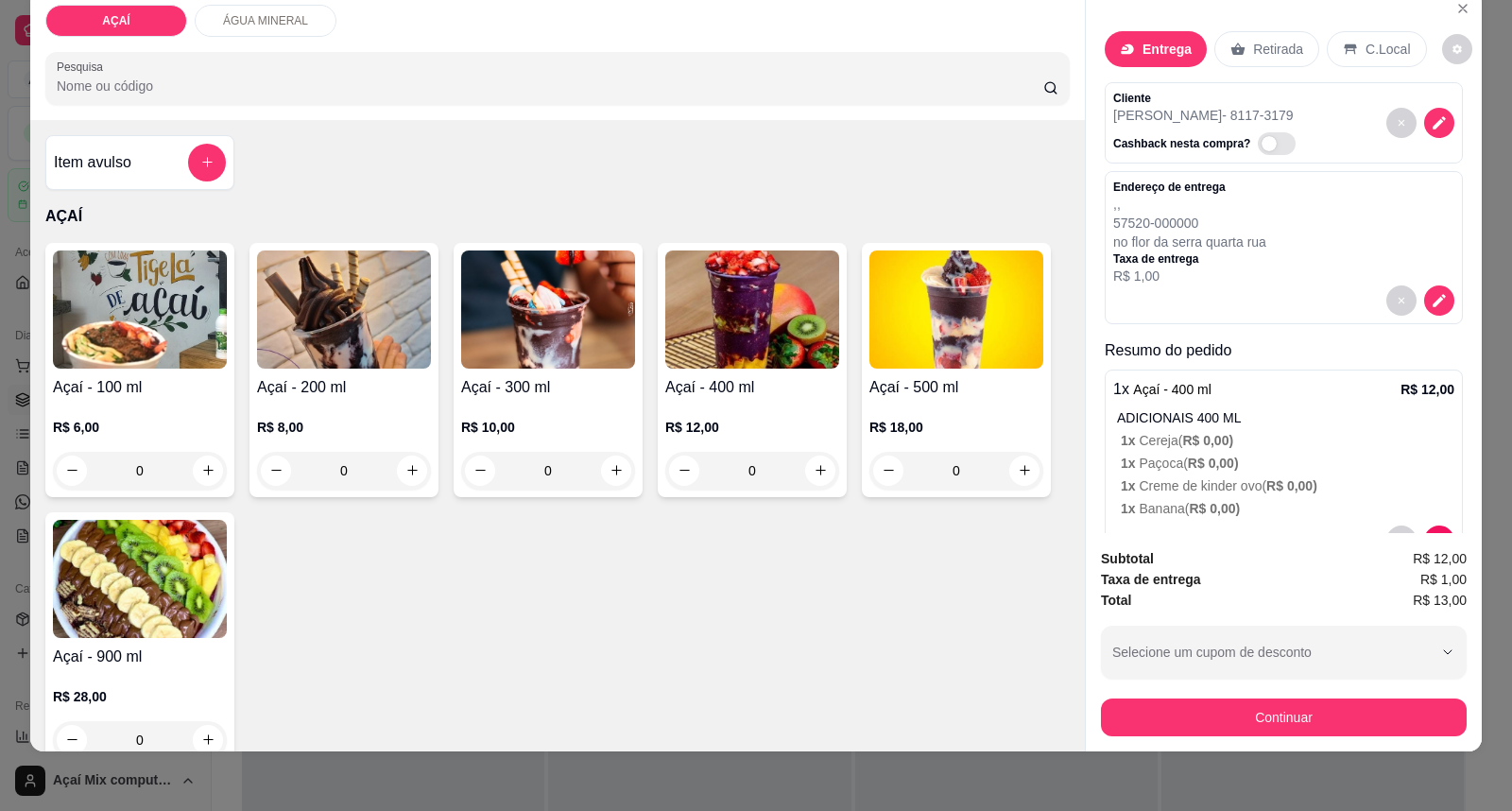
click at [390, 338] on img at bounding box center [344, 309] width 174 height 118
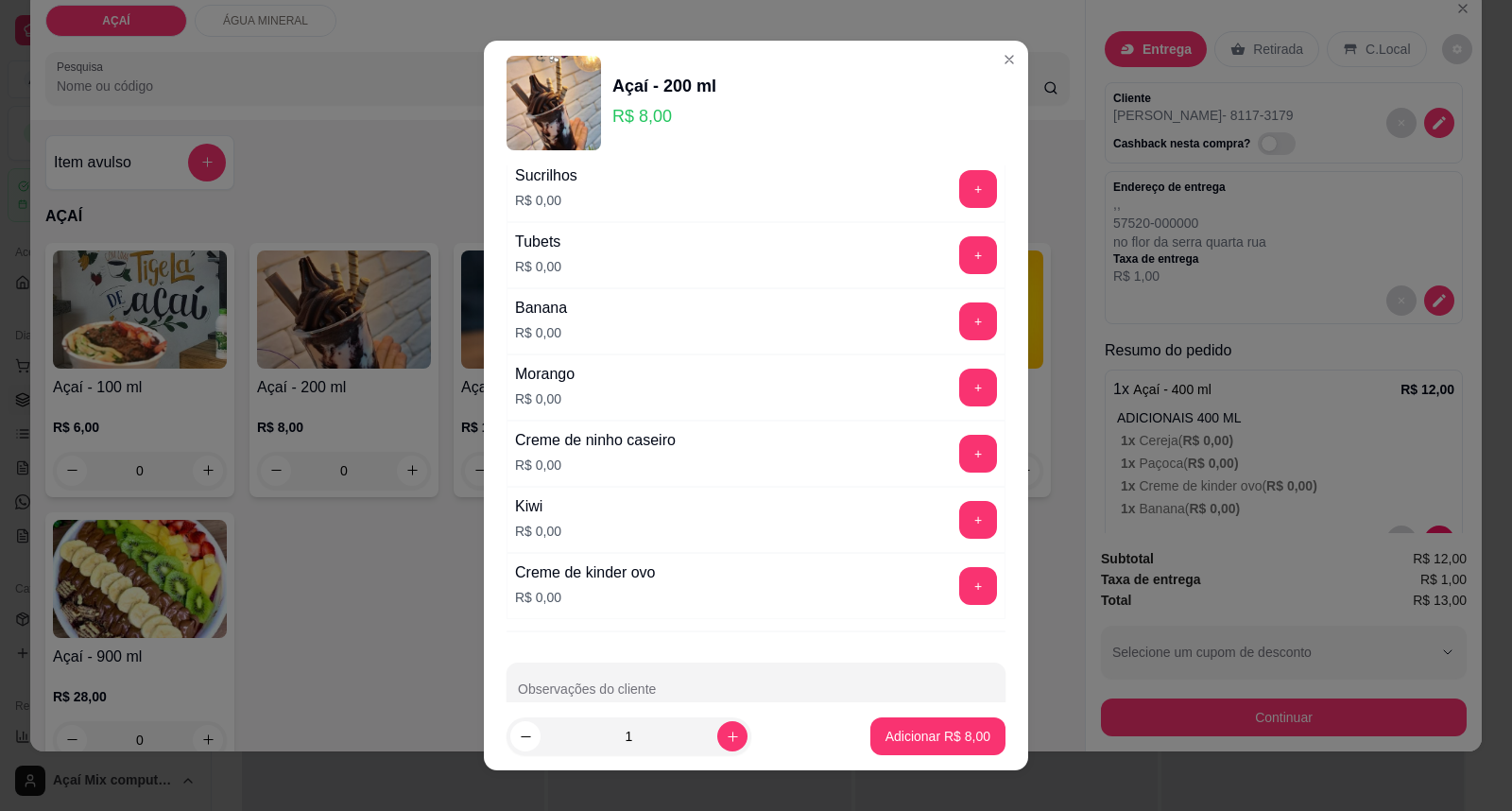
scroll to position [2487, 0]
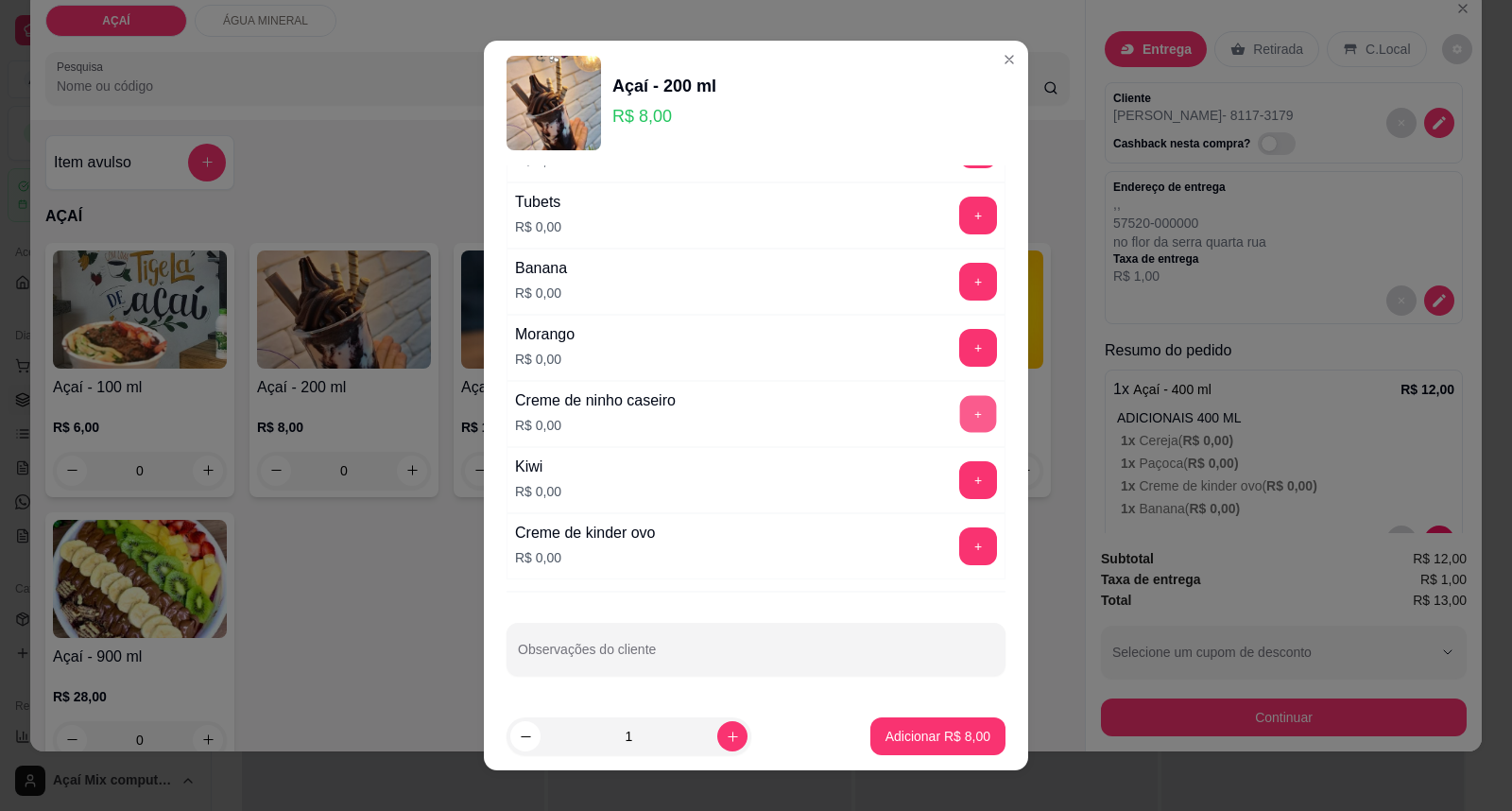
click at [960, 412] on button "+" at bounding box center [977, 413] width 36 height 36
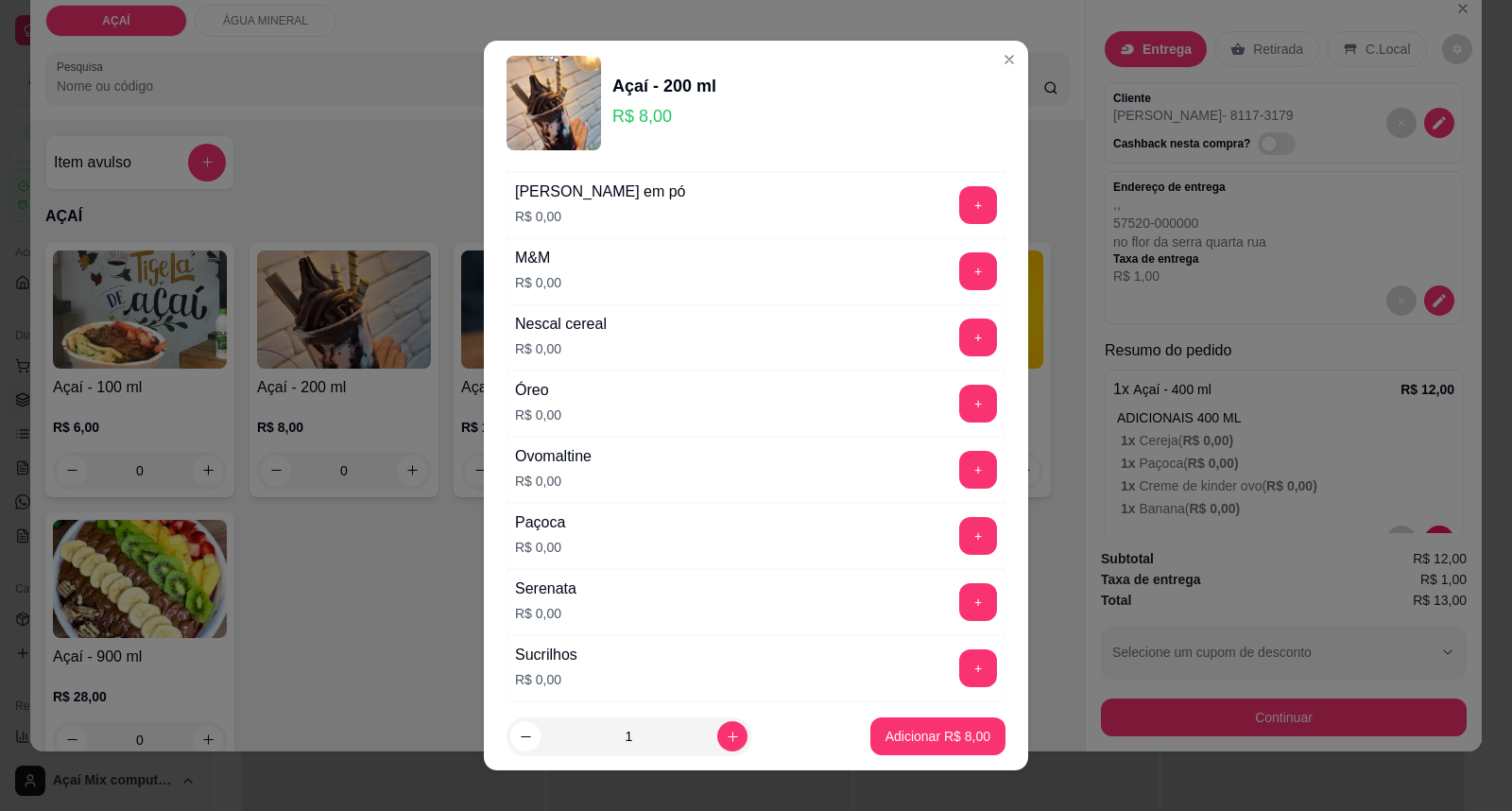
scroll to position [2067, 0]
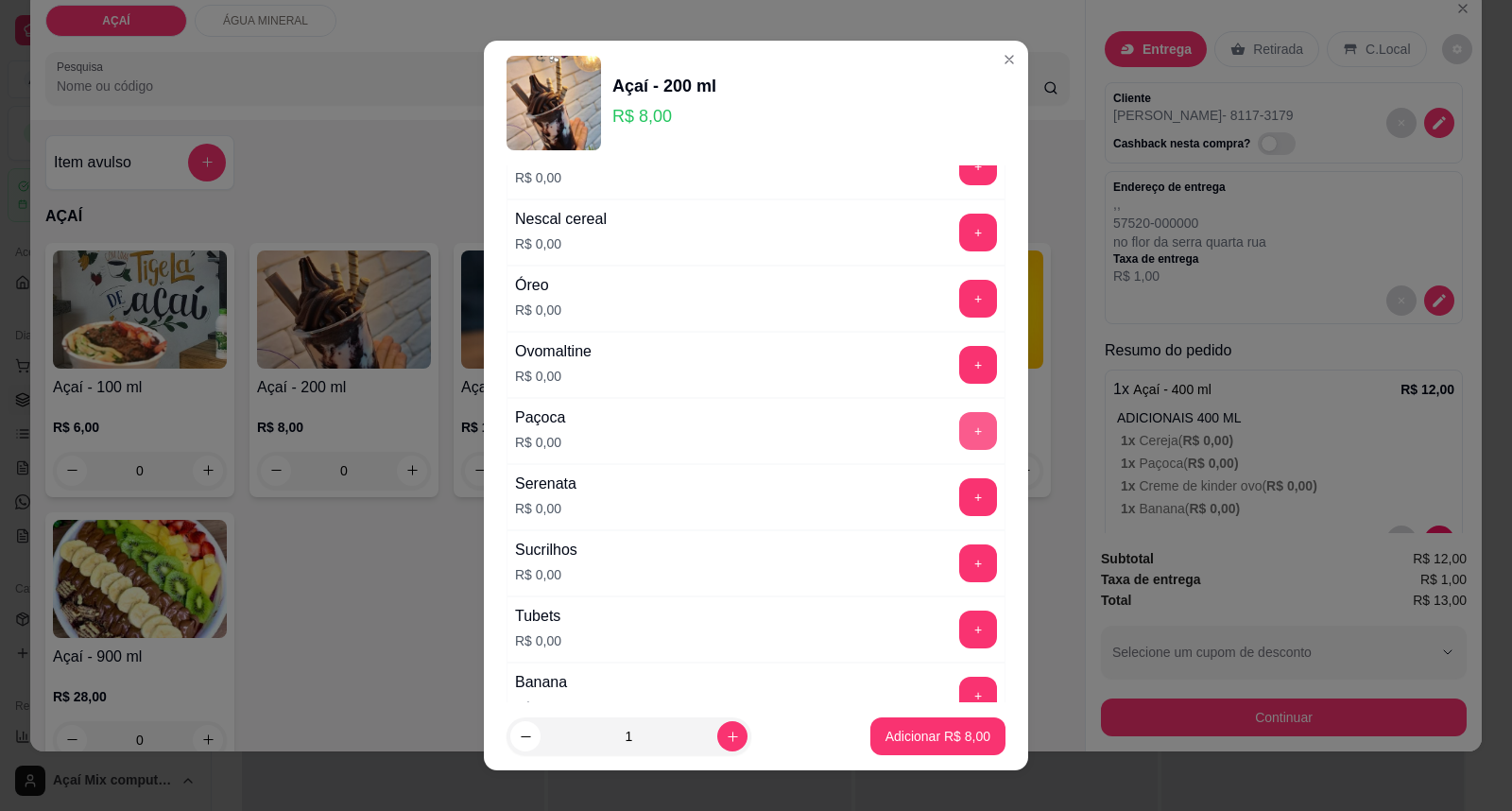
click at [959, 436] on button "+" at bounding box center [977, 431] width 37 height 37
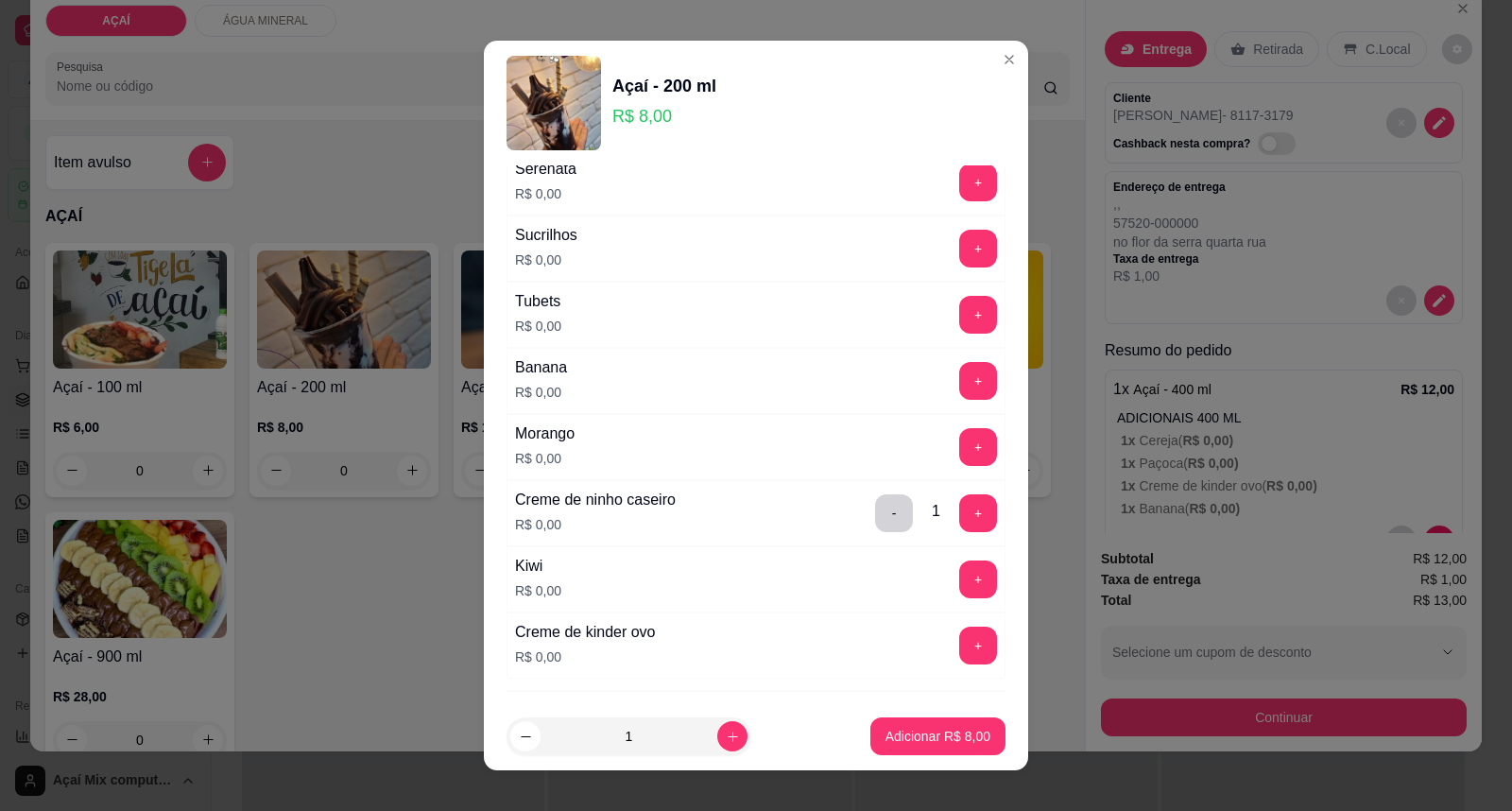
scroll to position [2383, 0]
click at [960, 384] on button "+" at bounding box center [977, 380] width 36 height 36
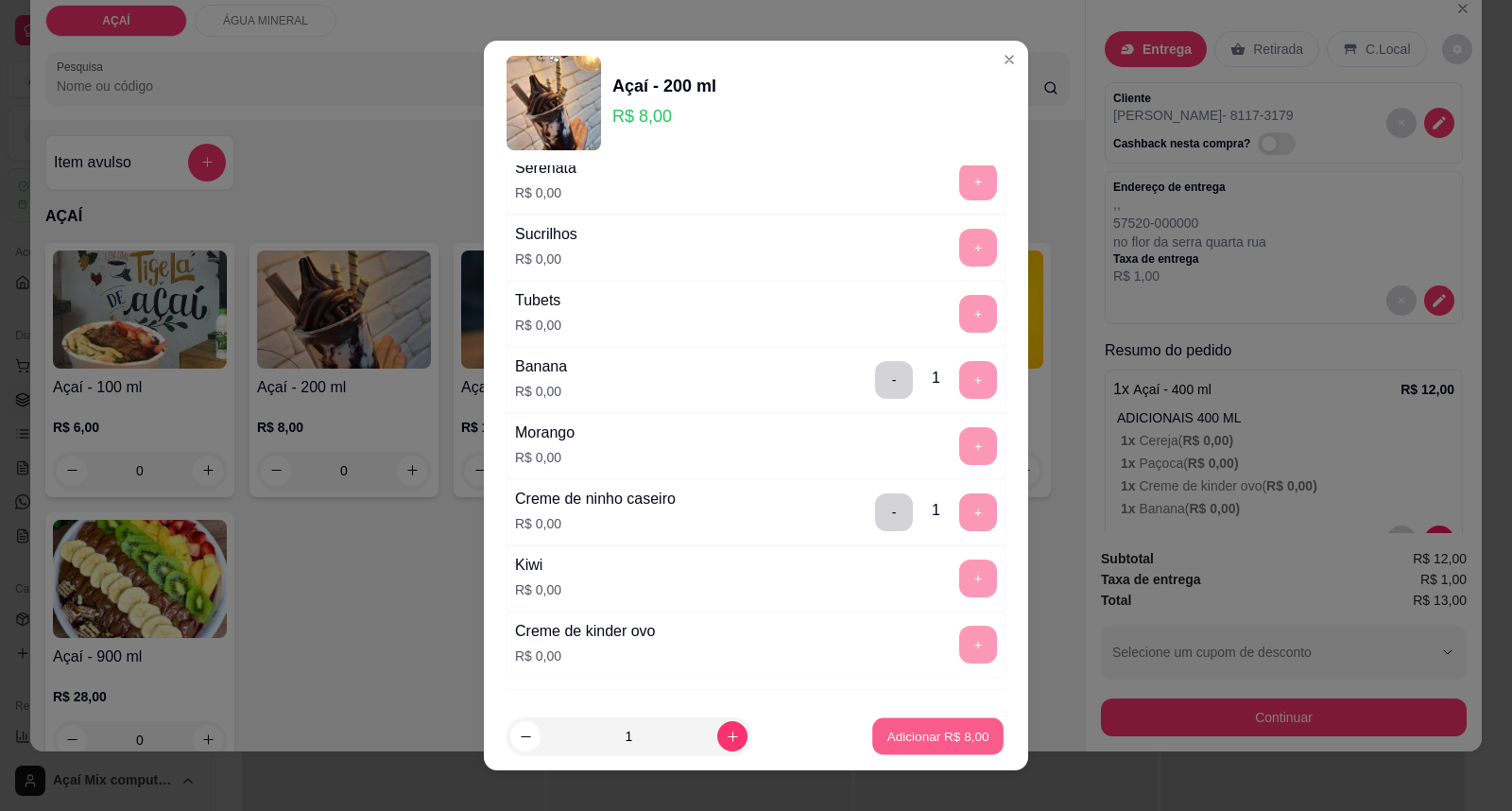
click at [932, 733] on p "Adicionar R$ 8,00" at bounding box center [937, 735] width 102 height 18
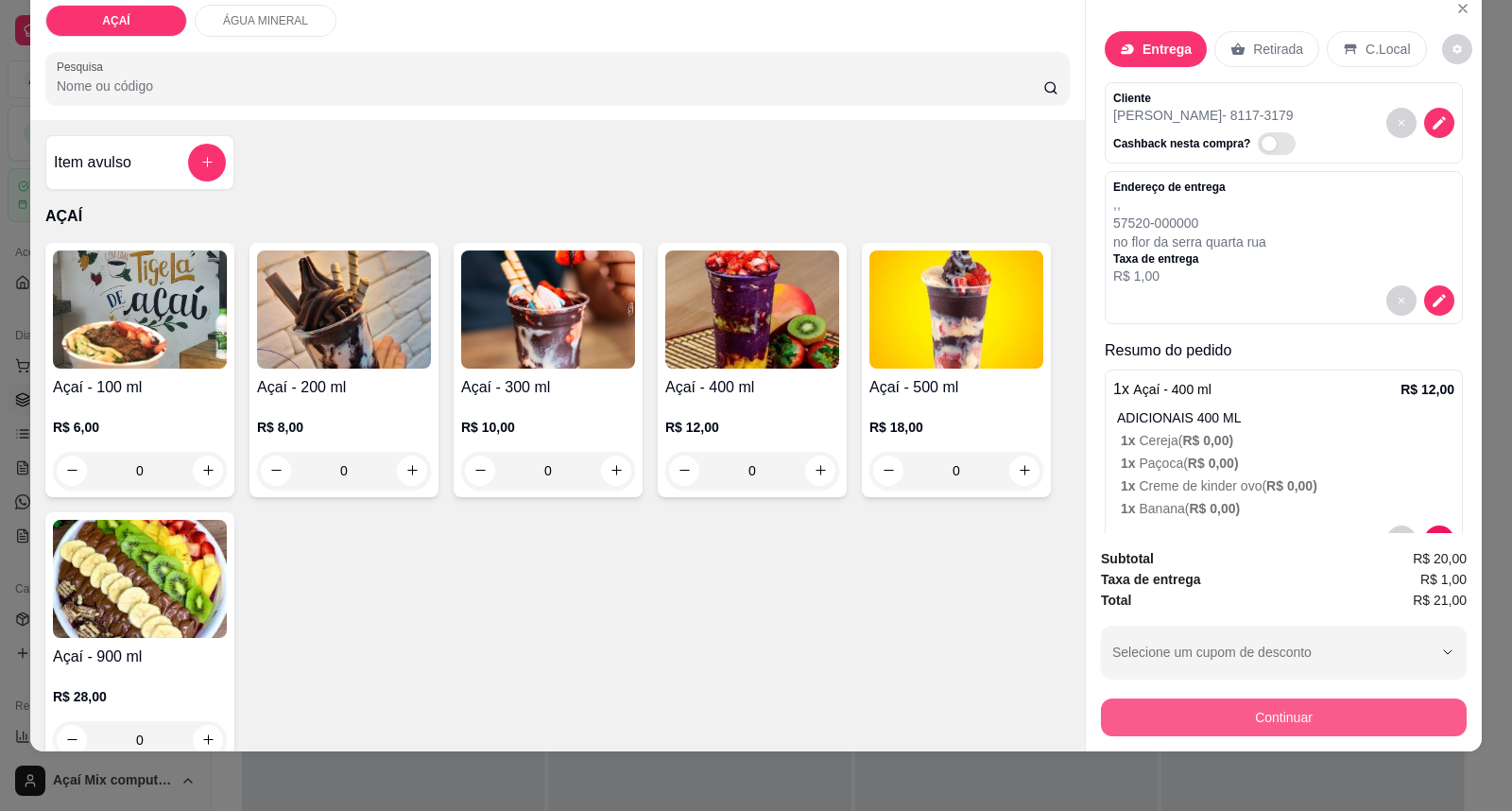
click at [1177, 712] on button "Continuar" at bounding box center [1283, 717] width 365 height 37
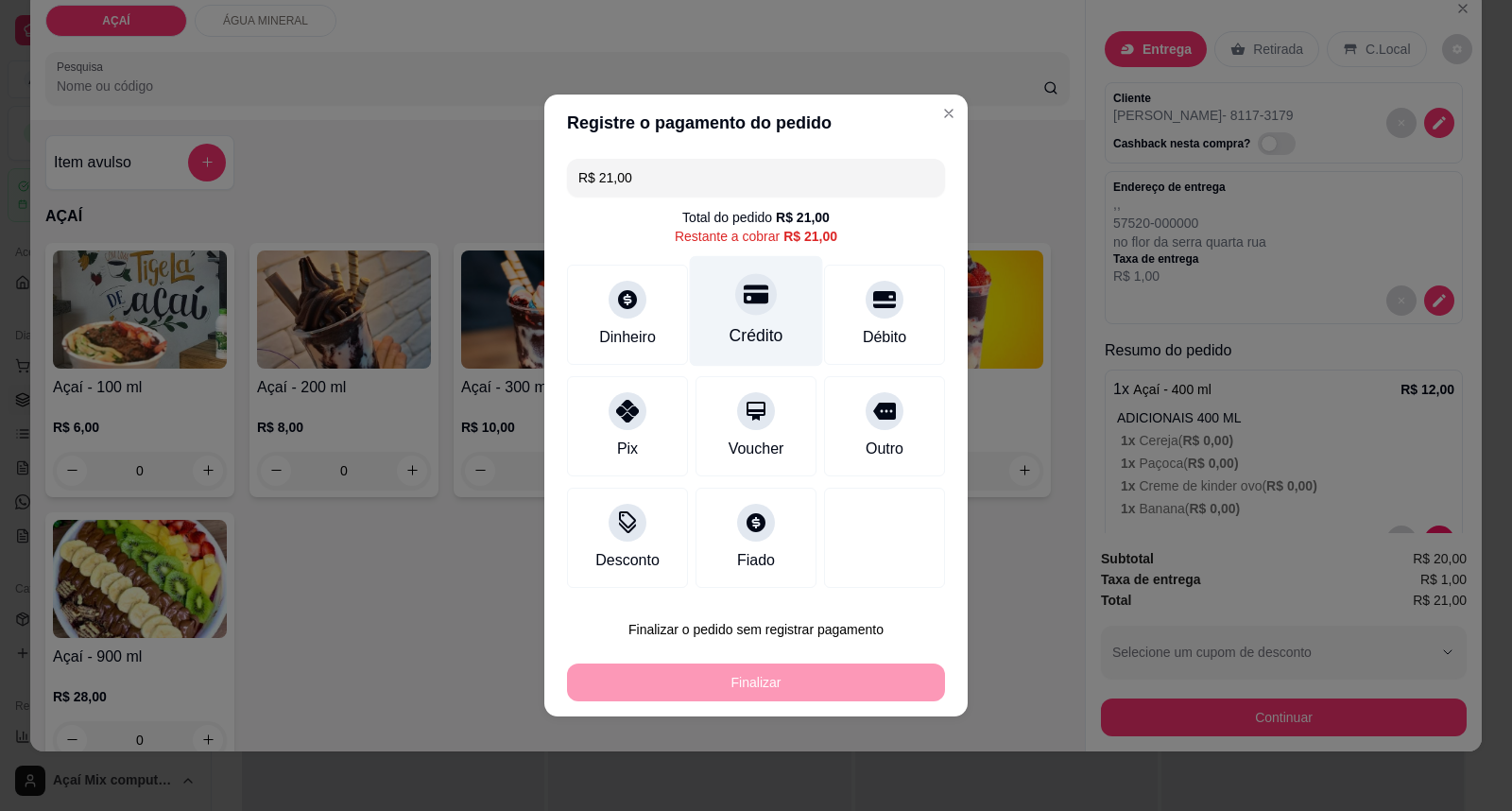
click at [733, 321] on div "Crédito" at bounding box center [756, 311] width 133 height 110
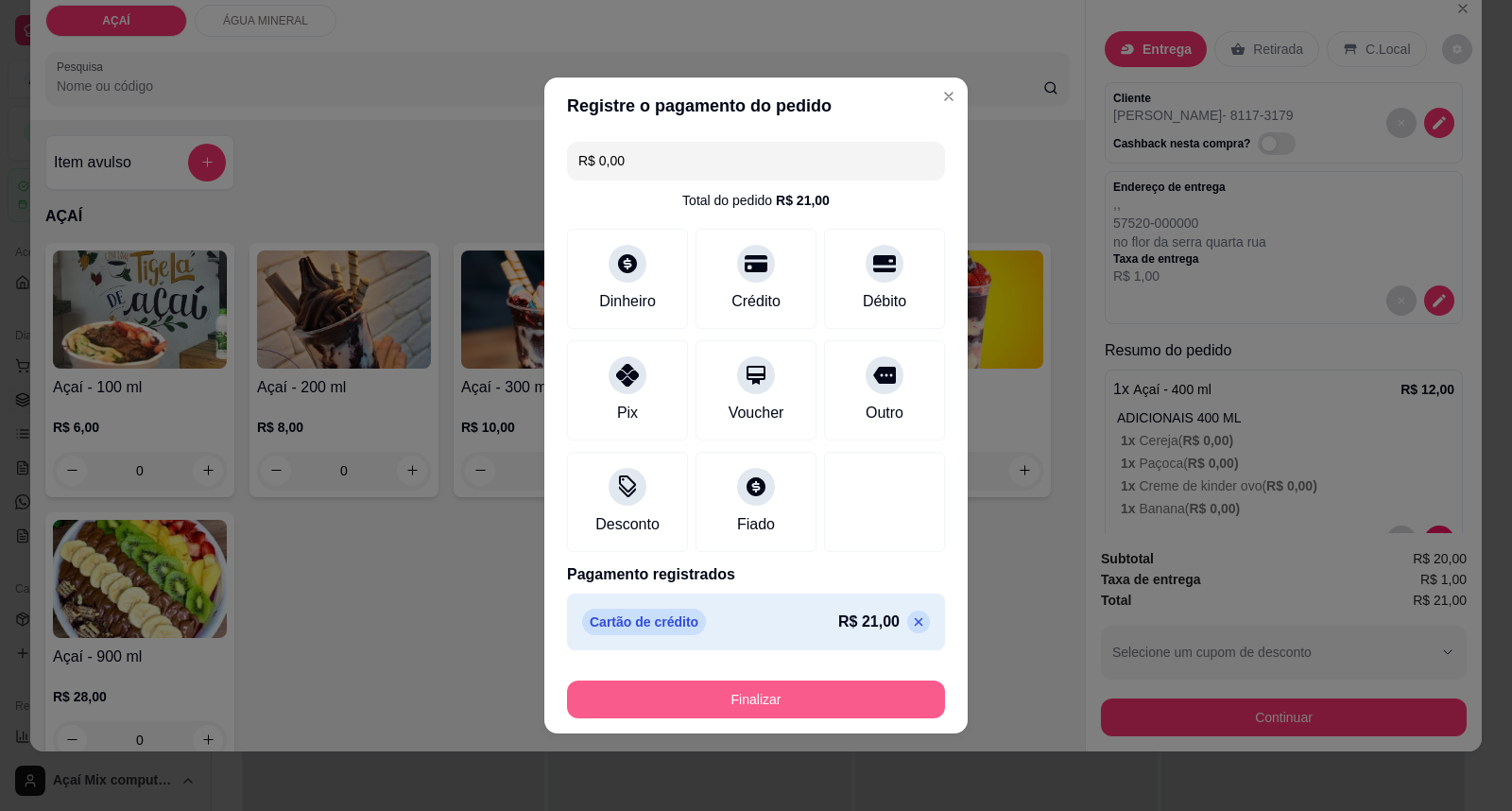
click at [760, 688] on button "Finalizar" at bounding box center [756, 699] width 378 height 37
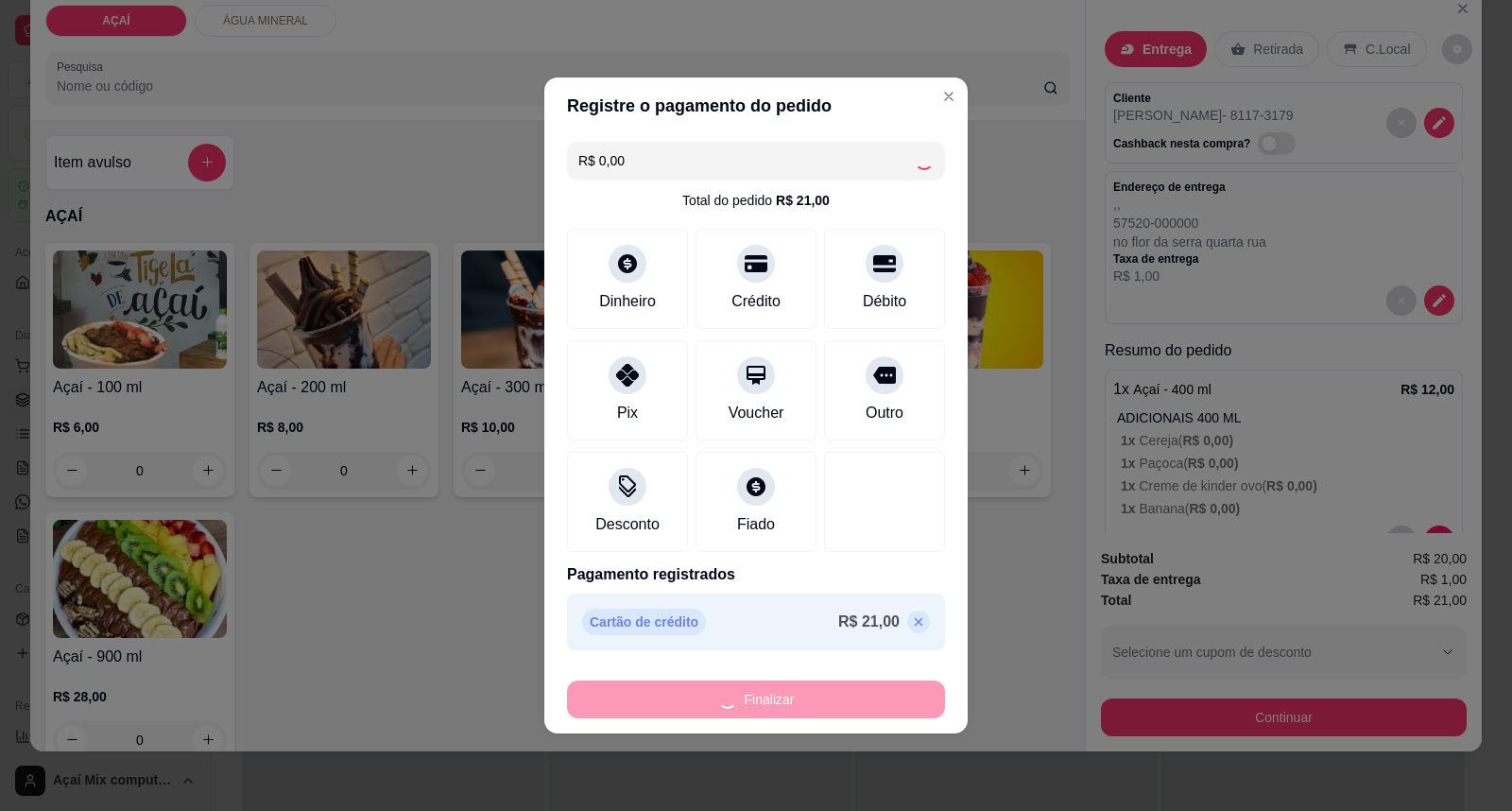
type input "-R$ 21,00"
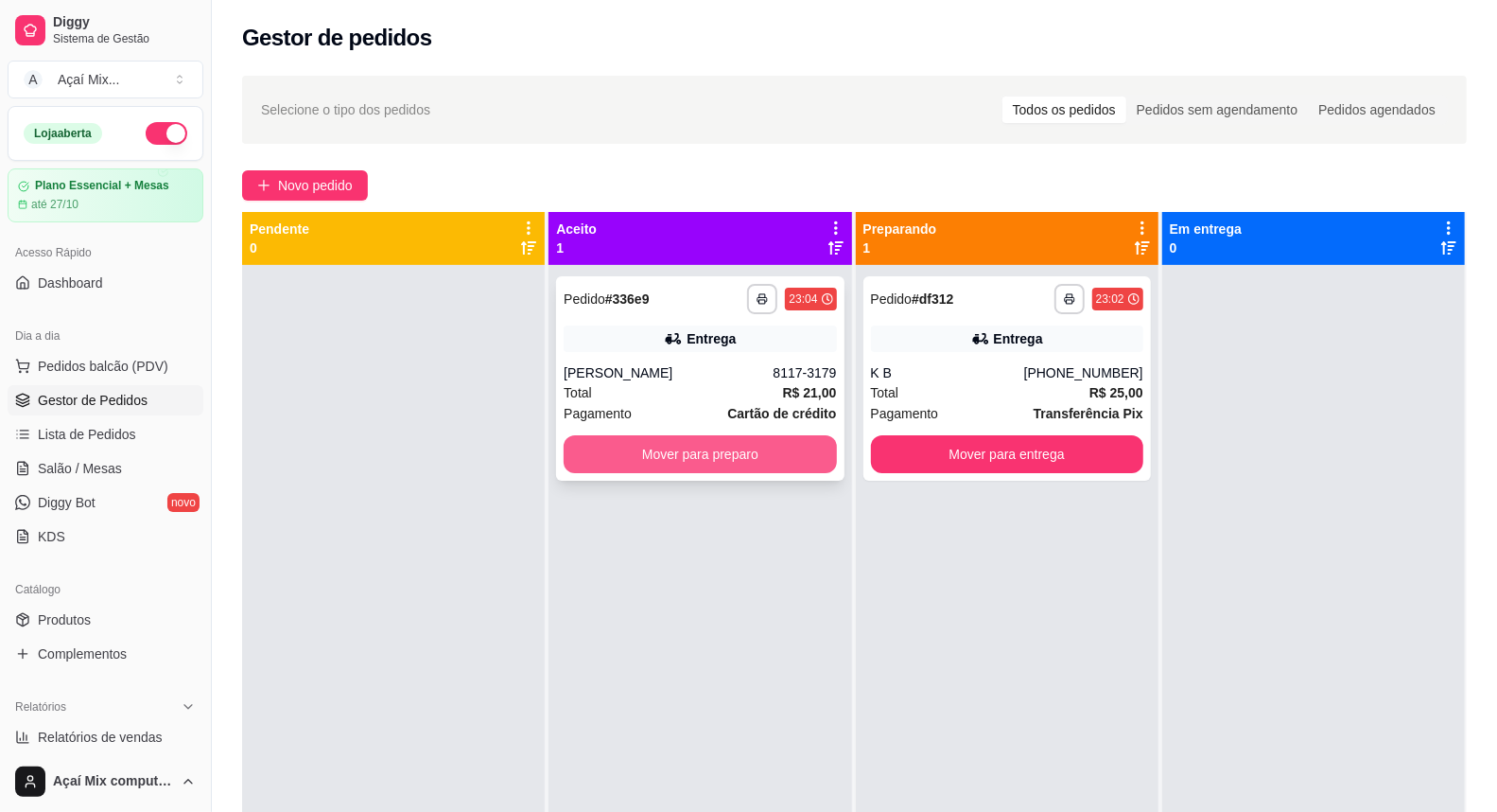
click at [683, 460] on button "Mover para preparo" at bounding box center [700, 454] width 272 height 37
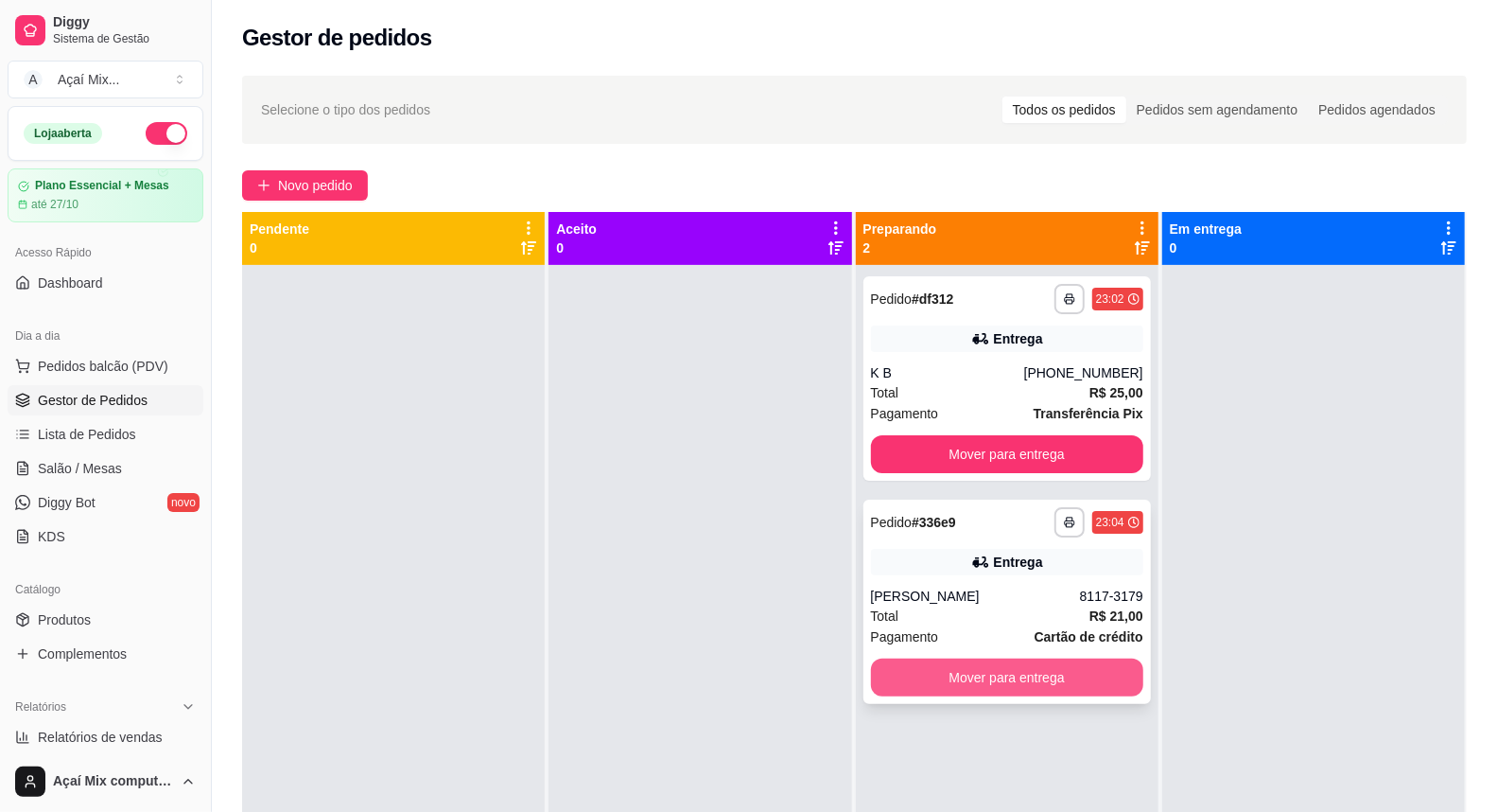
click at [999, 676] on button "Mover para entrega" at bounding box center [1007, 677] width 272 height 37
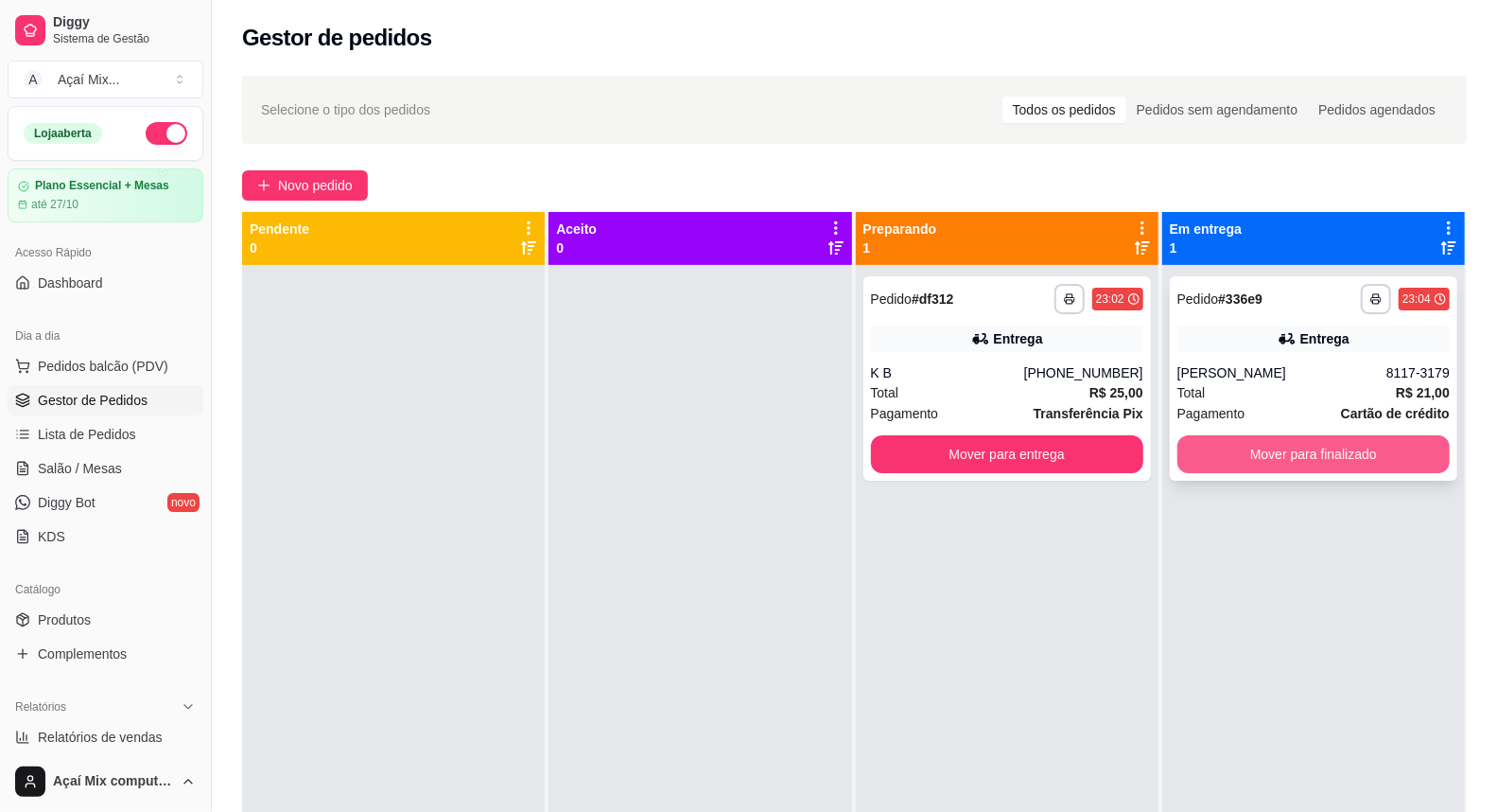
click at [1356, 444] on button "Mover para finalizado" at bounding box center [1314, 454] width 272 height 37
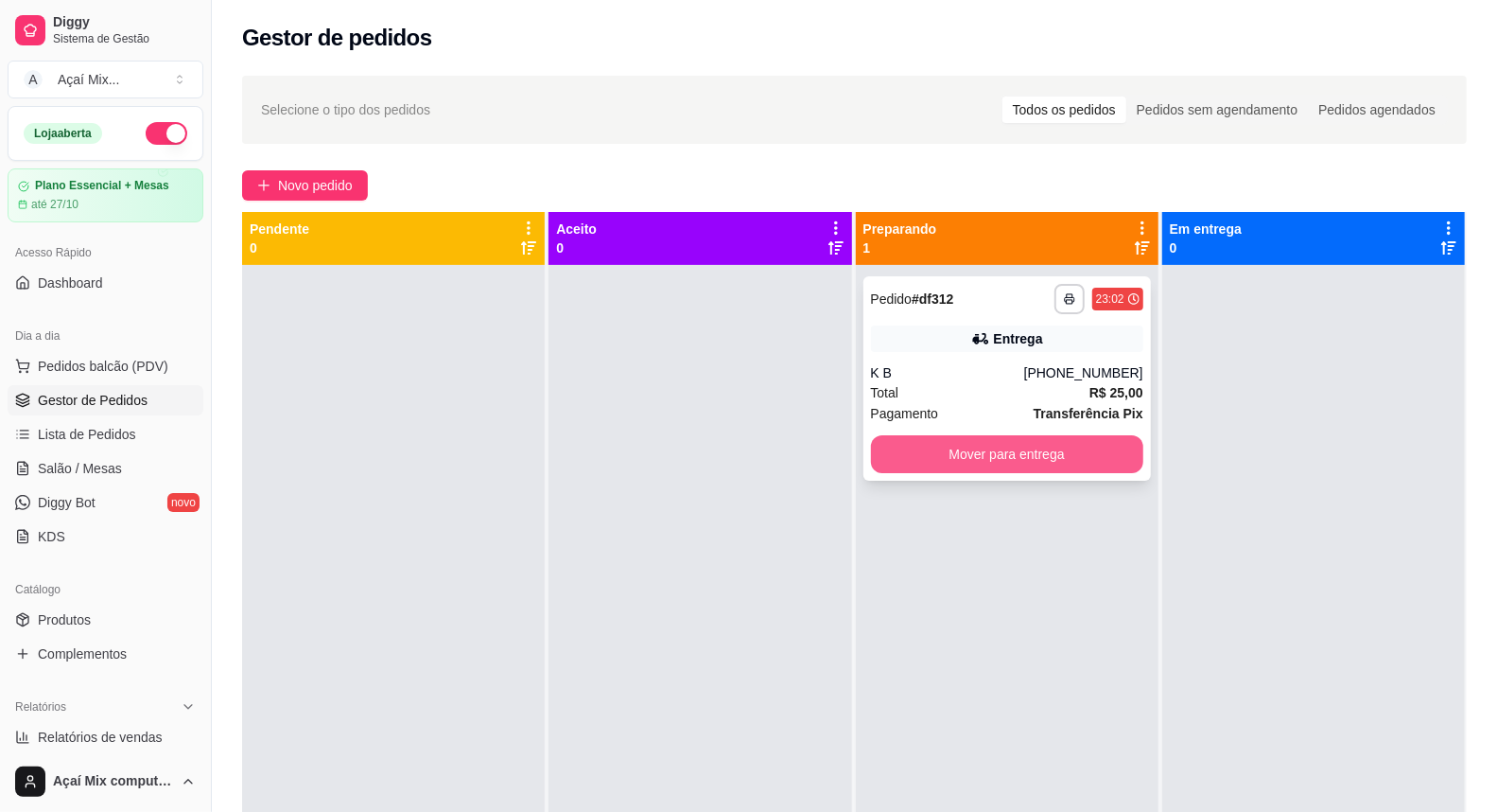
click at [1085, 452] on button "Mover para entrega" at bounding box center [1007, 454] width 272 height 37
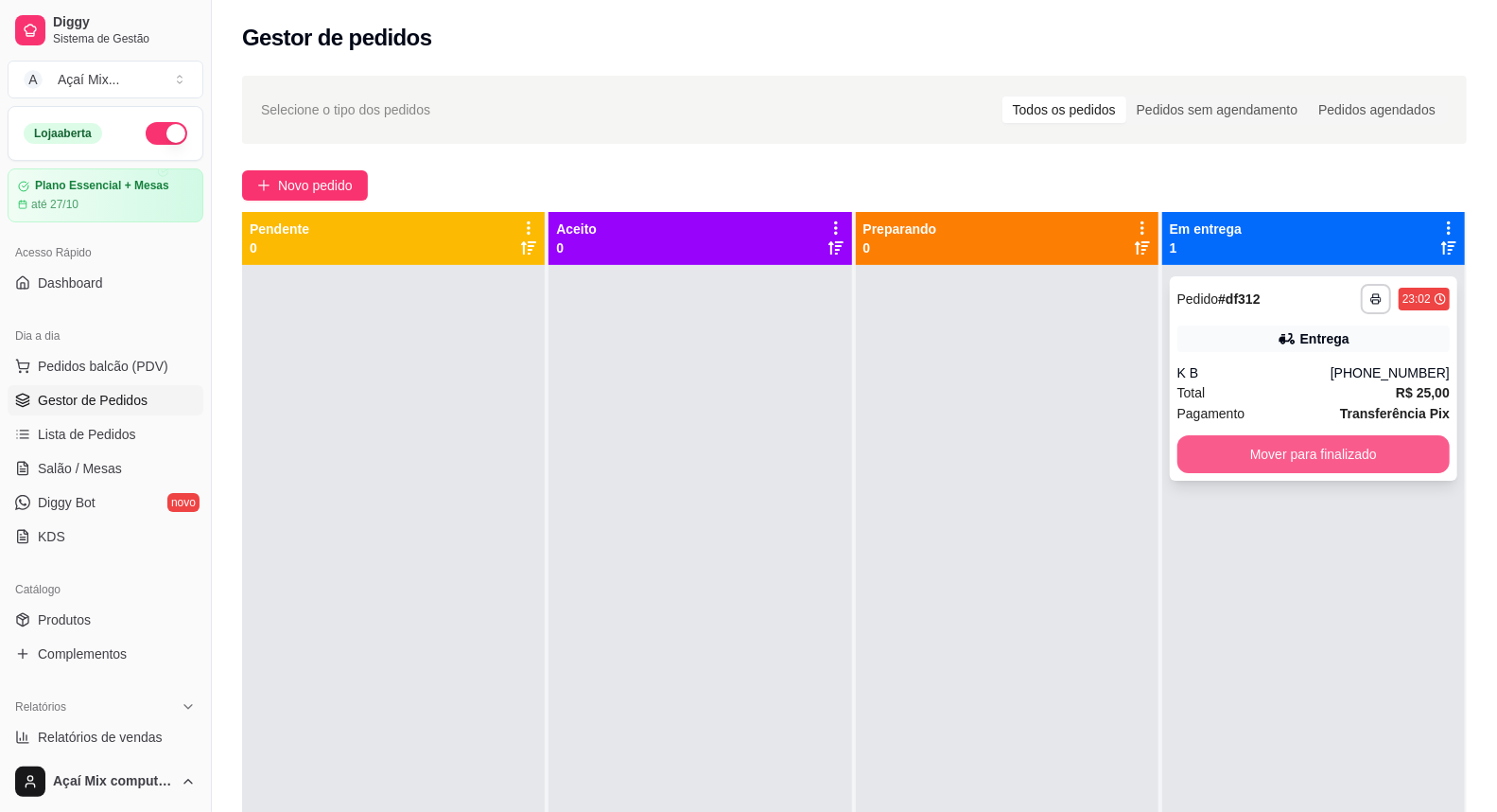
click at [1275, 452] on button "Mover para finalizado" at bounding box center [1314, 454] width 272 height 37
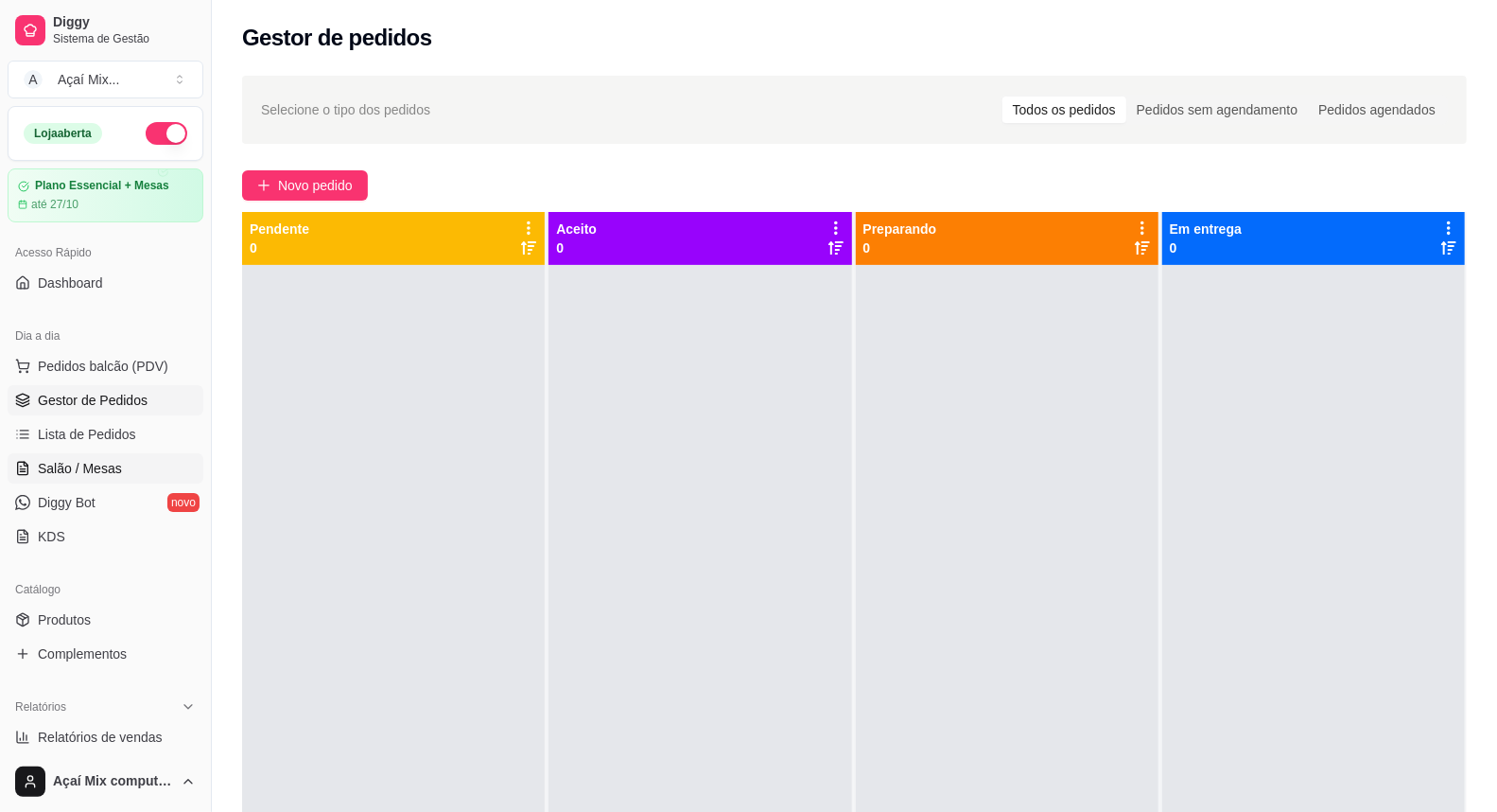
click at [100, 460] on span "Salão / Mesas" at bounding box center [79, 468] width 84 height 19
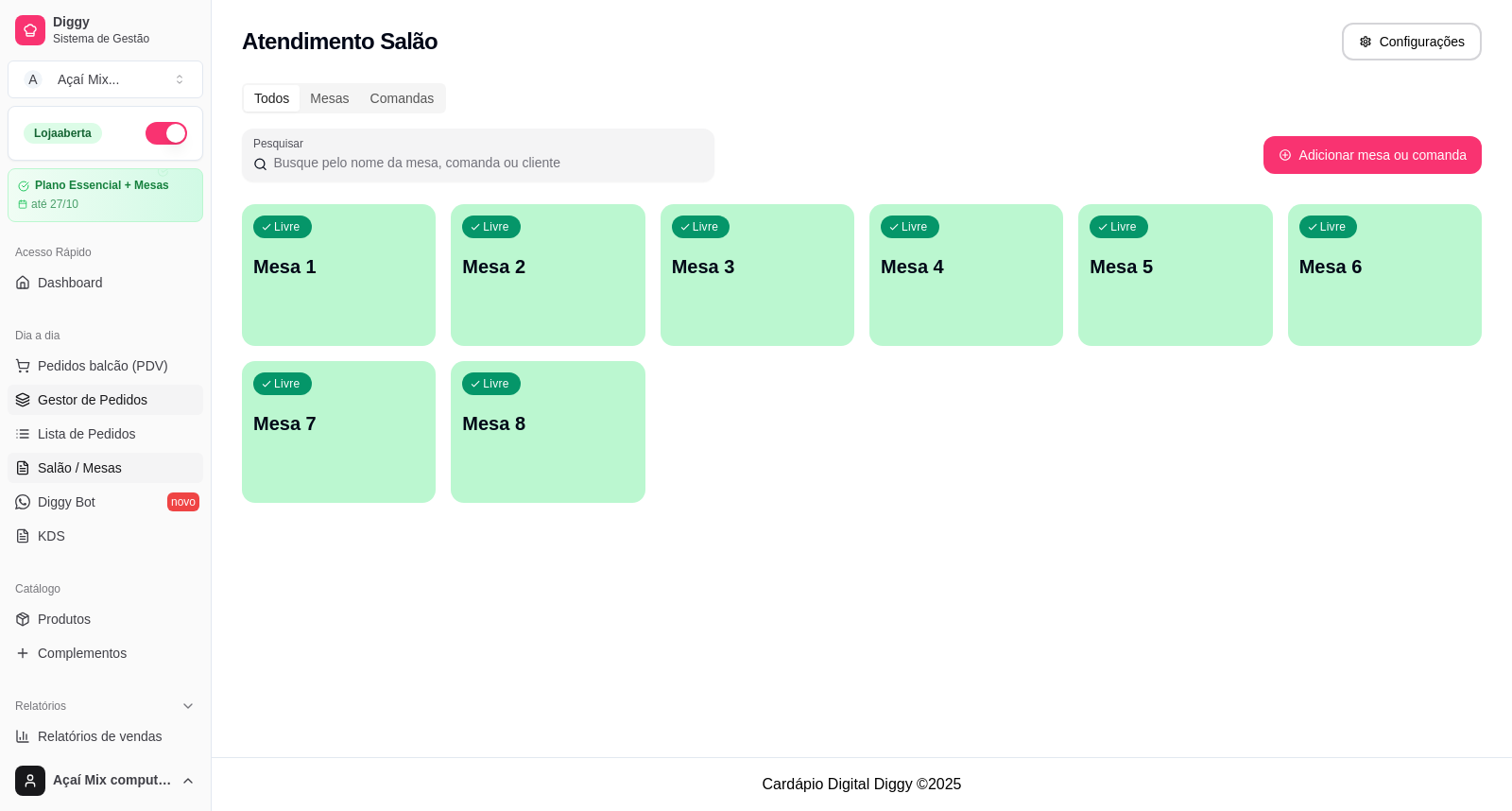
click at [120, 398] on span "Gestor de Pedidos" at bounding box center [92, 399] width 109 height 19
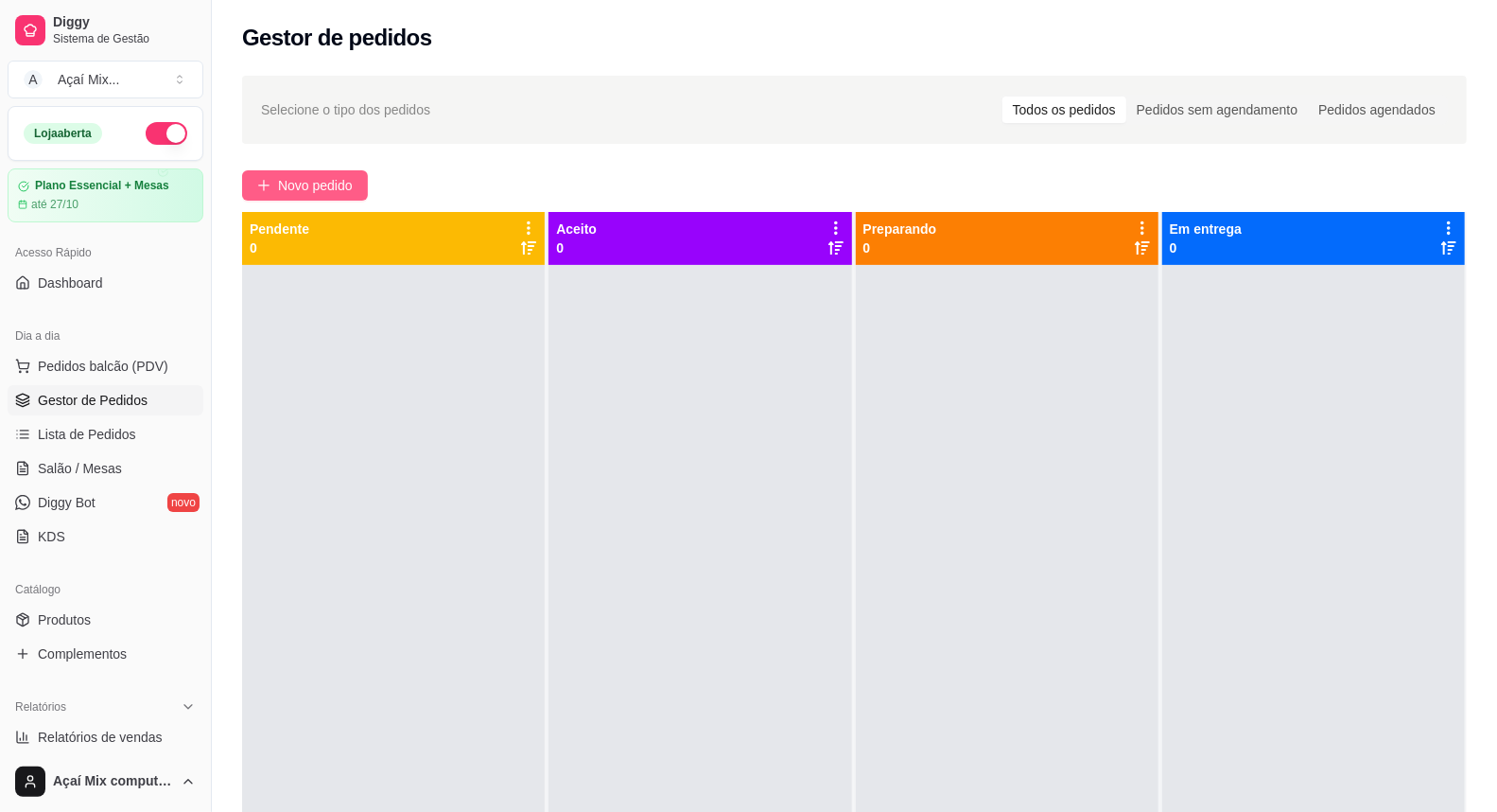
click at [337, 185] on span "Novo pedido" at bounding box center [315, 185] width 75 height 21
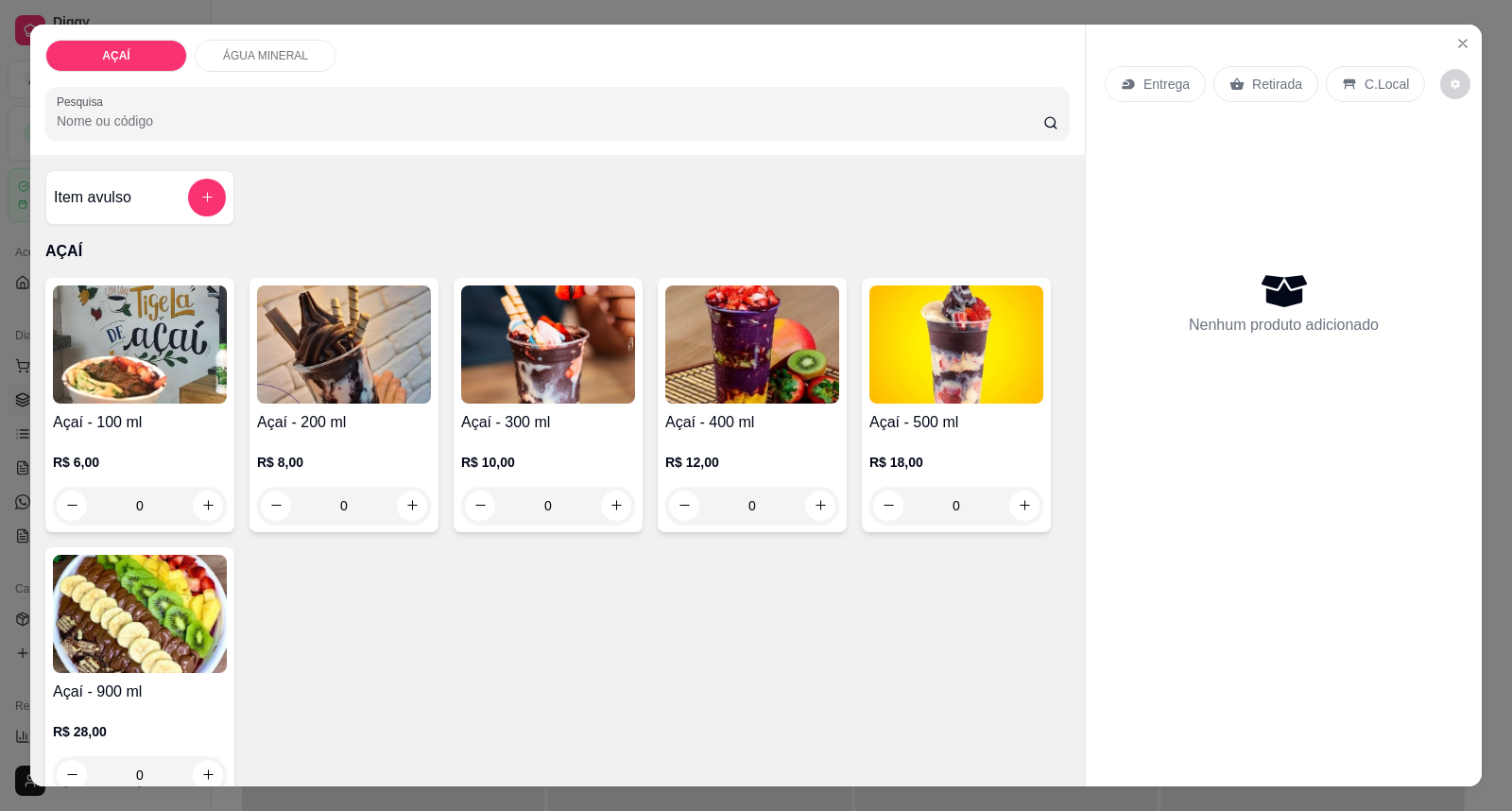
click at [492, 342] on img at bounding box center [547, 344] width 174 height 118
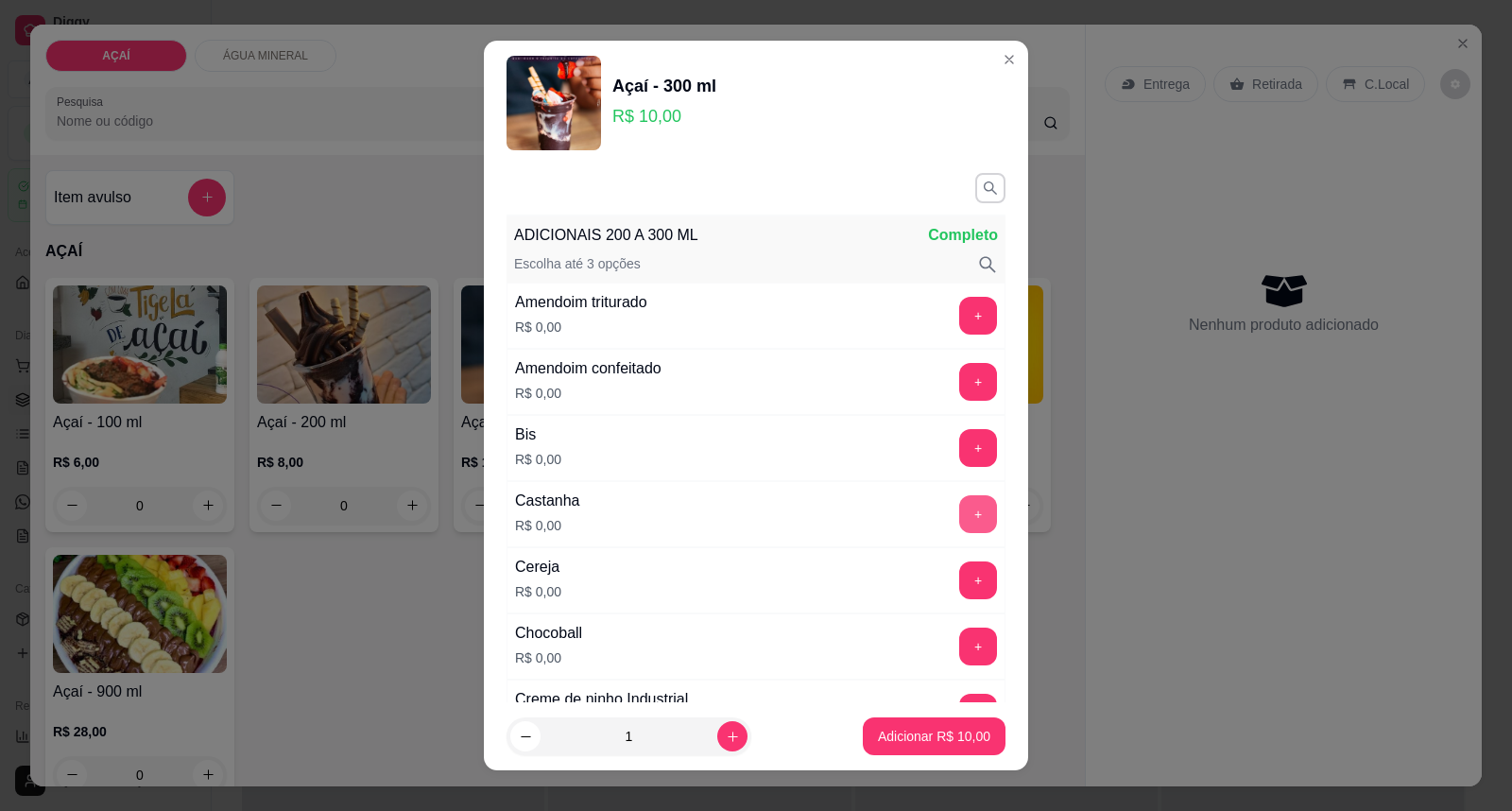
click at [959, 501] on button "+" at bounding box center [977, 514] width 37 height 37
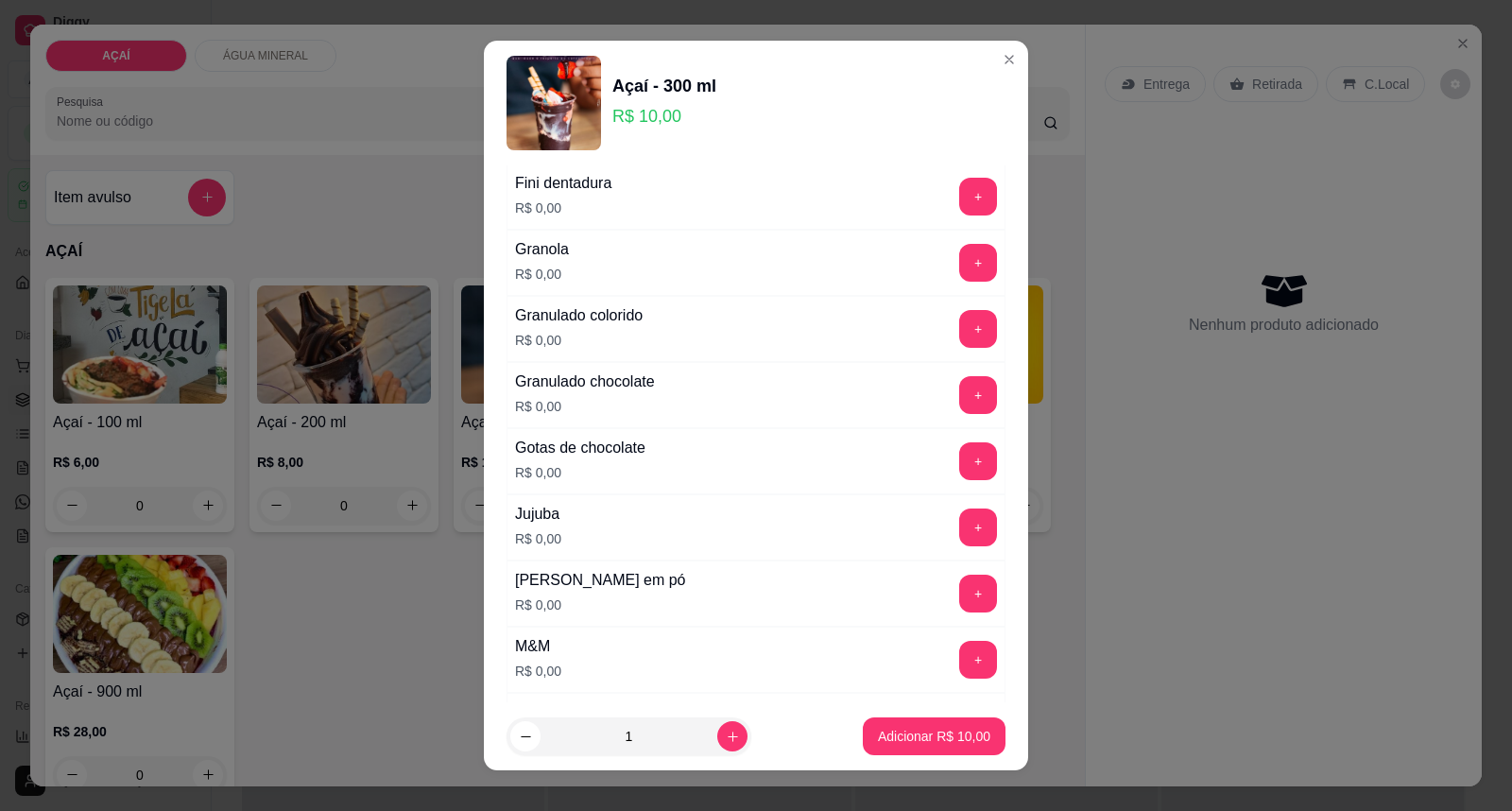
scroll to position [1679, 0]
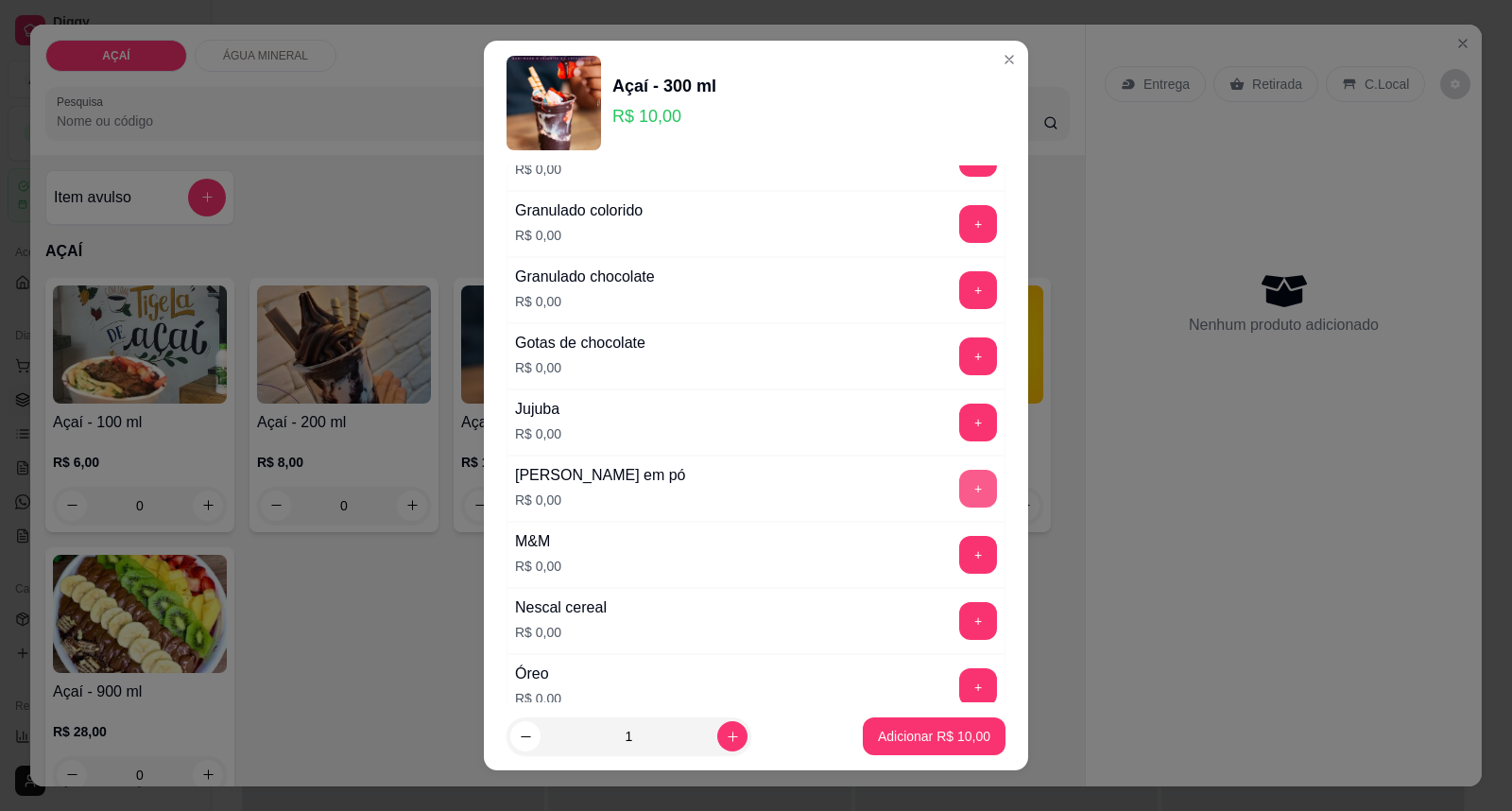
click at [959, 494] on button "+" at bounding box center [977, 488] width 37 height 37
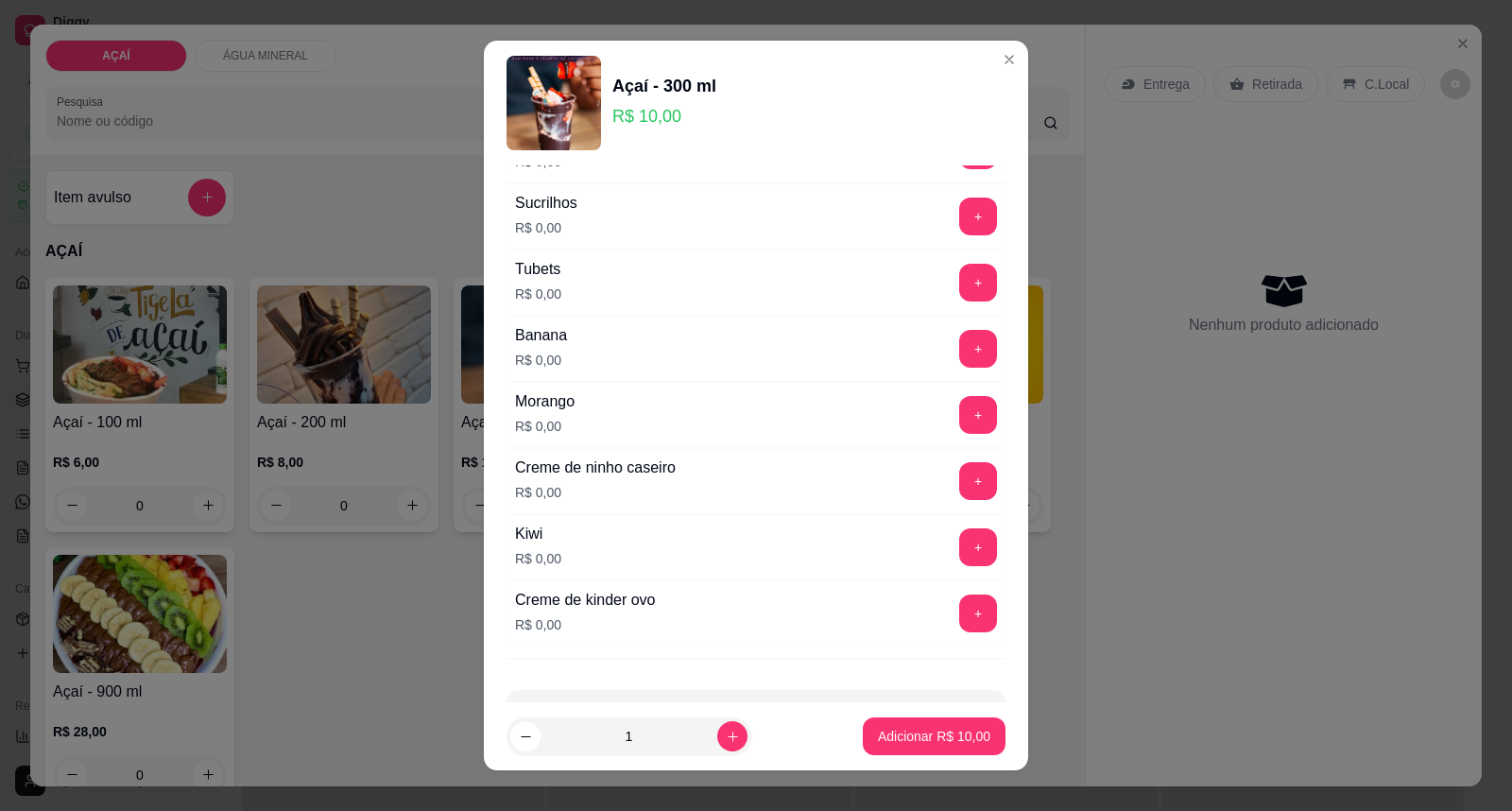
scroll to position [2487, 0]
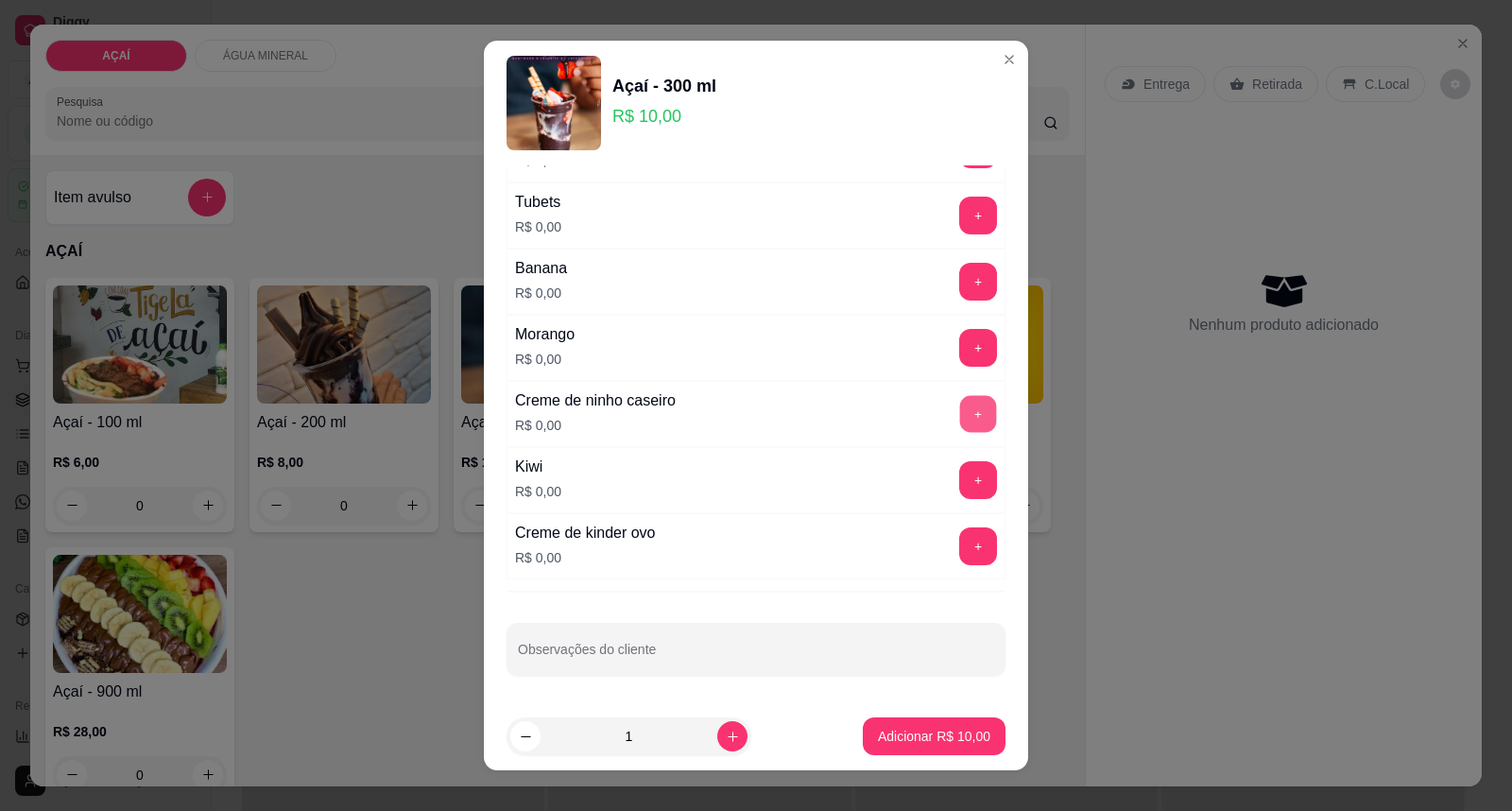
click at [960, 407] on button "+" at bounding box center [977, 413] width 36 height 36
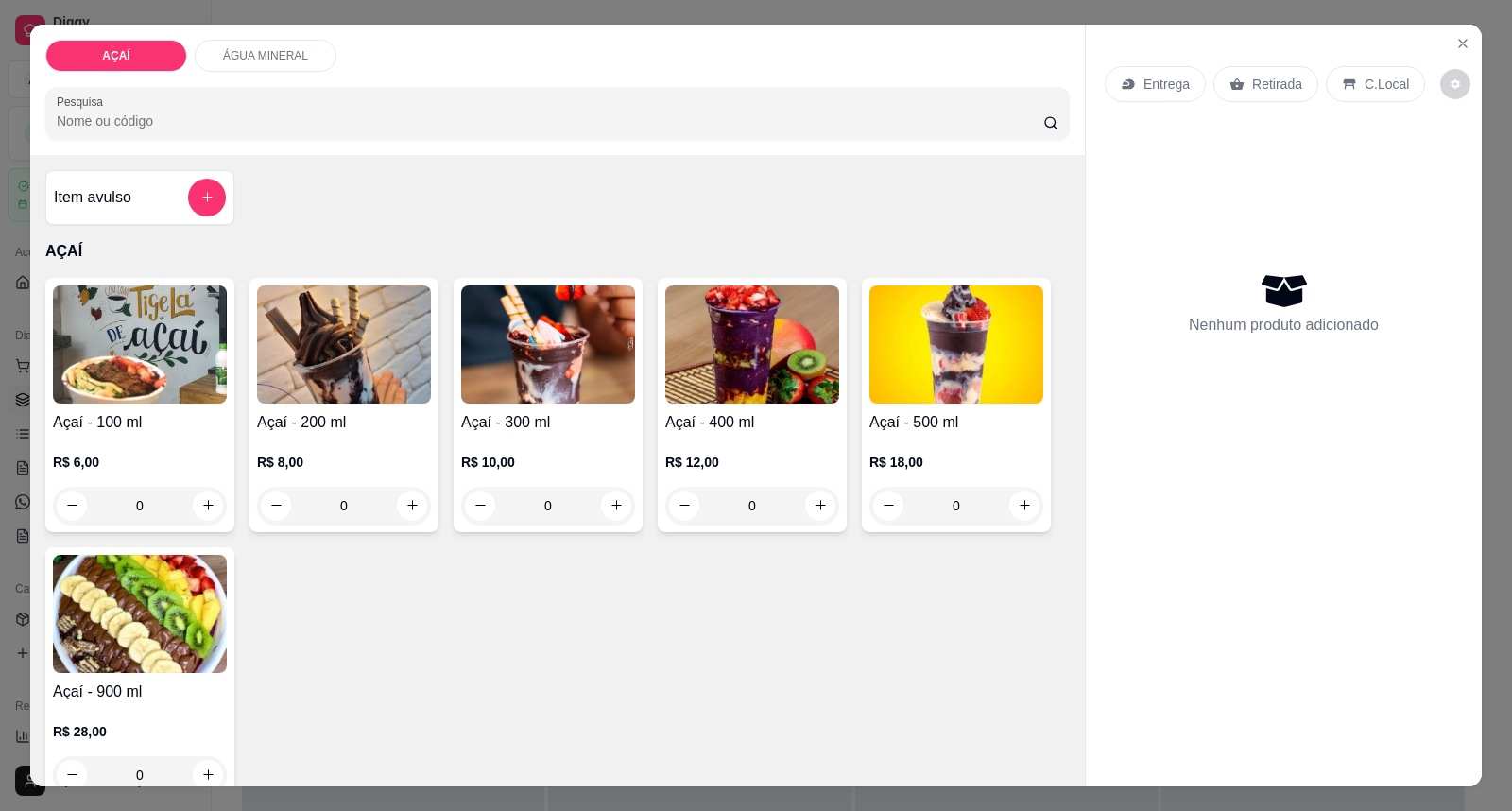
click at [727, 310] on img at bounding box center [752, 344] width 174 height 118
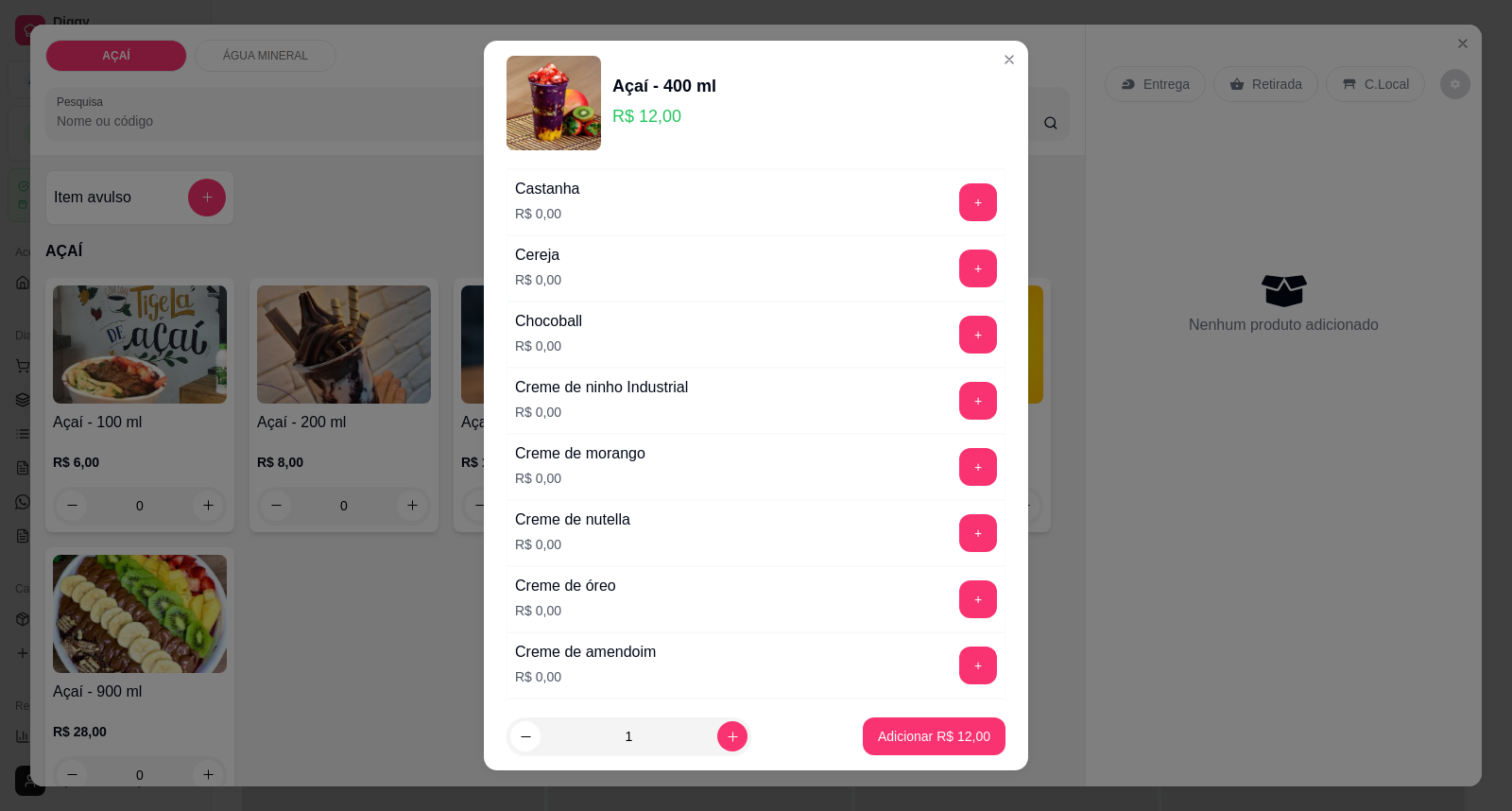
scroll to position [315, 0]
click at [960, 211] on button "+" at bounding box center [977, 199] width 36 height 36
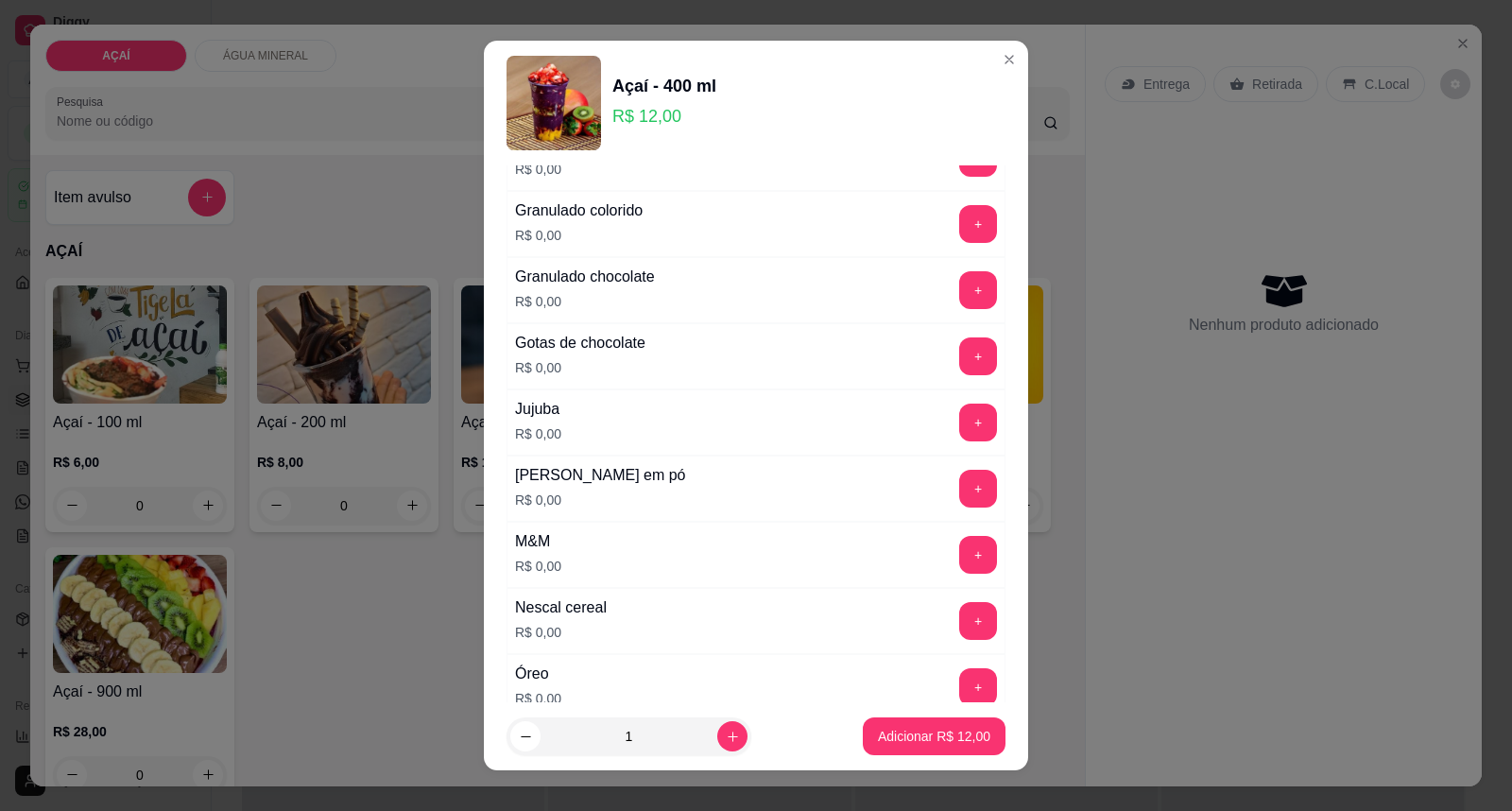
scroll to position [1783, 0]
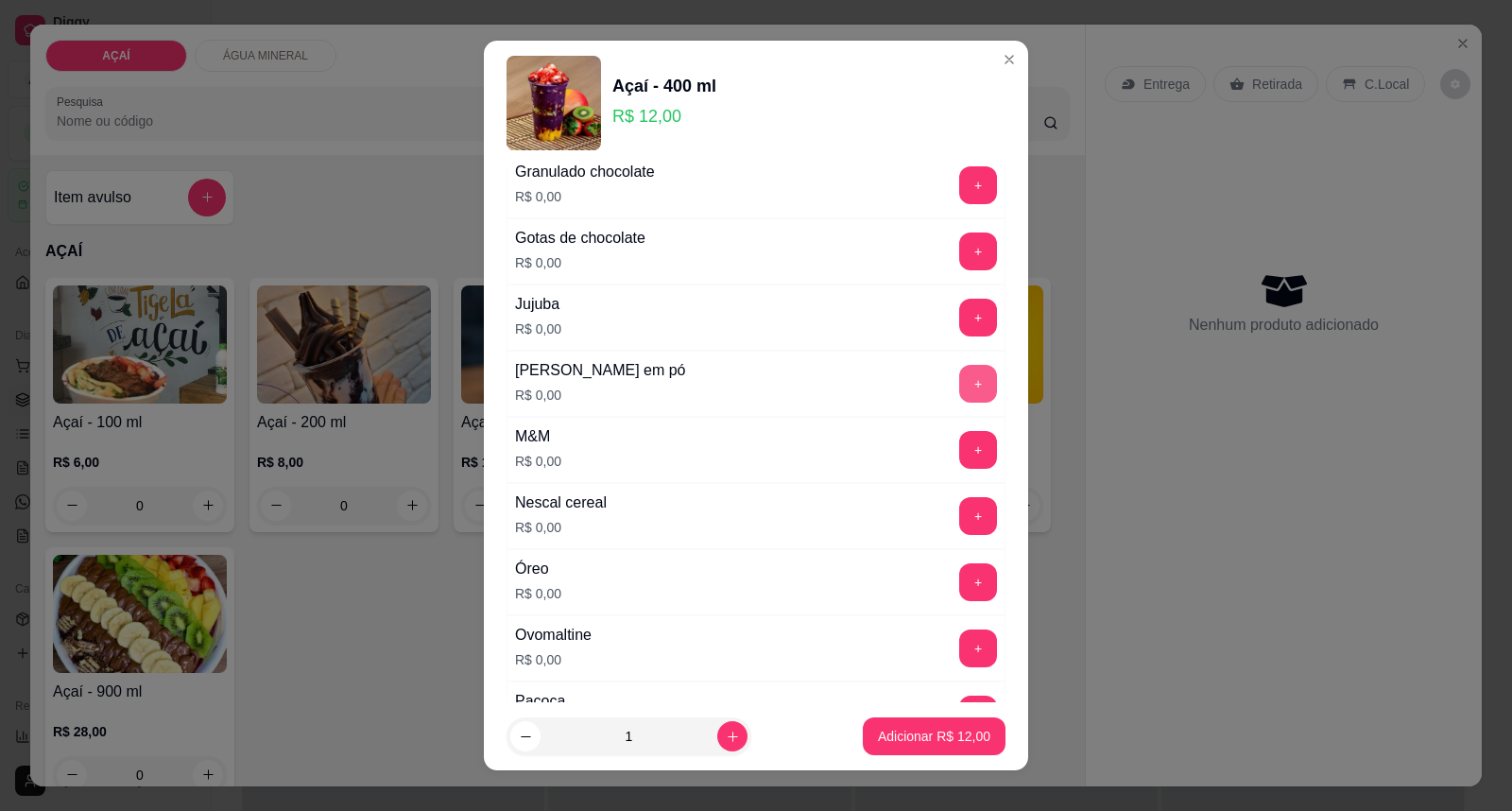
click at [959, 386] on button "+" at bounding box center [977, 384] width 37 height 37
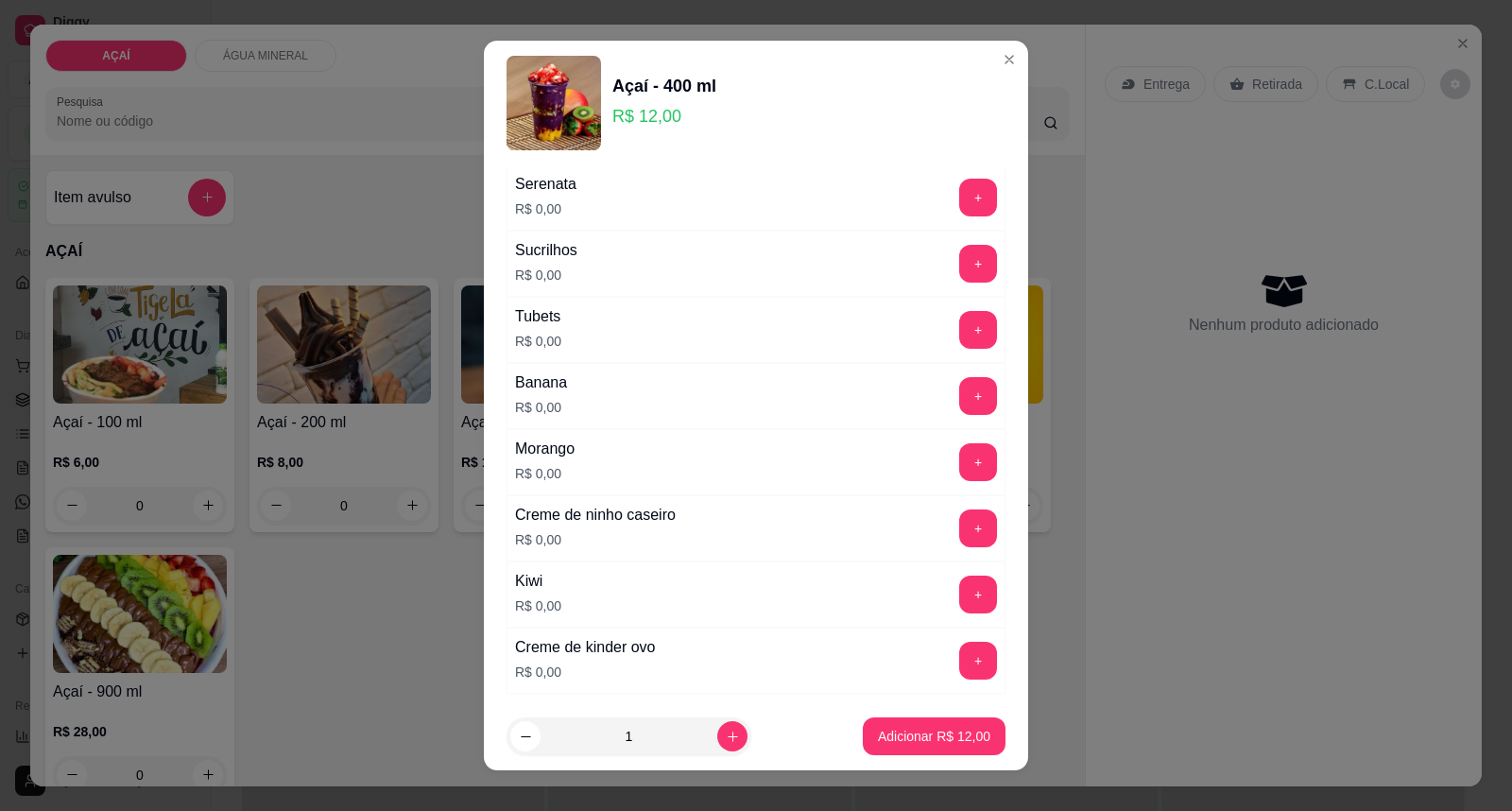
scroll to position [2413, 0]
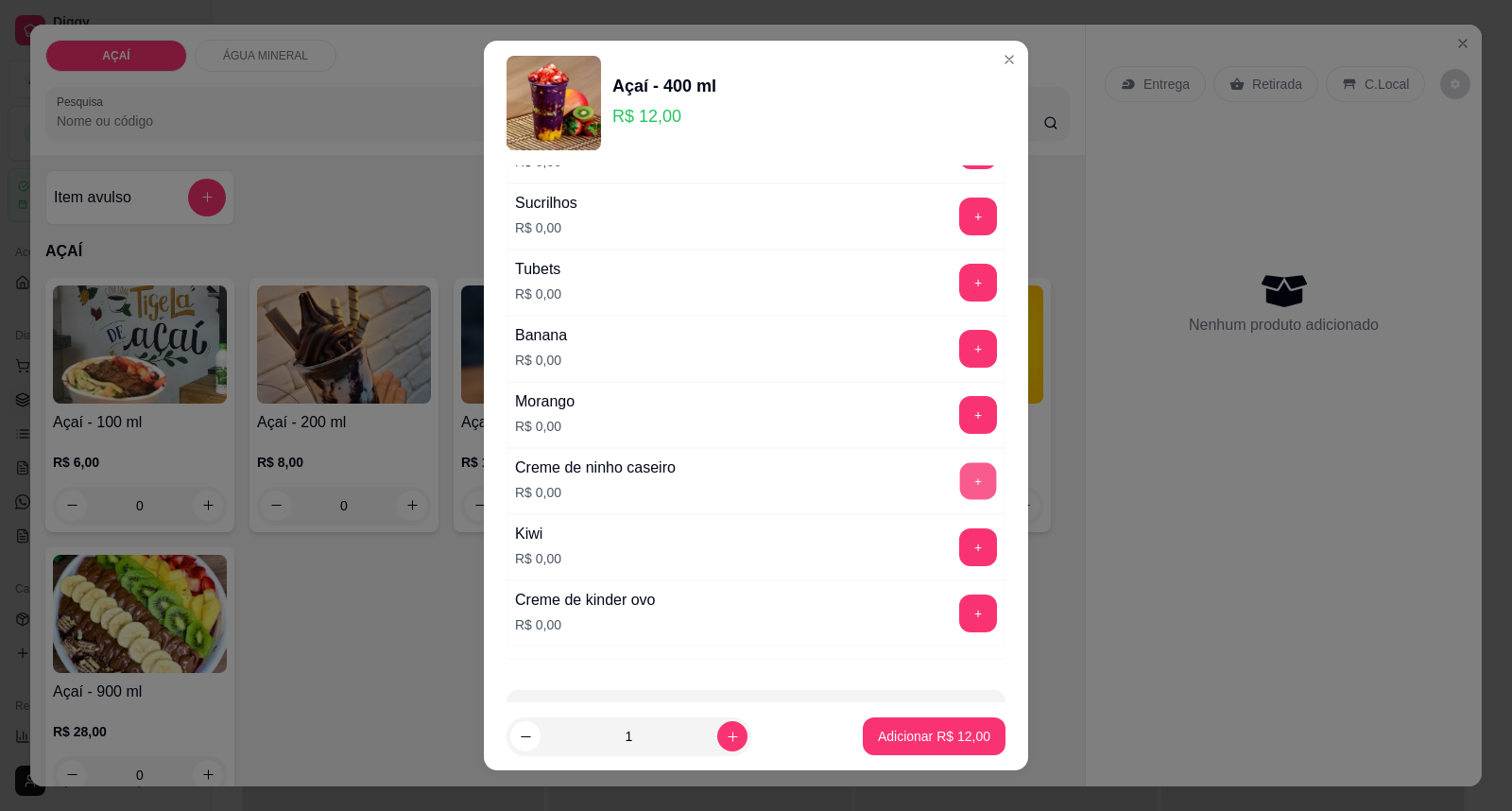
click at [960, 484] on button "+" at bounding box center [977, 480] width 36 height 36
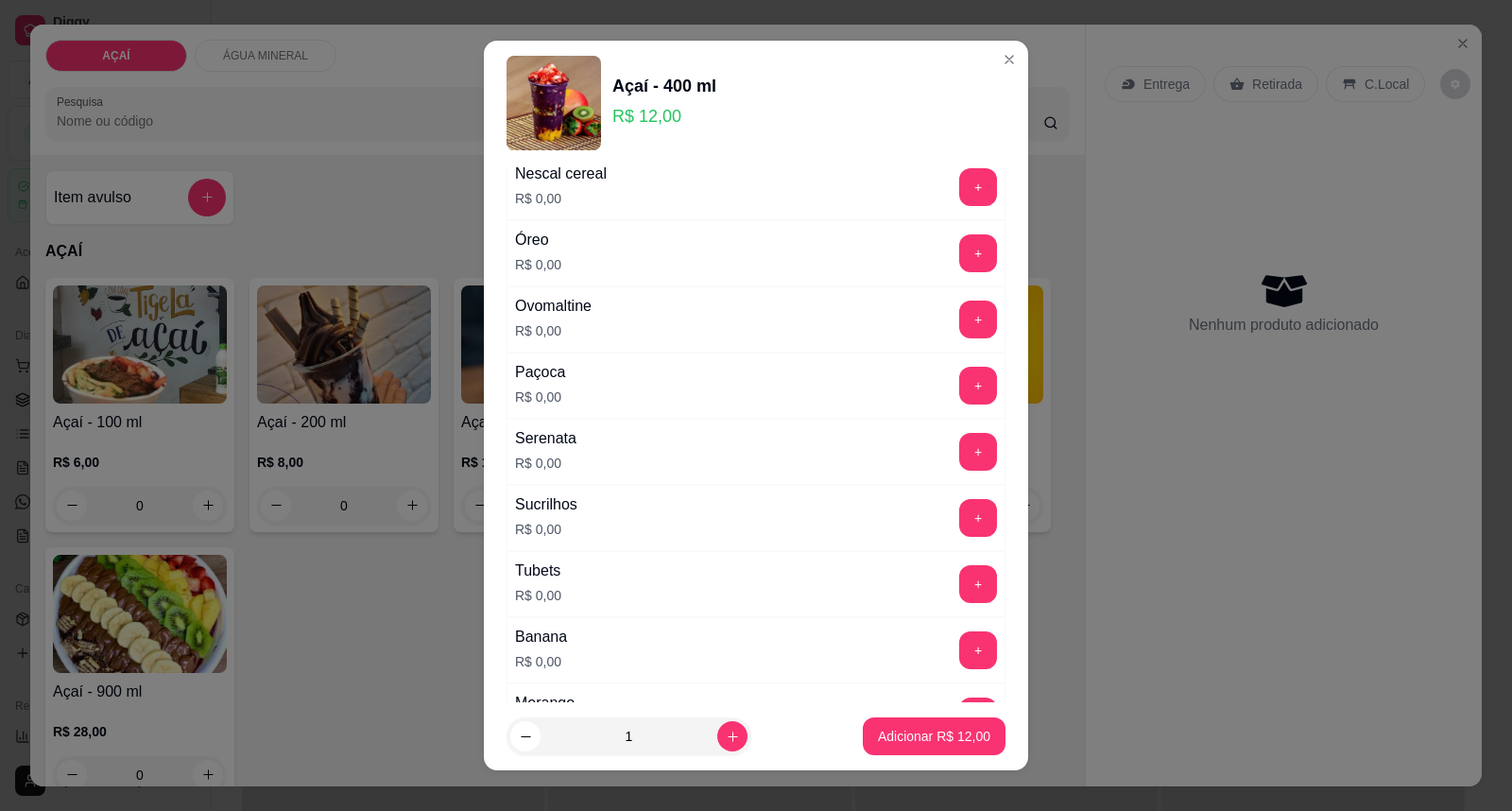
scroll to position [2099, 0]
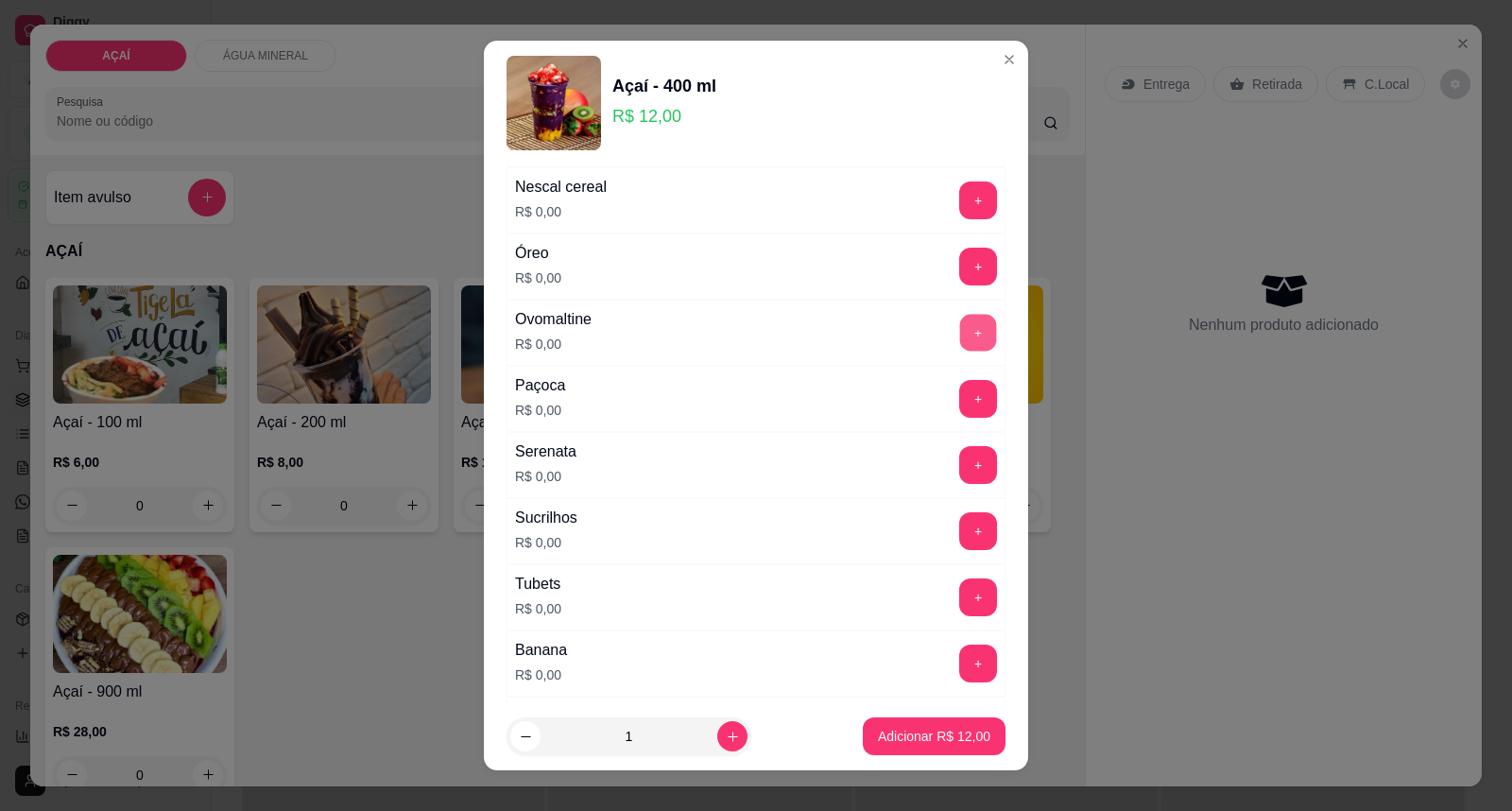
click at [960, 334] on button "+" at bounding box center [977, 333] width 36 height 36
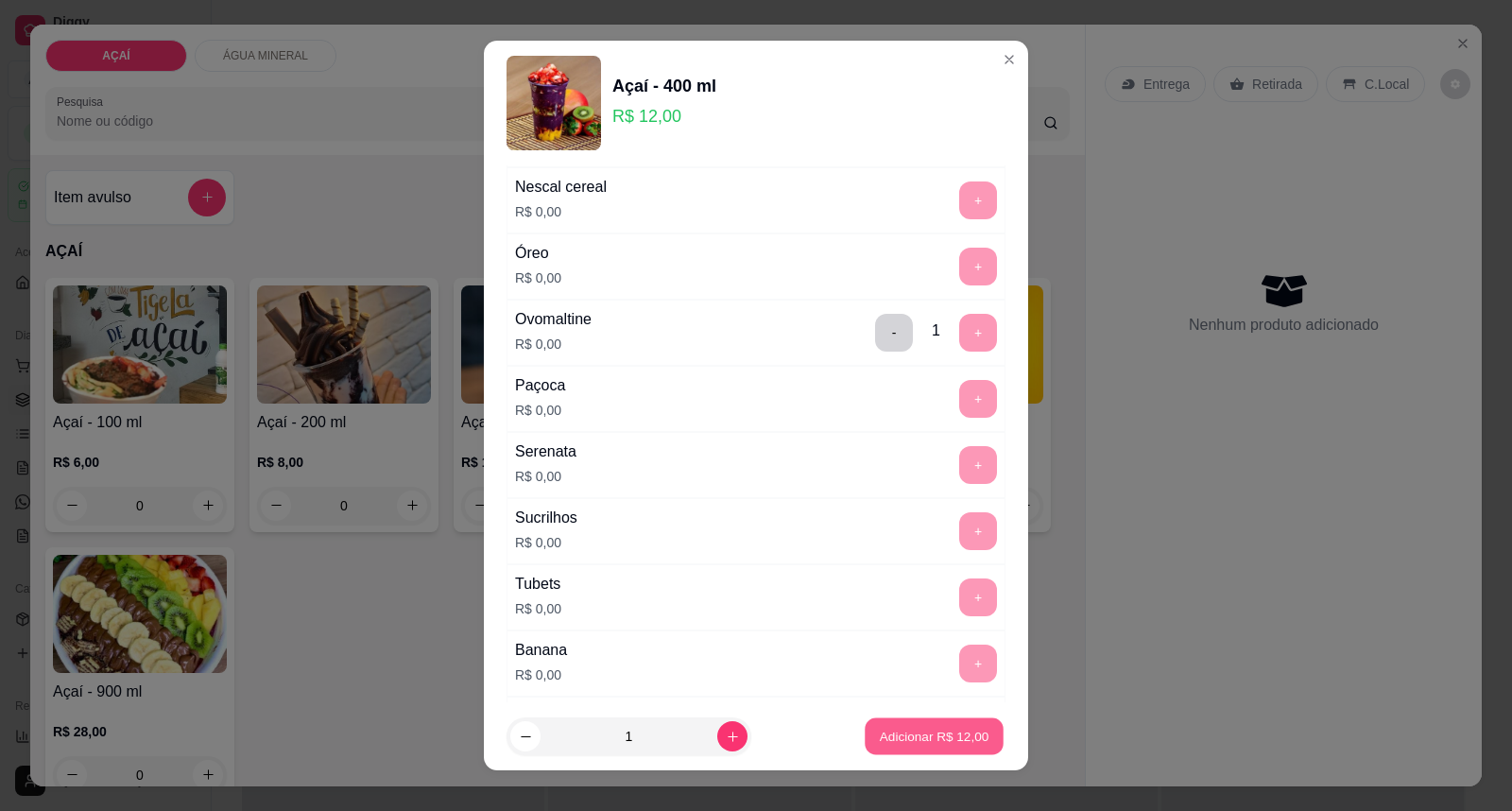
click at [914, 734] on p "Adicionar R$ 12,00" at bounding box center [934, 735] width 109 height 18
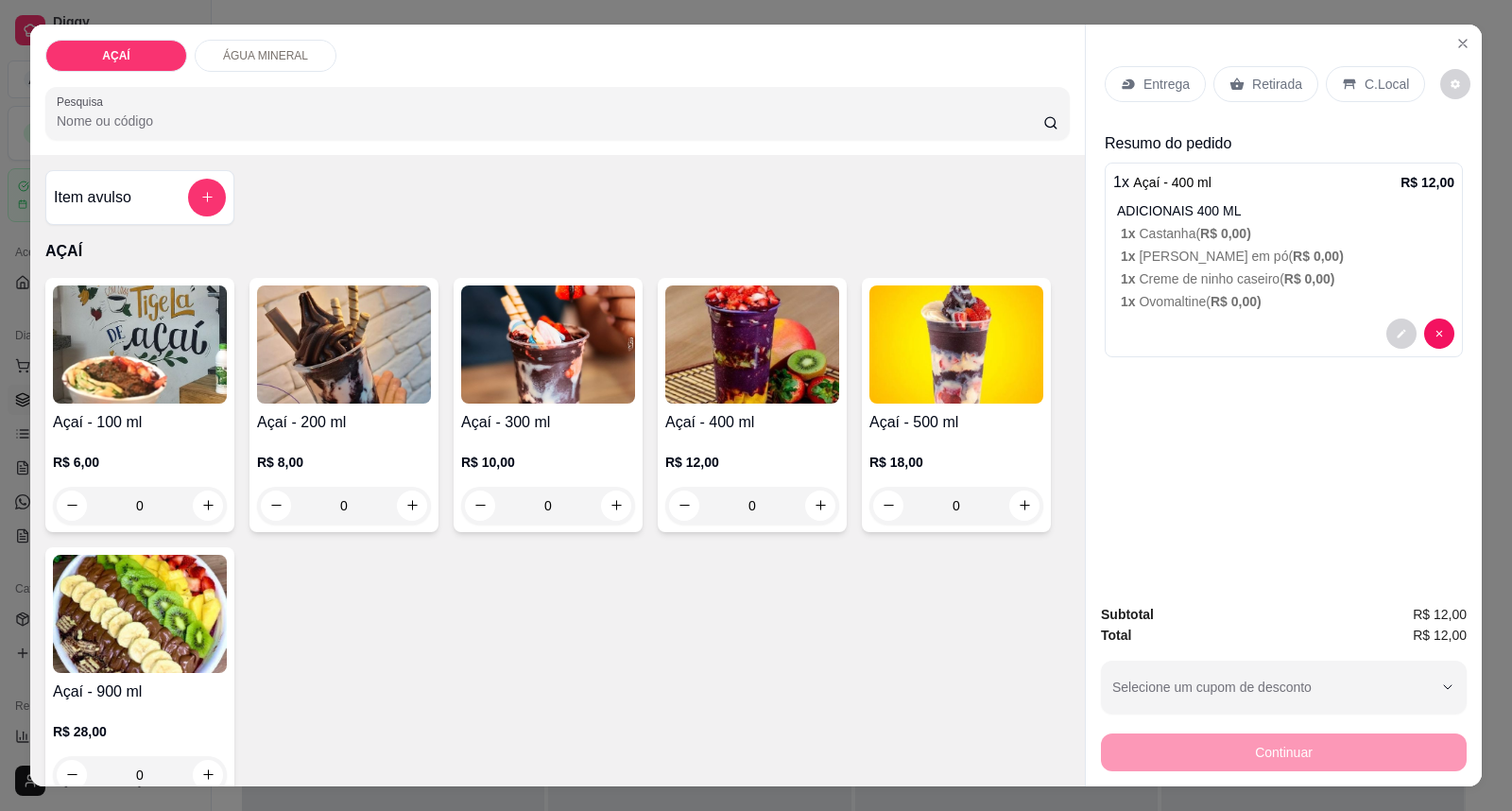
click at [1150, 79] on p "Entrega" at bounding box center [1166, 84] width 46 height 19
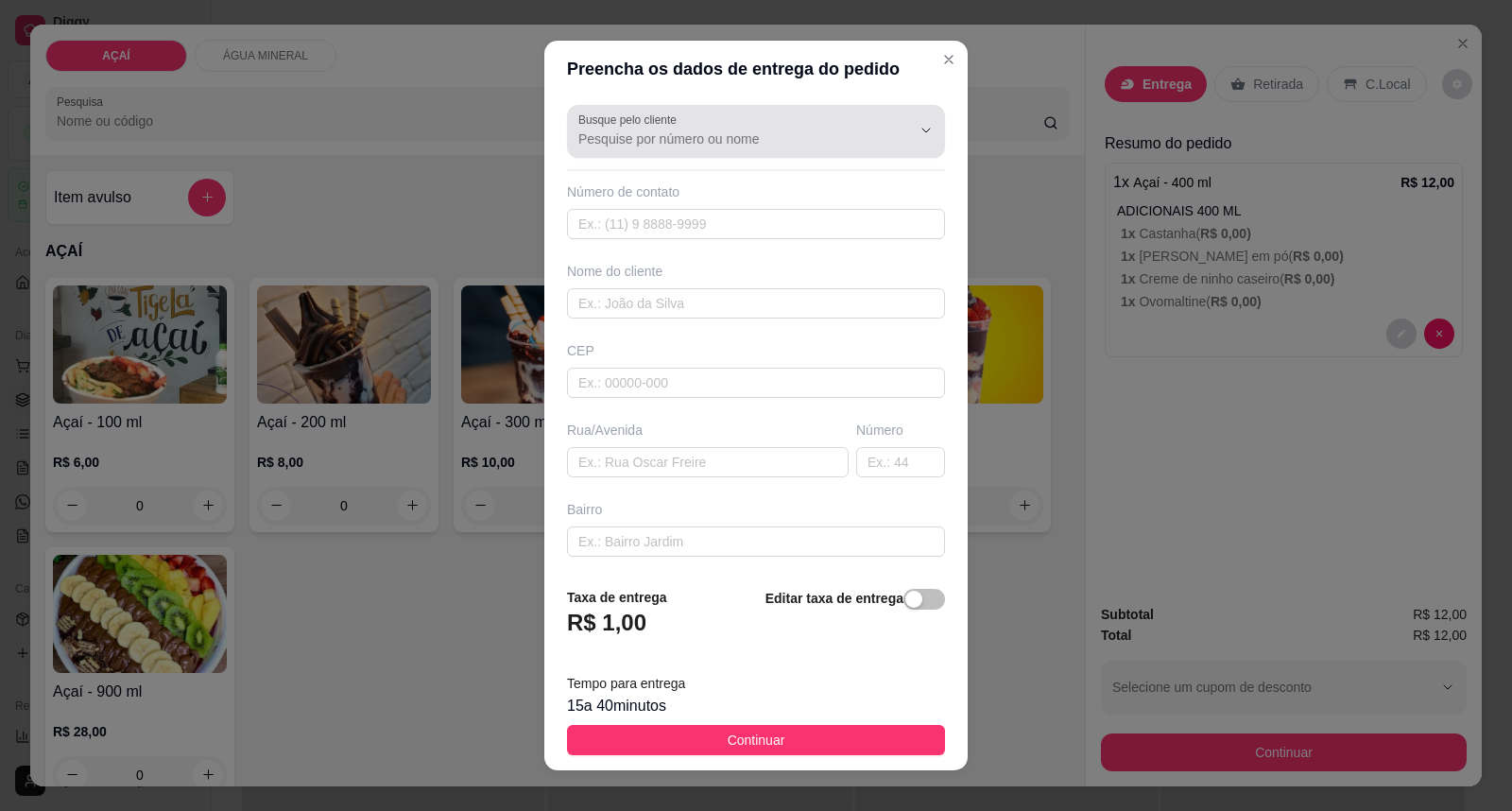
click at [707, 139] on input "Busque pelo cliente" at bounding box center [728, 139] width 302 height 19
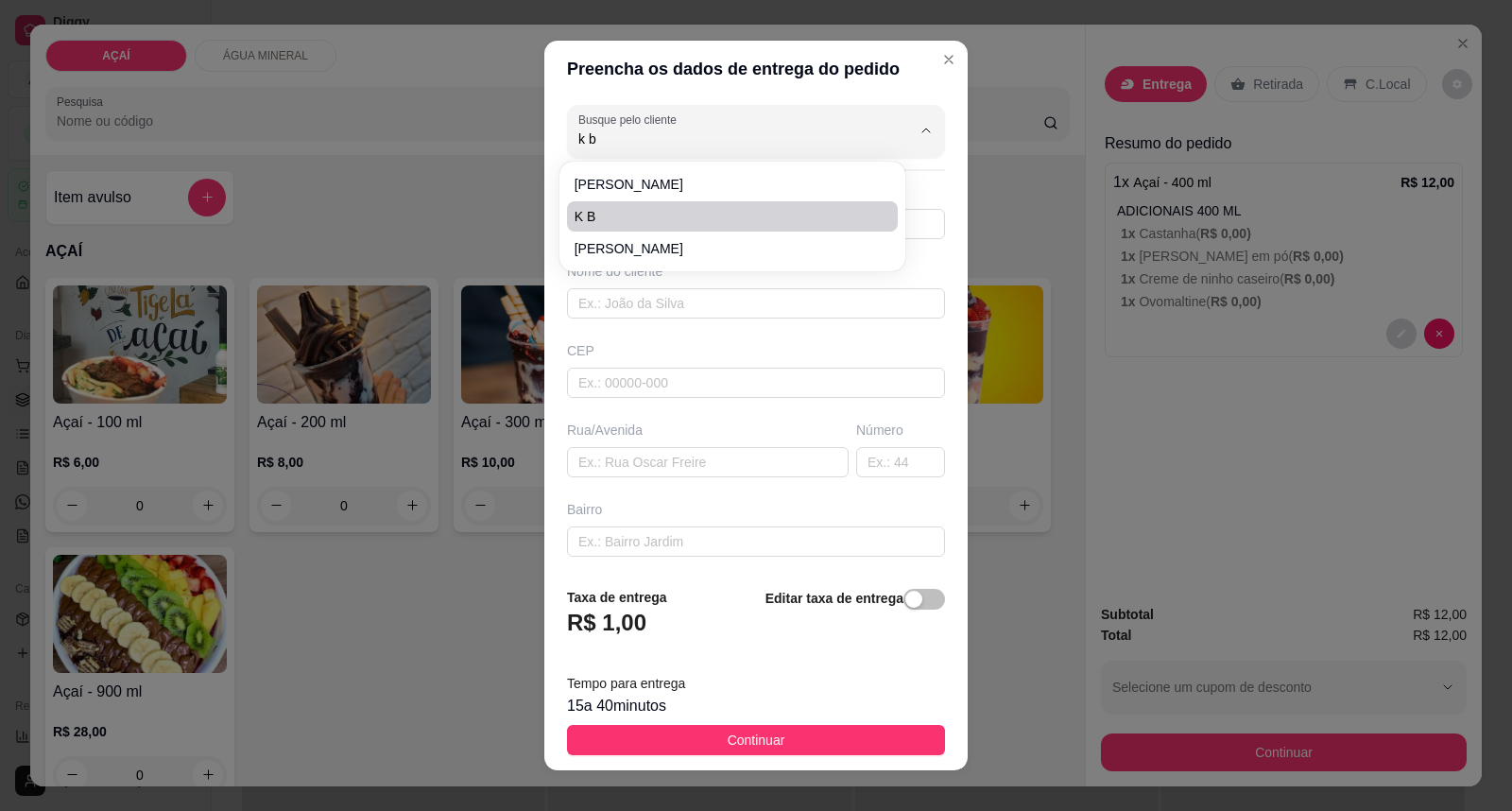
click at [622, 222] on span "K B" at bounding box center [724, 216] width 297 height 19
type input "K B"
type input "5511910261910"
type input "K B"
type input "57520000"
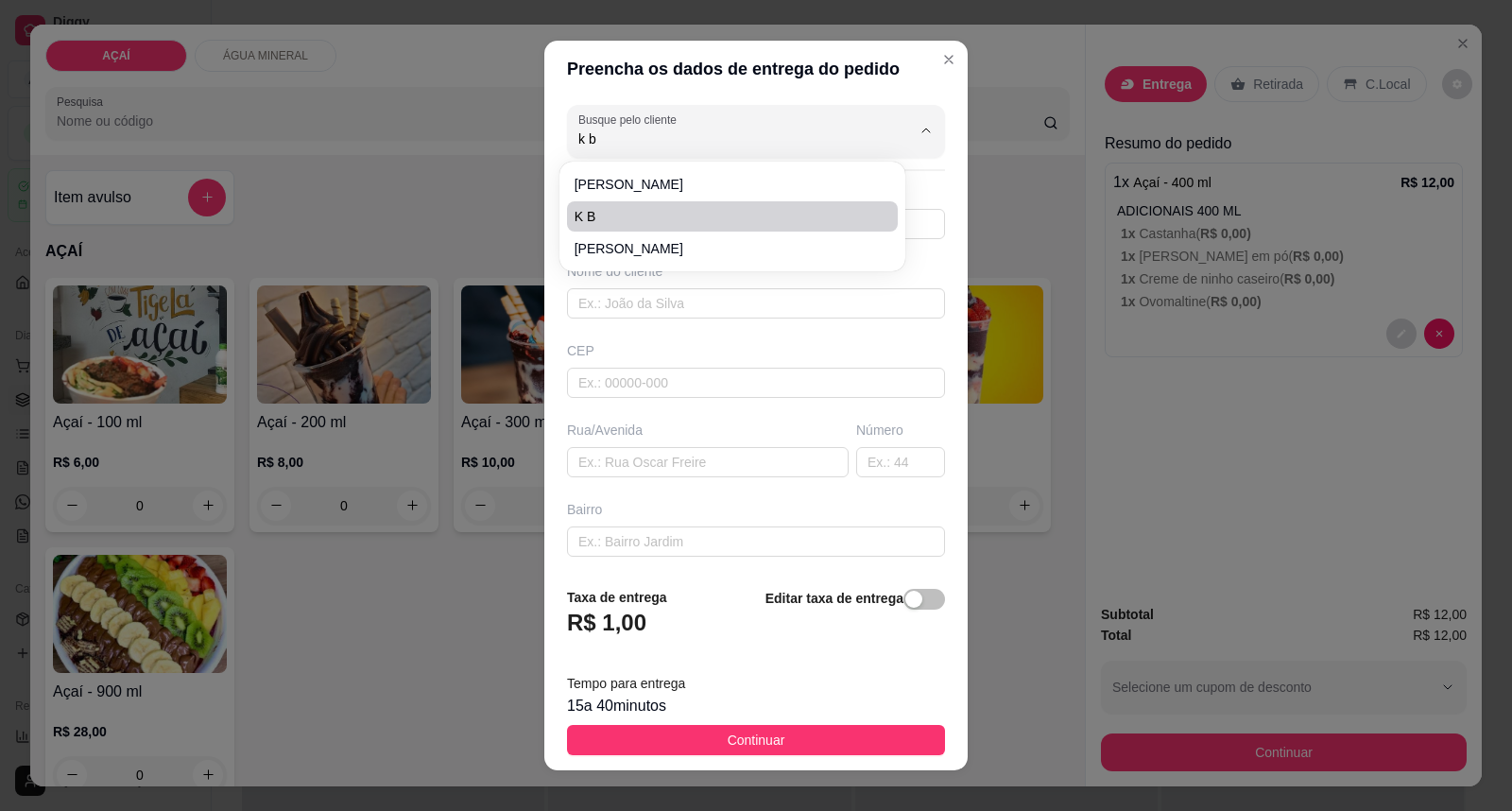
type input "Maravilha"
type input "casa de [PERSON_NAME]"
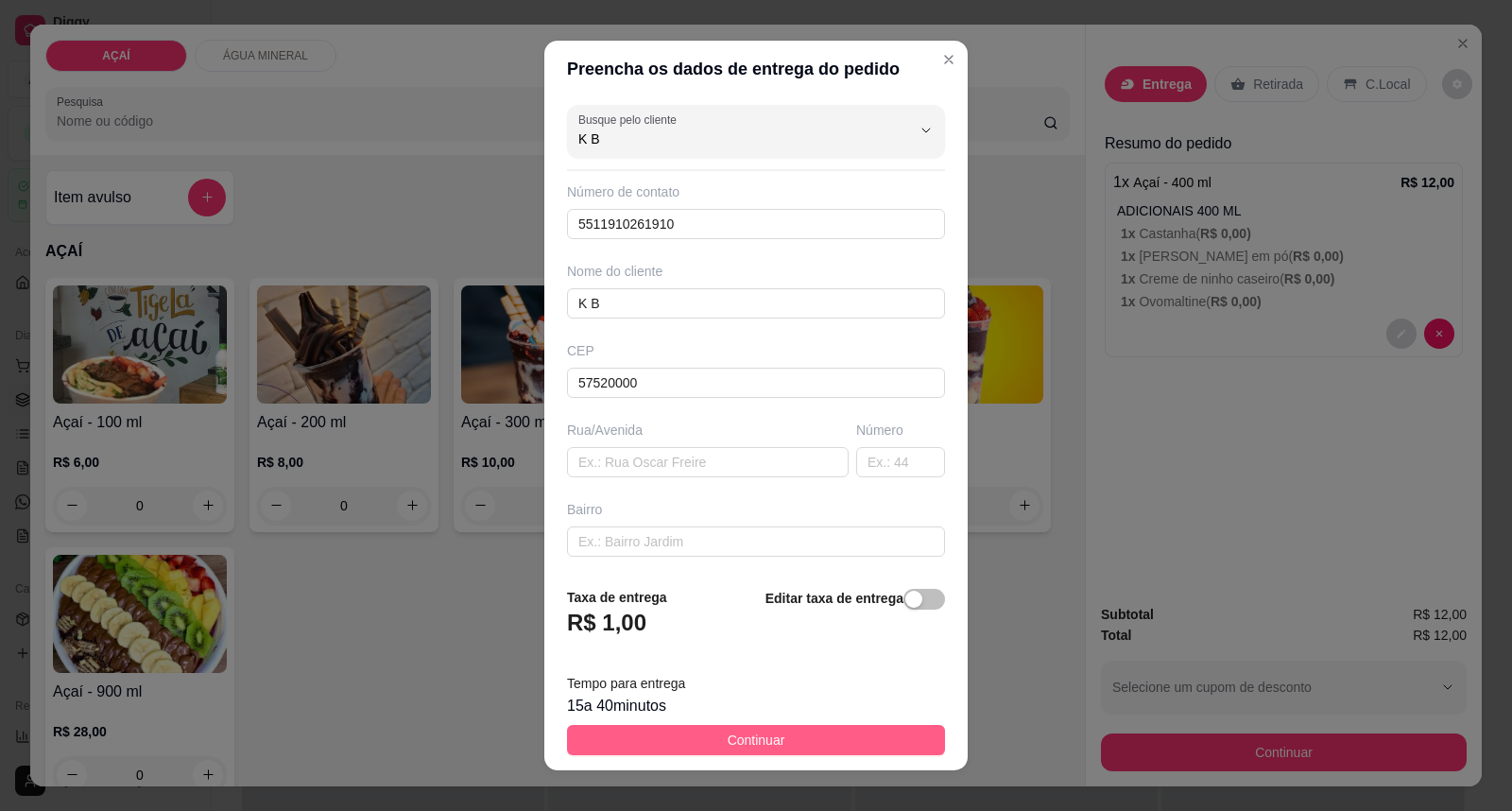
type input "K B"
click at [764, 739] on span "Continuar" at bounding box center [756, 739] width 58 height 21
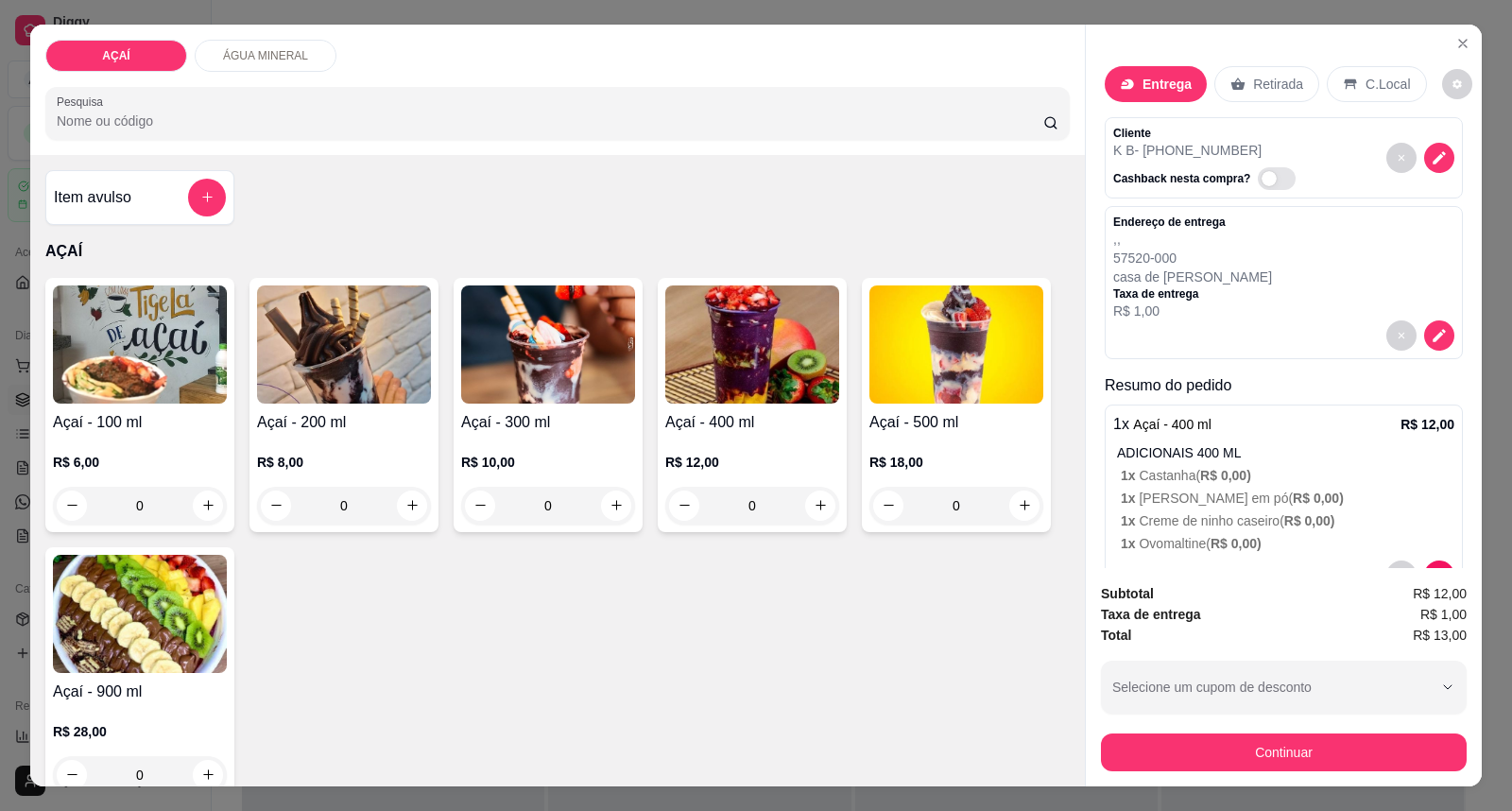
scroll to position [57, 0]
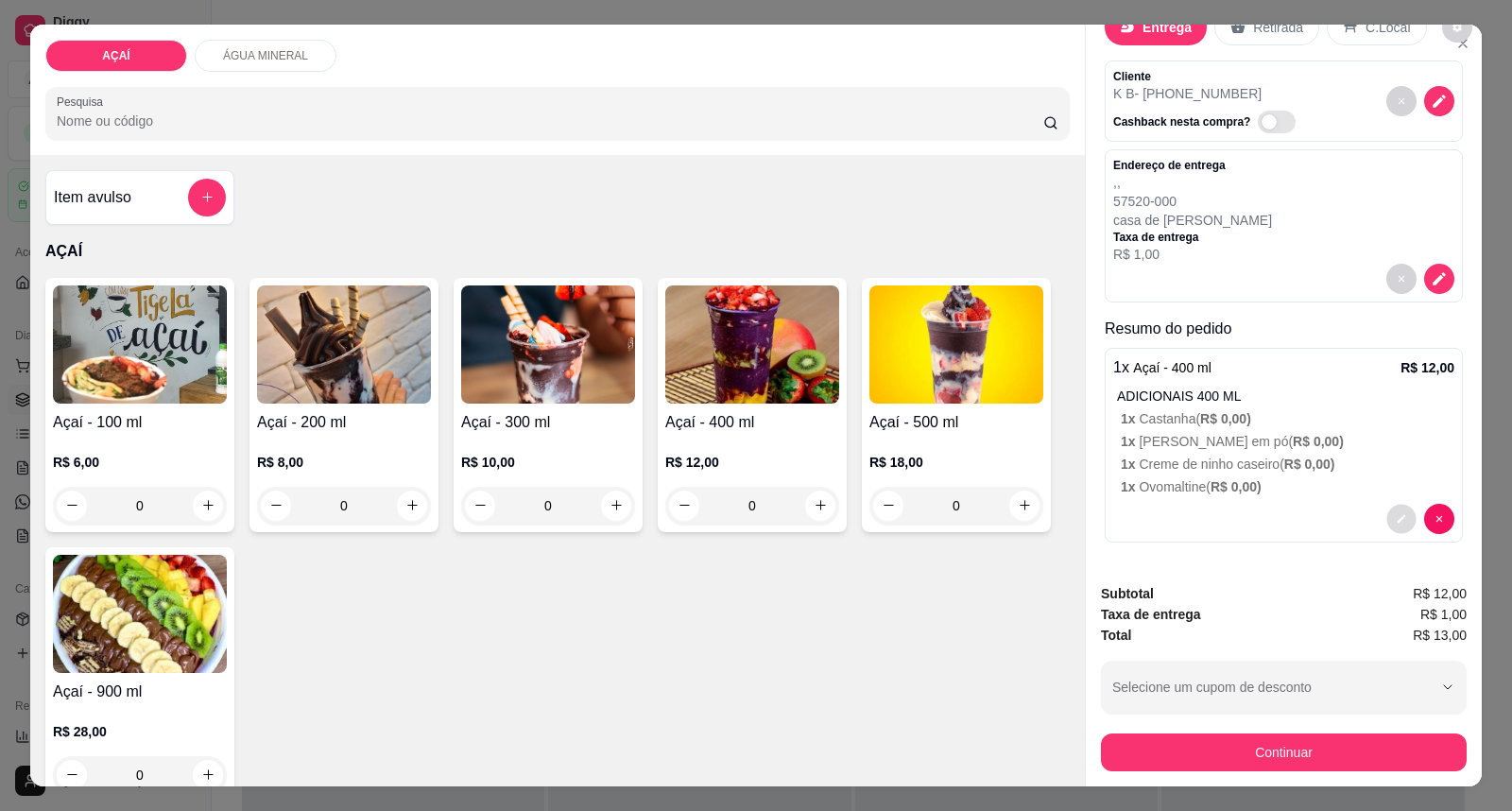
click at [1396, 513] on icon "decrease-product-quantity" at bounding box center [1402, 519] width 12 height 12
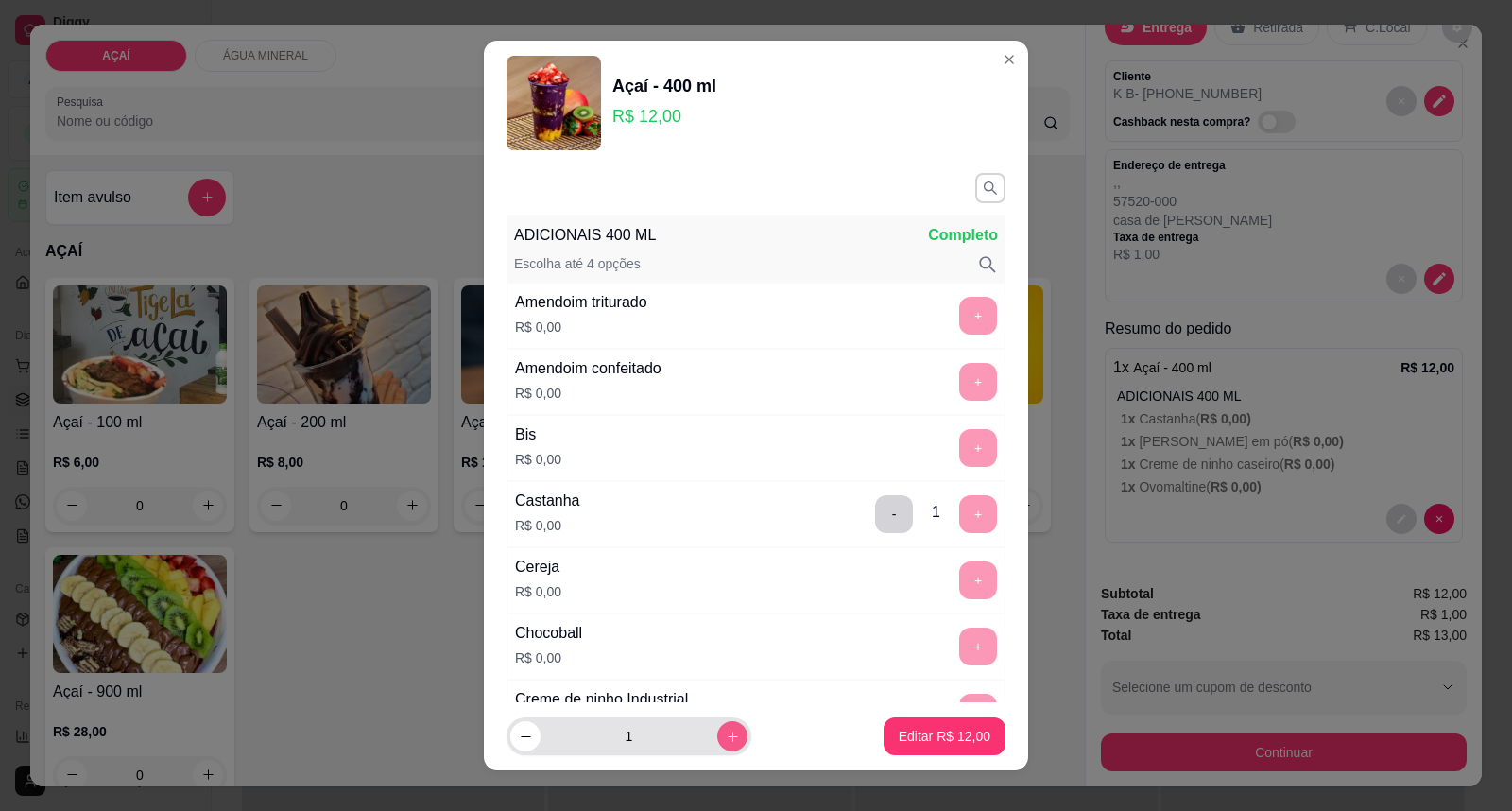
click at [718, 728] on button "increase-product-quantity" at bounding box center [732, 735] width 31 height 31
type input "2"
click at [899, 730] on p "Editar R$ 24,00" at bounding box center [944, 735] width 92 height 19
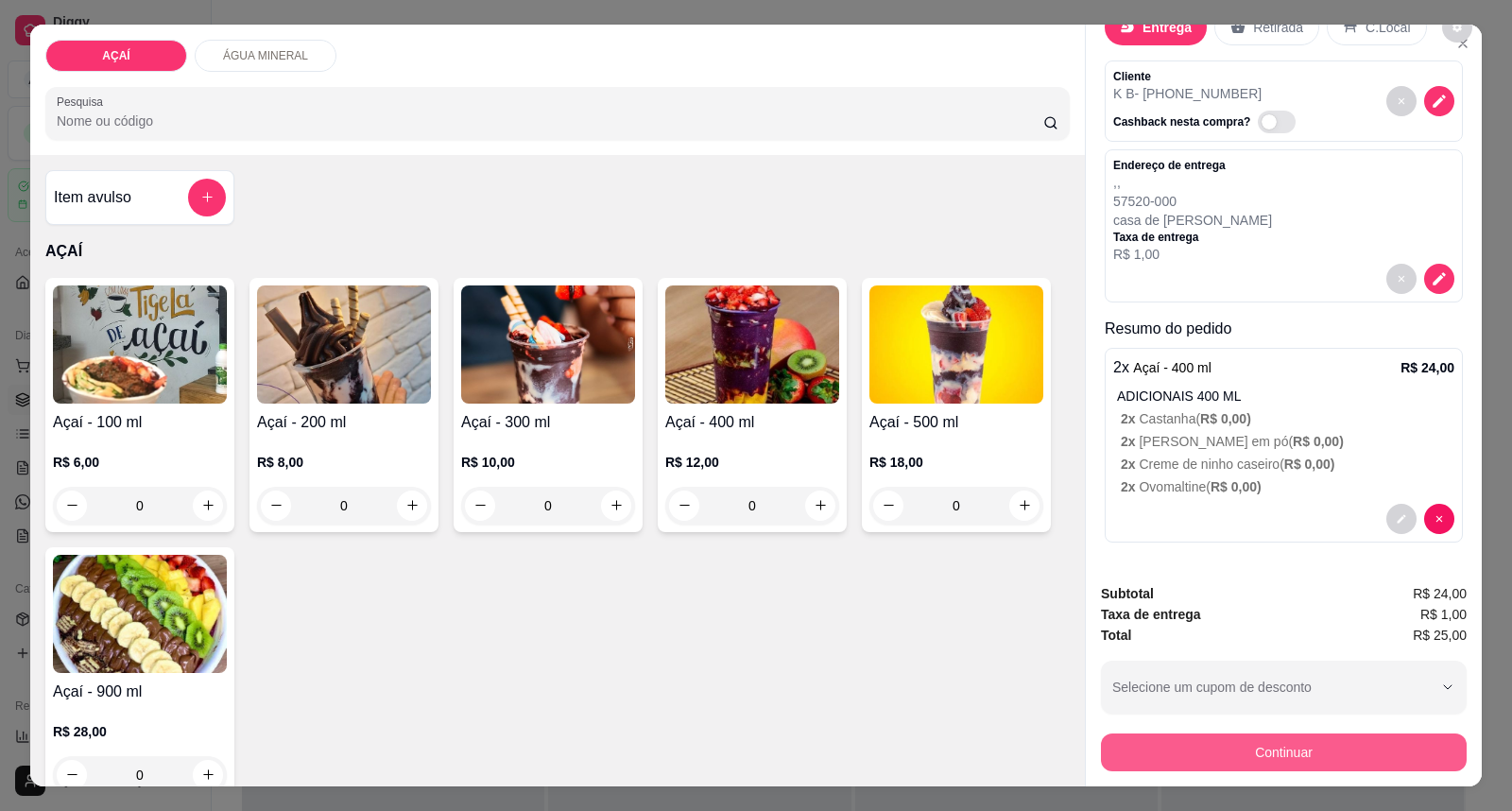
click at [1266, 744] on button "Continuar" at bounding box center [1283, 752] width 365 height 37
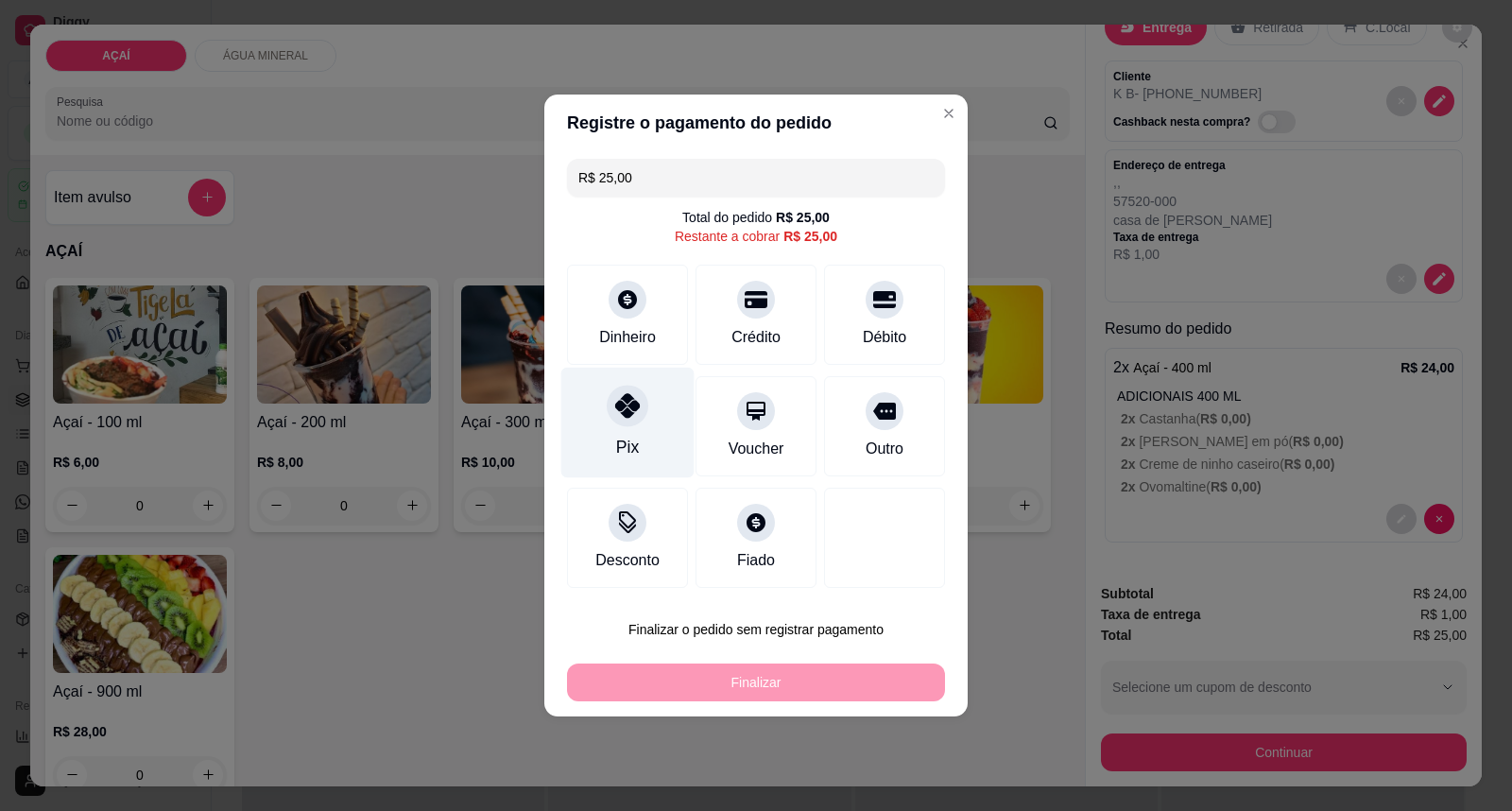
click at [650, 430] on div "Pix" at bounding box center [627, 422] width 133 height 110
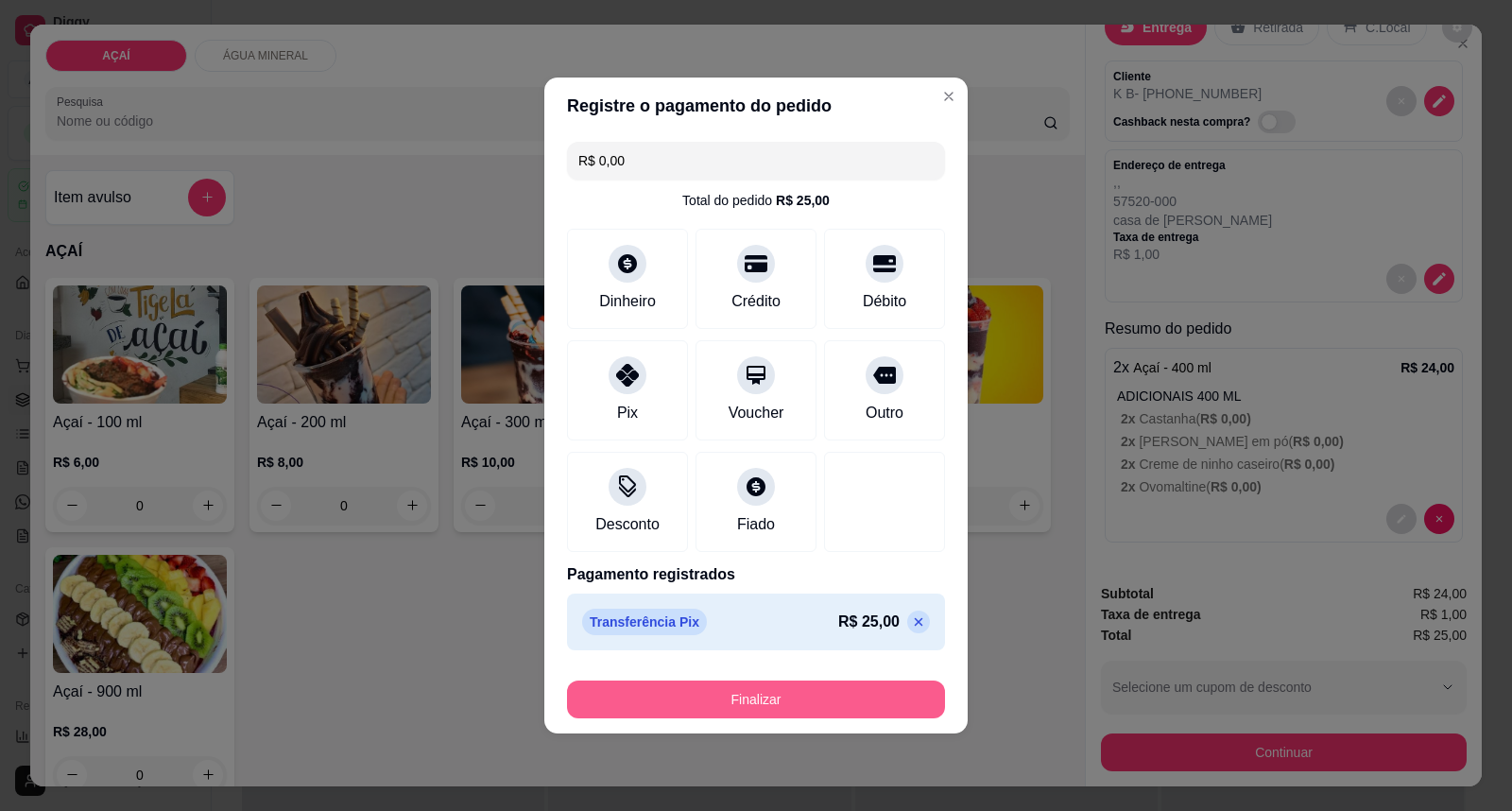
click at [740, 702] on button "Finalizar" at bounding box center [756, 699] width 378 height 37
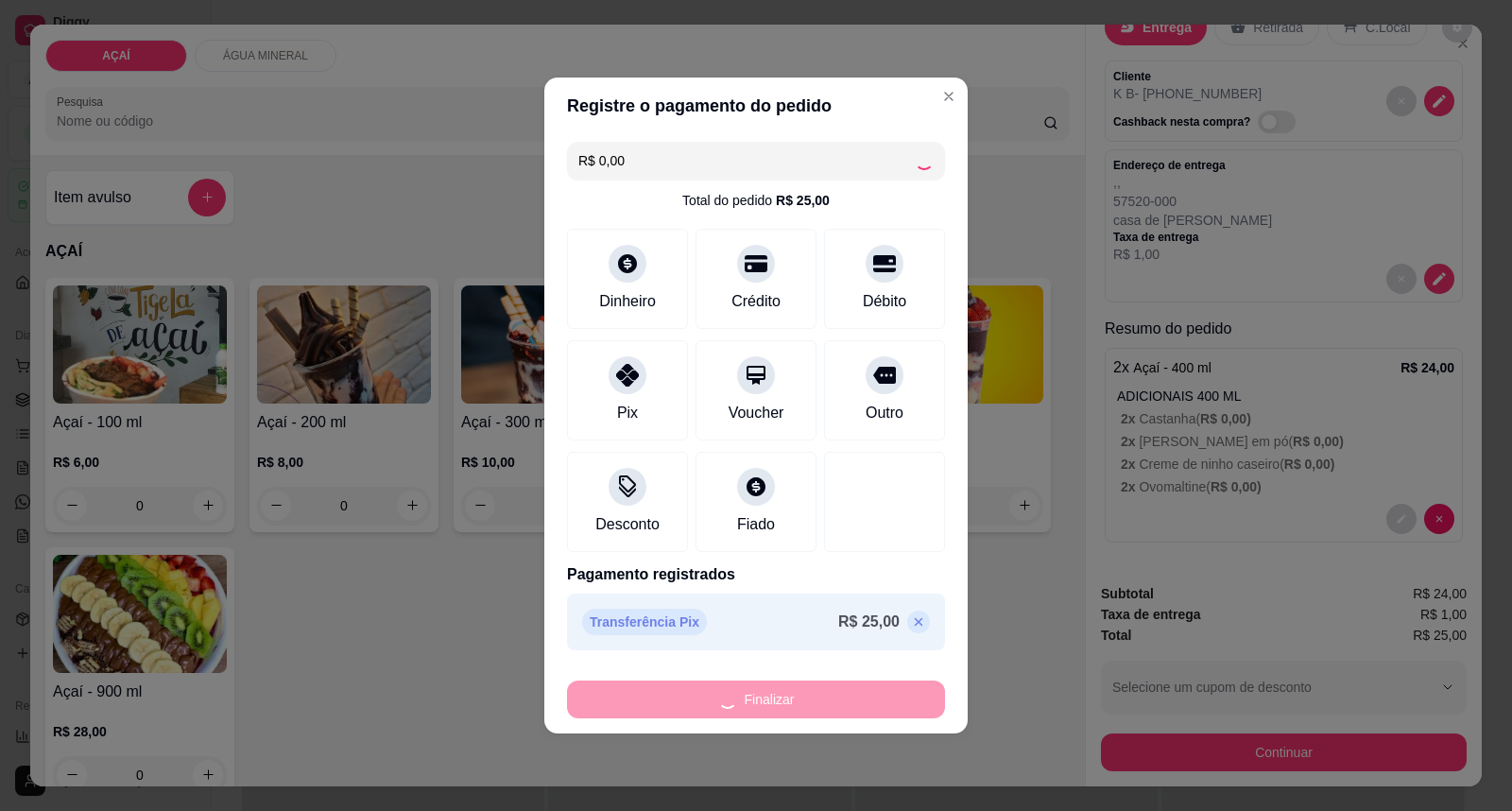
type input "-R$ 25,00"
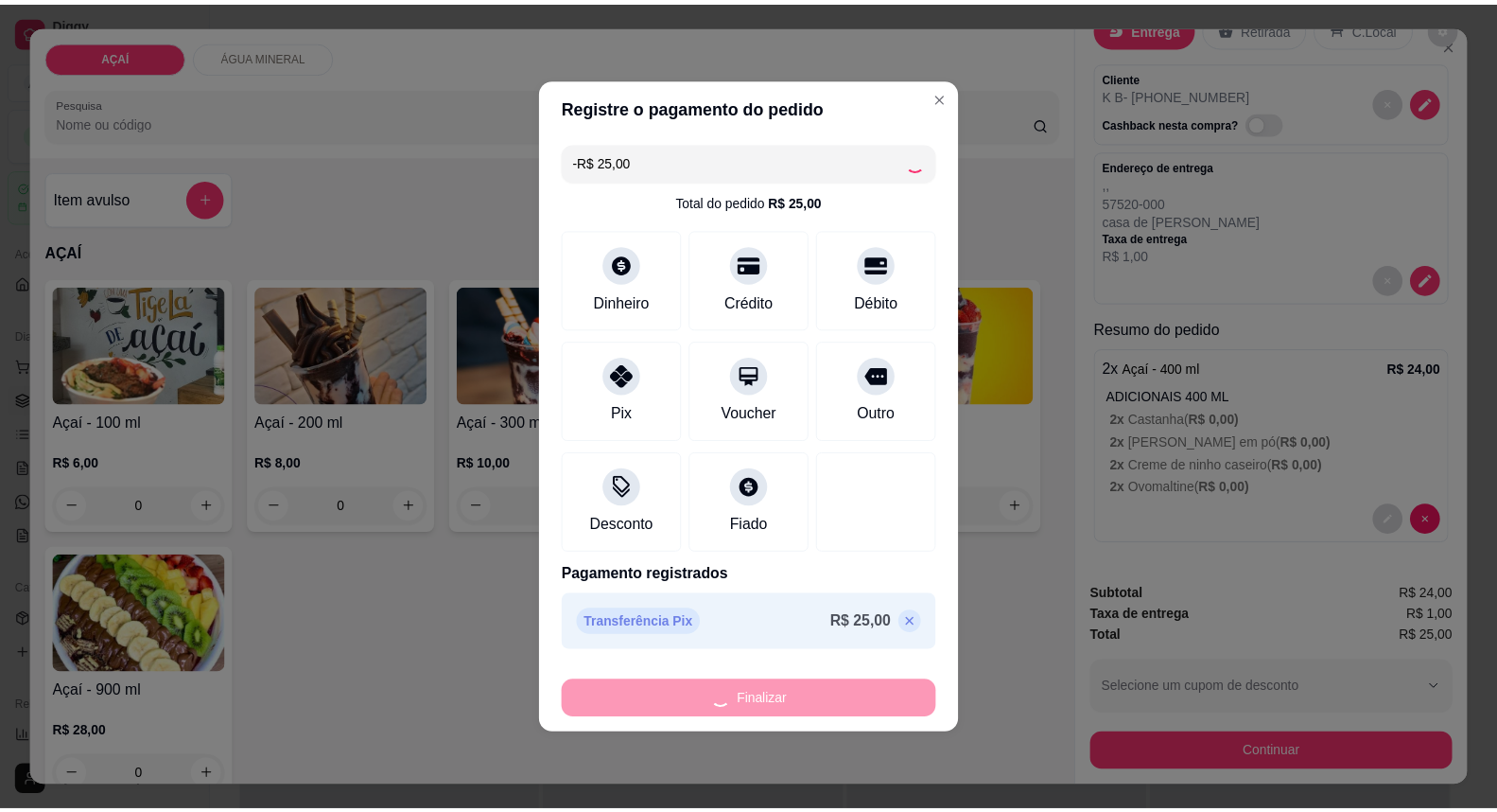
scroll to position [0, 0]
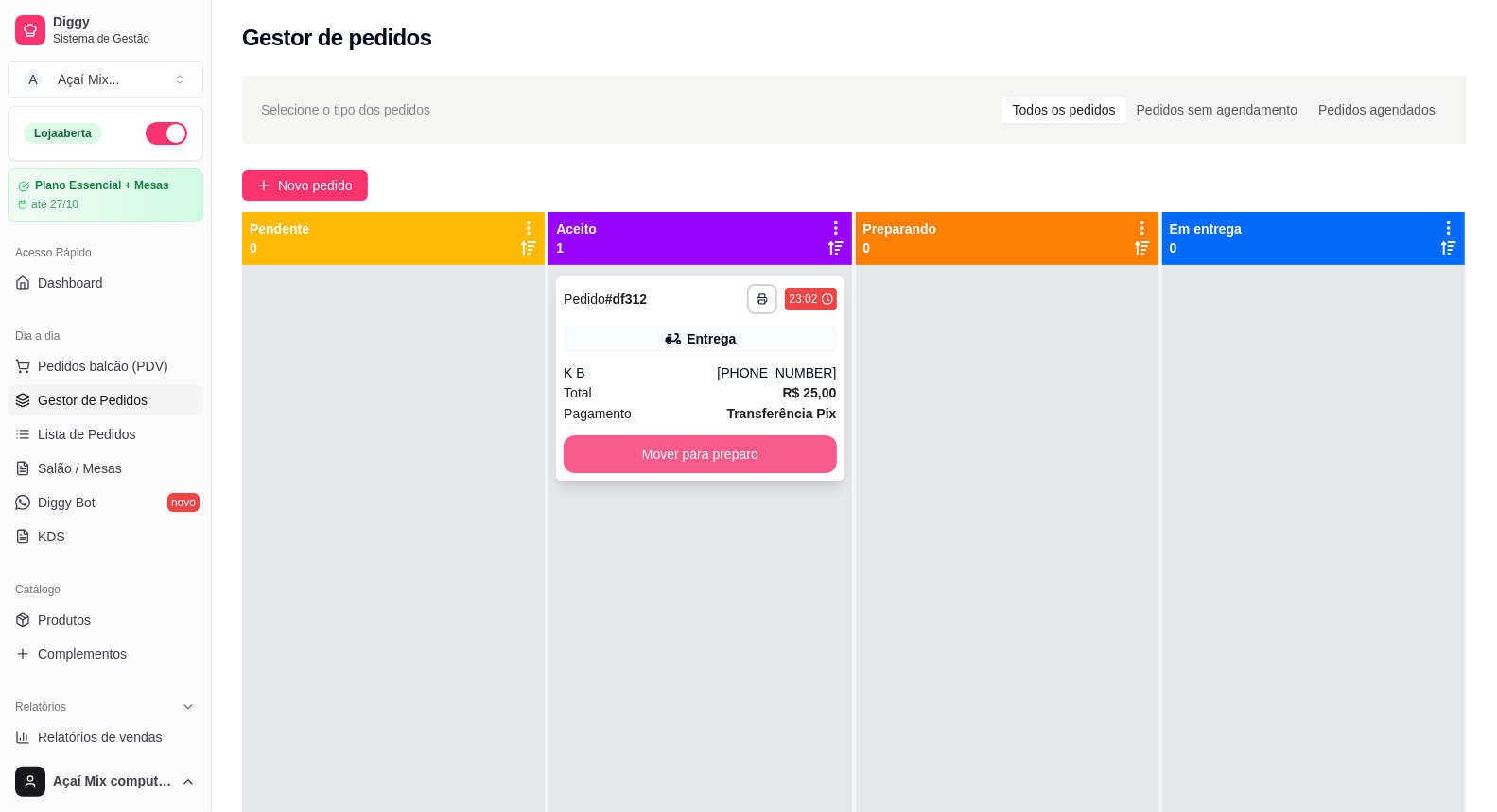
click at [710, 460] on button "Mover para preparo" at bounding box center [700, 454] width 272 height 37
